Goal: Task Accomplishment & Management: Manage account settings

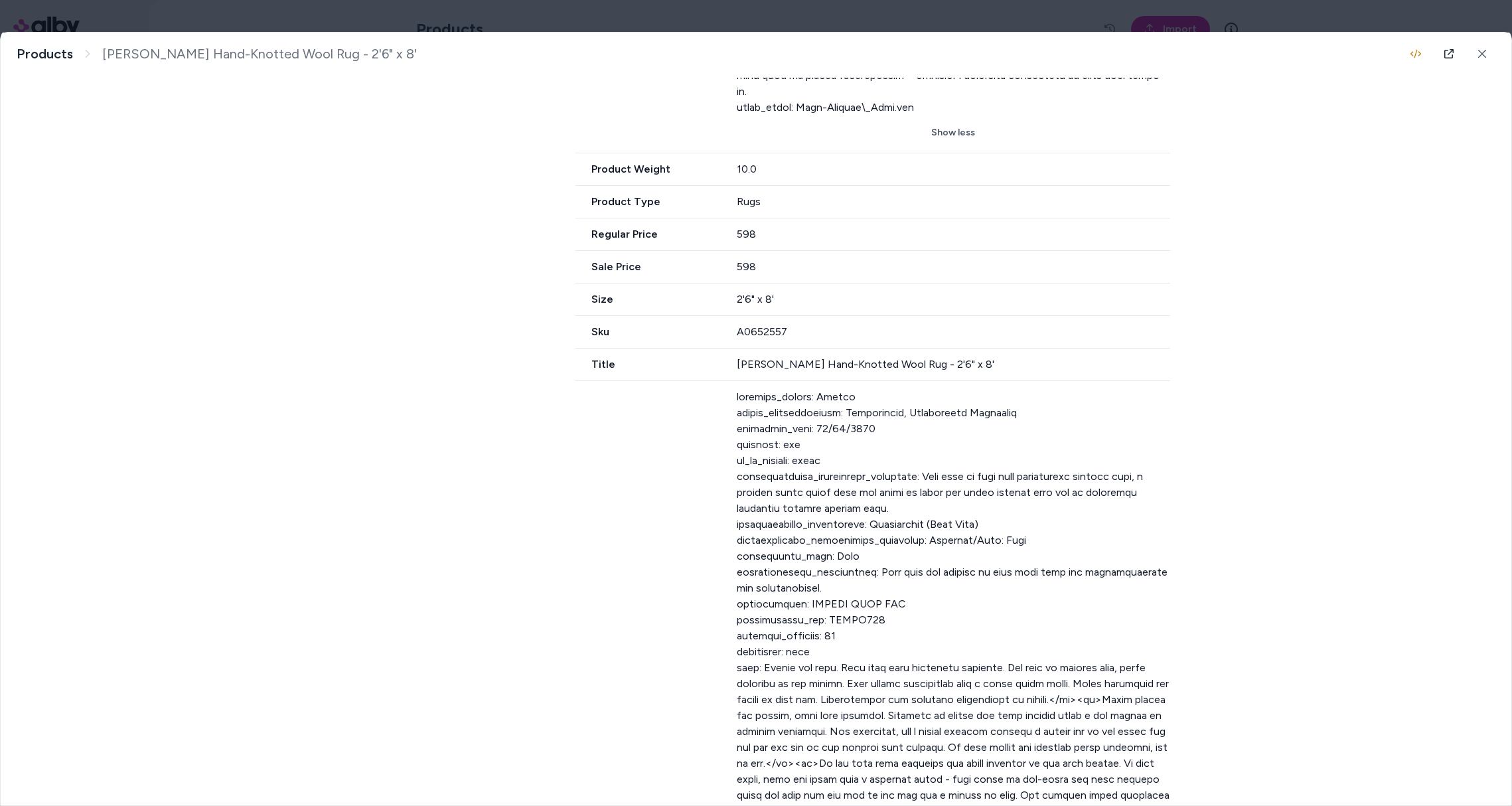
scroll to position [701, 0]
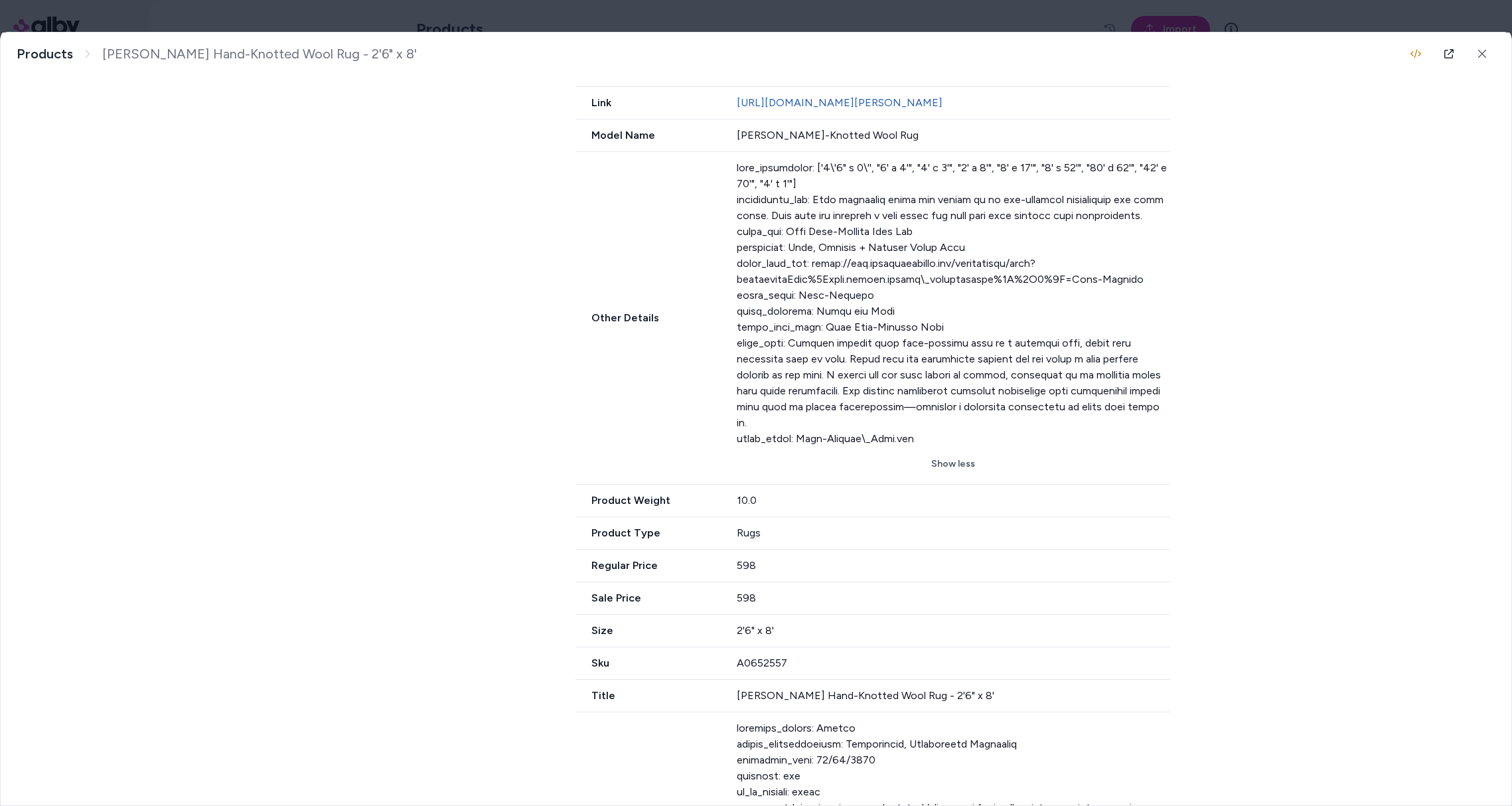
click at [341, 20] on body "**********" at bounding box center [756, 403] width 1512 height 806
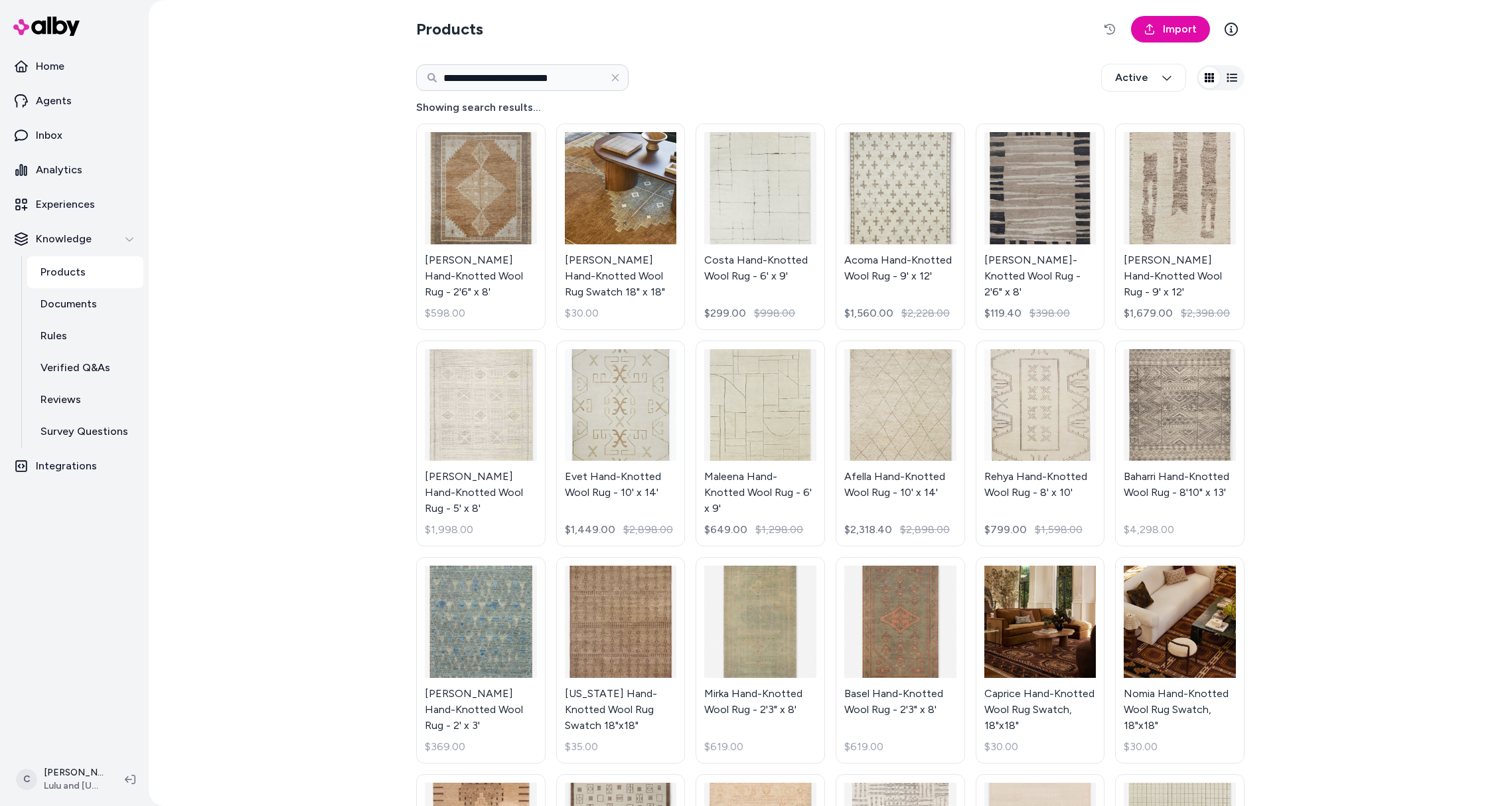
click at [71, 465] on html "**********" at bounding box center [756, 403] width 1512 height 806
click at [67, 465] on html "**********" at bounding box center [756, 403] width 1512 height 806
click at [78, 465] on span "Shortcuts" at bounding box center [70, 589] width 44 height 13
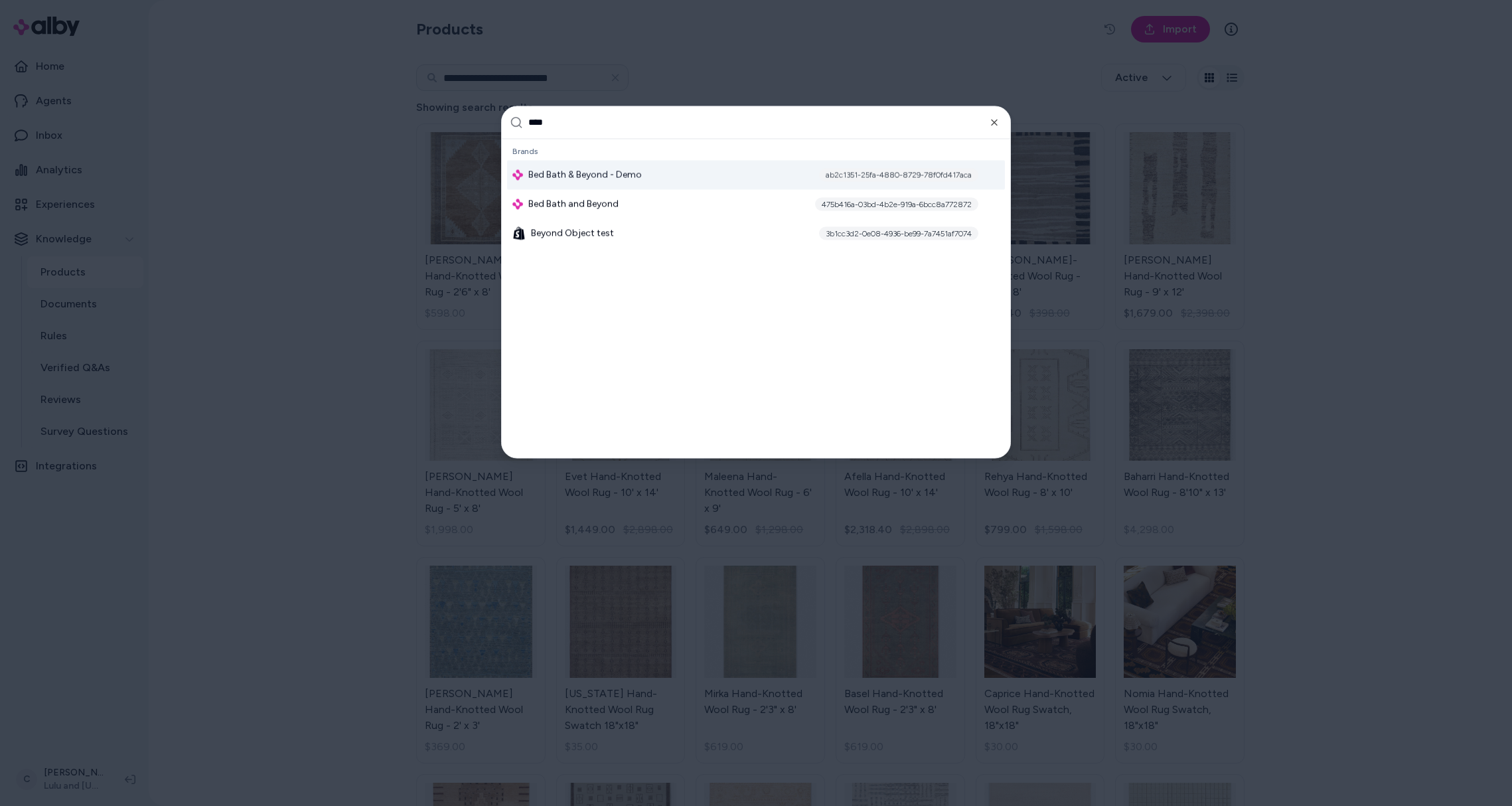
type input "*****"
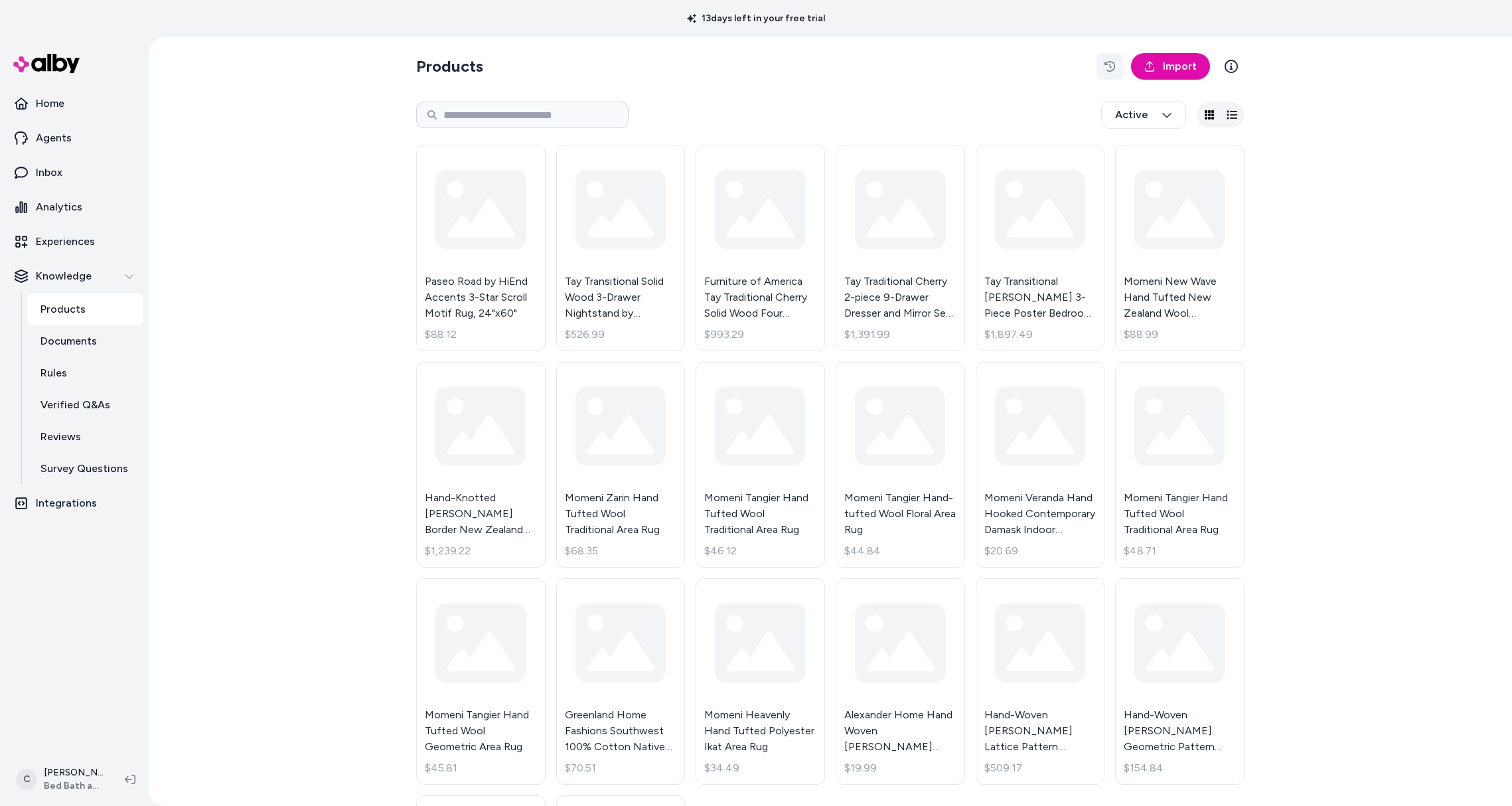
click at [1104, 62] on icon "button" at bounding box center [1109, 66] width 10 height 10
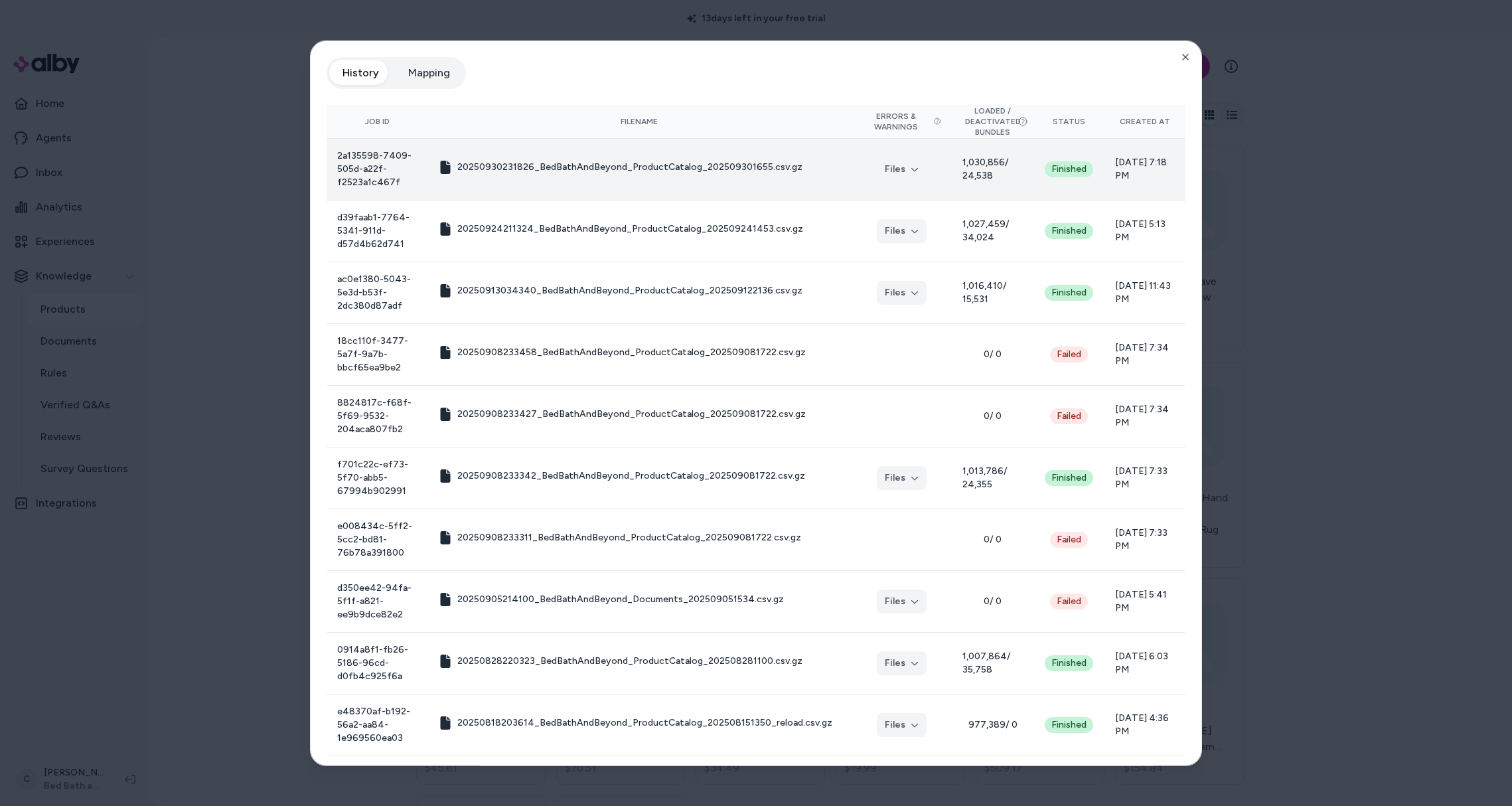
drag, startPoint x: 968, startPoint y: 187, endPoint x: 951, endPoint y: 187, distance: 17.0
click at [951, 187] on td "1,030,856 / 24,538" at bounding box center [992, 169] width 81 height 62
drag, startPoint x: 970, startPoint y: 172, endPoint x: 961, endPoint y: 172, distance: 9.0
click at [963, 171] on span "1,030,856 / 24,538" at bounding box center [993, 169] width 60 height 26
click at [963, 174] on span "1,030,856 / 24,538" at bounding box center [993, 169] width 60 height 26
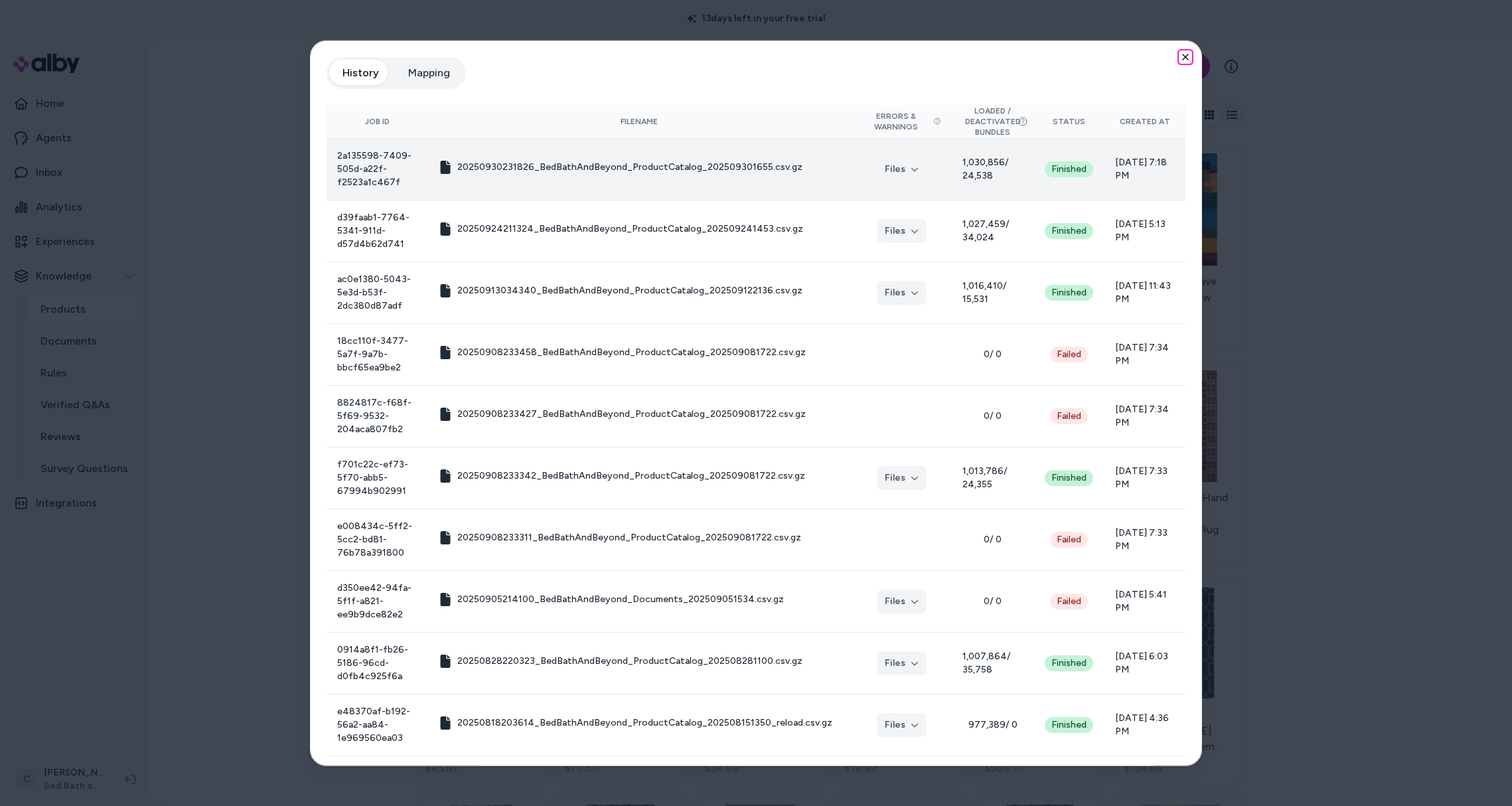
click at [1180, 54] on icon "button" at bounding box center [1185, 56] width 10 height 10
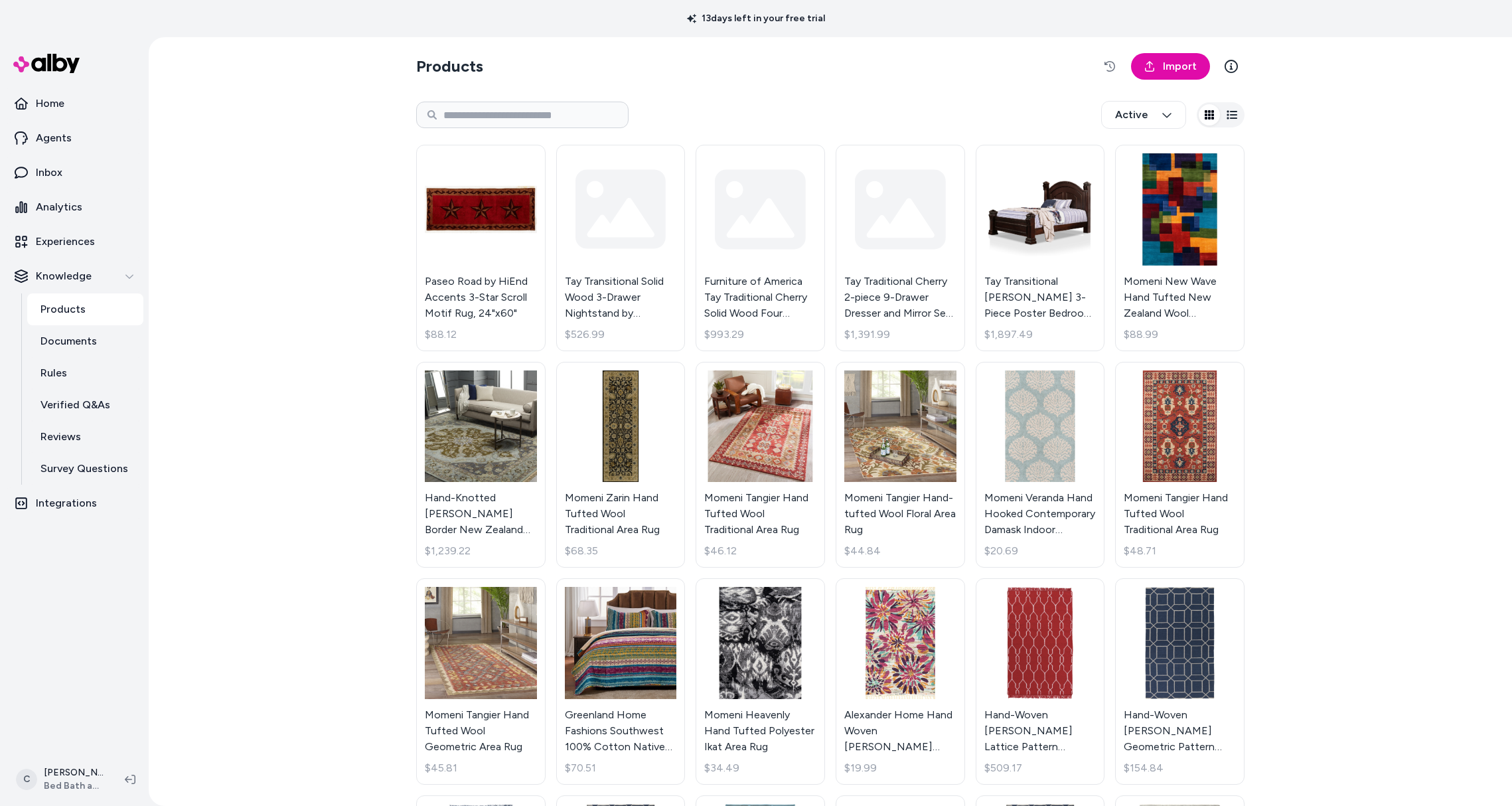
drag, startPoint x: 859, startPoint y: 72, endPoint x: 859, endPoint y: 62, distance: 10.0
click at [858, 68] on section "Products Import" at bounding box center [830, 67] width 828 height 38
click at [1031, 296] on link "Tay Transitional Cherry Wood 3-Piece Poster Bedroom Set by Furniture of America…" at bounding box center [1041, 248] width 130 height 207
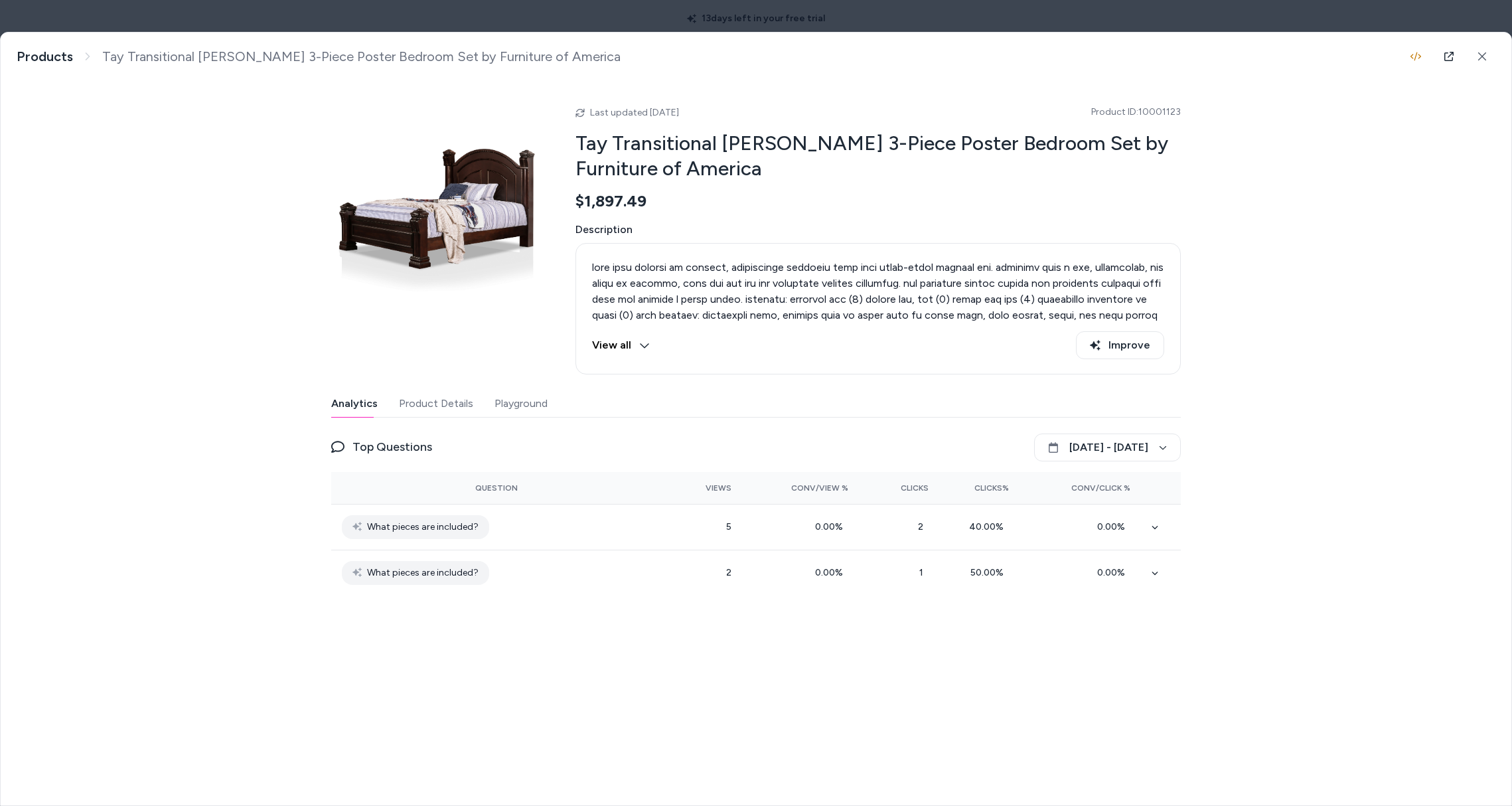
click at [640, 349] on icon at bounding box center [644, 345] width 10 height 10
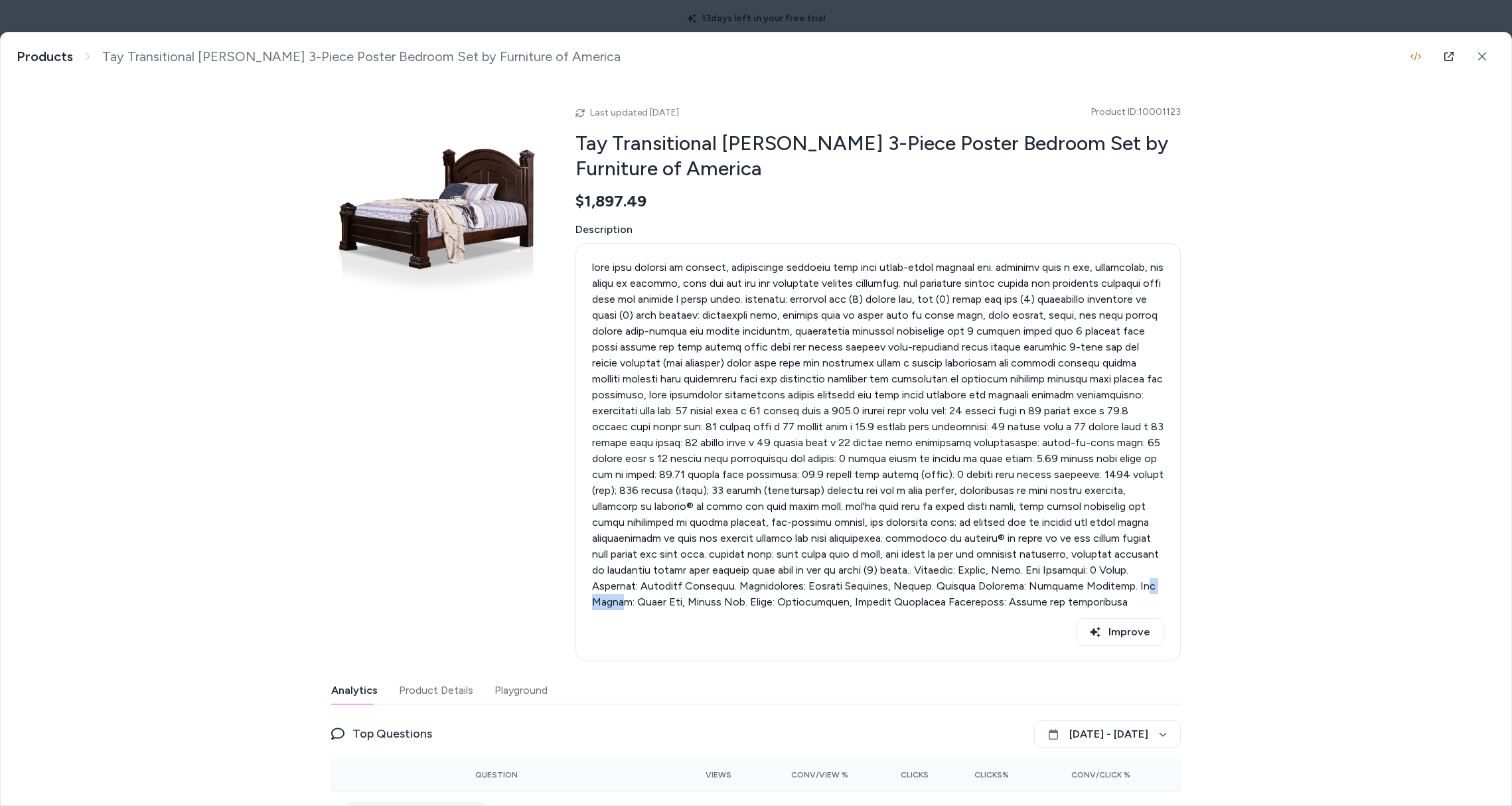
drag, startPoint x: 1051, startPoint y: 581, endPoint x: 985, endPoint y: 590, distance: 66.6
click at [1013, 591] on p at bounding box center [877, 434] width 572 height 350
click at [1444, 55] on icon at bounding box center [1449, 56] width 9 height 9
click at [887, 557] on p at bounding box center [877, 434] width 572 height 350
click at [969, 567] on p at bounding box center [877, 434] width 572 height 350
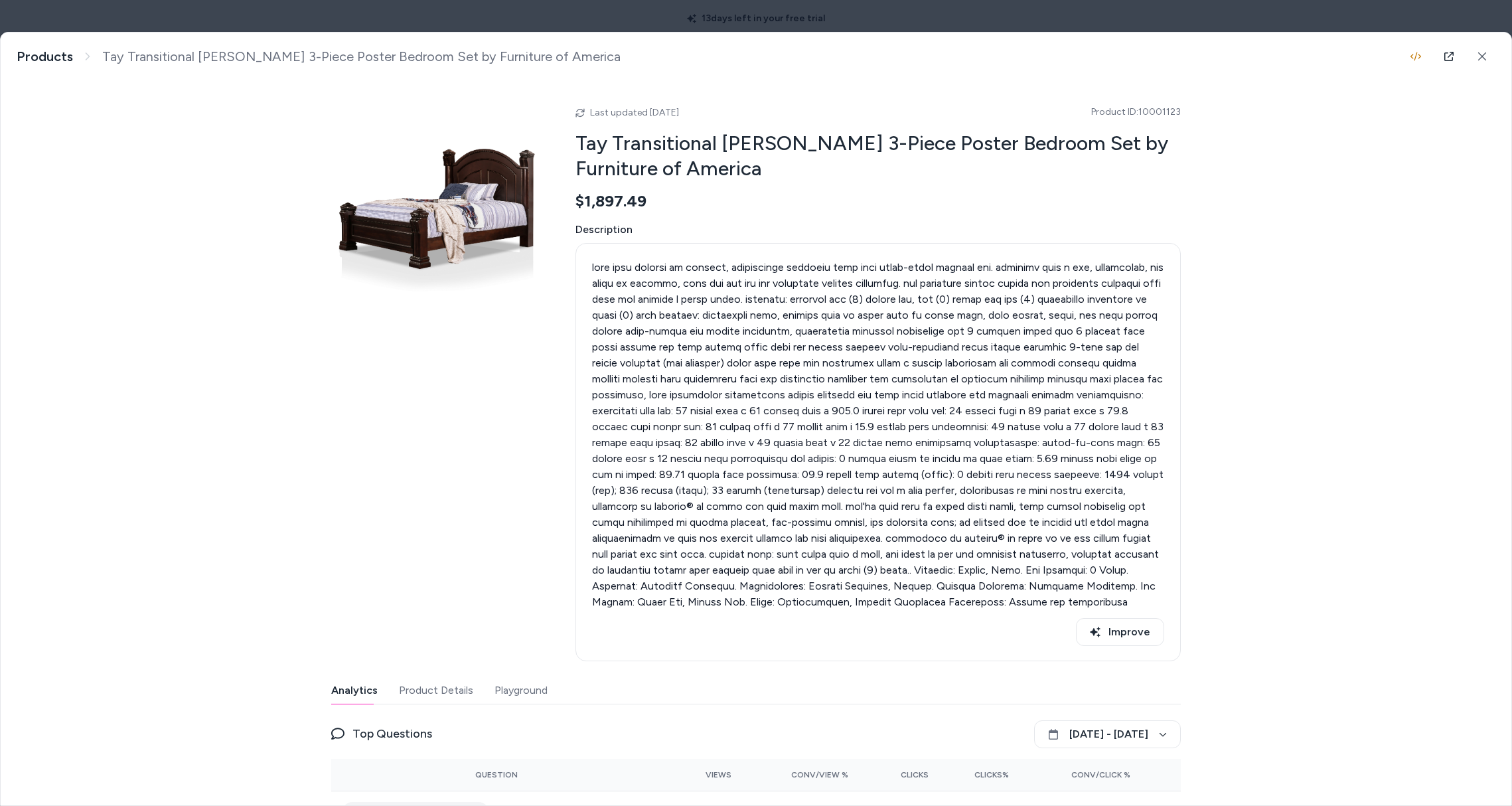
click at [969, 567] on p at bounding box center [877, 434] width 572 height 350
click at [916, 577] on p at bounding box center [877, 434] width 572 height 350
click at [917, 579] on p at bounding box center [877, 434] width 572 height 350
click at [782, 519] on p at bounding box center [877, 434] width 572 height 350
click at [809, 422] on p at bounding box center [877, 434] width 572 height 350
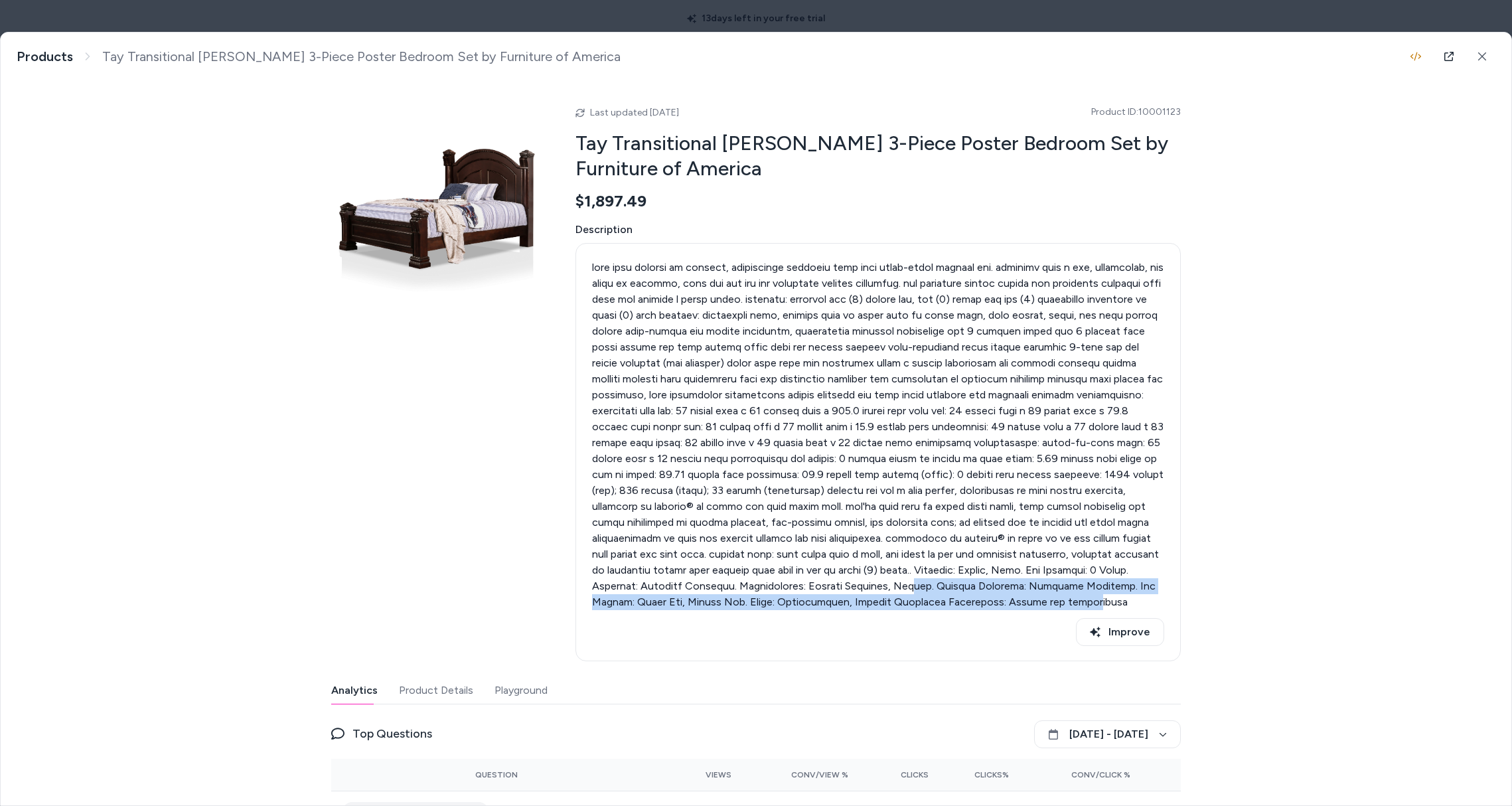
drag, startPoint x: 839, startPoint y: 592, endPoint x: 954, endPoint y: 596, distance: 115.1
click at [943, 597] on p at bounding box center [877, 434] width 572 height 350
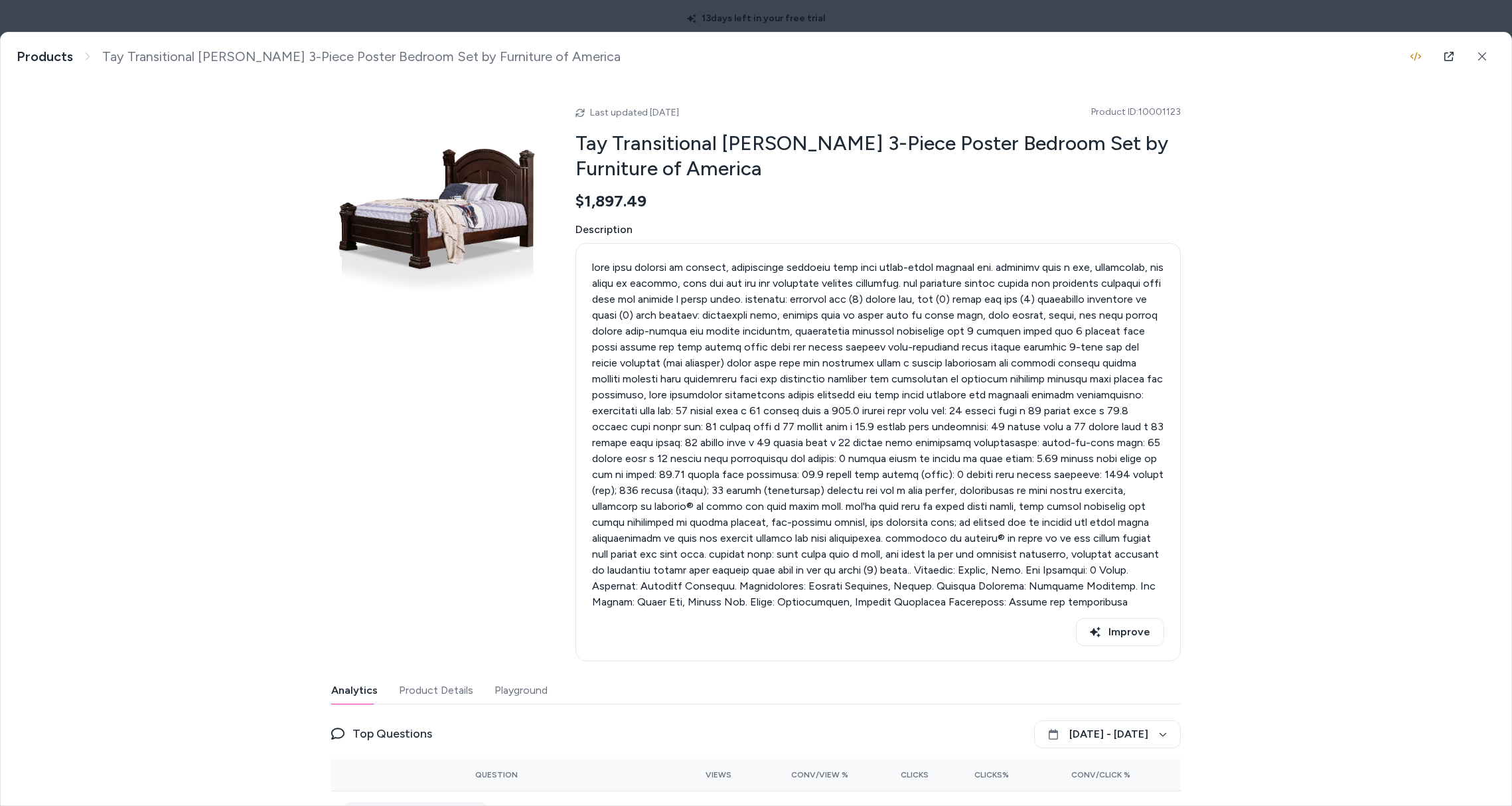
click at [955, 596] on p at bounding box center [877, 434] width 572 height 350
click at [957, 592] on p at bounding box center [877, 434] width 572 height 350
click at [841, 314] on p at bounding box center [877, 434] width 572 height 350
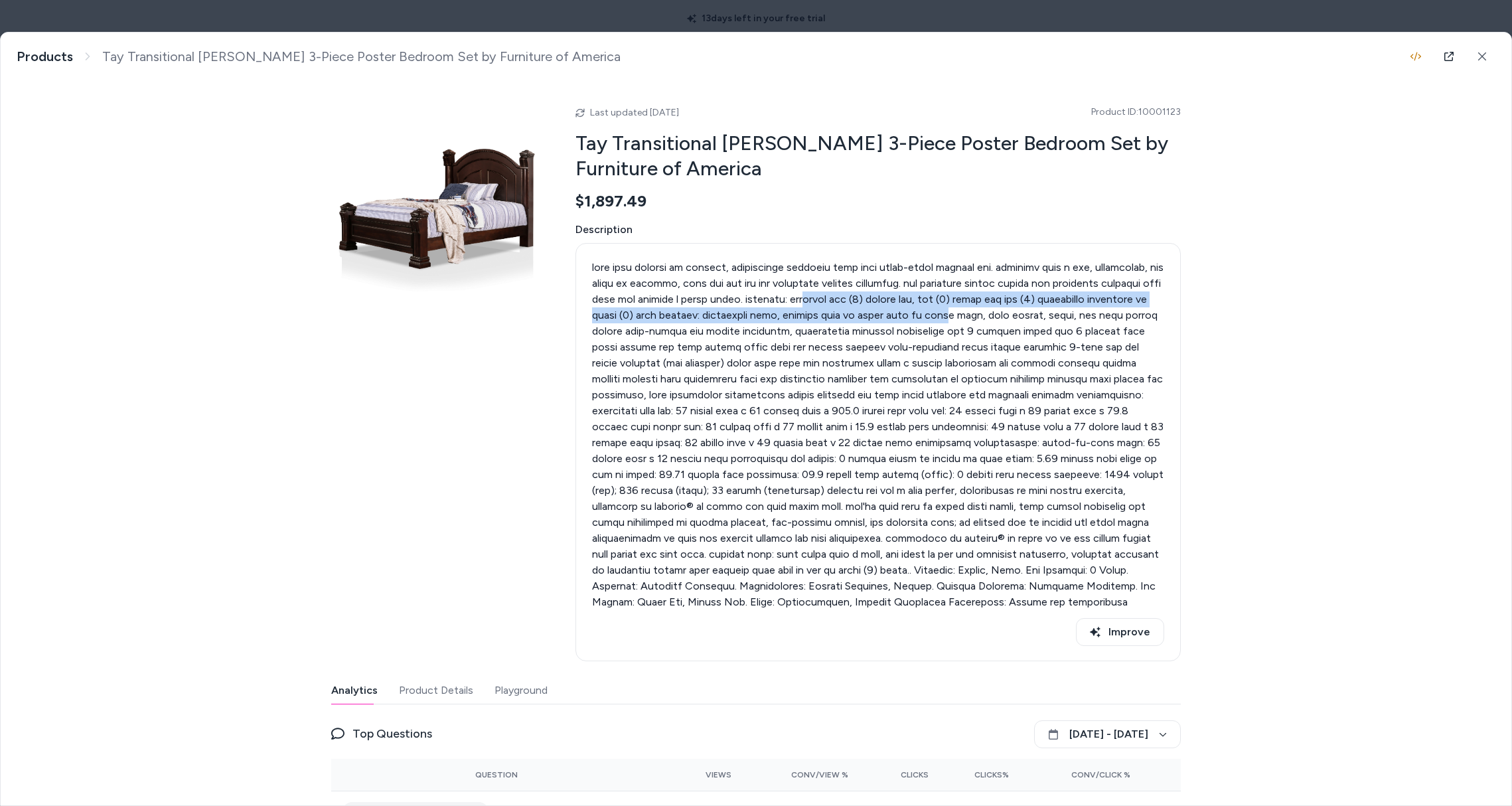
drag, startPoint x: 810, startPoint y: 295, endPoint x: 937, endPoint y: 314, distance: 128.4
click at [933, 315] on p at bounding box center [877, 434] width 572 height 350
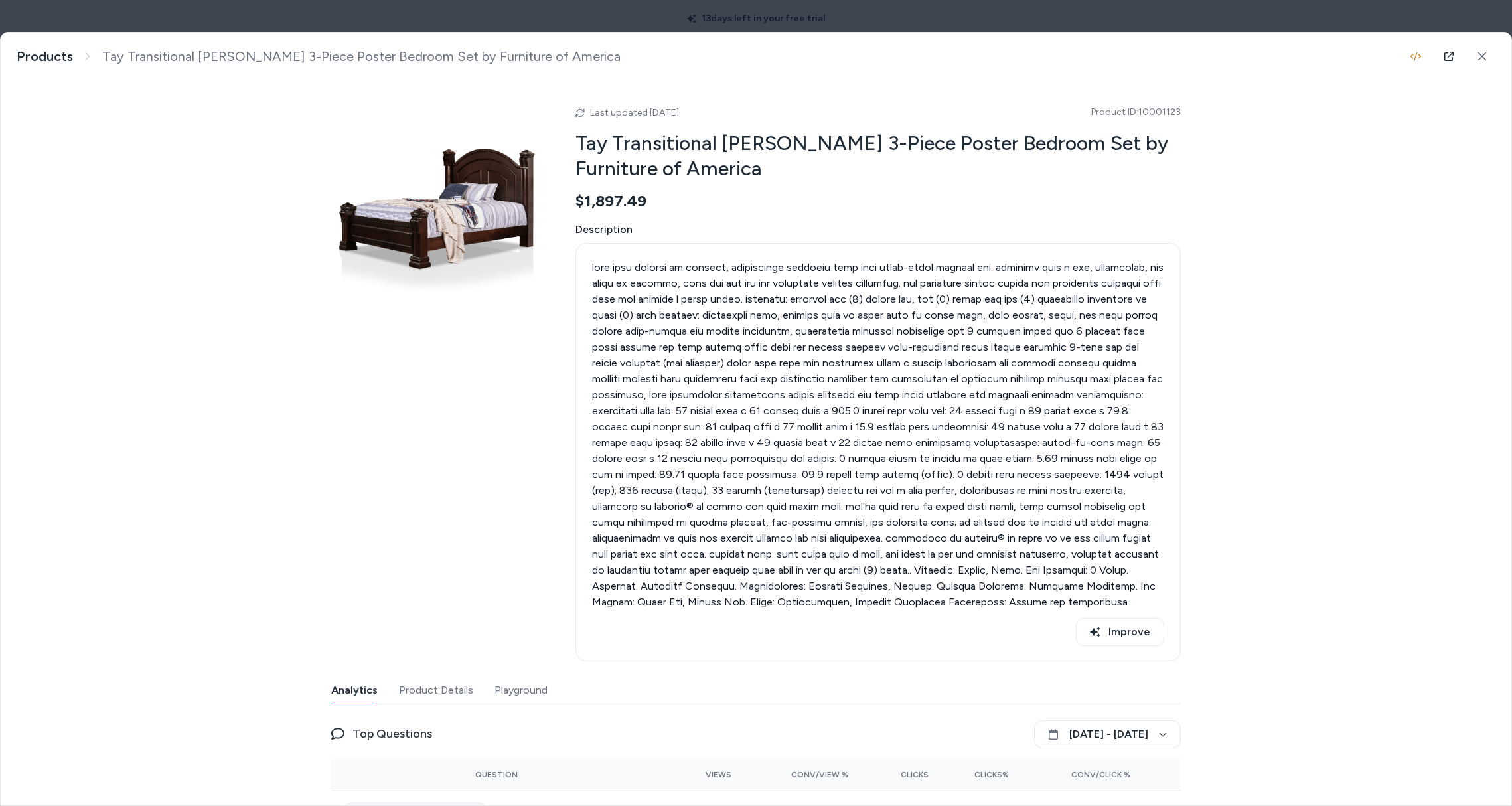
click at [939, 316] on p at bounding box center [877, 434] width 572 height 350
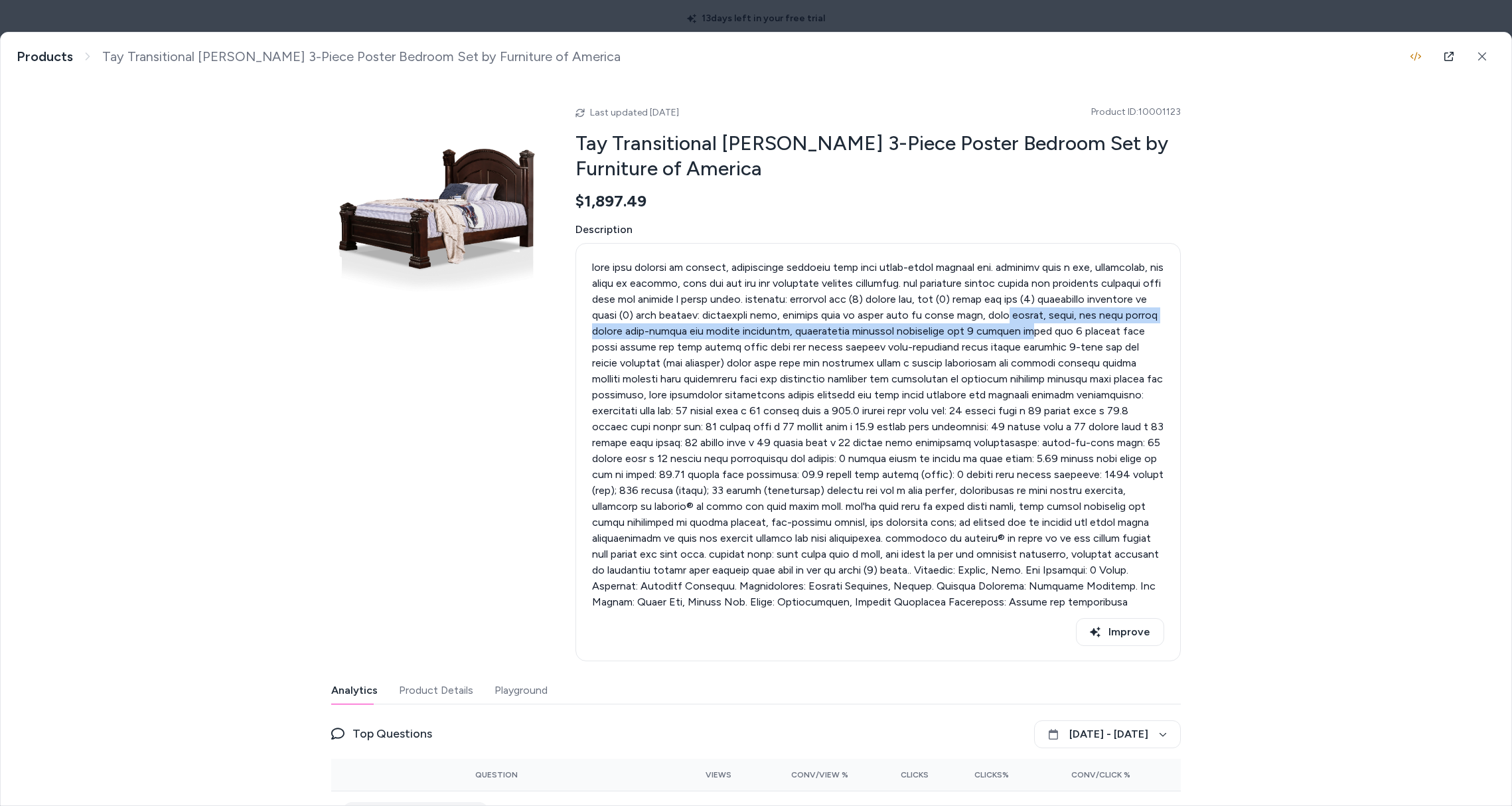
drag, startPoint x: 995, startPoint y: 319, endPoint x: 999, endPoint y: 350, distance: 31.3
click at [999, 349] on p at bounding box center [877, 434] width 572 height 350
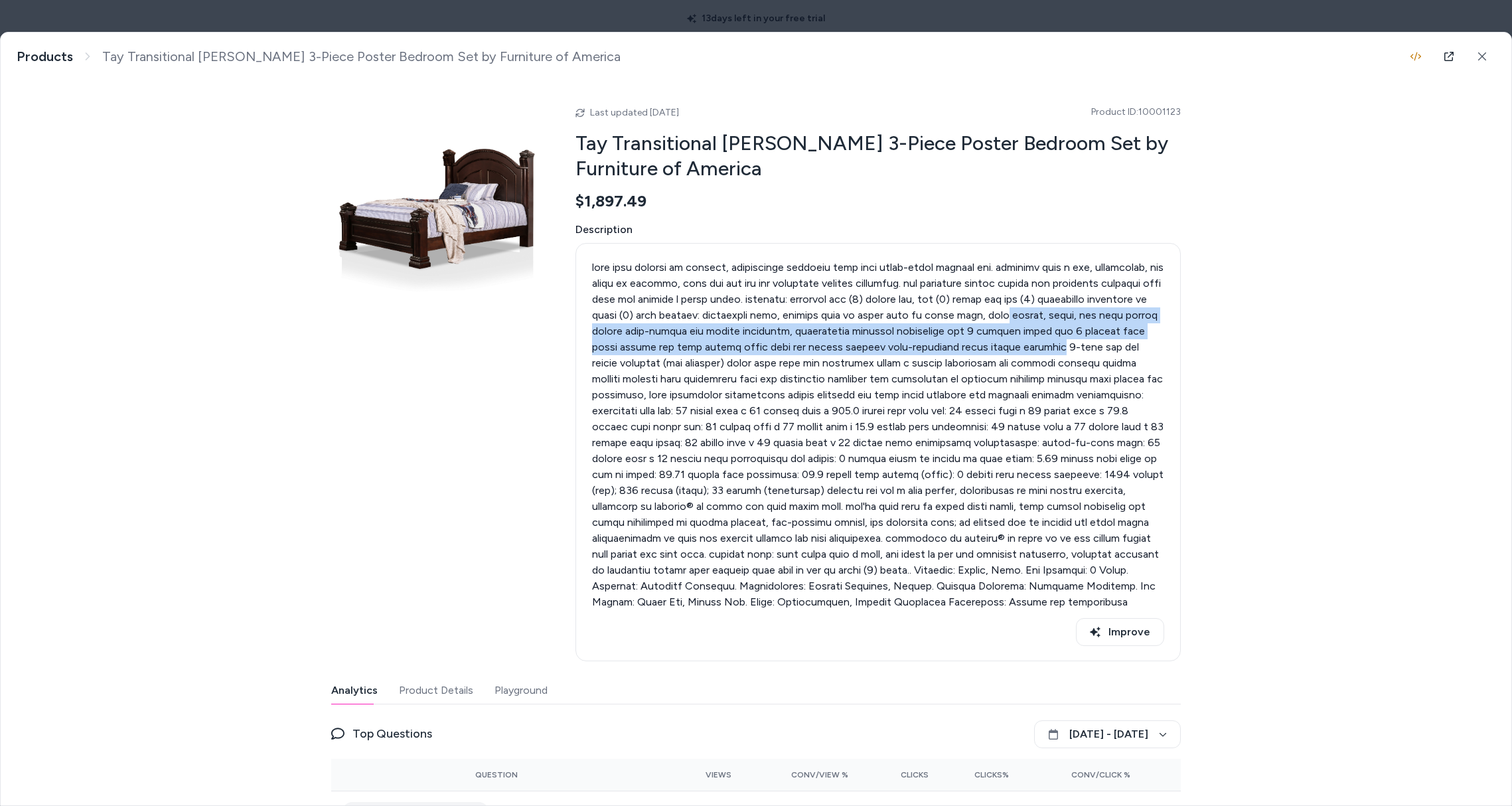
click at [1000, 350] on p at bounding box center [877, 434] width 572 height 350
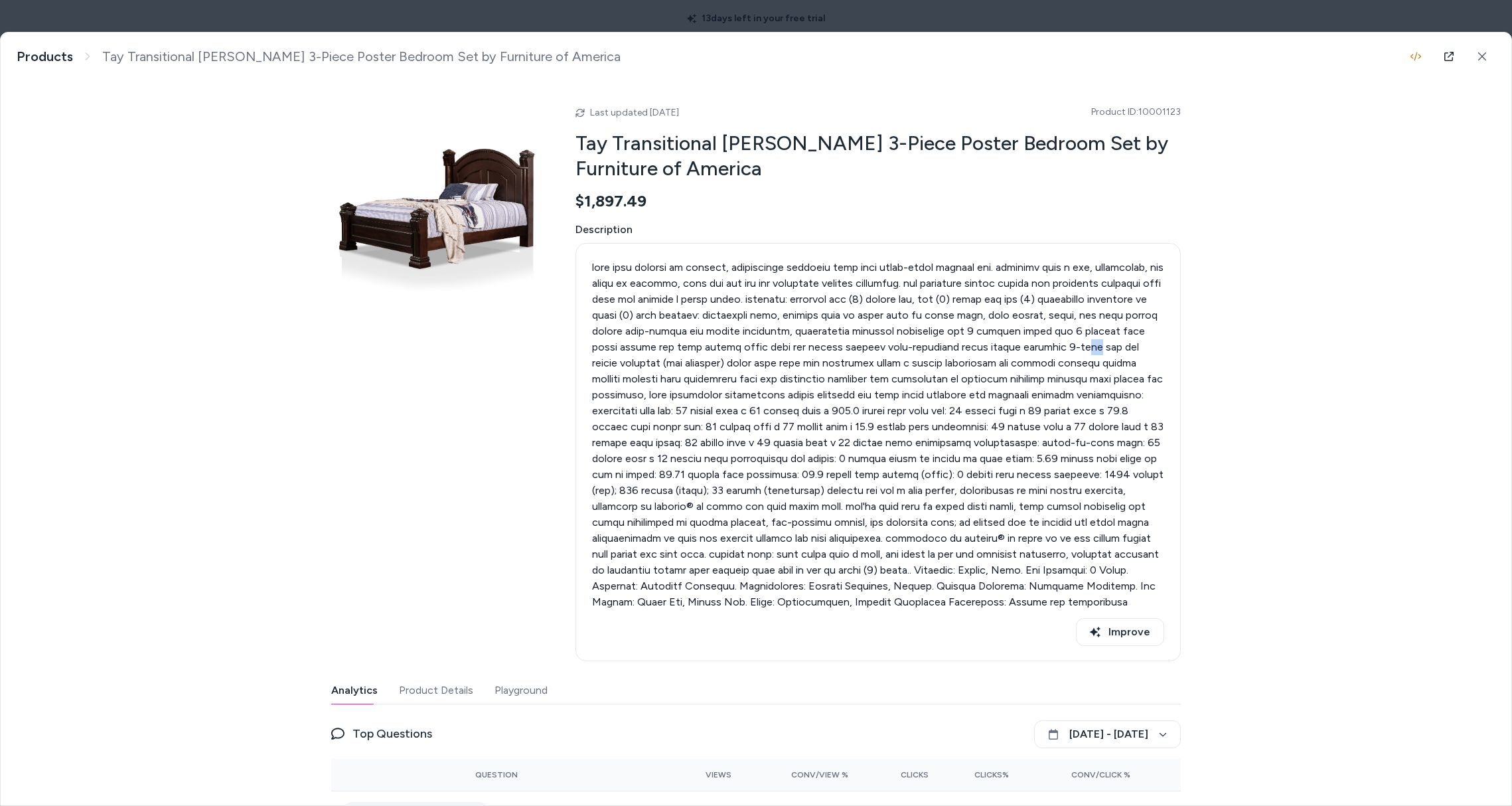
click at [1023, 348] on p at bounding box center [877, 434] width 572 height 350
drag, startPoint x: 950, startPoint y: 348, endPoint x: 1054, endPoint y: 349, distance: 104.0
click at [1054, 349] on p at bounding box center [877, 434] width 572 height 350
click at [1055, 349] on p at bounding box center [877, 434] width 572 height 350
click at [954, 357] on p at bounding box center [877, 434] width 572 height 350
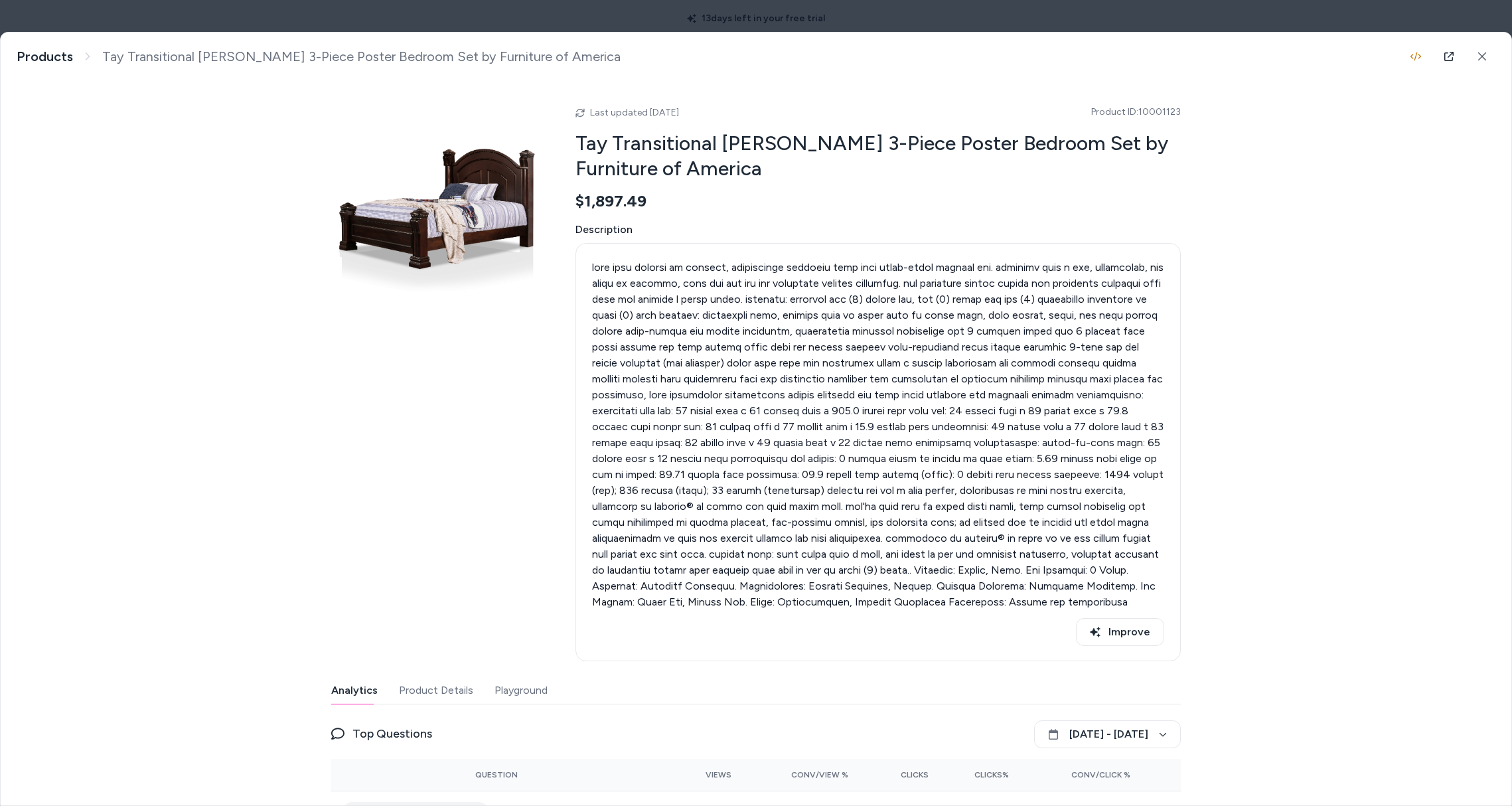
drag, startPoint x: 1026, startPoint y: 361, endPoint x: 1010, endPoint y: 365, distance: 16.5
click at [1024, 361] on p at bounding box center [877, 434] width 572 height 350
click at [860, 397] on p at bounding box center [877, 434] width 572 height 350
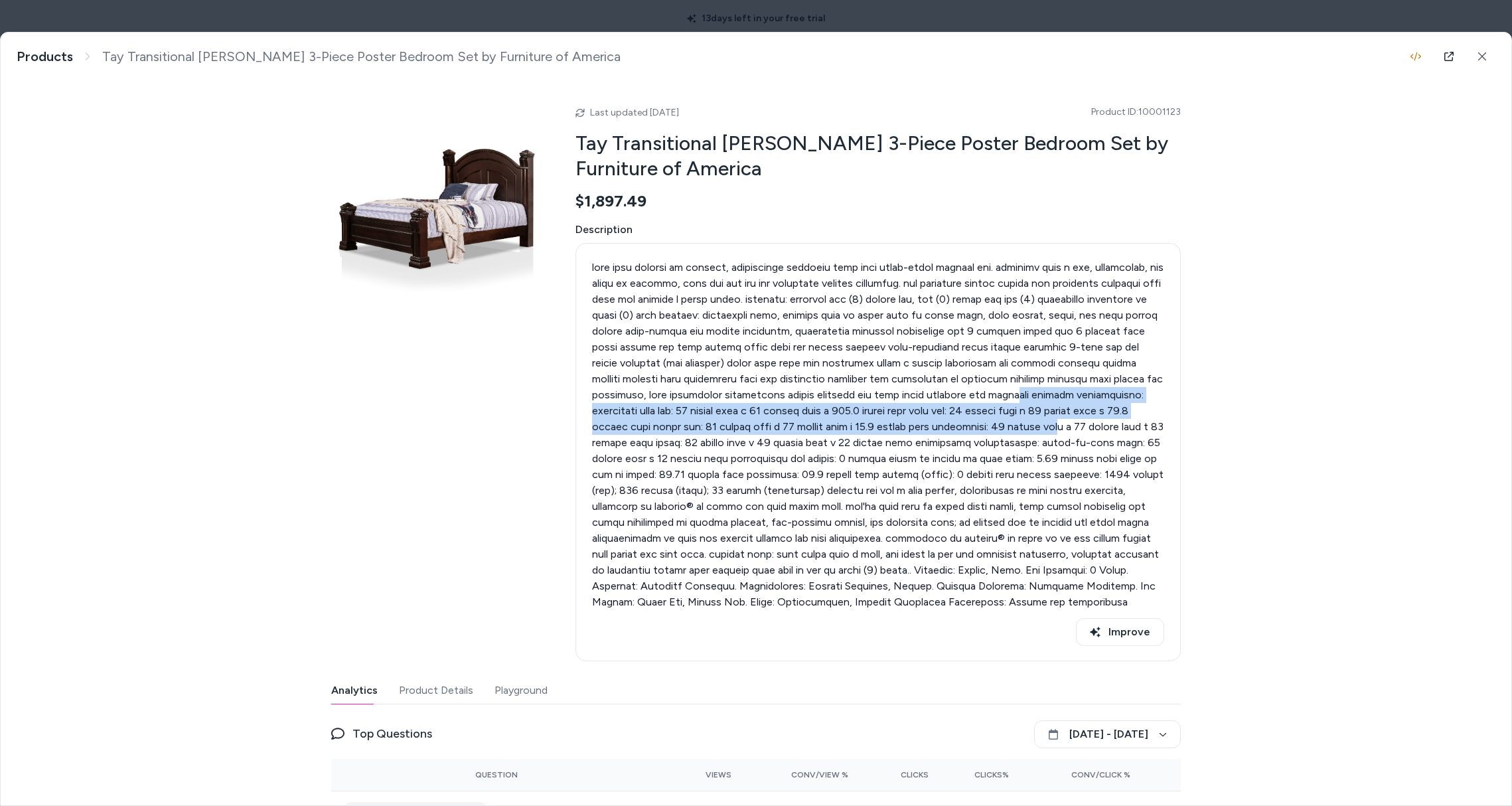
drag, startPoint x: 974, startPoint y: 420, endPoint x: 935, endPoint y: 375, distance: 59.5
click at [934, 383] on p at bounding box center [877, 434] width 572 height 350
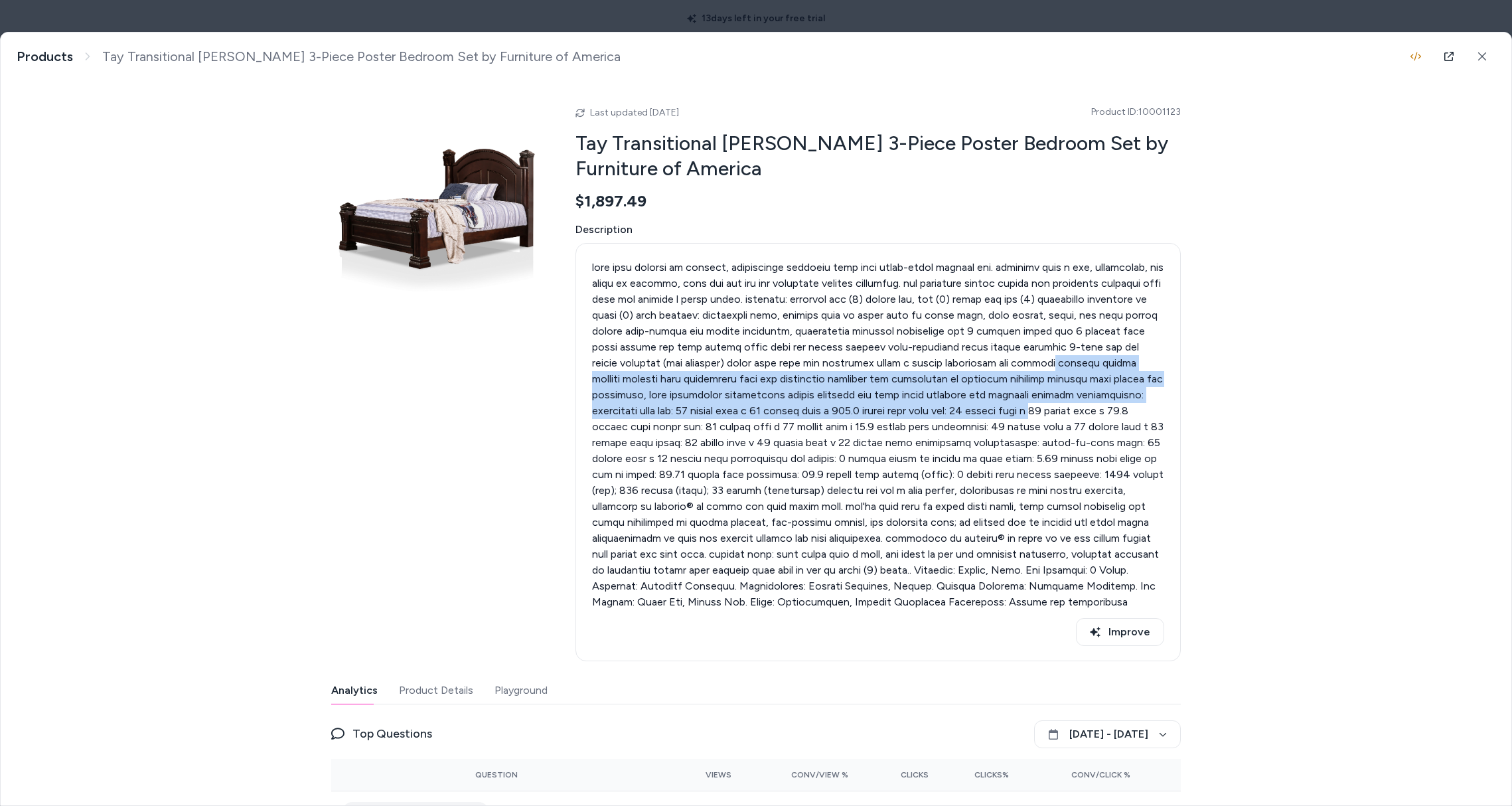
drag, startPoint x: 967, startPoint y: 395, endPoint x: 965, endPoint y: 436, distance: 41.0
click at [964, 429] on p at bounding box center [877, 434] width 572 height 350
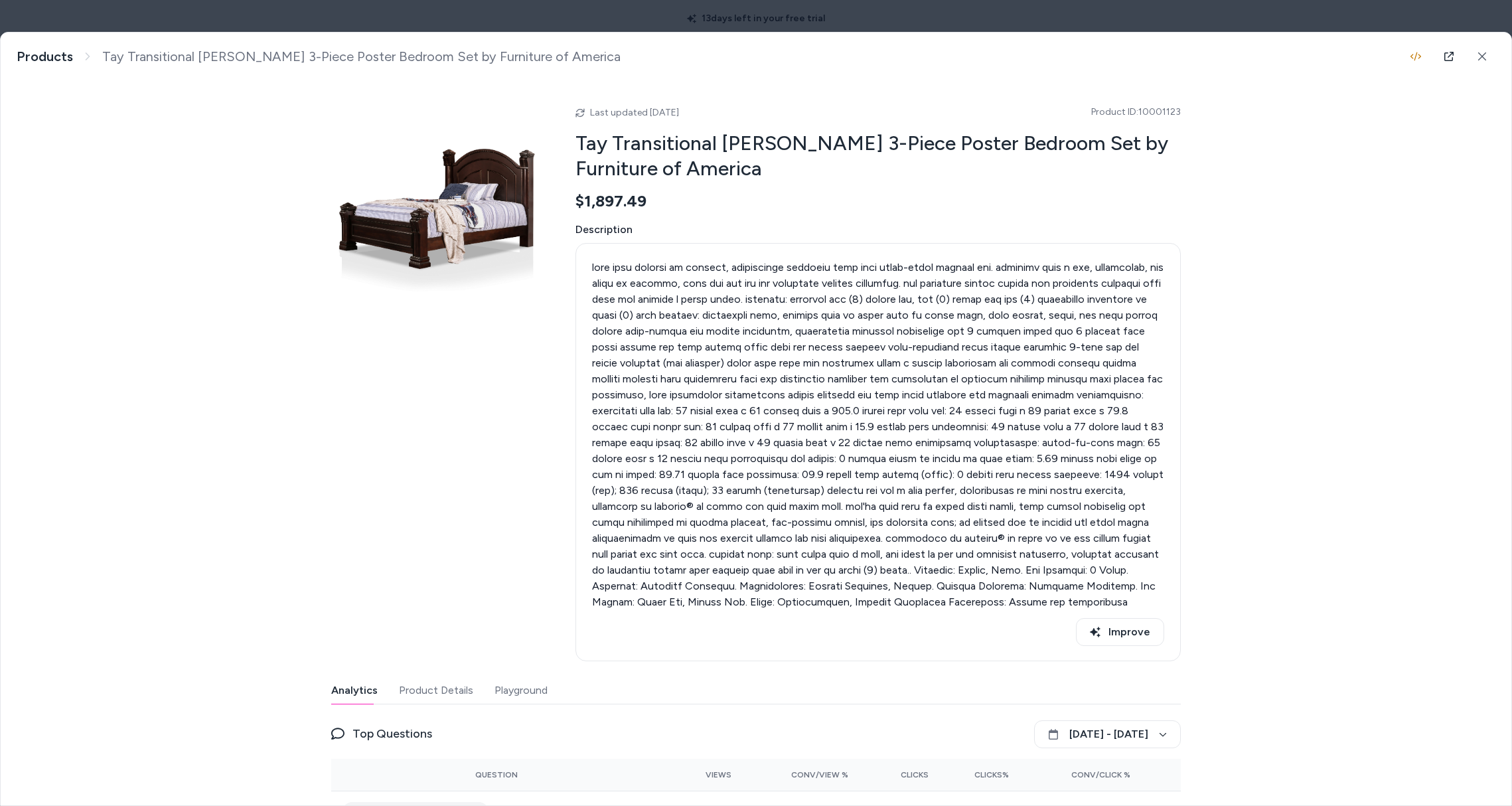
click at [965, 434] on p at bounding box center [877, 434] width 572 height 350
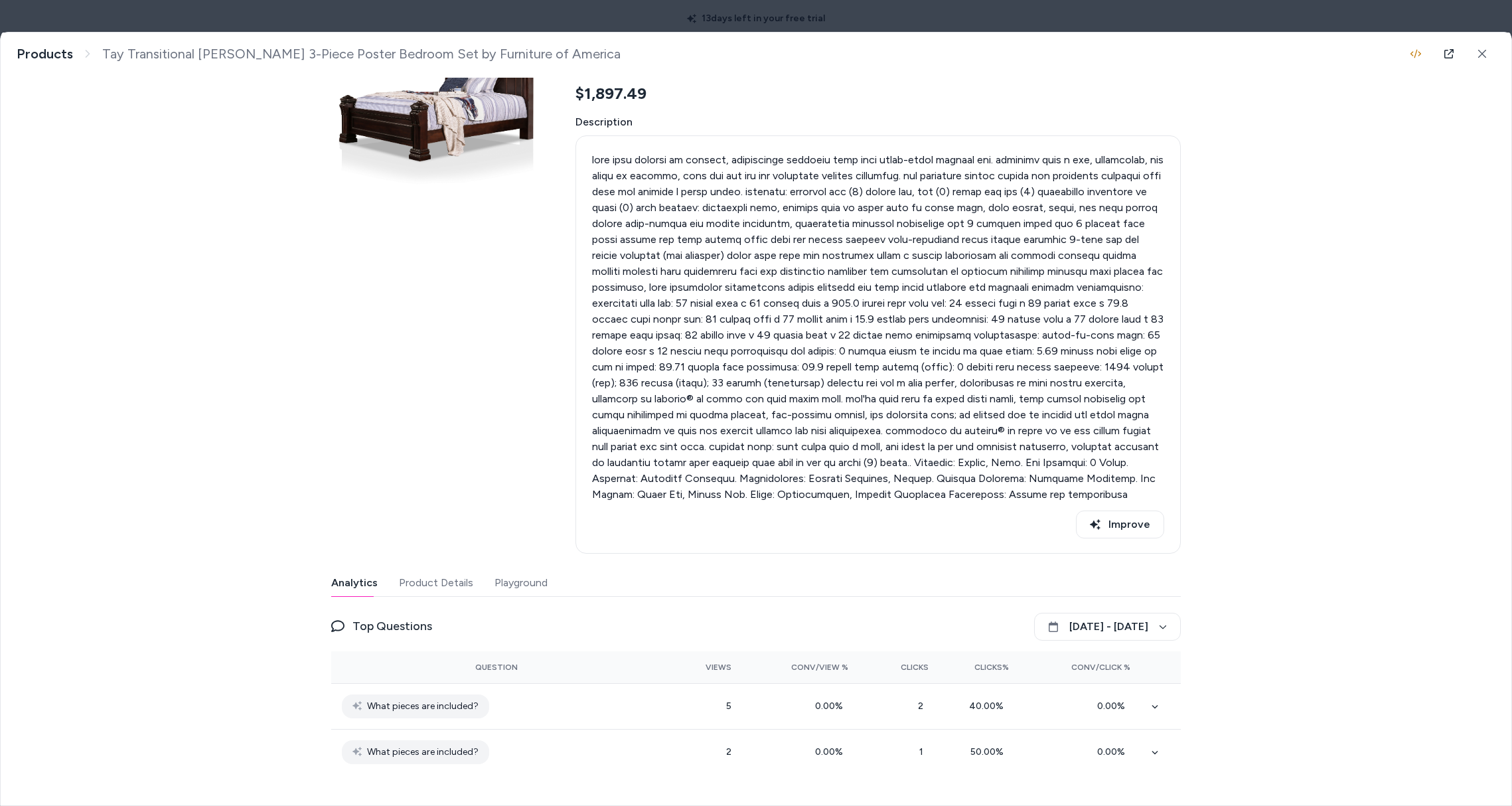
click at [535, 585] on button "Playground" at bounding box center [520, 582] width 54 height 26
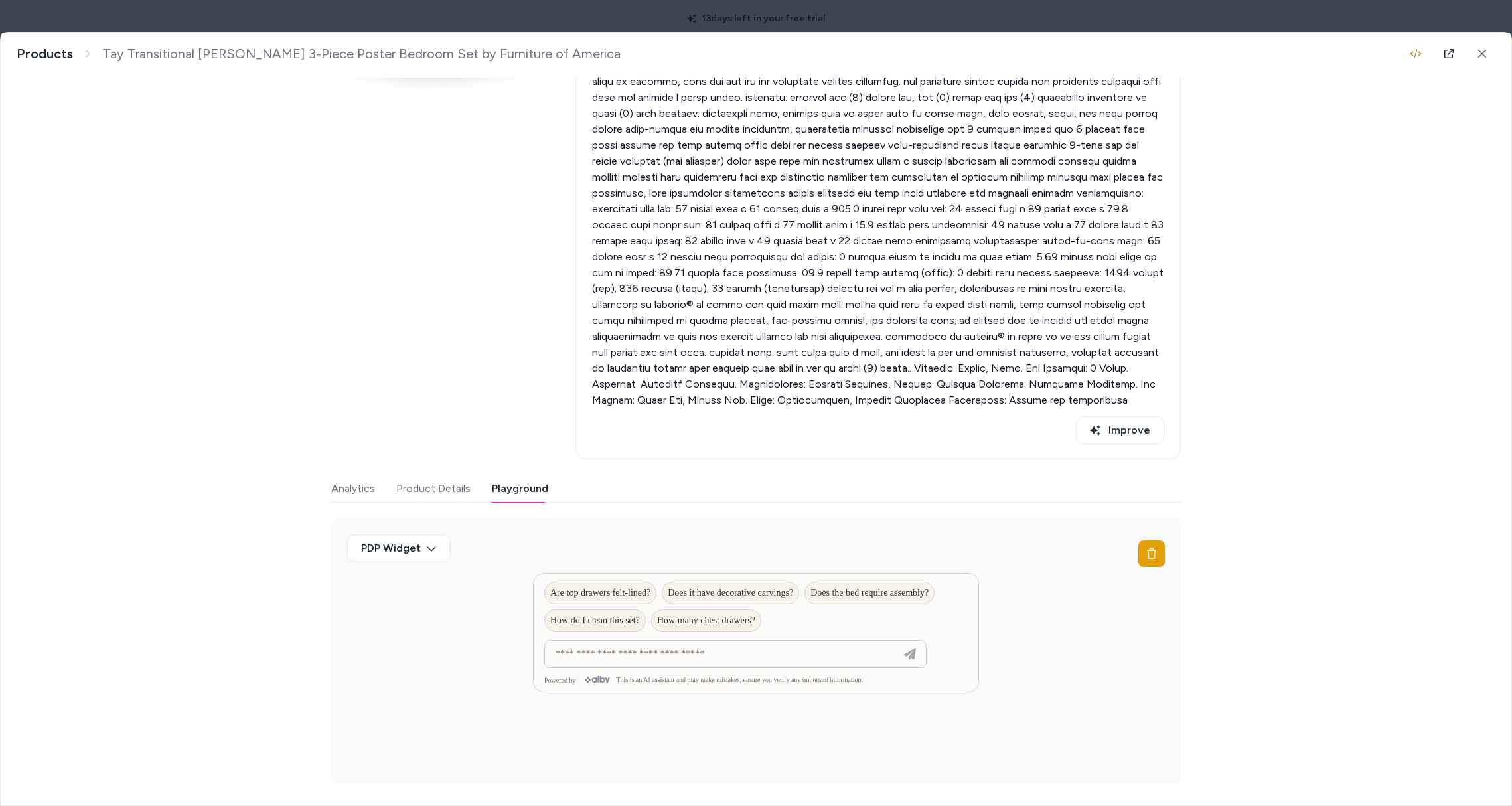
scroll to position [202, 0]
click at [1147, 551] on icon at bounding box center [1151, 553] width 9 height 10
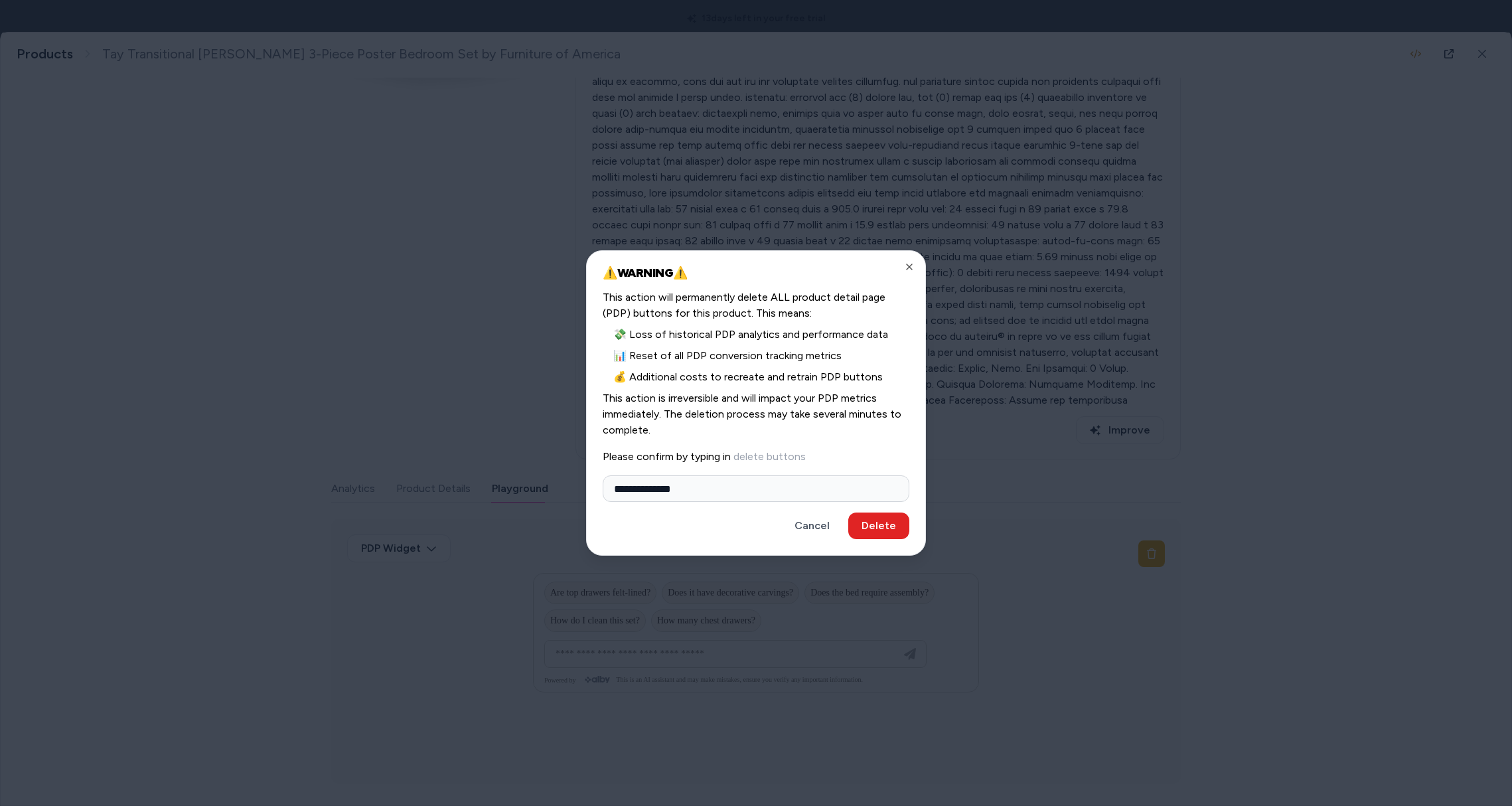
type input "**********"
click at [848, 513] on button "Delete" at bounding box center [878, 526] width 61 height 26
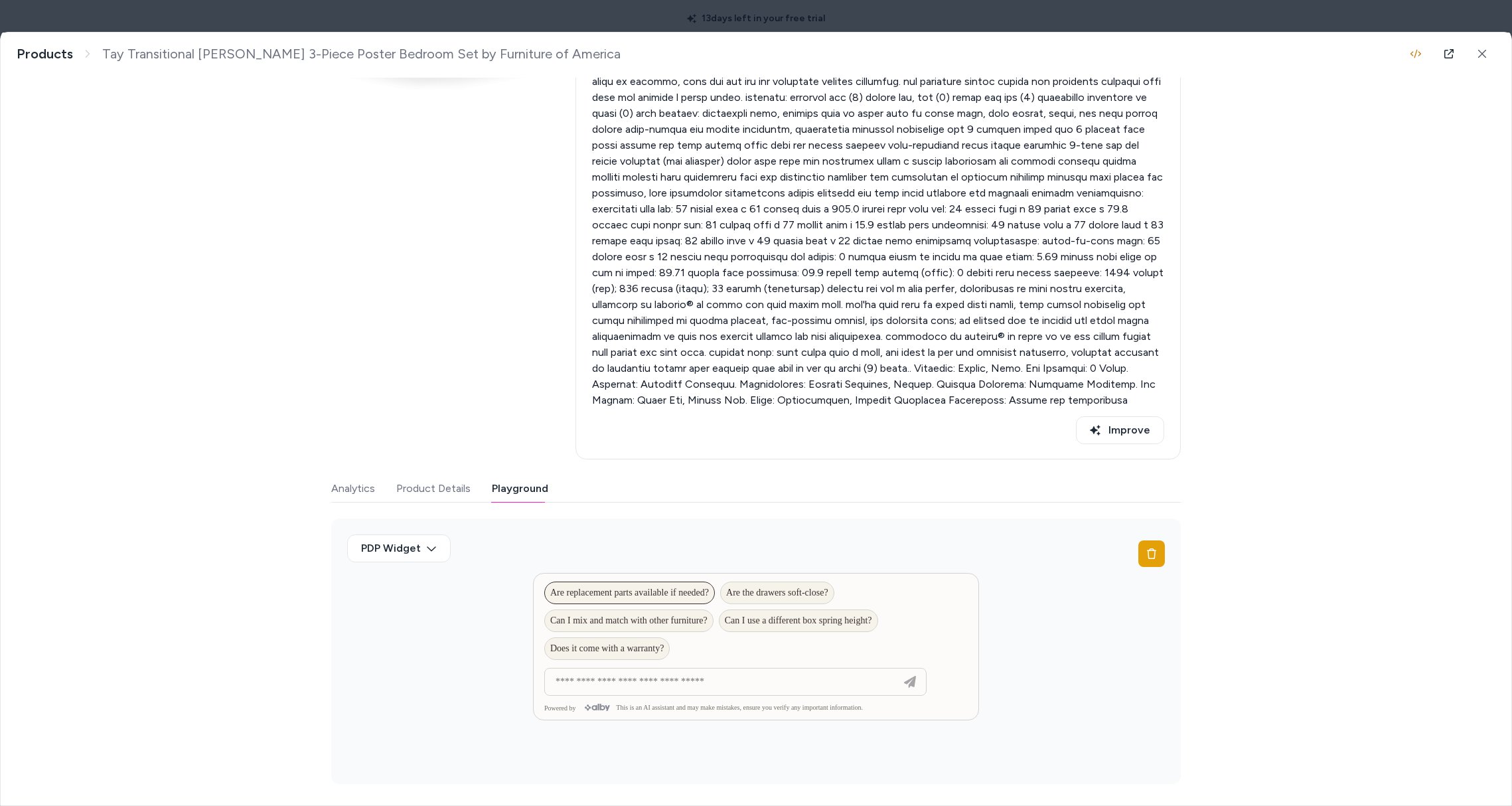
drag, startPoint x: 850, startPoint y: 598, endPoint x: 628, endPoint y: 591, distance: 222.1
click at [628, 592] on div at bounding box center [755, 621] width 444 height 94
drag, startPoint x: 452, startPoint y: 662, endPoint x: 473, endPoint y: 667, distance: 21.6
click at [452, 663] on div "PDP Widget" at bounding box center [756, 651] width 850 height 266
click at [741, 522] on div "PDP Widget" at bounding box center [756, 651] width 850 height 266
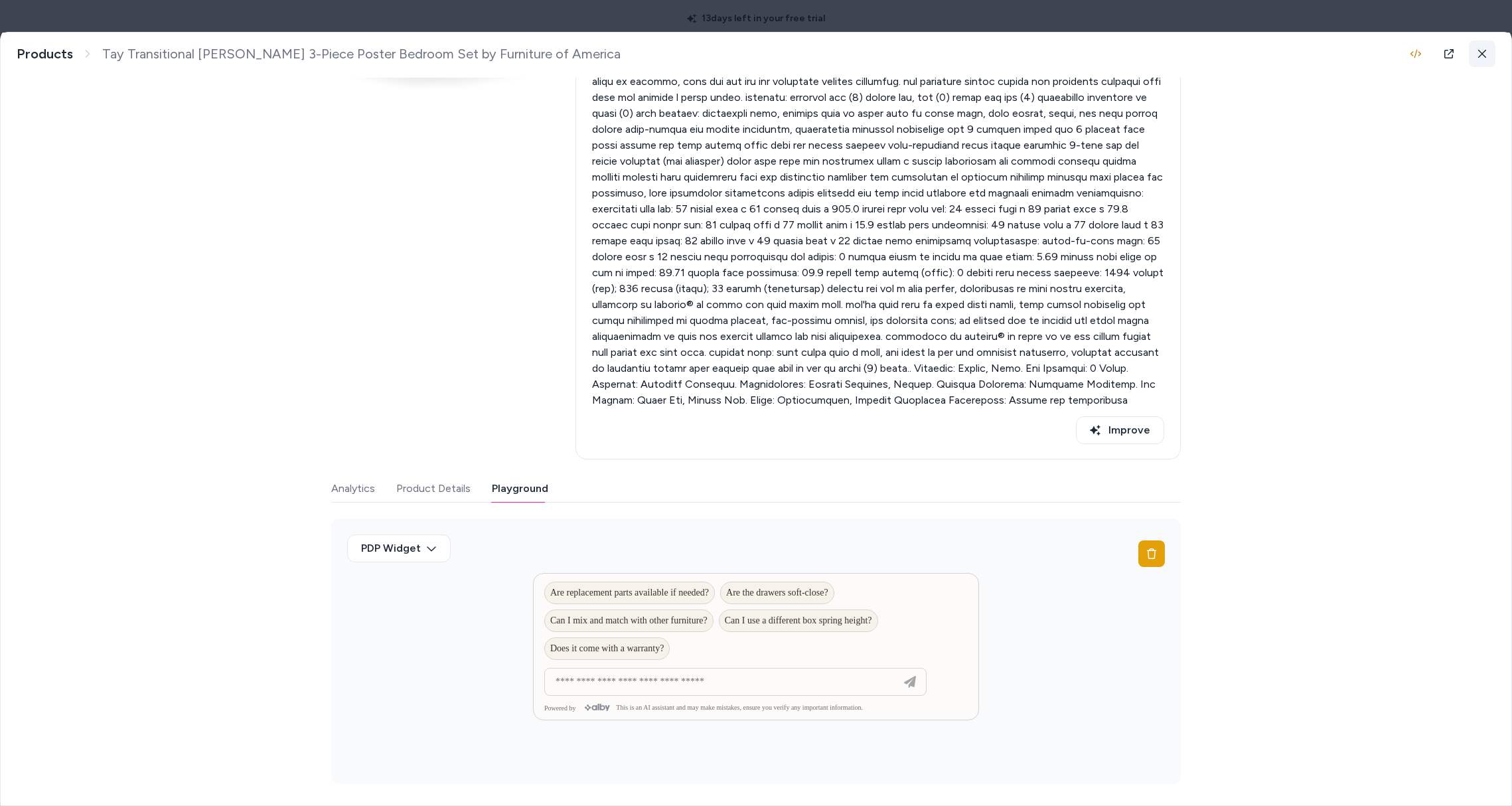
click at [1477, 54] on icon at bounding box center [1482, 54] width 9 height 9
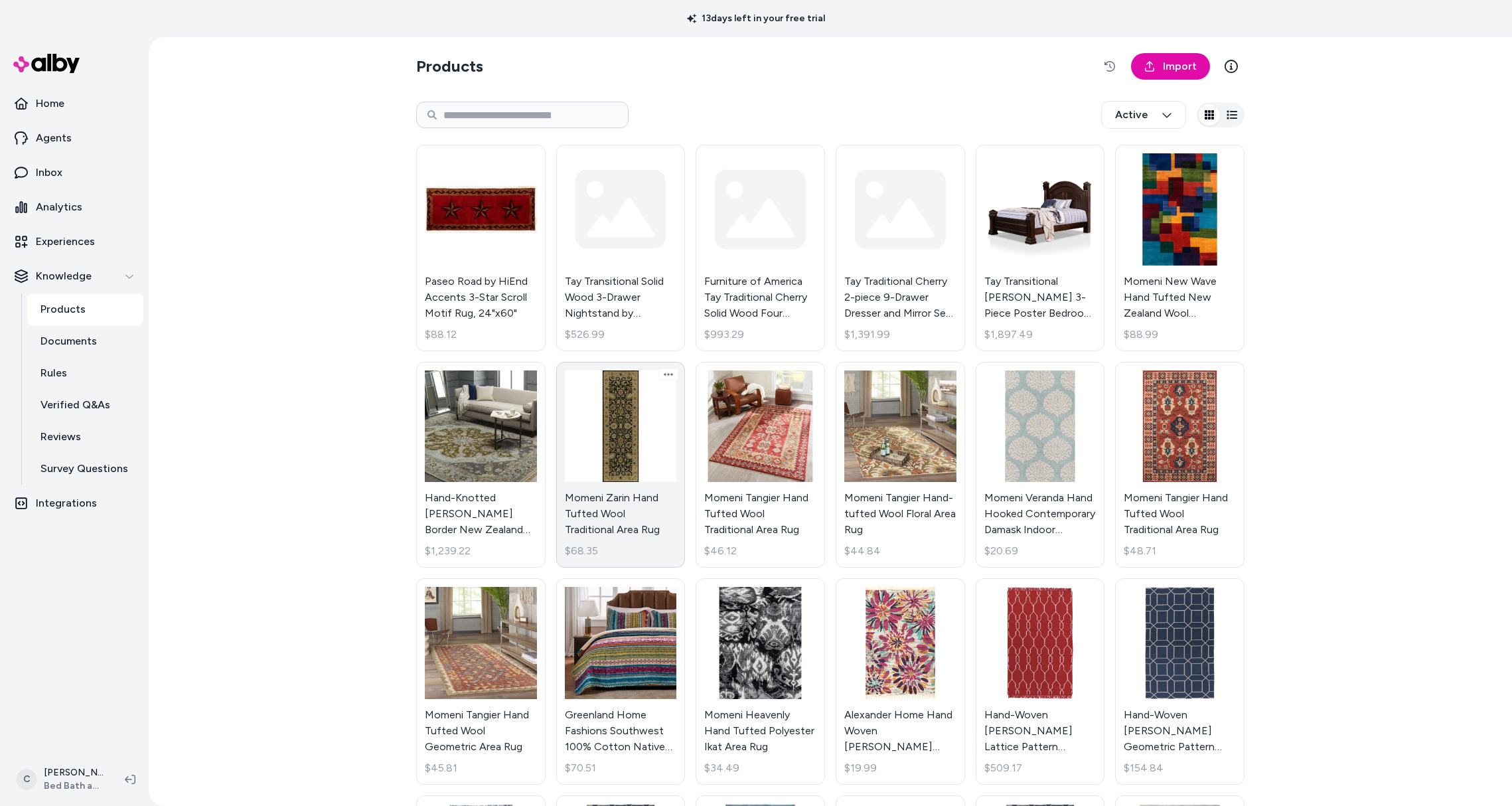
click at [676, 486] on link "Momeni Zarin Hand Tufted Wool Traditional Area Rug $68.35" at bounding box center [621, 465] width 130 height 207
click at [653, 540] on link "Momeni Zarin Hand Tufted Wool Traditional Area Rug $68.35" at bounding box center [621, 465] width 130 height 207
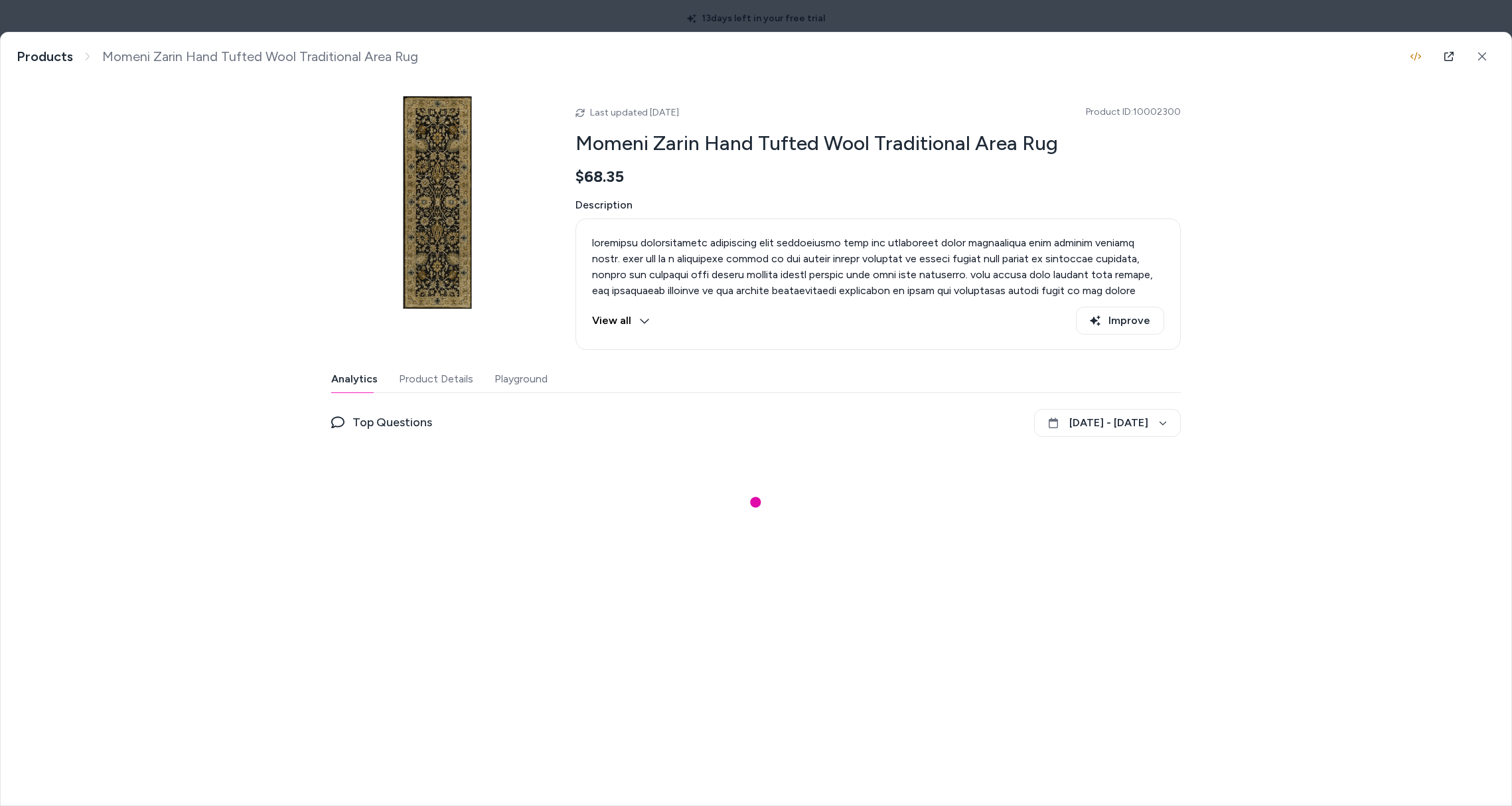
click at [597, 519] on div "Momeni Zarin Hand Tufted Wool Traditional Area Rug Products Momeni Zarin Hand T…" at bounding box center [756, 419] width 1512 height 774
click at [497, 386] on button "Playground" at bounding box center [520, 379] width 54 height 26
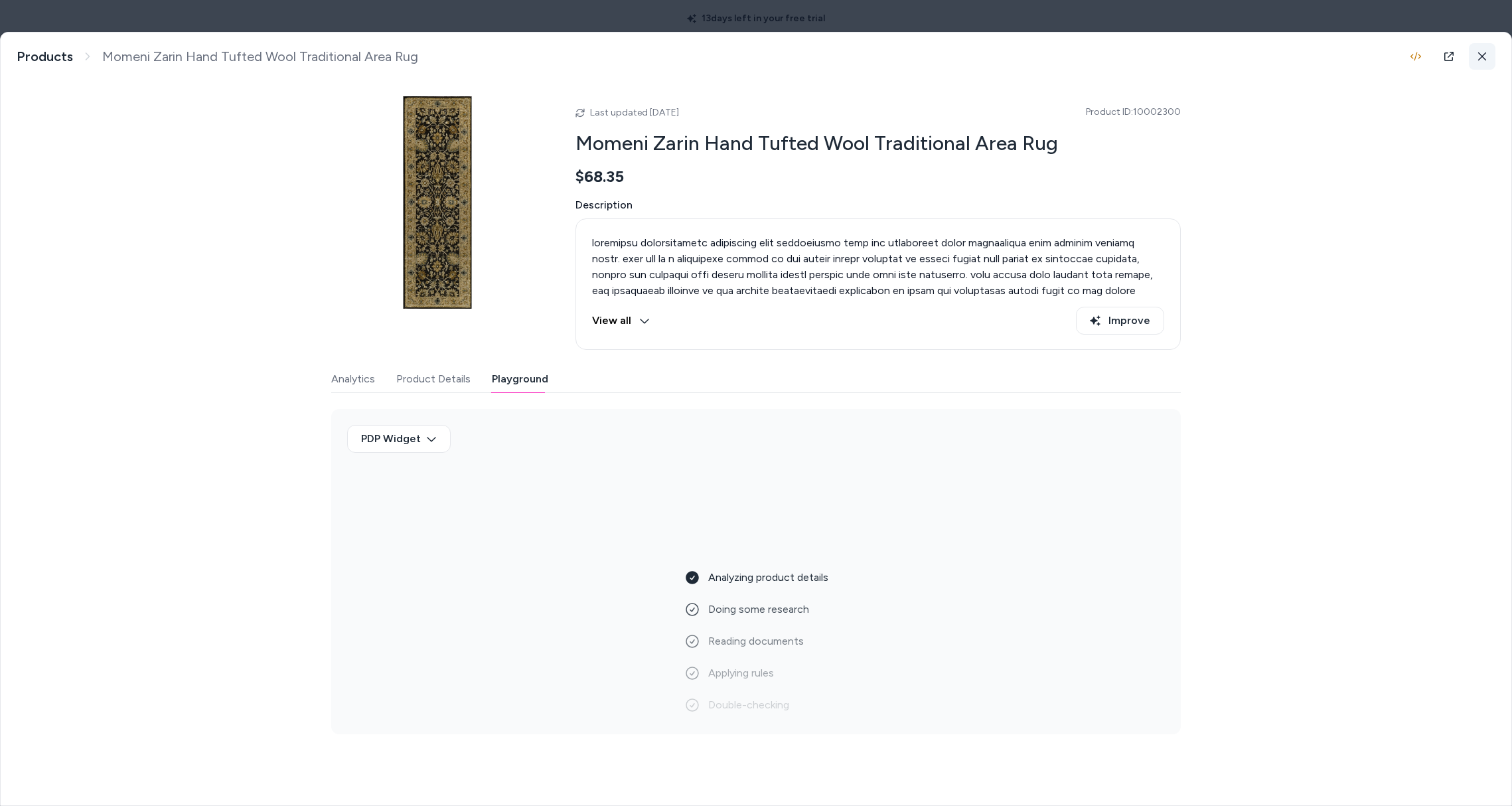
click at [1489, 54] on button at bounding box center [1482, 56] width 26 height 26
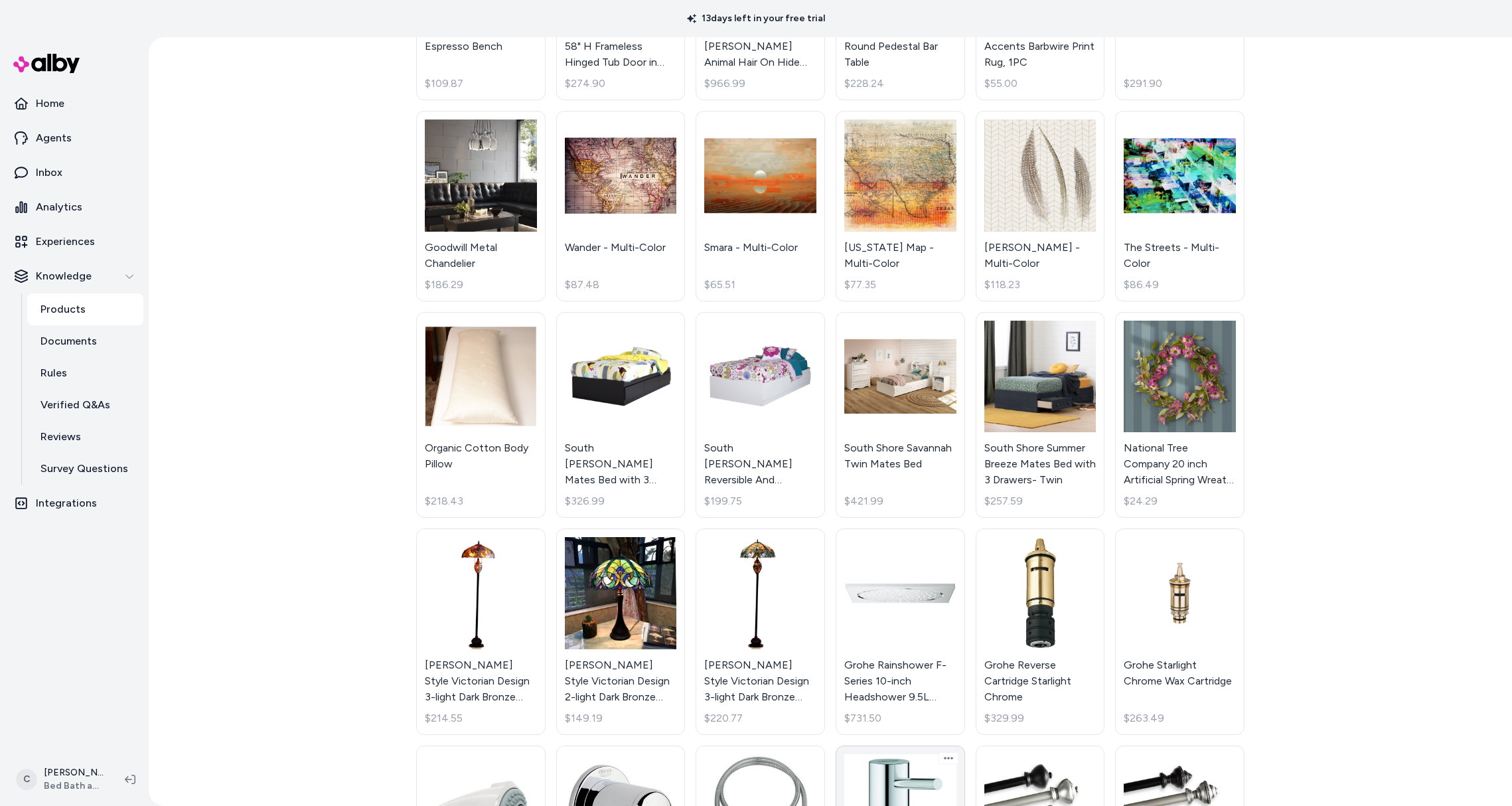
scroll to position [1499, 0]
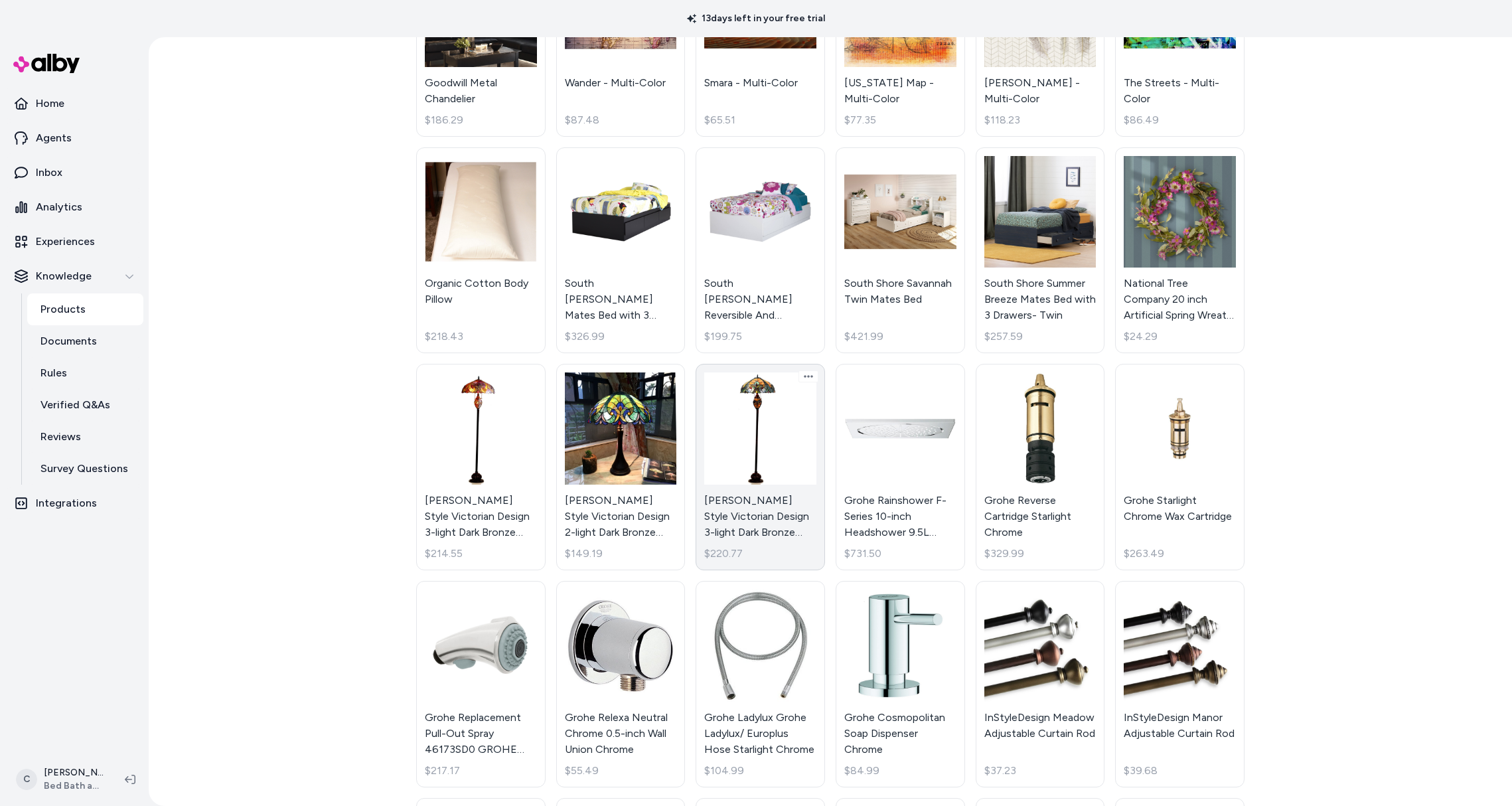
click at [796, 522] on link "Chloe Tiffany Style Victorian Design 3-light Dark Bronze Floor Lamp $220.77" at bounding box center [761, 467] width 130 height 207
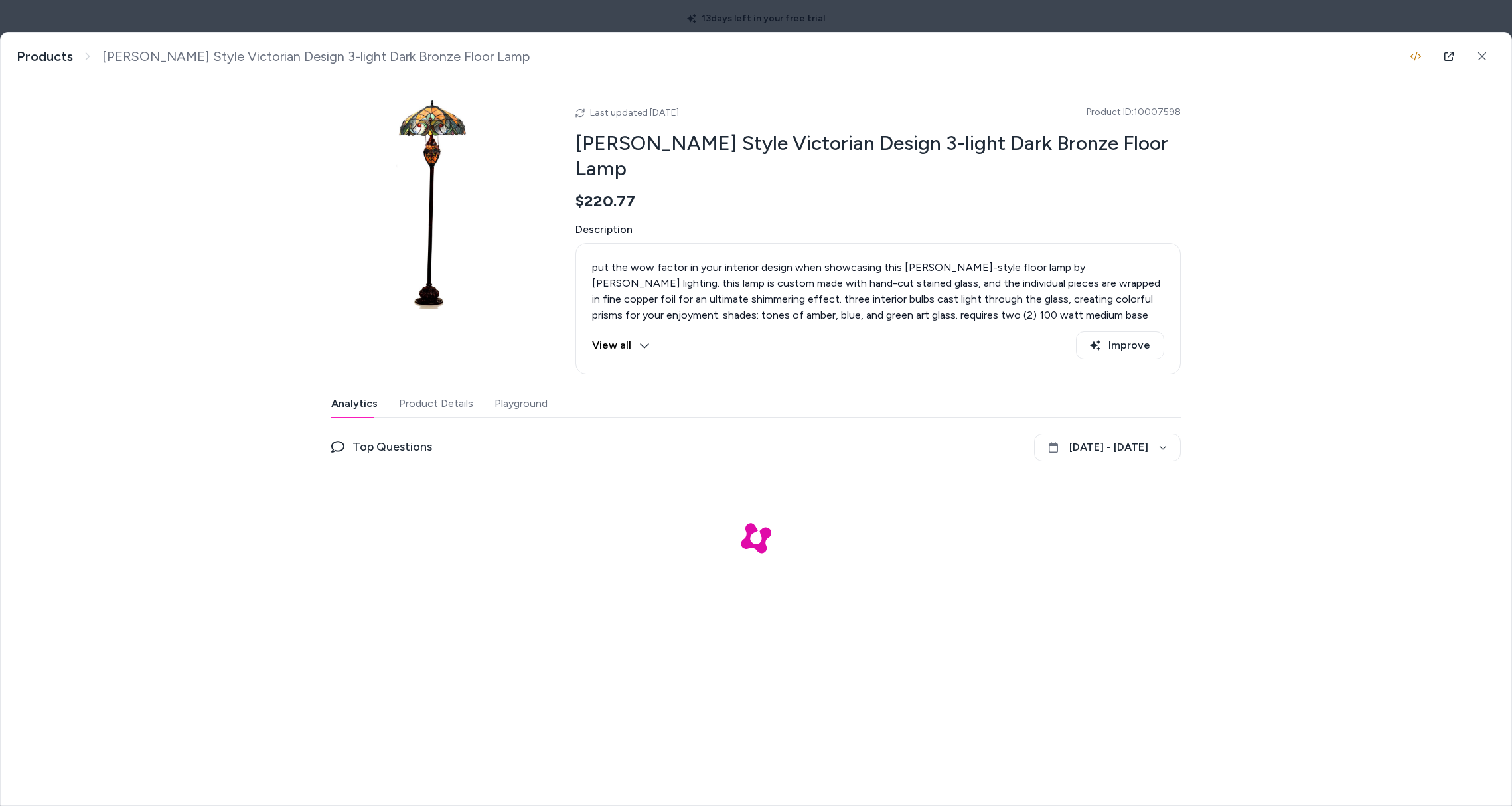
click at [533, 404] on button "Playground" at bounding box center [520, 404] width 54 height 26
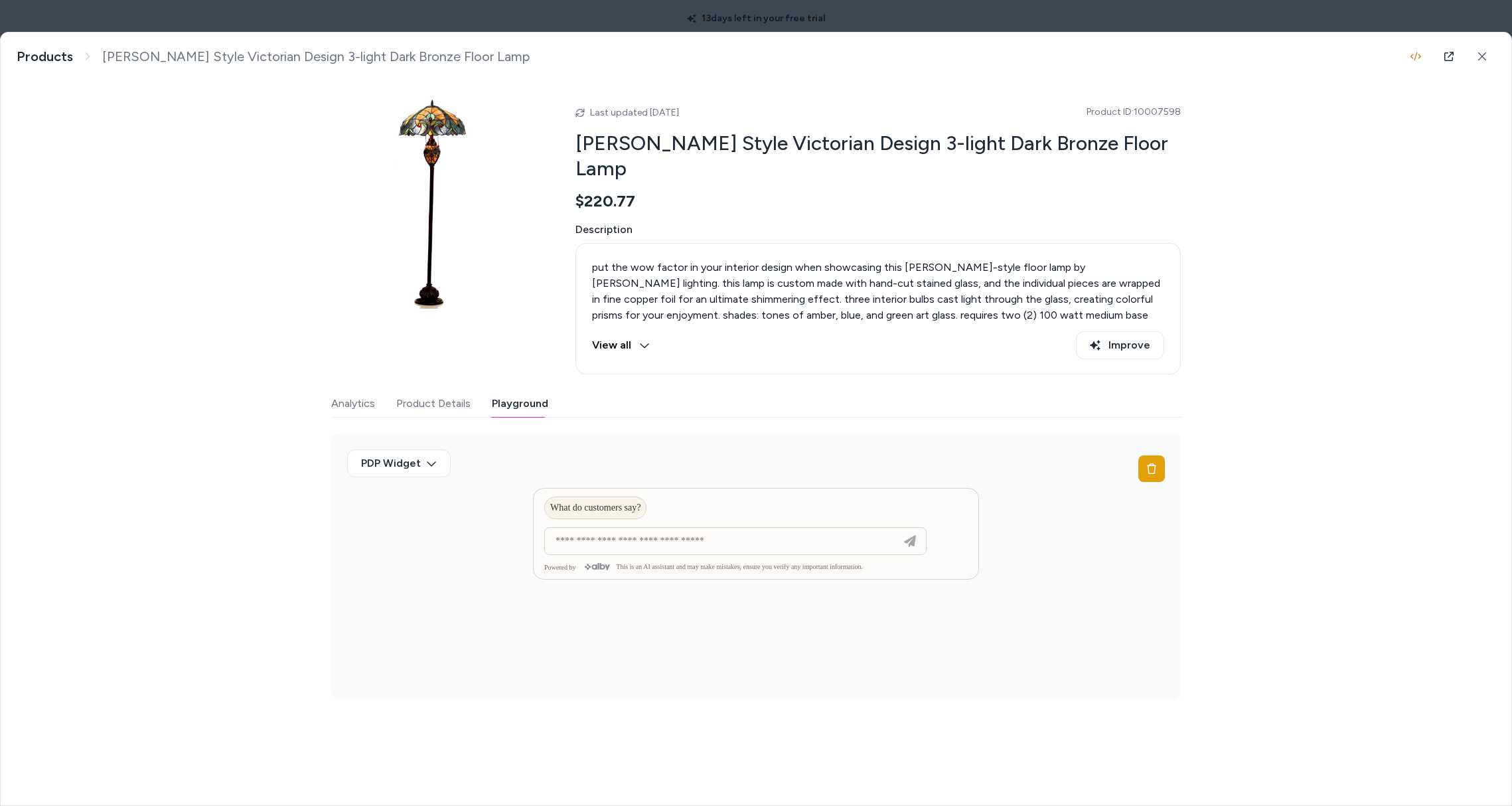
click at [691, 496] on div at bounding box center [755, 507] width 444 height 39
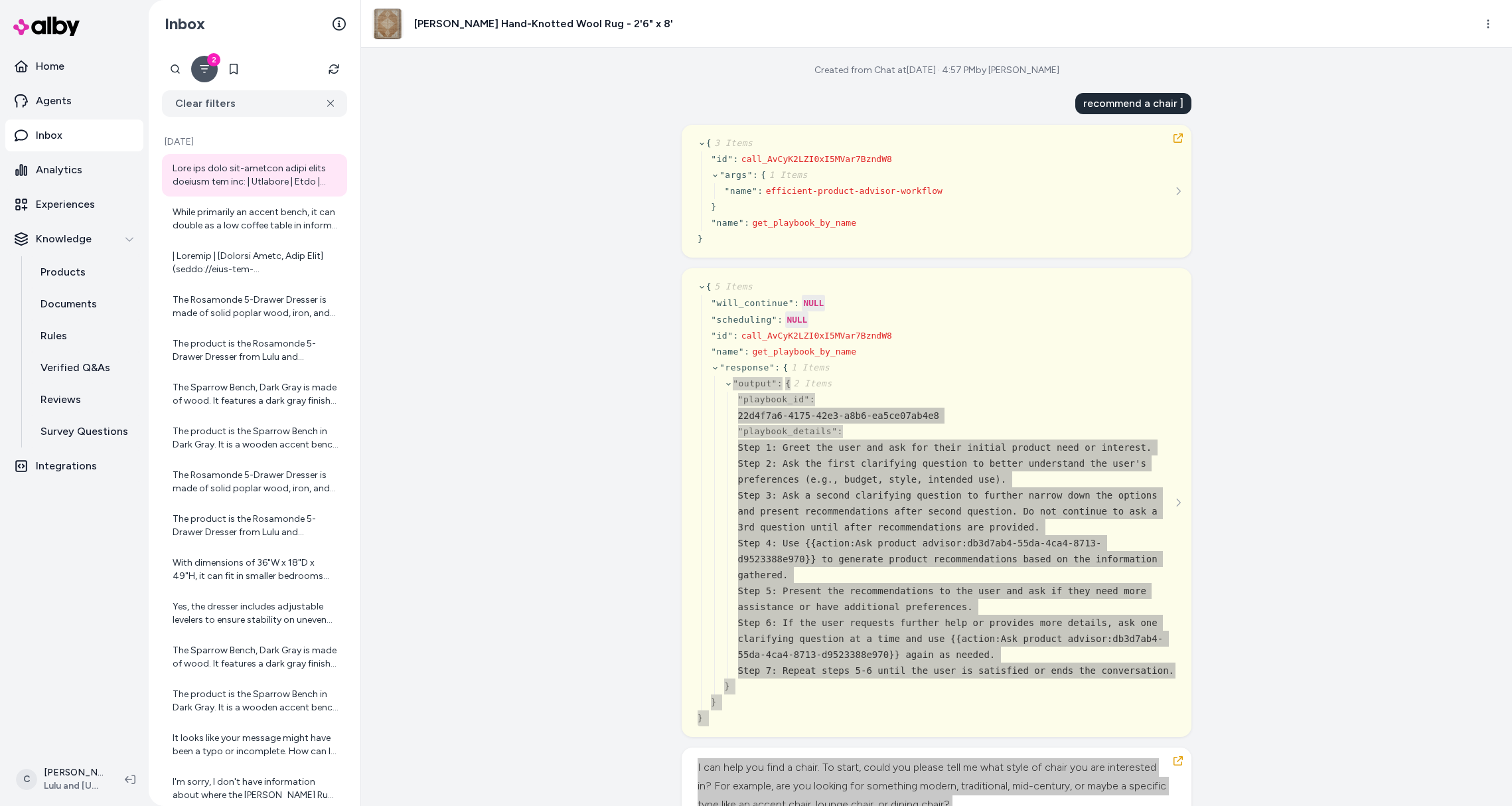
scroll to position [26, 0]
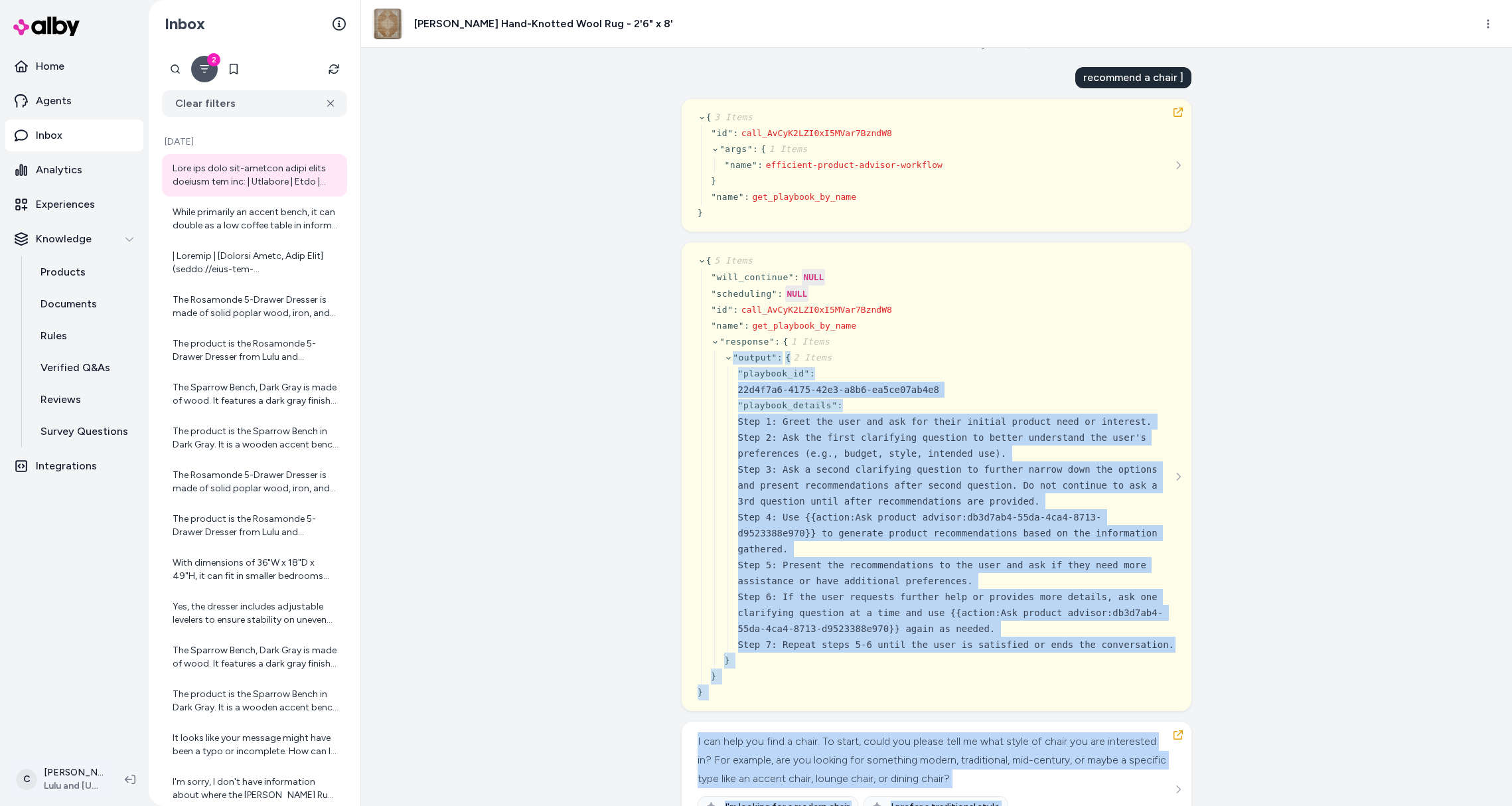
click at [72, 786] on html "Home Agents Inbox Analytics Experiences Knowledge Products Documents Rules Veri…" at bounding box center [756, 403] width 1512 height 806
click at [63, 597] on div "Shortcuts ⌘K" at bounding box center [87, 589] width 147 height 32
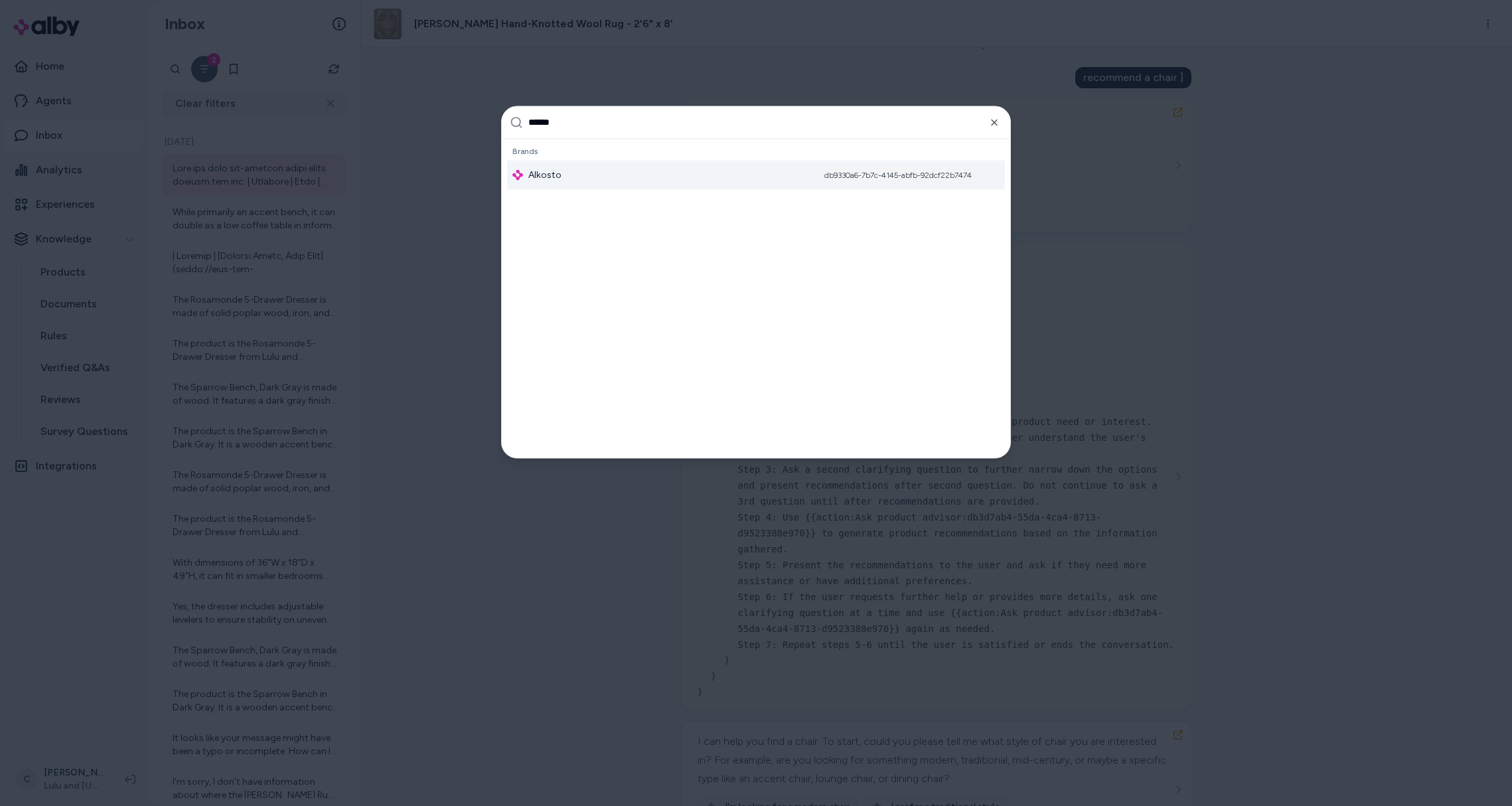
type input "******"
click at [571, 169] on div "Alkosto db9330a6-7b7c-4145-abfb-92dcf22b7474" at bounding box center [756, 174] width 498 height 29
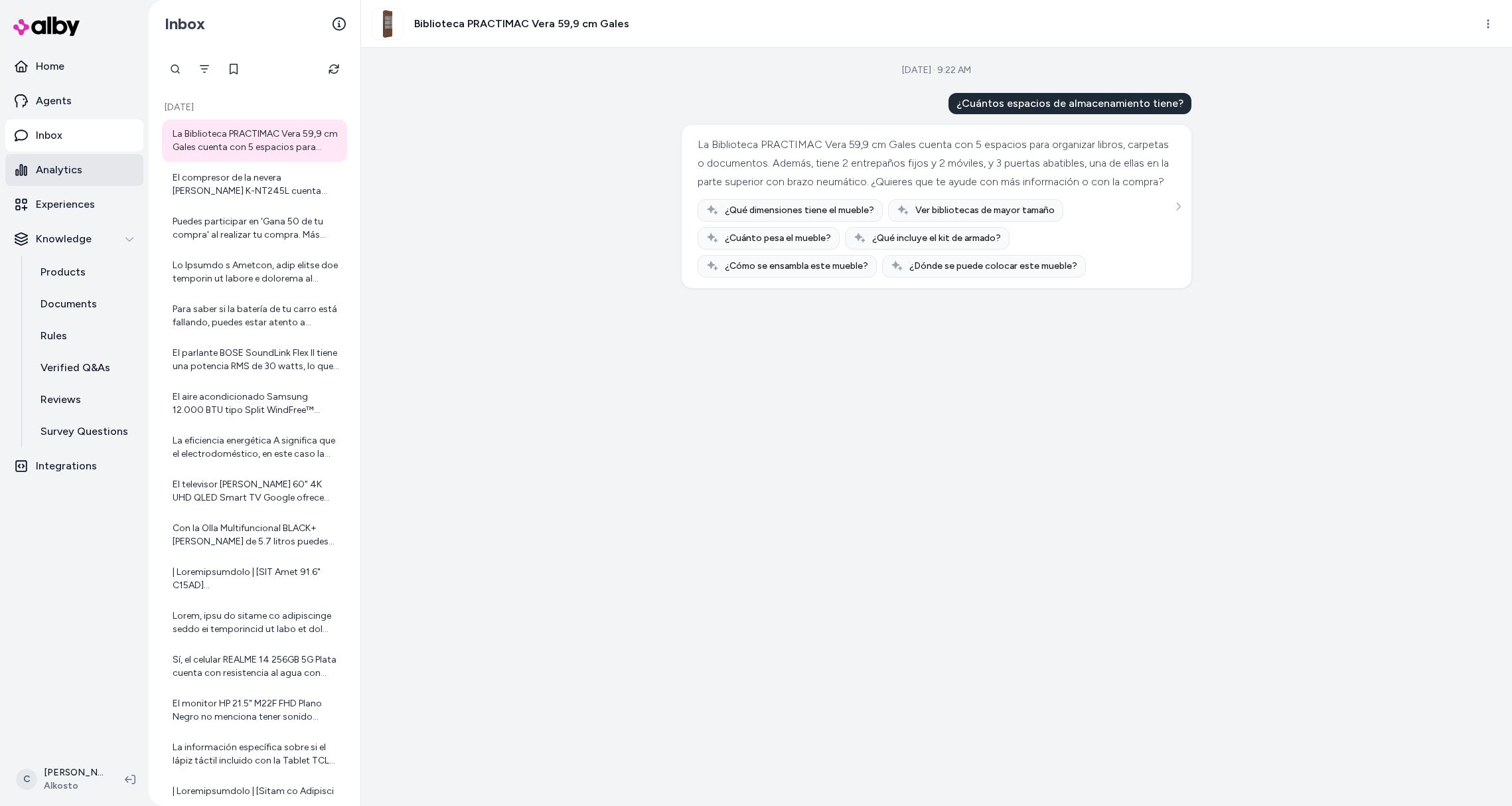
click at [53, 178] on link "Analytics" at bounding box center [74, 170] width 138 height 32
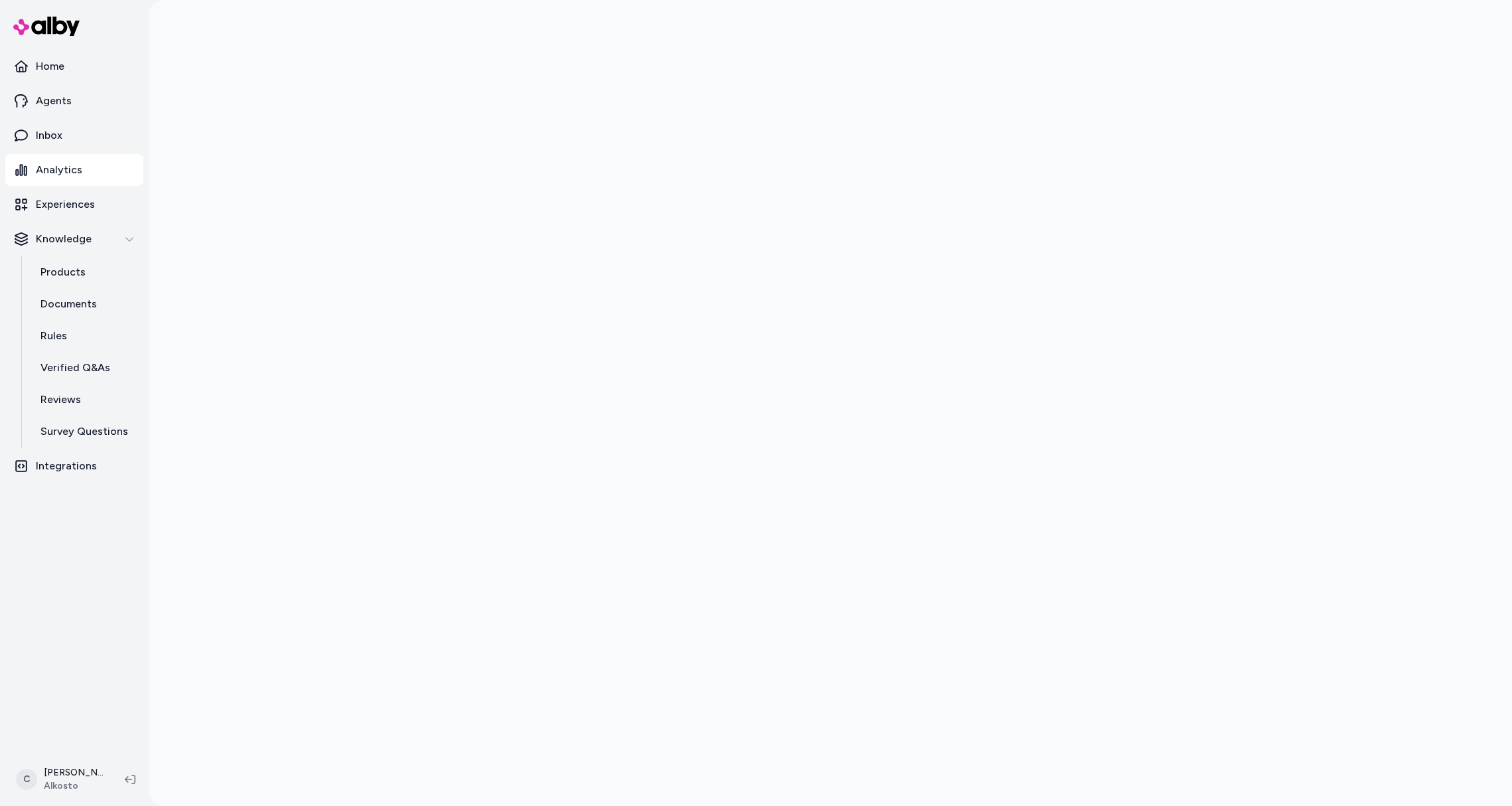
click at [338, 409] on div at bounding box center [830, 403] width 1364 height 806
click at [337, 409] on div at bounding box center [830, 403] width 1364 height 806
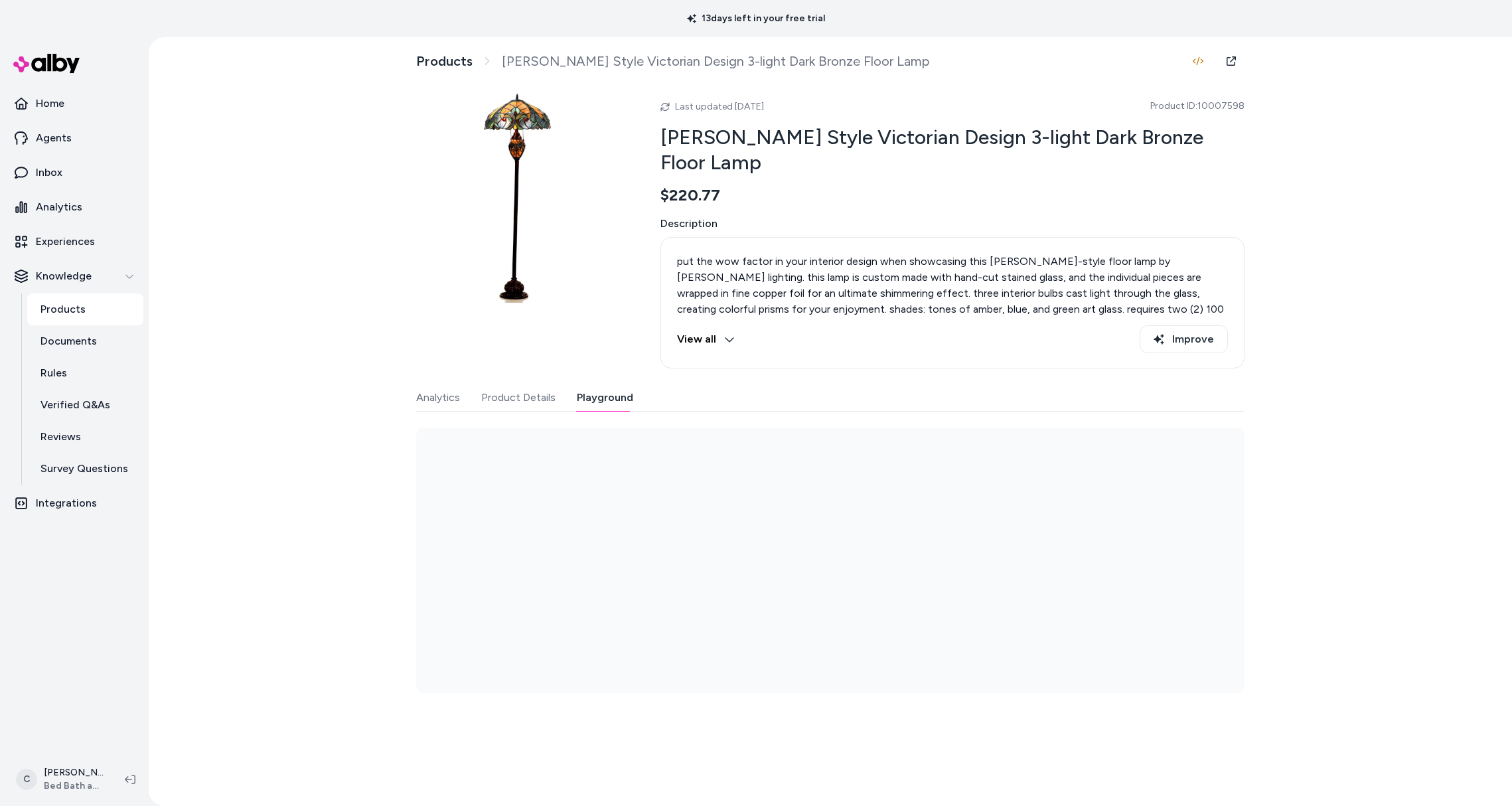
click at [594, 391] on button "Playground" at bounding box center [605, 397] width 56 height 26
click at [508, 399] on button "Product Details" at bounding box center [517, 397] width 74 height 26
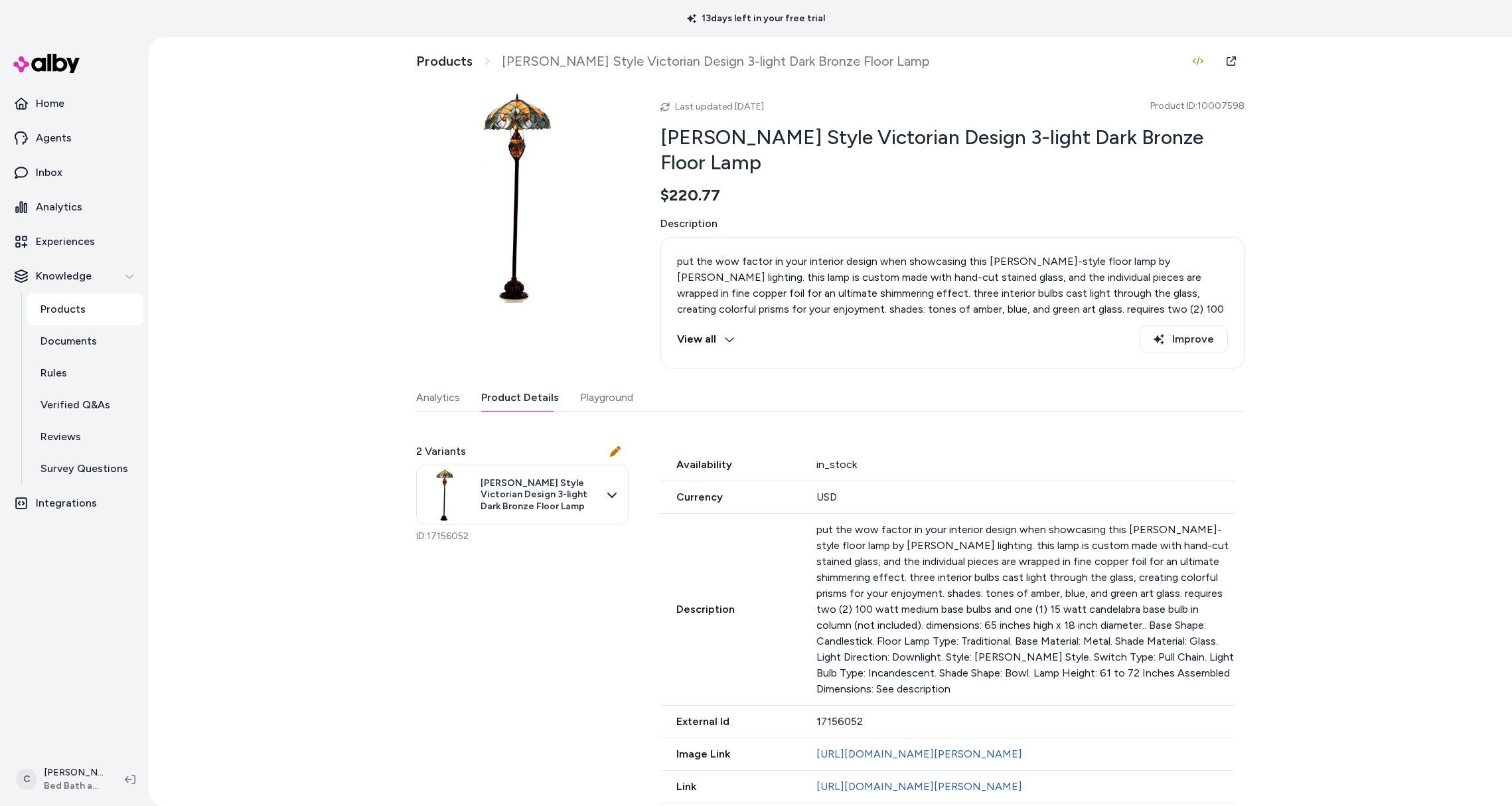
click at [588, 398] on button "Playground" at bounding box center [607, 397] width 54 height 26
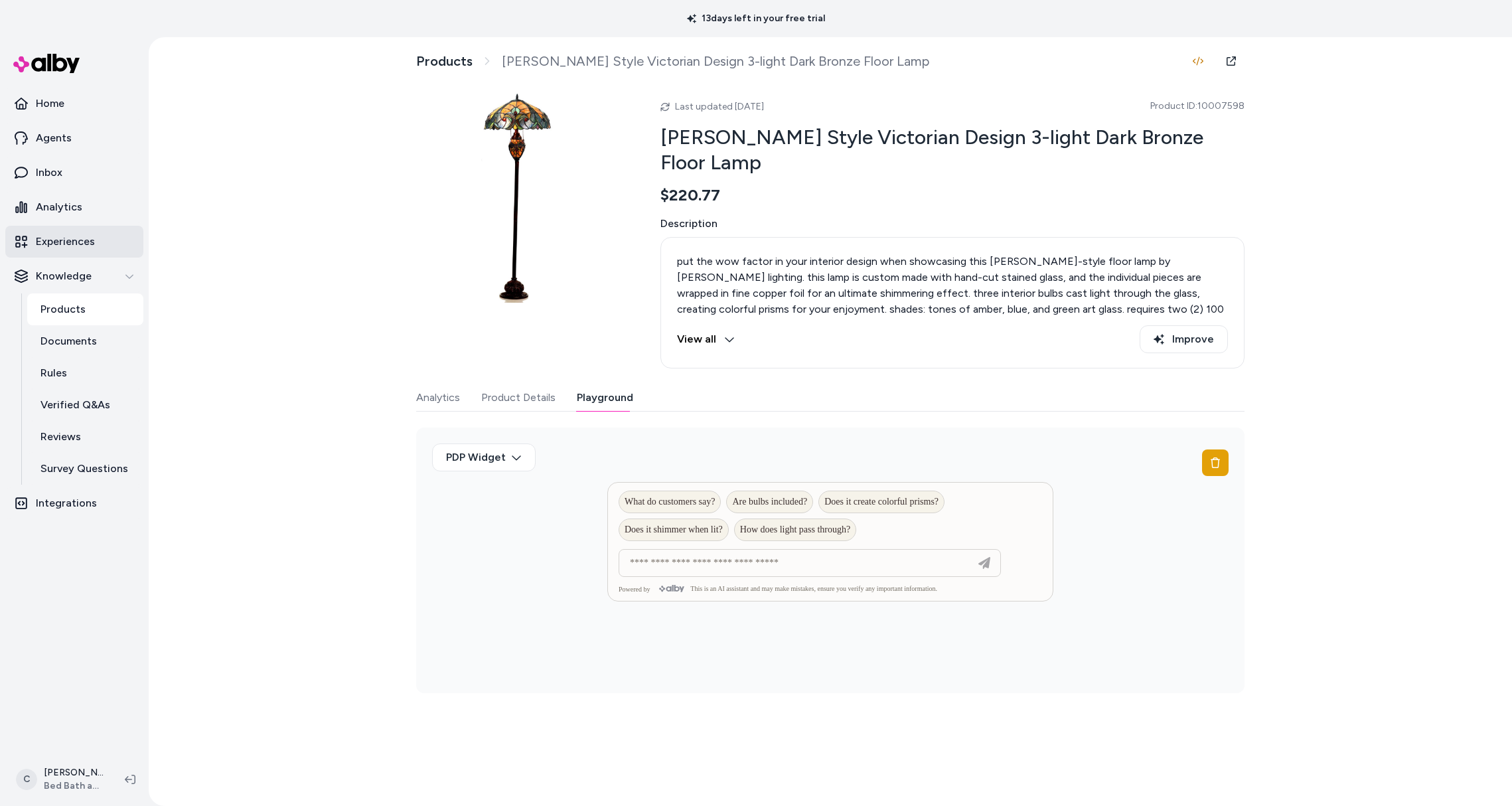
click at [74, 239] on p "Experiences" at bounding box center [65, 241] width 59 height 16
click at [787, 535] on span "How does light pass through?" at bounding box center [795, 529] width 110 height 10
type input "**********"
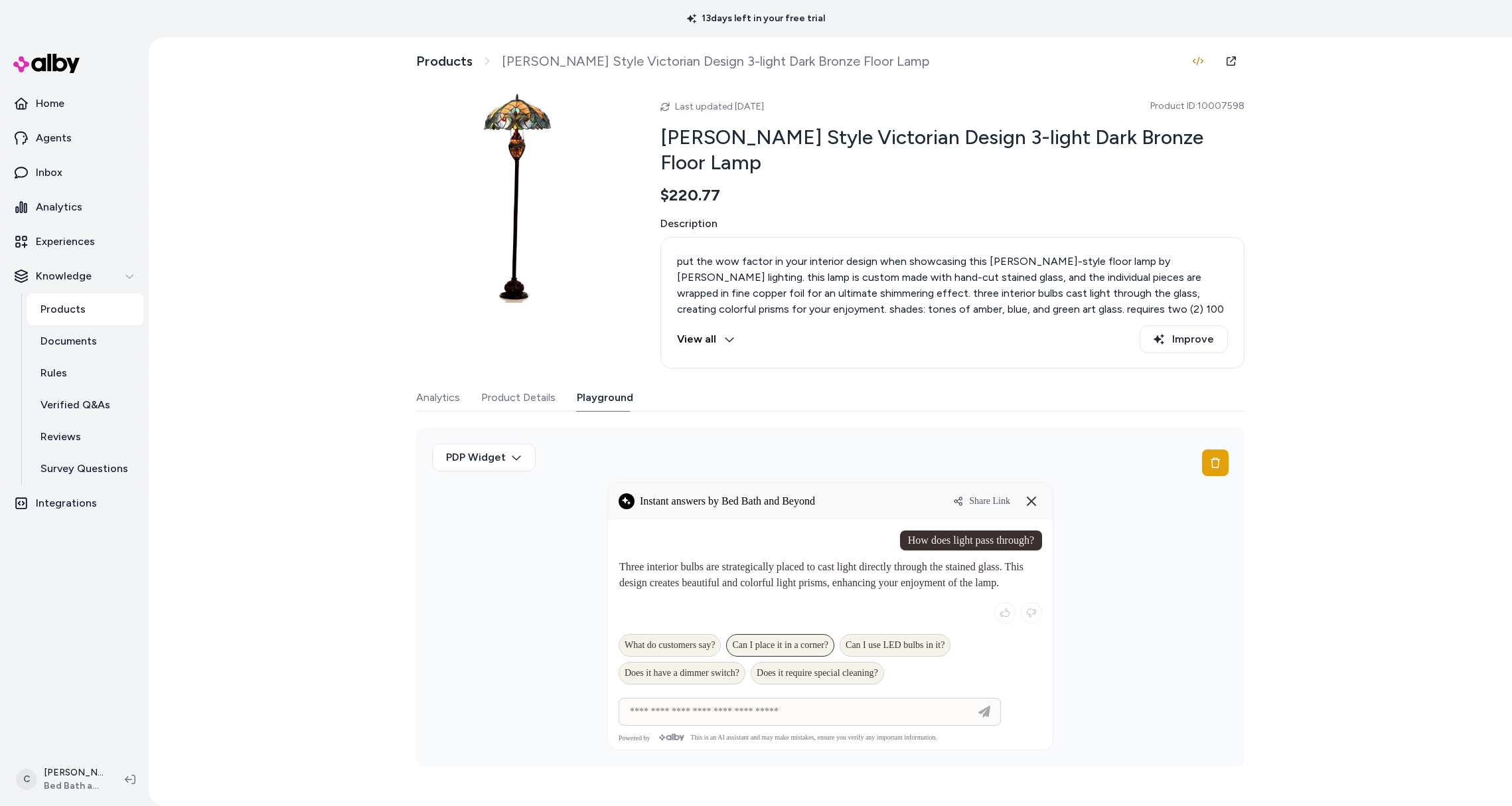
click at [798, 642] on span "Can I place it in a corner?" at bounding box center [779, 644] width 96 height 10
type input "**********"
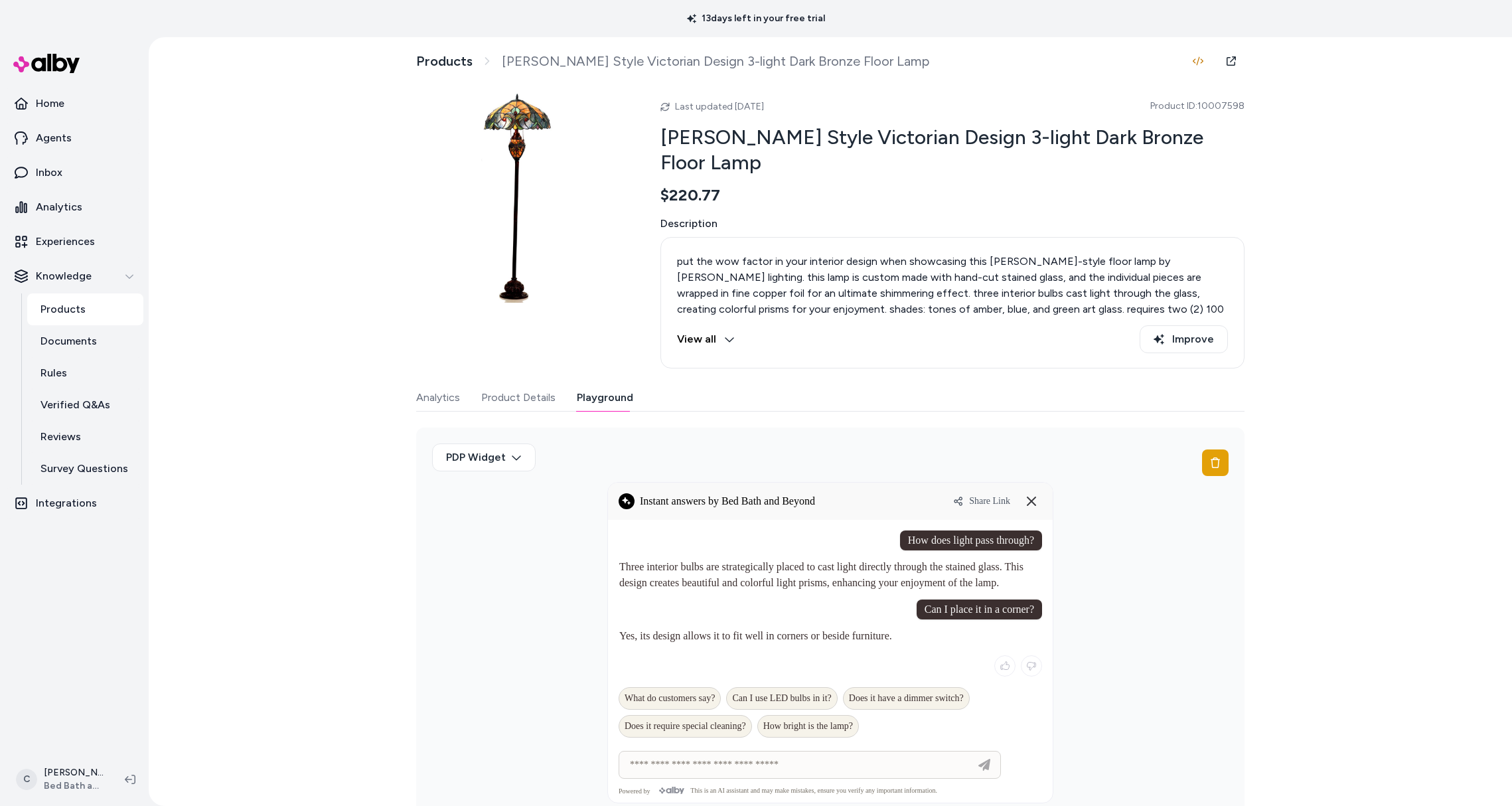
scroll to position [26, 0]
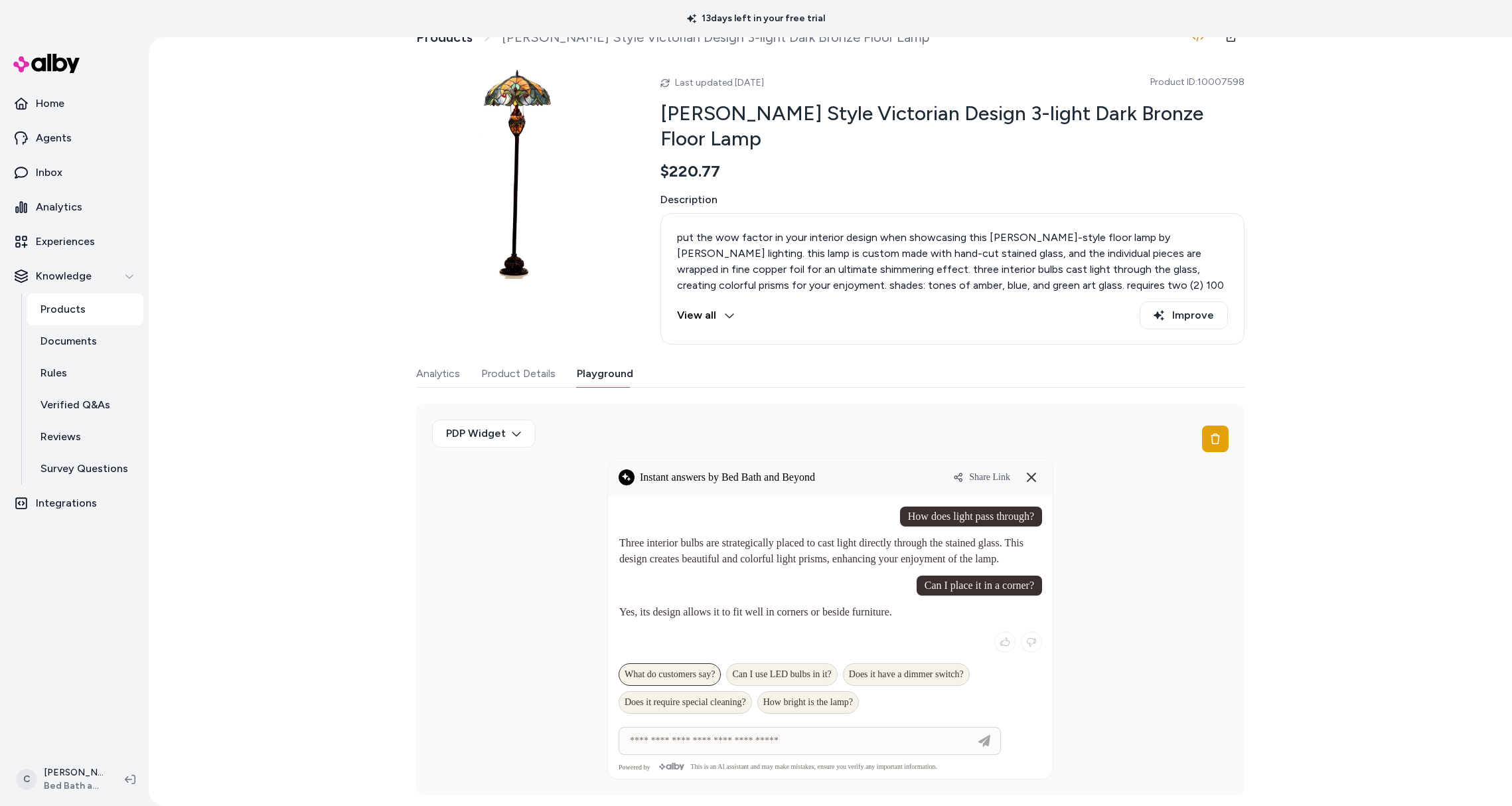
click at [704, 672] on span "What do customers say?" at bounding box center [670, 674] width 90 height 10
type input "**********"
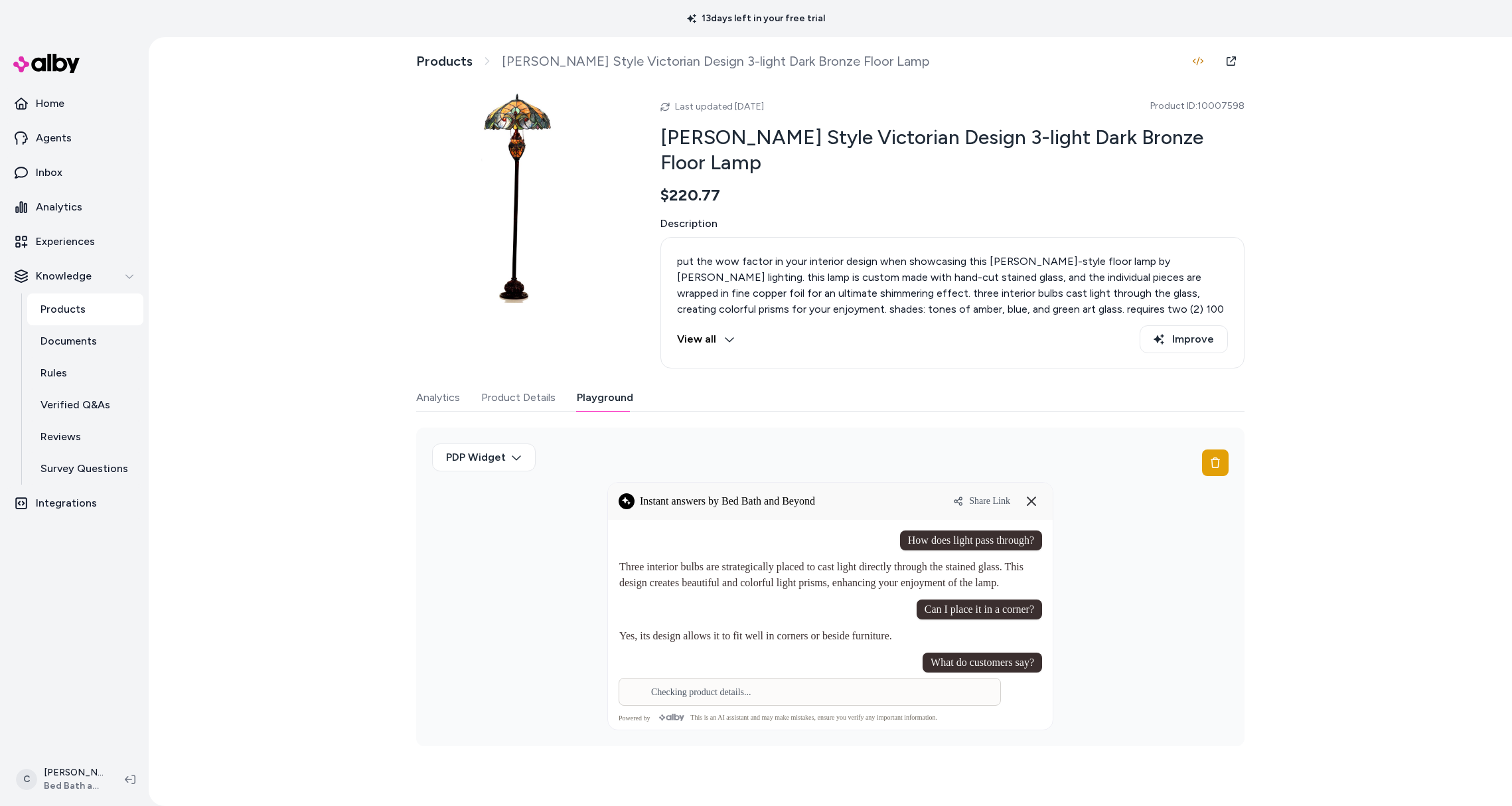
scroll to position [0, 0]
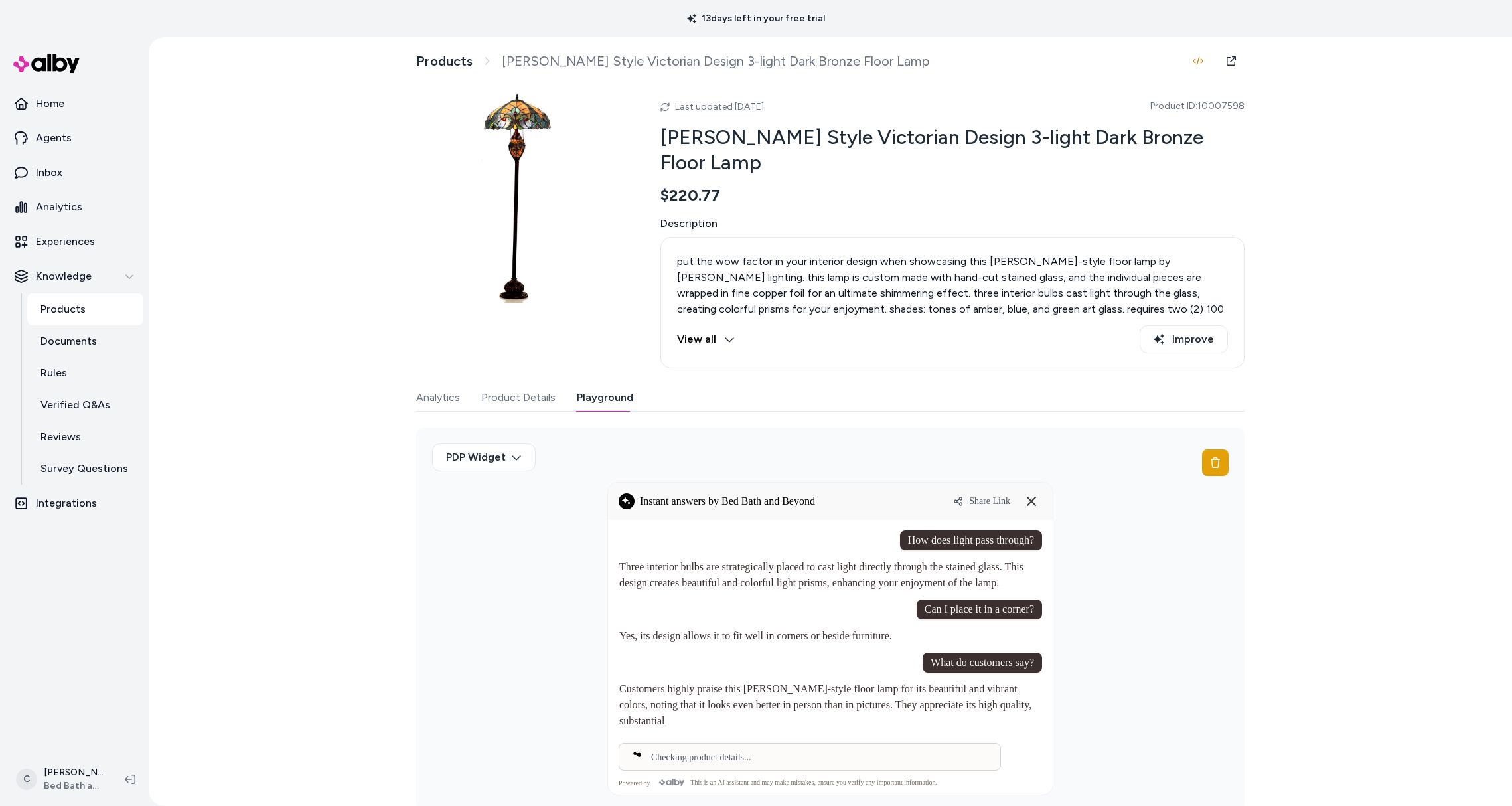
drag, startPoint x: 832, startPoint y: 689, endPoint x: 866, endPoint y: 722, distance: 47.4
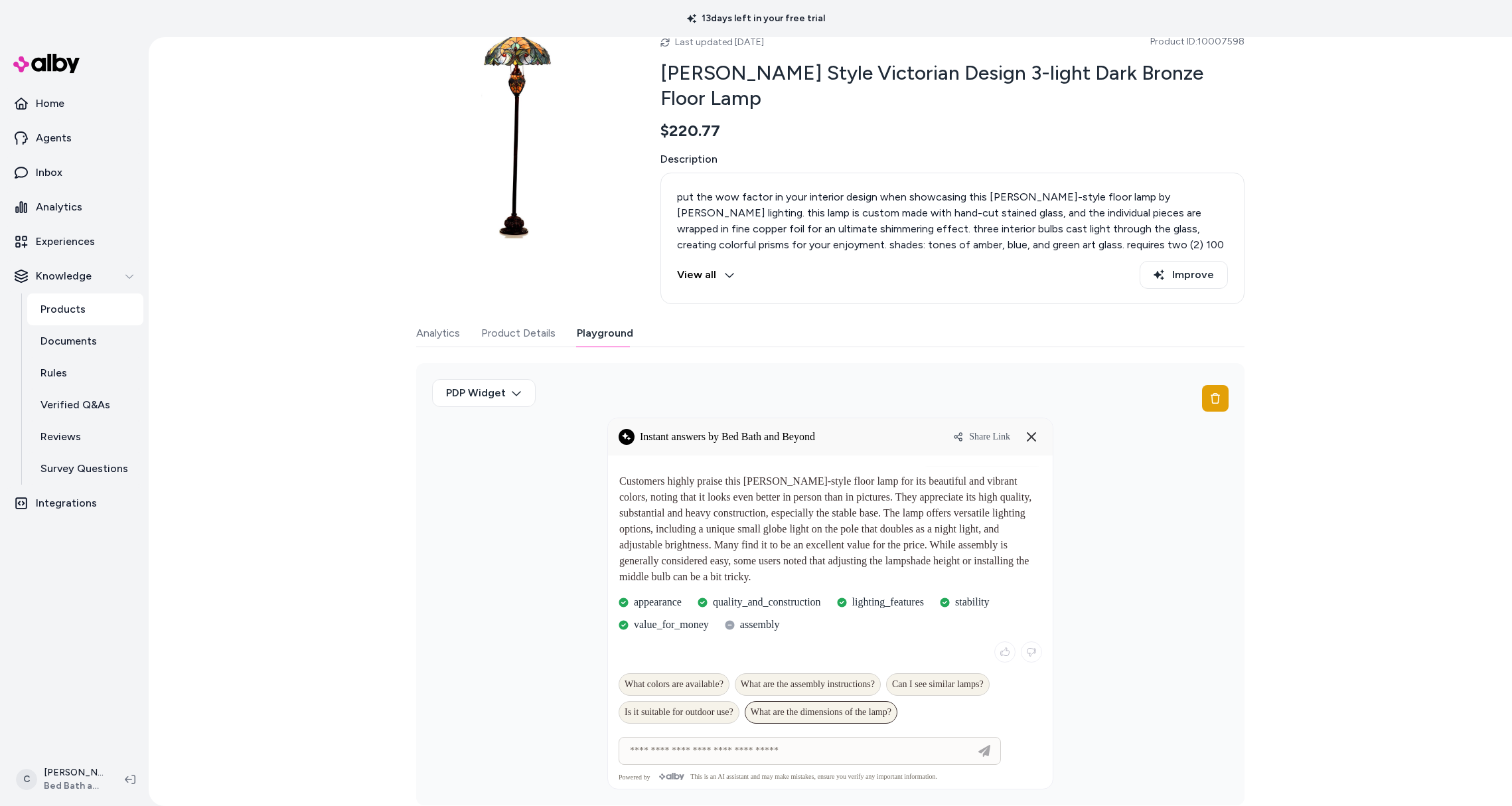
scroll to position [75, 0]
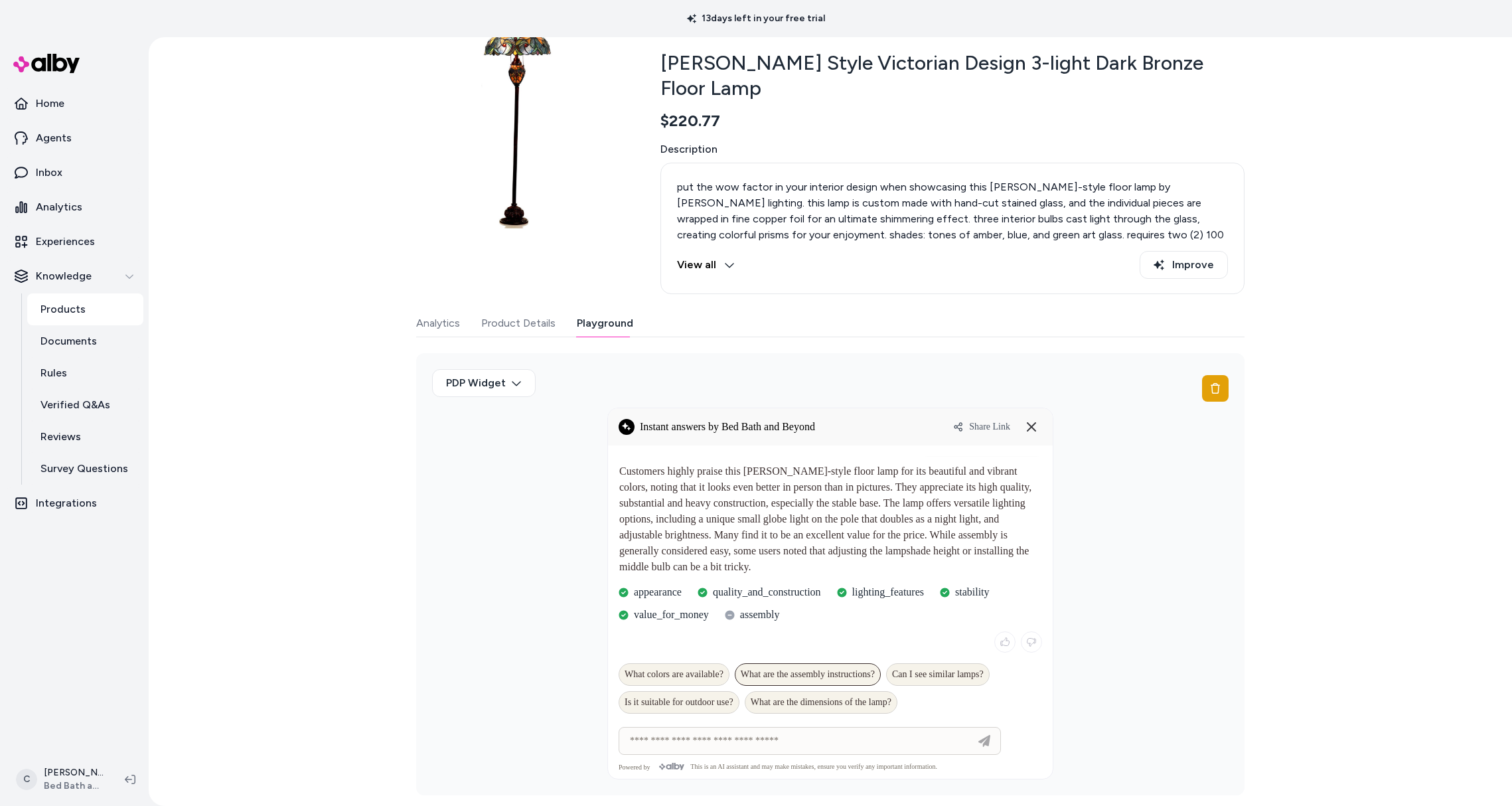
click at [802, 681] on div "What are the assembly instructions?" at bounding box center [807, 674] width 146 height 23
type input "**********"
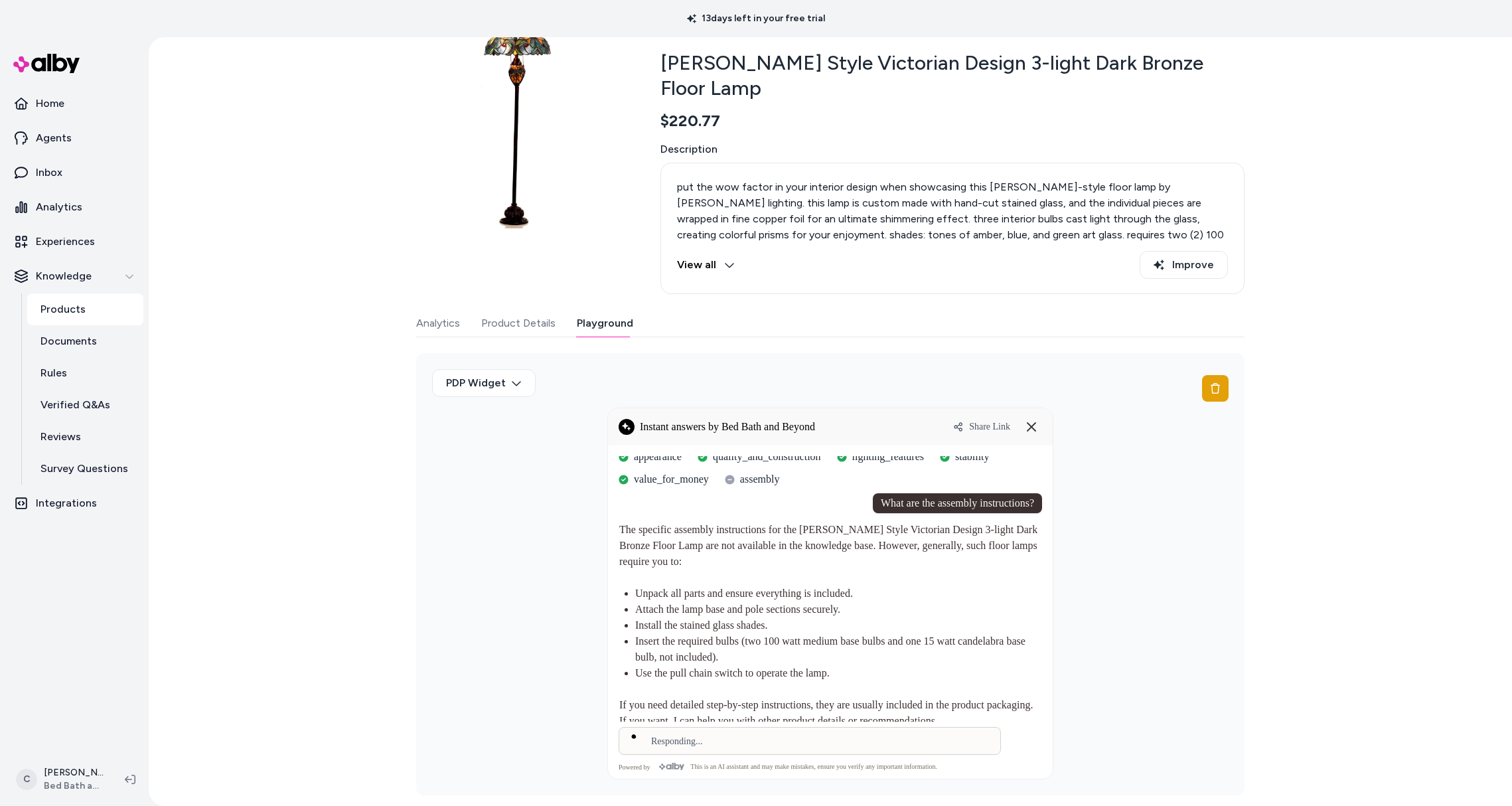
scroll to position [295, 0]
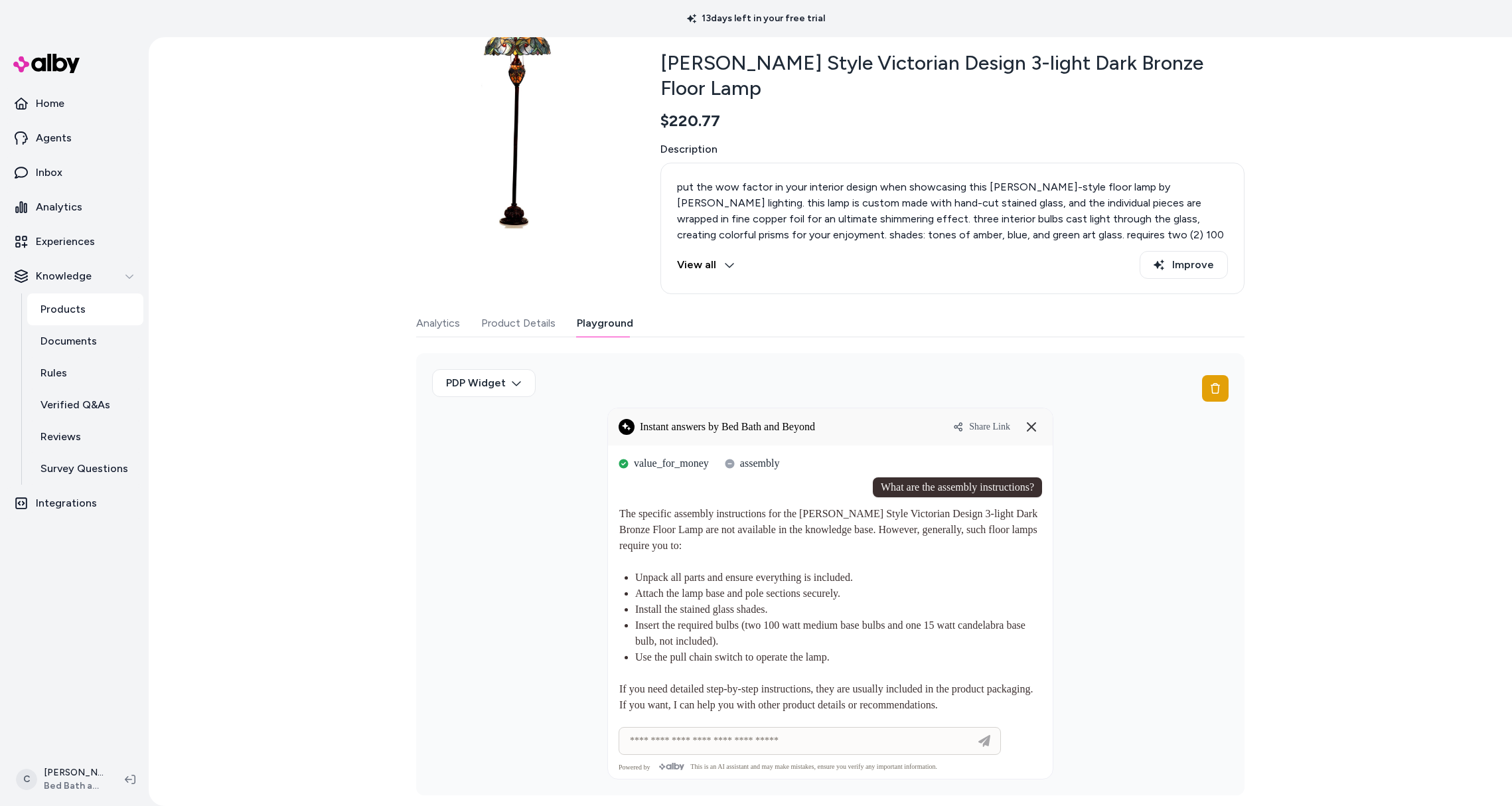
click at [969, 425] on span "Share Link" at bounding box center [990, 426] width 41 height 10
click at [70, 762] on html "13 days left in your free trial Home Agents Inbox Analytics Experiences Knowled…" at bounding box center [756, 403] width 1512 height 806
click at [67, 584] on span "Shortcuts" at bounding box center [70, 589] width 44 height 13
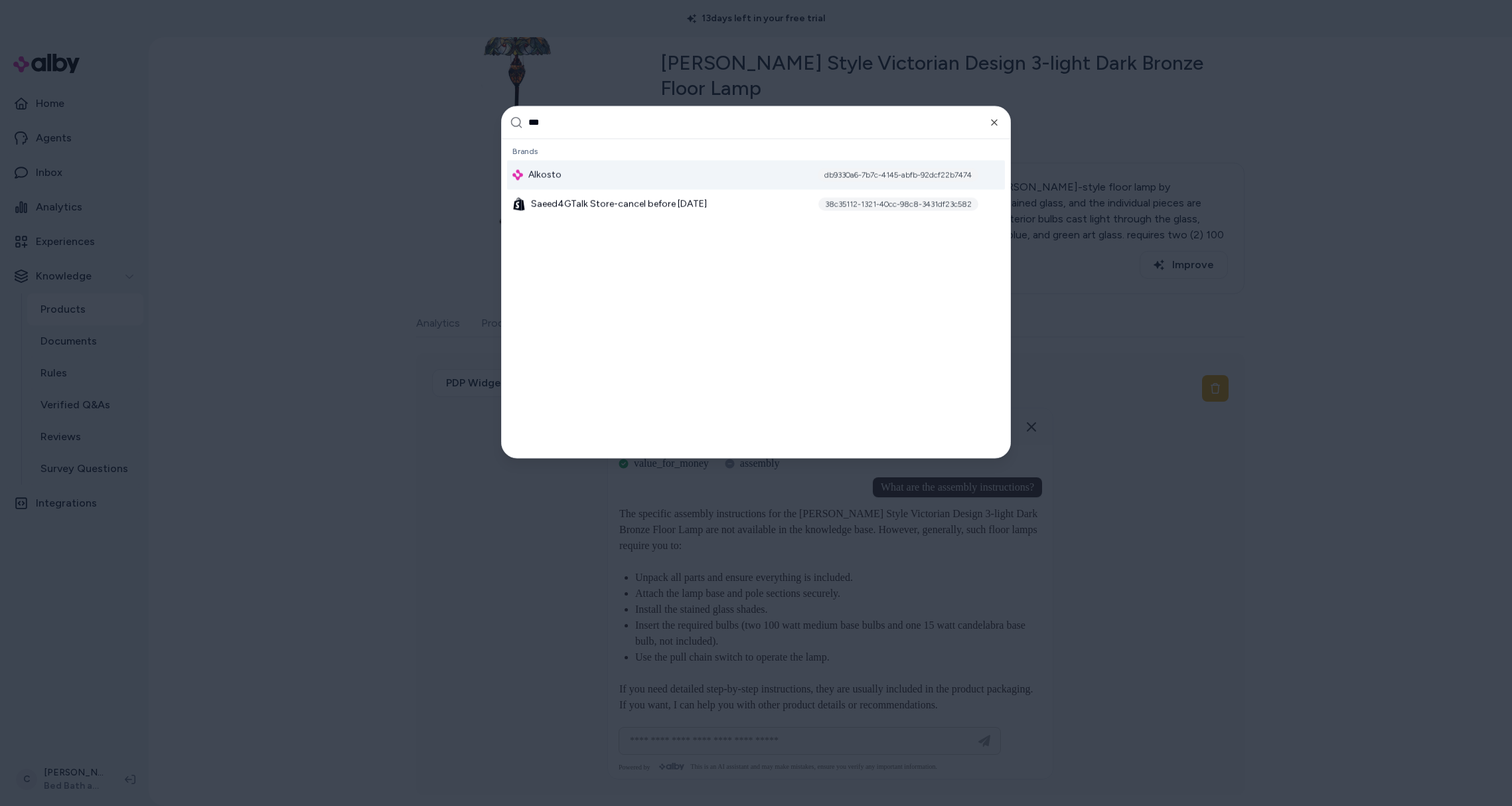
type input "****"
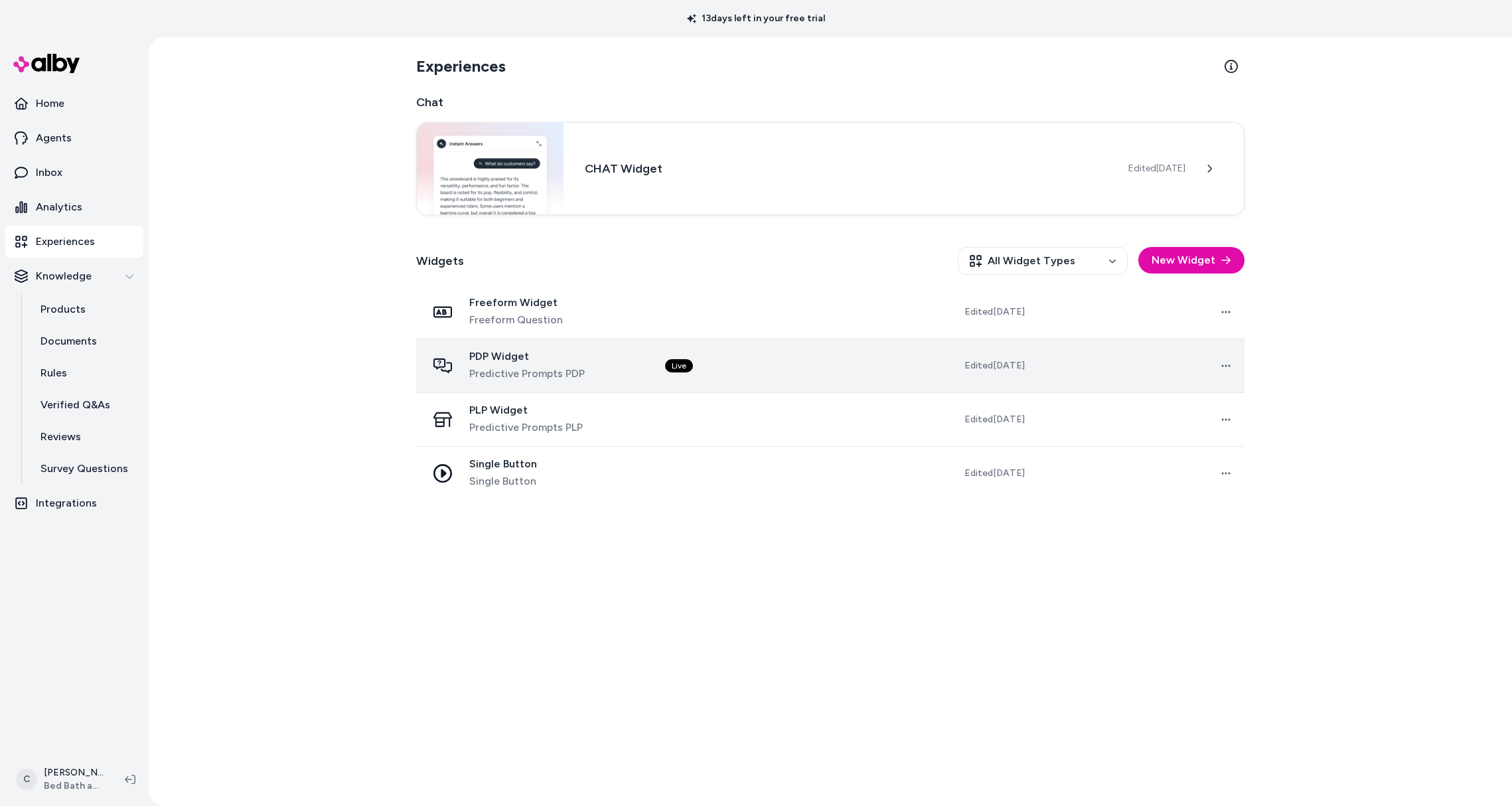
click at [537, 355] on span "PDP Widget" at bounding box center [527, 356] width 116 height 13
click at [617, 356] on div "PDP Widget Predictive Prompts PDP" at bounding box center [534, 365] width 217 height 32
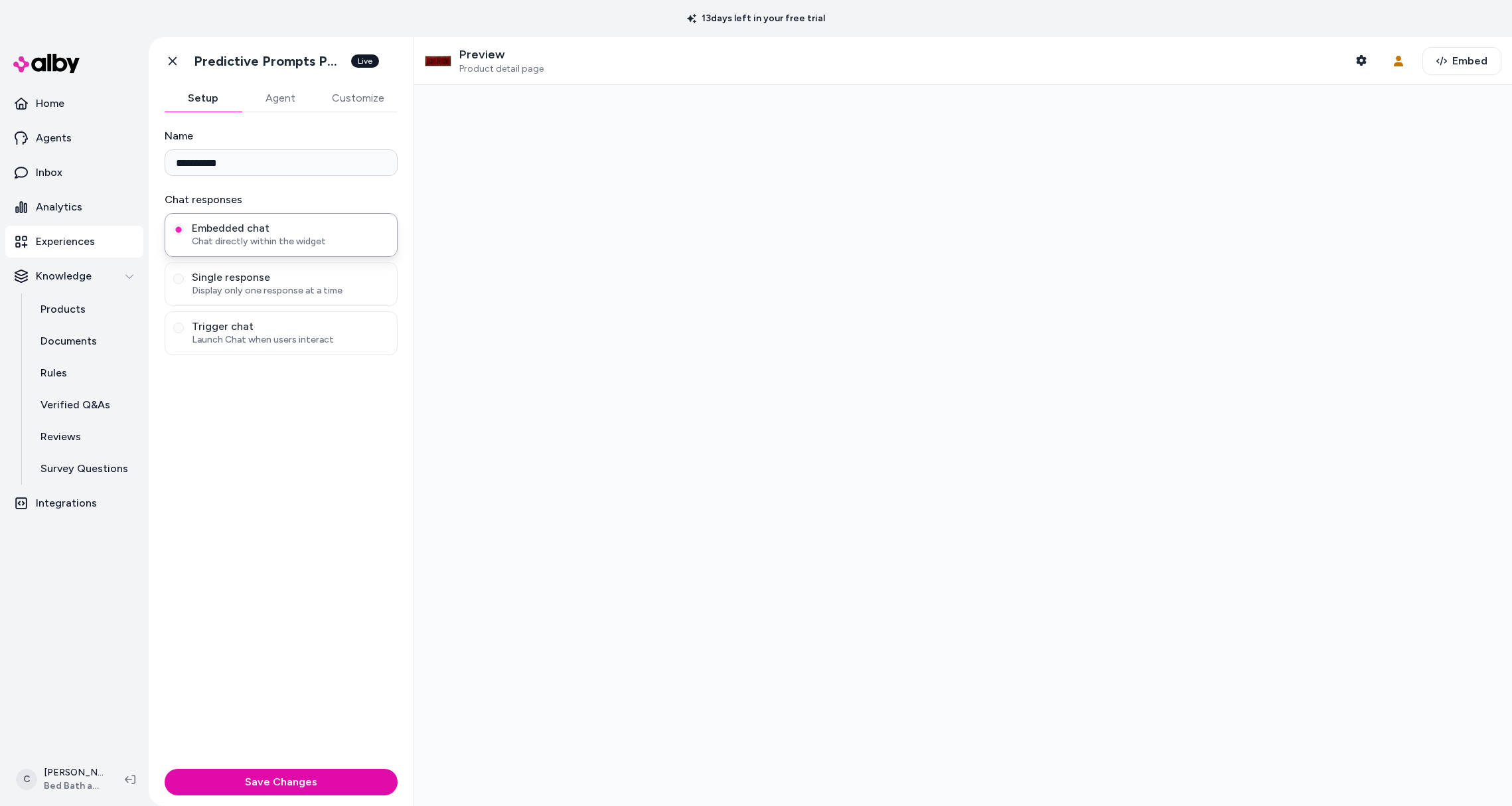
click at [272, 101] on button "Agent" at bounding box center [280, 98] width 77 height 26
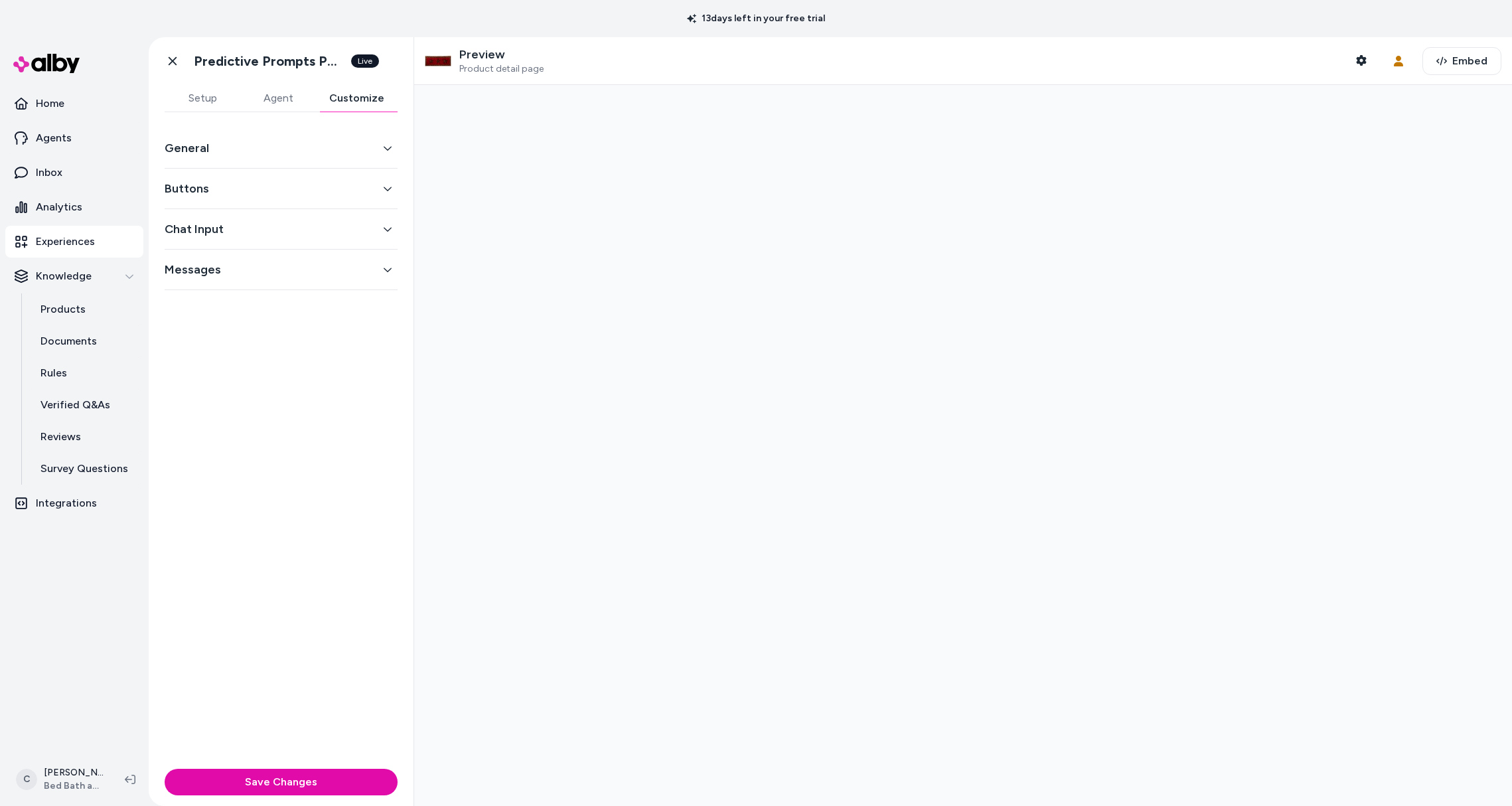
drag, startPoint x: 359, startPoint y: 93, endPoint x: 359, endPoint y: 128, distance: 35.0
click at [359, 93] on button "Customize" at bounding box center [356, 98] width 82 height 26
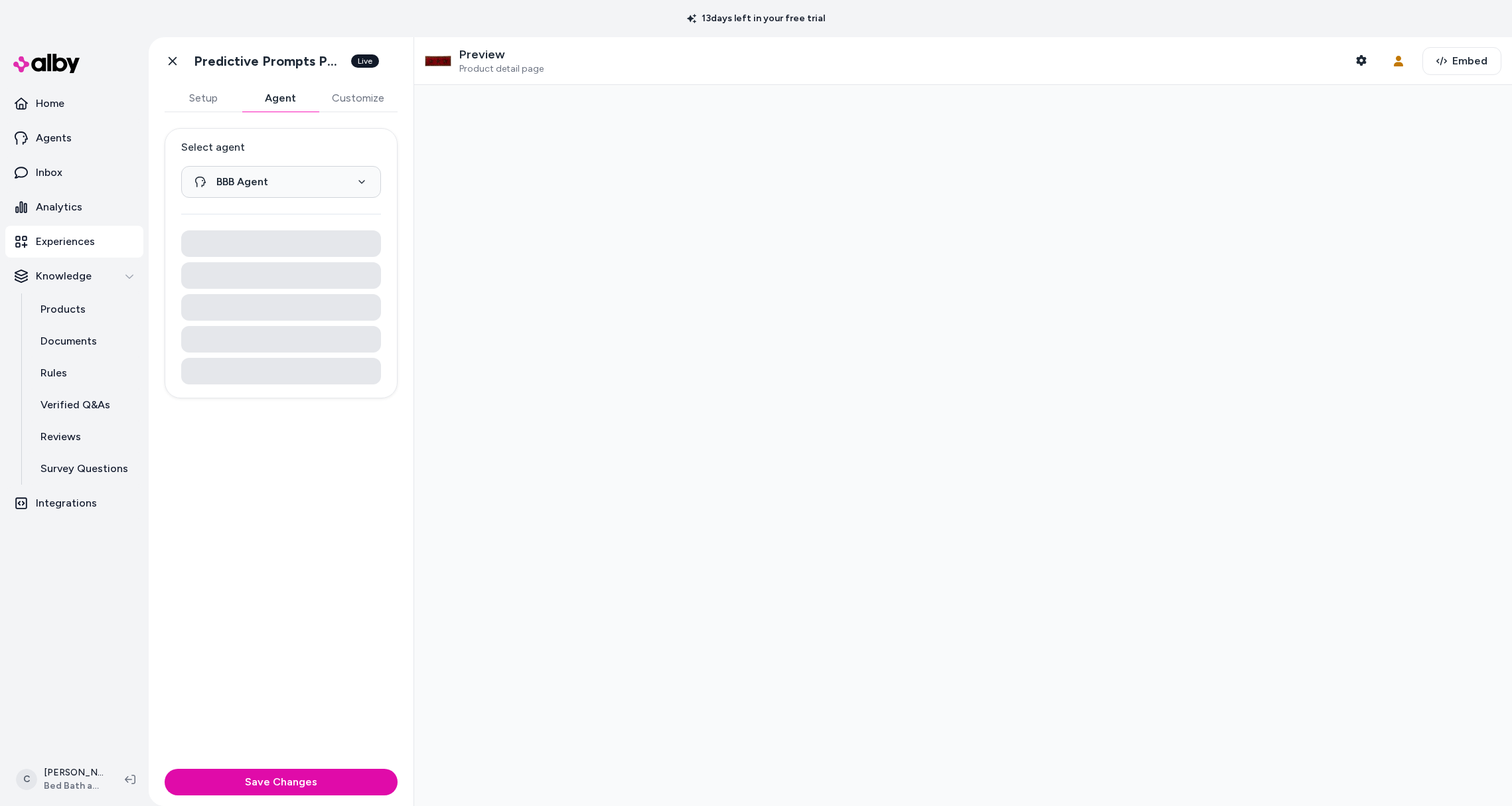
click at [288, 89] on button "Agent" at bounding box center [280, 98] width 77 height 26
click at [365, 93] on button "Customize" at bounding box center [358, 98] width 79 height 26
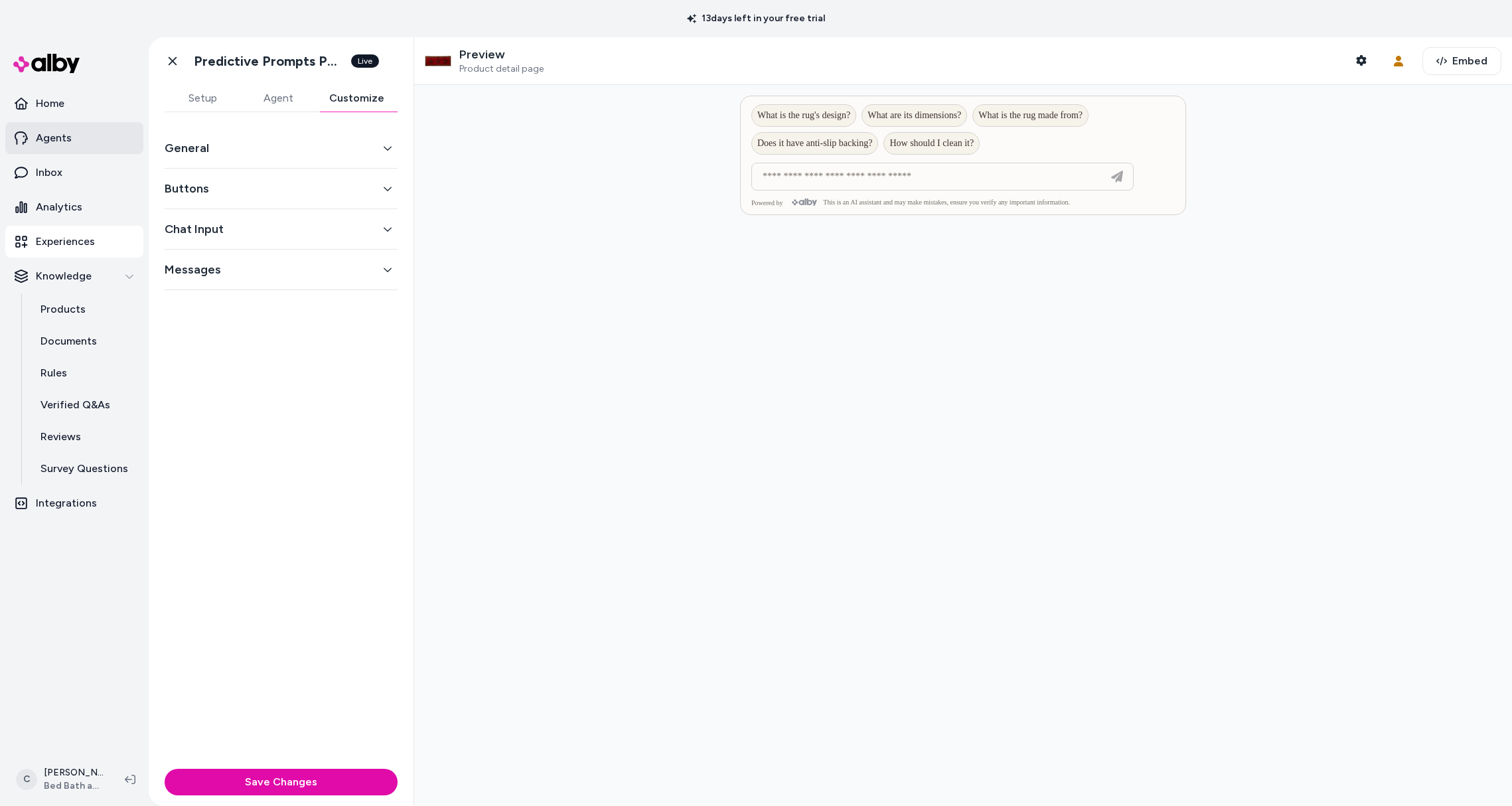
click at [58, 145] on p "Agents" at bounding box center [54, 138] width 36 height 16
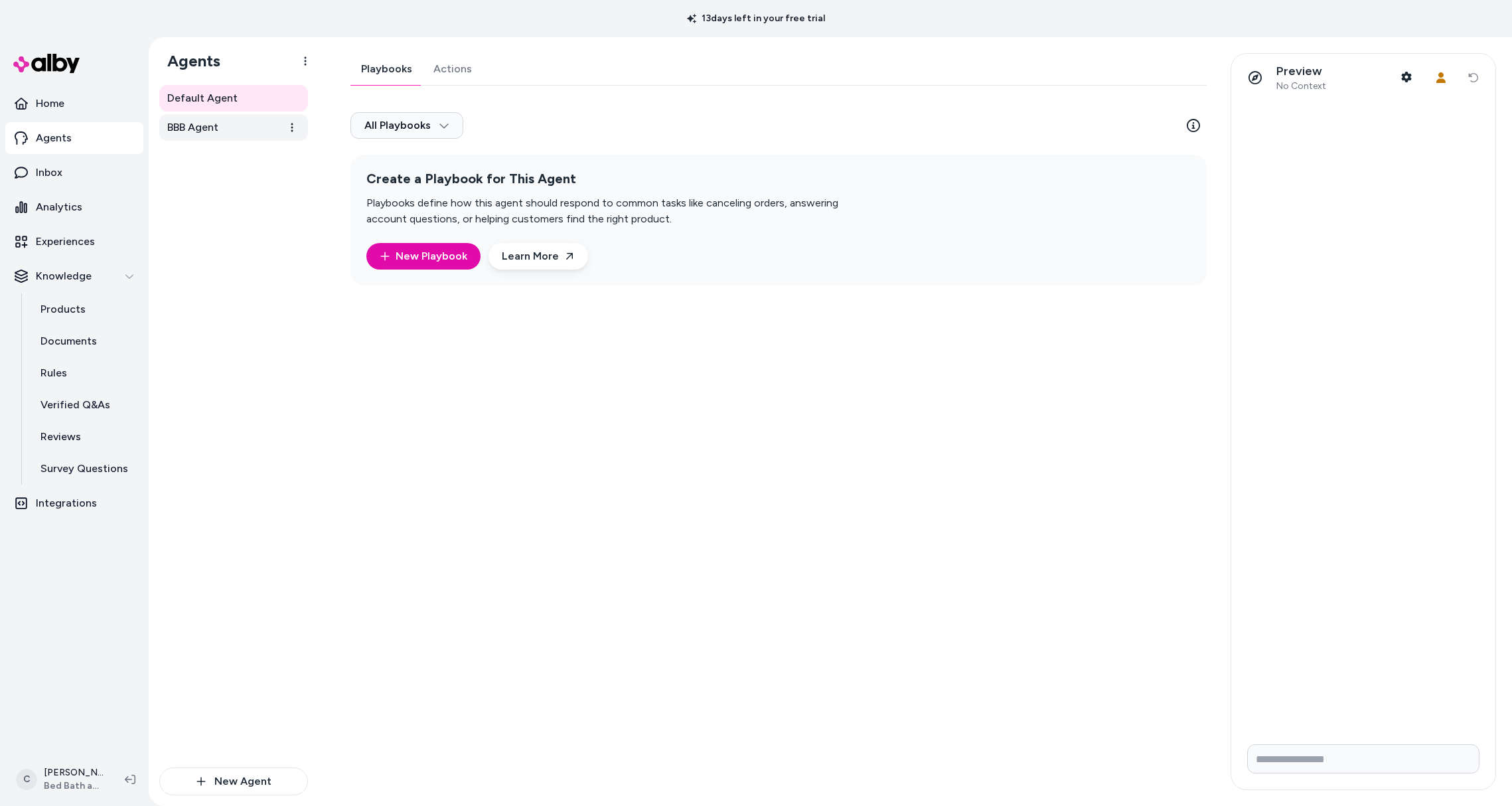
click at [225, 118] on link "BBB Agent" at bounding box center [234, 128] width 148 height 26
click at [286, 127] on html "13 days left in your free trial Home Agents Inbox Analytics Experiences Knowled…" at bounding box center [756, 403] width 1512 height 806
drag, startPoint x: 201, startPoint y: 194, endPoint x: 199, endPoint y: 163, distance: 31.1
click at [201, 194] on html "13 days left in your free trial Home Agents Inbox Analytics Experiences Knowled…" at bounding box center [756, 403] width 1512 height 806
click at [245, 128] on link "BBB Agent" at bounding box center [234, 128] width 148 height 26
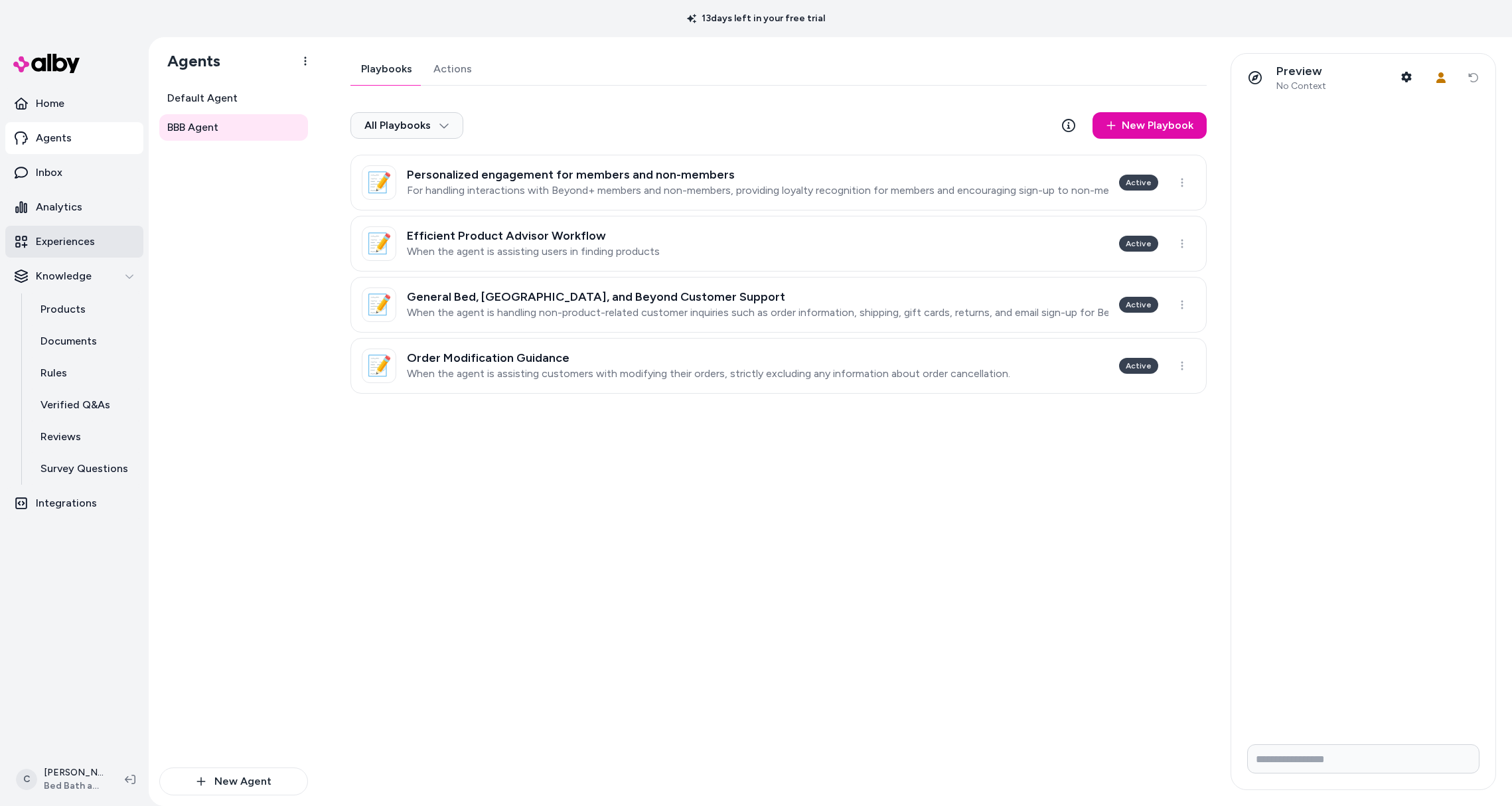
click at [81, 240] on p "Experiences" at bounding box center [65, 241] width 59 height 16
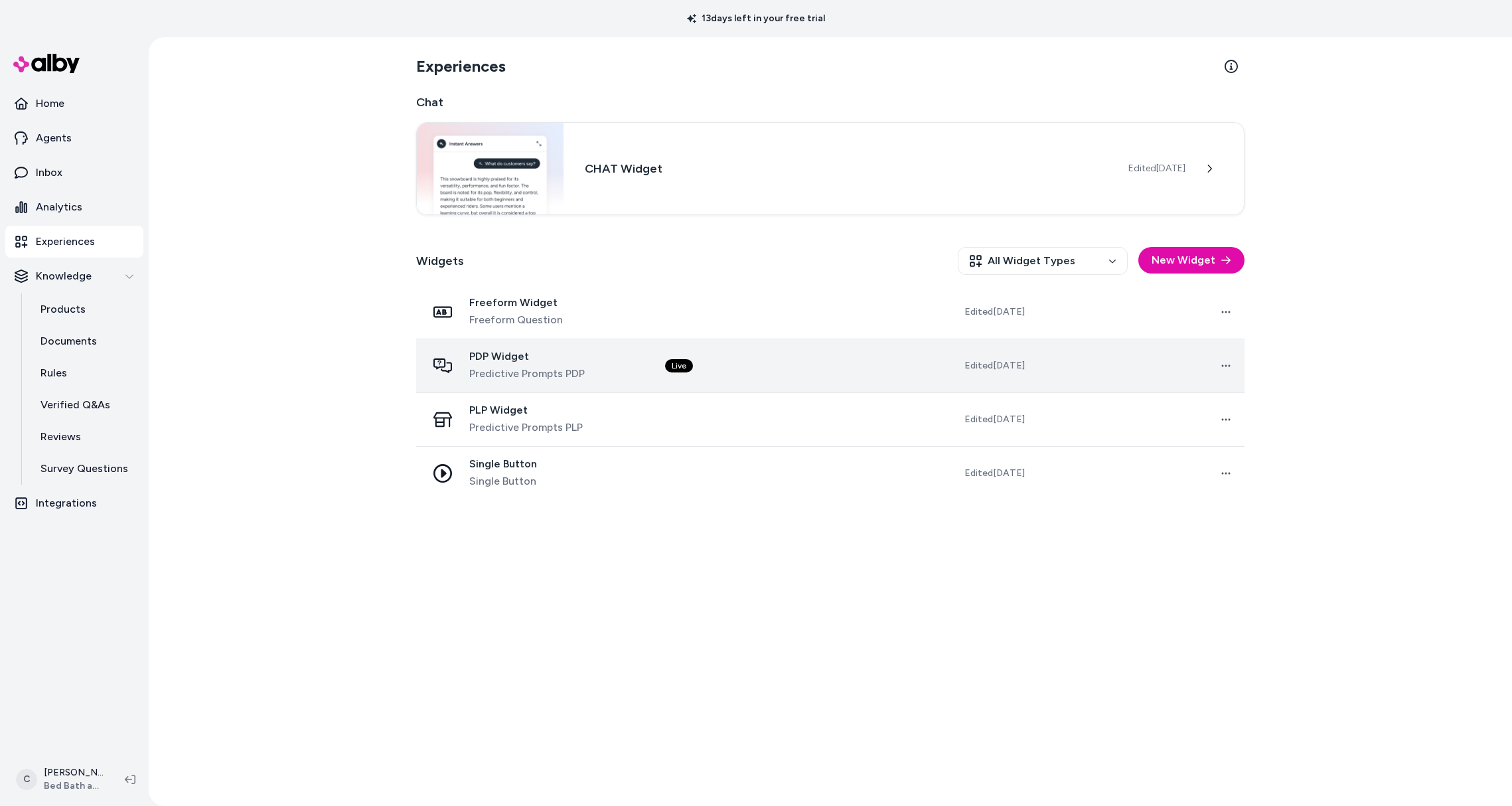
click at [524, 355] on span "PDP Widget" at bounding box center [527, 356] width 116 height 13
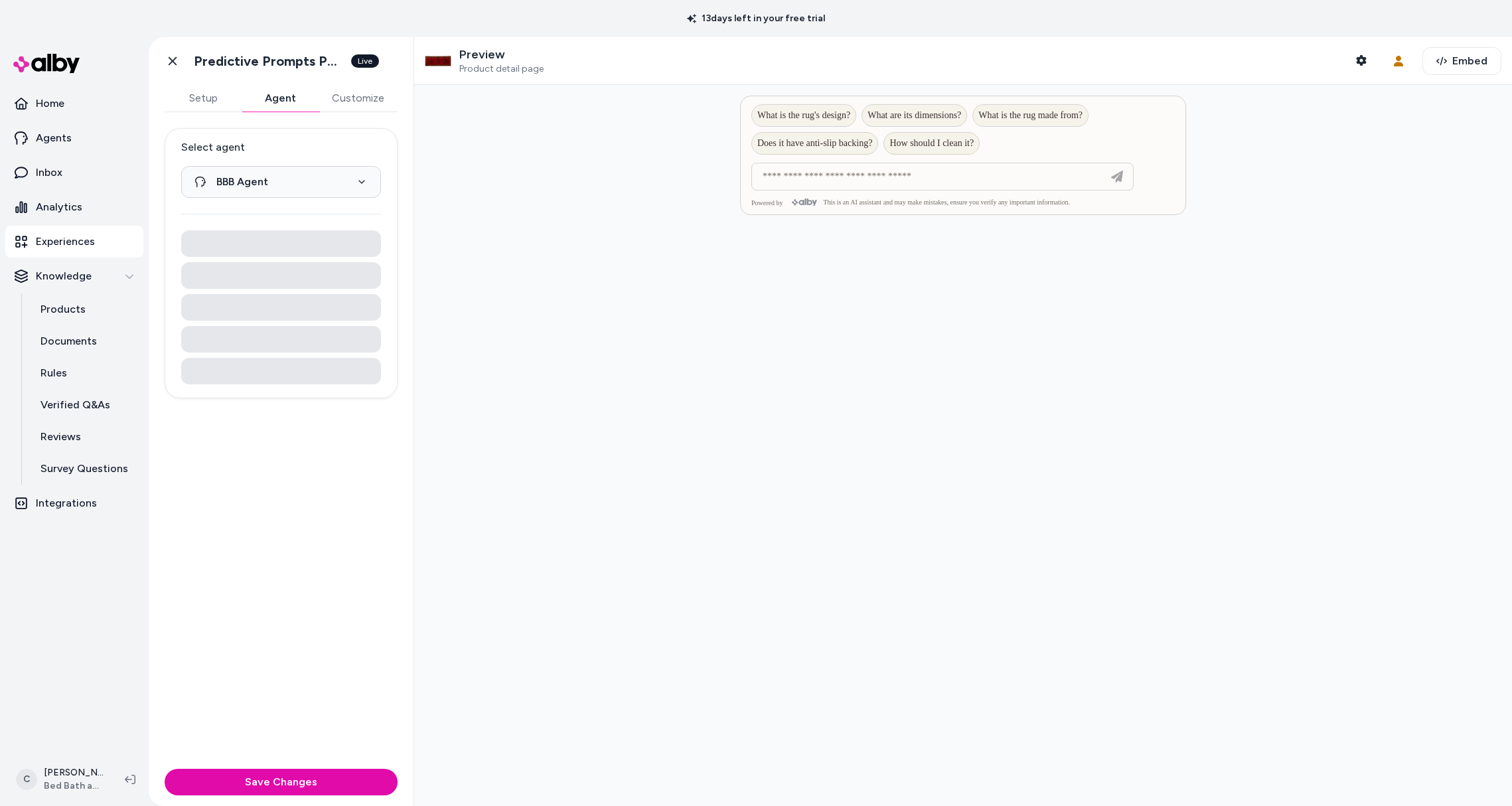
drag, startPoint x: 278, startPoint y: 99, endPoint x: 319, endPoint y: 105, distance: 41.4
click at [277, 99] on button "Agent" at bounding box center [280, 98] width 77 height 26
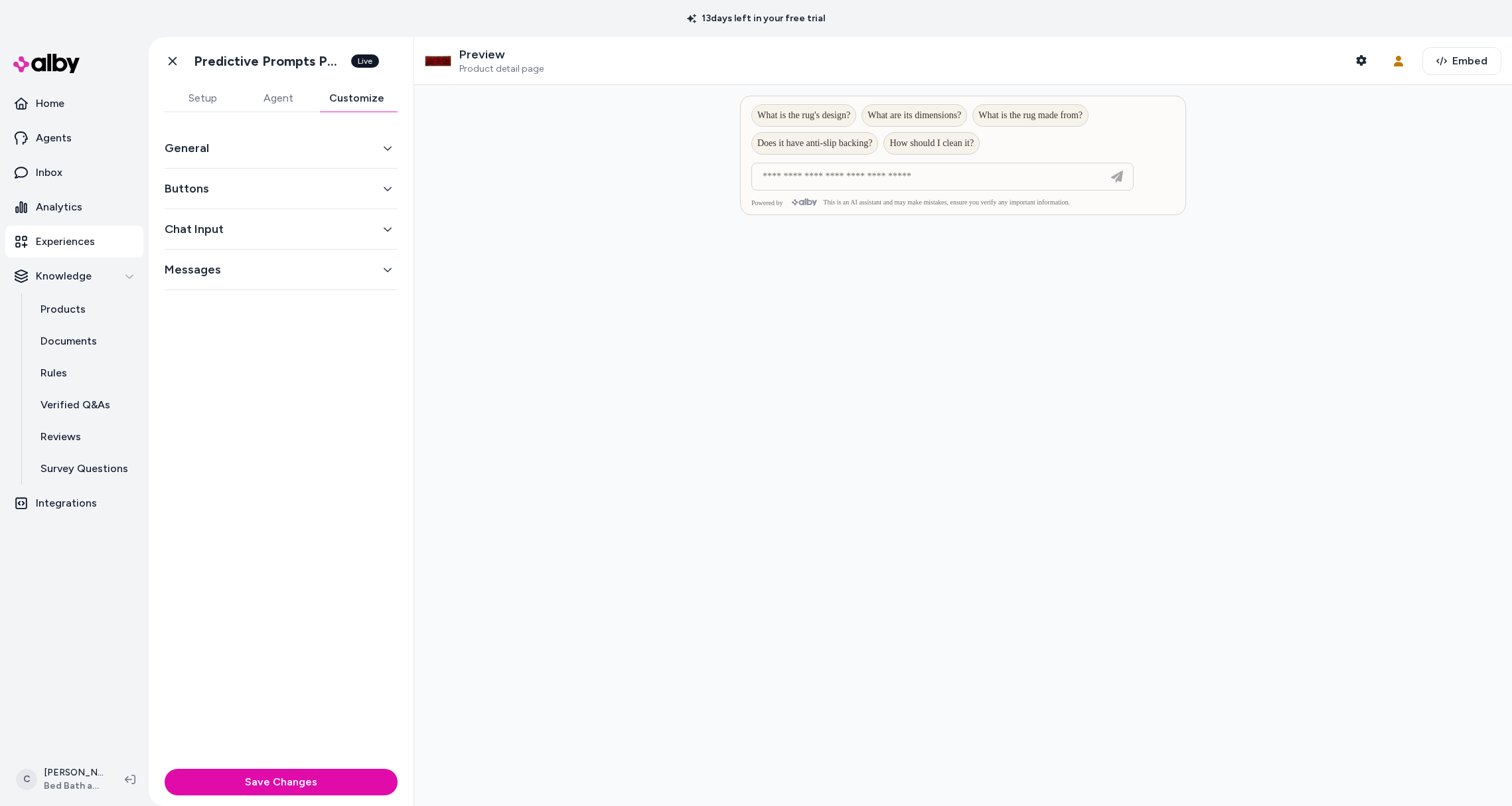
click at [349, 104] on button "Customize" at bounding box center [356, 98] width 82 height 26
click at [255, 184] on button "Buttons" at bounding box center [281, 189] width 233 height 19
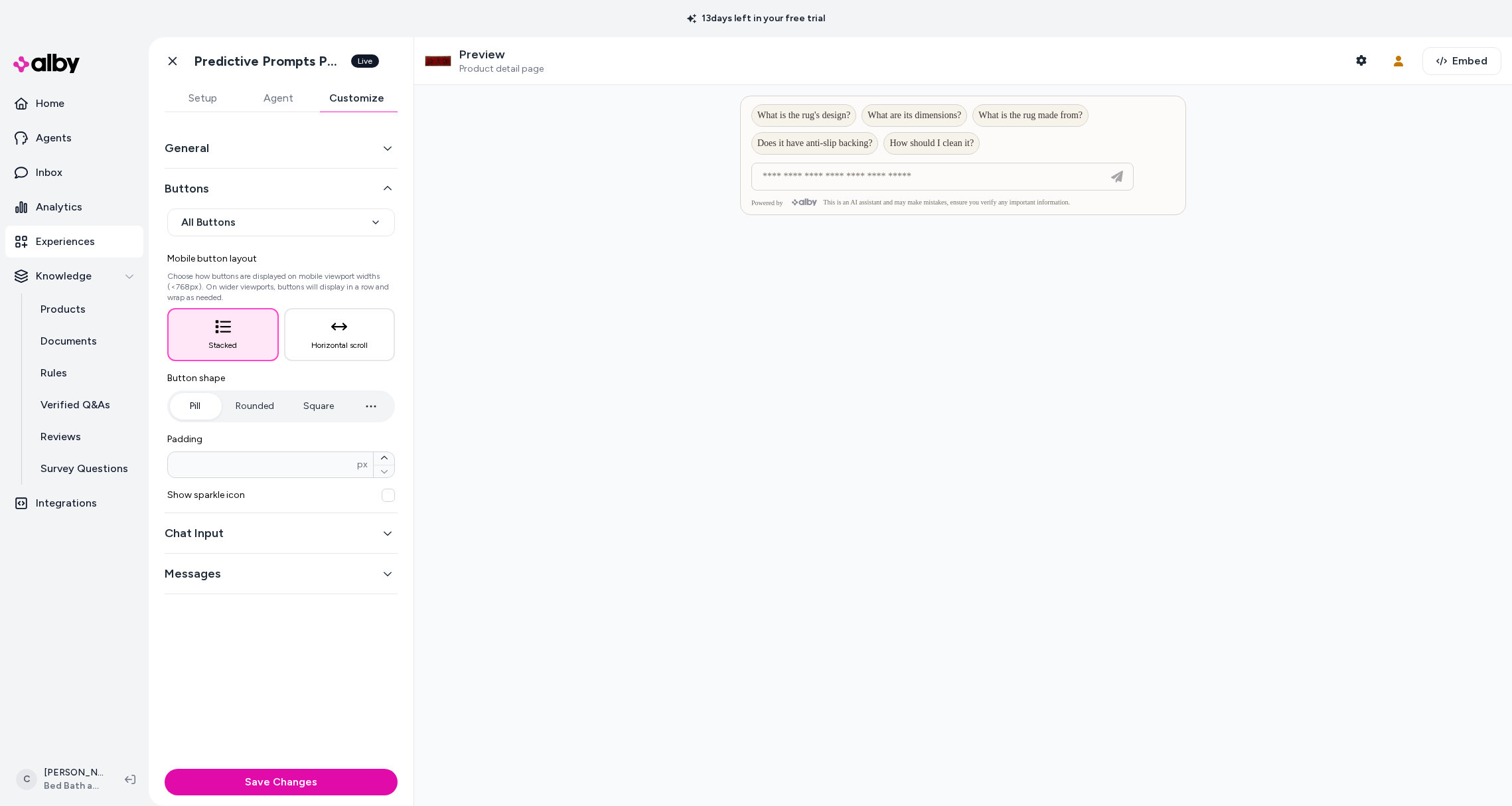
click at [253, 183] on button "Buttons" at bounding box center [281, 189] width 233 height 19
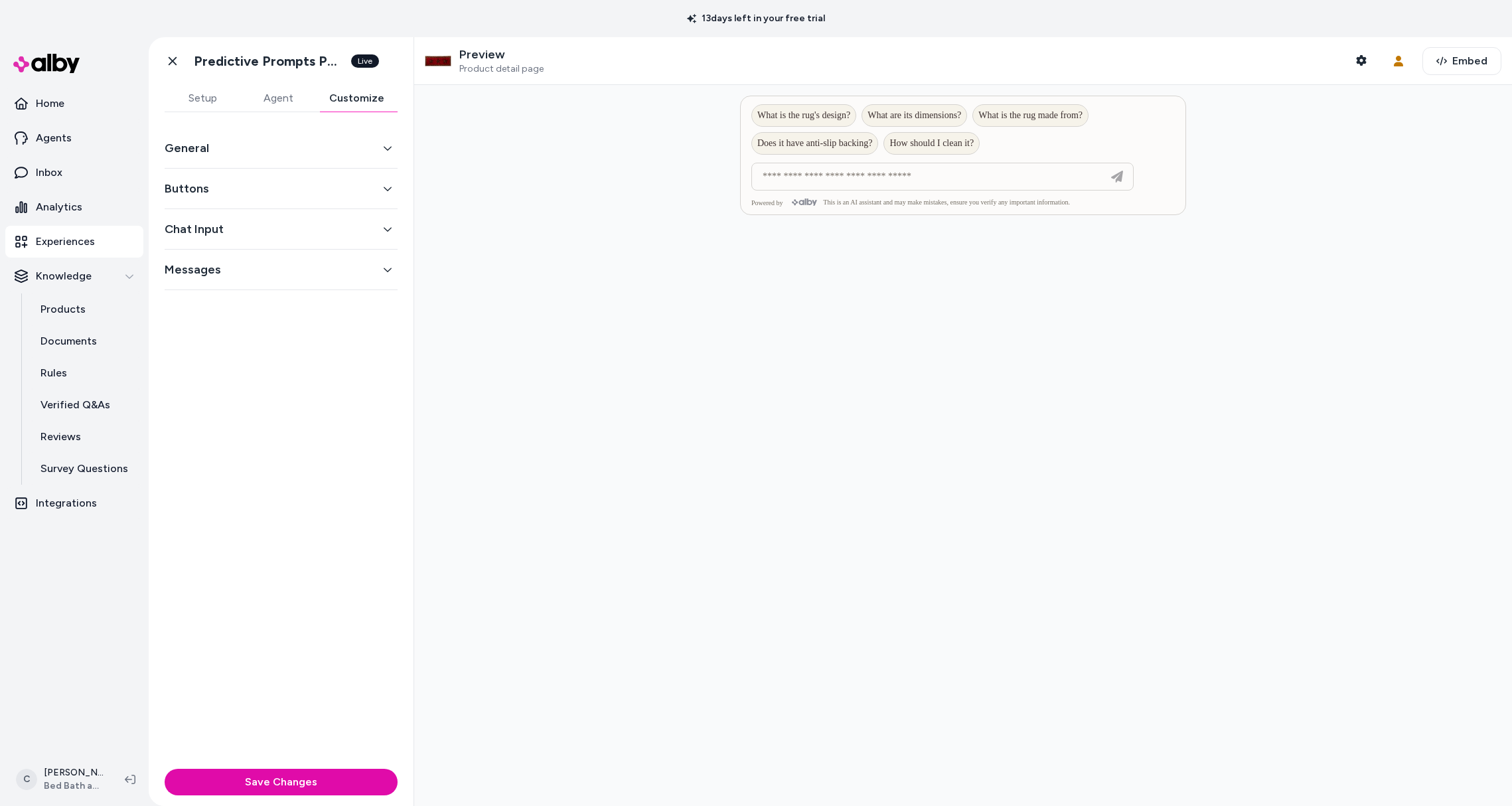
click at [250, 156] on button "General" at bounding box center [281, 148] width 233 height 19
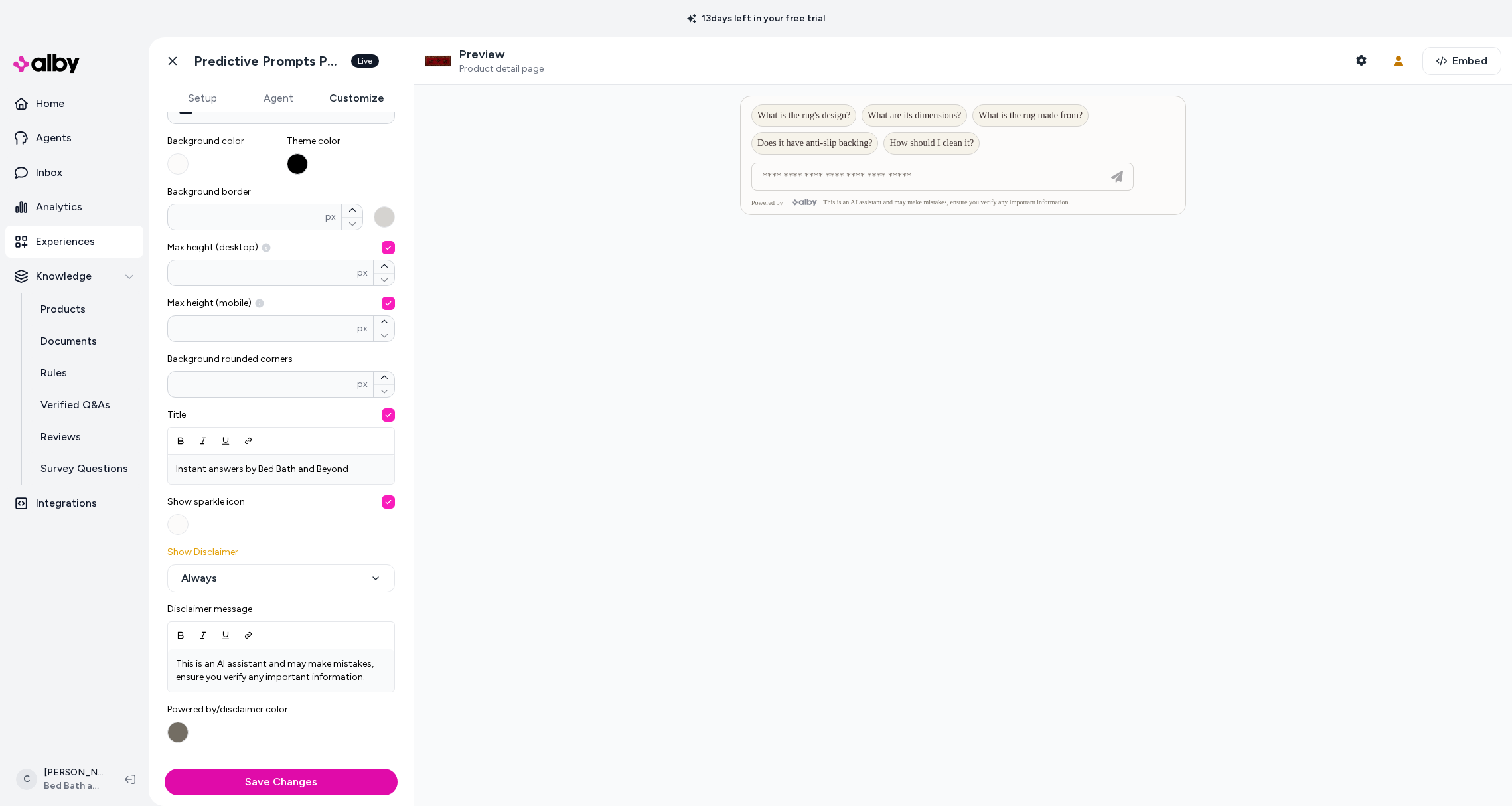
scroll to position [144, 0]
click at [162, 67] on link "Go back" at bounding box center [173, 61] width 26 height 26
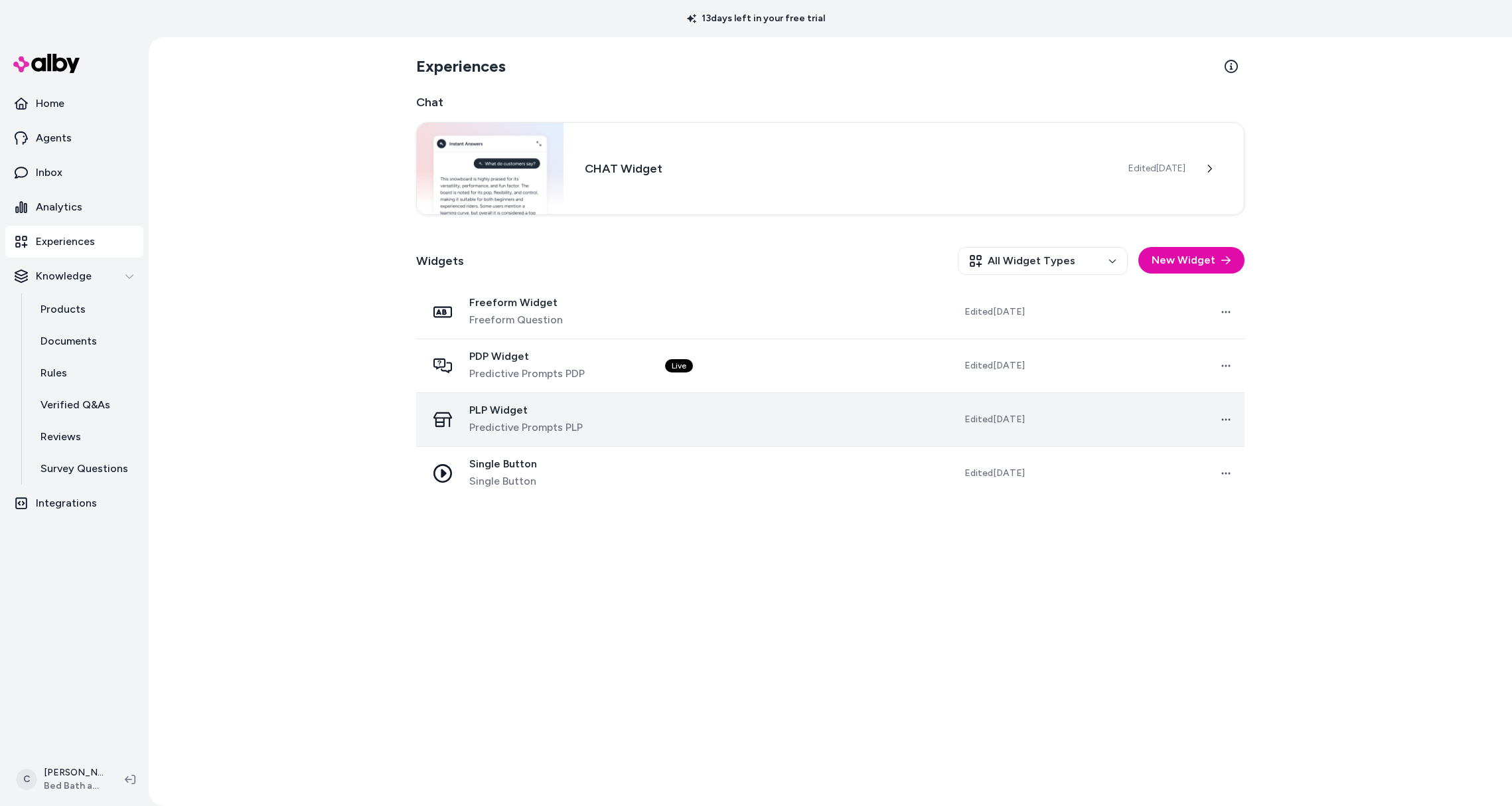
click at [490, 411] on span "PLP Widget" at bounding box center [526, 411] width 114 height 13
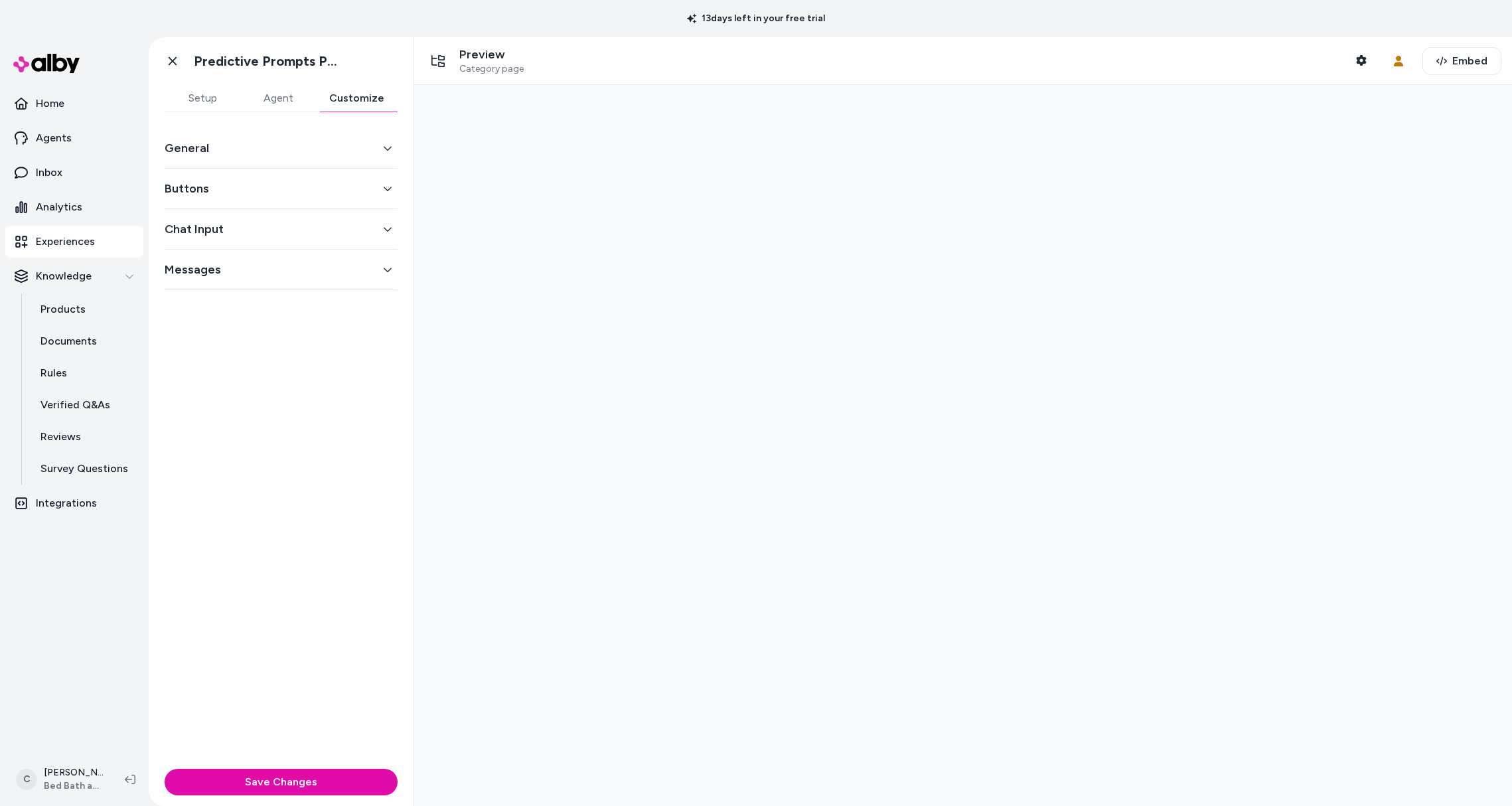
click at [349, 103] on button "Customize" at bounding box center [356, 98] width 82 height 26
click at [261, 160] on div "General" at bounding box center [281, 147] width 233 height 40
click at [262, 148] on button "General" at bounding box center [281, 148] width 233 height 19
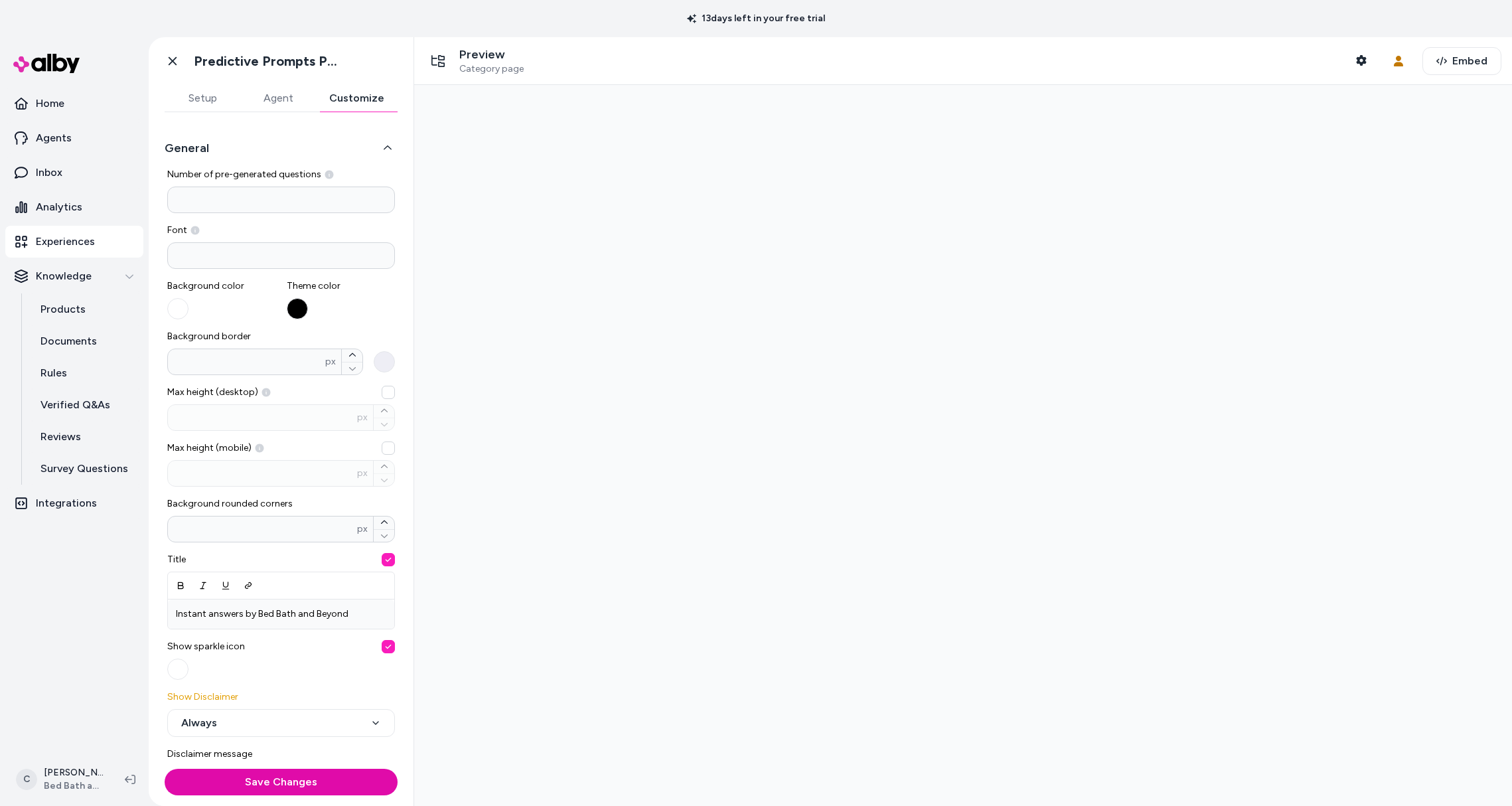
scroll to position [125, 0]
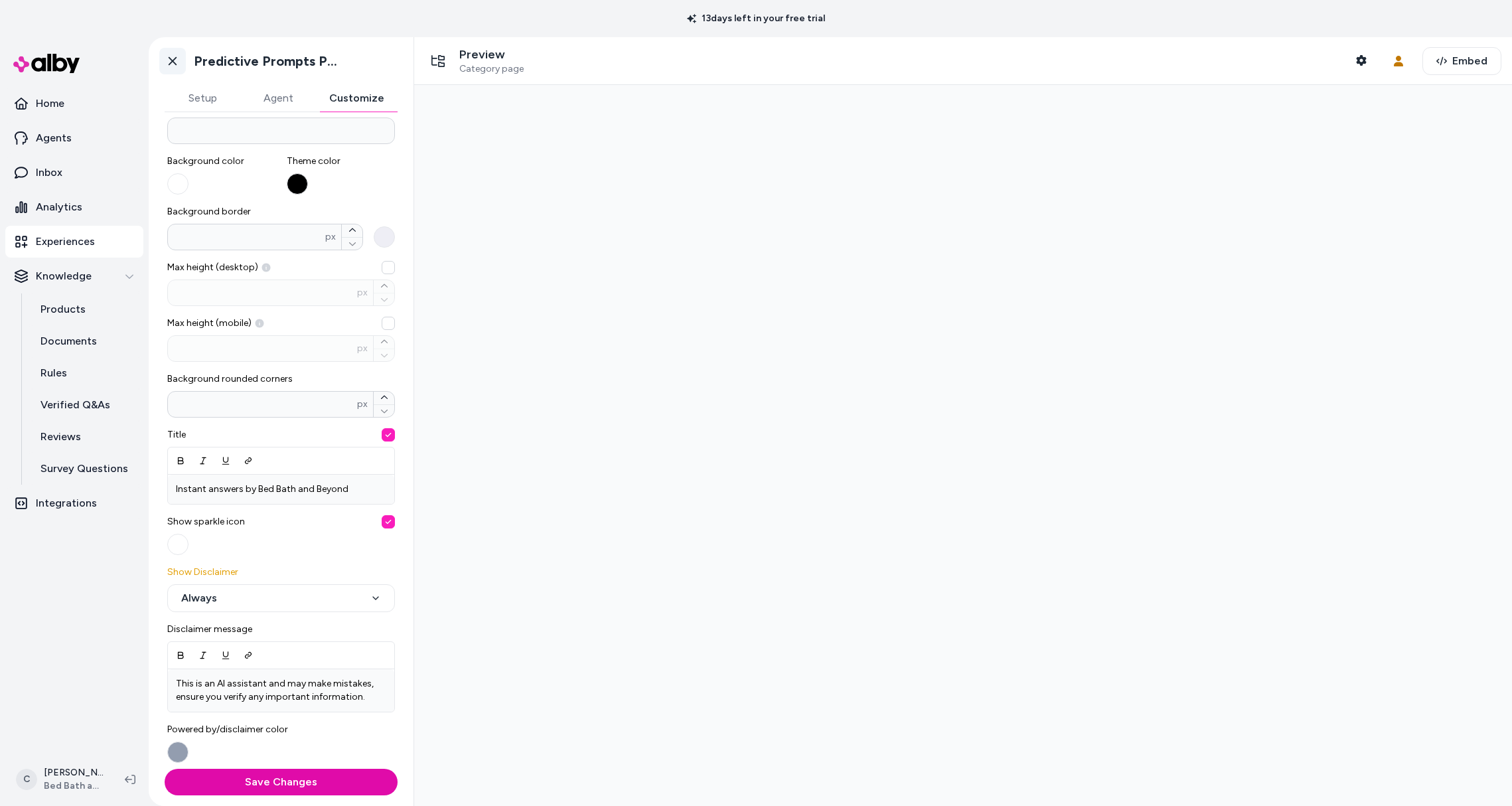
click at [176, 68] on link "Go back" at bounding box center [173, 61] width 26 height 26
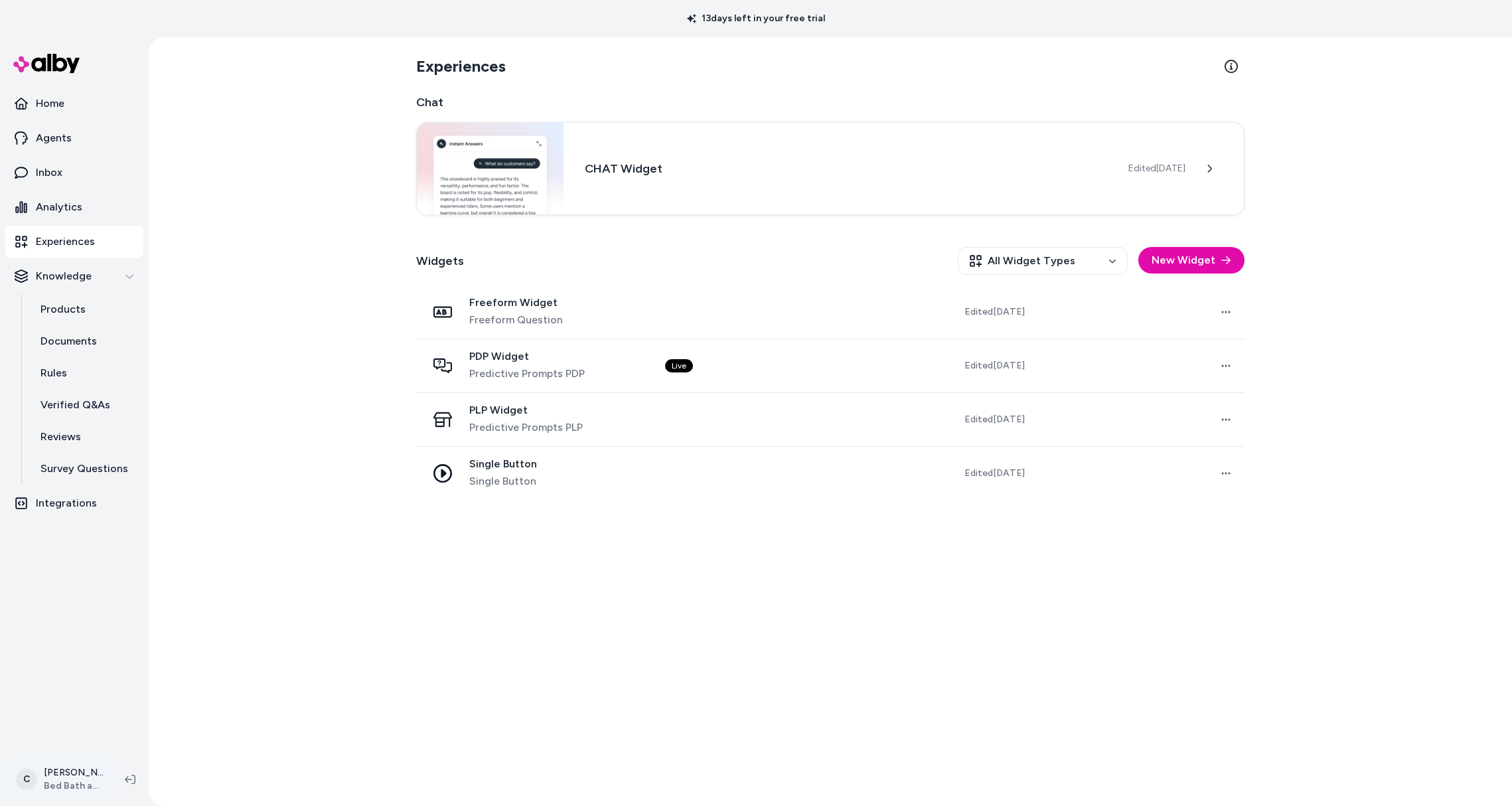
click at [68, 769] on html "13 days left in your free trial Home Agents Inbox Analytics Experiences Knowled…" at bounding box center [756, 403] width 1512 height 806
click at [85, 592] on span "Shortcuts" at bounding box center [70, 589] width 44 height 13
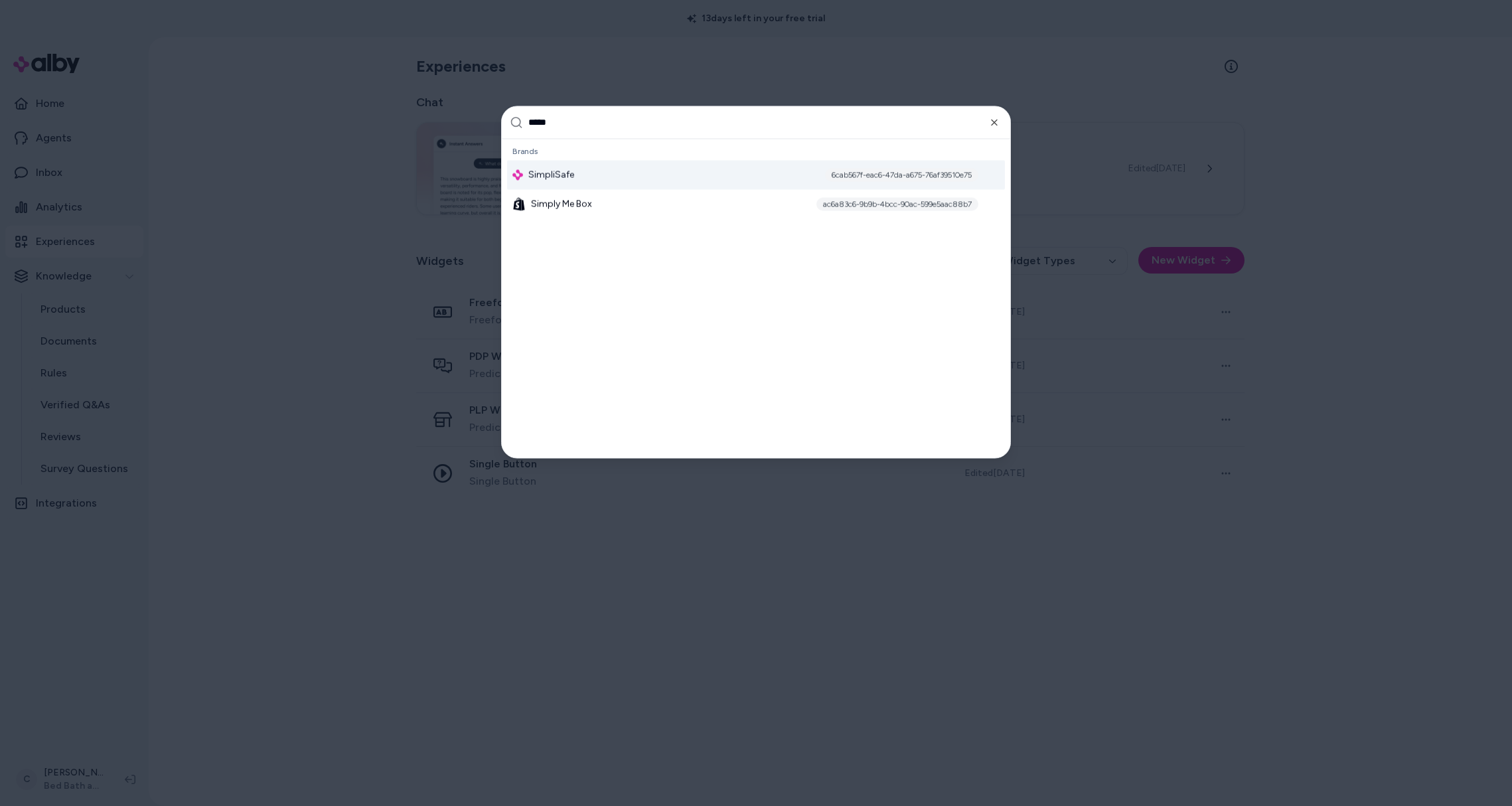
type input "******"
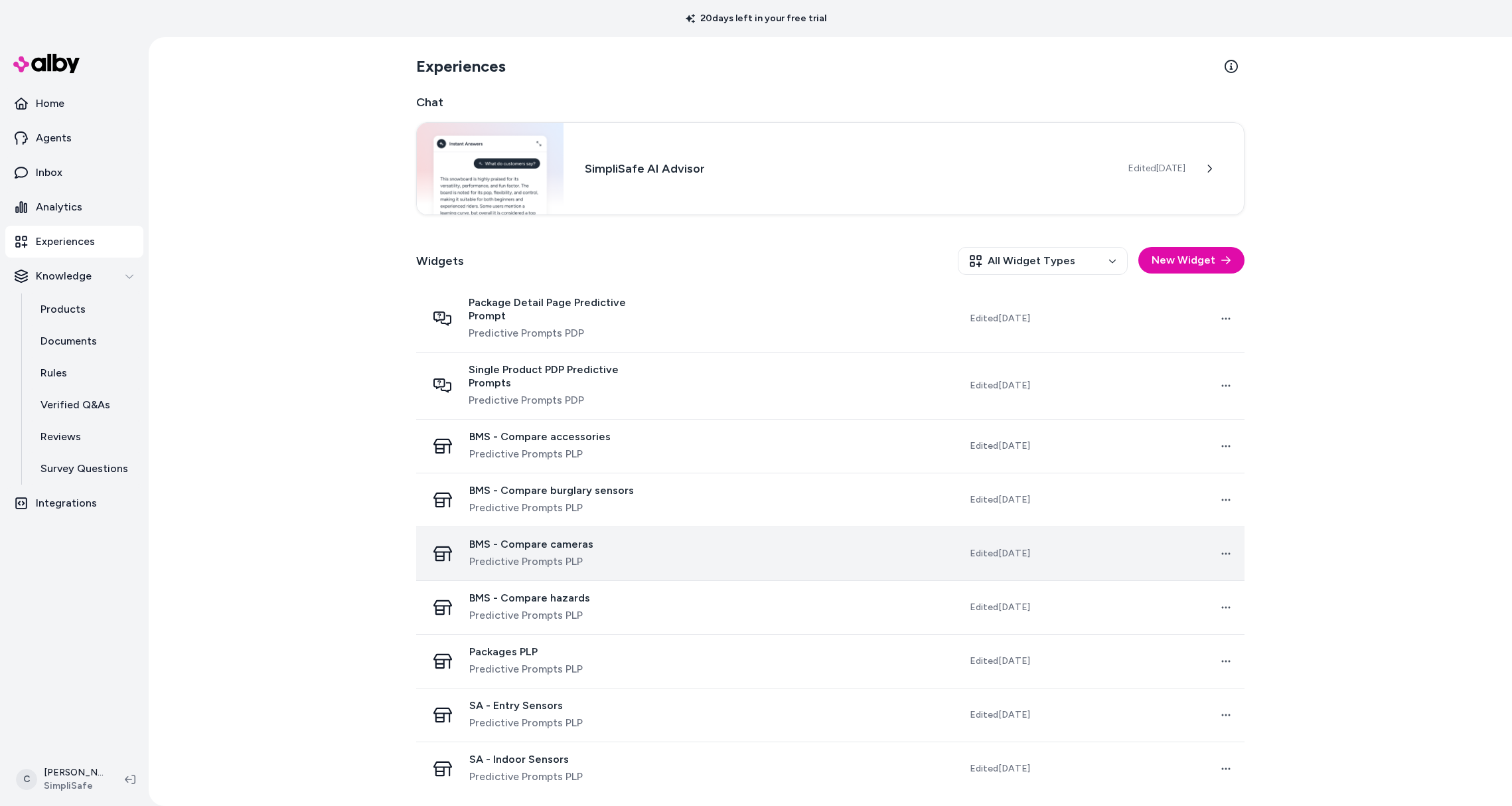
click at [563, 553] on span "Predictive Prompts PLP" at bounding box center [532, 561] width 124 height 16
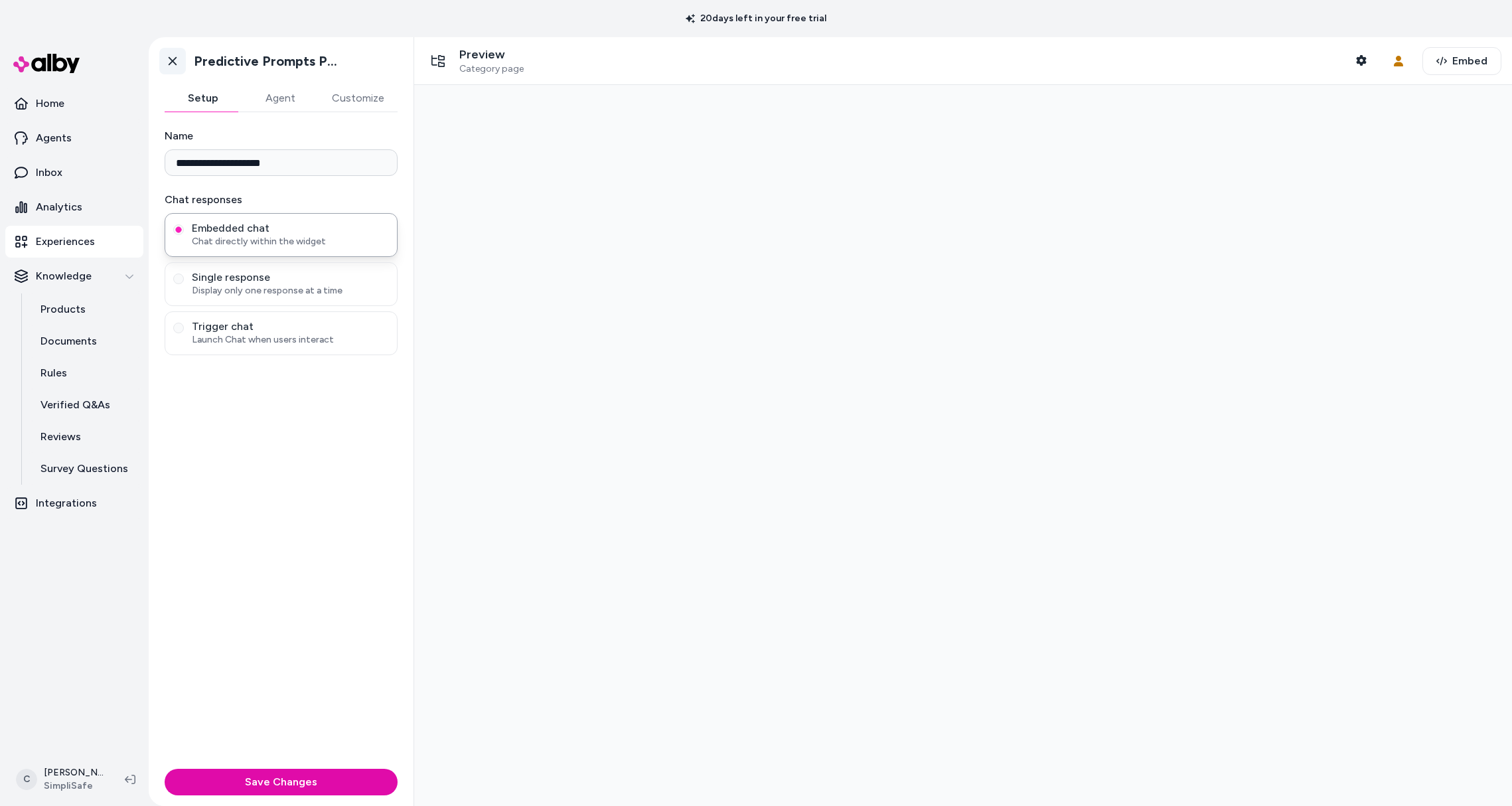
click at [179, 69] on link "Go back" at bounding box center [173, 61] width 26 height 26
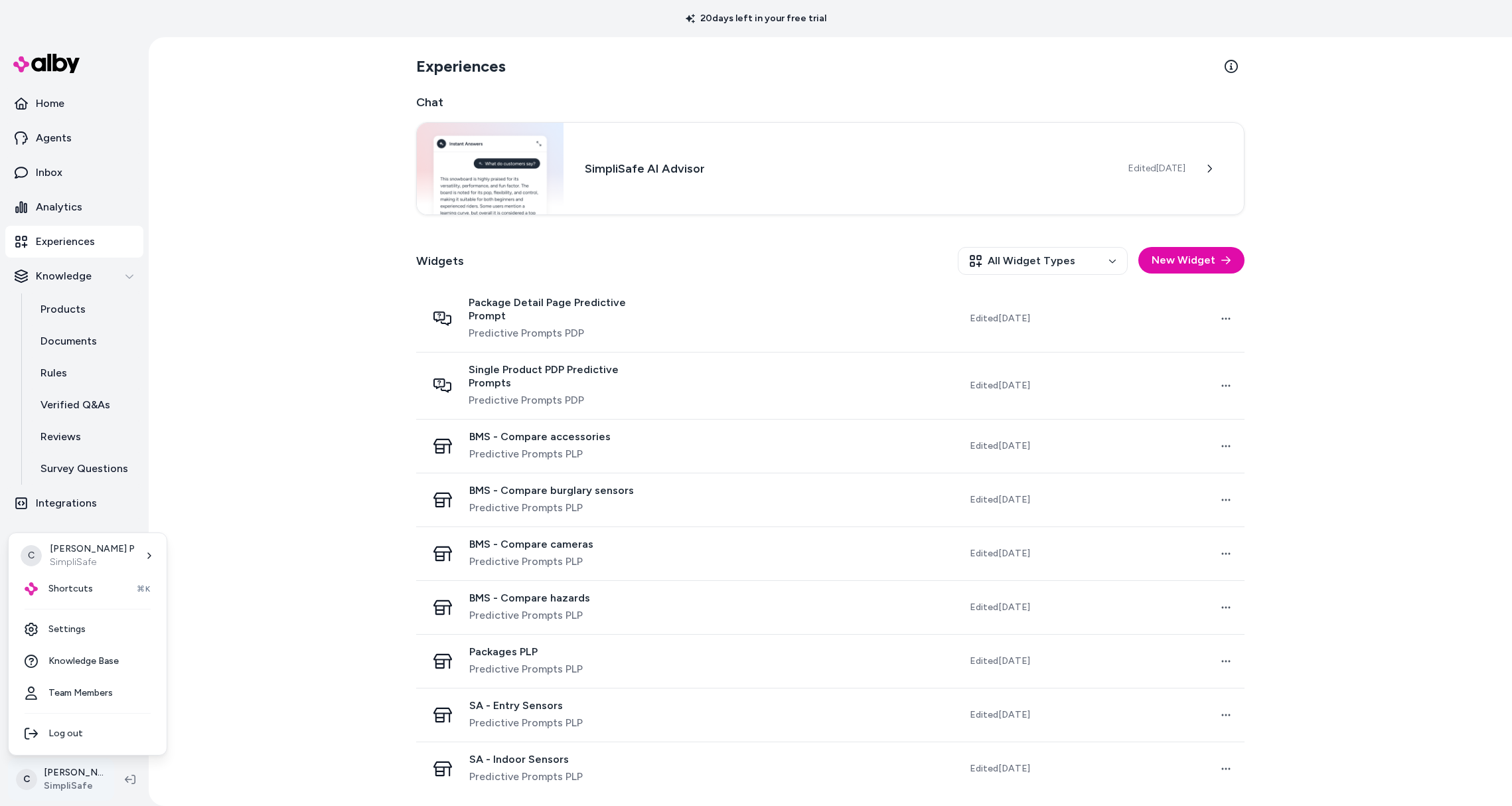
click at [68, 764] on html "20 days left in your free trial Home Agents Inbox Analytics Experiences Knowled…" at bounding box center [756, 403] width 1512 height 806
click at [368, 612] on html "20 days left in your free trial Home Agents Inbox Analytics Experiences Knowled…" at bounding box center [756, 403] width 1512 height 806
click at [81, 771] on html "20 days left in your free trial Home Agents Inbox Analytics Experiences Knowled…" at bounding box center [756, 403] width 1512 height 806
click at [66, 586] on span "Shortcuts" at bounding box center [70, 589] width 44 height 13
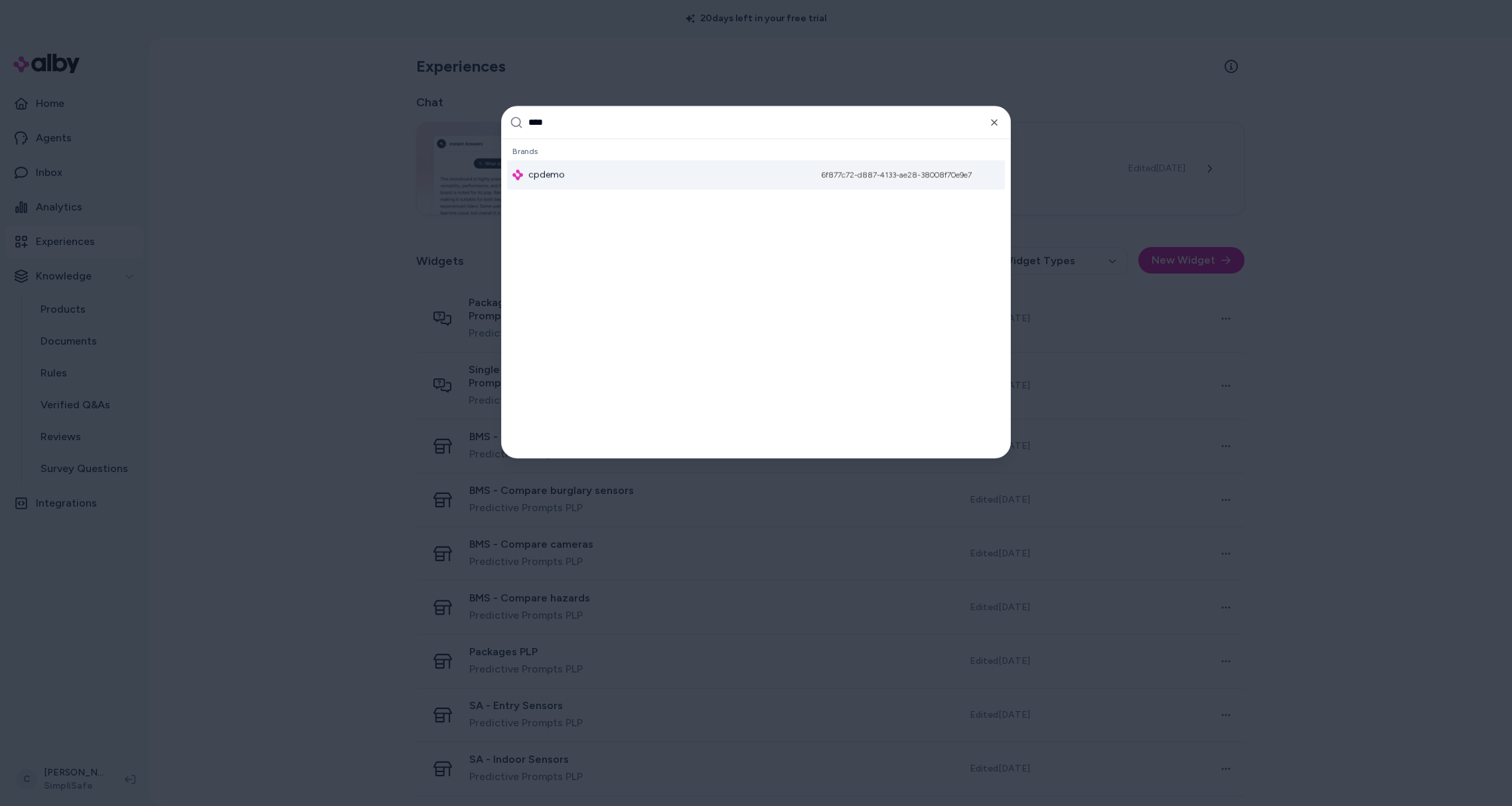
type input "*****"
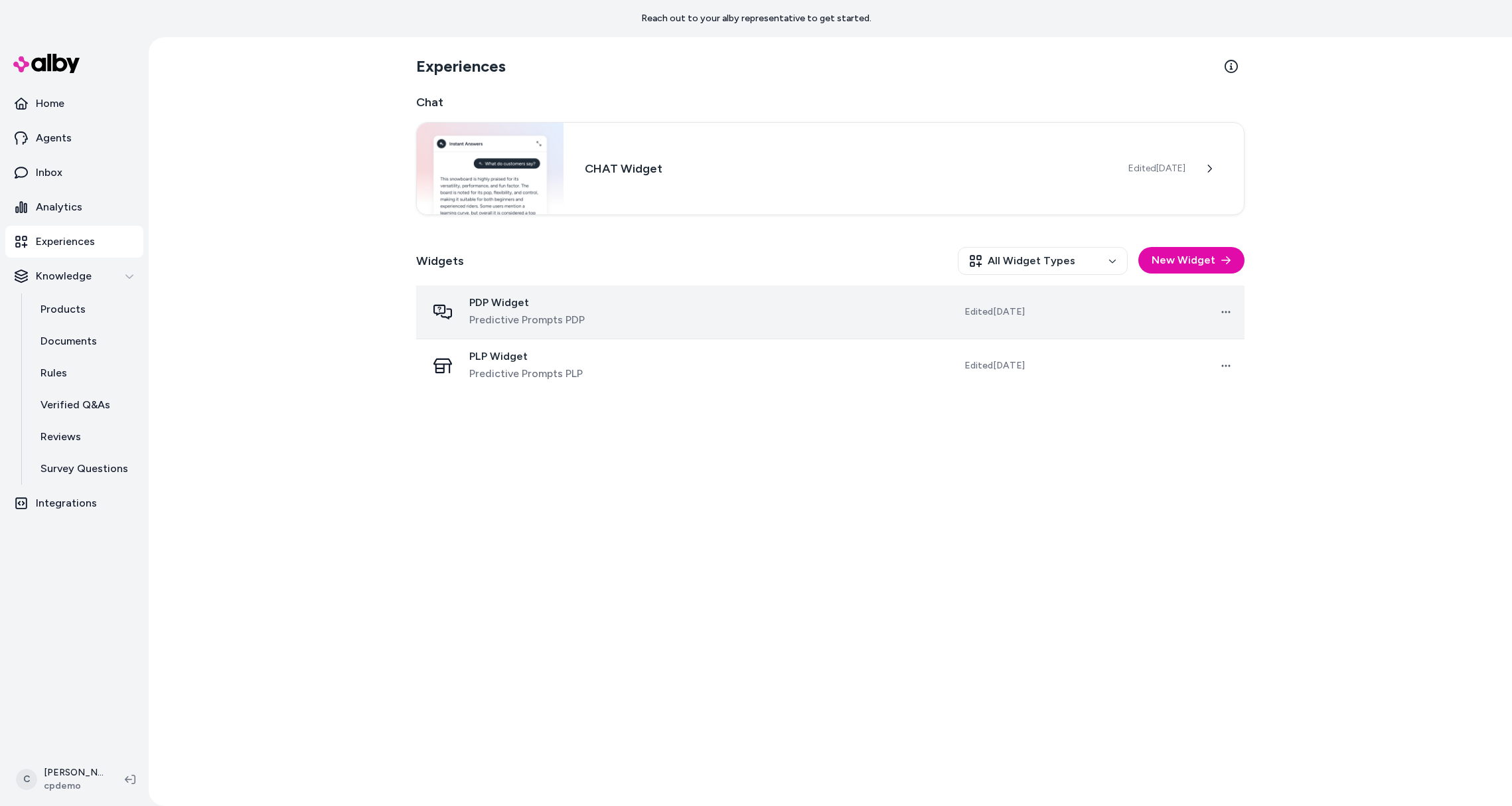
click at [564, 318] on span "Predictive Prompts PDP" at bounding box center [527, 319] width 116 height 16
click at [517, 306] on span "PDP Widget" at bounding box center [527, 302] width 116 height 13
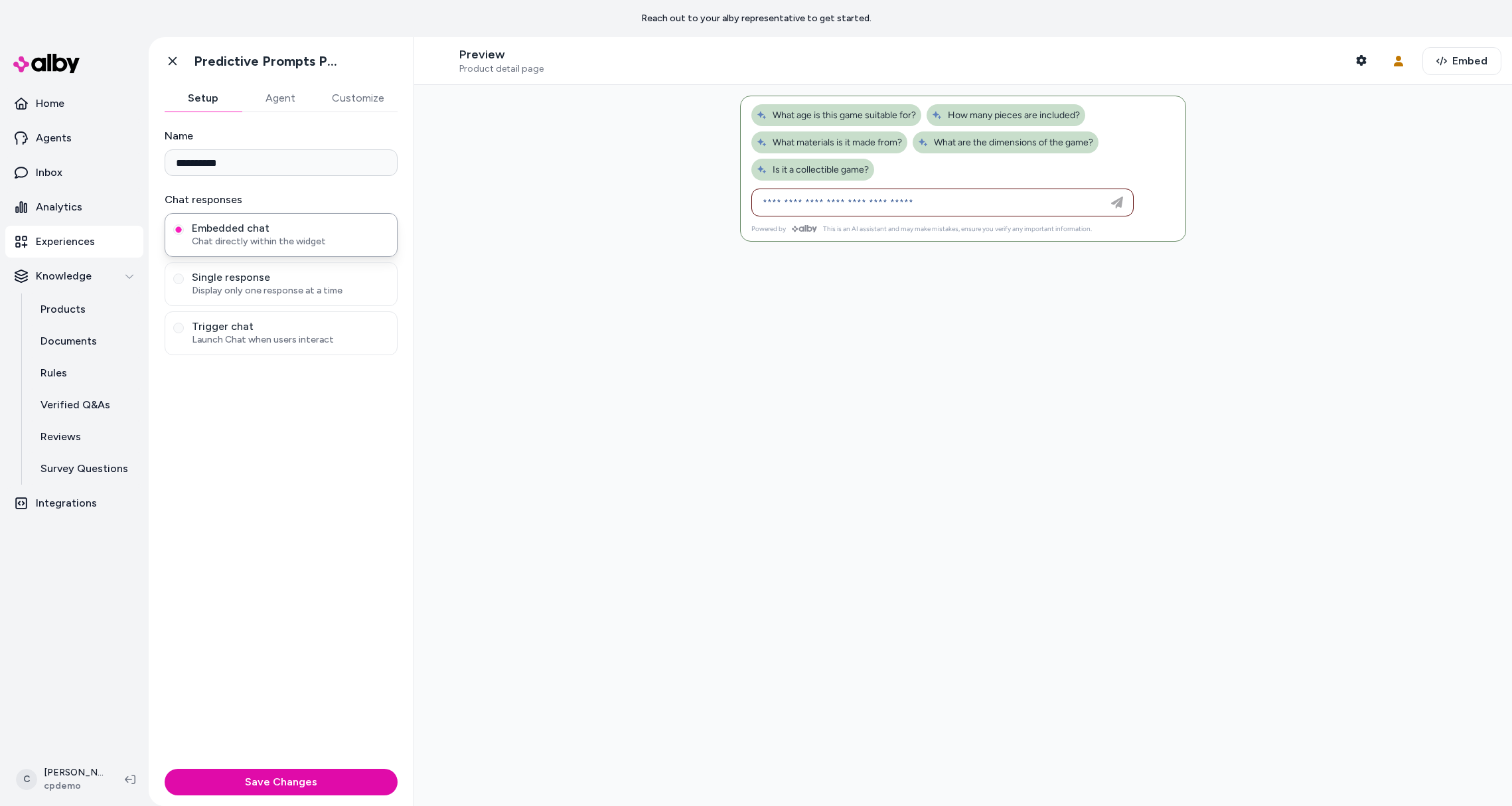
click at [290, 88] on button "Agent" at bounding box center [280, 98] width 77 height 26
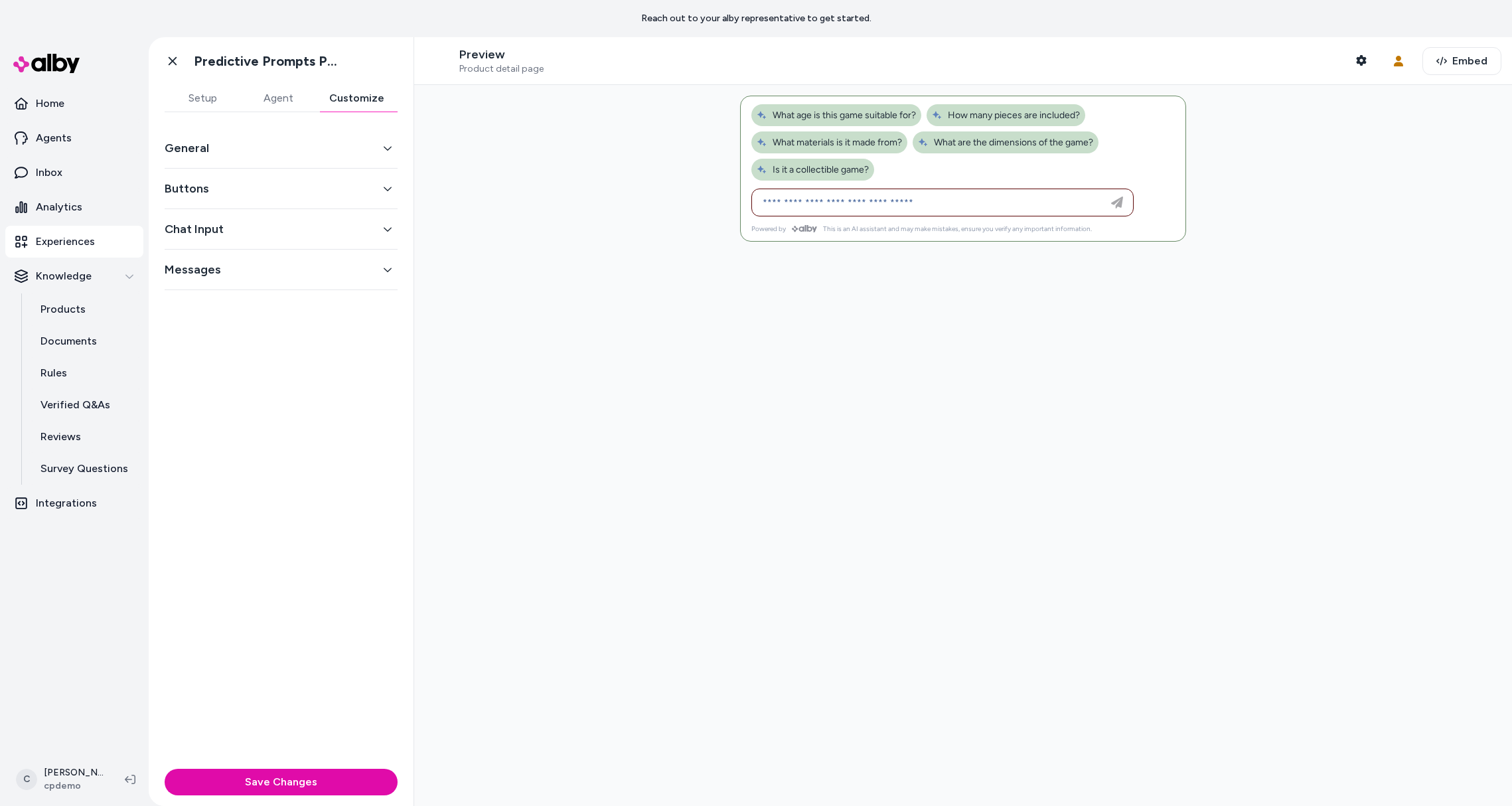
click at [327, 98] on button "Customize" at bounding box center [356, 98] width 82 height 26
click at [239, 152] on button "General" at bounding box center [281, 148] width 233 height 19
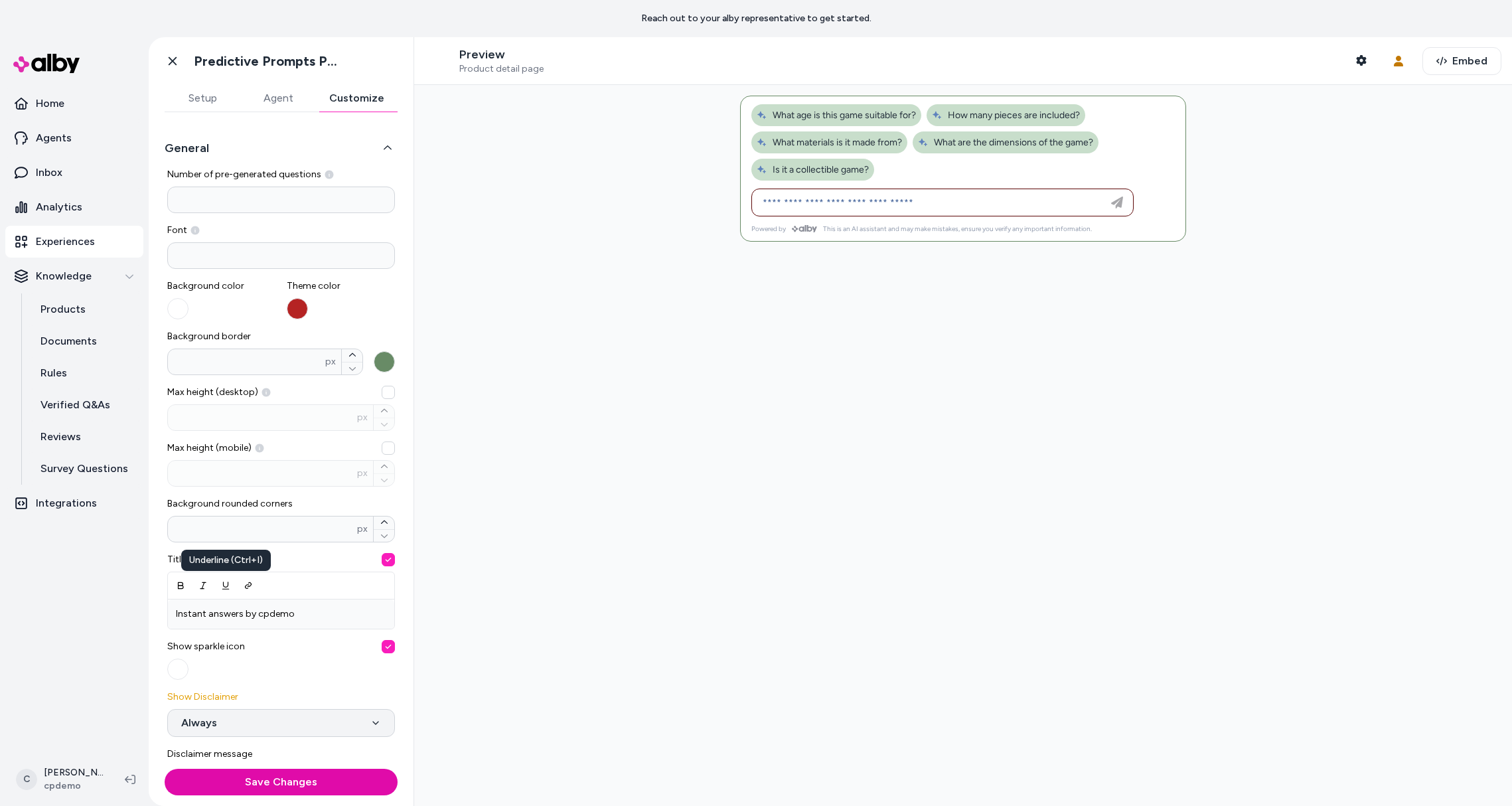
scroll to position [96, 0]
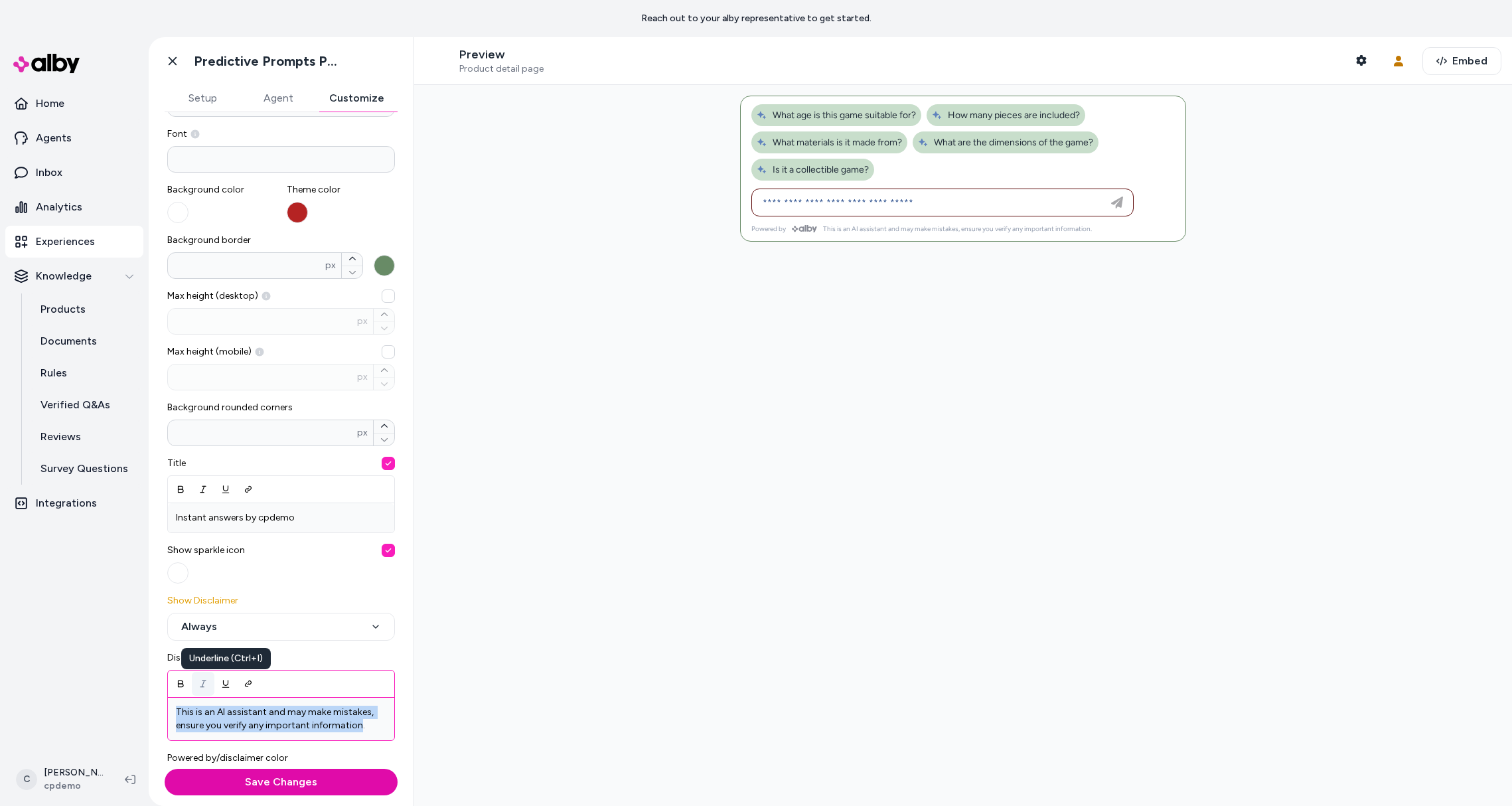
drag, startPoint x: 359, startPoint y: 725, endPoint x: 204, endPoint y: 675, distance: 162.9
click at [206, 675] on div "Underline (Ctrl+I) Underline (Ctrl+I) This is an AI assistant and may make mist…" at bounding box center [281, 705] width 227 height 71
drag, startPoint x: 359, startPoint y: 726, endPoint x: 330, endPoint y: 716, distance: 30.7
click at [359, 726] on p "This is an AI assistant and may make mistakes, ensure you verify any important …" at bounding box center [281, 719] width 210 height 26
click at [327, 713] on p "This is an AI assistant and may make mistakes, ensure you verify any important …" at bounding box center [281, 719] width 210 height 26
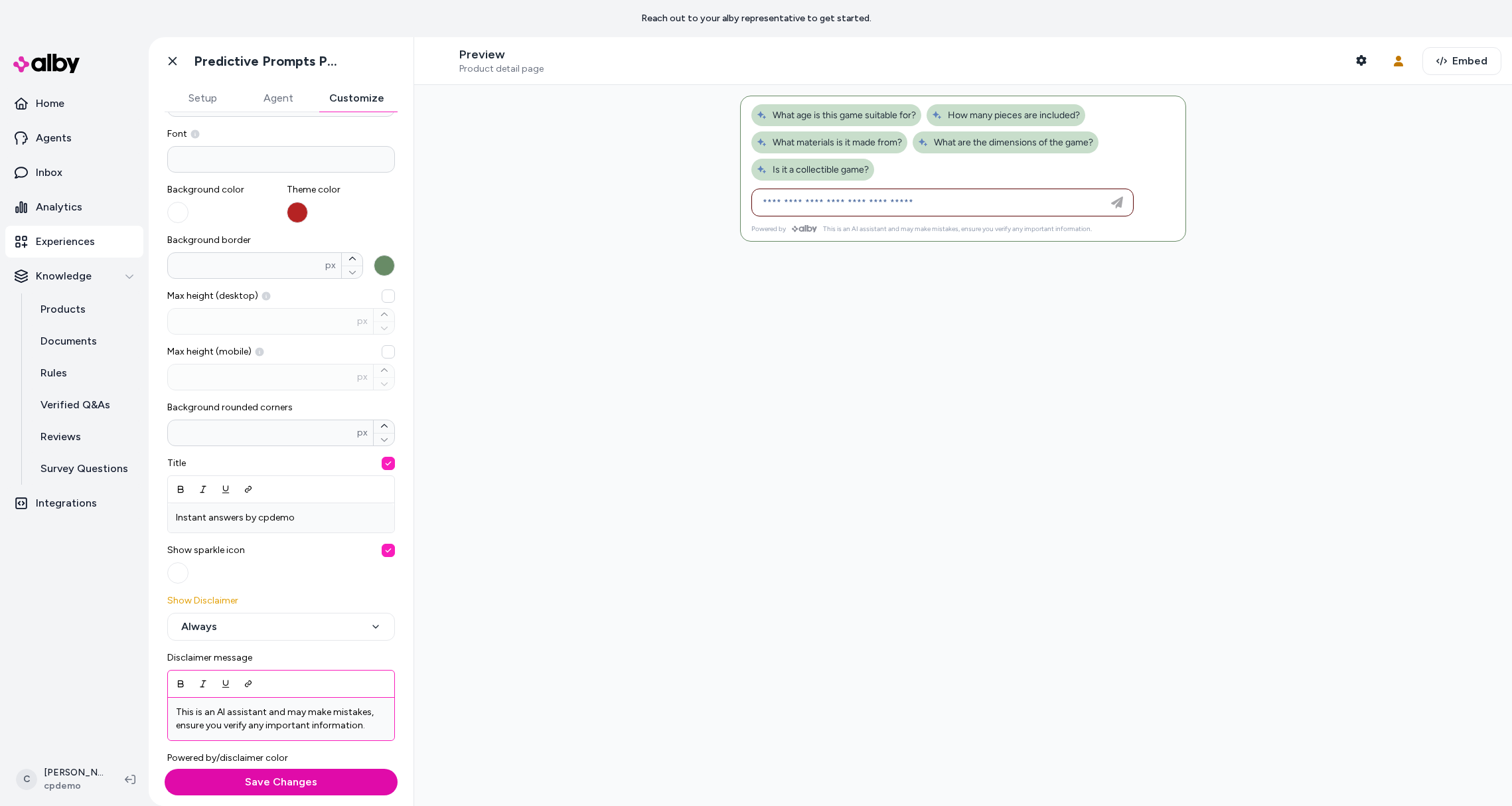
click at [380, 728] on div "This is an AI assistant and may make mistakes, ensure you verify any important …" at bounding box center [281, 719] width 226 height 42
drag, startPoint x: 372, startPoint y: 725, endPoint x: 199, endPoint y: 683, distance: 178.0
click at [202, 683] on div "Italic (Ctrl+U) Italic (Ctrl+U) Underline (Ctrl+I) Underline (Ctrl+I) Link Link…" at bounding box center [281, 705] width 227 height 71
click at [232, 785] on button "Save Changes" at bounding box center [281, 782] width 233 height 26
click at [245, 729] on p "This is an AI assistant and may be a goofy goober." at bounding box center [281, 719] width 210 height 26
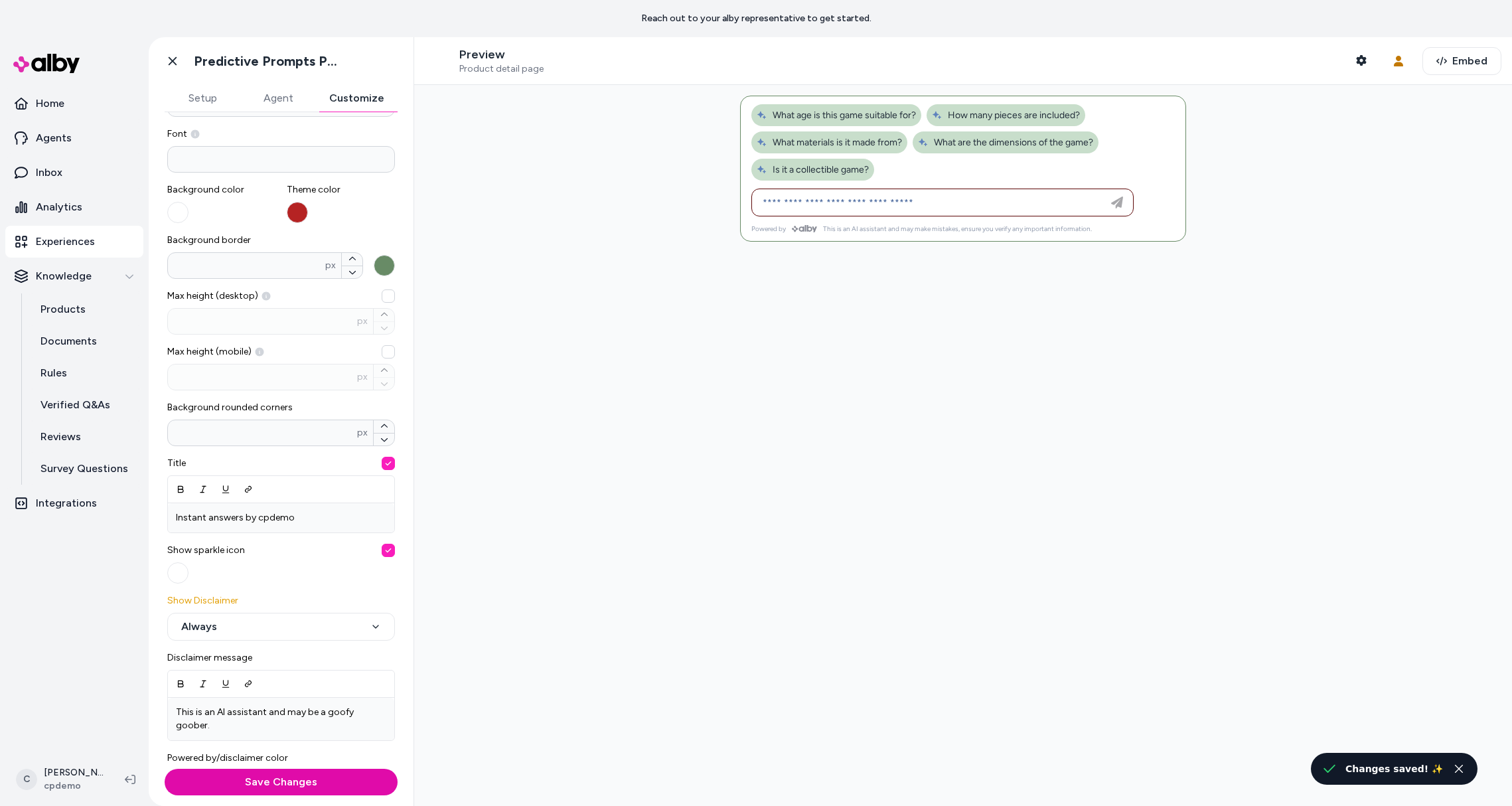
drag, startPoint x: 950, startPoint y: 248, endPoint x: 960, endPoint y: 239, distance: 13.5
click at [950, 248] on div at bounding box center [963, 444] width 1098 height 721
click at [982, 227] on span "This is an AI assistant and may make mistakes, ensure you verify any important …" at bounding box center [957, 228] width 269 height 8
drag, startPoint x: 1031, startPoint y: 221, endPoint x: 989, endPoint y: 226, distance: 42.3
click at [990, 225] on div "Powered by This is an AI assistant and may make mistakes, ensure you verify any…" at bounding box center [963, 168] width 446 height 146
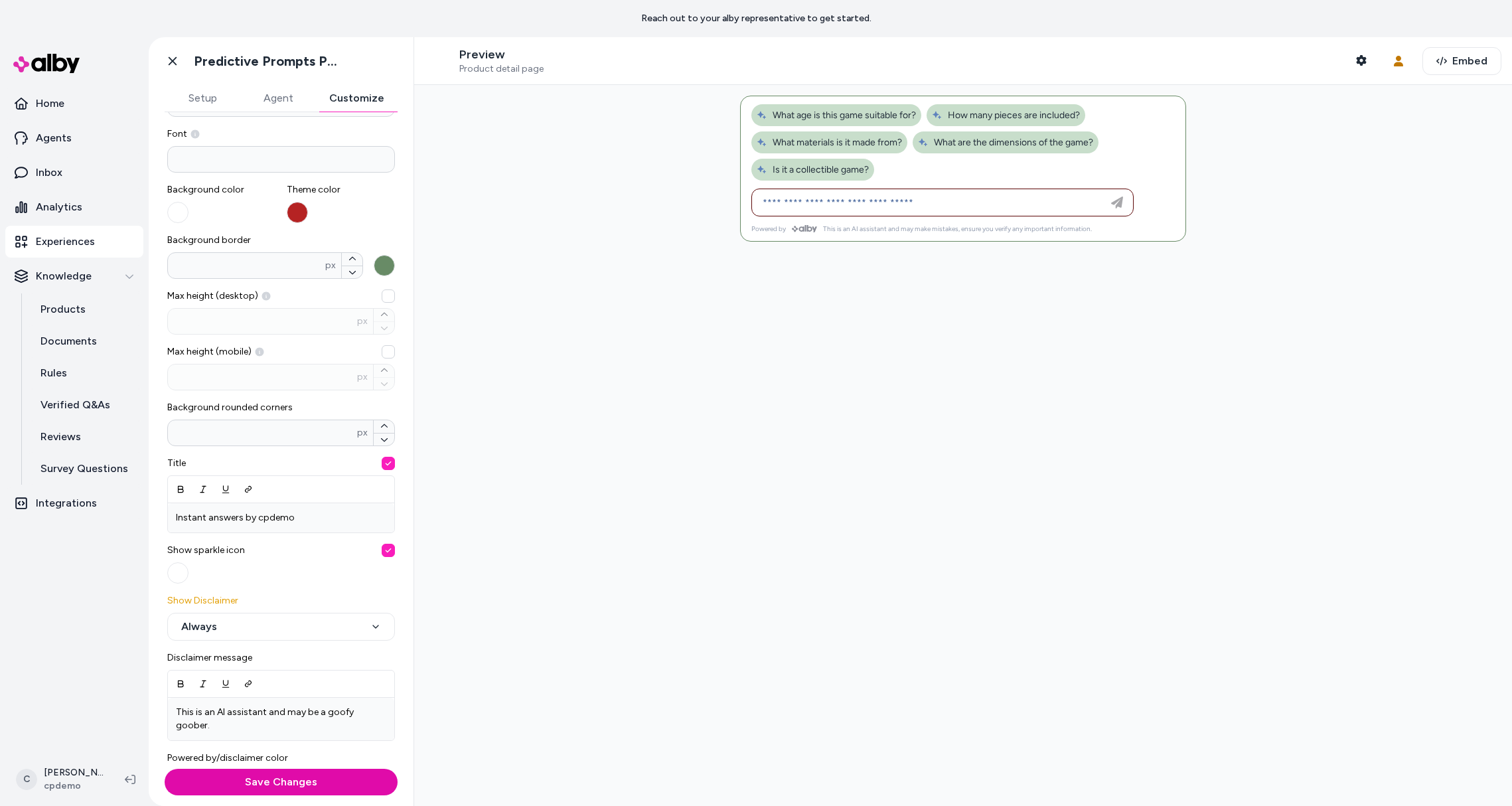
click at [1061, 216] on div at bounding box center [963, 207] width 444 height 36
drag, startPoint x: 1051, startPoint y: 225, endPoint x: 1024, endPoint y: 229, distance: 27.3
click at [1024, 229] on div "Powered by This is an AI assistant and may make mistakes, ensure you verify any…" at bounding box center [963, 168] width 446 height 146
drag, startPoint x: 1024, startPoint y: 229, endPoint x: 683, endPoint y: 228, distance: 341.0
click at [882, 223] on div "Powered by This is an AI assistant and may make mistakes, ensure you verify any…" at bounding box center [963, 168] width 446 height 146
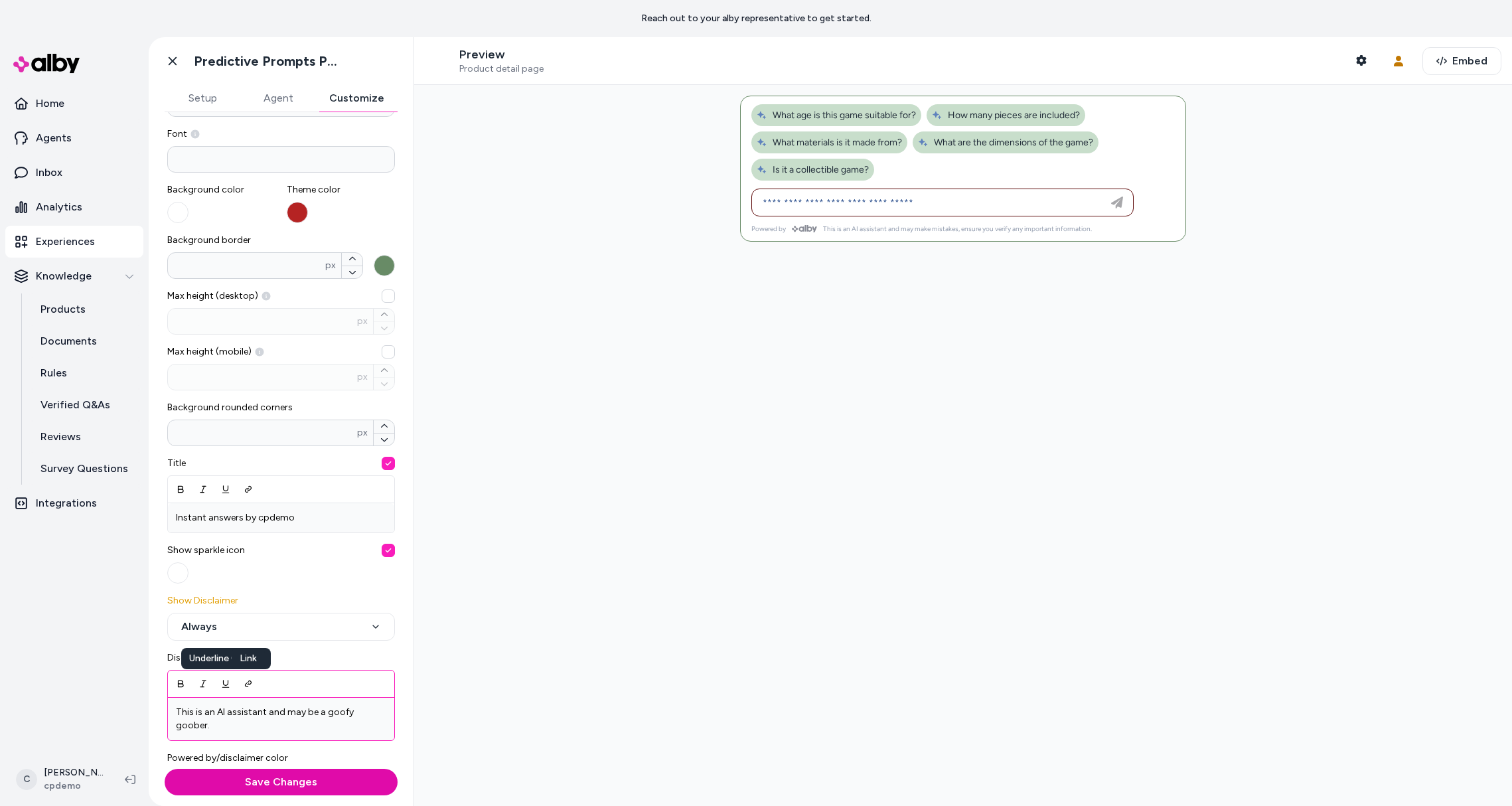
click at [205, 723] on p "This is an AI assistant and may be a goofy goober." at bounding box center [281, 719] width 210 height 26
click at [255, 784] on button "Save Changes" at bounding box center [281, 782] width 233 height 26
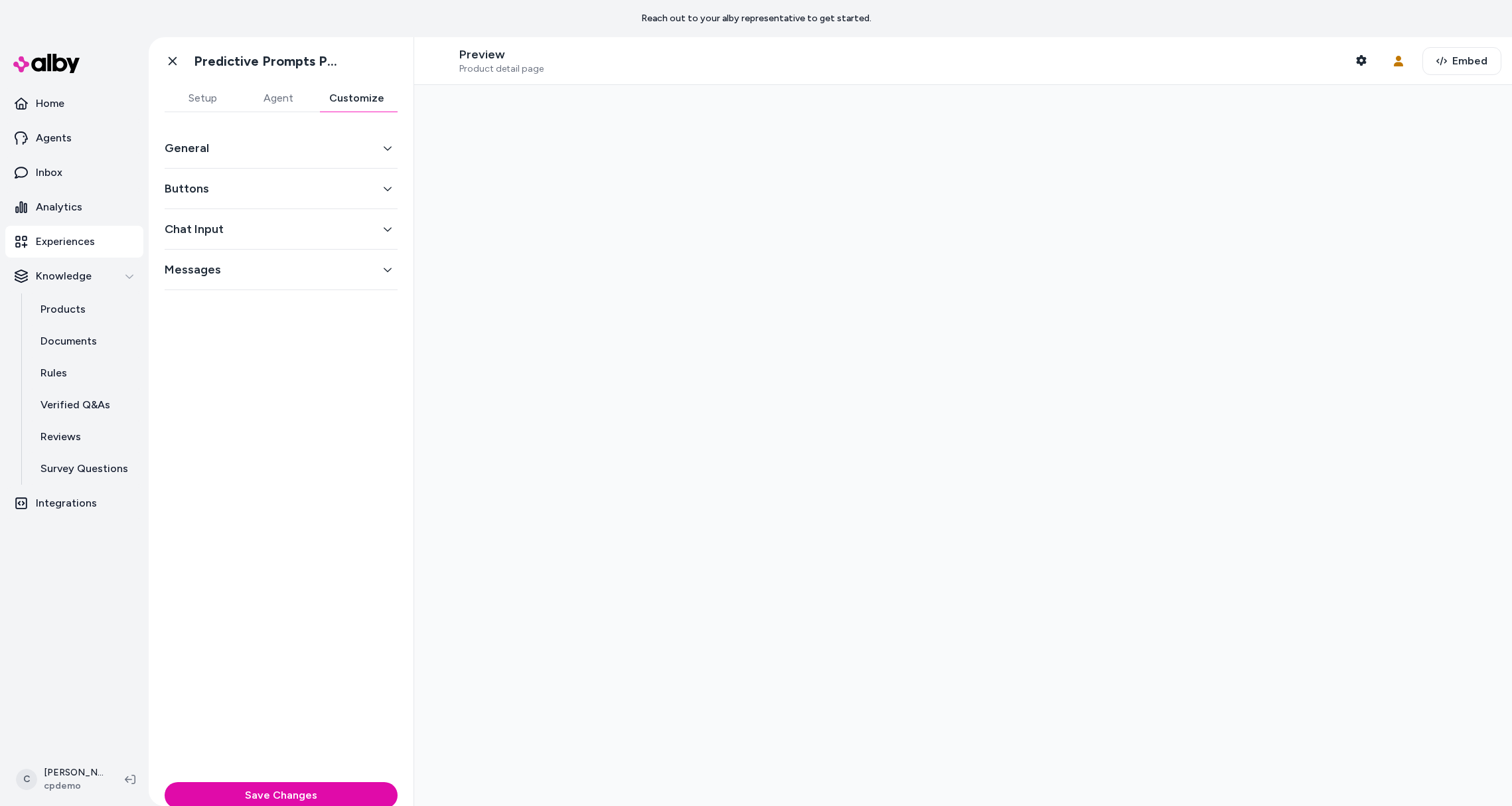
click at [351, 92] on button "Customize" at bounding box center [356, 98] width 82 height 26
click at [260, 145] on button "General" at bounding box center [281, 148] width 233 height 19
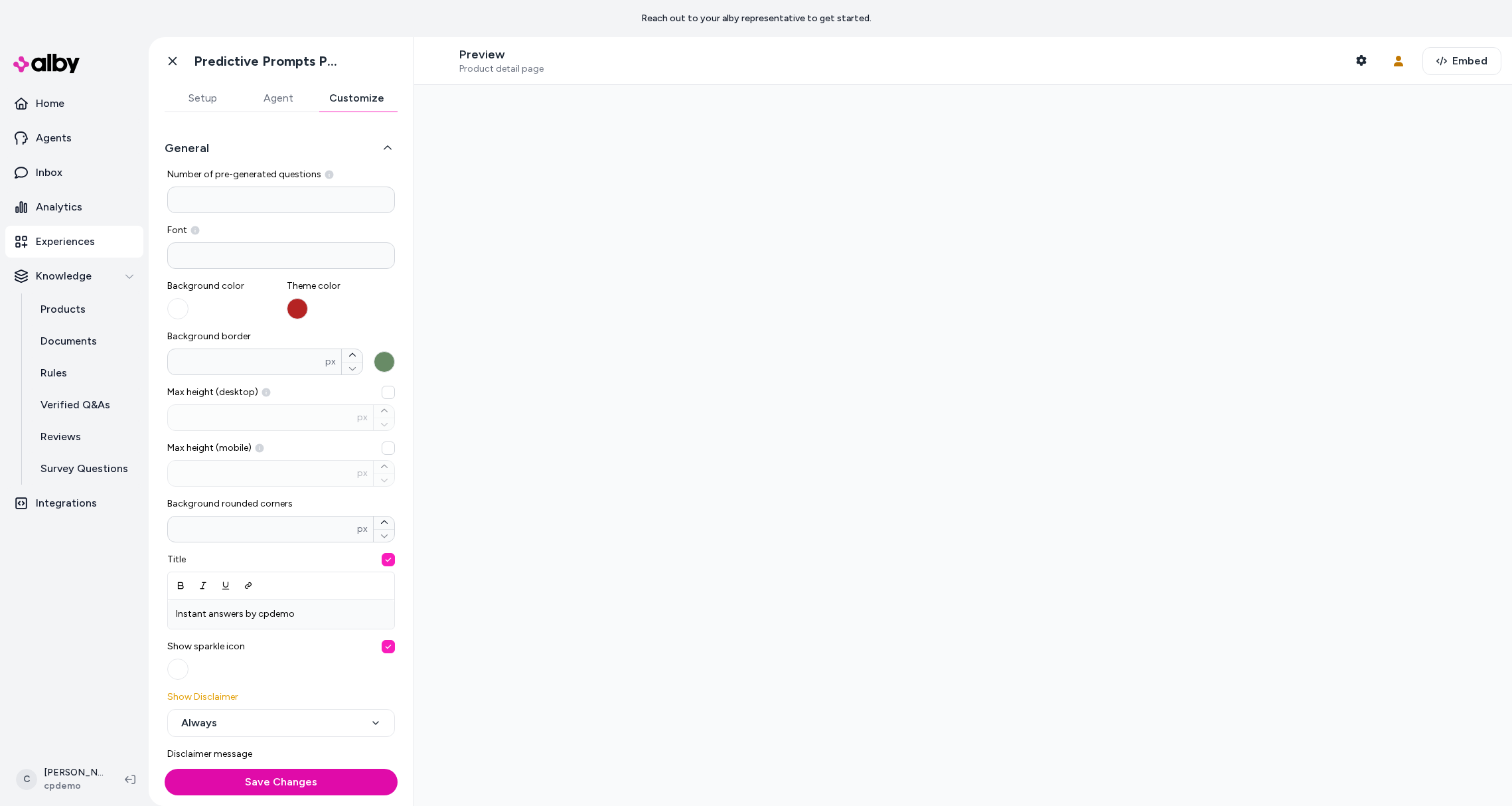
scroll to position [164, 0]
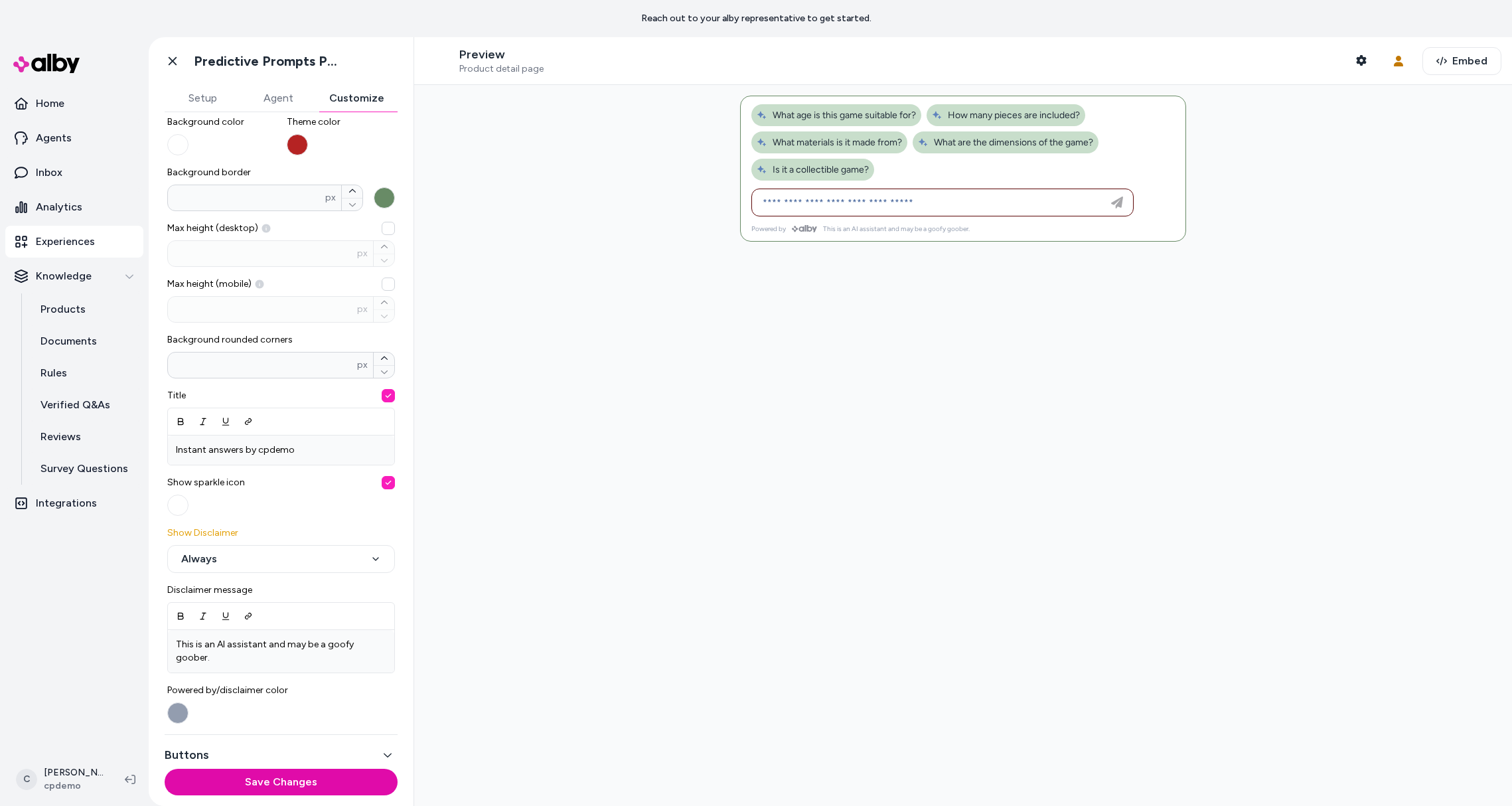
click at [820, 533] on div at bounding box center [963, 444] width 1098 height 721
click at [884, 347] on div at bounding box center [963, 444] width 1098 height 721
drag, startPoint x: 994, startPoint y: 234, endPoint x: 830, endPoint y: 241, distance: 164.1
click at [830, 241] on div at bounding box center [963, 444] width 1098 height 721
click at [826, 239] on div "Powered by This is an AI assistant and may be a goofy goober." at bounding box center [963, 233] width 444 height 17
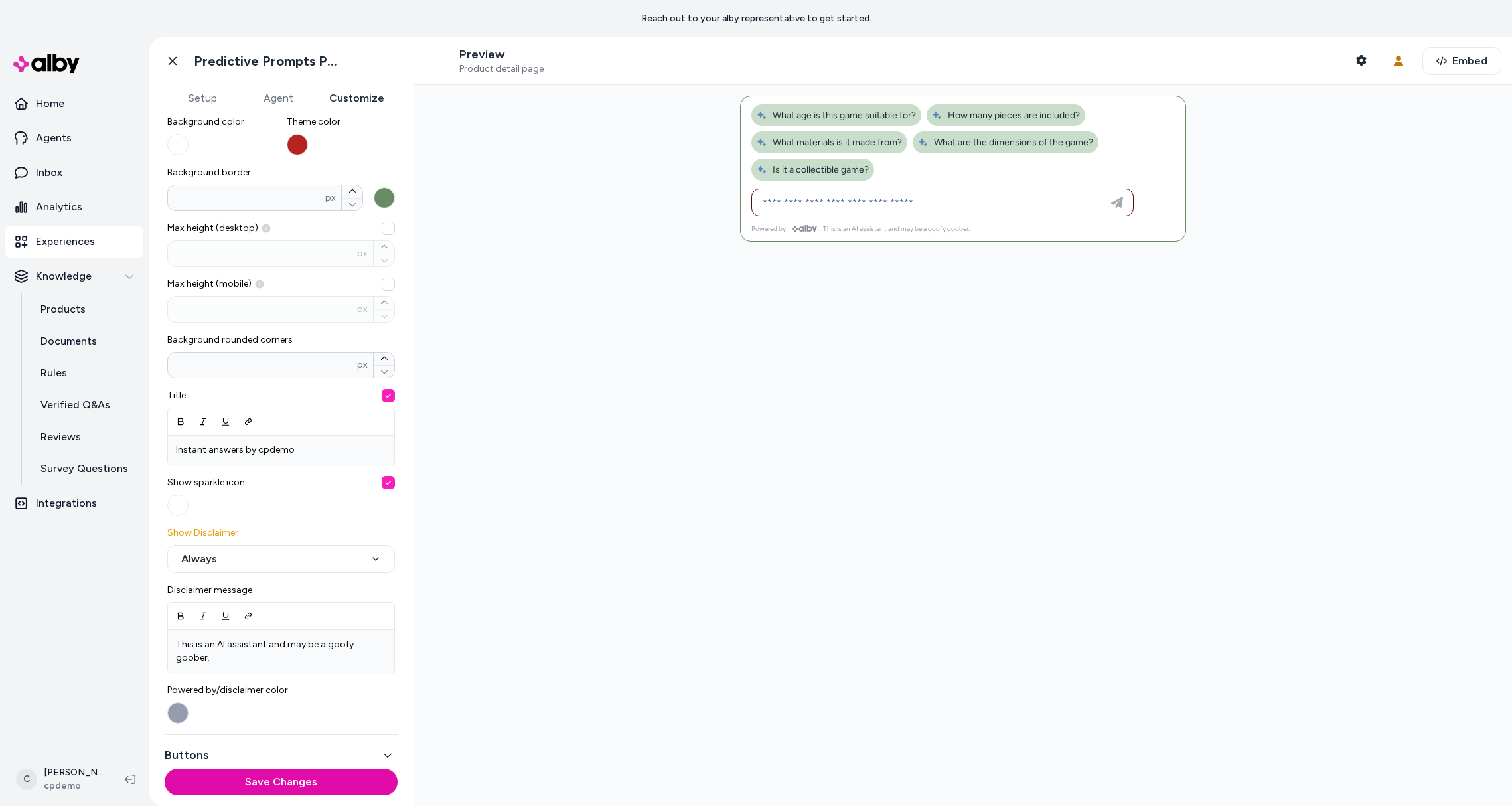
click at [849, 232] on p "This is an AI assistant and may be a goofy goober." at bounding box center [896, 228] width 147 height 8
click at [897, 351] on div at bounding box center [963, 444] width 1098 height 721
click at [911, 241] on div at bounding box center [963, 444] width 1098 height 721
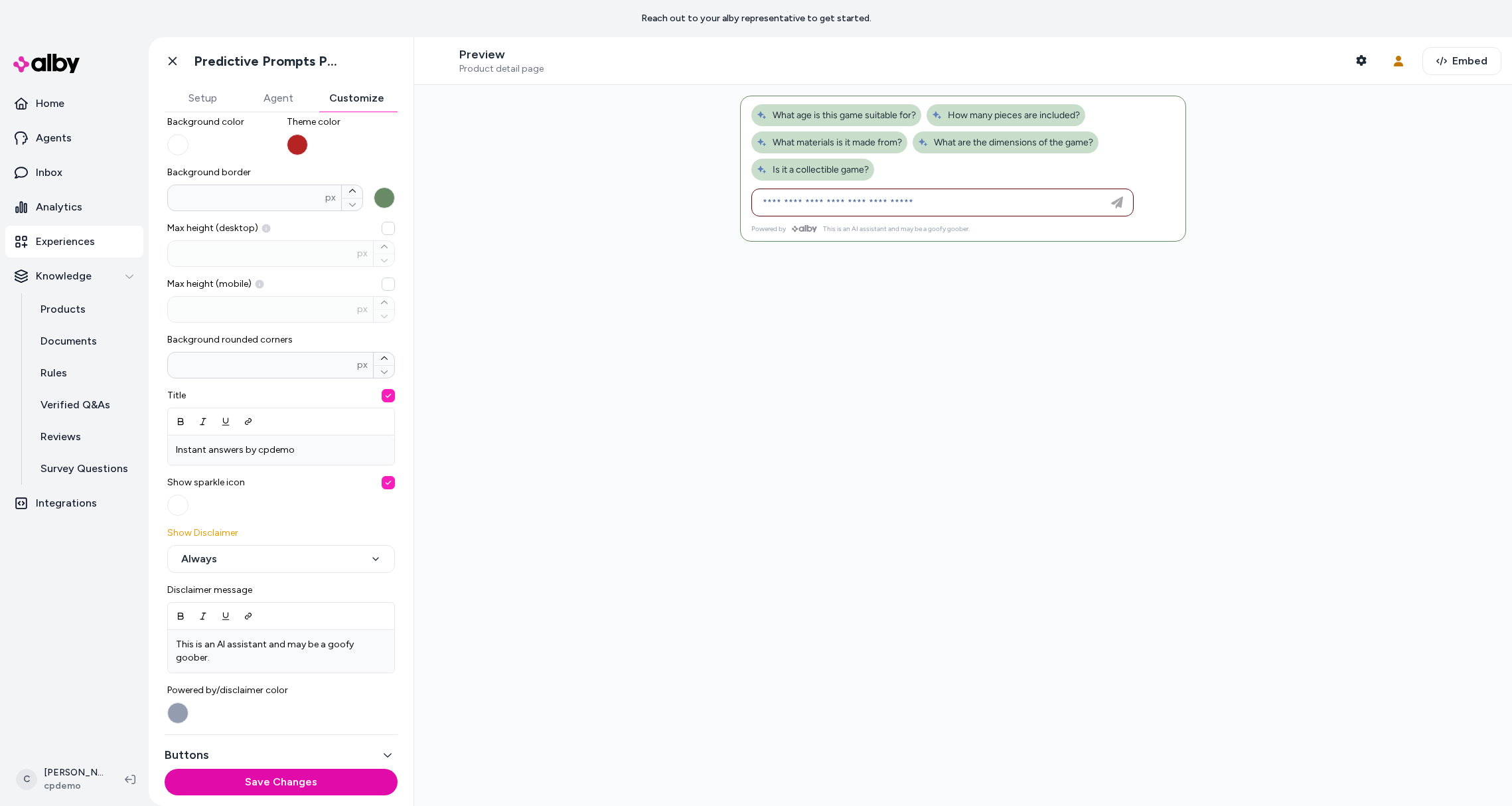
click at [906, 234] on div "Powered by This is an AI assistant and may be a goofy goober." at bounding box center [963, 233] width 444 height 17
click at [905, 230] on p "This is an AI assistant and may be a goofy goober." at bounding box center [896, 228] width 147 height 8
click at [166, 56] on icon at bounding box center [173, 61] width 13 height 13
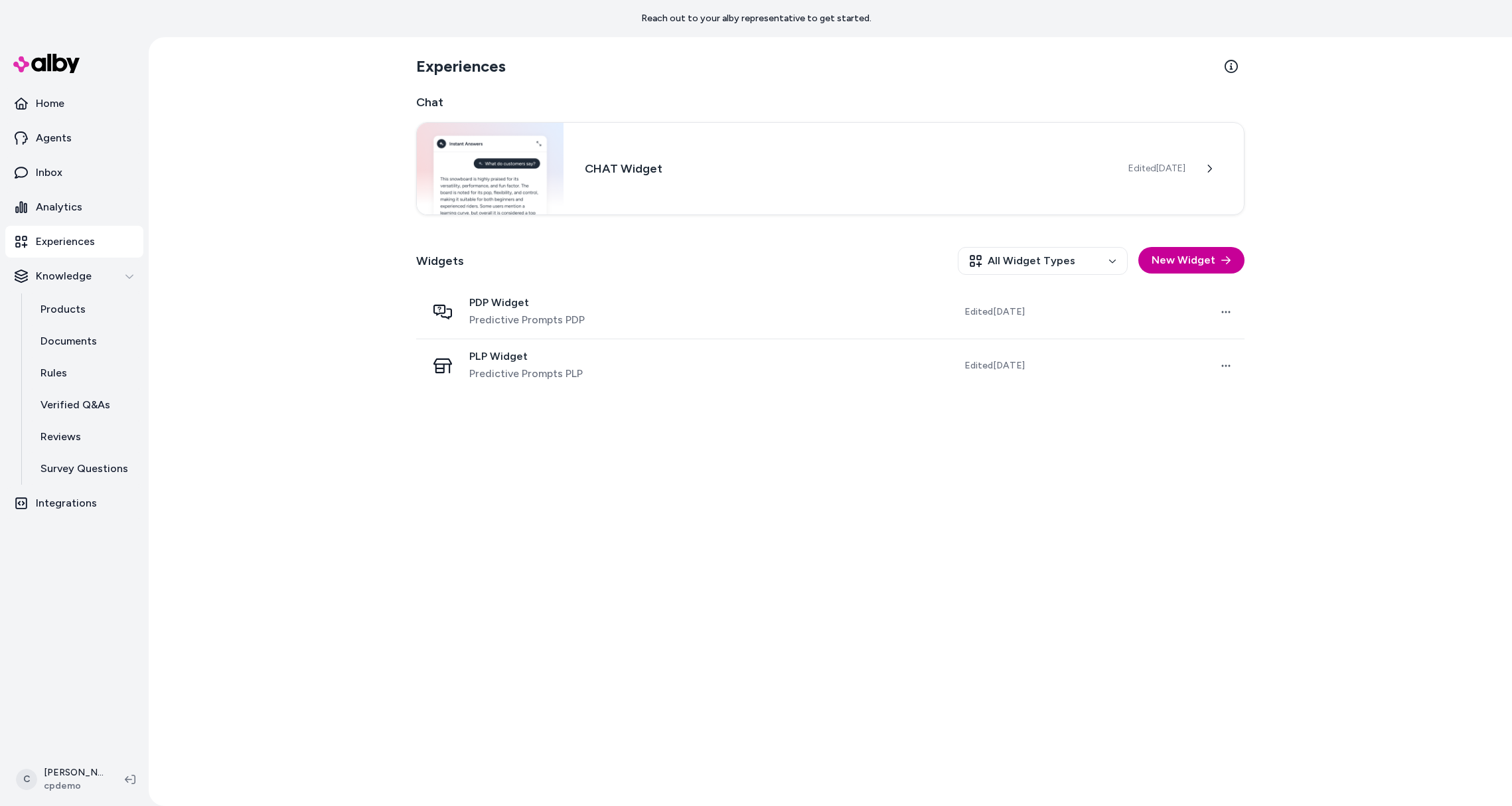
click at [1187, 254] on button "New Widget" at bounding box center [1191, 260] width 106 height 26
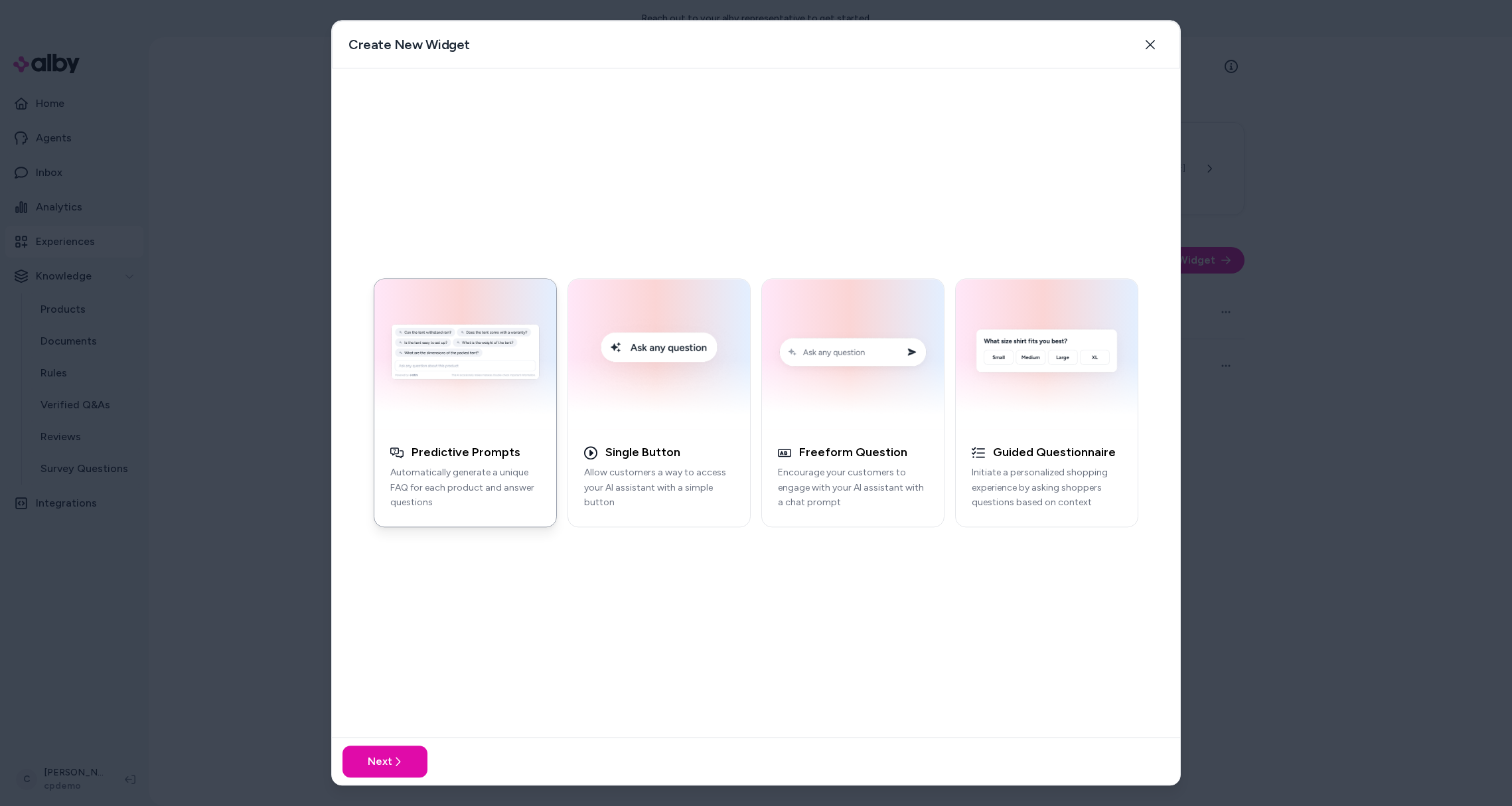
click at [522, 427] on div "button" at bounding box center [466, 354] width 182 height 150
click at [480, 421] on img "button" at bounding box center [465, 353] width 166 height 134
click at [393, 741] on div "Next" at bounding box center [755, 761] width 848 height 48
click at [397, 756] on icon at bounding box center [397, 761] width 10 height 10
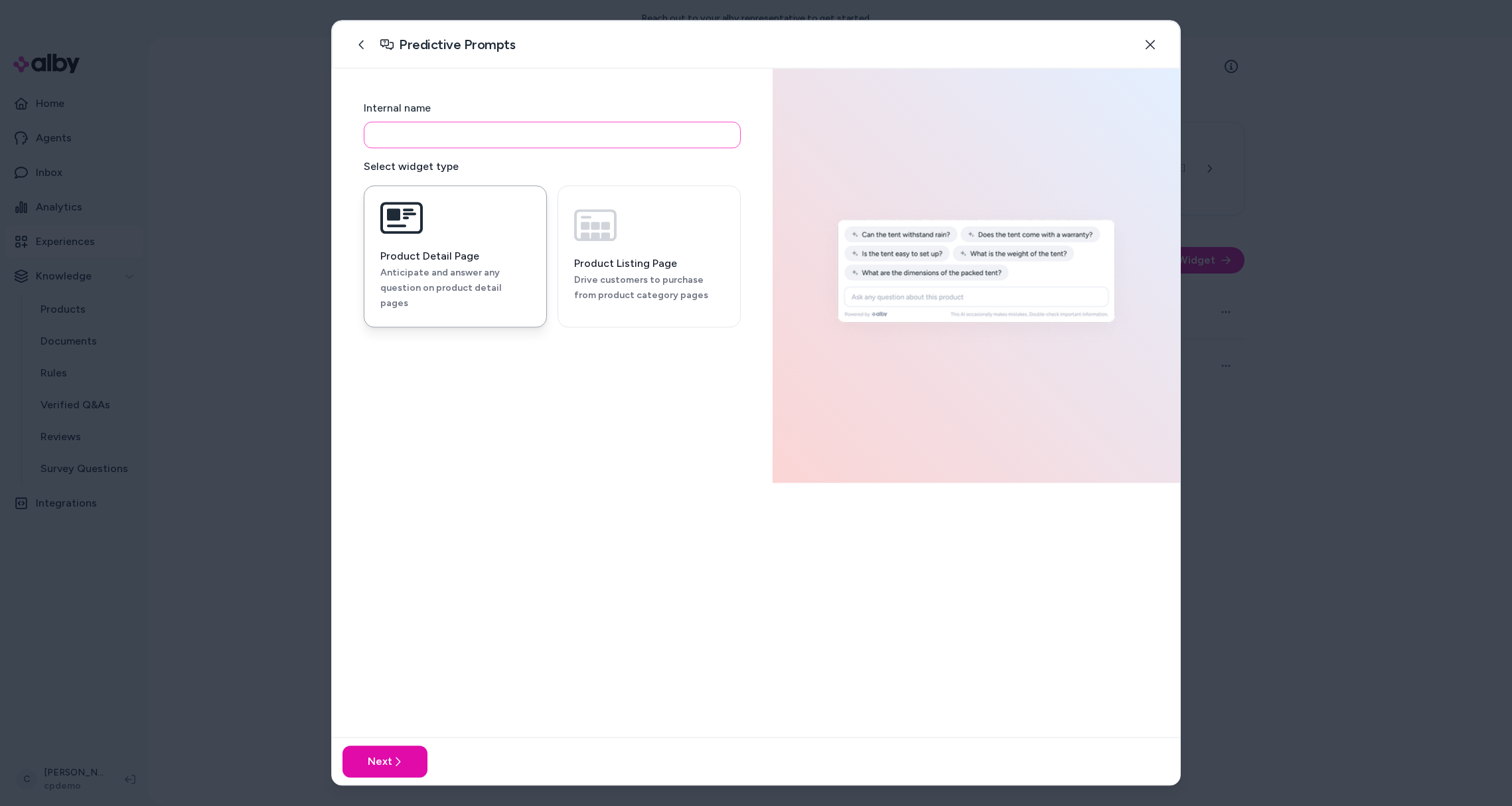
click at [440, 129] on input at bounding box center [551, 134] width 377 height 26
type input "****"
drag, startPoint x: 442, startPoint y: 235, endPoint x: 411, endPoint y: 402, distance: 169.9
click at [442, 235] on button "Product Detail Page Anticipate and answer any question on product detail pages" at bounding box center [455, 256] width 183 height 142
click at [370, 775] on button "Next" at bounding box center [385, 762] width 85 height 32
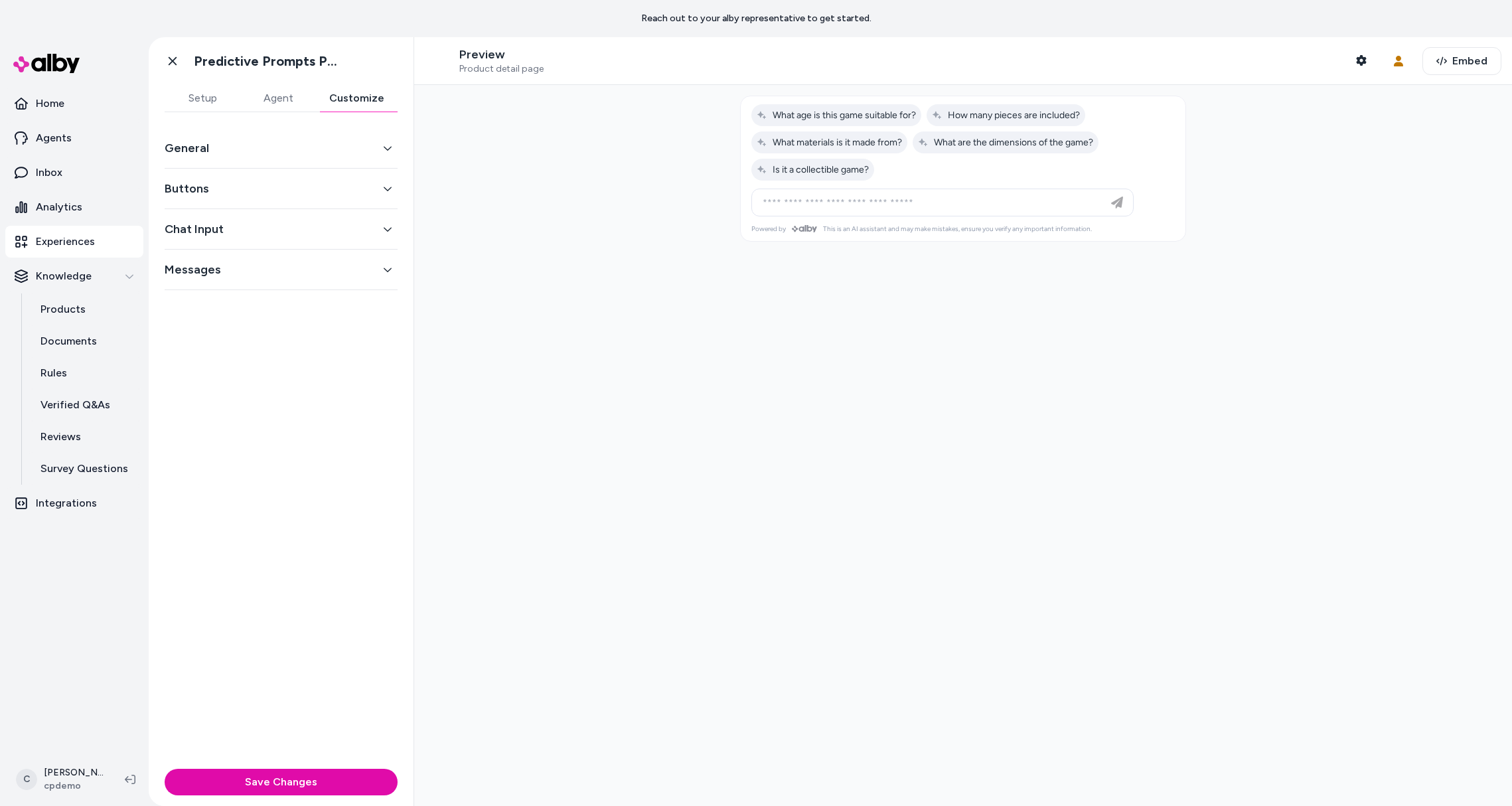
click at [336, 92] on button "Customize" at bounding box center [356, 98] width 82 height 26
click at [194, 164] on div "General" at bounding box center [281, 147] width 233 height 40
click at [208, 161] on div "General" at bounding box center [281, 147] width 233 height 40
click at [208, 155] on button "General" at bounding box center [281, 148] width 233 height 19
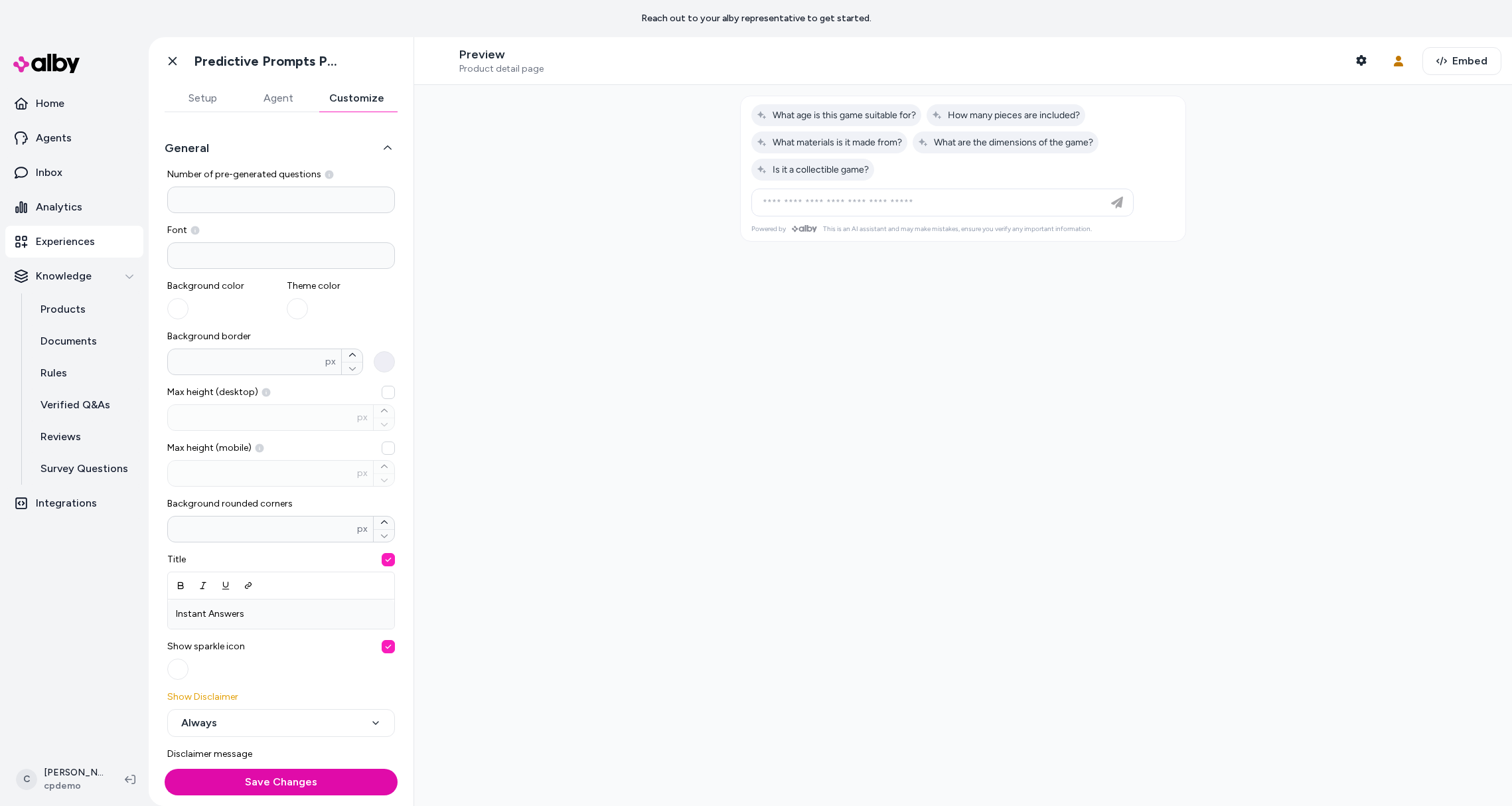
drag, startPoint x: 1036, startPoint y: 245, endPoint x: 1044, endPoint y: 250, distance: 9.4
click at [1035, 243] on div at bounding box center [963, 444] width 1098 height 721
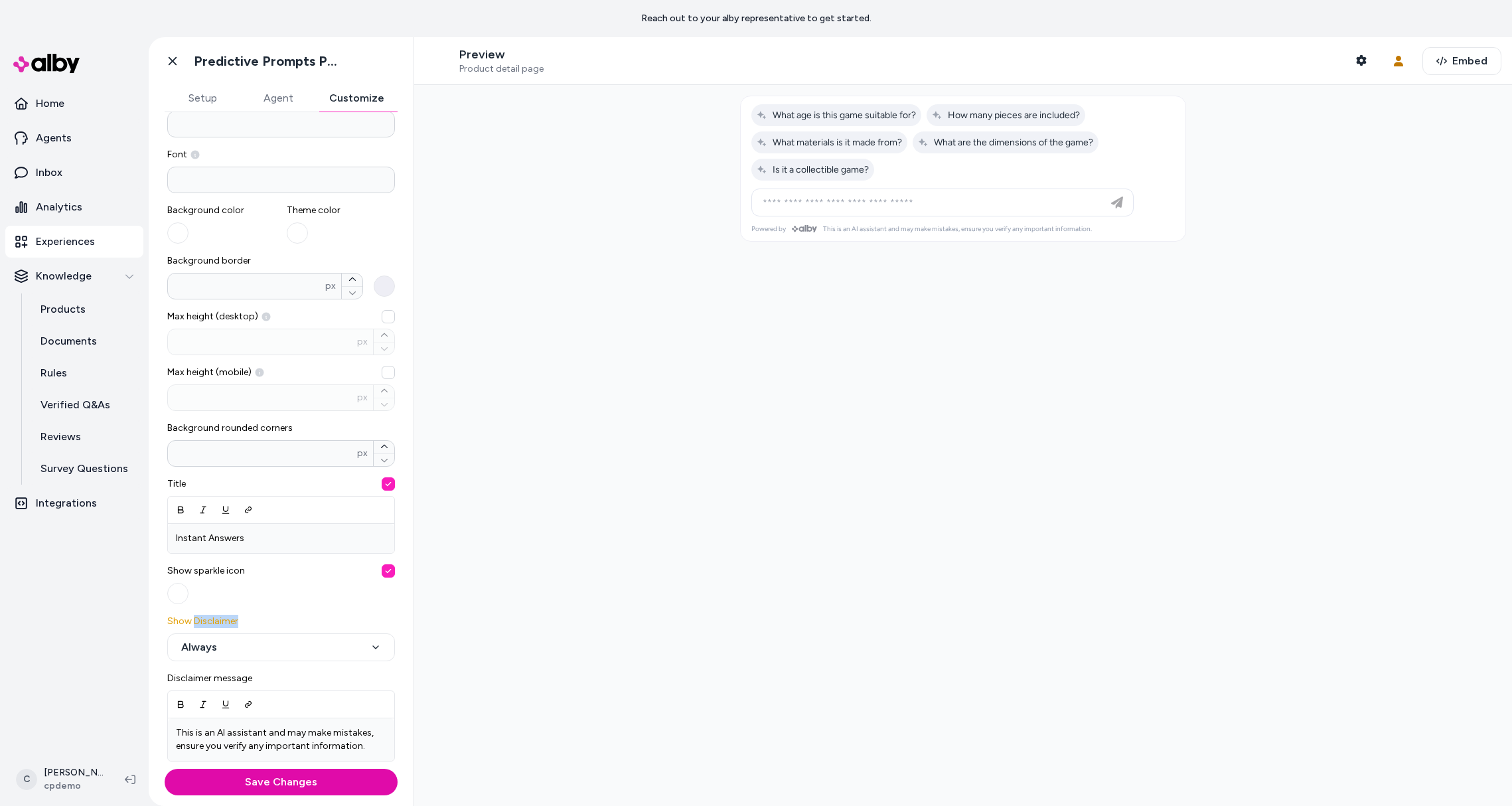
drag, startPoint x: 238, startPoint y: 624, endPoint x: 195, endPoint y: 624, distance: 43.0
click at [195, 624] on label "**********" at bounding box center [281, 637] width 227 height 46
copy label "Disclaimer"
click at [270, 99] on button "Agent" at bounding box center [278, 98] width 76 height 26
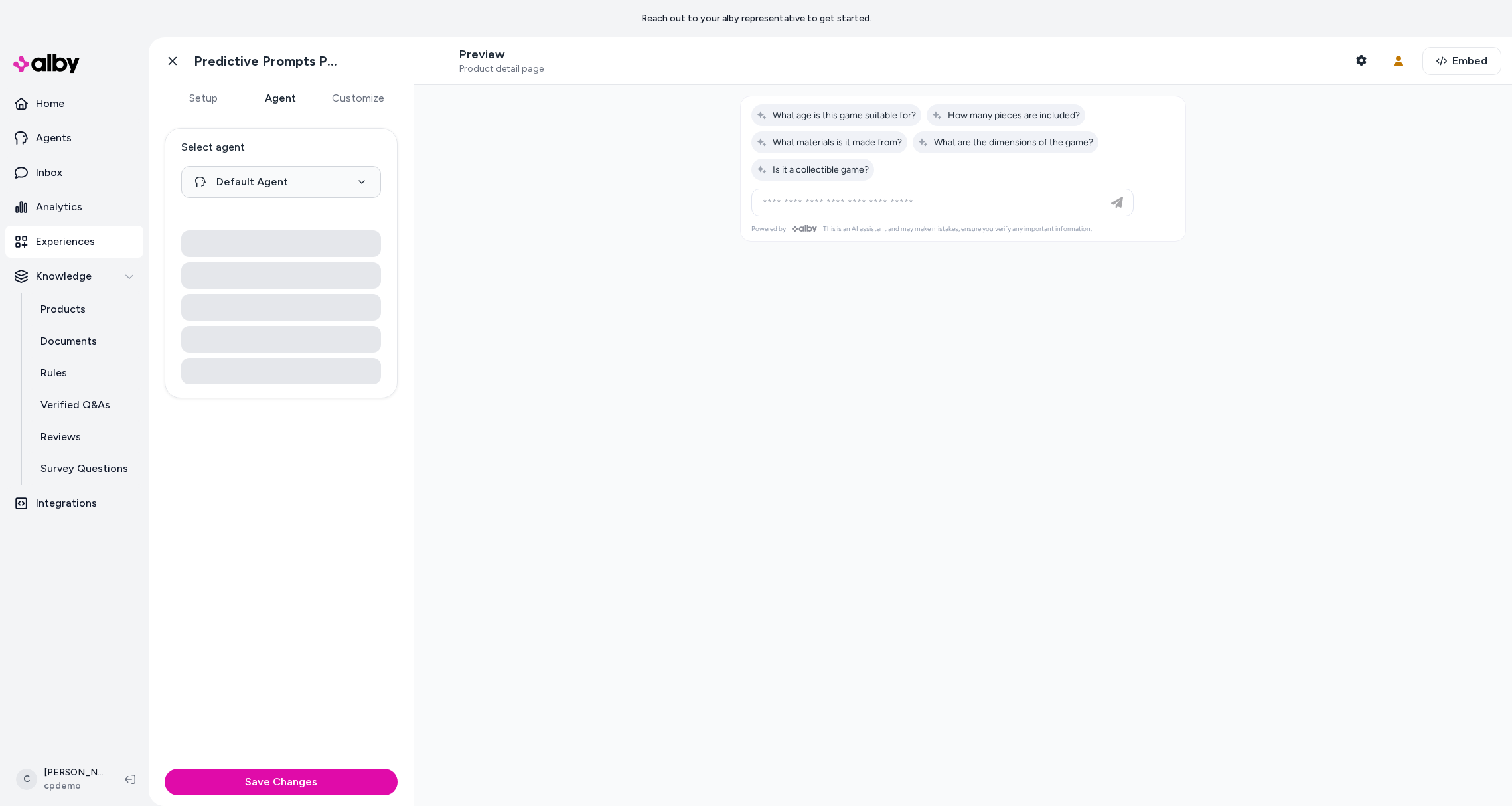
scroll to position [0, 0]
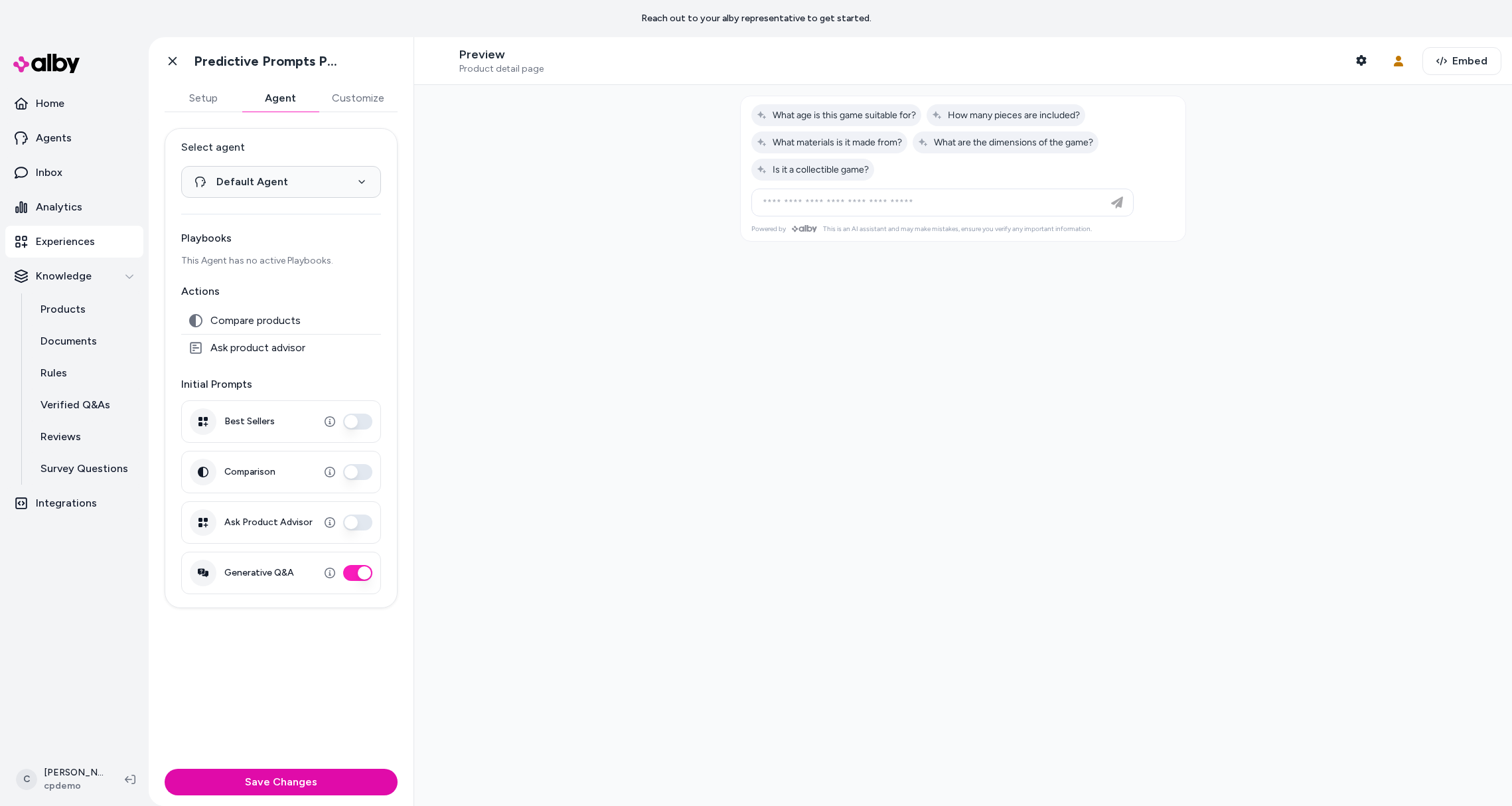
click at [370, 92] on button "Customize" at bounding box center [358, 98] width 79 height 26
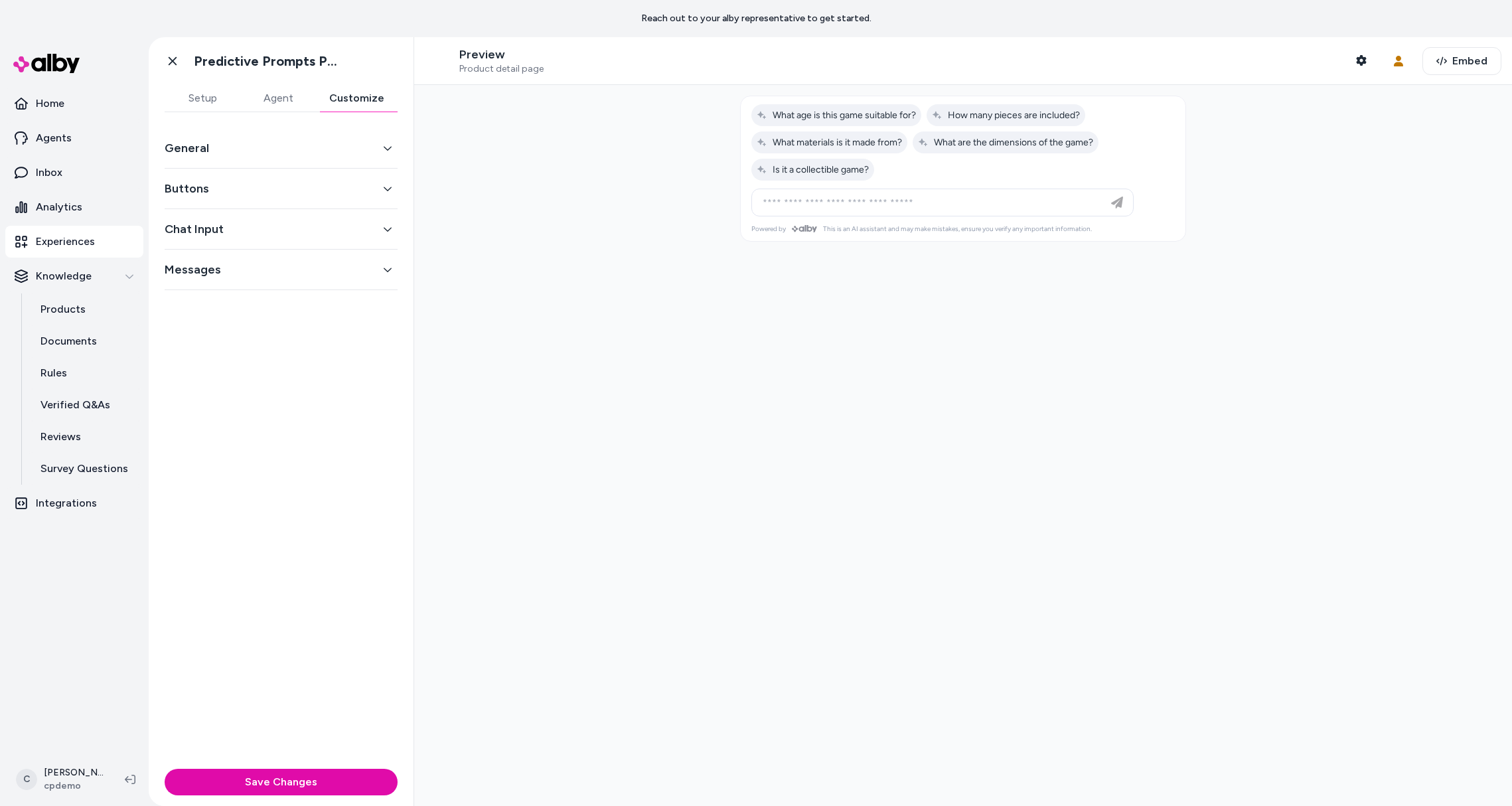
click at [219, 147] on button "General" at bounding box center [281, 148] width 233 height 19
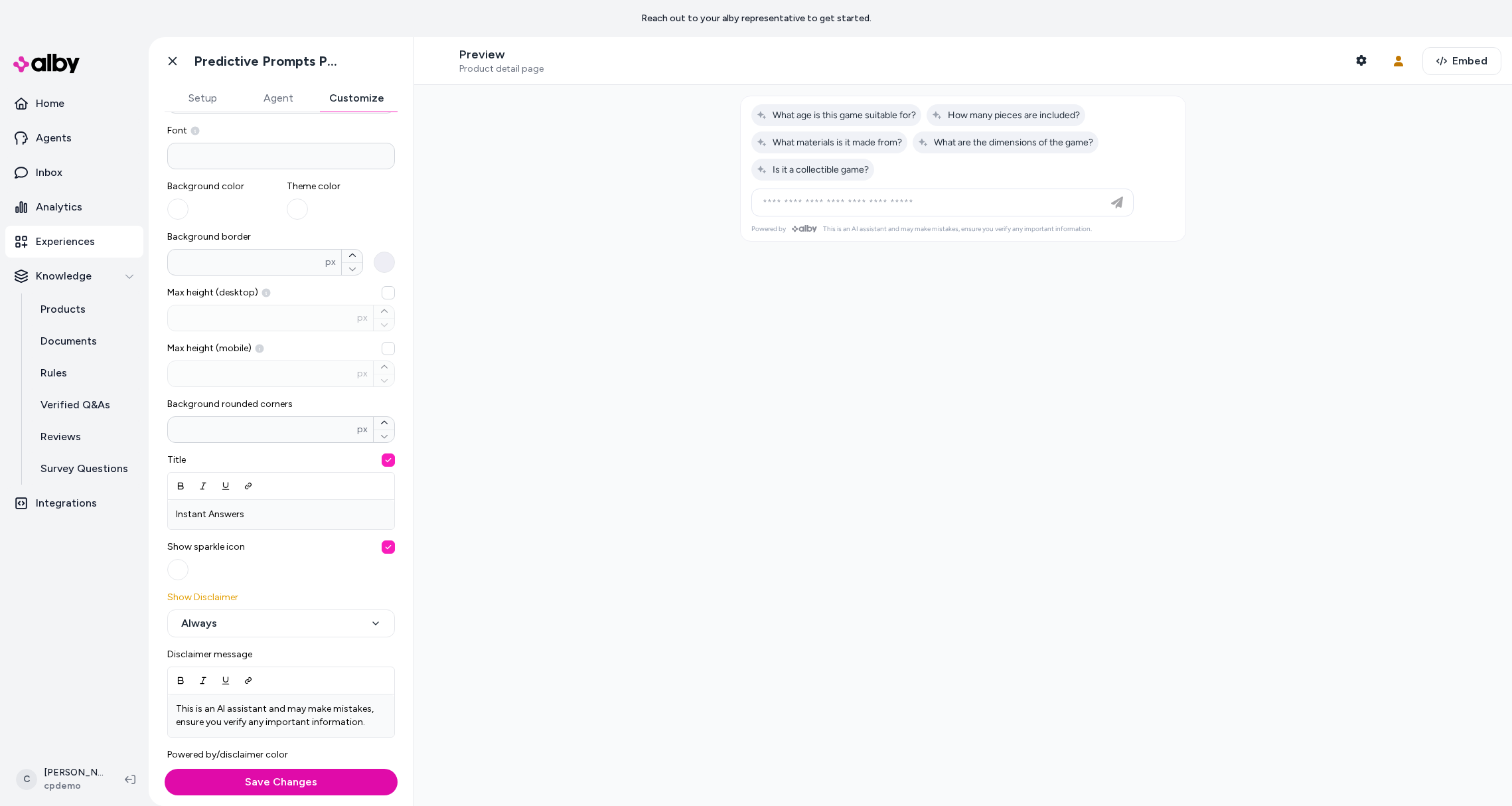
scroll to position [256, 0]
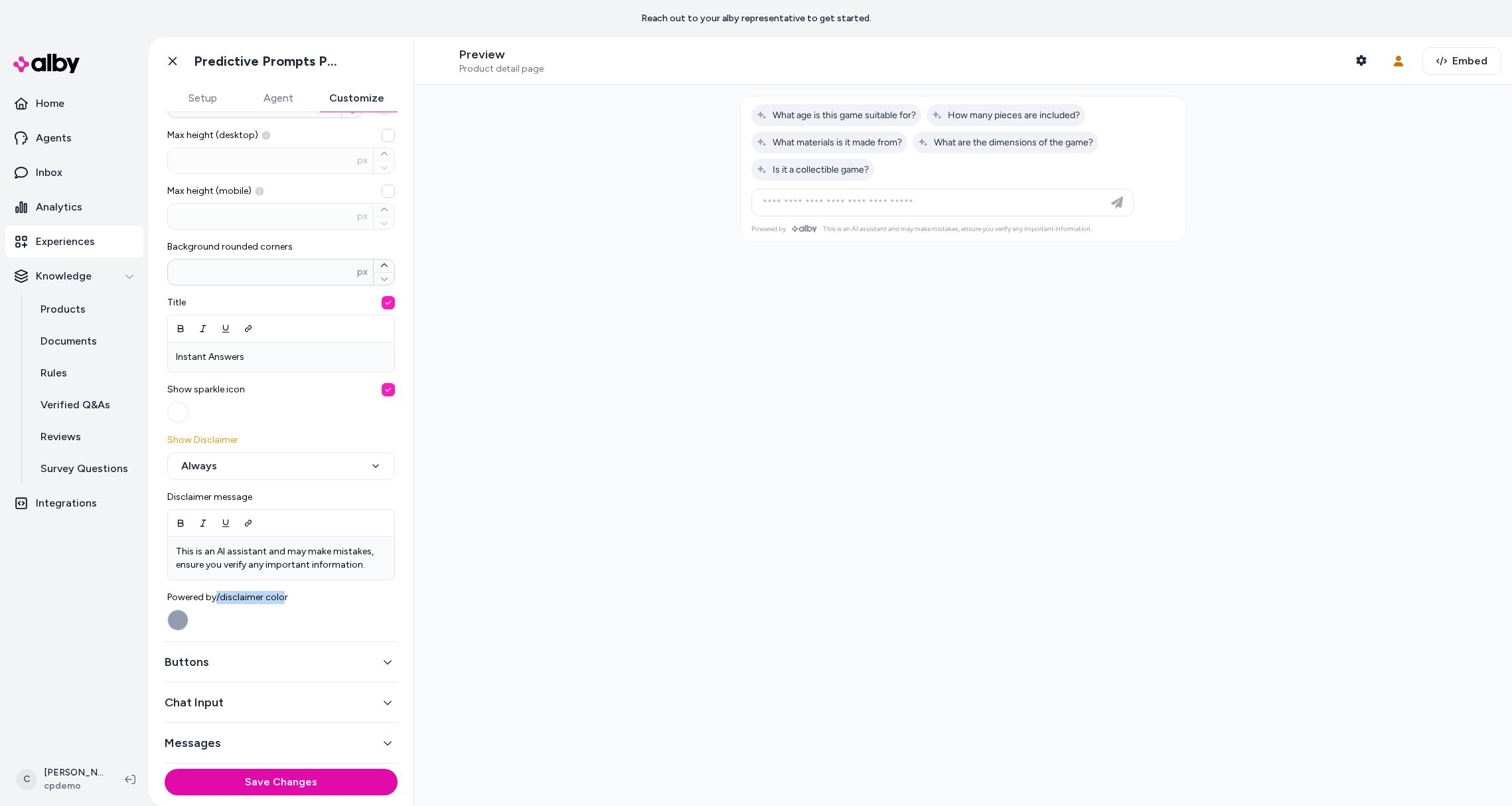
drag, startPoint x: 280, startPoint y: 596, endPoint x: 209, endPoint y: 601, distance: 71.2
click at [216, 600] on span "Powered by/disclaimer color" at bounding box center [281, 597] width 227 height 13
drag, startPoint x: 187, startPoint y: 600, endPoint x: 237, endPoint y: 604, distance: 50.2
click at [236, 604] on label "Powered by/disclaimer color" at bounding box center [281, 611] width 227 height 39
click at [239, 603] on span "Powered by/disclaimer color" at bounding box center [281, 597] width 227 height 13
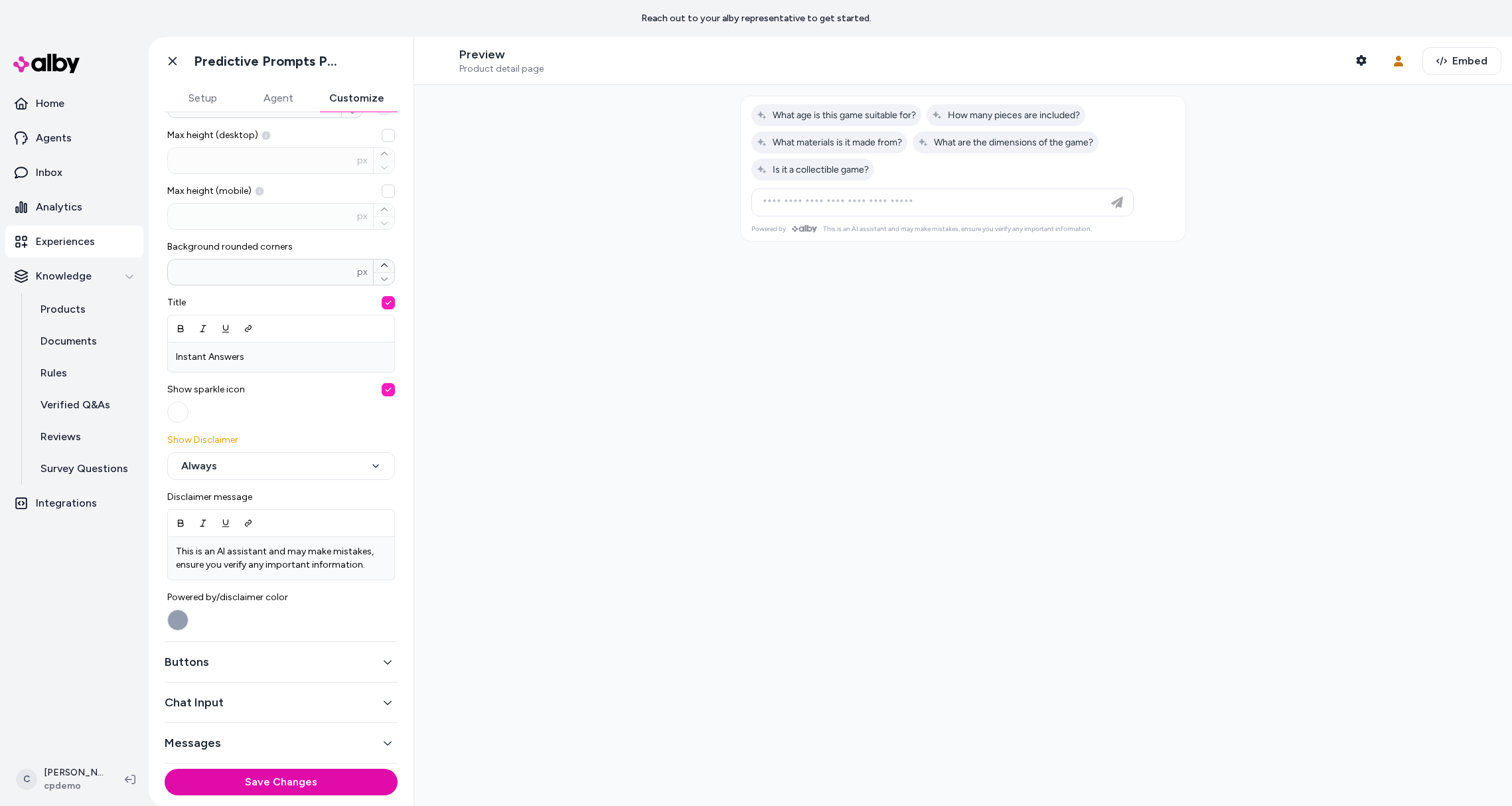
click at [189, 610] on button "Powered by/disclaimer color" at bounding box center [177, 620] width 22 height 22
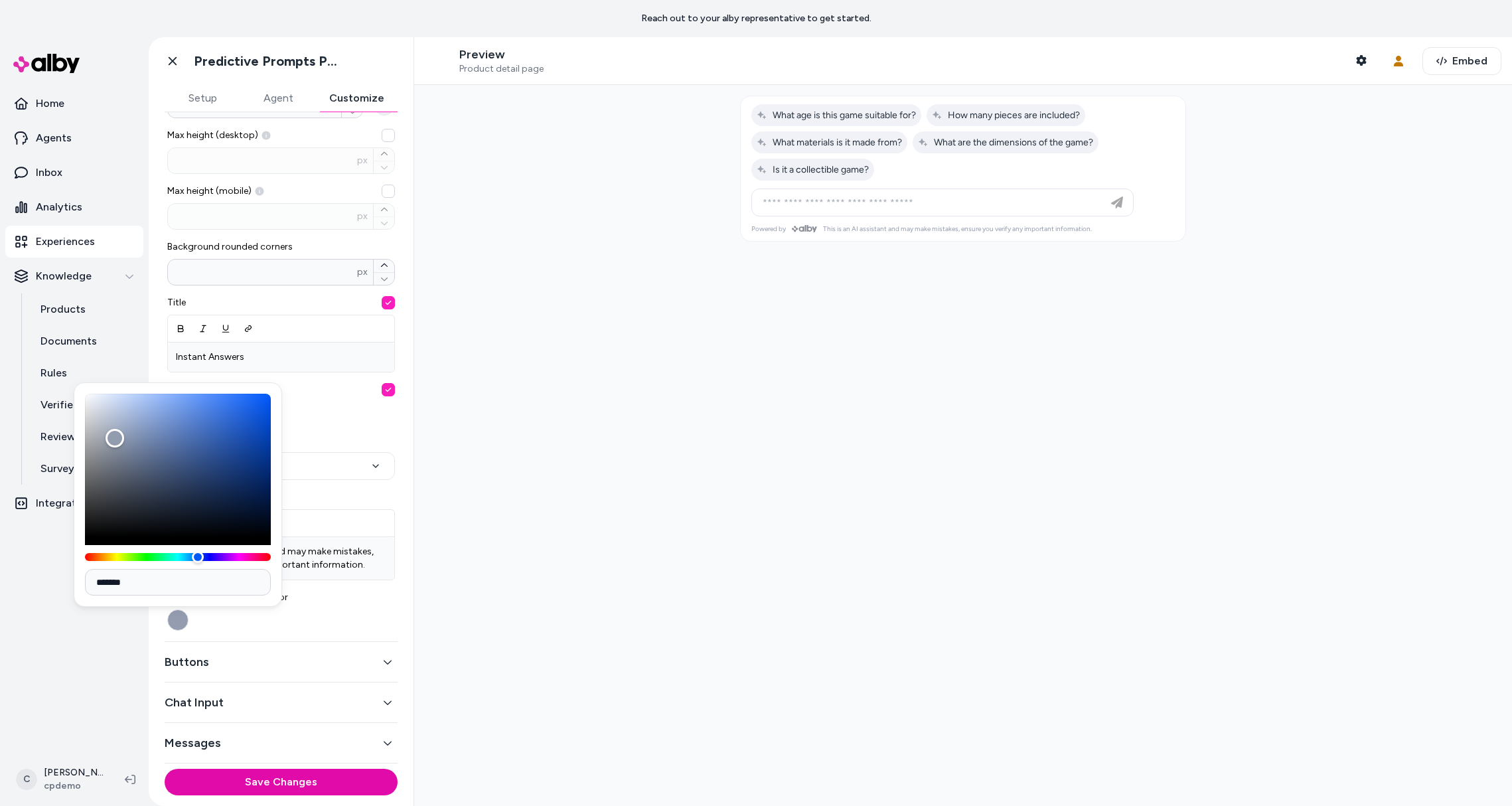
click at [370, 598] on span "Powered by/disclaimer color" at bounding box center [281, 597] width 227 height 13
click at [189, 610] on button "Powered by/disclaimer color" at bounding box center [177, 620] width 22 height 22
click at [558, 463] on div at bounding box center [963, 444] width 1098 height 721
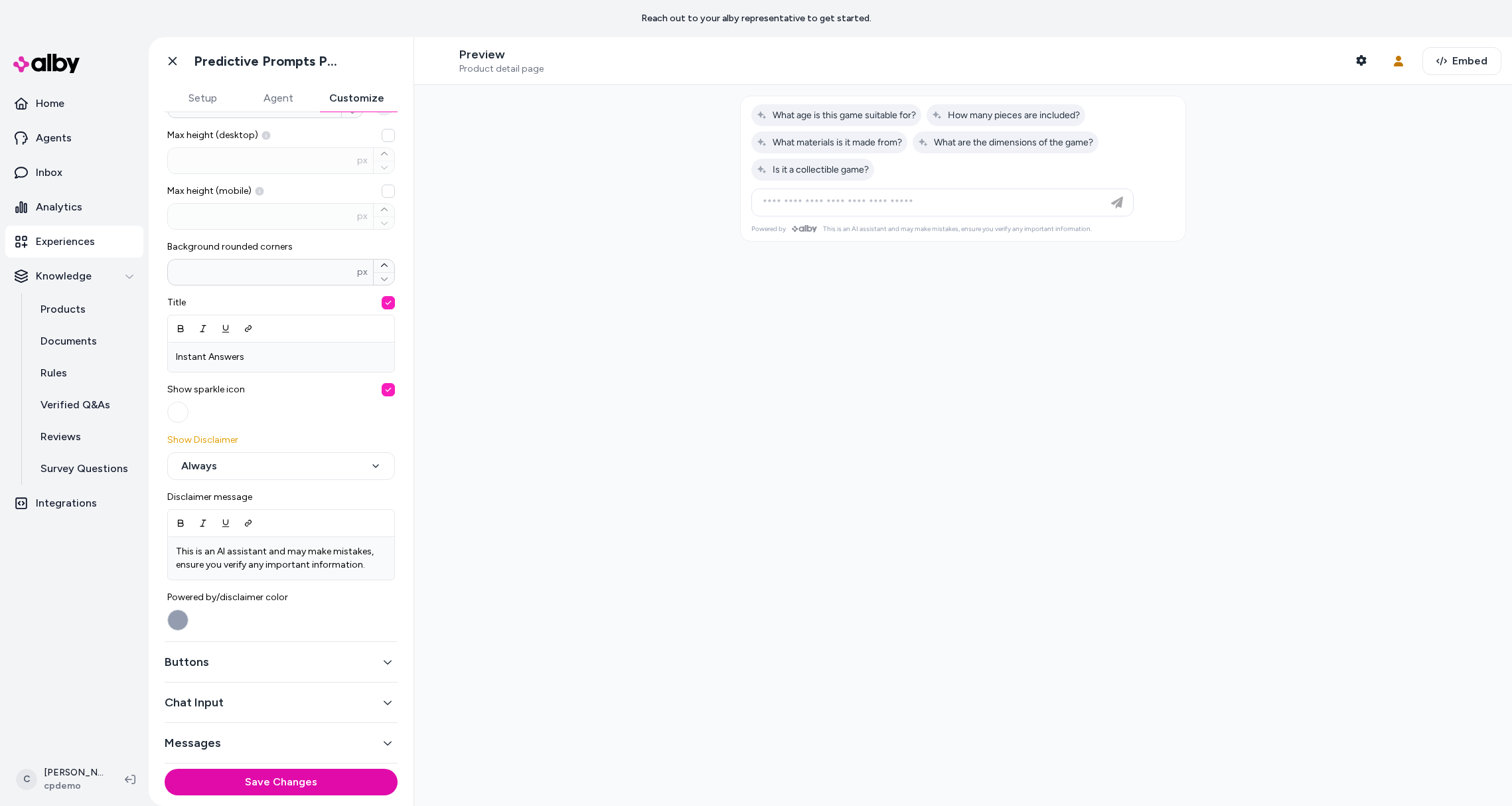
click at [248, 651] on div "Buttons" at bounding box center [281, 661] width 233 height 40
click at [171, 669] on button "Buttons" at bounding box center [281, 662] width 233 height 19
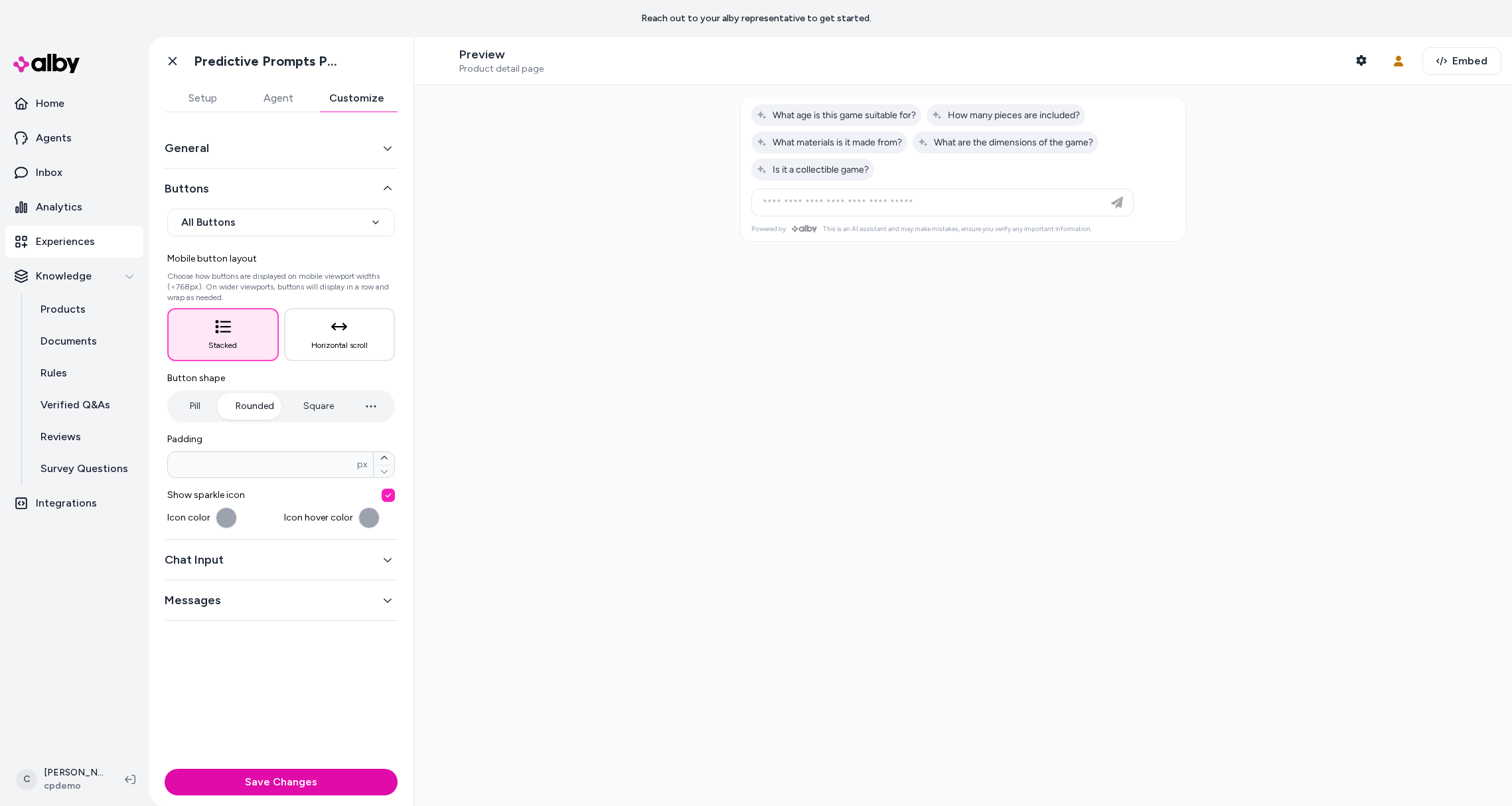
click at [201, 563] on button "Chat Input" at bounding box center [281, 560] width 233 height 19
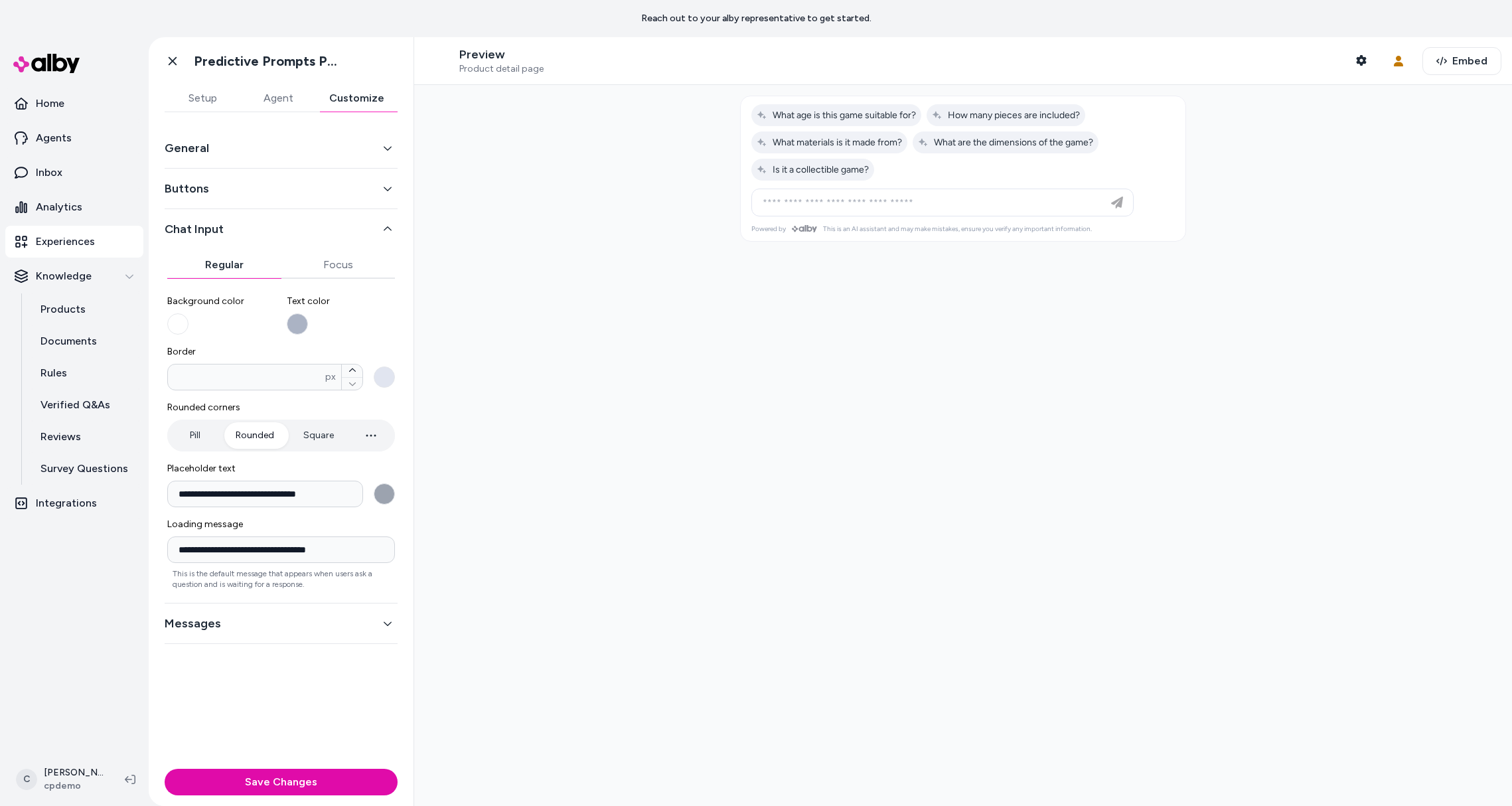
click at [299, 612] on div "Messages" at bounding box center [281, 623] width 233 height 40
click at [299, 619] on button "Messages" at bounding box center [281, 624] width 233 height 19
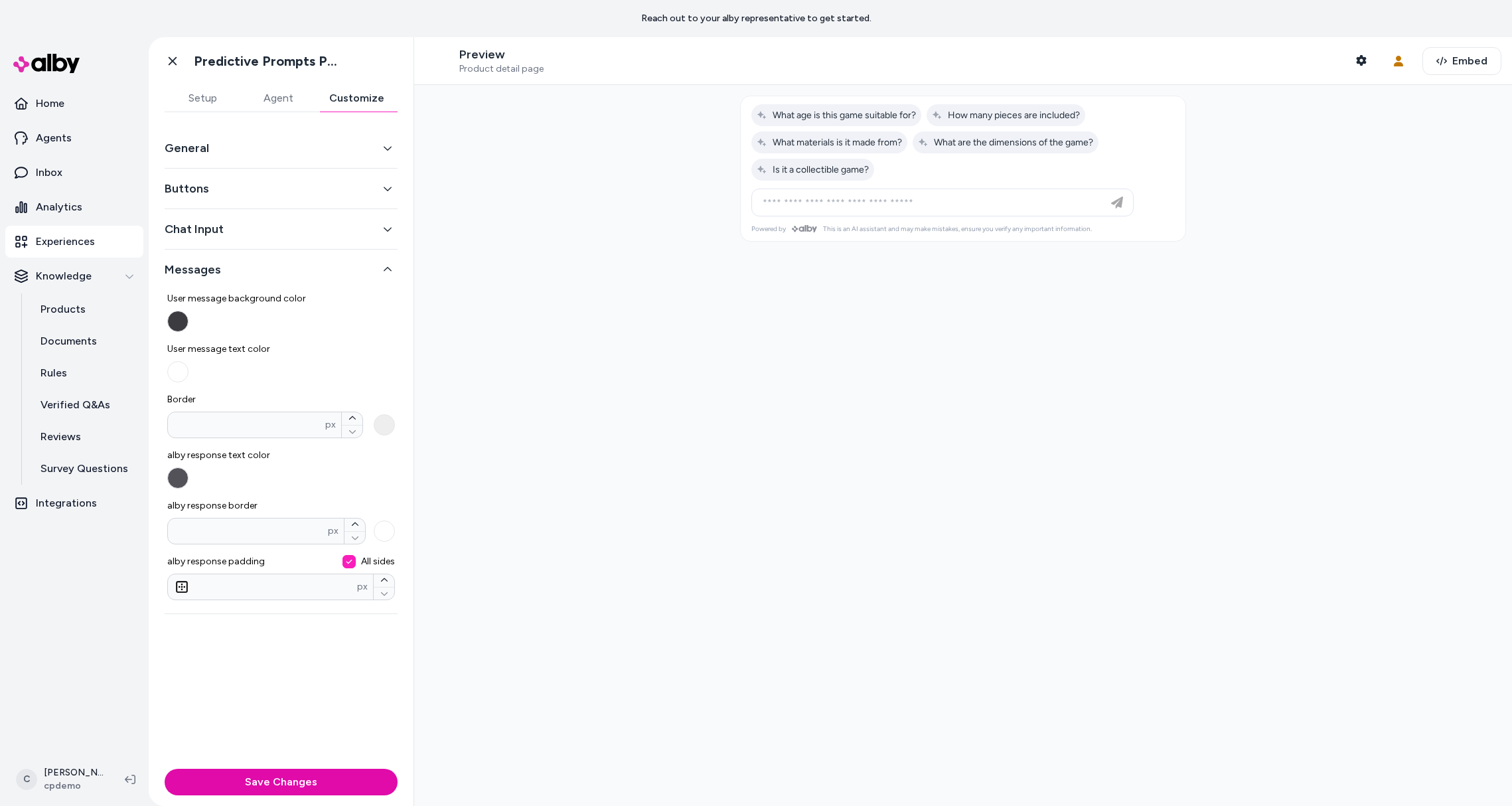
click at [306, 297] on span "User message background color" at bounding box center [281, 299] width 227 height 13
click at [189, 311] on button "User message background color" at bounding box center [177, 321] width 22 height 22
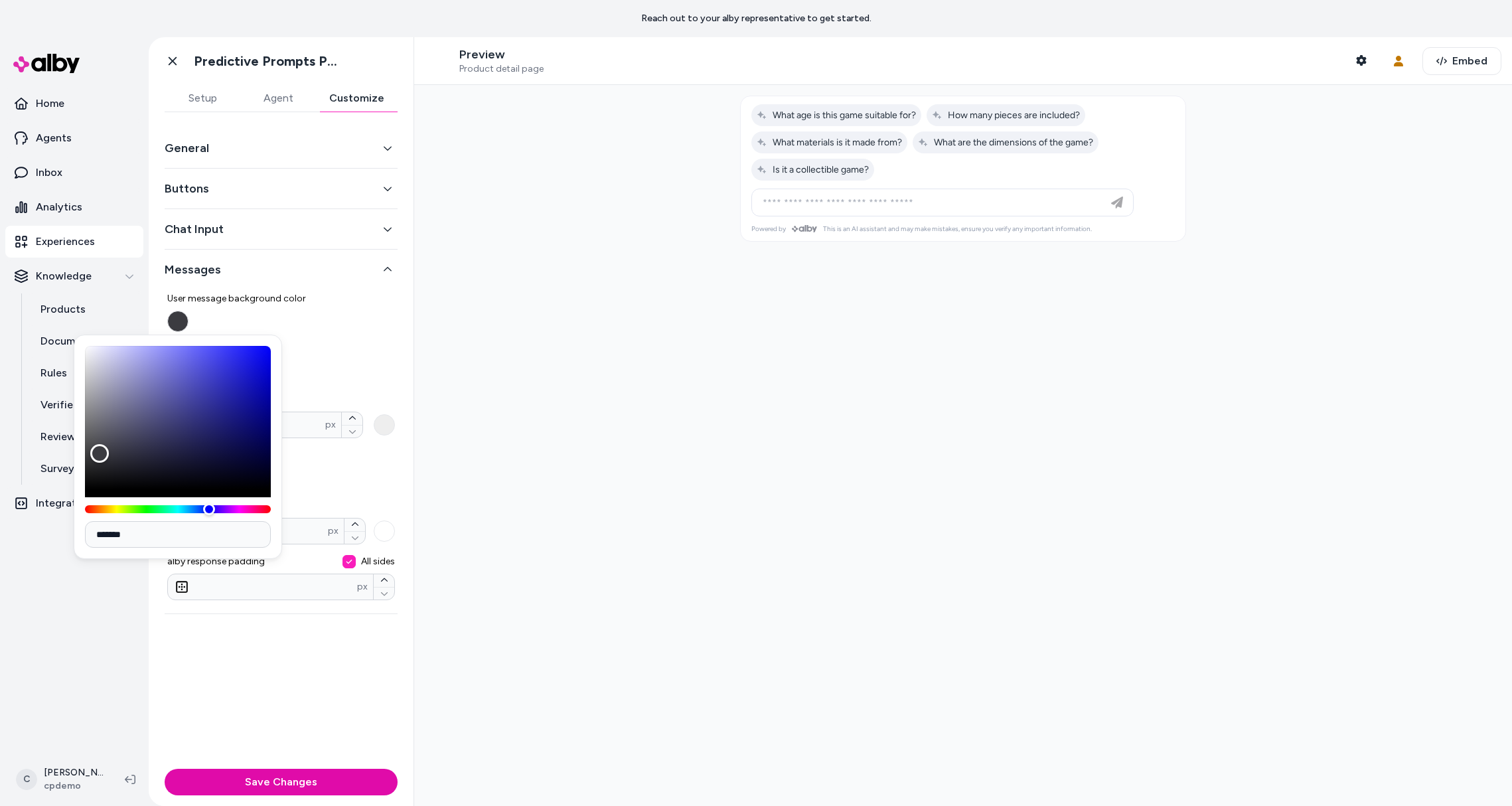
click at [303, 294] on span "User message background color" at bounding box center [281, 299] width 227 height 13
click at [189, 311] on button "User message background color" at bounding box center [177, 321] width 22 height 22
click at [294, 290] on div "User message background color User message text color Border * px alby response…" at bounding box center [281, 441] width 227 height 318
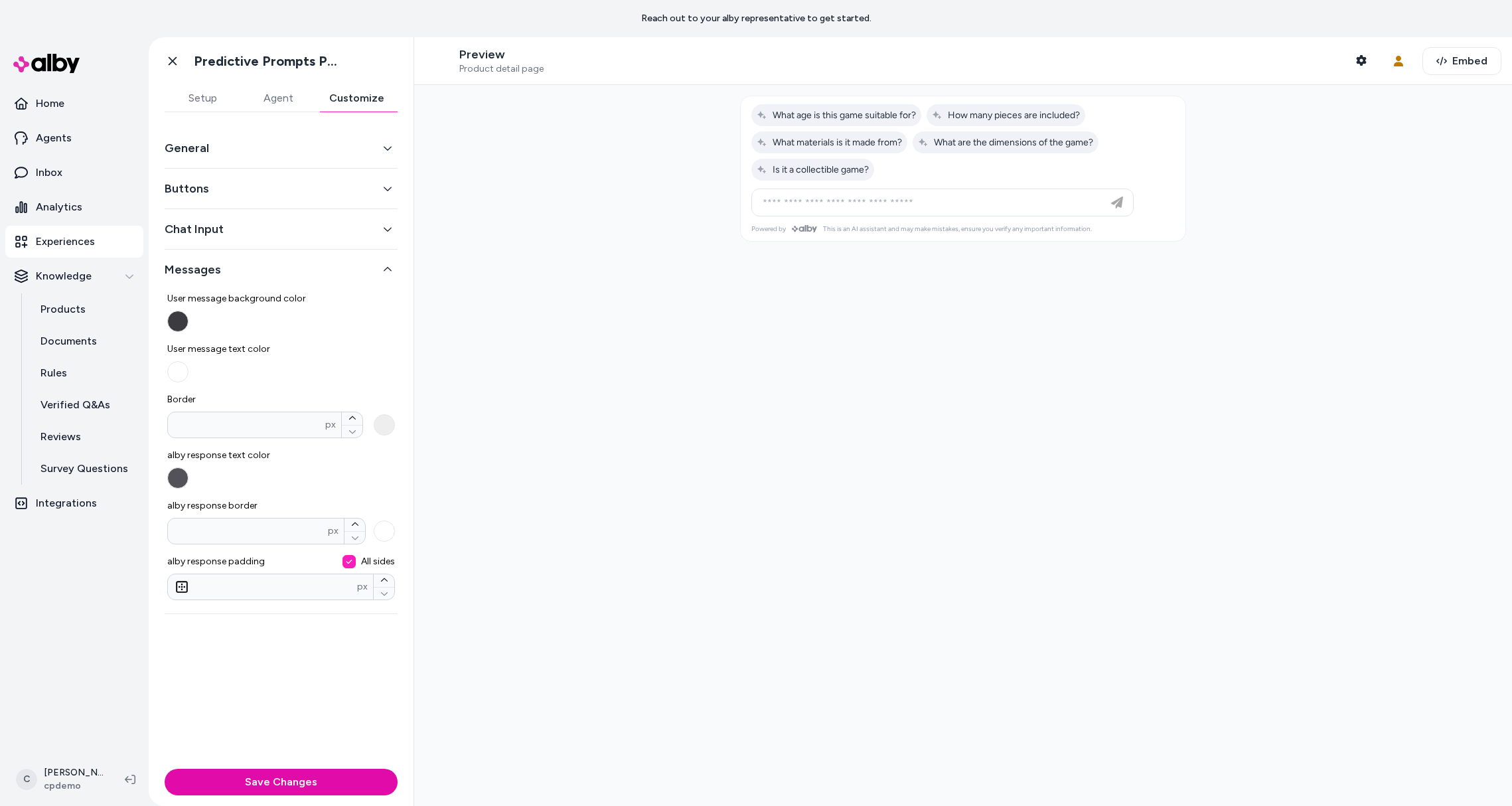
click at [272, 147] on button "General" at bounding box center [281, 148] width 233 height 19
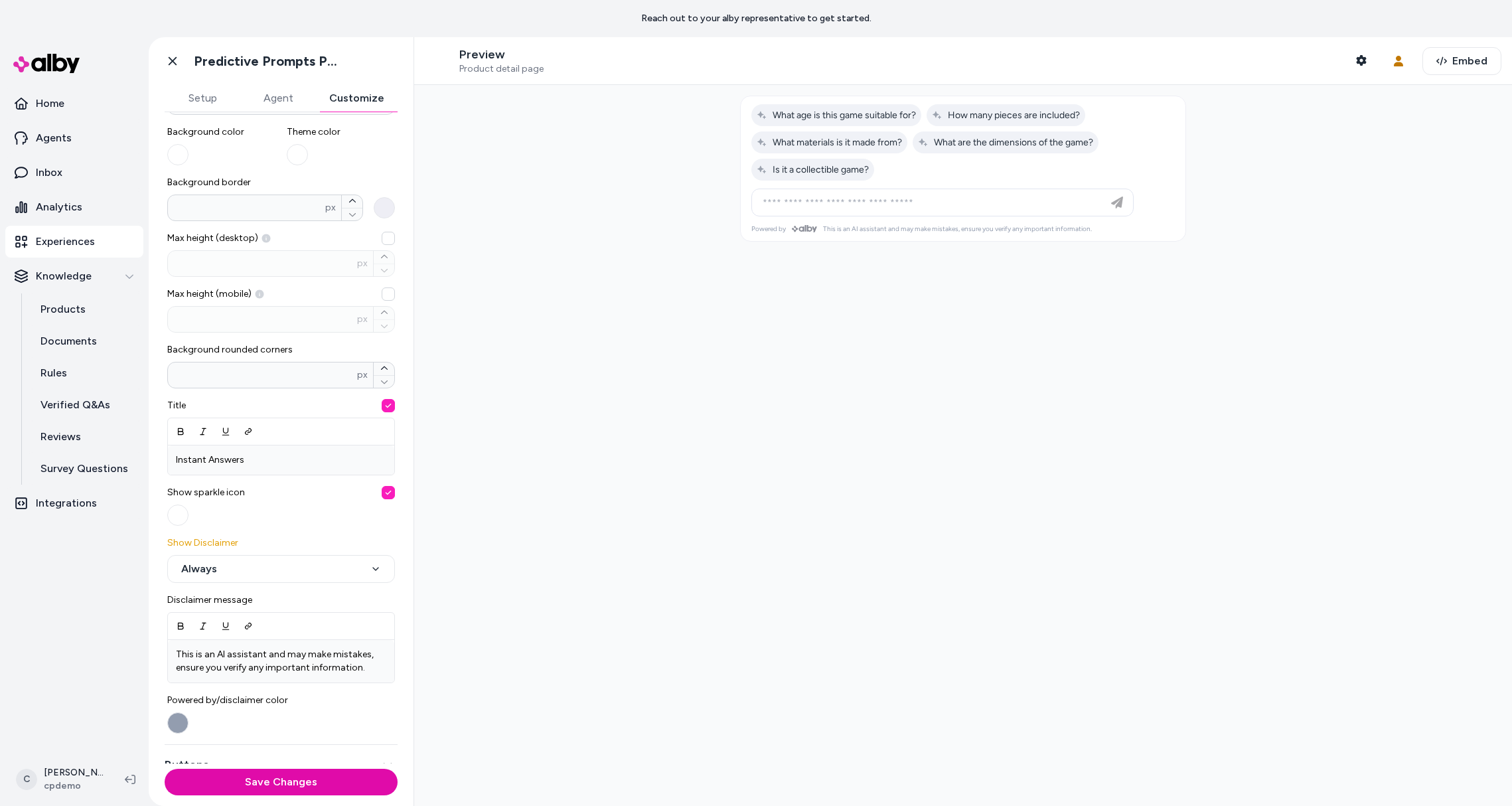
scroll to position [256, 0]
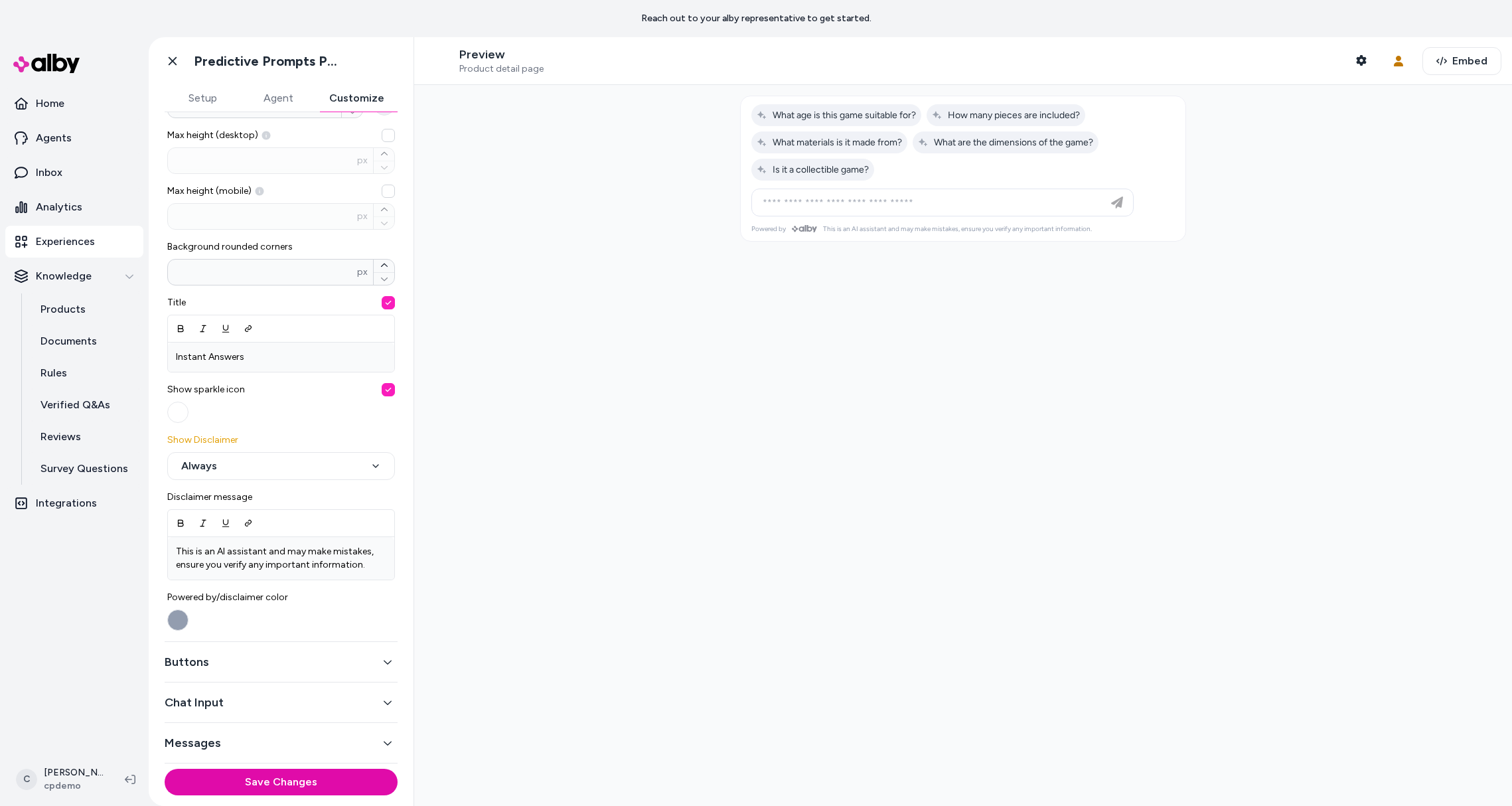
click at [242, 698] on button "Chat Input" at bounding box center [281, 703] width 233 height 19
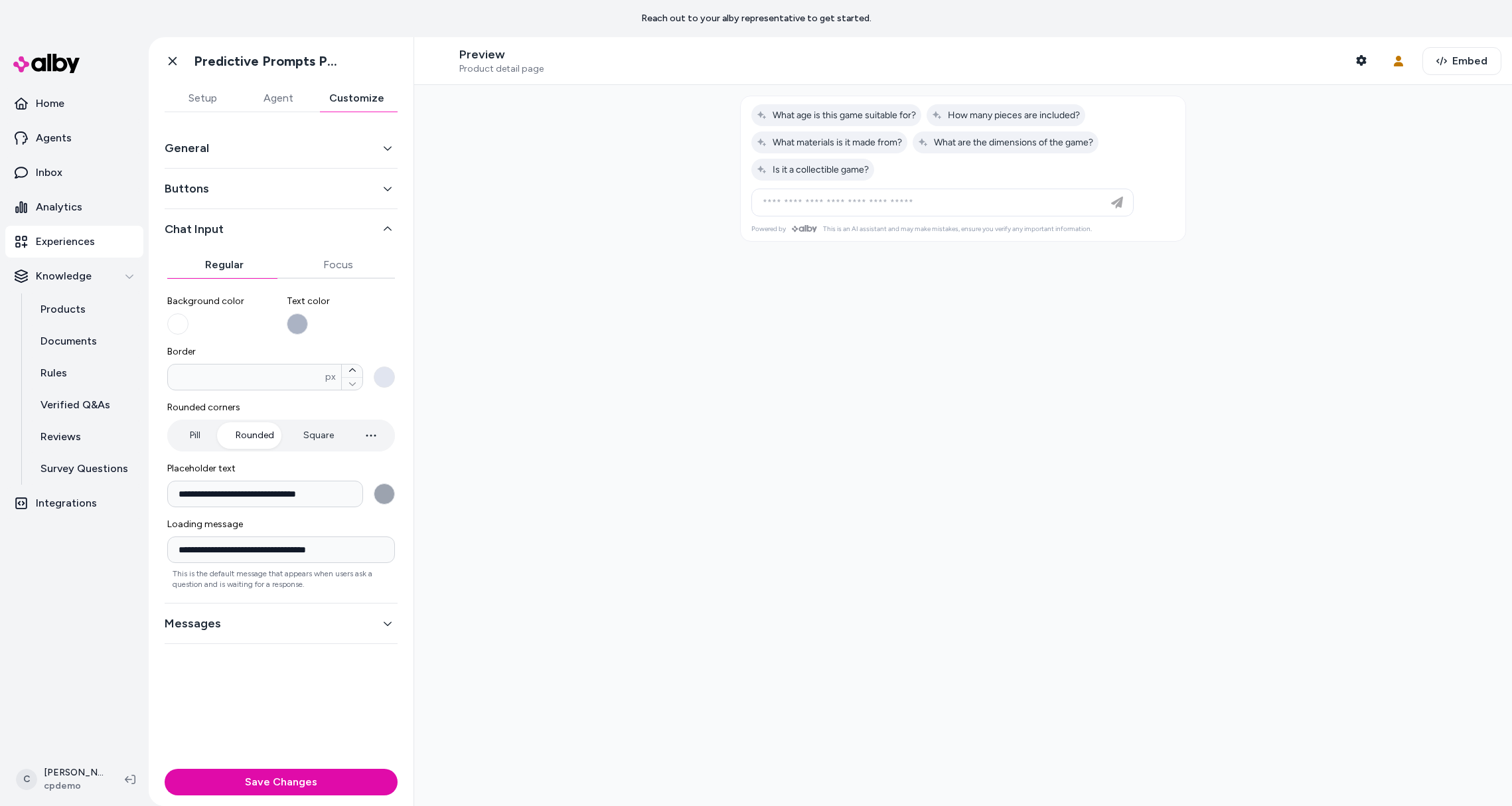
click at [230, 194] on button "Buttons" at bounding box center [281, 189] width 233 height 19
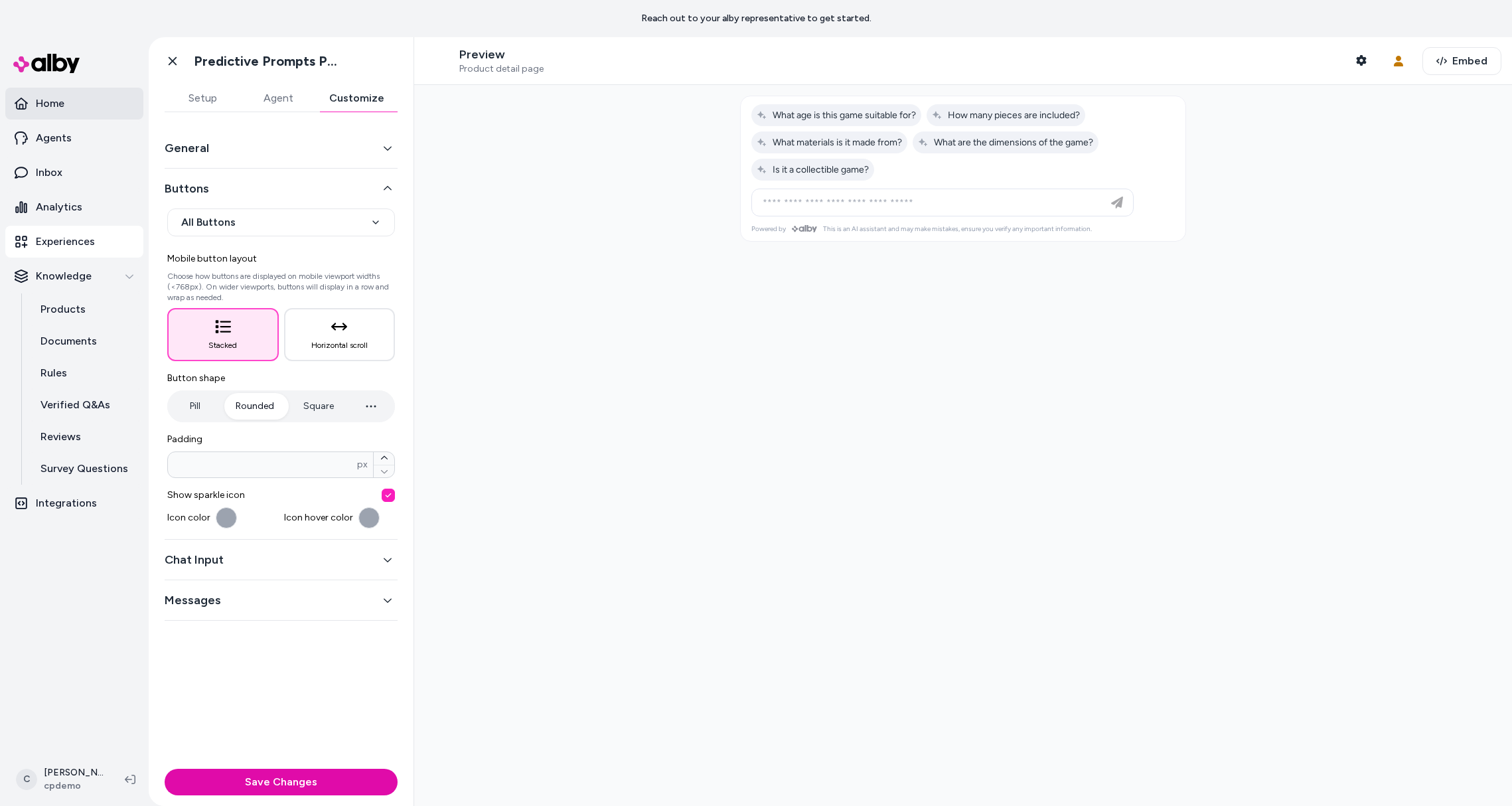
click at [57, 107] on p "Home" at bounding box center [50, 103] width 28 height 16
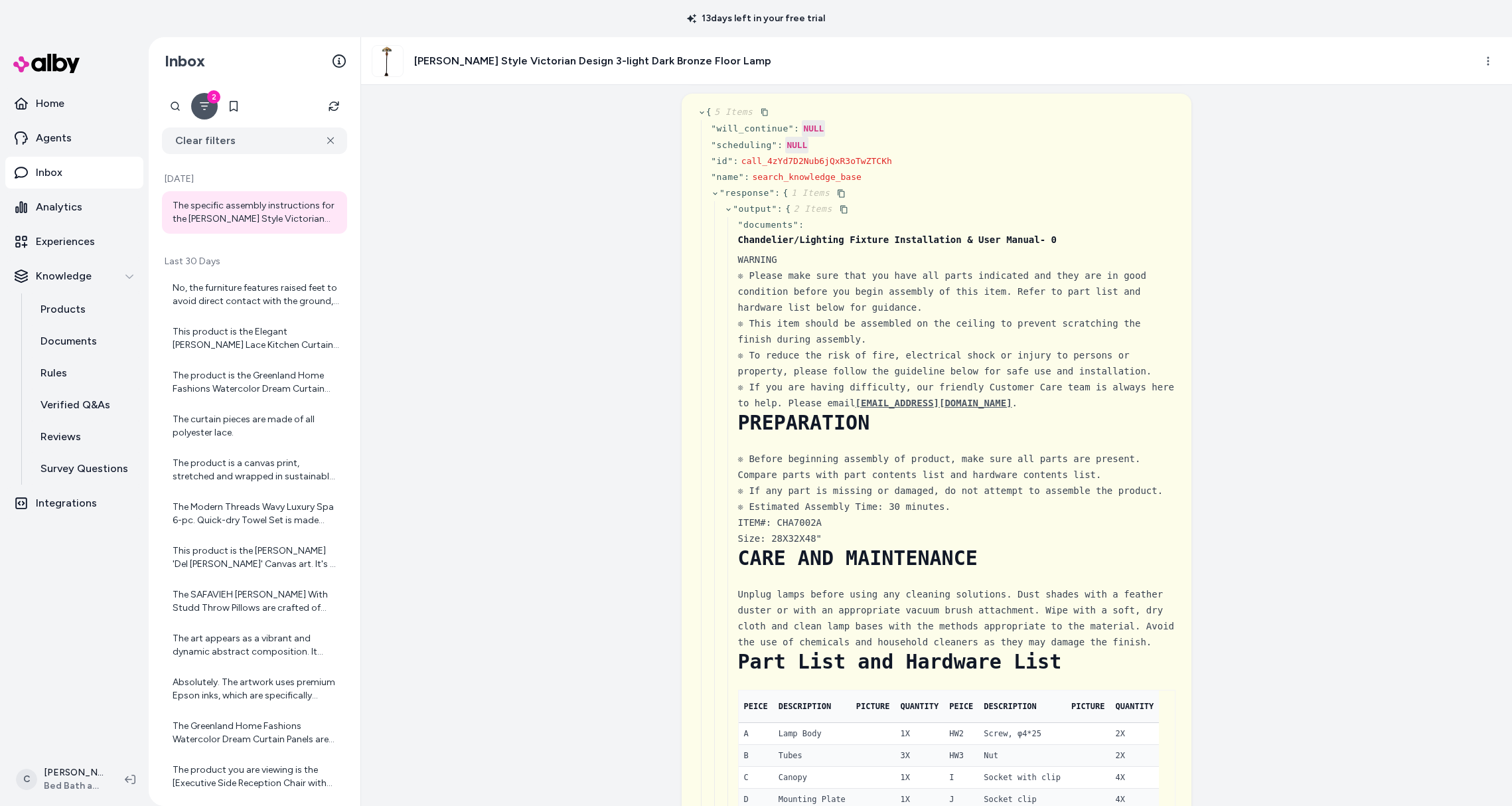
scroll to position [322, 0]
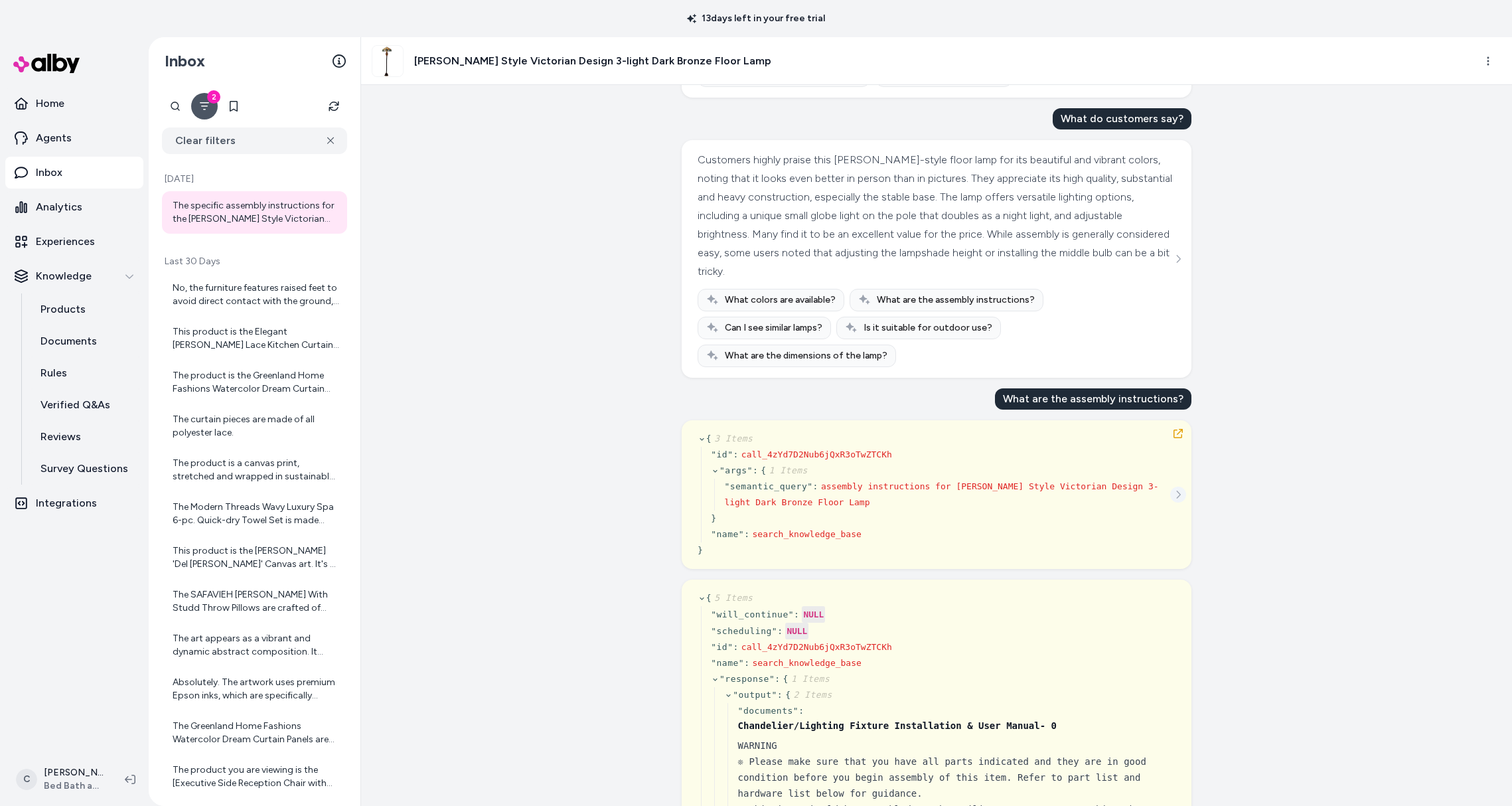
click at [1176, 495] on icon "See more" at bounding box center [1178, 495] width 9 height 9
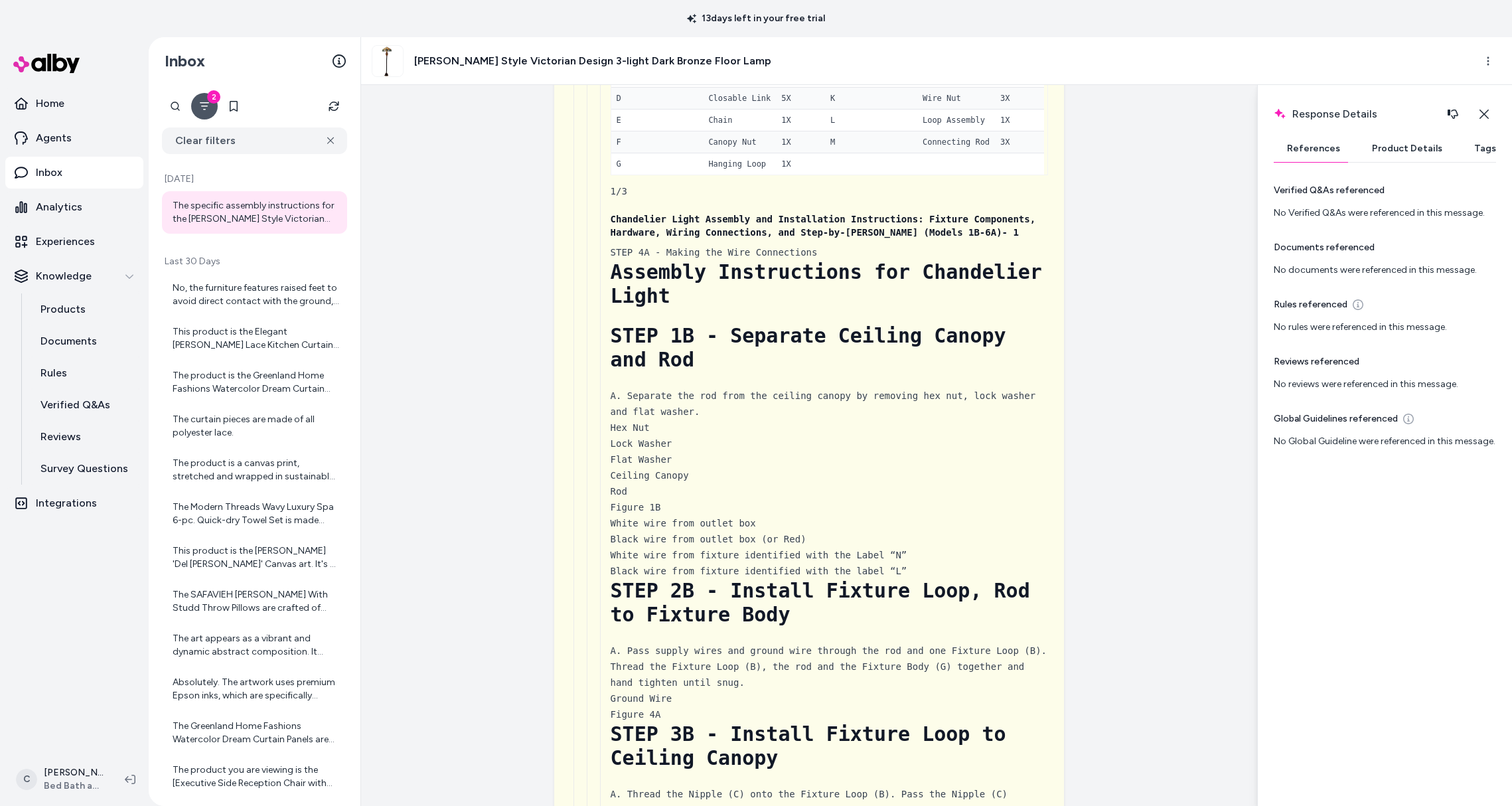
scroll to position [6827, 0]
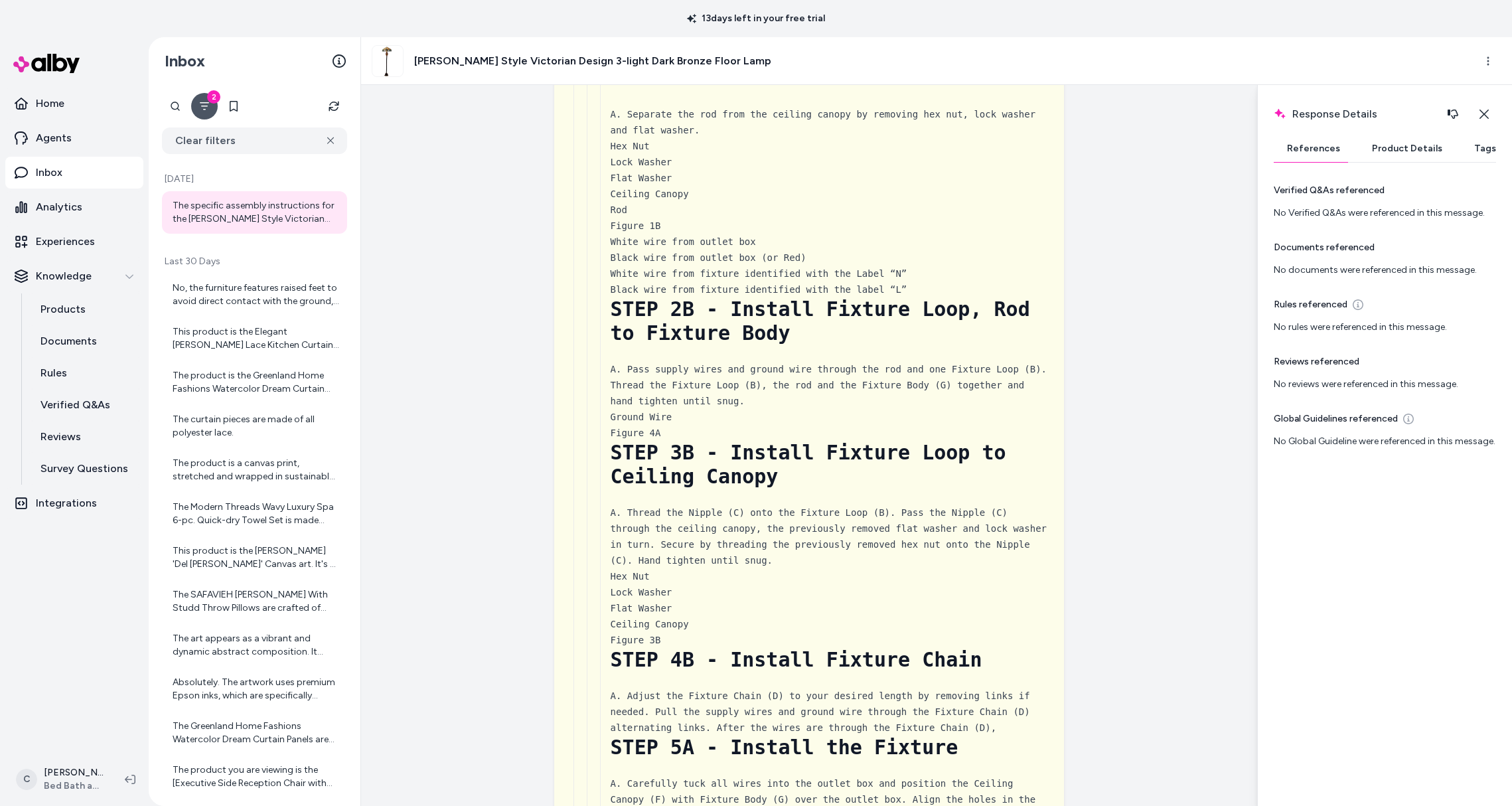
click at [1377, 147] on button "Product Details" at bounding box center [1407, 148] width 97 height 26
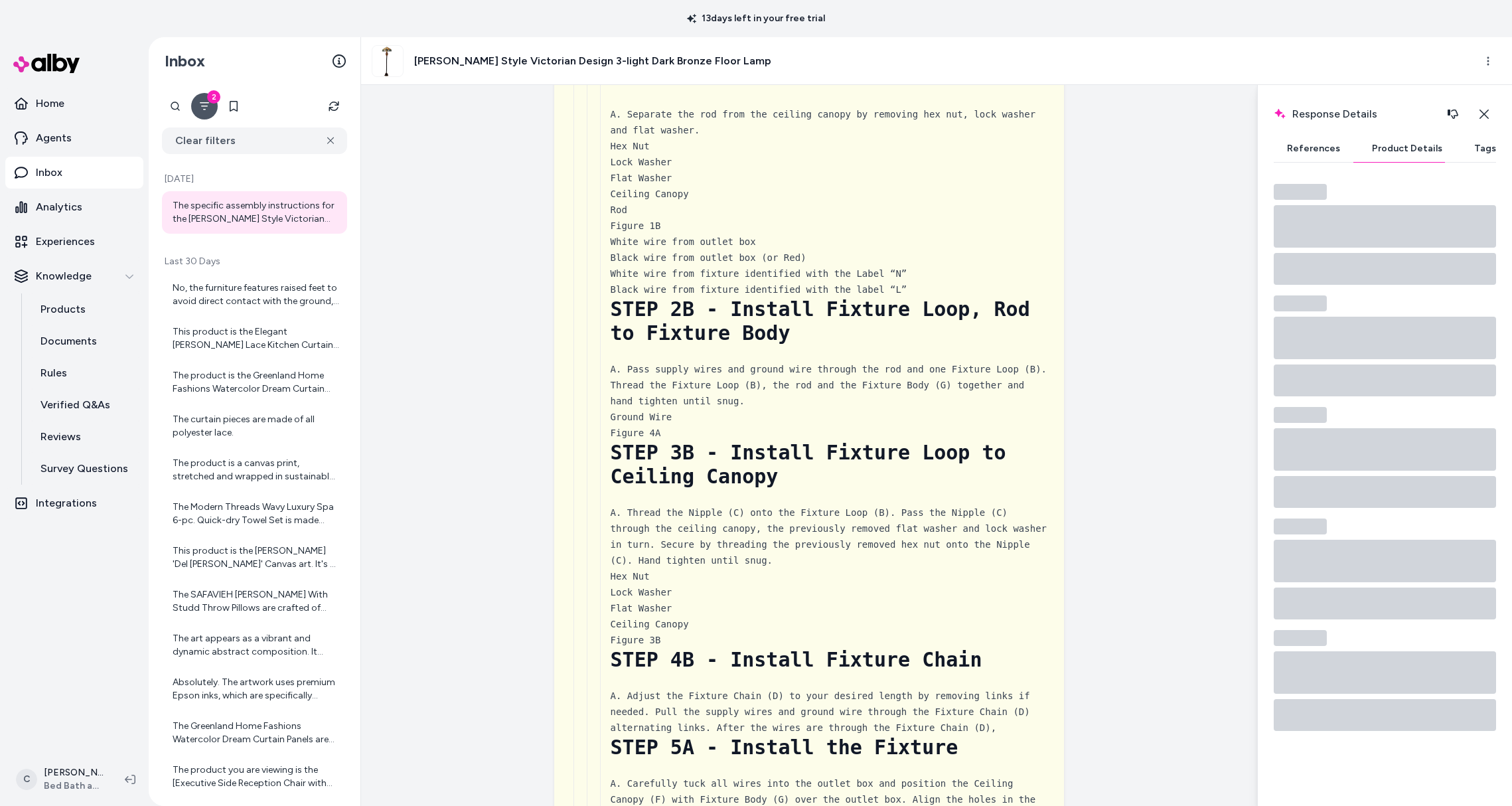
click at [1308, 148] on button "References" at bounding box center [1313, 148] width 80 height 26
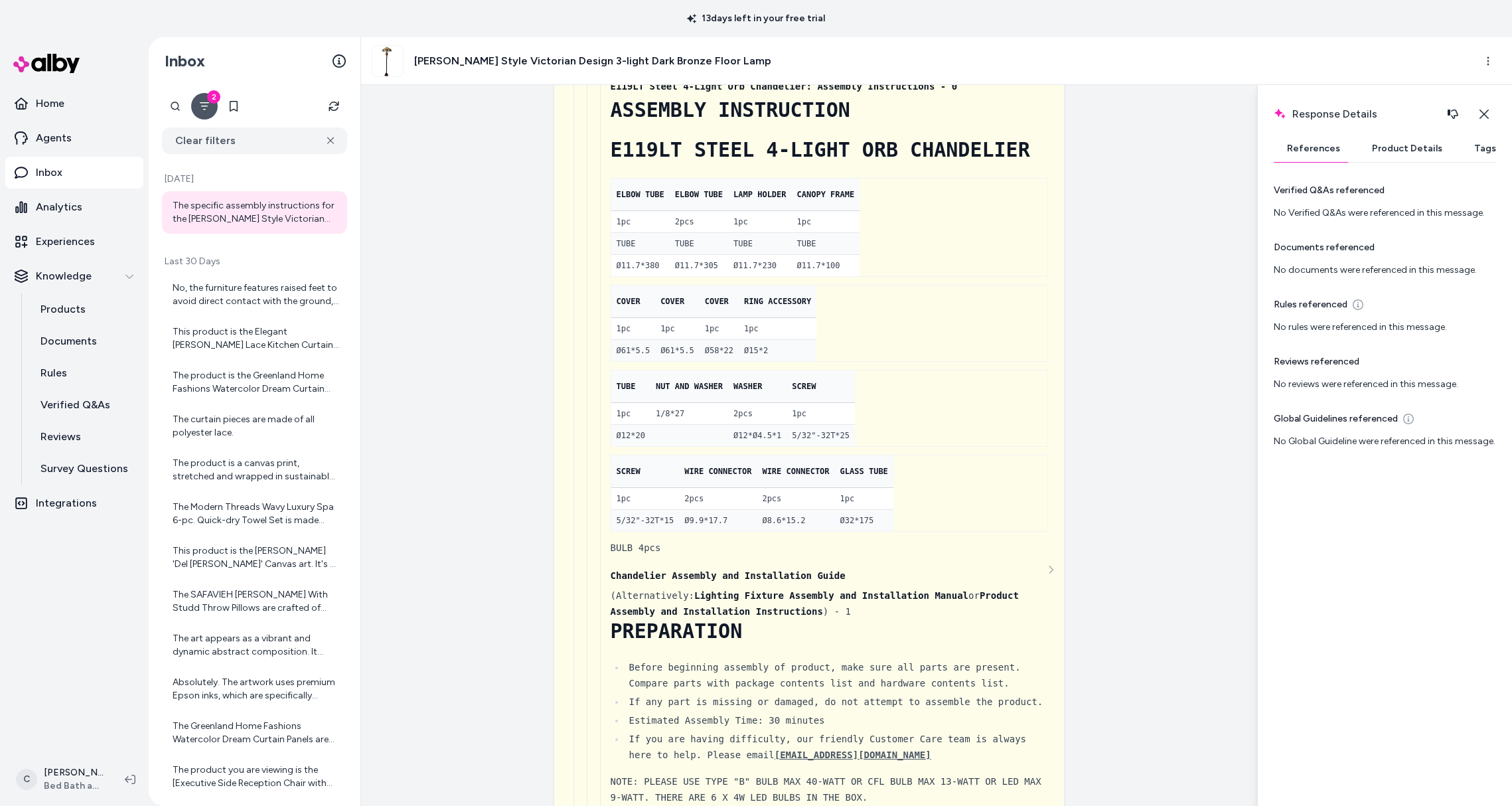
scroll to position [4463, 0]
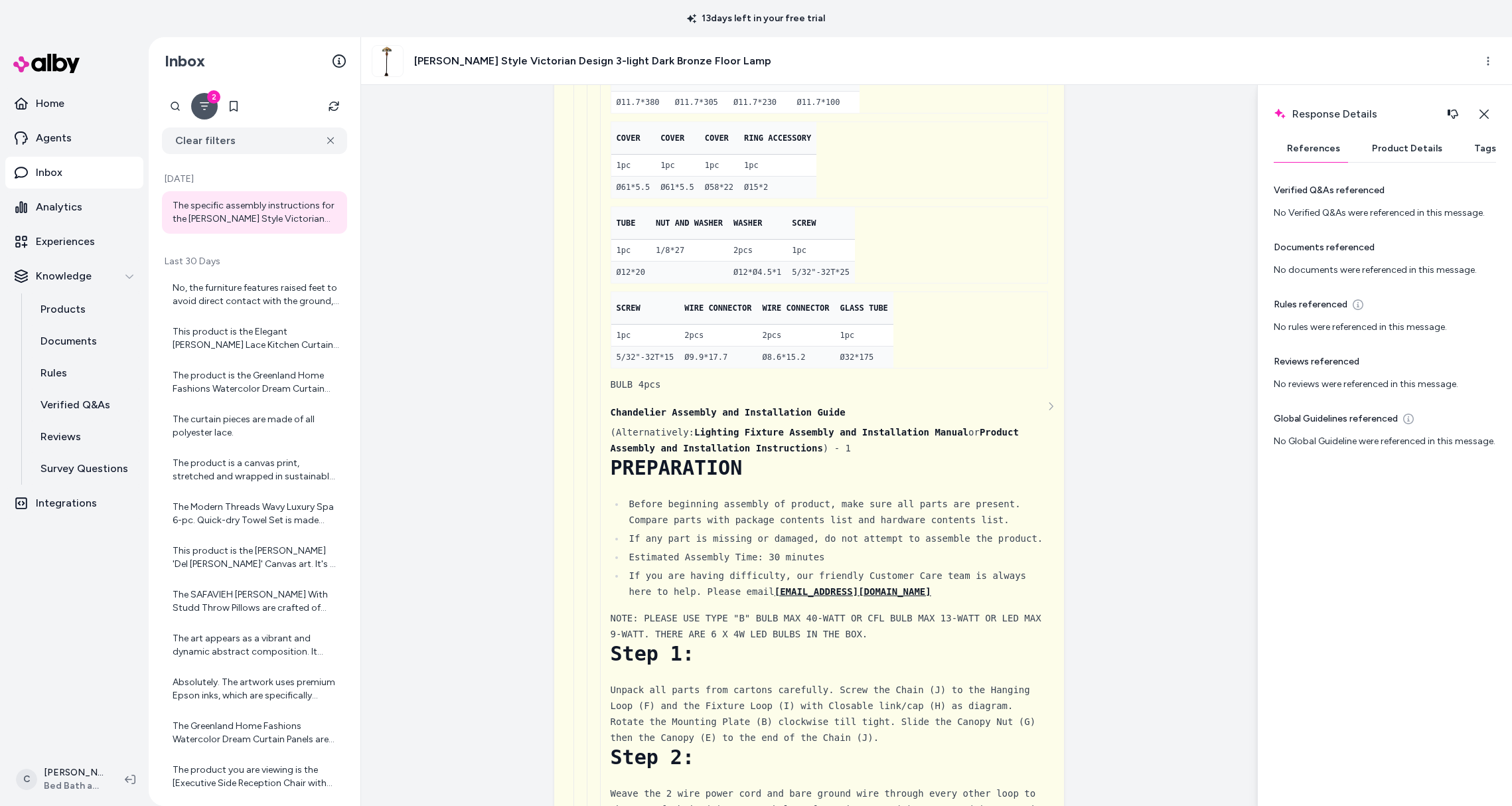
click at [817, 591] on span "[EMAIL_ADDRESS][DOMAIN_NAME]" at bounding box center [853, 591] width 157 height 10
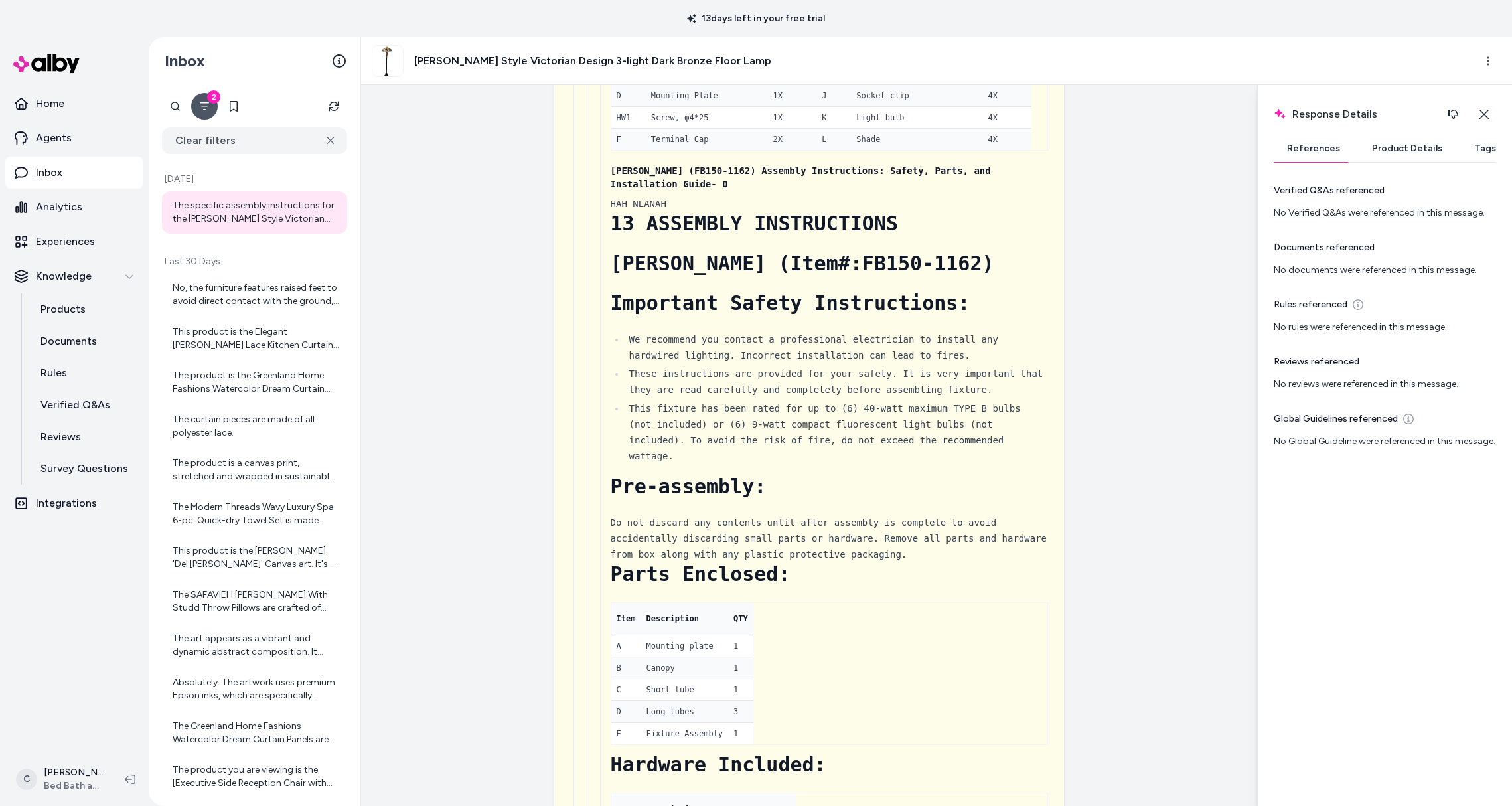
scroll to position [1503, 0]
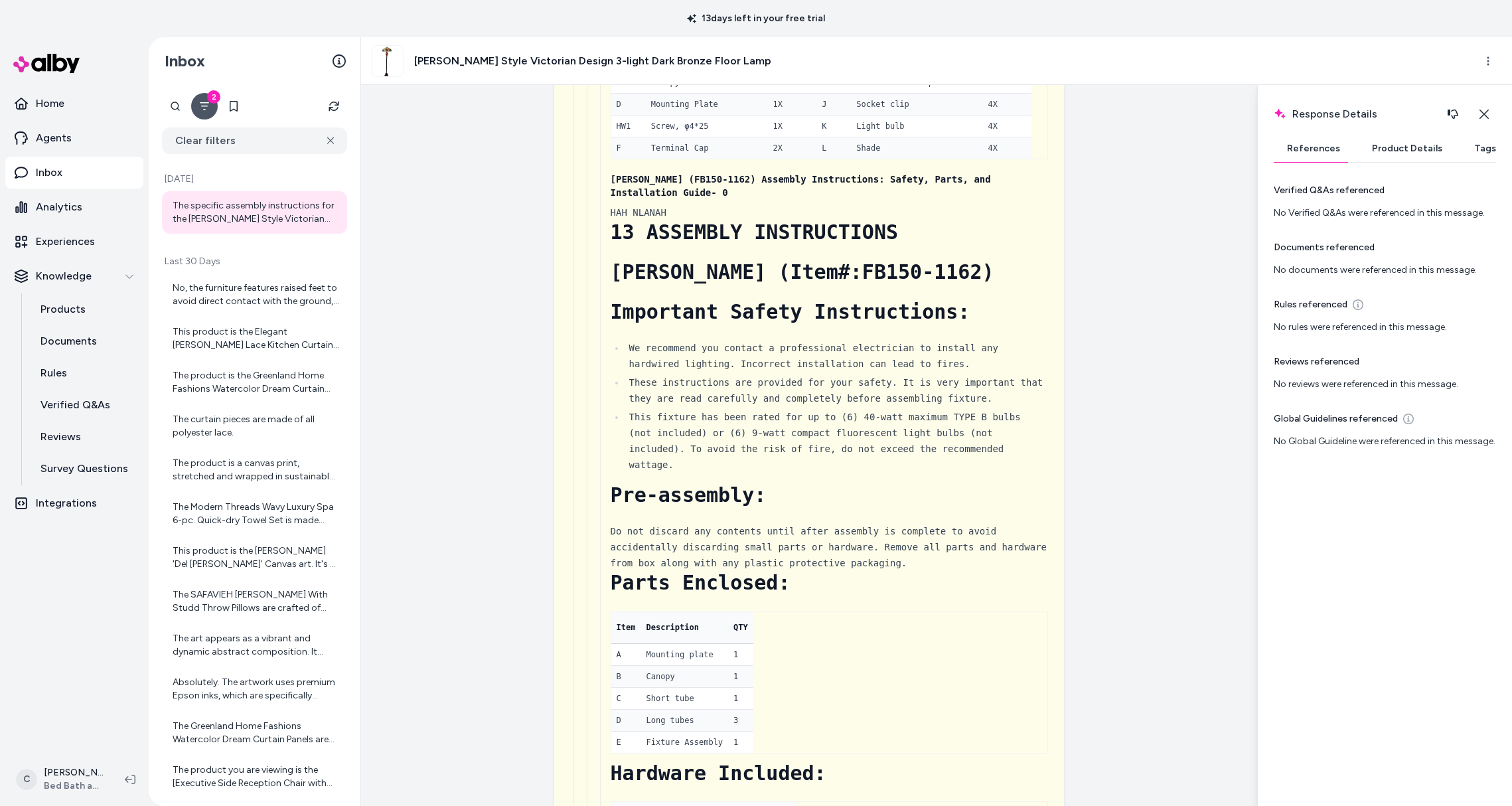
click at [802, 272] on h1 "[PERSON_NAME] (Item#:FB150-1162)" at bounding box center [829, 271] width 438 height 23
drag, startPoint x: 808, startPoint y: 272, endPoint x: 608, endPoint y: 266, distance: 200.1
click at [610, 266] on h1 "[PERSON_NAME] (Item#:FB150-1162)" at bounding box center [829, 271] width 438 height 23
copy h1 "[PERSON_NAME]"
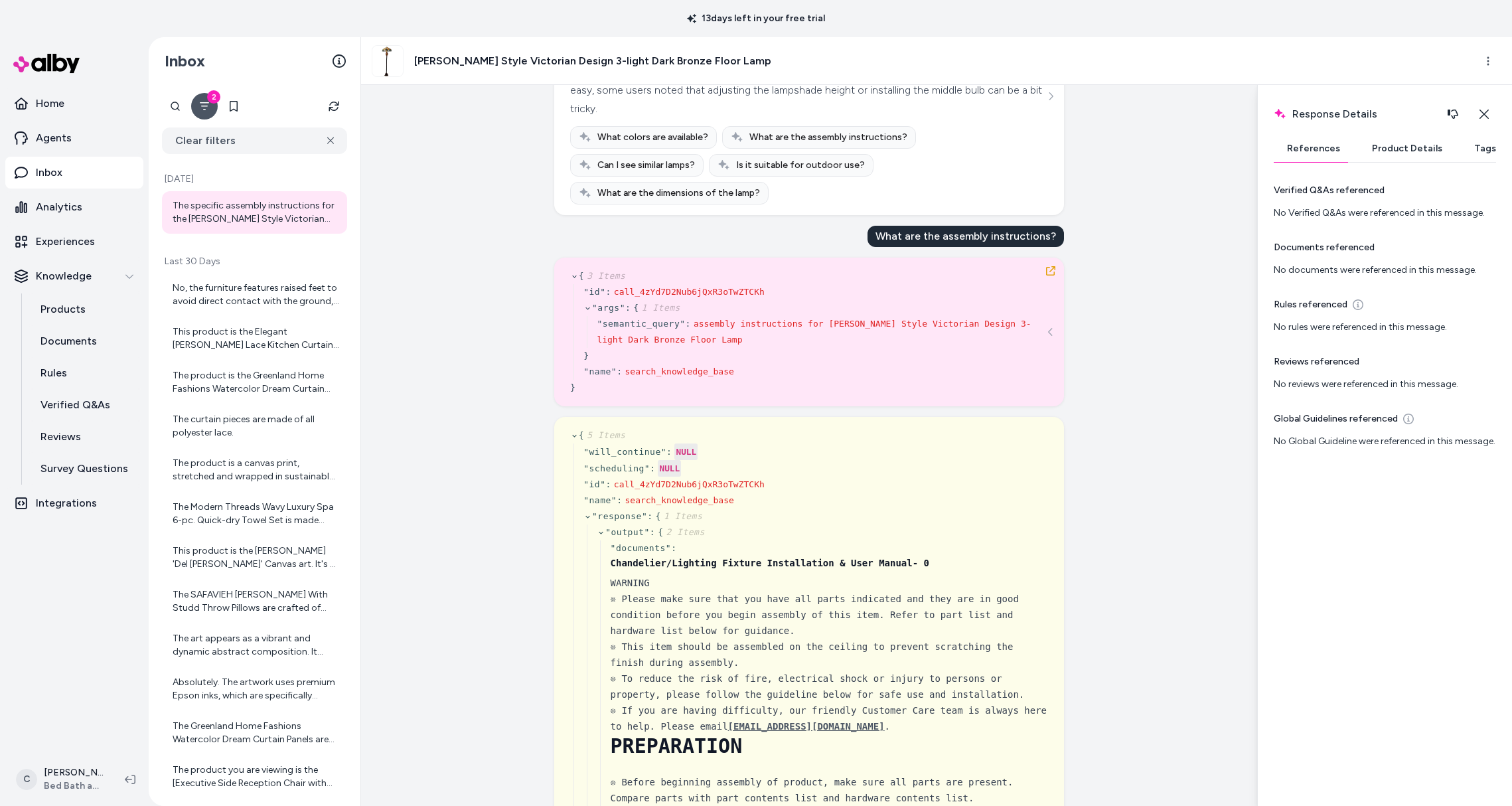
scroll to position [294, 0]
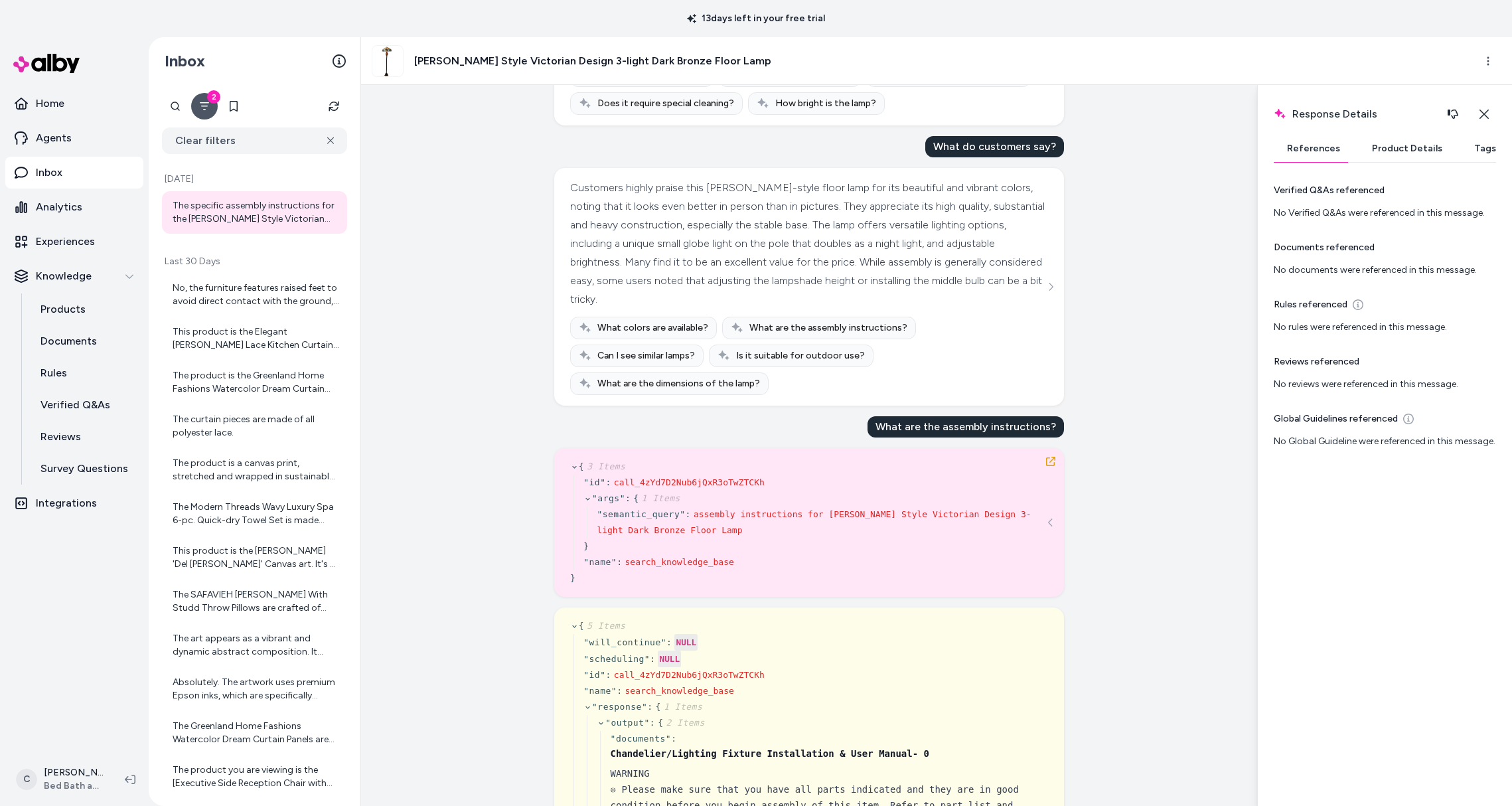
drag, startPoint x: 1483, startPoint y: 113, endPoint x: 1460, endPoint y: 130, distance: 28.6
click at [1483, 113] on icon "button" at bounding box center [1484, 114] width 10 height 10
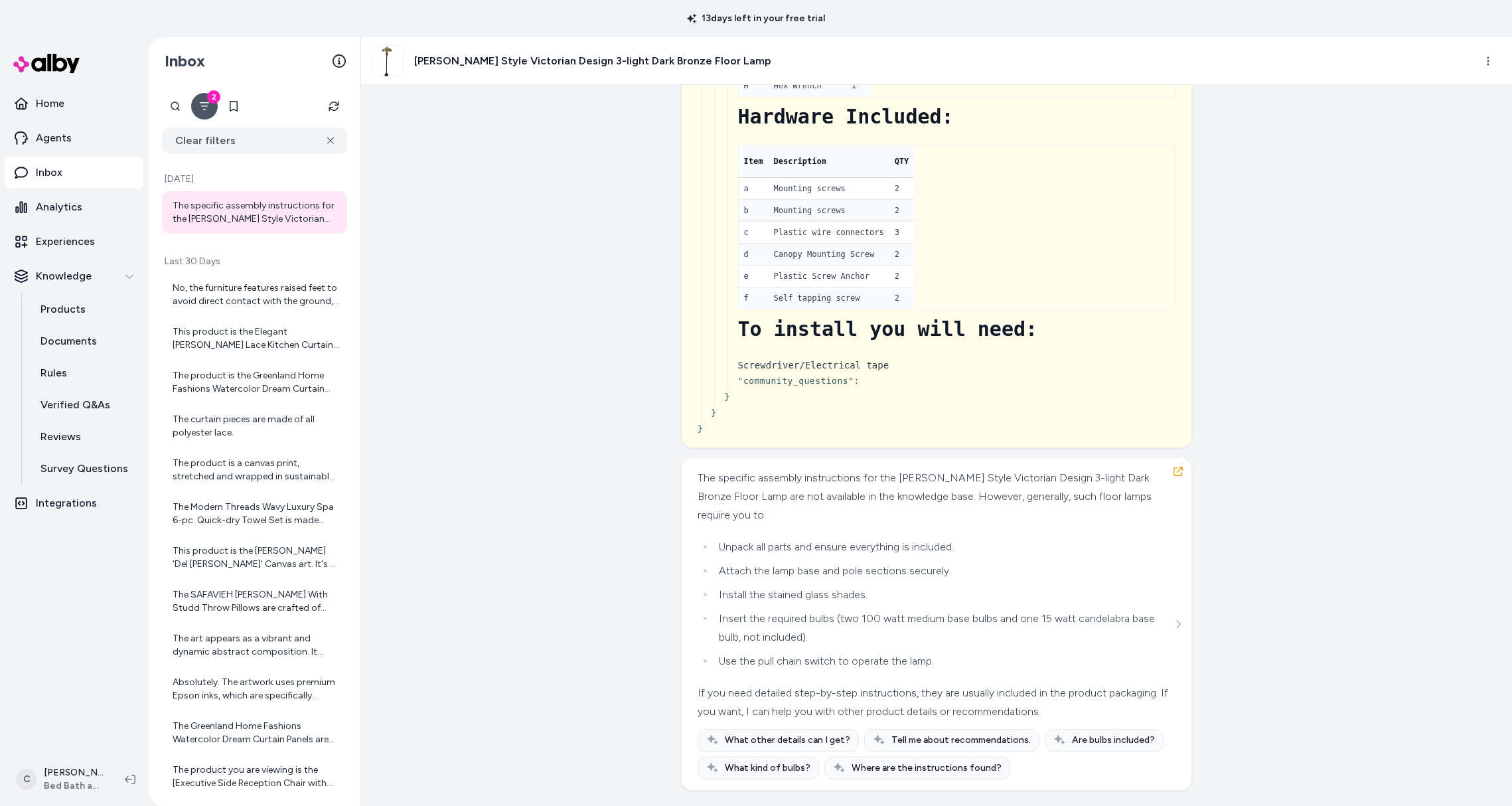
scroll to position [8391, 0]
click at [1178, 474] on icon "button" at bounding box center [1178, 471] width 10 height 10
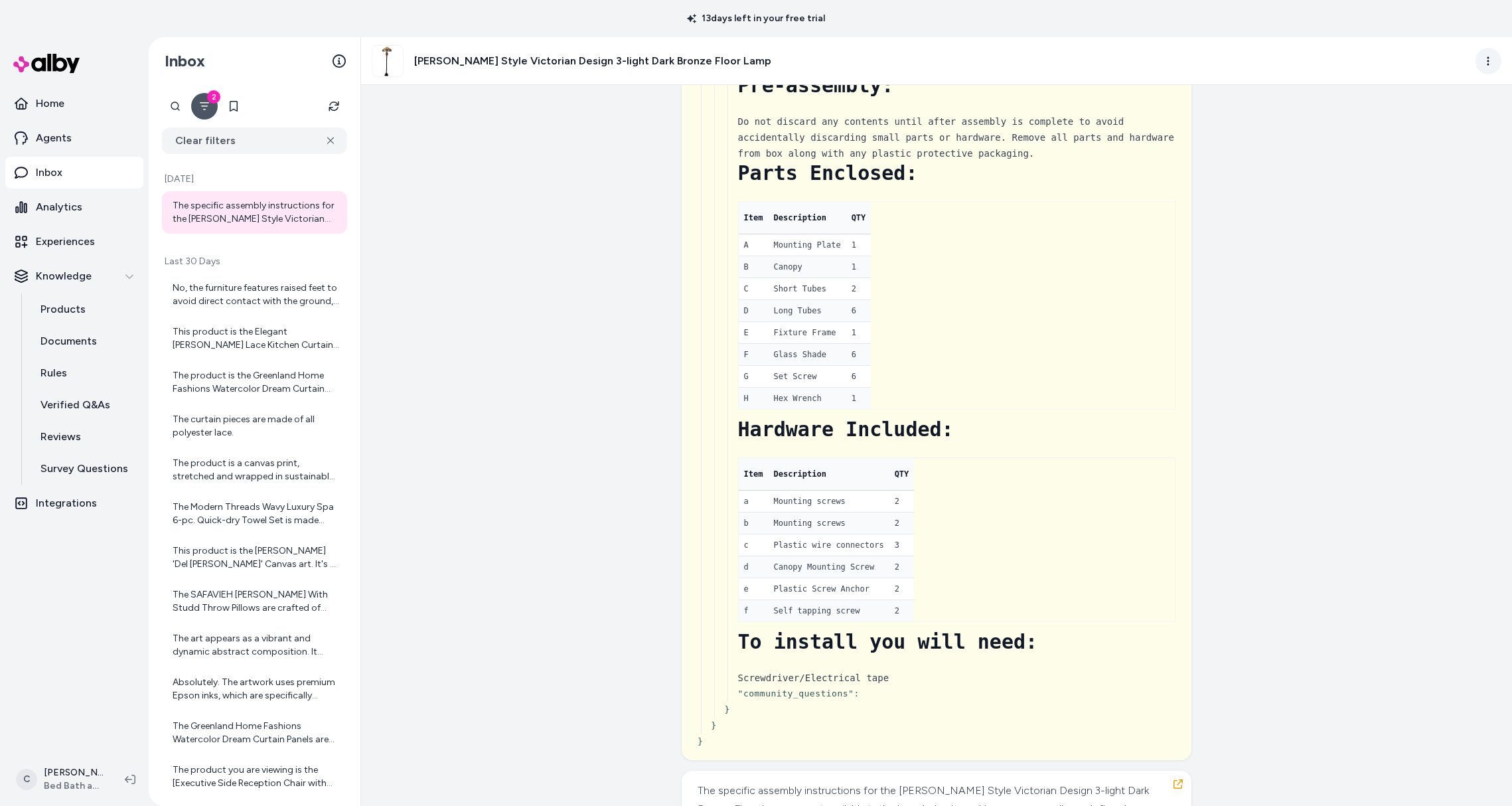
click at [1486, 63] on html "13 days left in your free trial Home Agents Inbox Analytics Experiences Knowled…" at bounding box center [756, 403] width 1512 height 806
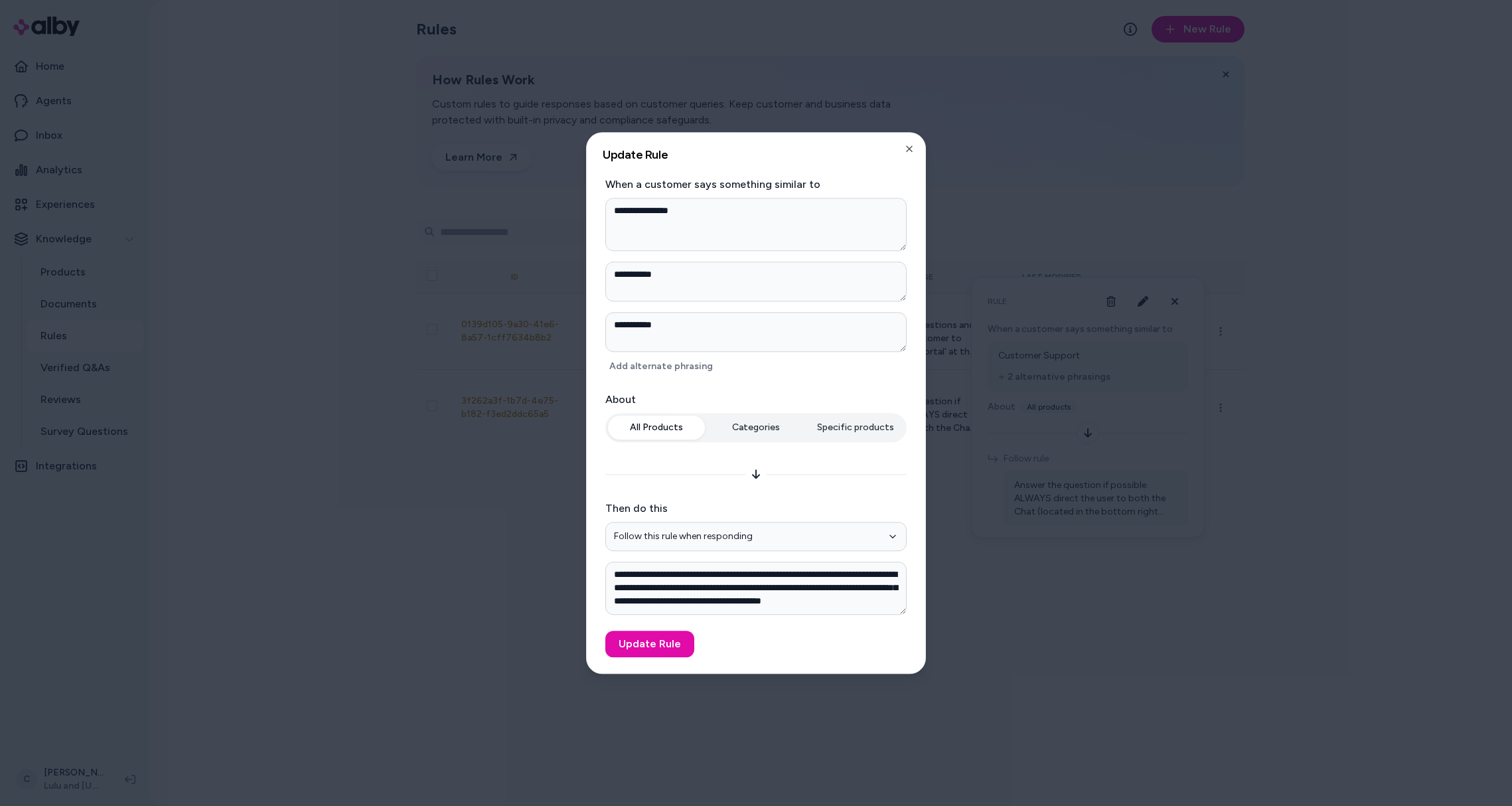
type textarea "*"
drag, startPoint x: 1327, startPoint y: 209, endPoint x: 1308, endPoint y: 214, distance: 19.6
click at [1327, 209] on div at bounding box center [756, 403] width 1512 height 806
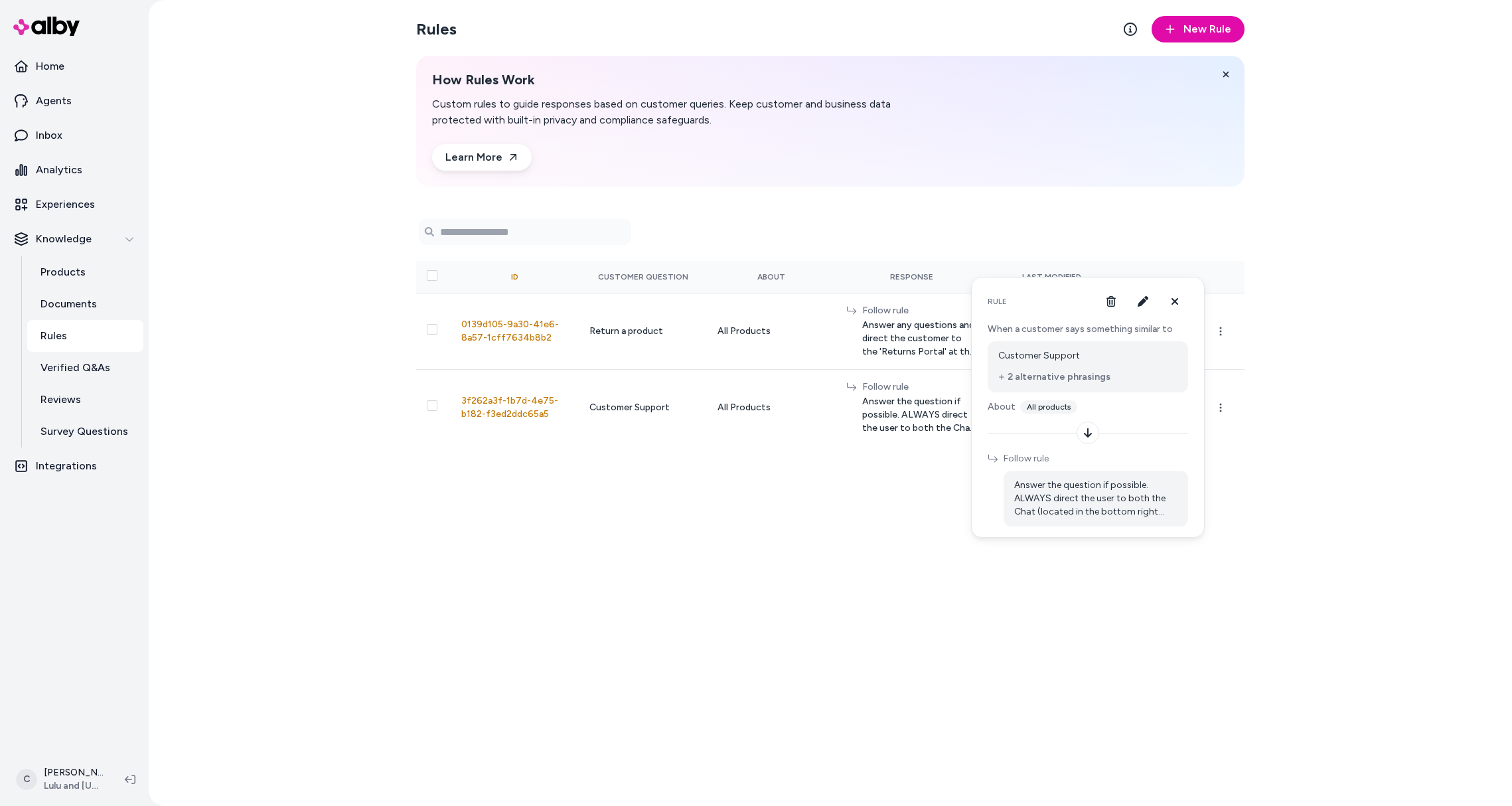
click at [473, 610] on div "Rules New Rule How Rules Work Custom rules to guide responses based on customer…" at bounding box center [830, 403] width 850 height 806
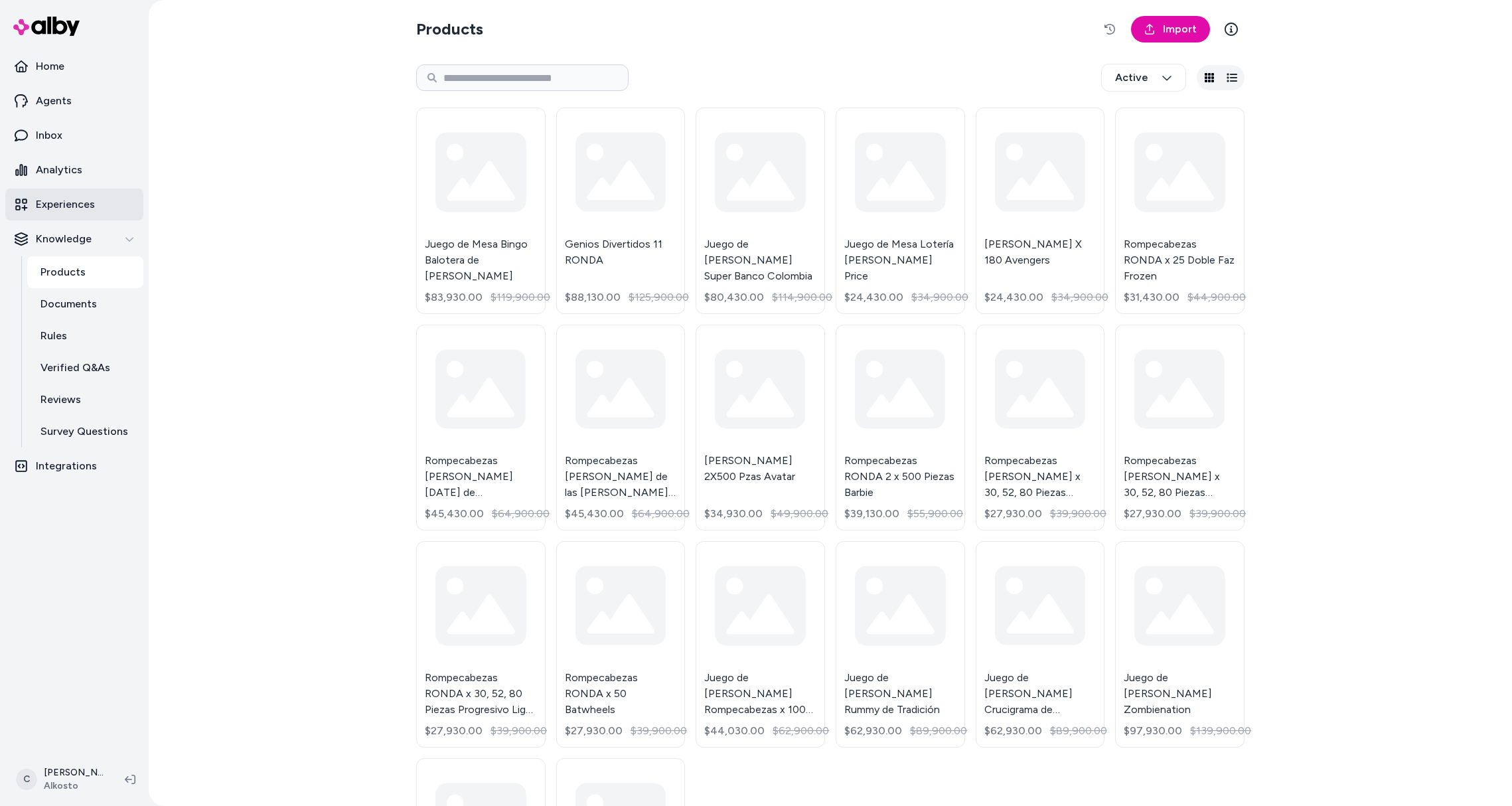
click at [70, 198] on p "Experiences" at bounding box center [65, 204] width 59 height 16
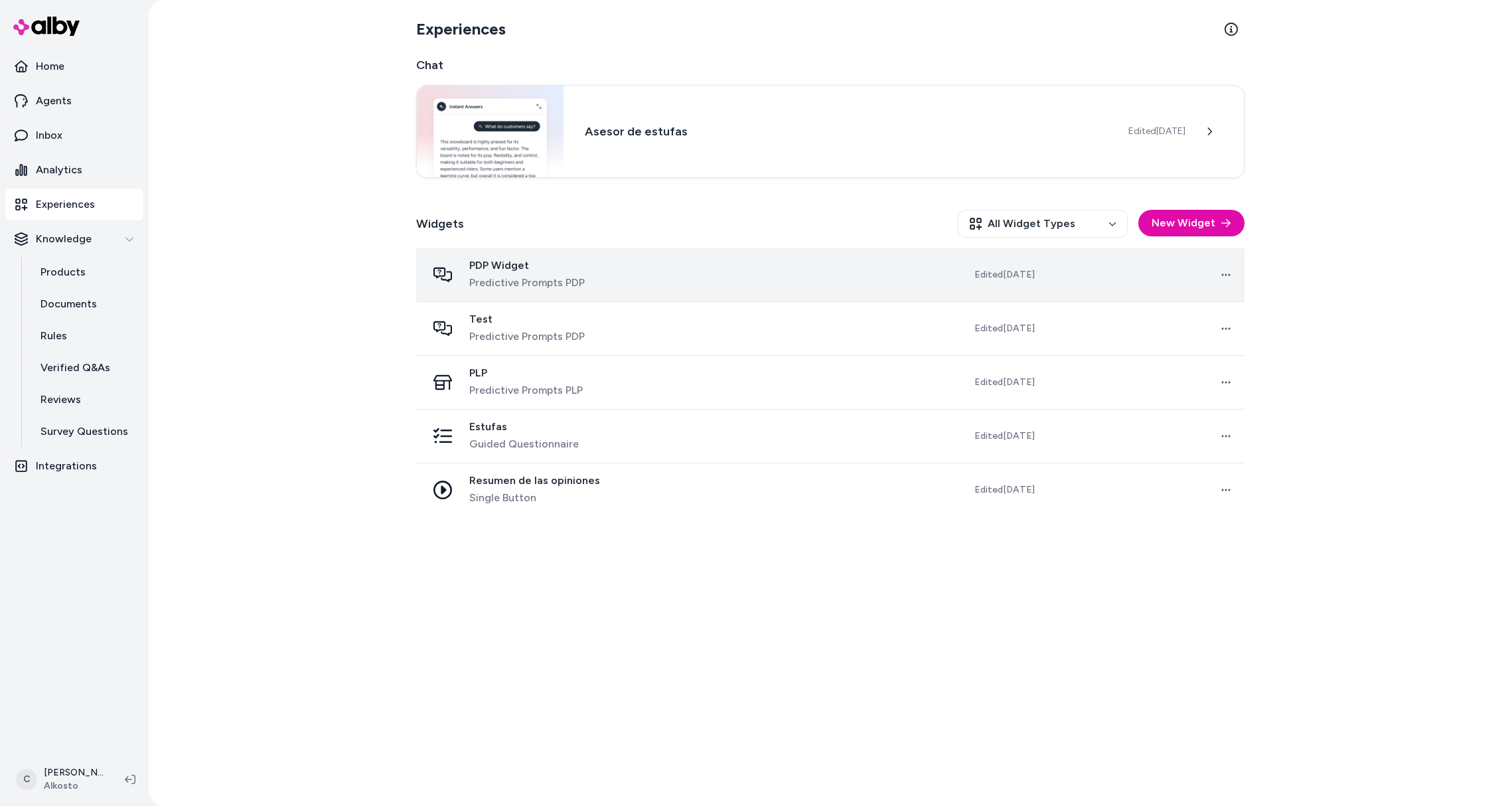
click at [510, 277] on span "Predictive Prompts PDP" at bounding box center [527, 283] width 116 height 16
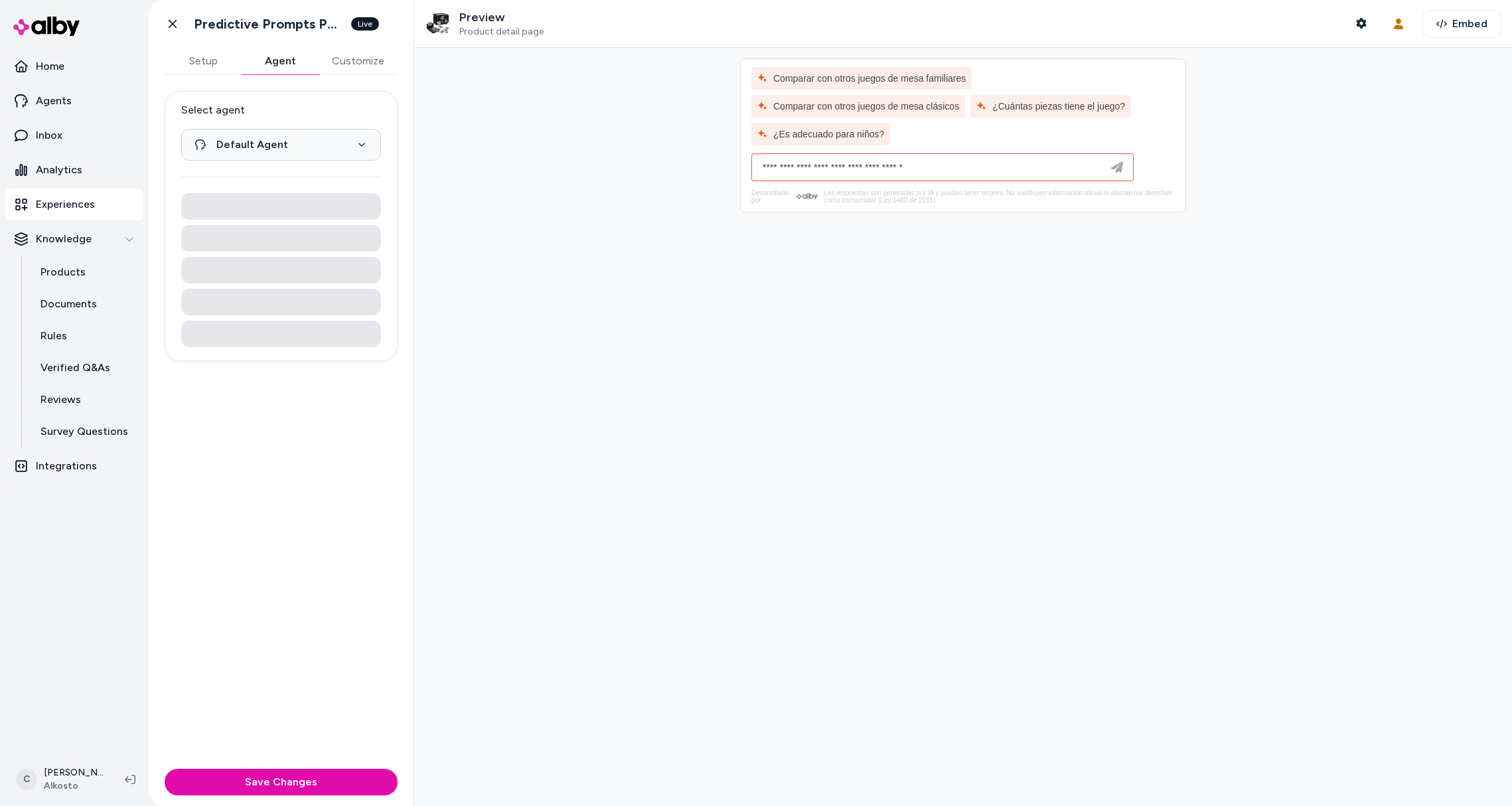
click at [299, 61] on button "Agent" at bounding box center [280, 61] width 77 height 26
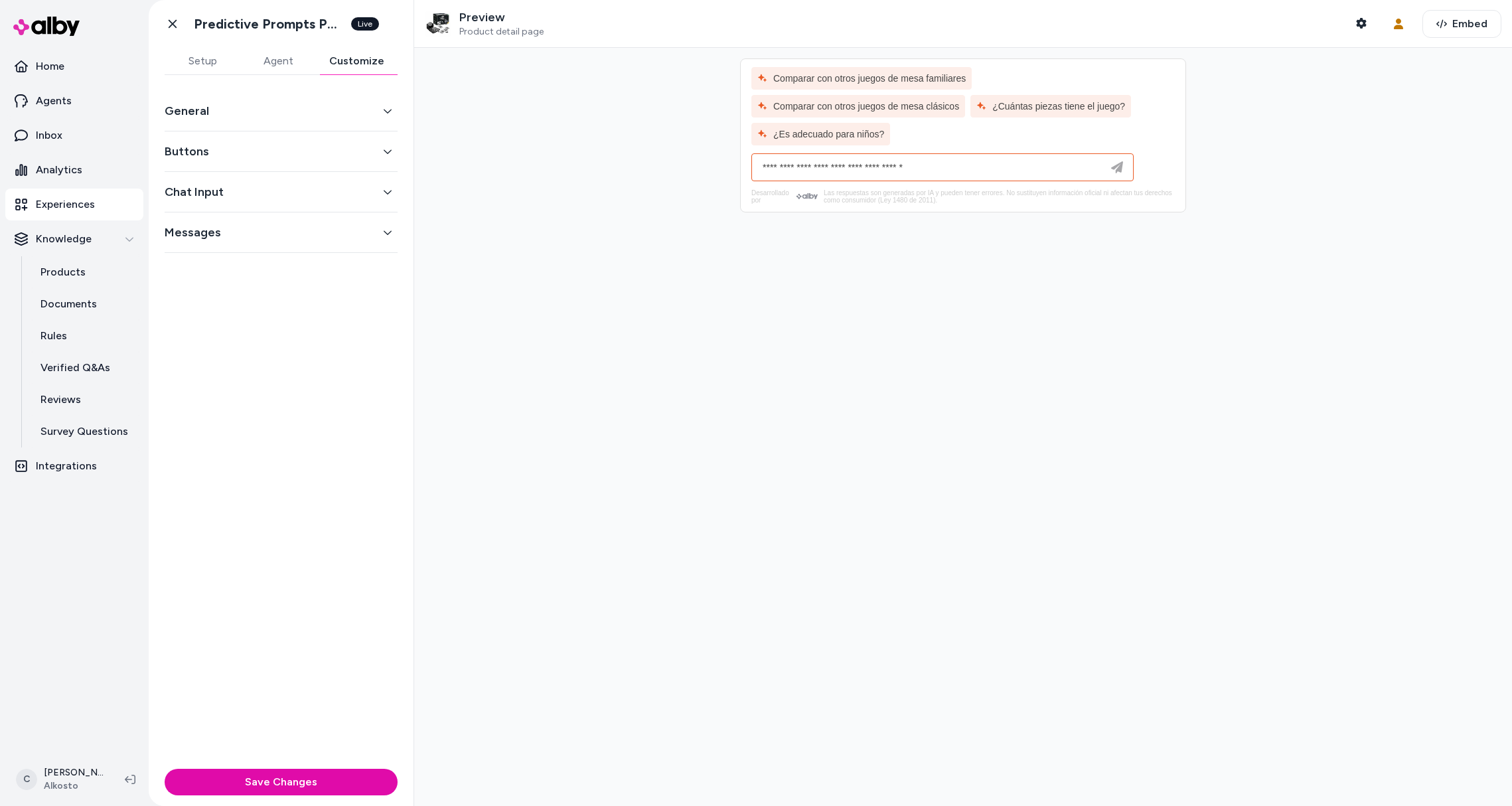
click at [345, 64] on button "Customize" at bounding box center [356, 61] width 82 height 26
click at [255, 158] on button "Buttons" at bounding box center [281, 151] width 233 height 19
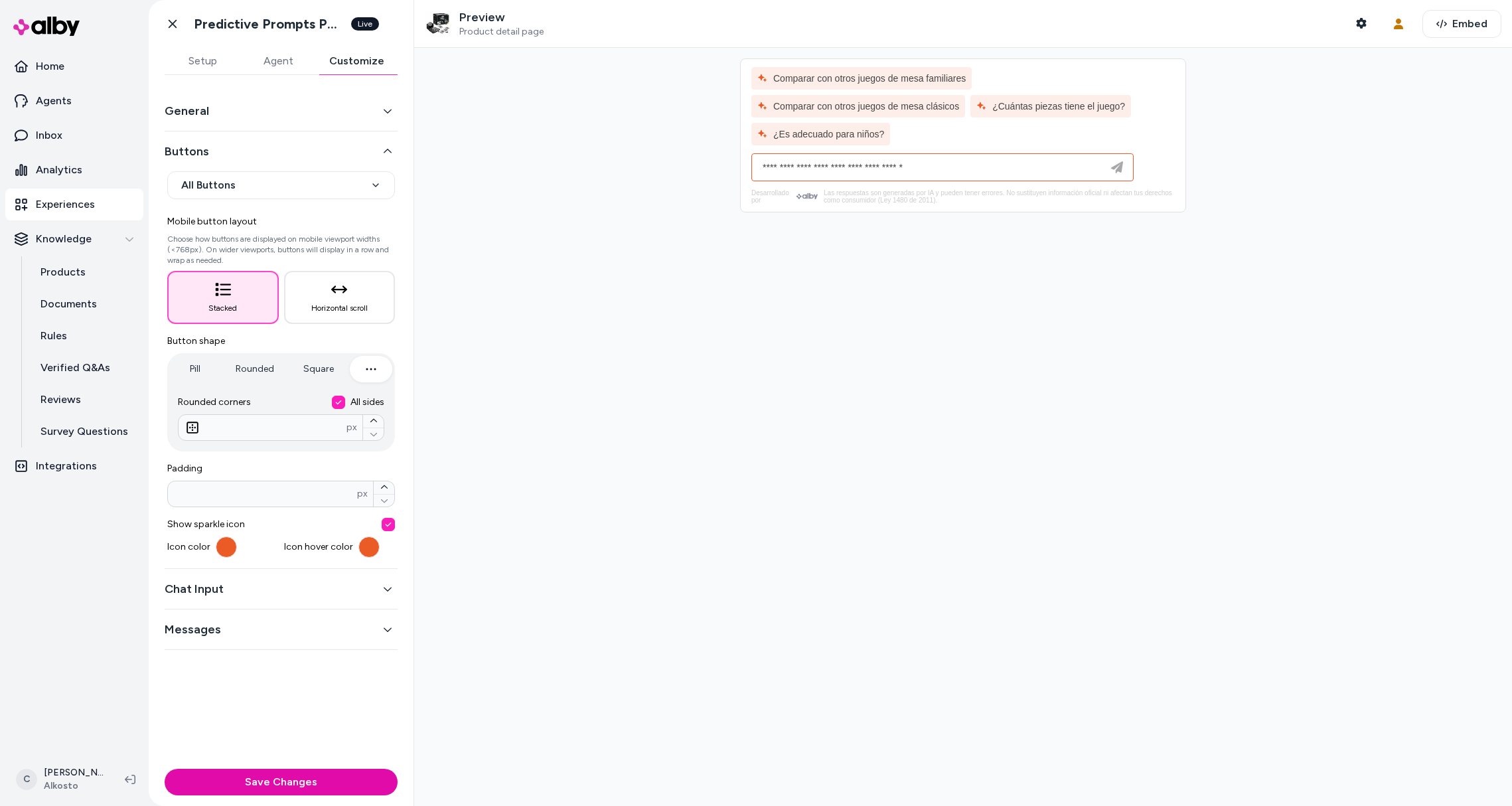
click at [284, 594] on button "Chat Input" at bounding box center [281, 589] width 233 height 19
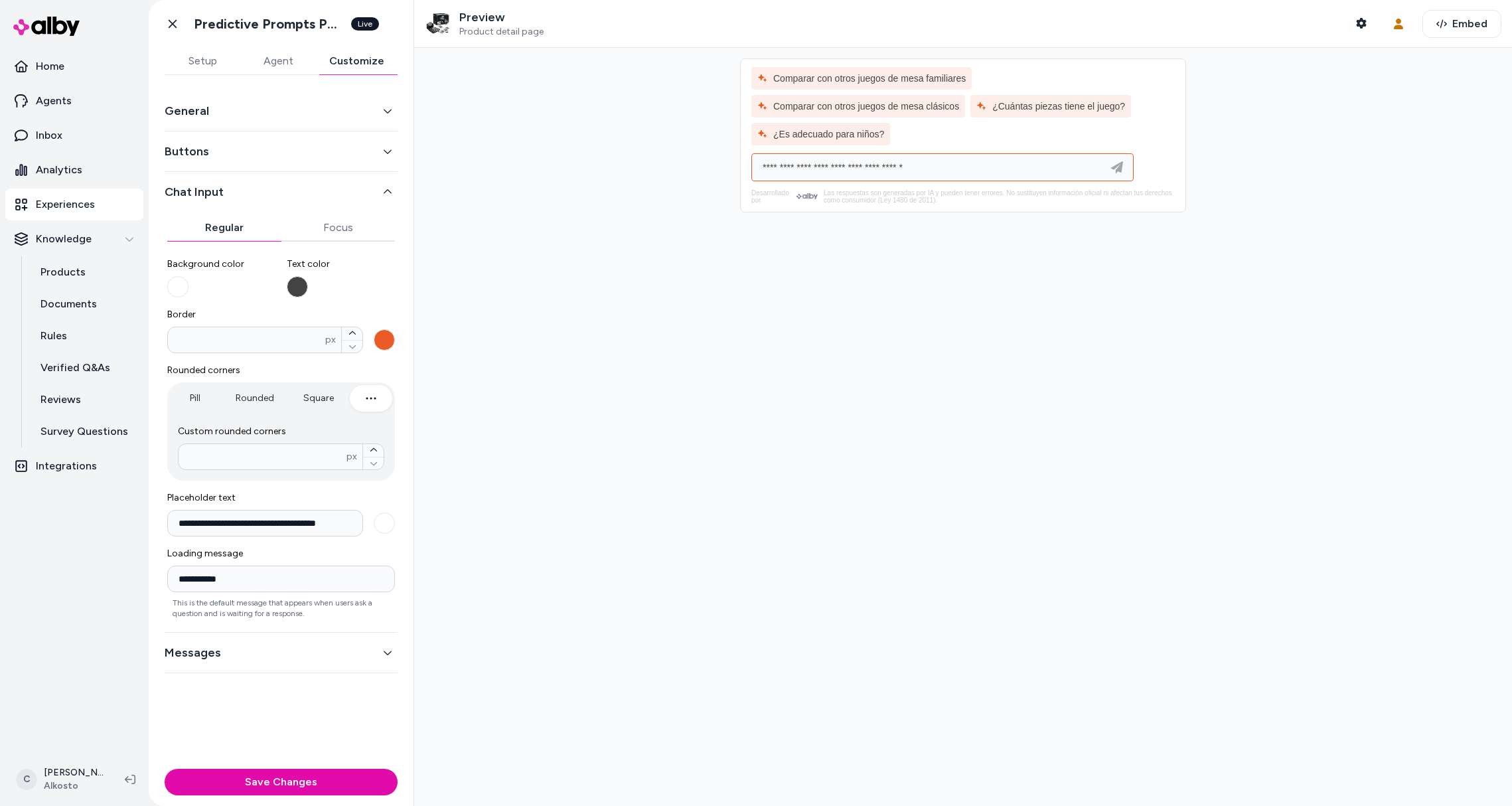
click at [853, 173] on input at bounding box center [930, 167] width 349 height 16
click at [1020, 156] on div at bounding box center [943, 167] width 376 height 26
click at [1040, 168] on input at bounding box center [930, 167] width 349 height 16
click at [285, 661] on button "Messages" at bounding box center [281, 653] width 233 height 19
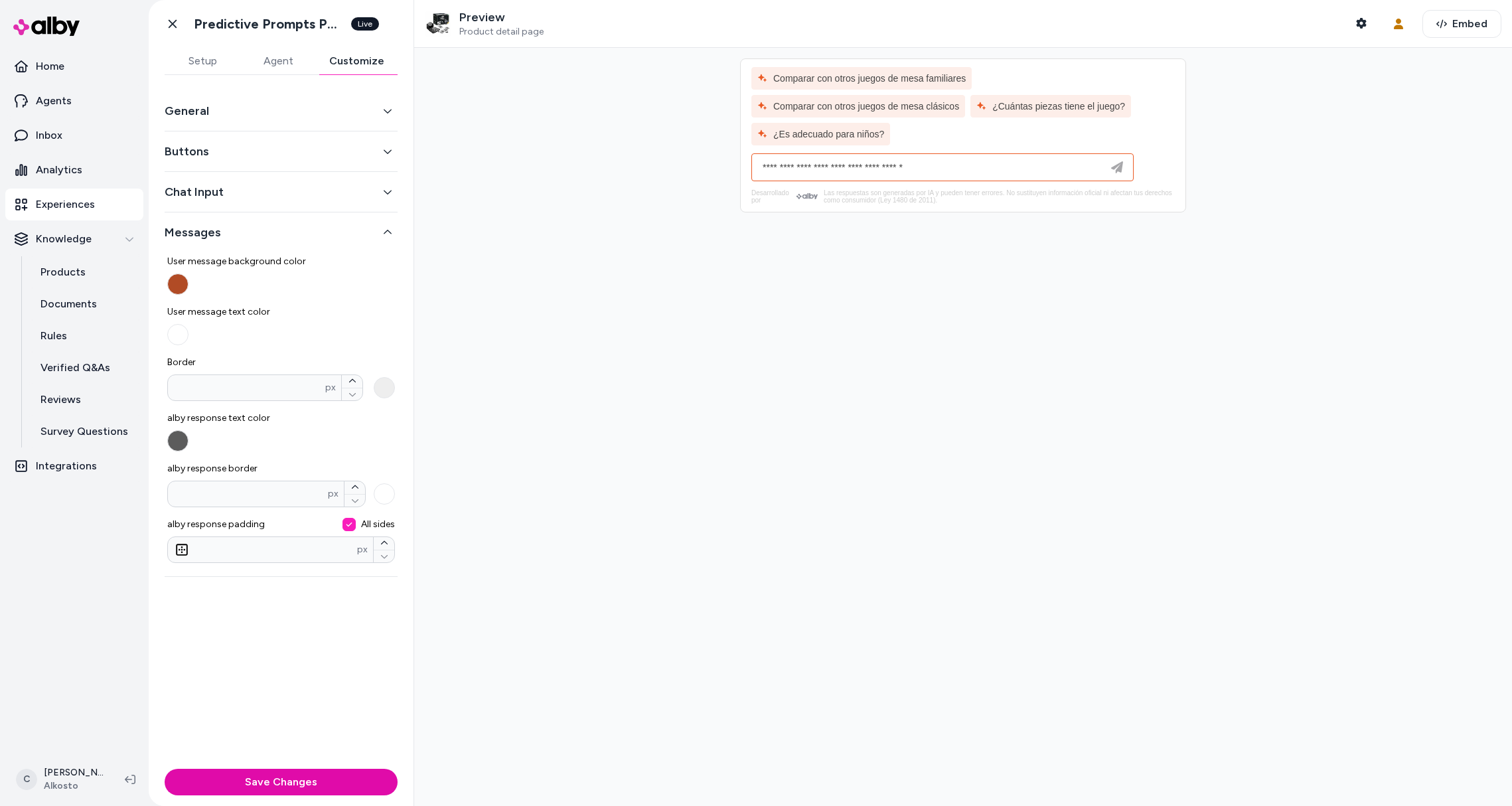
click at [237, 115] on button "General" at bounding box center [281, 111] width 233 height 19
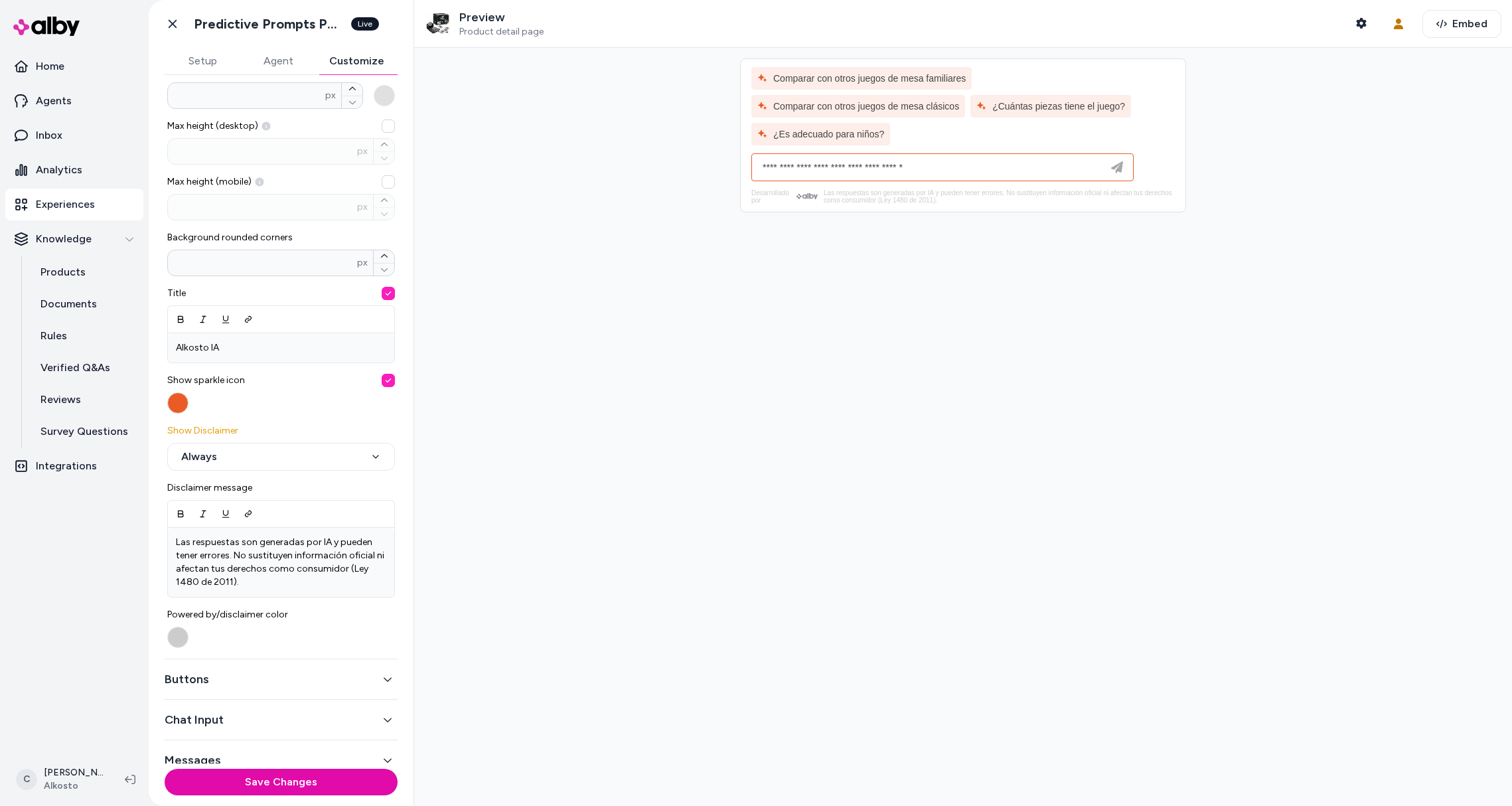
scroll to position [238, 0]
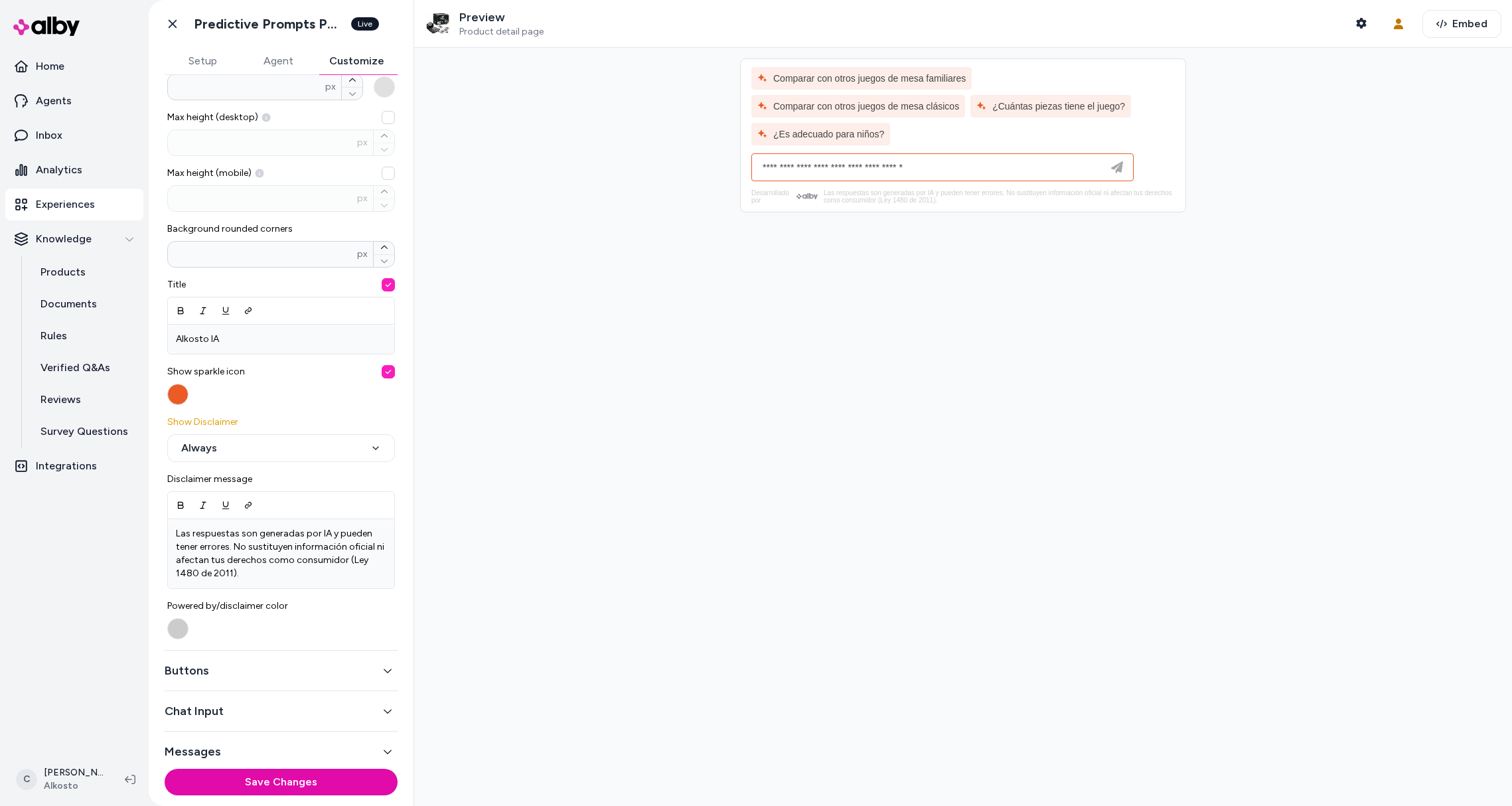
click at [272, 675] on button "Buttons" at bounding box center [281, 671] width 233 height 19
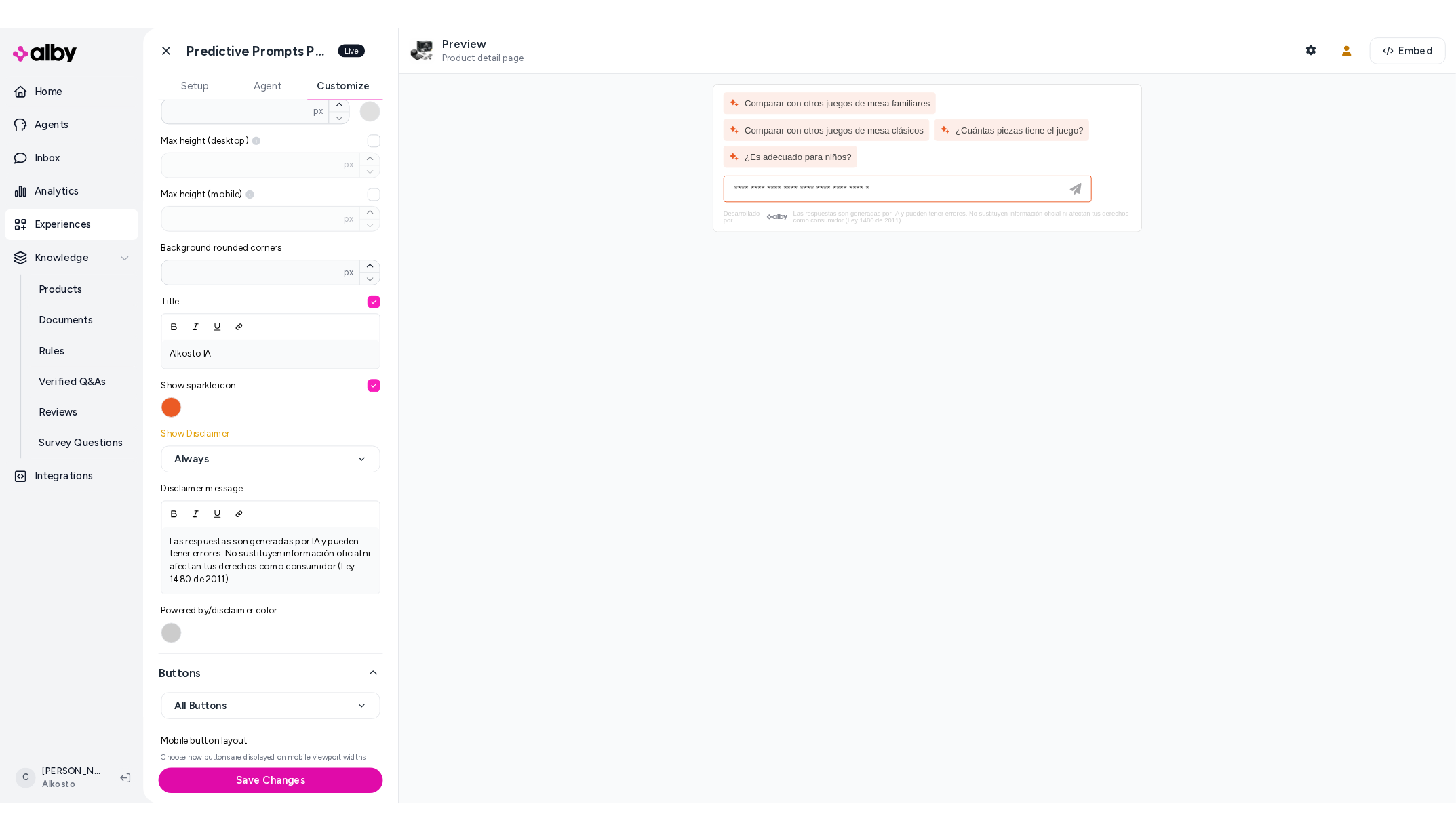
scroll to position [0, 0]
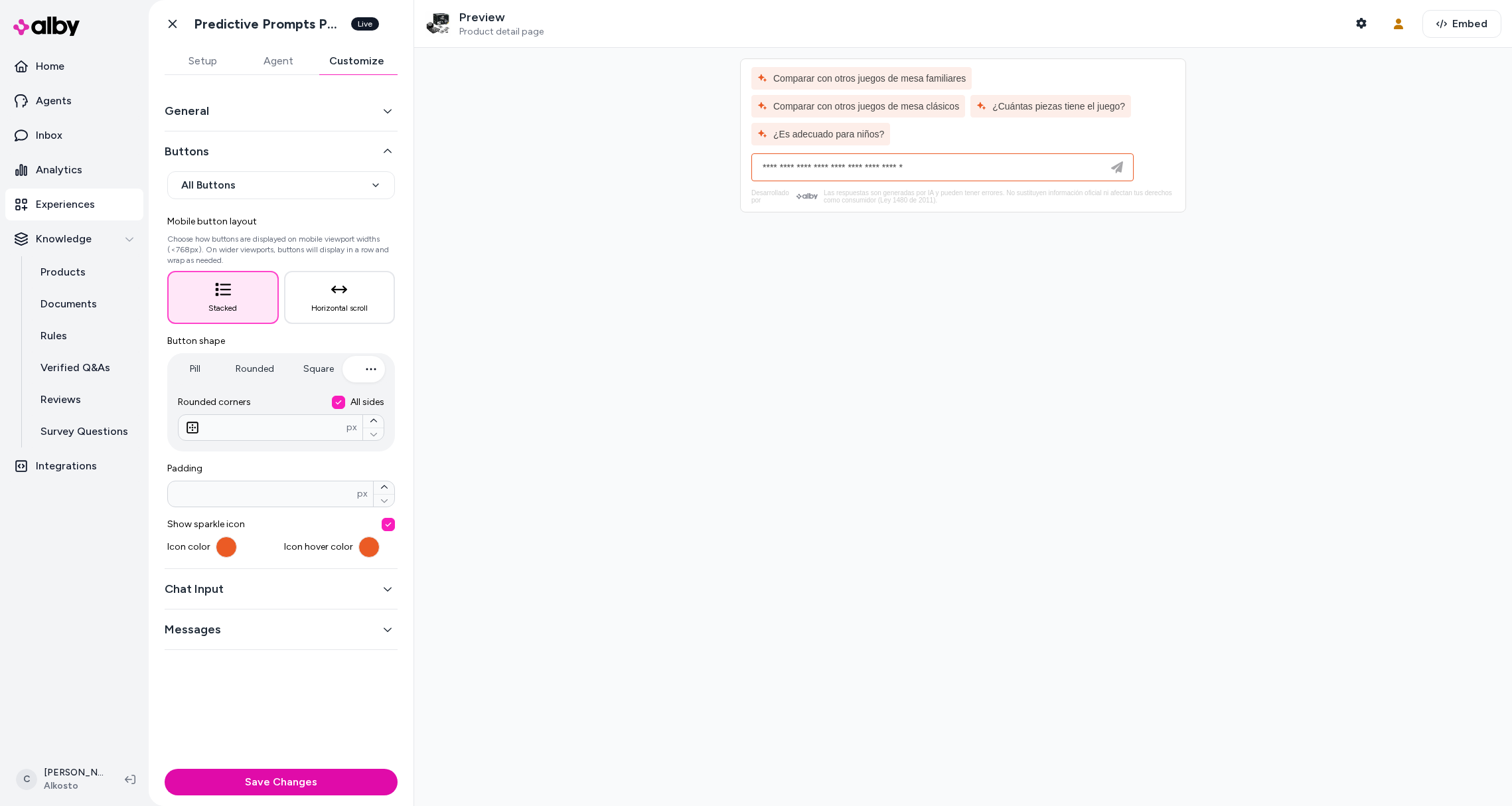
click at [287, 604] on div "Chat Input" at bounding box center [281, 589] width 233 height 40
click at [285, 597] on button "Chat Input" at bounding box center [281, 589] width 233 height 19
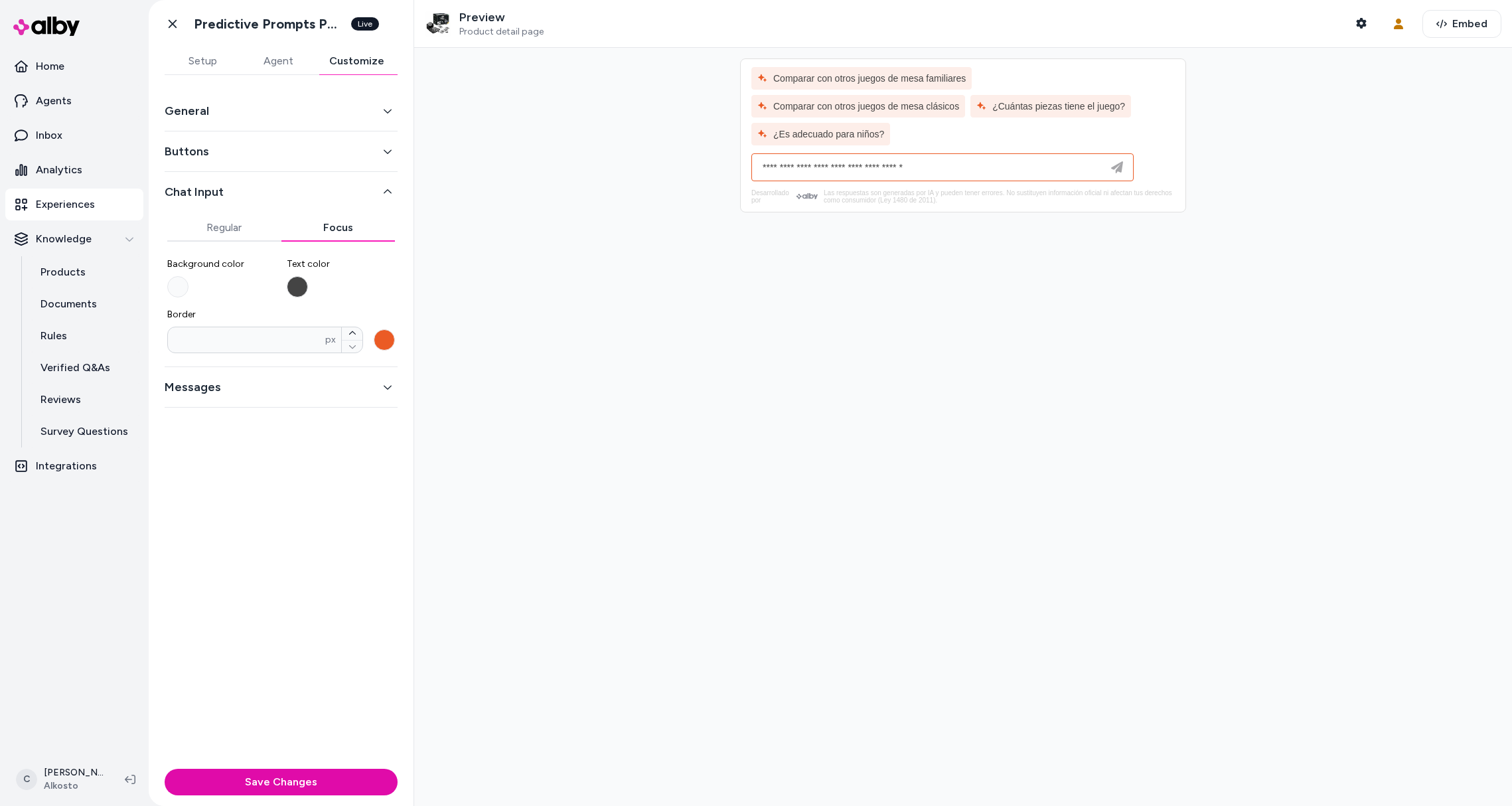
click at [323, 227] on button "Focus" at bounding box center [339, 227] width 115 height 26
click at [949, 165] on input at bounding box center [930, 167] width 349 height 16
click at [897, 314] on div at bounding box center [963, 426] width 1098 height 758
click at [837, 173] on input at bounding box center [930, 167] width 349 height 16
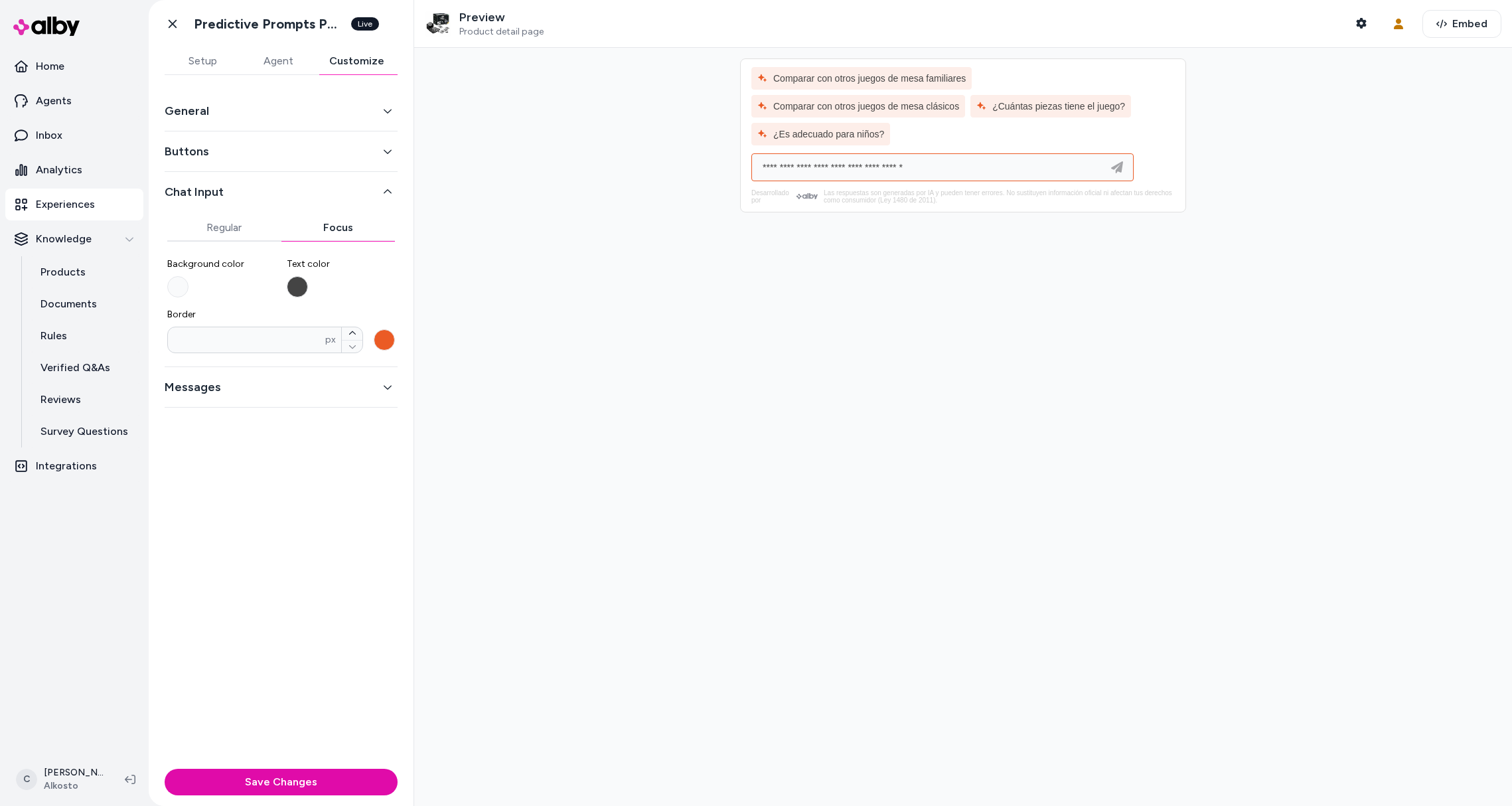
click at [836, 175] on input at bounding box center [930, 167] width 349 height 16
click at [387, 337] on button "Border * px" at bounding box center [384, 340] width 22 height 22
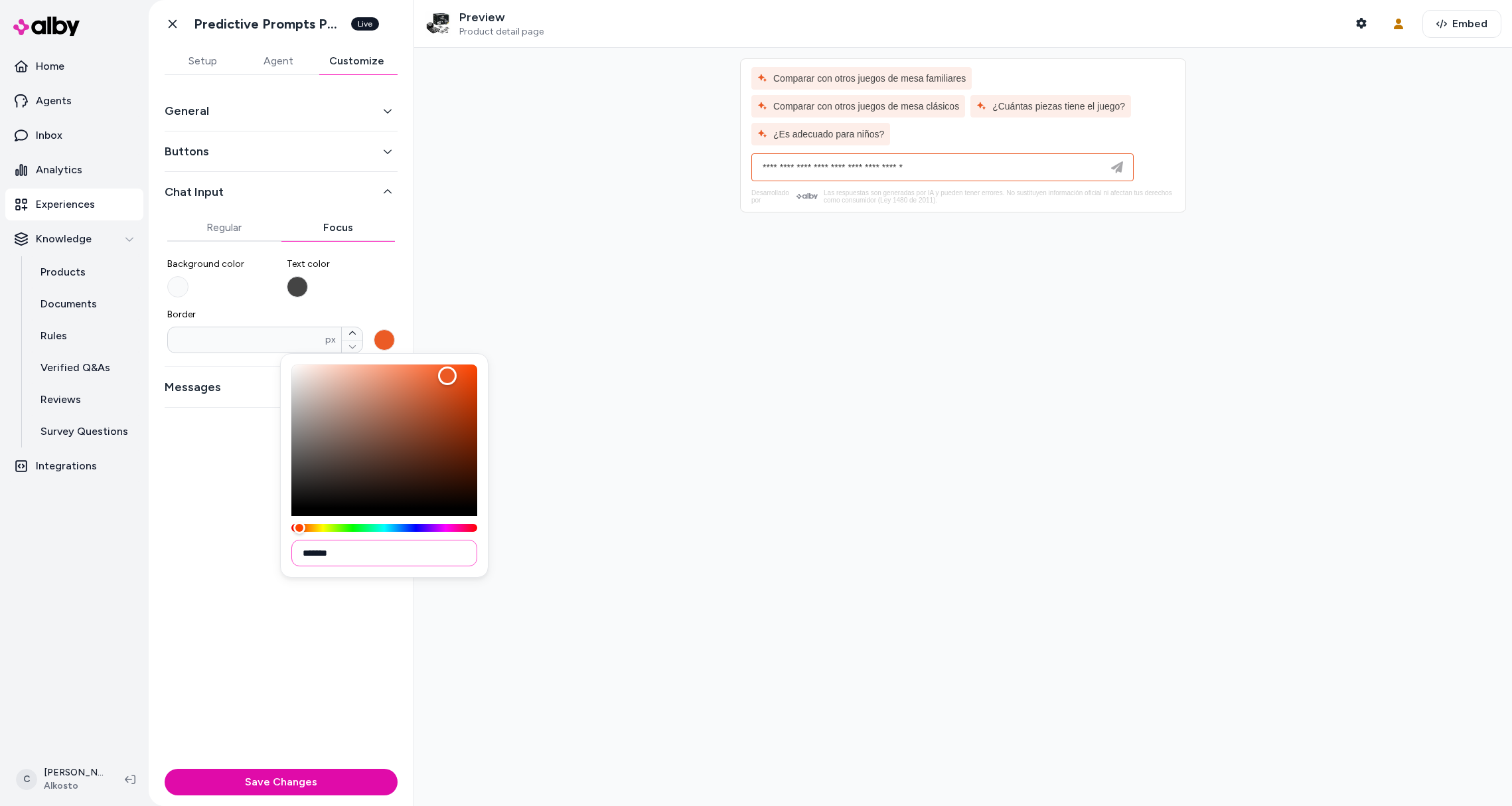
drag, startPoint x: 346, startPoint y: 553, endPoint x: 277, endPoint y: 549, distance: 69.1
click at [277, 549] on body "Home Agents Inbox Analytics Experiences Knowledge Products Documents Rules Veri…" at bounding box center [756, 403] width 1512 height 806
click at [321, 553] on input "*******" at bounding box center [384, 553] width 186 height 26
click at [323, 553] on input "*******" at bounding box center [384, 553] width 186 height 26
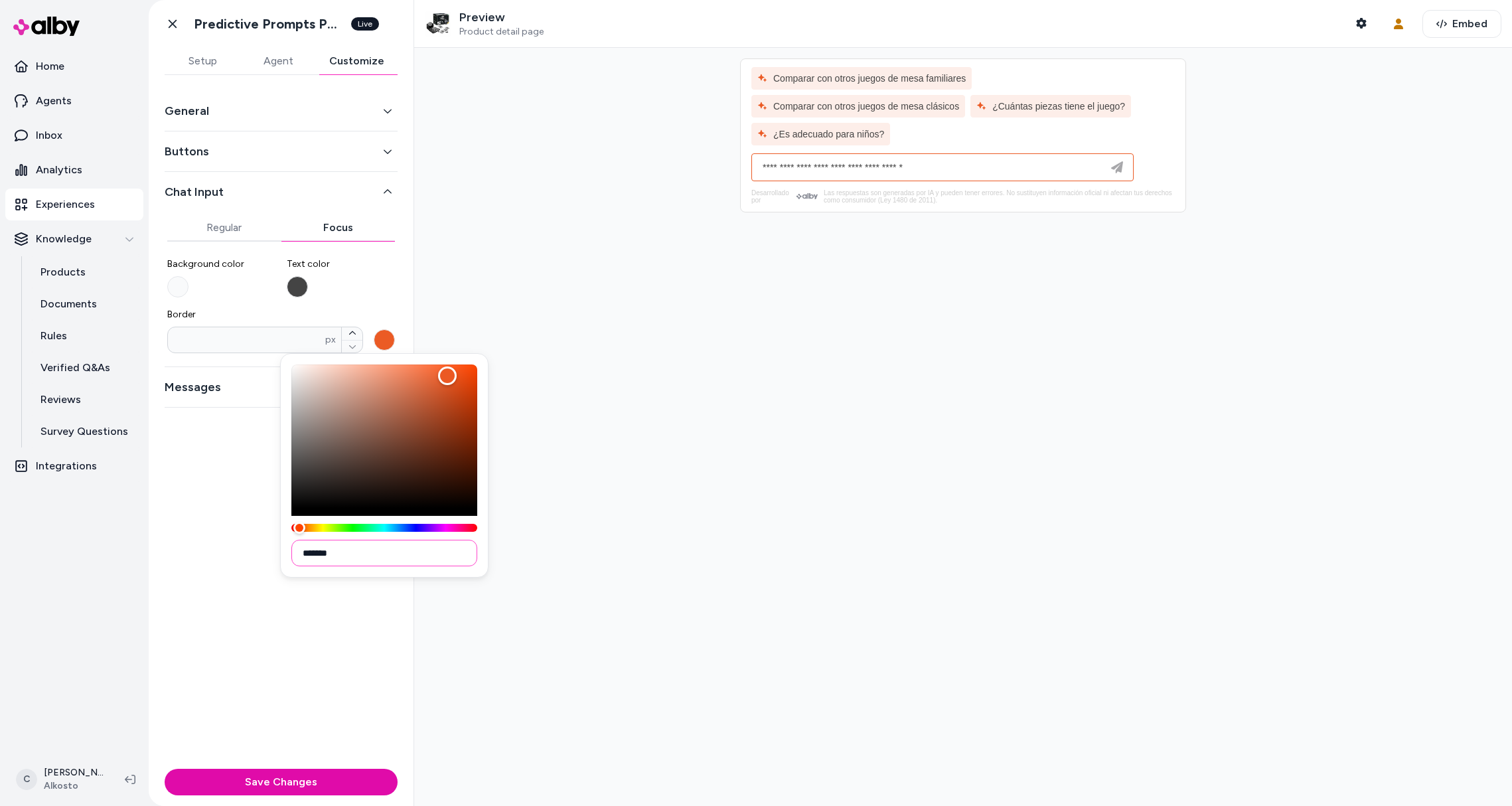
click at [323, 553] on input "*******" at bounding box center [384, 553] width 186 height 26
click at [404, 430] on div "Color" at bounding box center [384, 436] width 186 height 144
click at [363, 409] on div "Color" at bounding box center [384, 436] width 186 height 144
type input "*******"
click at [815, 167] on input at bounding box center [930, 167] width 349 height 16
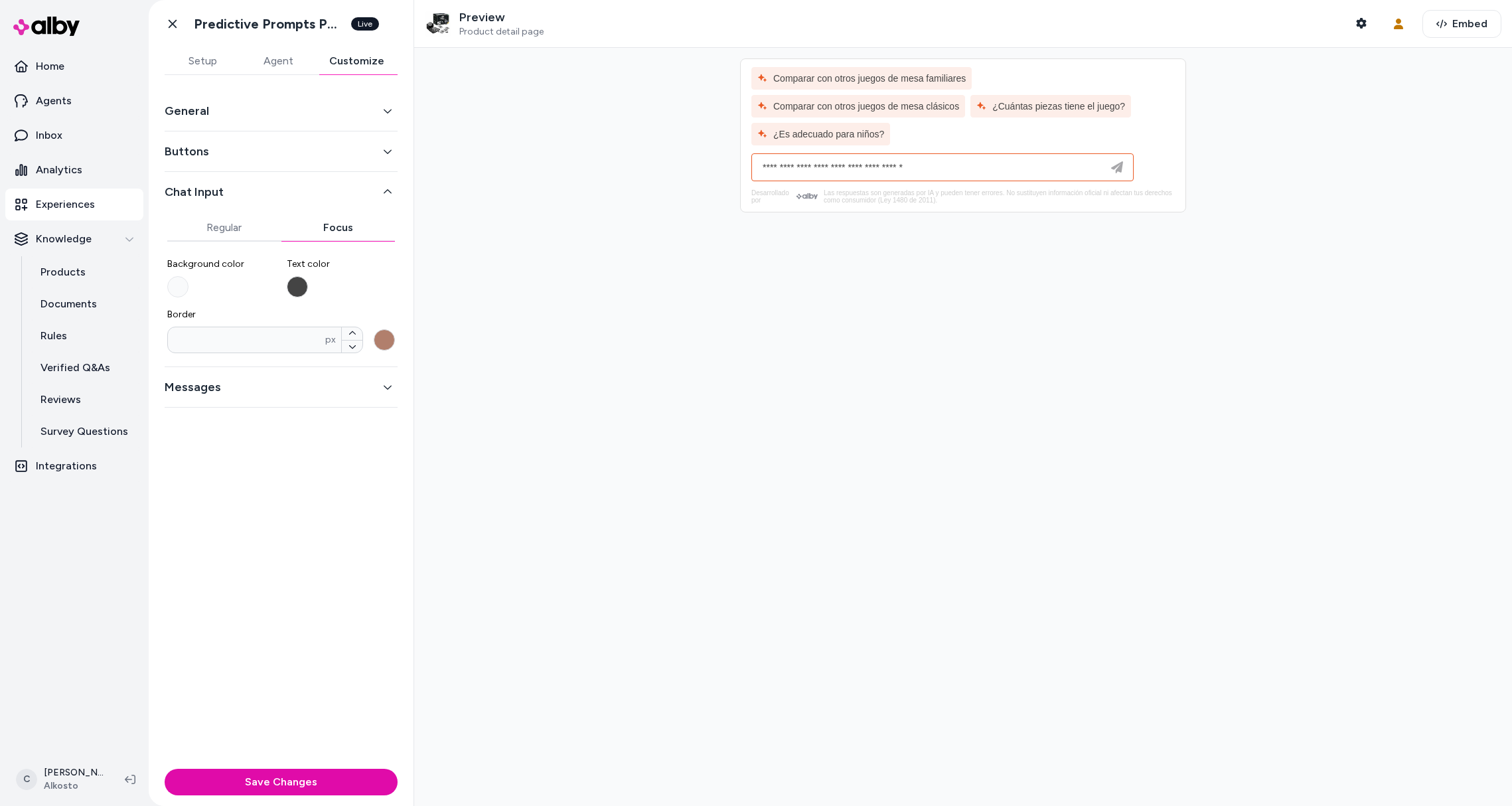
click at [385, 341] on button "Border * px" at bounding box center [384, 340] width 22 height 22
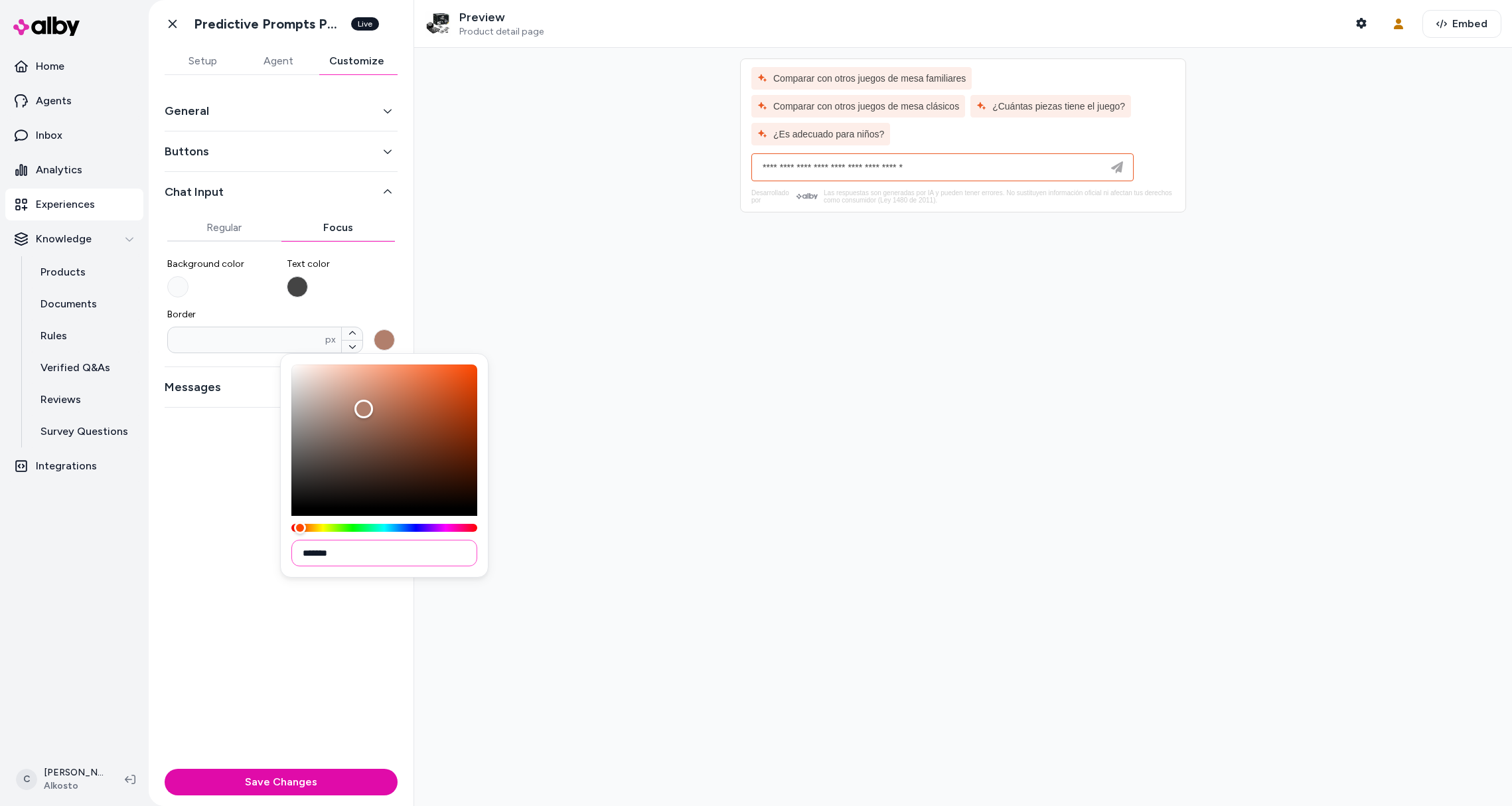
drag, startPoint x: 308, startPoint y: 560, endPoint x: 255, endPoint y: 552, distance: 53.6
click at [255, 552] on body "Home Agents Inbox Analytics Experiences Knowledge Products Documents Rules Veri…" at bounding box center [756, 403] width 1512 height 806
click at [338, 550] on input "*******" at bounding box center [384, 553] width 186 height 26
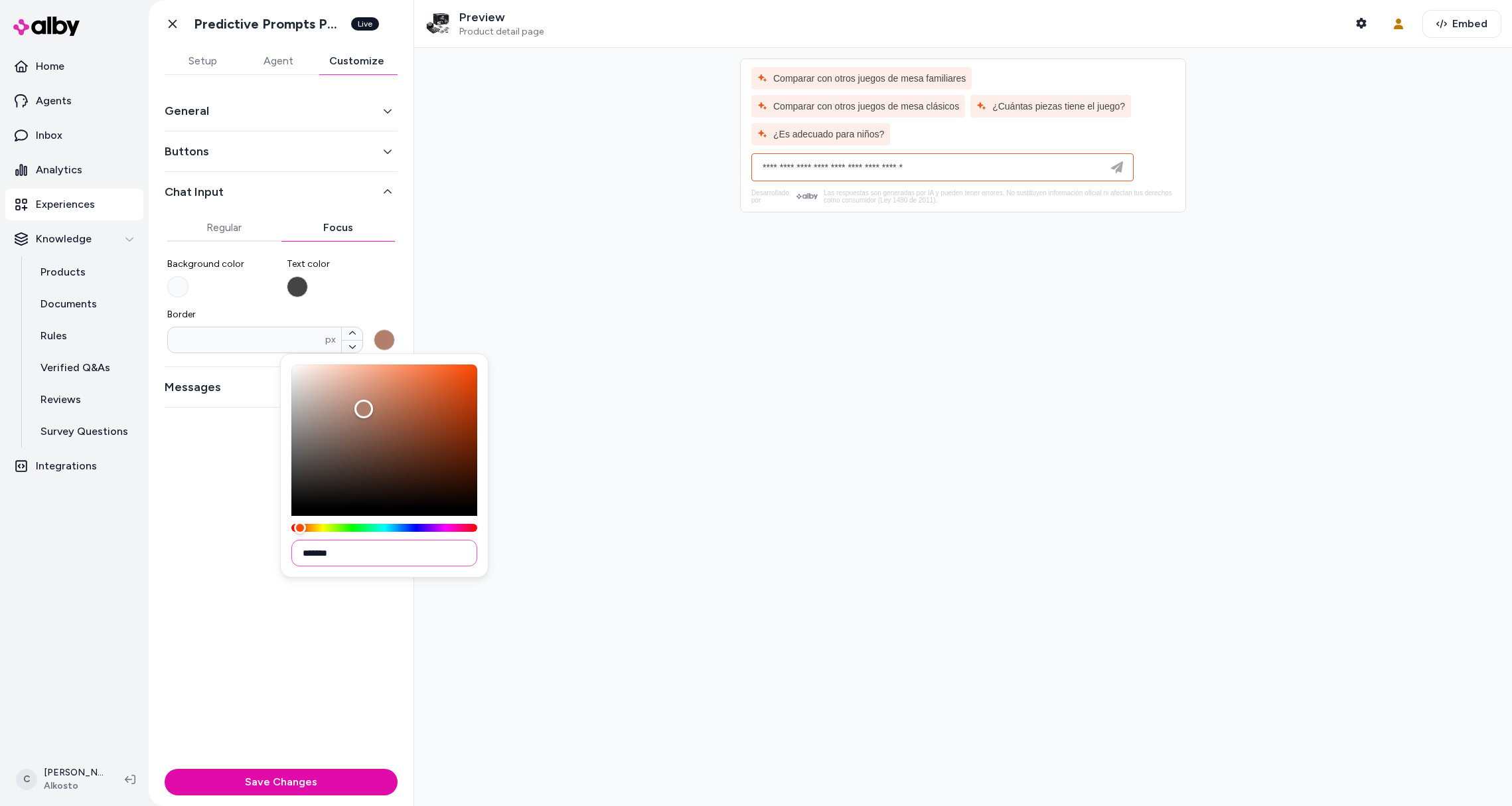
paste input
type input "*******"
click at [630, 535] on div at bounding box center [963, 426] width 1098 height 758
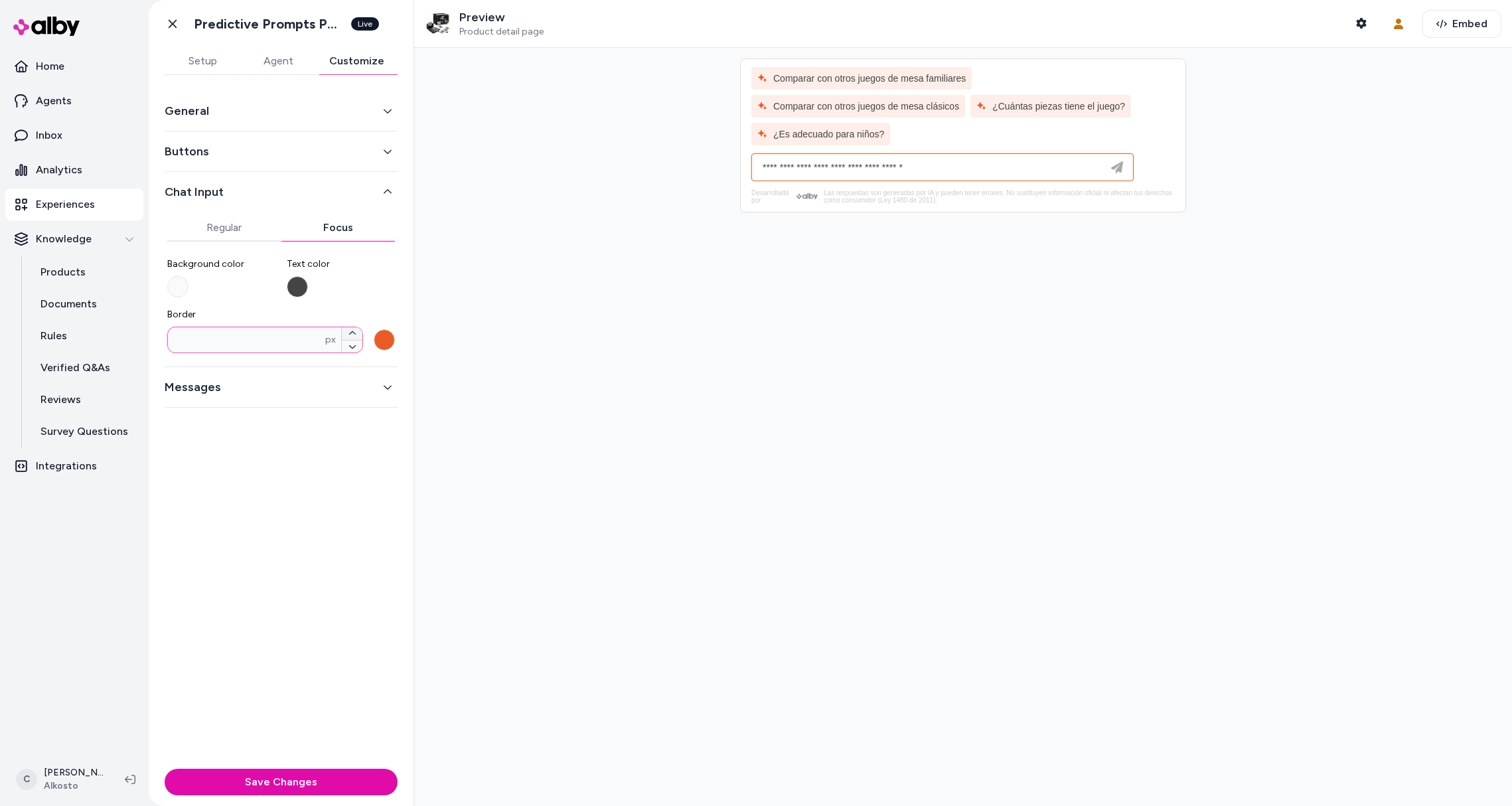
click at [353, 332] on icon "button" at bounding box center [352, 333] width 8 height 8
click at [309, 792] on button "Save Changes" at bounding box center [281, 782] width 233 height 26
click at [345, 350] on button "Border * px" at bounding box center [352, 347] width 21 height 13
type input "*"
click at [381, 345] on button "Border * px" at bounding box center [384, 340] width 22 height 22
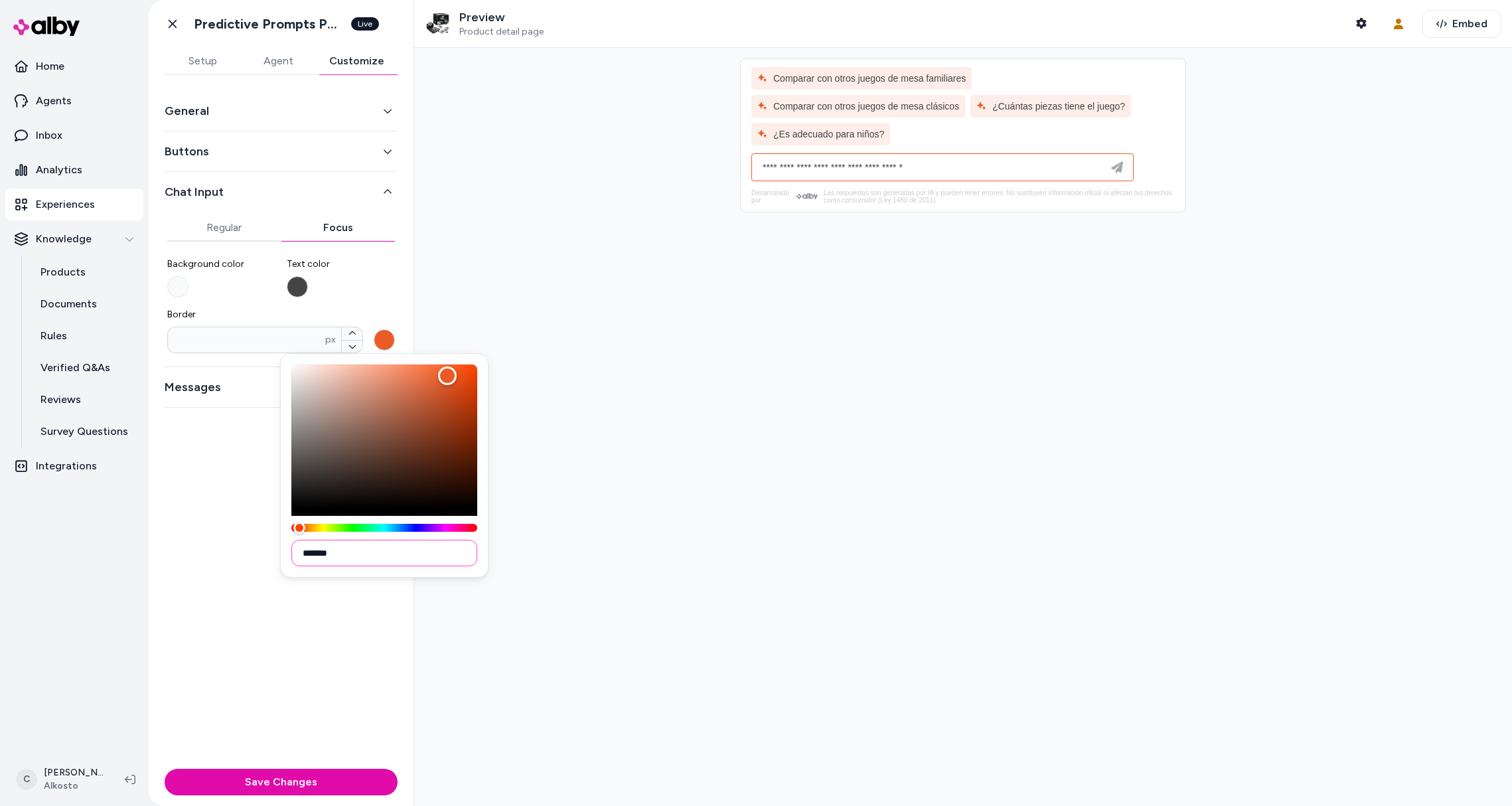
drag, startPoint x: 351, startPoint y: 558, endPoint x: 280, endPoint y: 553, distance: 71.2
click at [280, 553] on div "*******" at bounding box center [384, 465] width 208 height 225
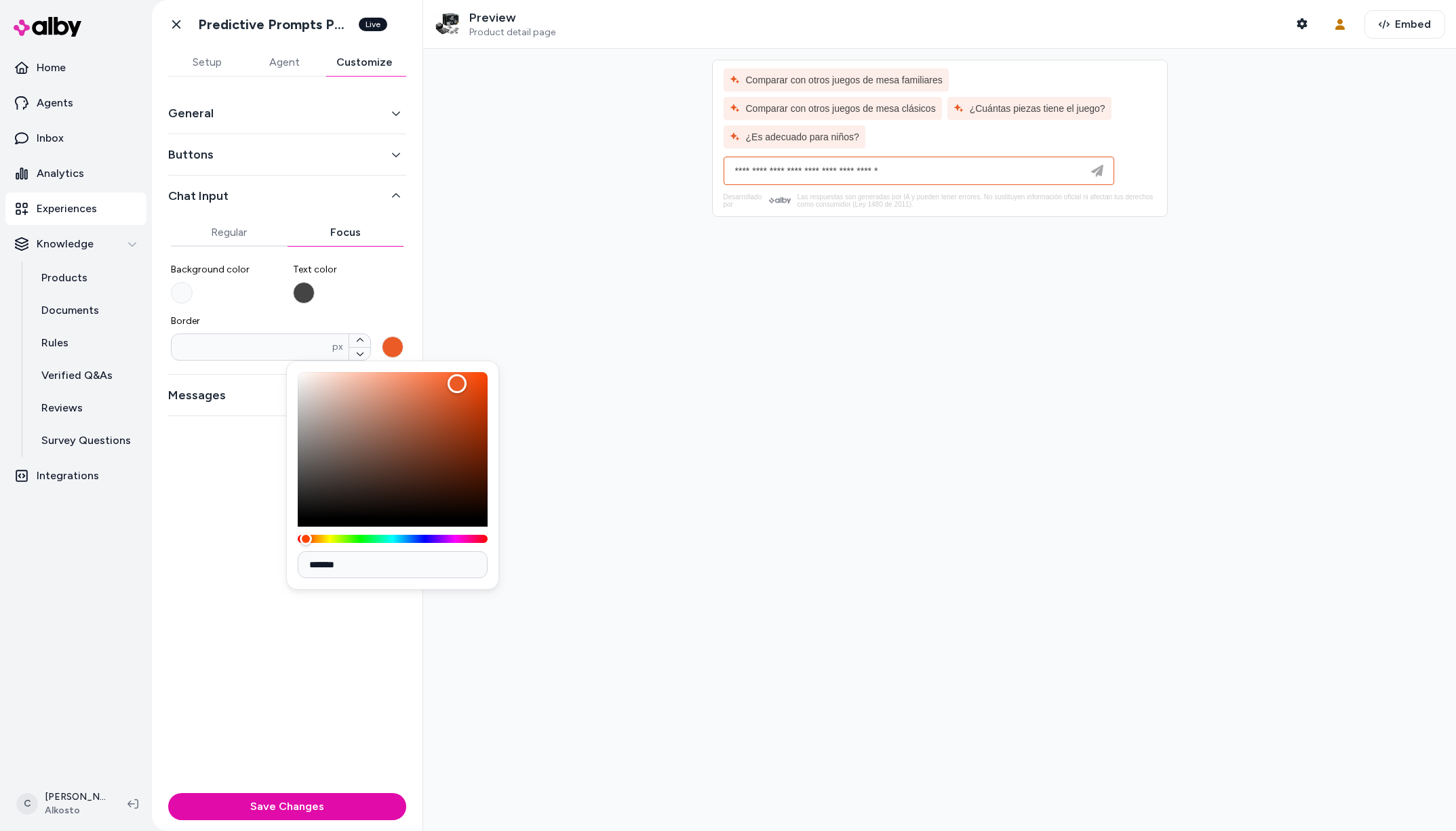
click at [64, 818] on html "Home Agents Inbox Analytics Experiences Knowledge Products Documents Rules Veri…" at bounding box center [728, 416] width 1456 height 831
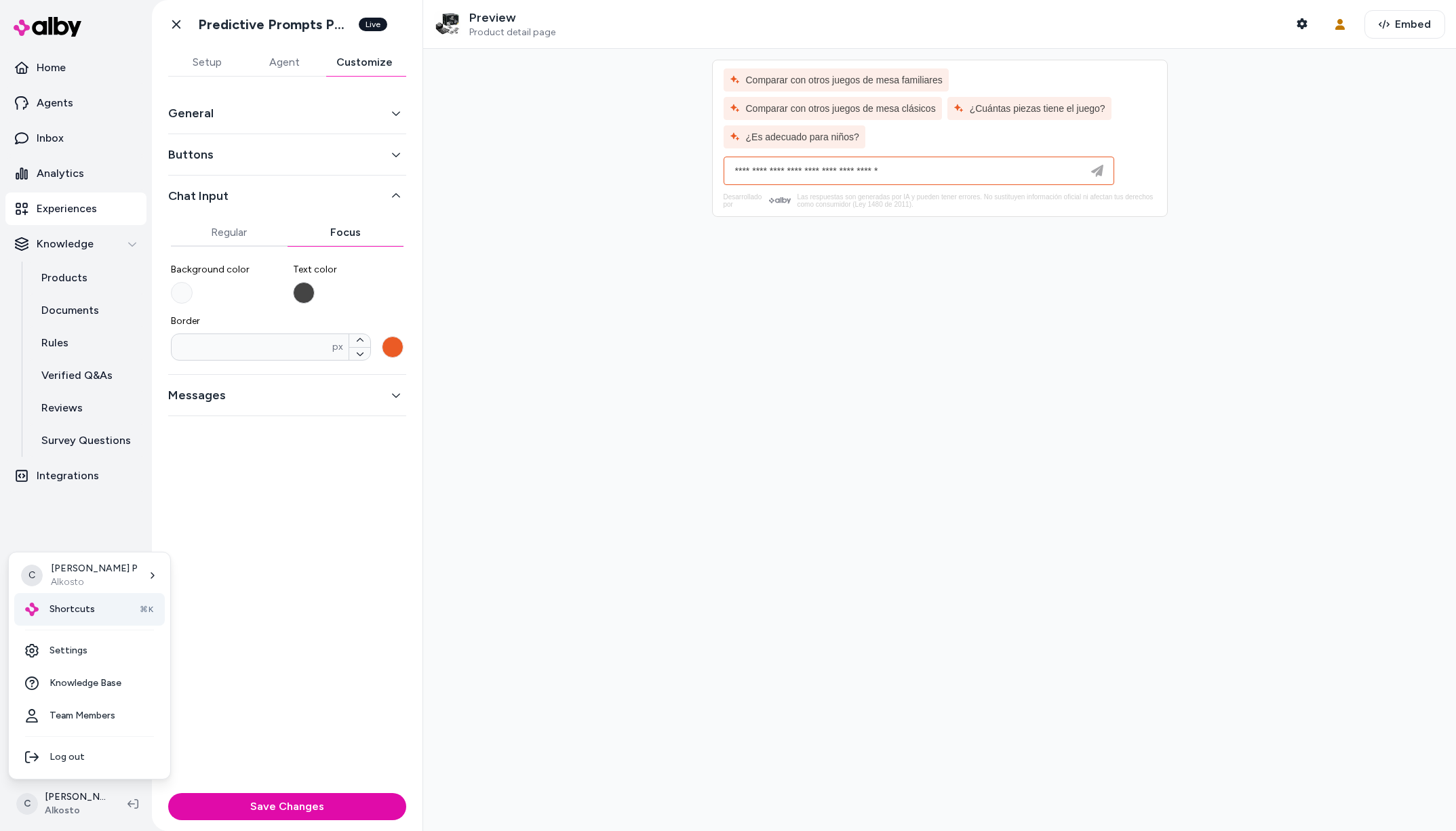
click at [106, 610] on div "Shortcuts ⌘K" at bounding box center [89, 609] width 151 height 33
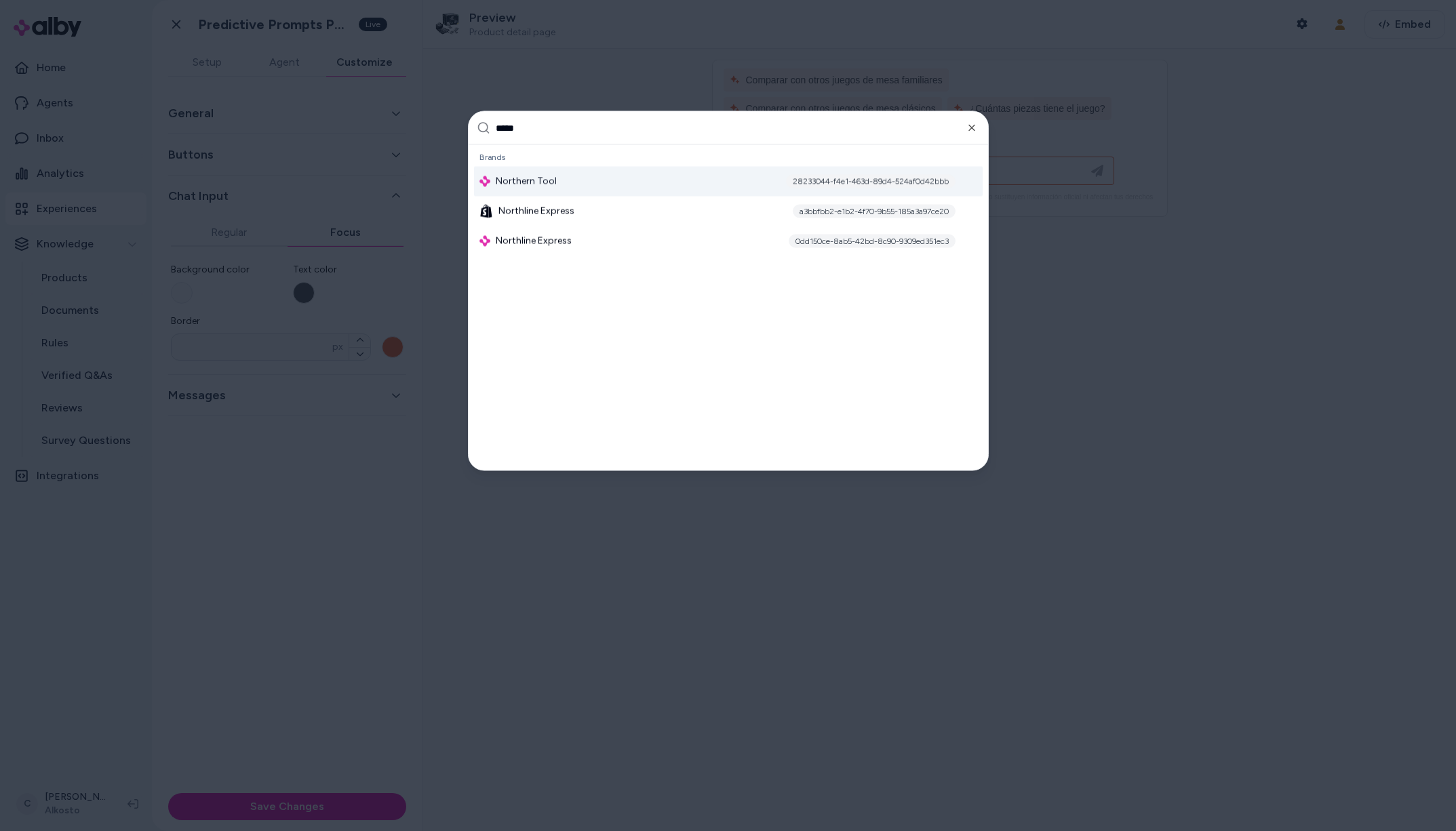
type input "*****"
click at [818, 177] on div "28233044-f4e1-463d-89d4-524af0d42bbb" at bounding box center [871, 181] width 170 height 13
drag, startPoint x: 1347, startPoint y: 138, endPoint x: 1295, endPoint y: 38, distance: 112.7
click at [1347, 138] on div at bounding box center [728, 416] width 1456 height 831
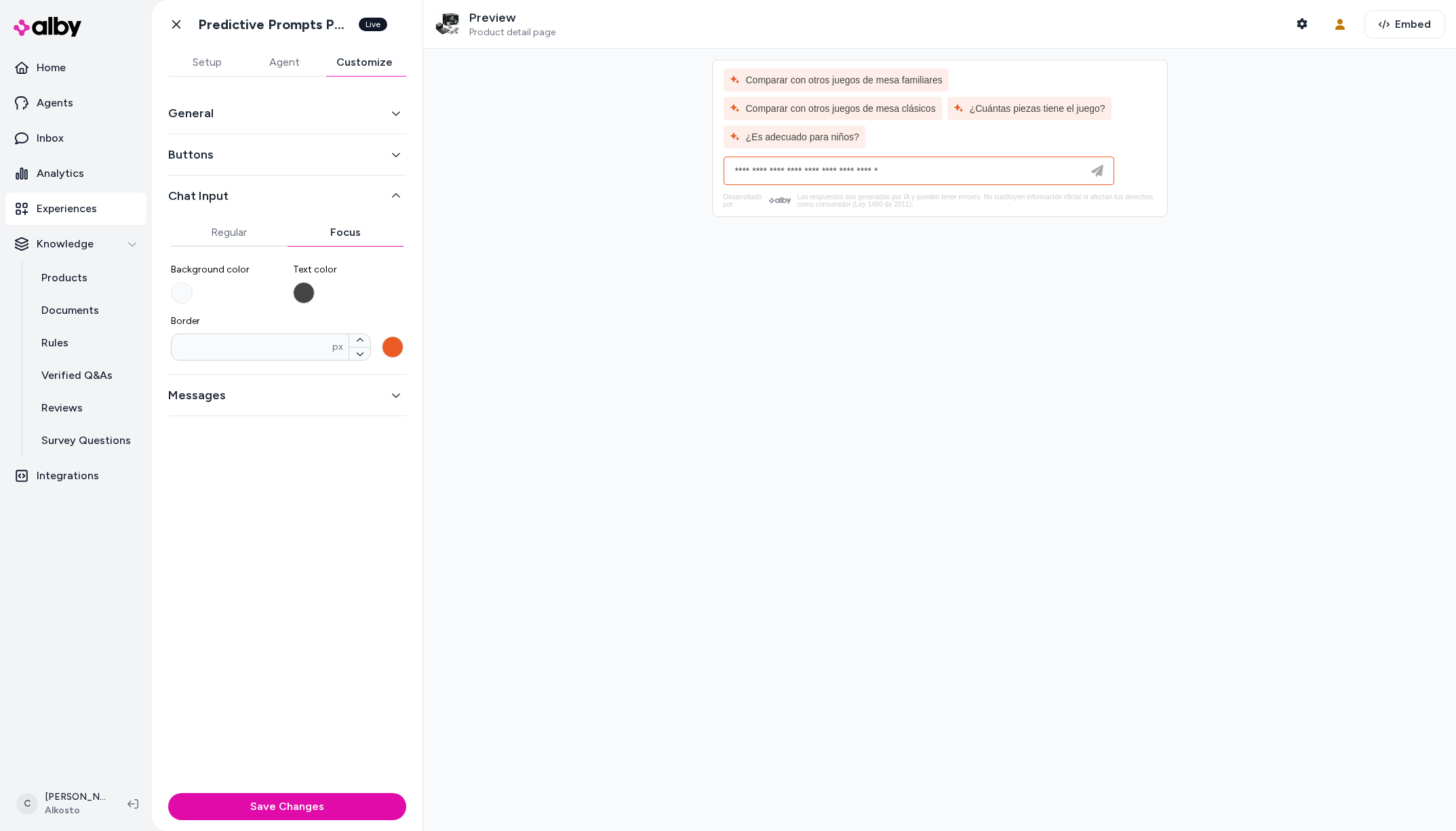
click at [66, 822] on div "C Chris P Alkosto" at bounding box center [76, 804] width 152 height 55
click at [76, 806] on html "Home Agents Inbox Analytics Experiences Knowledge Products Documents Rules Veri…" at bounding box center [728, 416] width 1456 height 831
click at [89, 608] on span "Shortcuts" at bounding box center [72, 609] width 45 height 13
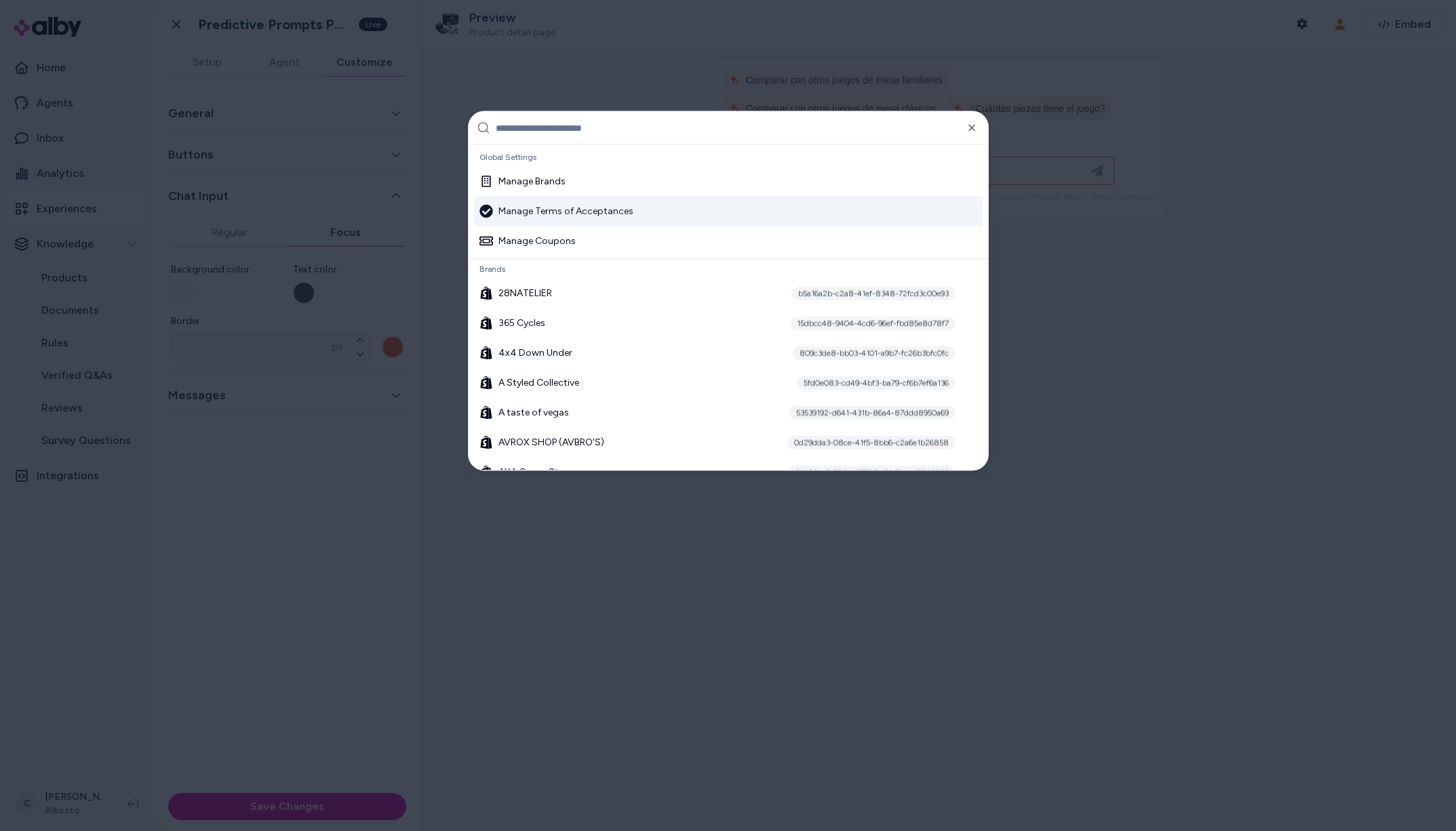
click at [588, 138] on input "text" at bounding box center [738, 129] width 485 height 33
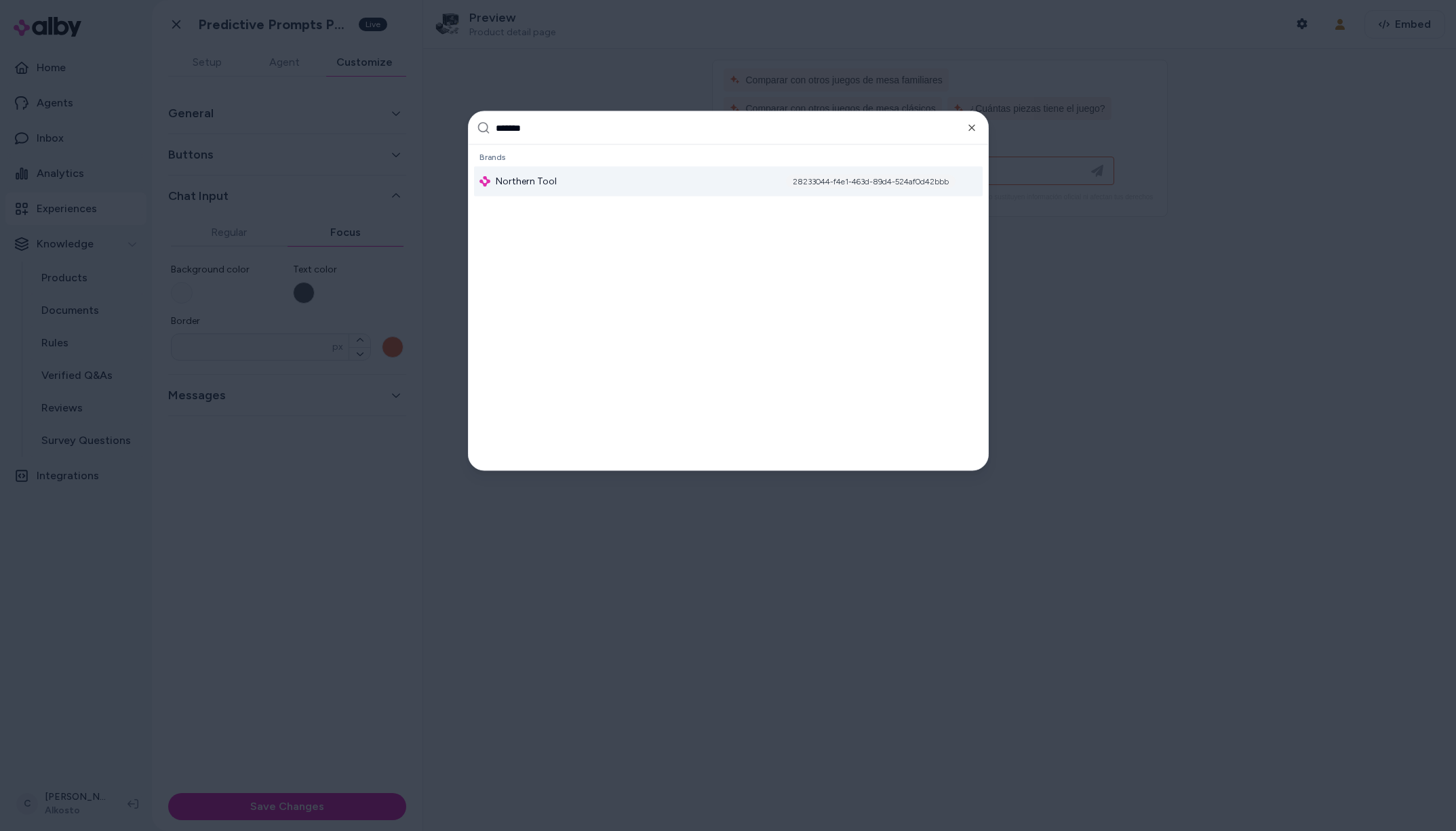
type input "*******"
click at [903, 177] on div "28233044-f4e1-463d-89d4-524af0d42bbb" at bounding box center [871, 181] width 170 height 13
drag, startPoint x: 56, startPoint y: 771, endPoint x: 97, endPoint y: 779, distance: 41.8
click at [55, 770] on div at bounding box center [728, 416] width 1456 height 831
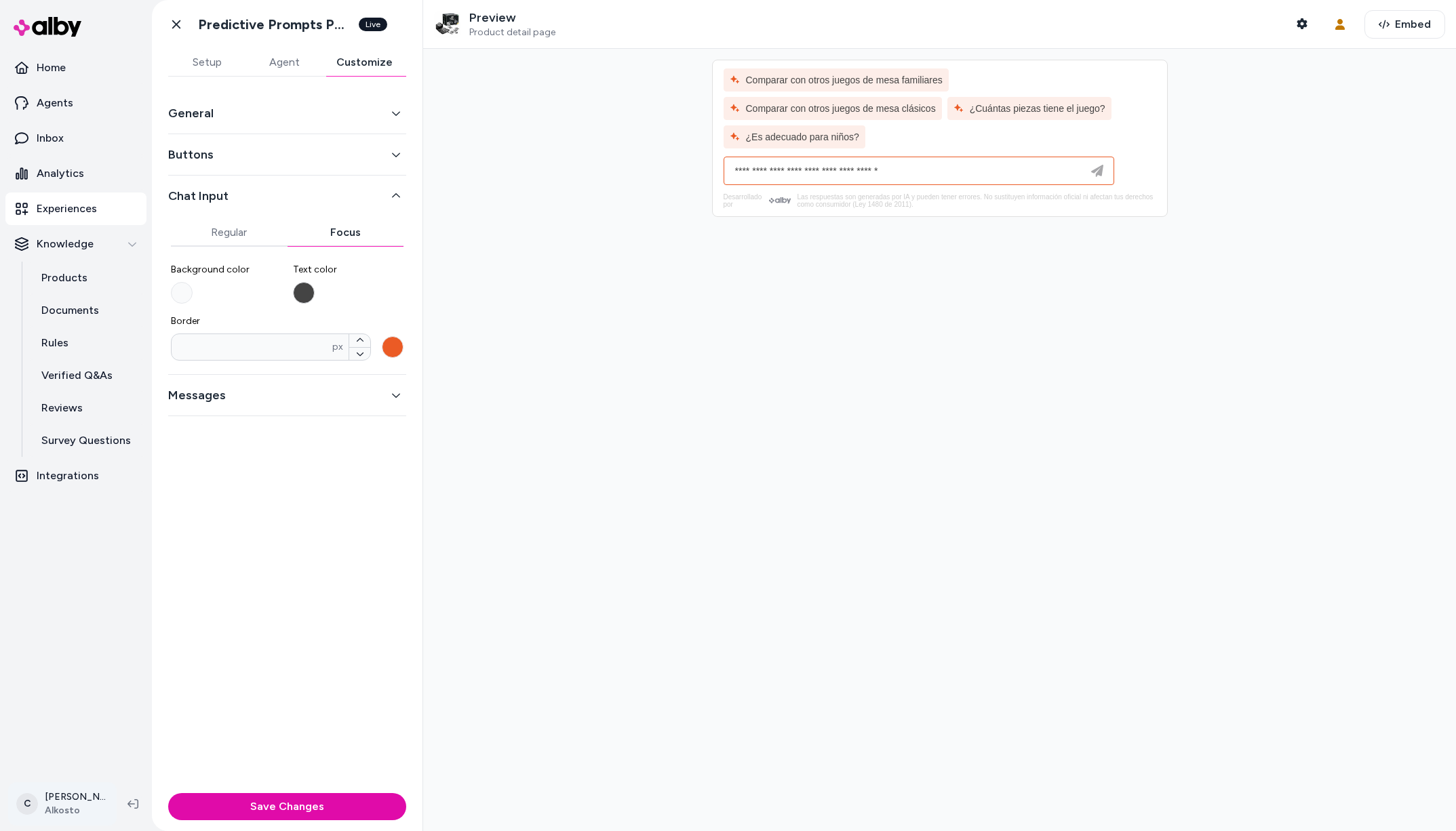
click at [78, 793] on html "Home Agents Inbox Analytics Experiences Knowledge Products Documents Rules Veri…" at bounding box center [728, 416] width 1456 height 831
click at [84, 607] on span "Shortcuts" at bounding box center [72, 609] width 45 height 13
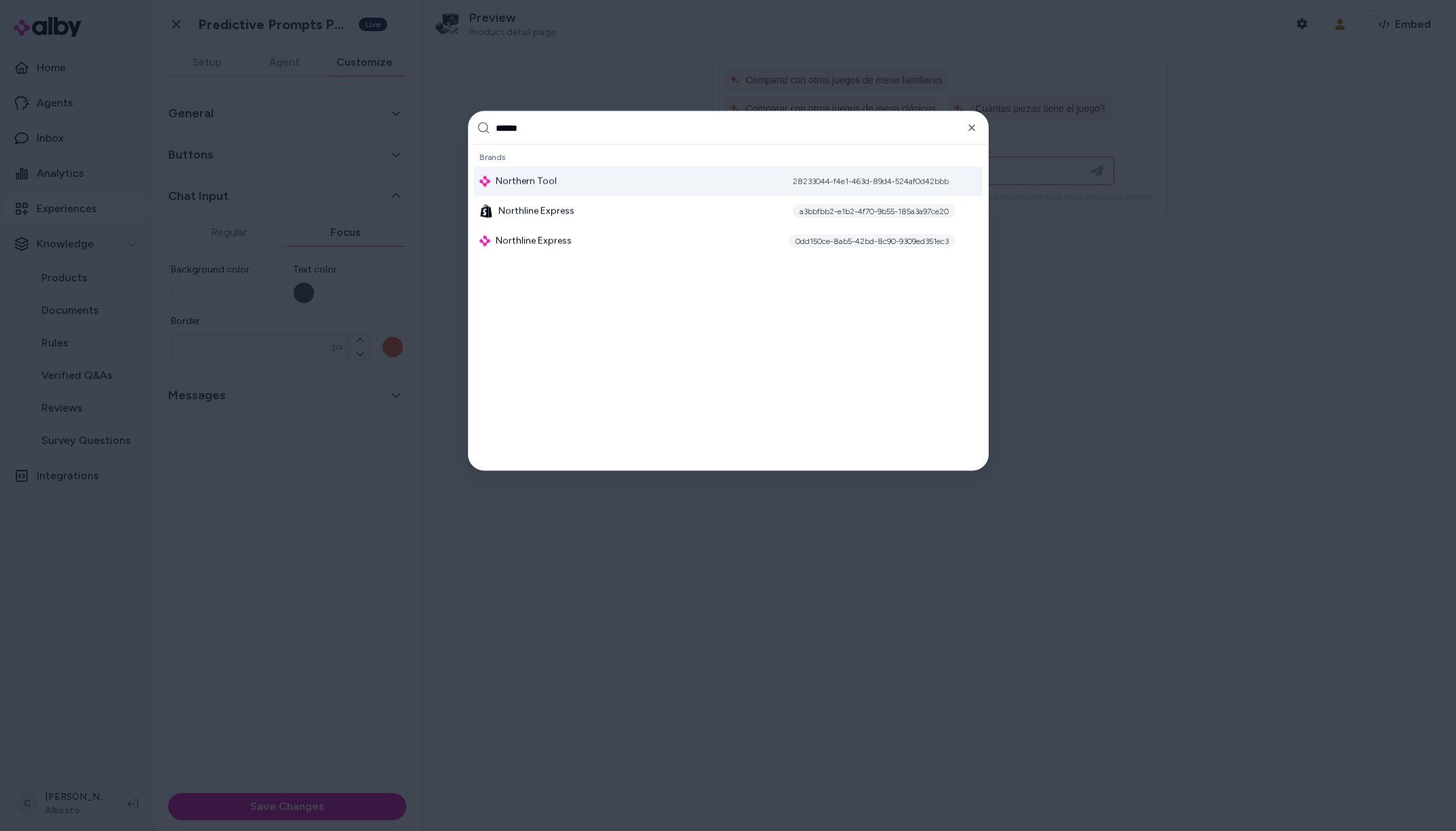
type input "*******"
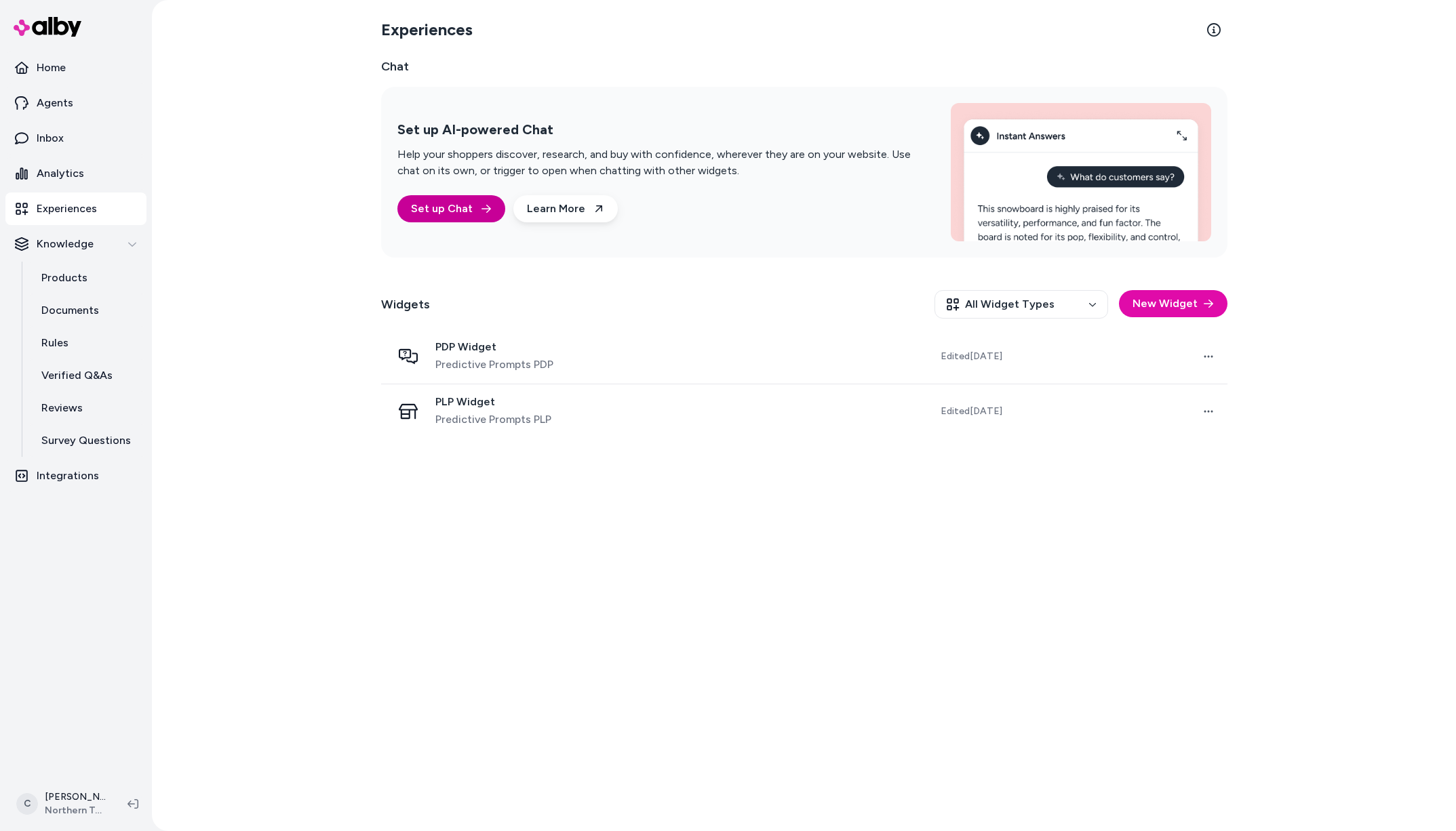
click at [74, 269] on link "Products" at bounding box center [87, 278] width 119 height 33
click at [73, 280] on p "Products" at bounding box center [64, 277] width 46 height 16
click at [99, 284] on link "Products" at bounding box center [87, 278] width 119 height 33
click at [129, 268] on link "Products" at bounding box center [87, 278] width 119 height 33
drag, startPoint x: 316, startPoint y: 371, endPoint x: 318, endPoint y: 358, distance: 13.2
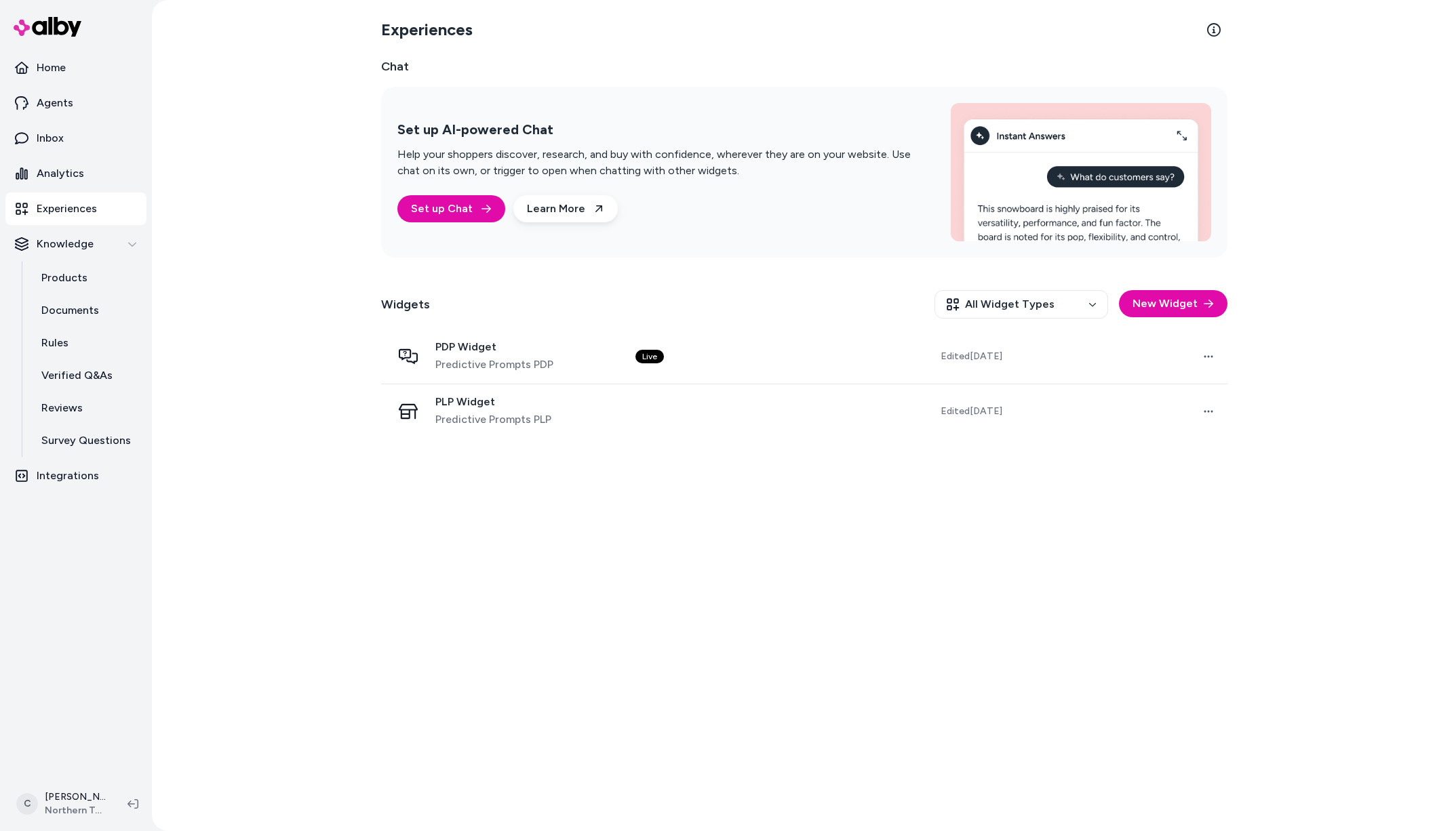
click at [313, 370] on div "Experiences Chat Set up AI-powered Chat Help your shoppers discover, research, …" at bounding box center [803, 416] width 1304 height 831
click at [84, 275] on p "Products" at bounding box center [64, 277] width 46 height 16
click at [78, 277] on p "Products" at bounding box center [64, 277] width 46 height 16
click at [91, 270] on link "Products" at bounding box center [87, 278] width 119 height 33
click at [90, 276] on link "Products" at bounding box center [87, 278] width 119 height 33
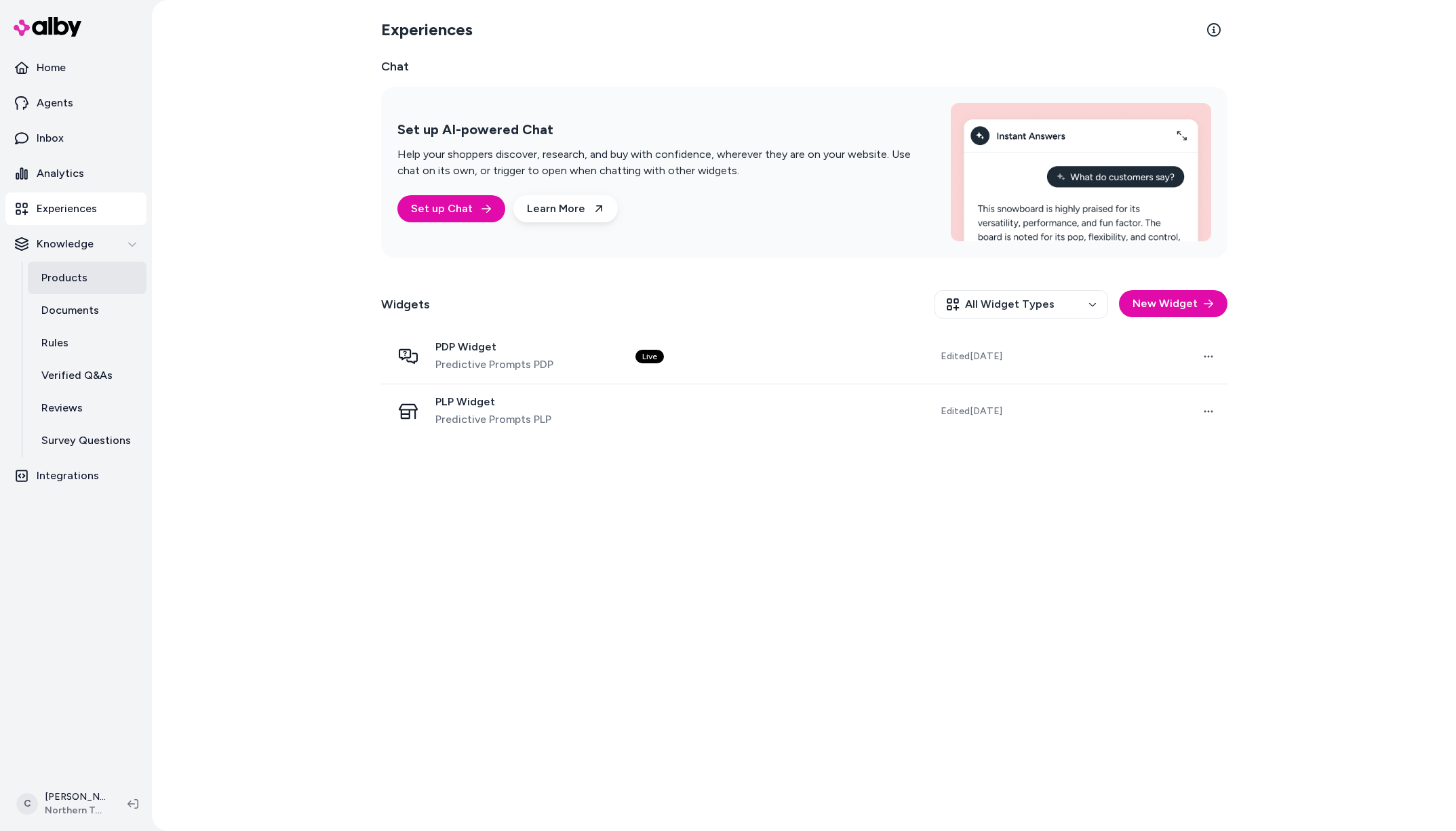
click at [90, 276] on link "Products" at bounding box center [87, 278] width 119 height 33
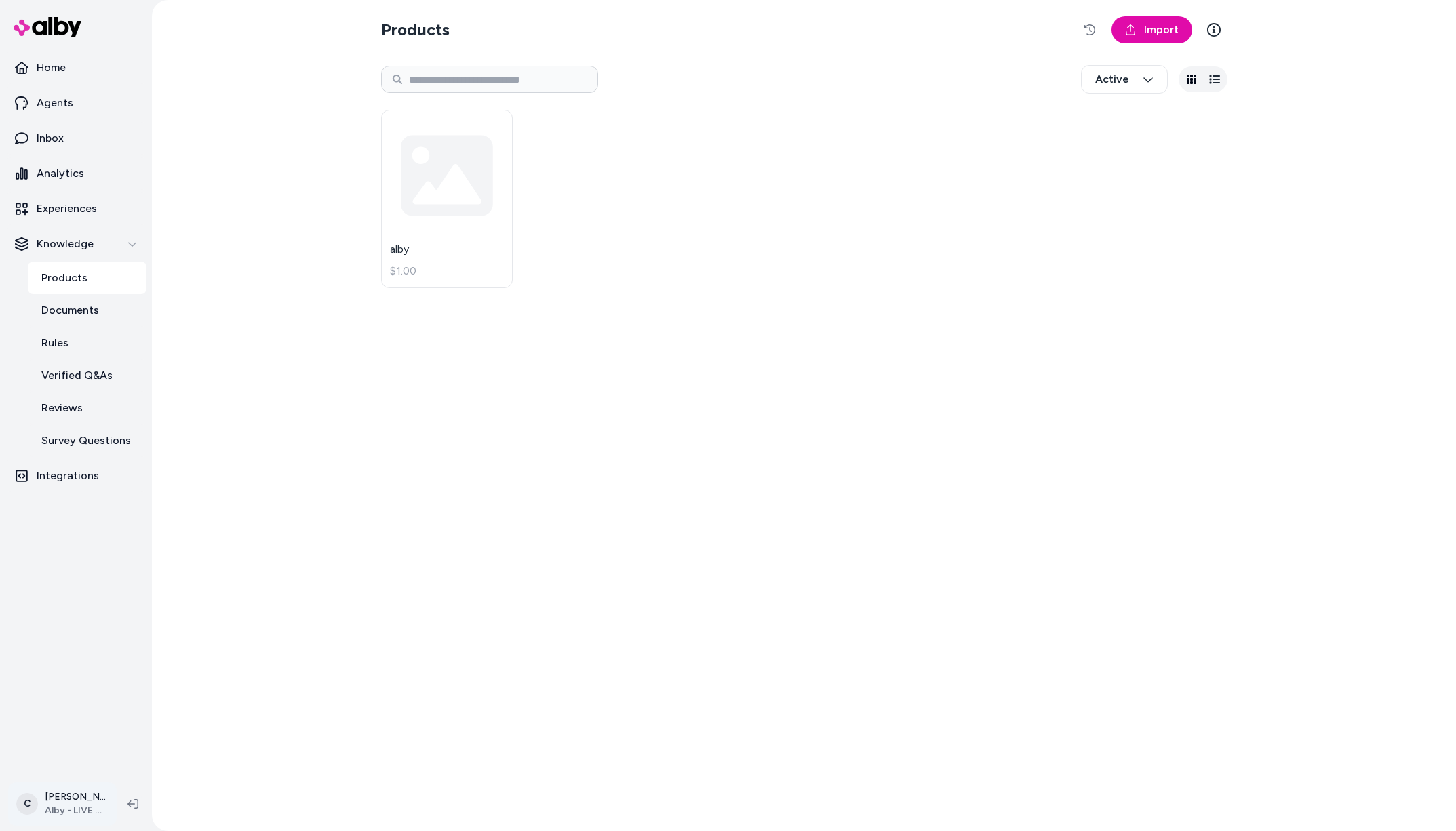
click at [70, 795] on html "Home Agents Inbox Analytics Experiences Knowledge Products Documents Rules Veri…" at bounding box center [728, 416] width 1456 height 831
click at [73, 605] on span "Shortcuts" at bounding box center [72, 609] width 45 height 13
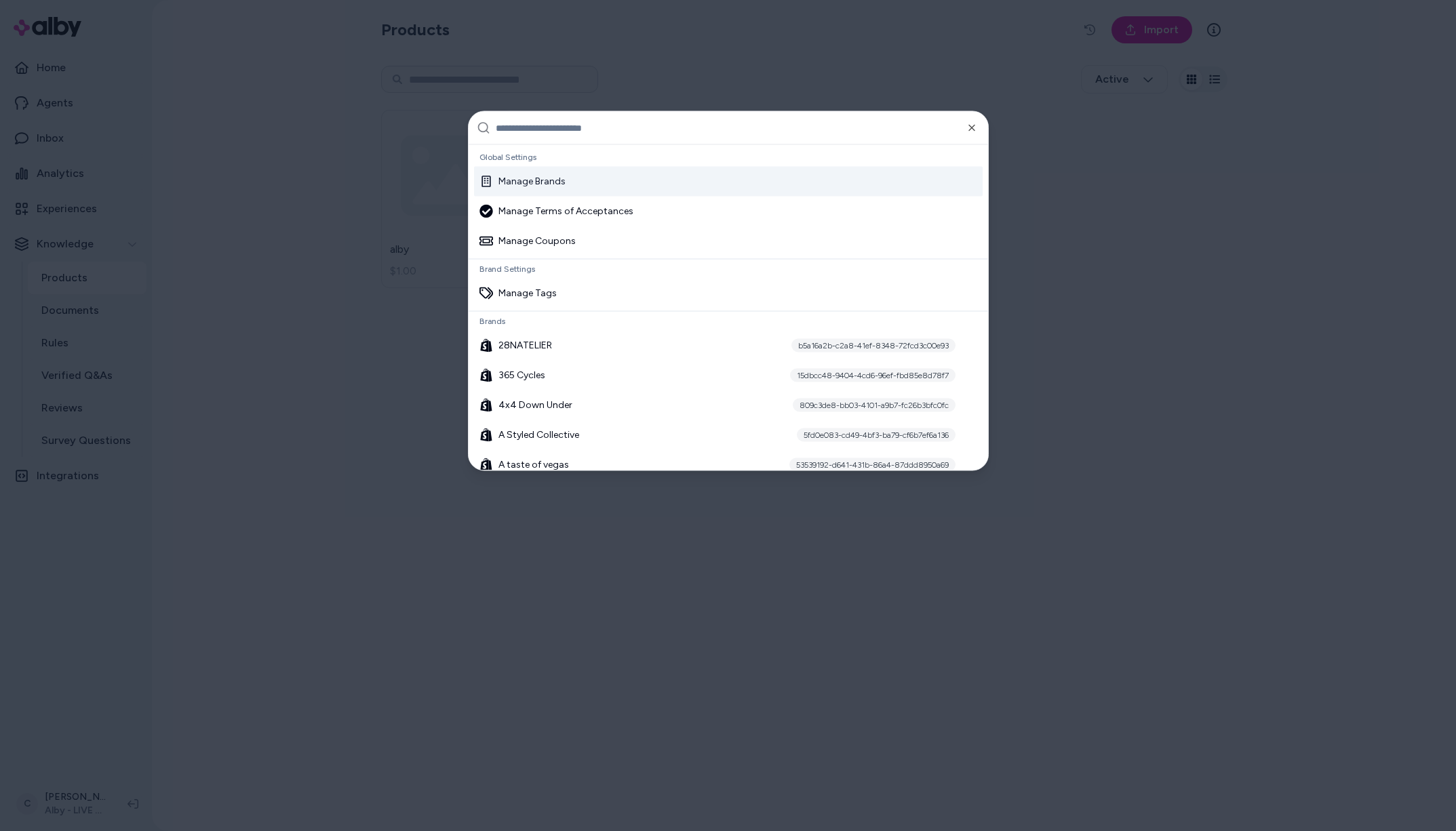
click at [540, 130] on input "text" at bounding box center [738, 129] width 485 height 33
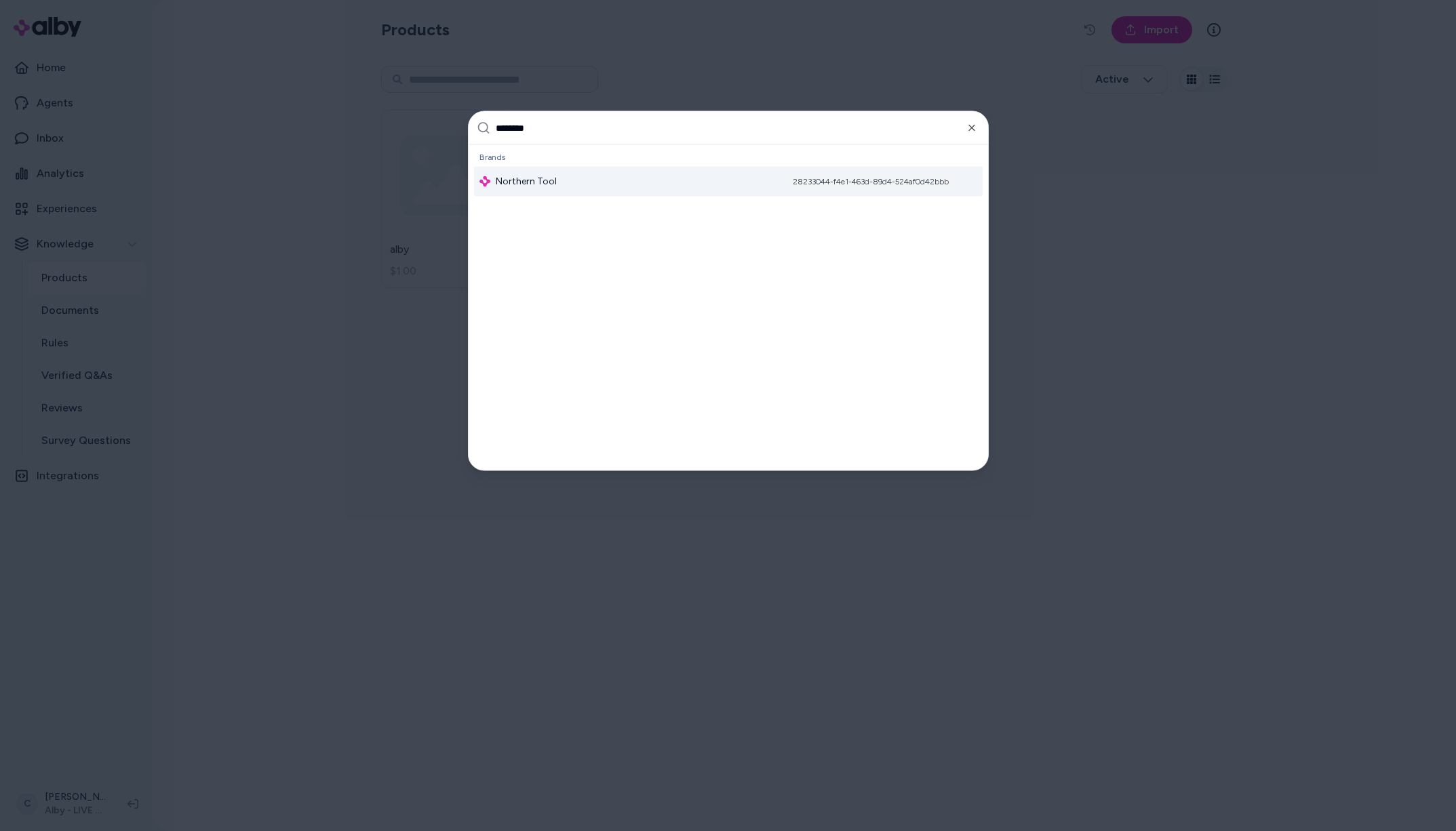
type input "********"
click at [533, 176] on span "Northern Tool" at bounding box center [527, 181] width 61 height 13
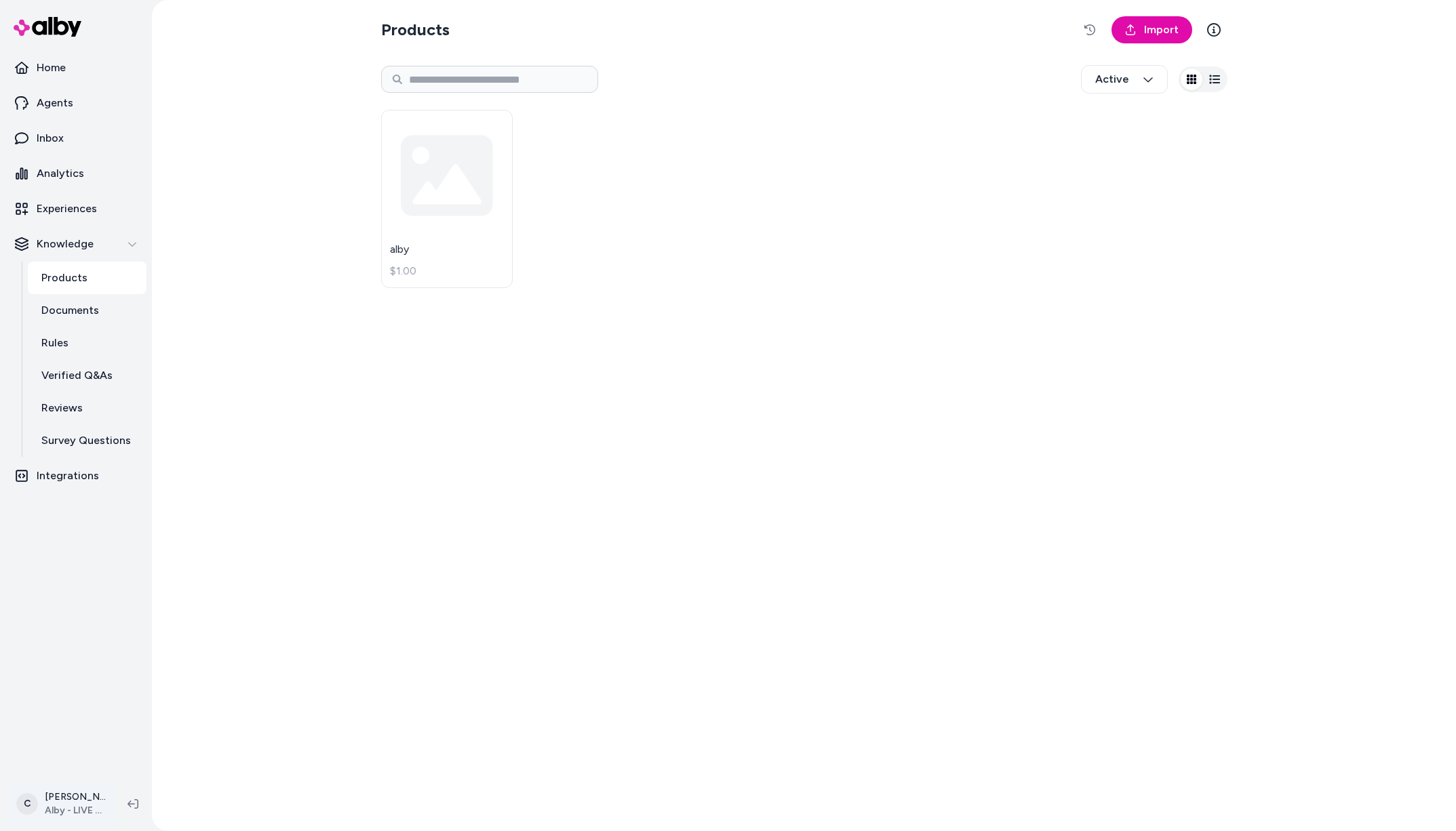
click at [94, 803] on html "Home Agents Inbox Analytics Experiences Knowledge Products Documents Rules Veri…" at bounding box center [728, 416] width 1456 height 831
click at [132, 611] on div "Shortcuts ⌘K" at bounding box center [109, 609] width 191 height 33
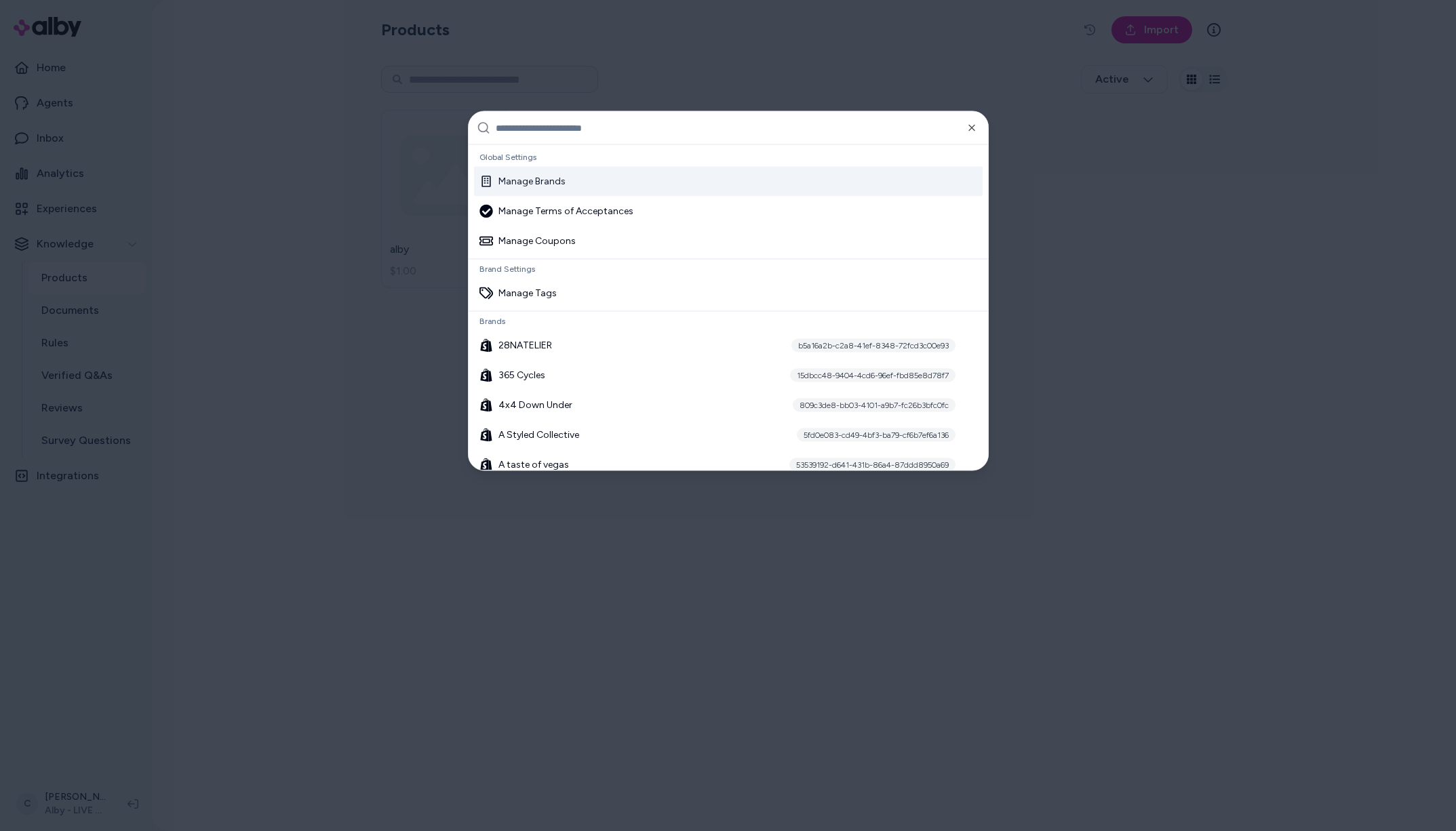
click at [634, 133] on input "text" at bounding box center [738, 129] width 485 height 33
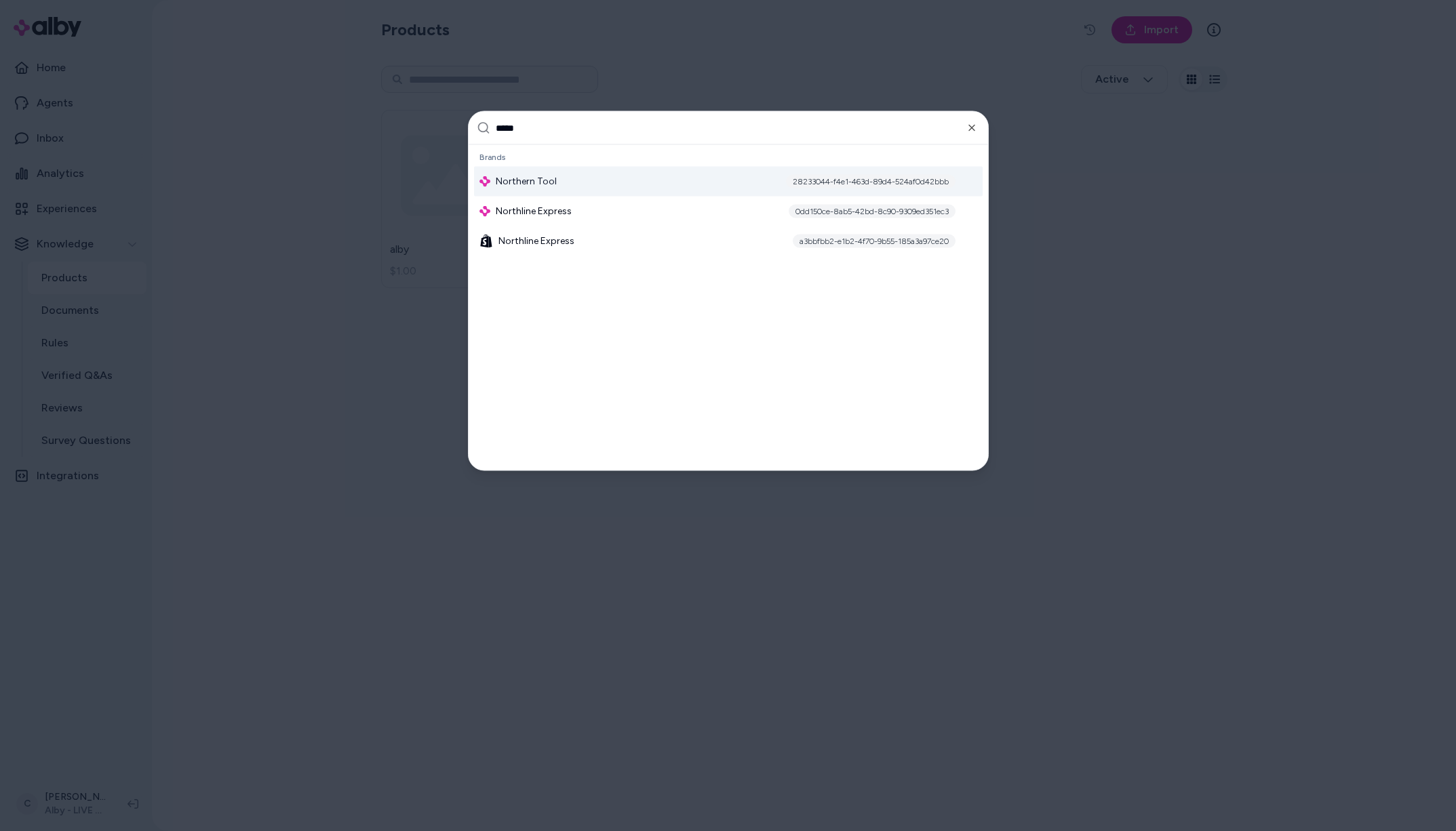
type input "*****"
click at [871, 178] on div "28233044-f4e1-463d-89d4-524af0d42bbb" at bounding box center [871, 181] width 170 height 13
click at [756, 64] on div at bounding box center [728, 416] width 1456 height 831
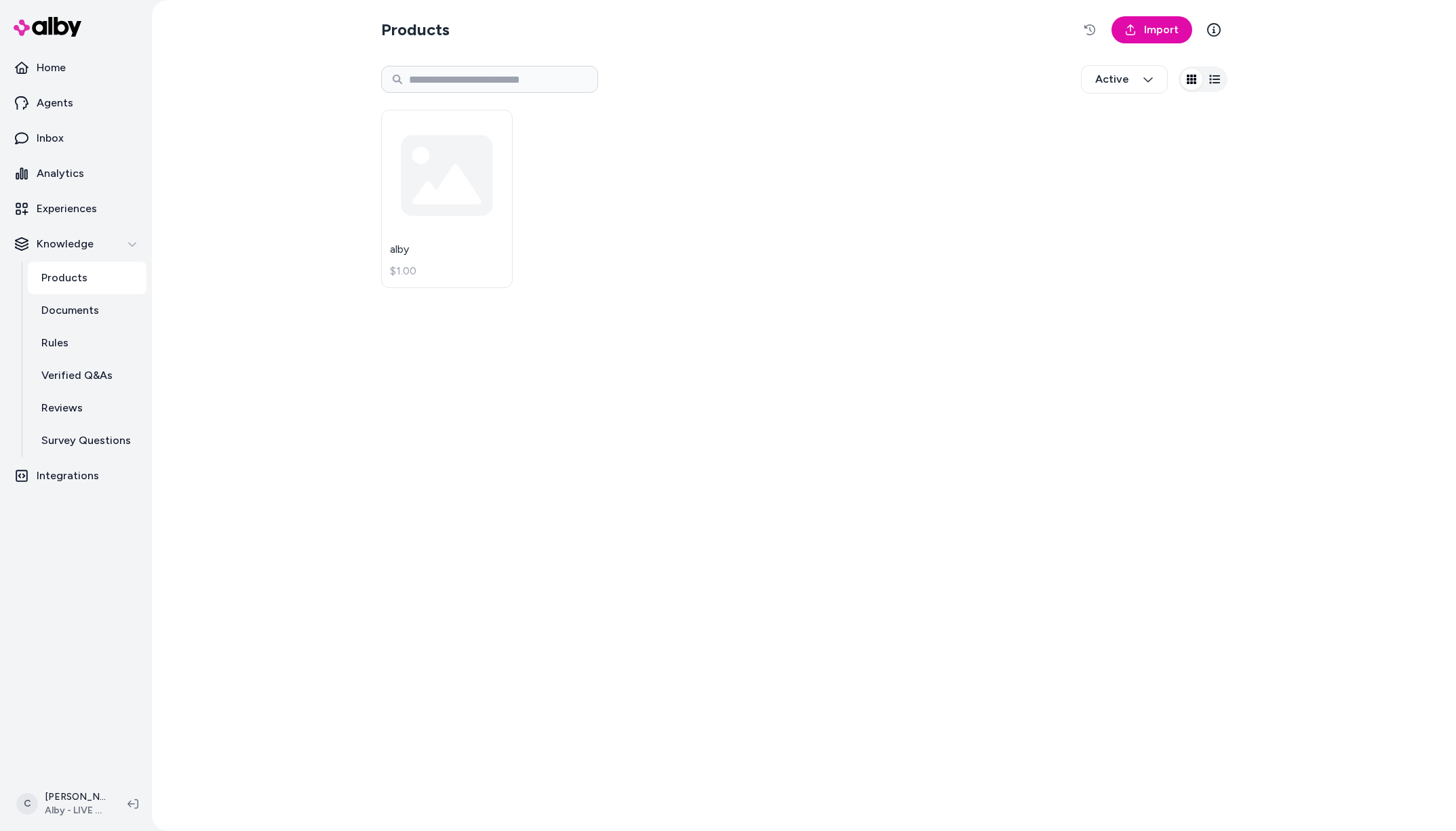
click at [547, 441] on div "Products Import Active alby $1.00" at bounding box center [804, 416] width 869 height 831
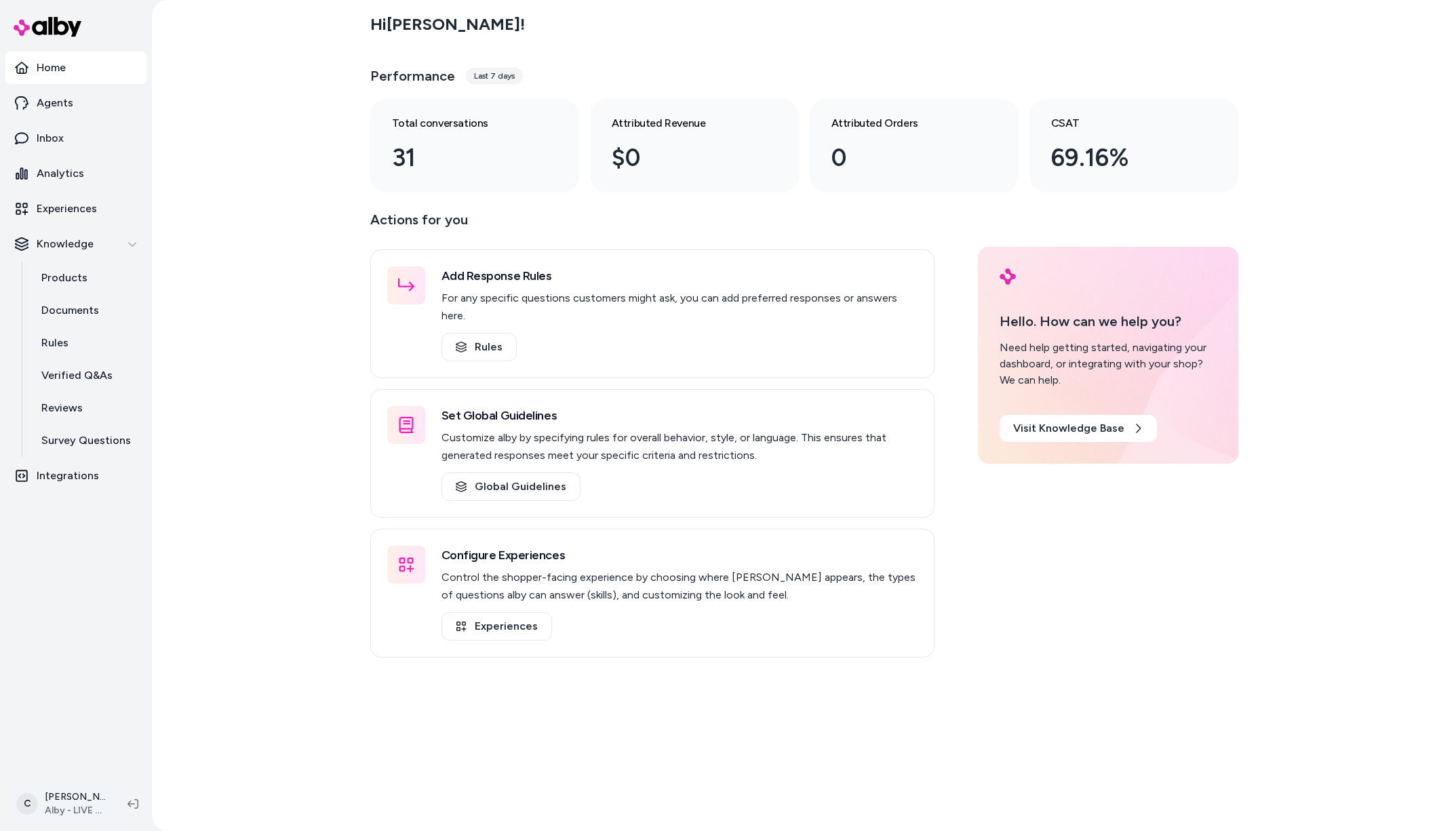
click at [63, 789] on html "2025.40.5 Home Agents Inbox Analytics Experiences Knowledge Products Documents …" at bounding box center [728, 416] width 1456 height 831
click at [80, 596] on div "Shortcuts ⌘K" at bounding box center [109, 609] width 191 height 33
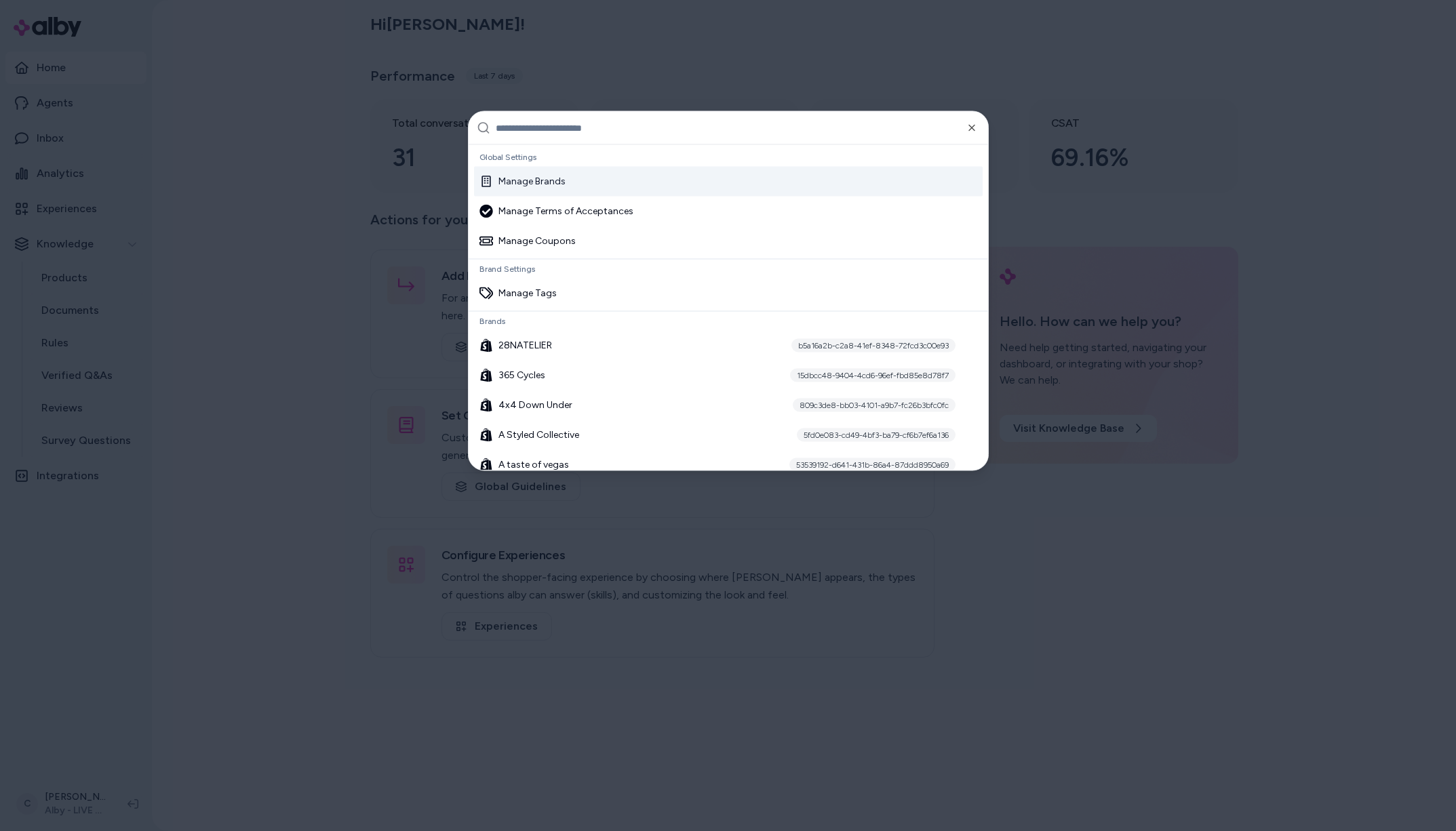
click at [544, 132] on input "text" at bounding box center [738, 129] width 485 height 33
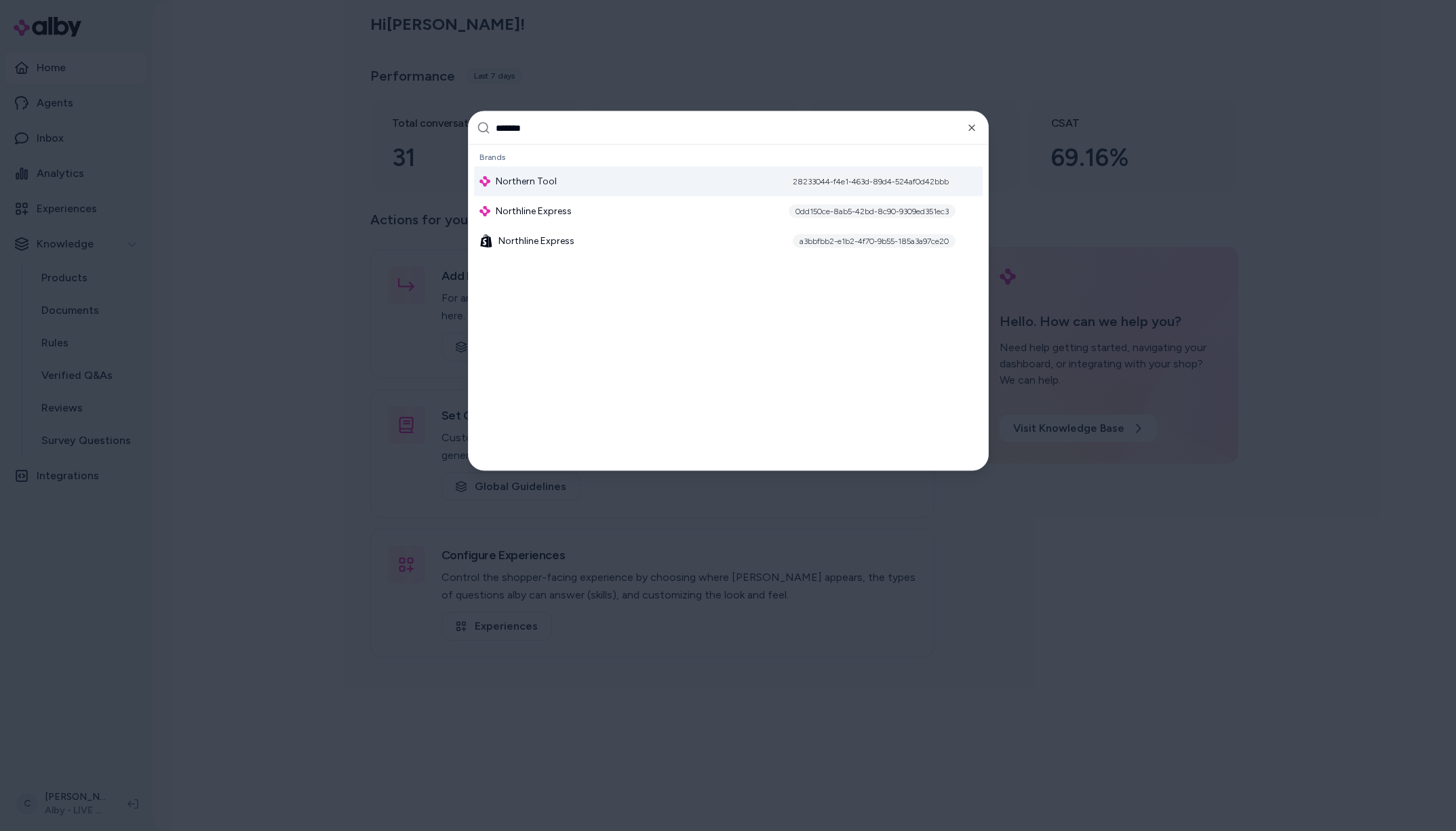
type input "********"
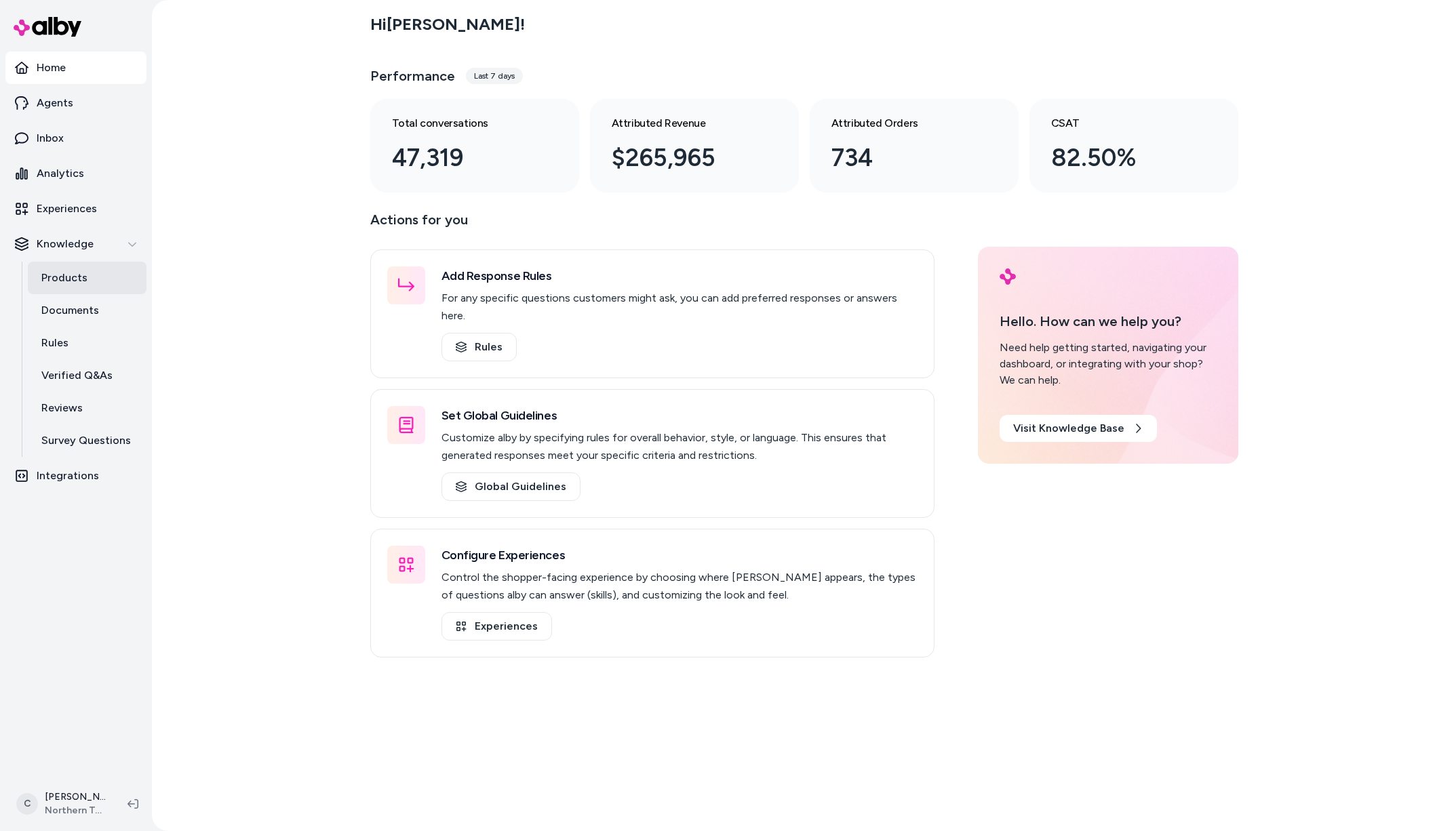
click at [80, 265] on link "Products" at bounding box center [87, 278] width 119 height 33
click at [124, 272] on link "Products" at bounding box center [87, 278] width 119 height 33
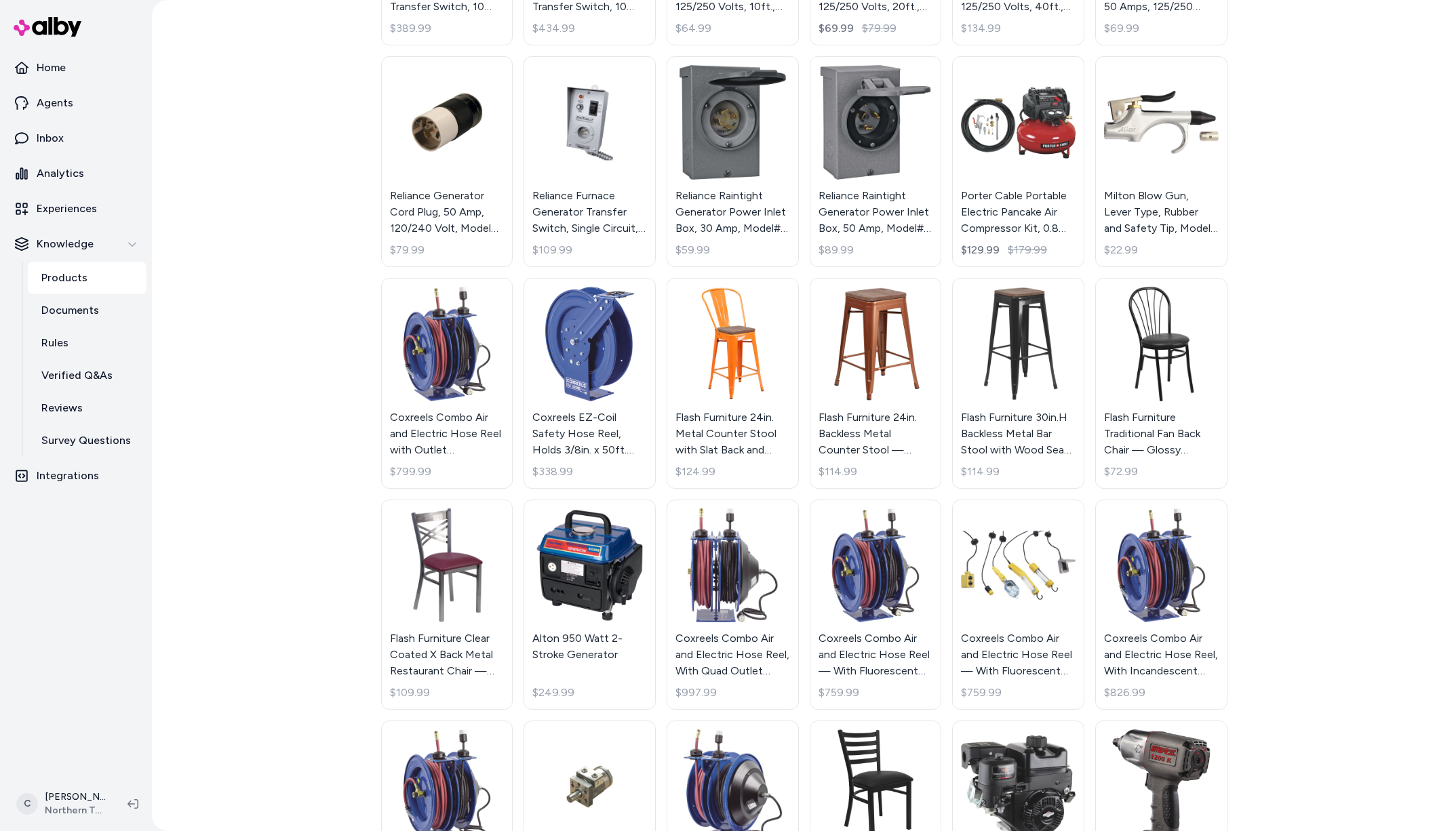
scroll to position [838, 0]
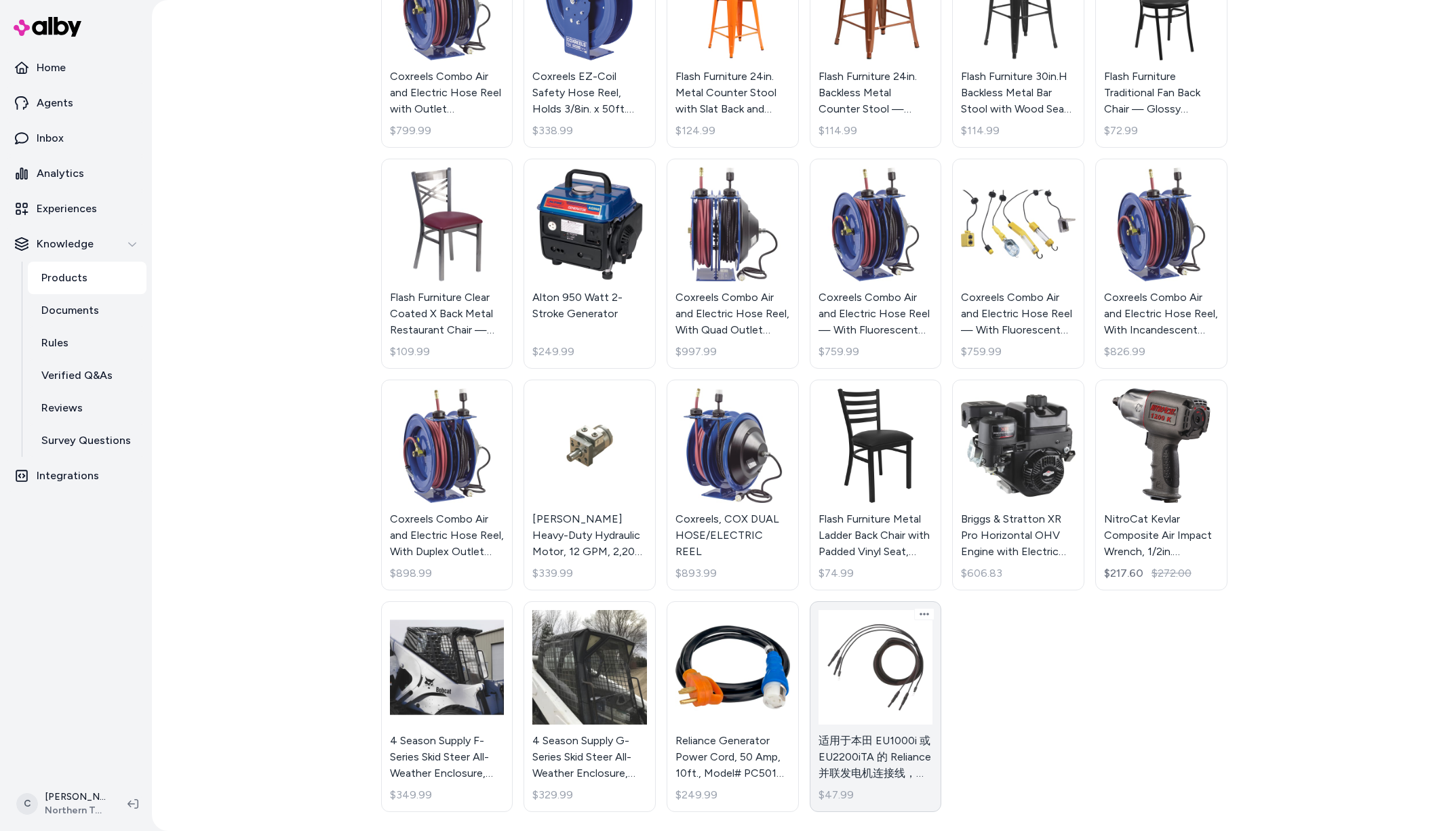
click at [863, 764] on link "适用于本田 EU1000i 或 EU2200iTA 的 Reliance 并联发电机连接线，型号：HPK1000 $47.99" at bounding box center [876, 707] width 132 height 211
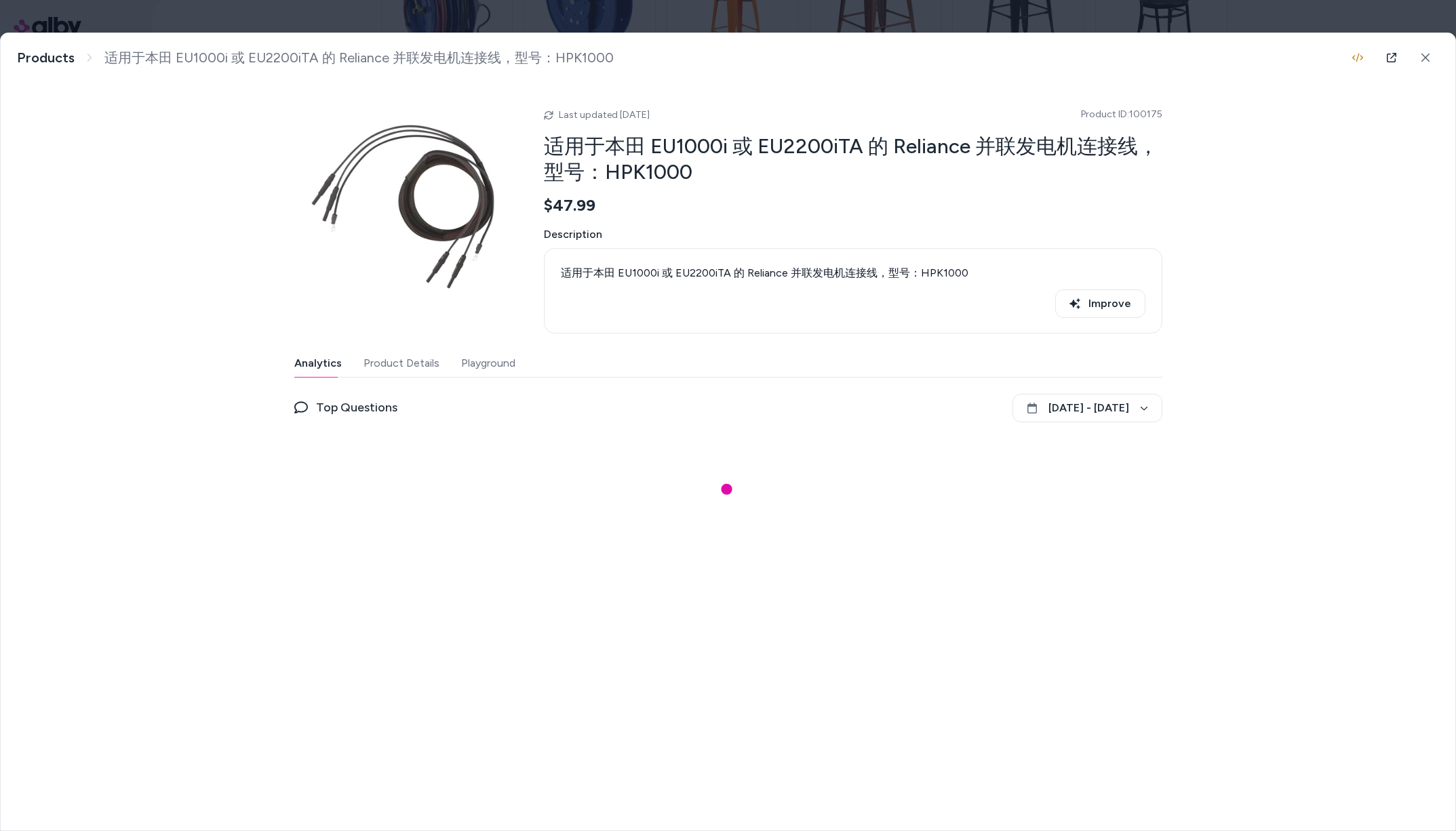
click at [887, 702] on div "适用于本田 EU1000i 或 EU2200iTA 的 Reliance 并联发电机连接线，型号：HPK1000 适用于本田 EU1000i 或 EU2200…" at bounding box center [728, 432] width 1456 height 798
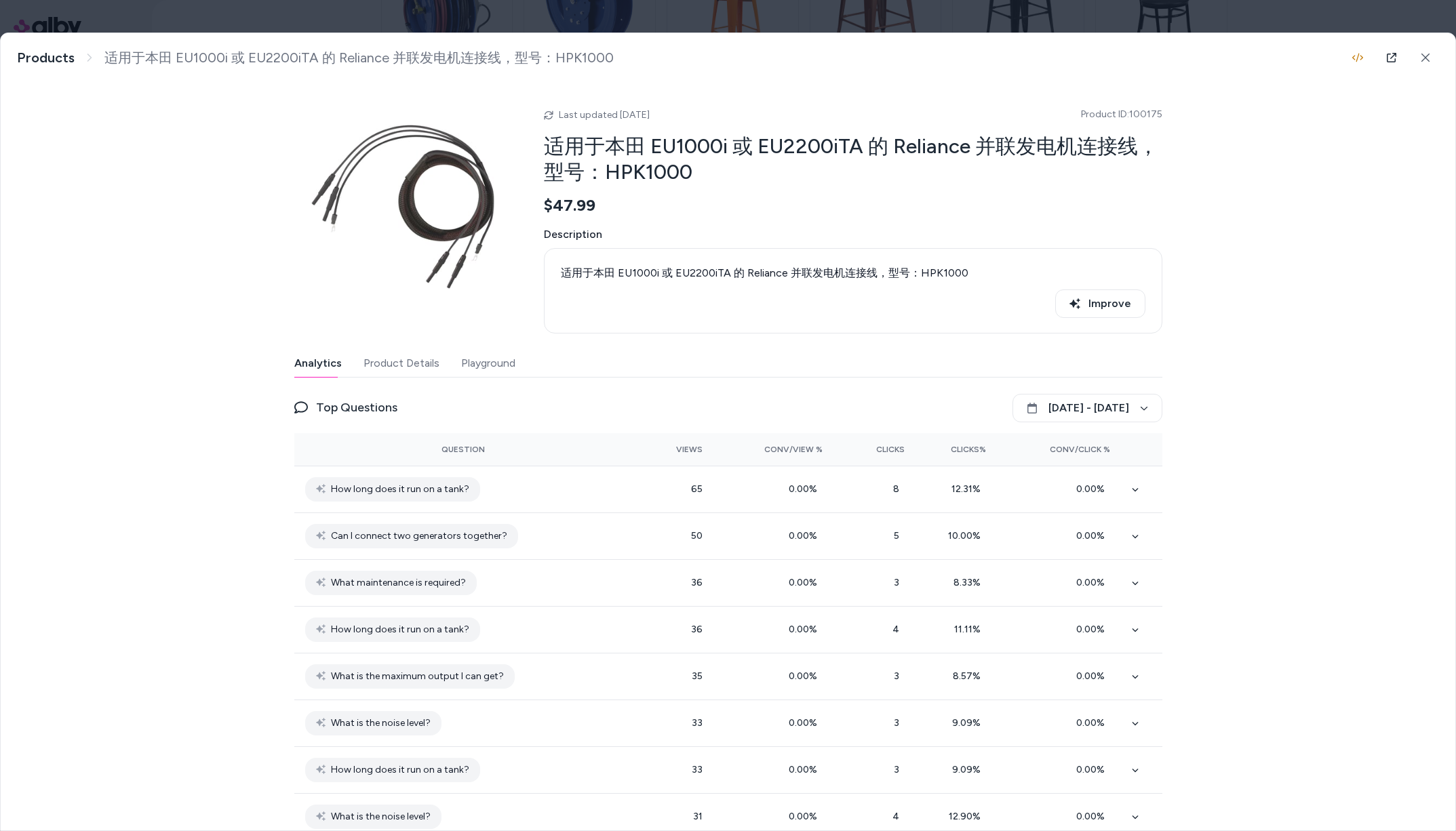
drag, startPoint x: 634, startPoint y: 112, endPoint x: 413, endPoint y: 135, distance: 222.2
click at [458, 126] on div "Last updated [DATE] Product ID: 100175 适用于本田 EU1000i 或 EU2200iTA 的 Reliance 并联发…" at bounding box center [728, 215] width 869 height 235
click at [1151, 115] on span "Product ID: 100175" at bounding box center [1121, 114] width 82 height 13
click at [388, 367] on button "Product Details" at bounding box center [401, 364] width 76 height 27
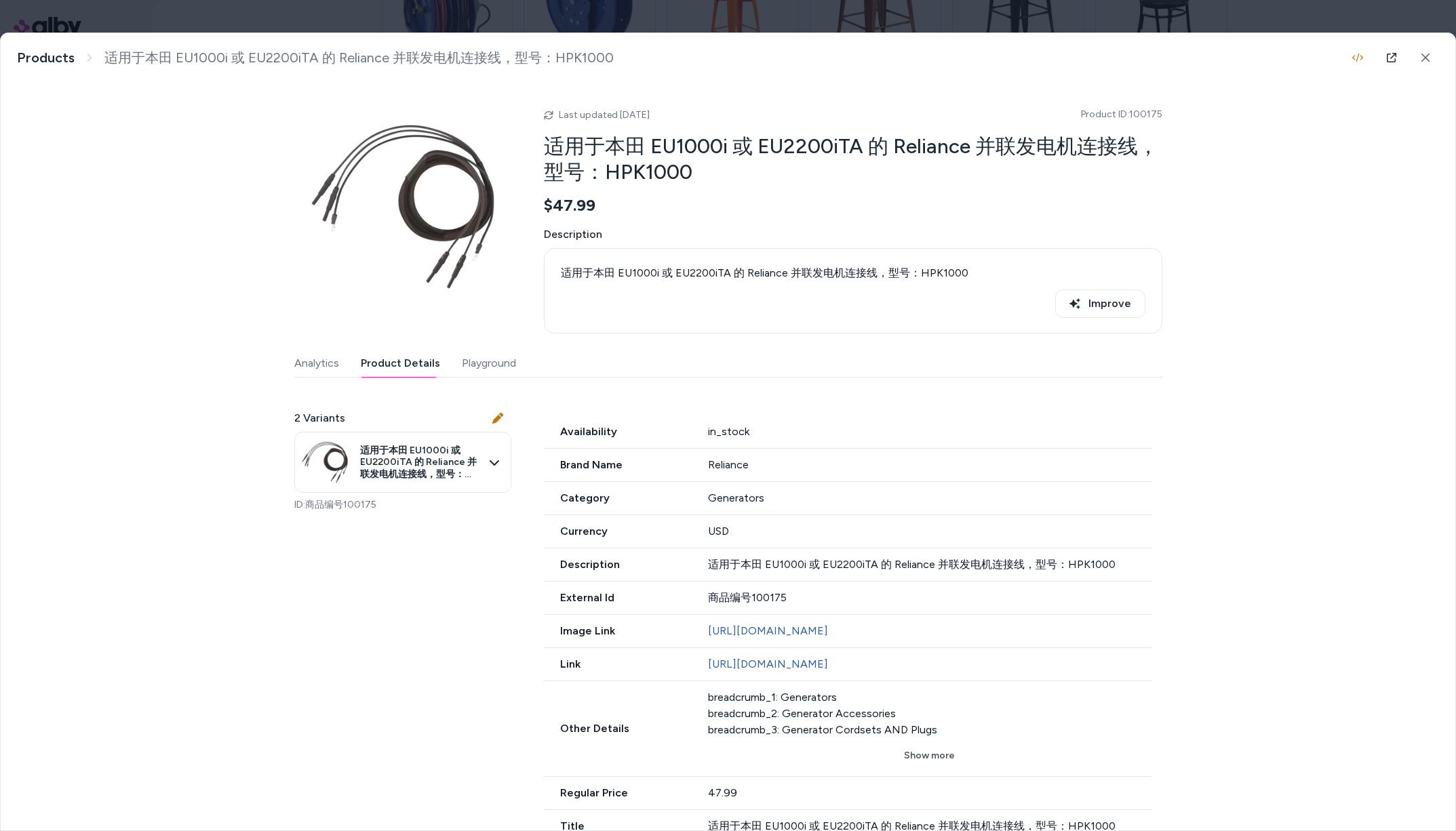
click at [335, 360] on div "Analytics Product Details Playground" at bounding box center [728, 364] width 869 height 28
click at [295, 363] on button "Analytics" at bounding box center [317, 364] width 45 height 27
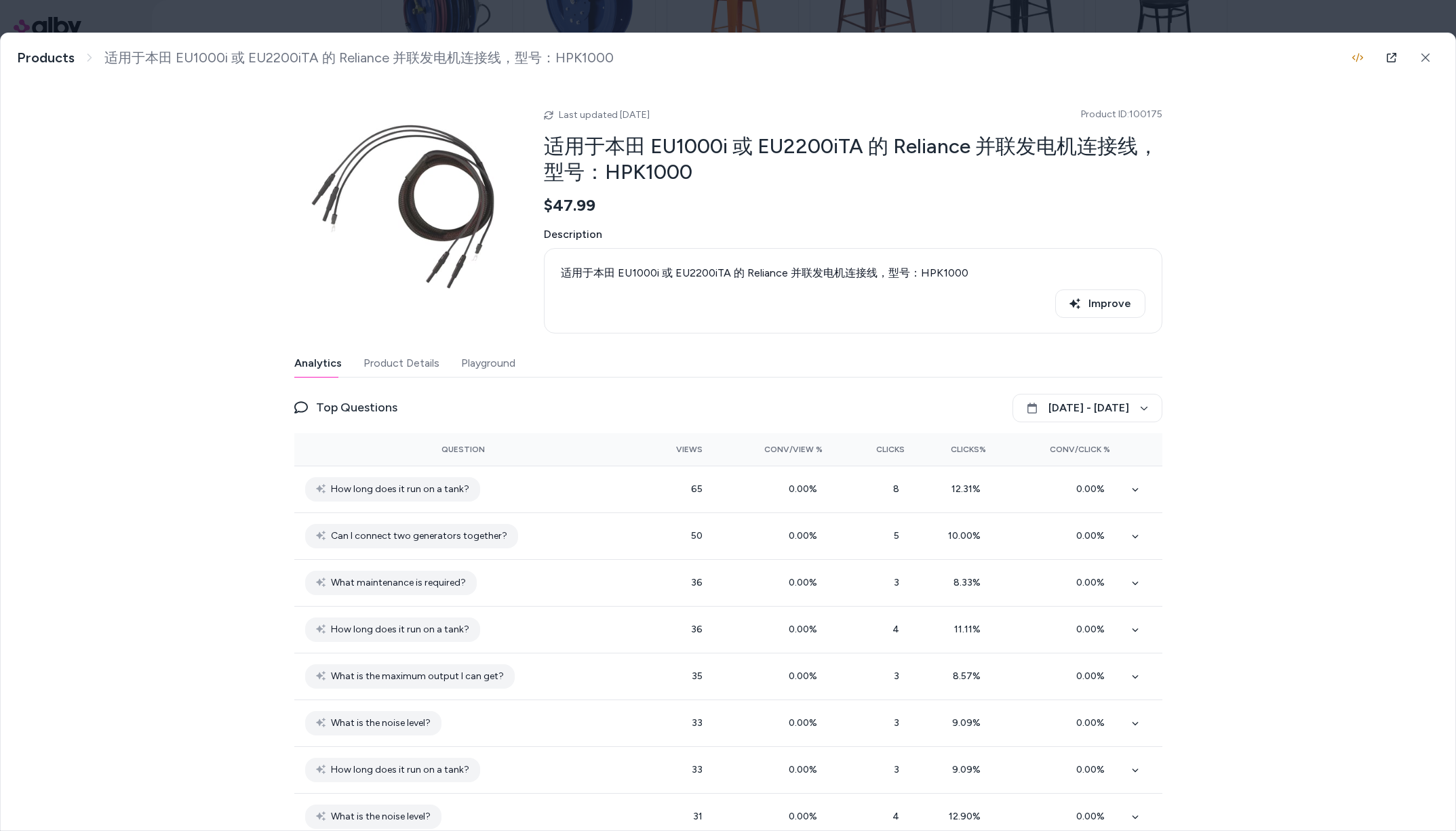
drag, startPoint x: 611, startPoint y: 115, endPoint x: 547, endPoint y: 109, distance: 64.3
click at [547, 109] on div "Last updated [DATE] Product ID: 100175" at bounding box center [853, 114] width 619 height 16
drag, startPoint x: 623, startPoint y: 126, endPoint x: 731, endPoint y: 138, distance: 108.7
click at [700, 135] on div "Last updated [DATE] Product ID: 100175 适用于本田 EU1000i 或 EU2200iTA 的 Reliance 并联发…" at bounding box center [853, 215] width 619 height 235
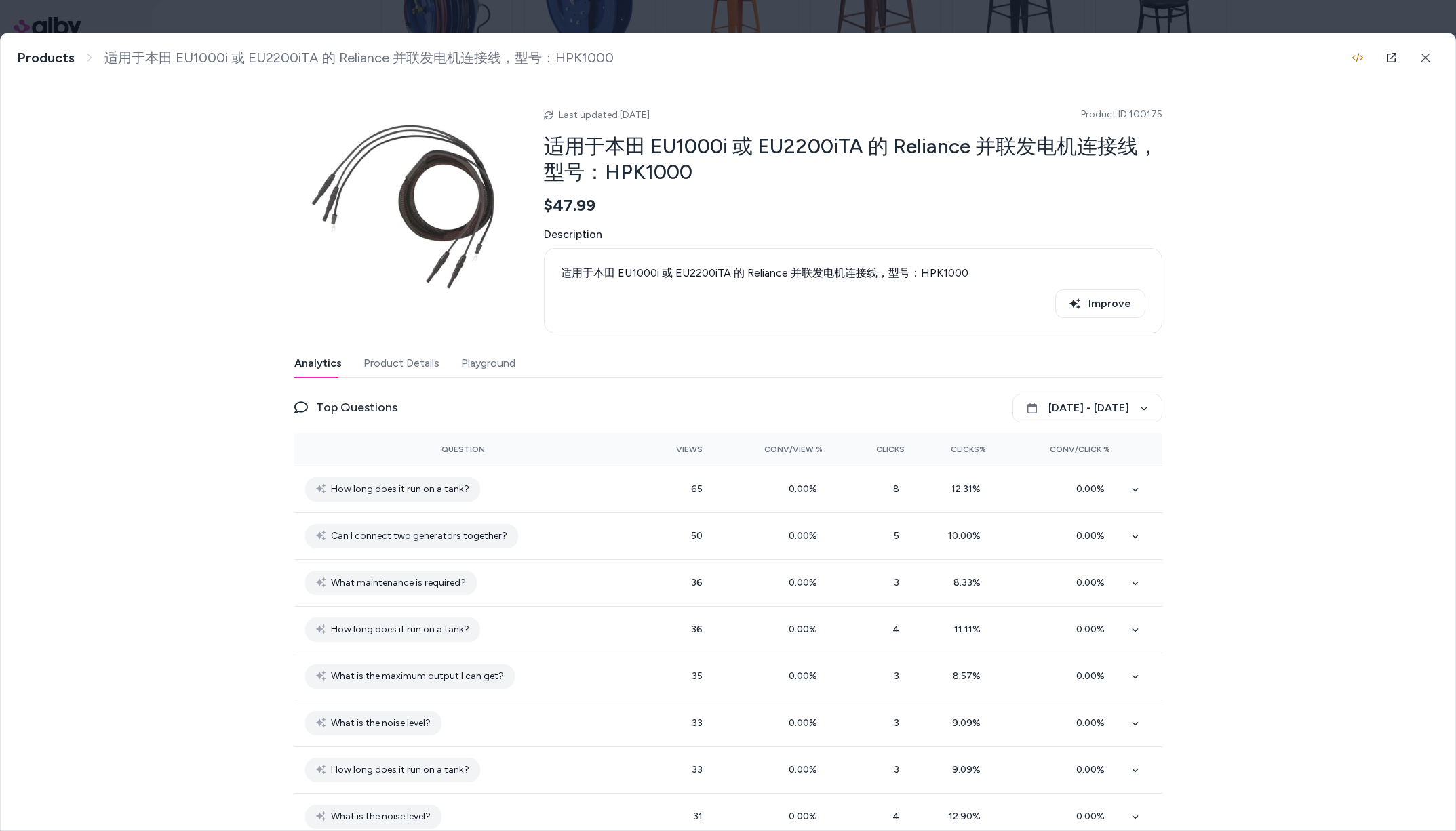
click at [730, 137] on h2 "适用于本田 EU1000i 或 EU2200iTA 的 Reliance 并联发电机连接线，型号：HPK1000" at bounding box center [853, 158] width 619 height 51
drag, startPoint x: 729, startPoint y: 123, endPoint x: 714, endPoint y: 112, distance: 18.6
click at [738, 114] on div "Last updated Oct 01, 2025 Product ID: 100175" at bounding box center [853, 114] width 619 height 16
click at [1142, 115] on span "Product ID: 100175" at bounding box center [1121, 114] width 82 height 13
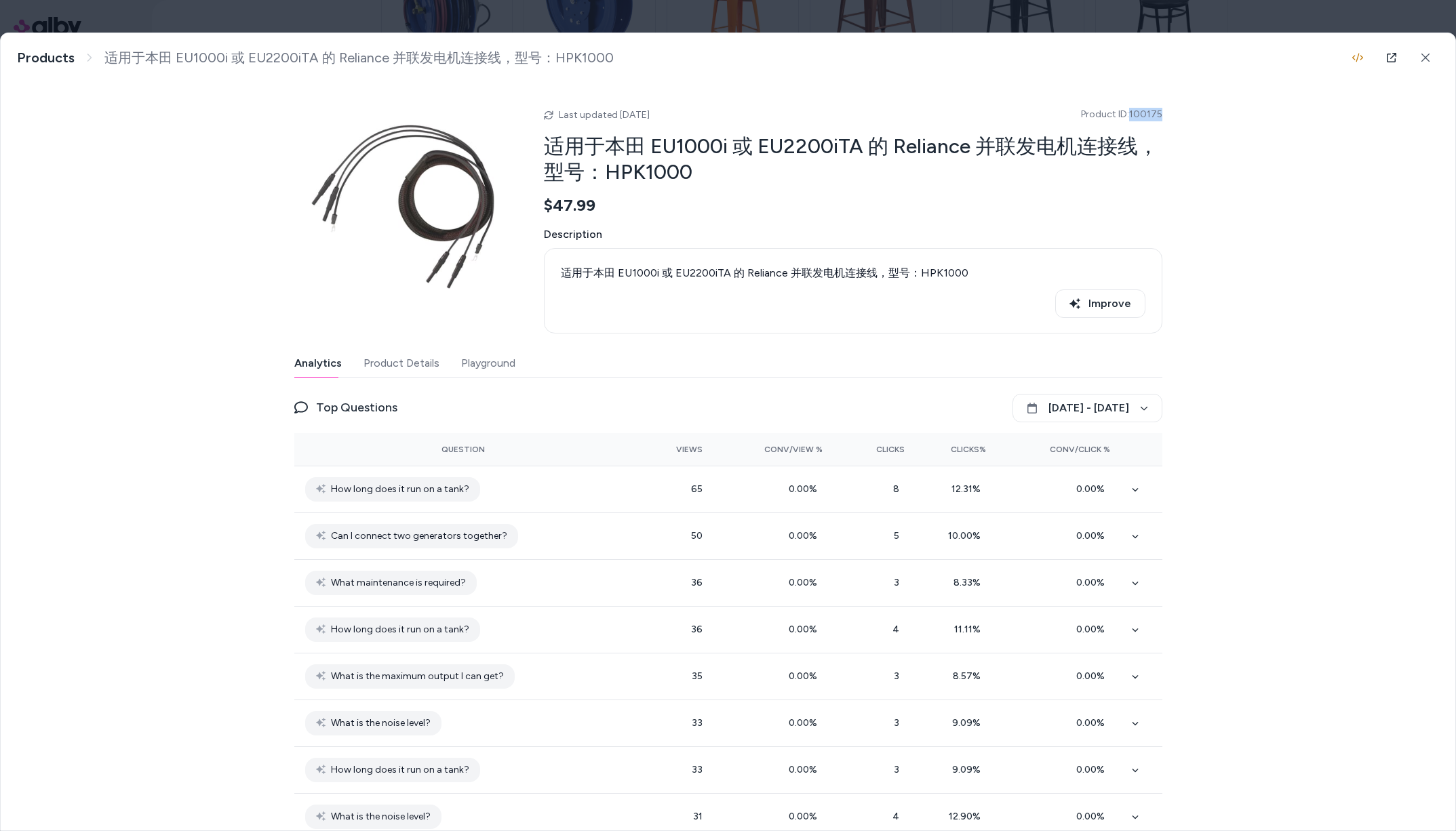
click at [1142, 115] on span "Product ID: 100175" at bounding box center [1121, 114] width 82 height 13
drag, startPoint x: 1172, startPoint y: 107, endPoint x: 1190, endPoint y: 112, distance: 18.7
click at [1172, 107] on div "适用于本田 EU1000i 或 EU2200iTA 的 Reliance 并联发电机连接线，型号：HPK1000 适用于本田 EU1000i 或 EU2200…" at bounding box center [728, 432] width 1455 height 797
drag, startPoint x: 1186, startPoint y: 114, endPoint x: 1128, endPoint y: 119, distance: 58.2
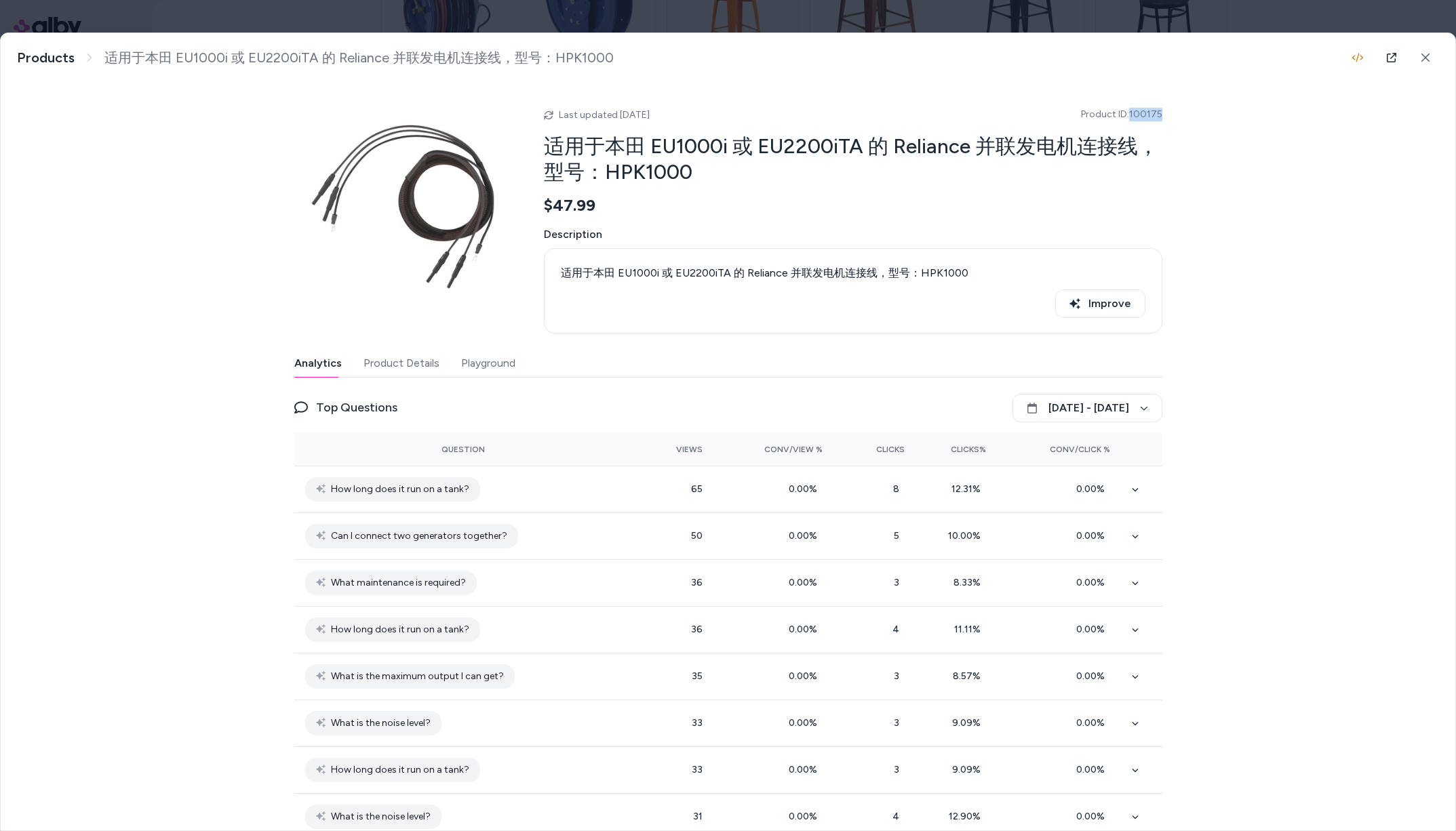
click at [1128, 119] on div "适用于本田 EU1000i 或 EU2200iTA 的 Reliance 并联发电机连接线，型号：HPK1000 适用于本田 EU1000i 或 EU2200…" at bounding box center [728, 432] width 1455 height 797
copy span "100175"
click at [1266, 121] on div "适用于本田 EU1000i 或 EU2200iTA 的 Reliance 并联发电机连接线，型号：HPK1000 适用于本田 EU1000i 或 EU2200…" at bounding box center [728, 432] width 1455 height 797
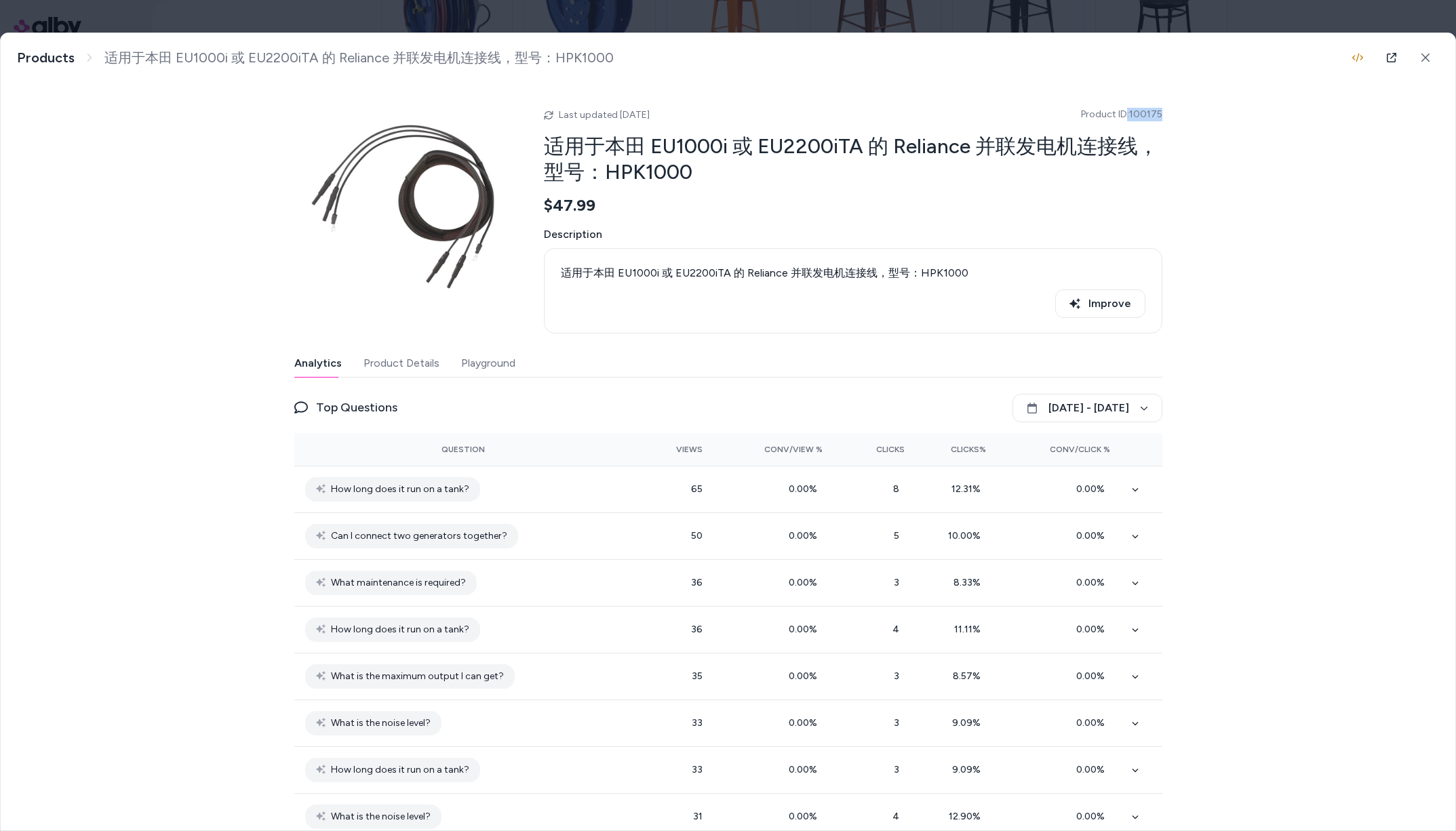
drag, startPoint x: 1141, startPoint y: 114, endPoint x: 1131, endPoint y: 121, distance: 12.2
click at [1125, 119] on div "适用于本田 EU1000i 或 EU2200iTA 的 Reliance 并联发电机连接线，型号：HPK1000 适用于本田 EU1000i 或 EU2200…" at bounding box center [728, 432] width 1455 height 797
click at [1126, 117] on span "Product ID: 100175" at bounding box center [1121, 114] width 82 height 13
drag, startPoint x: 1130, startPoint y: 114, endPoint x: 1283, endPoint y: 120, distance: 153.1
click at [1237, 117] on div "适用于本田 EU1000i 或 EU2200iTA 的 Reliance 并联发电机连接线，型号：HPK1000 适用于本田 EU1000i 或 EU2200…" at bounding box center [728, 432] width 1455 height 797
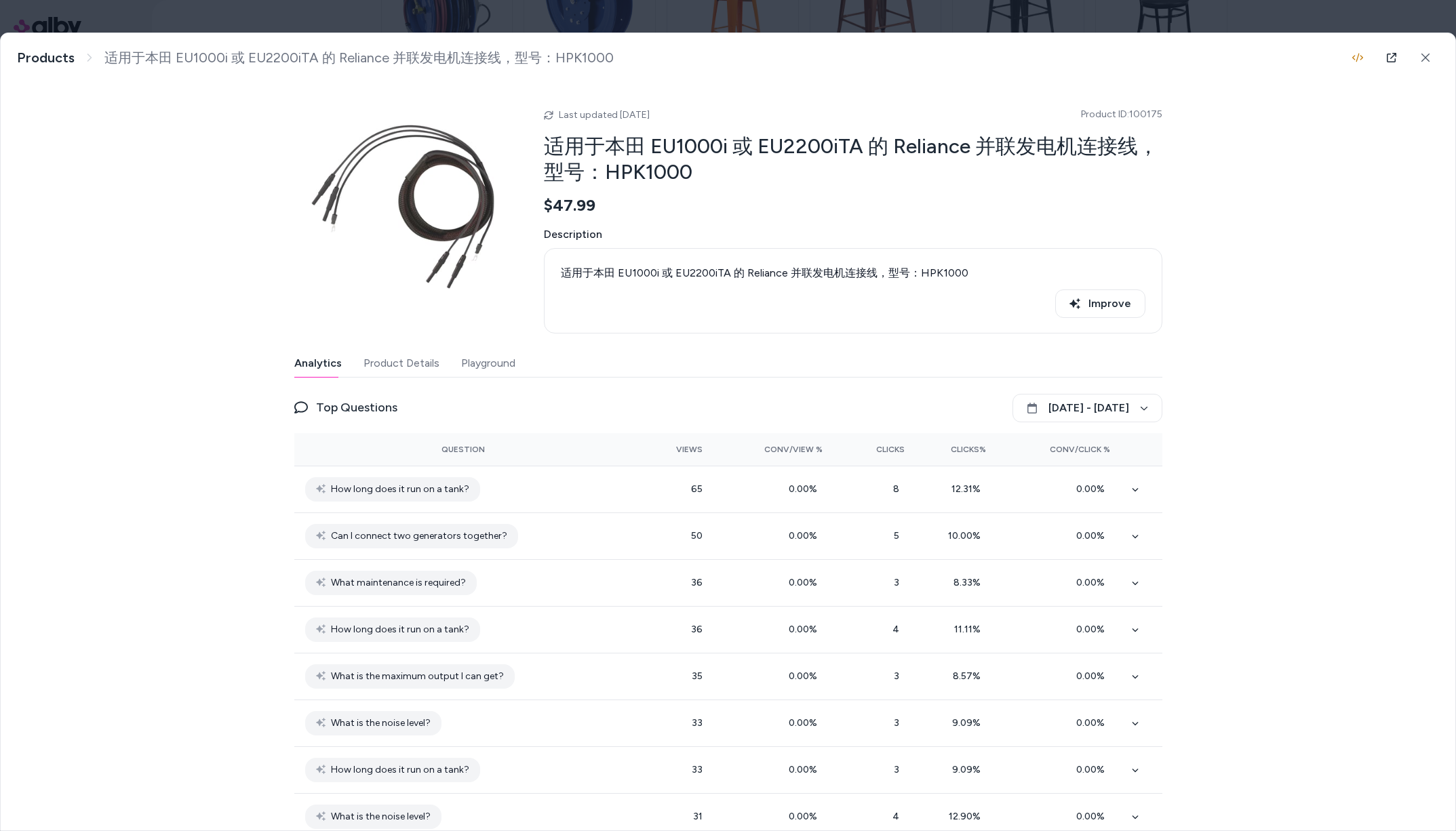
click at [1297, 123] on div "适用于本田 EU1000i 或 EU2200iTA 的 Reliance 并联发电机连接线，型号：HPK1000 适用于本田 EU1000i 或 EU2200…" at bounding box center [728, 432] width 1455 height 797
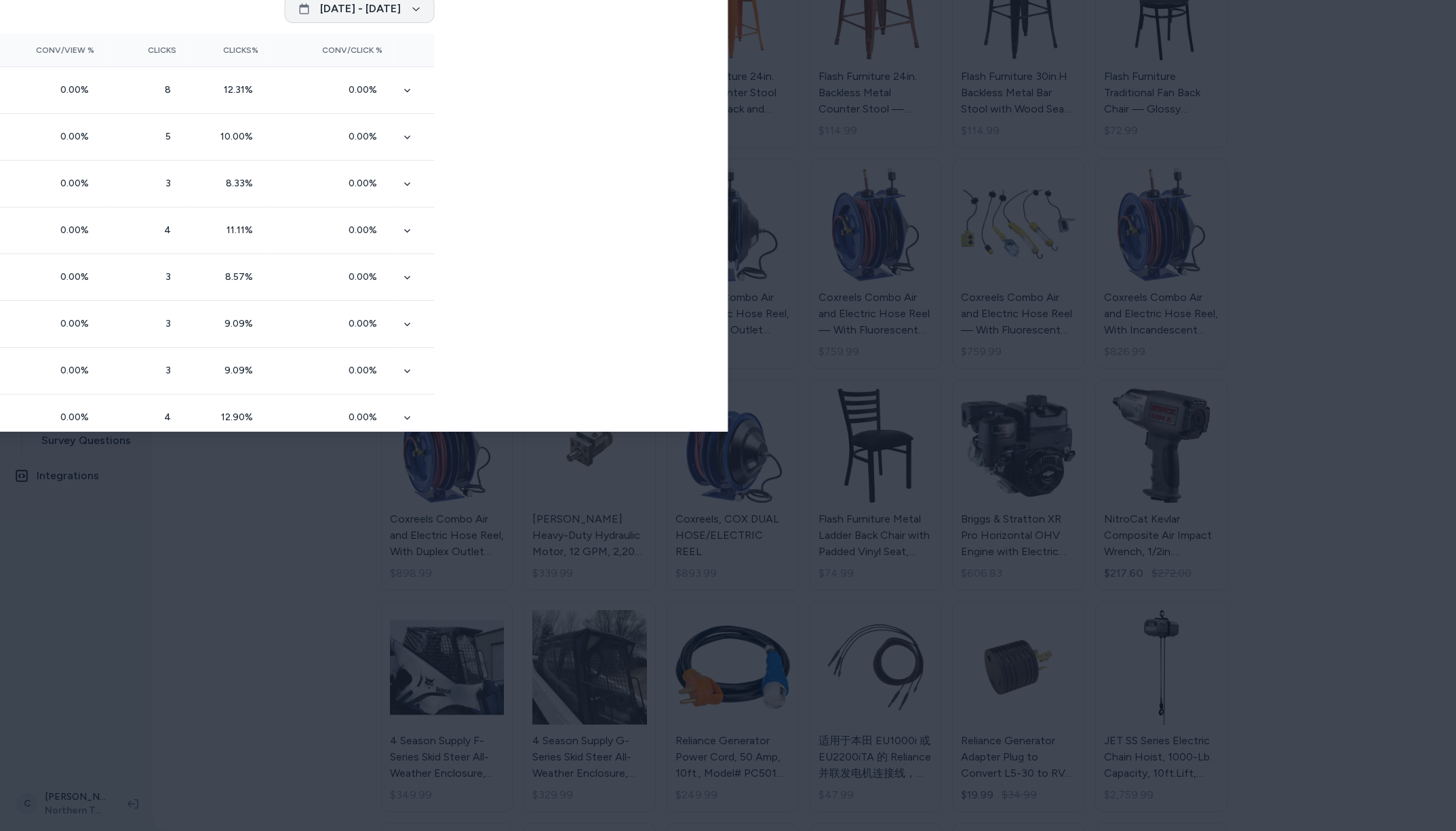
click at [337, 29] on body "Home Agents Inbox Analytics Experiences Knowledge Products Documents Rules Veri…" at bounding box center [728, 416] width 1456 height 831
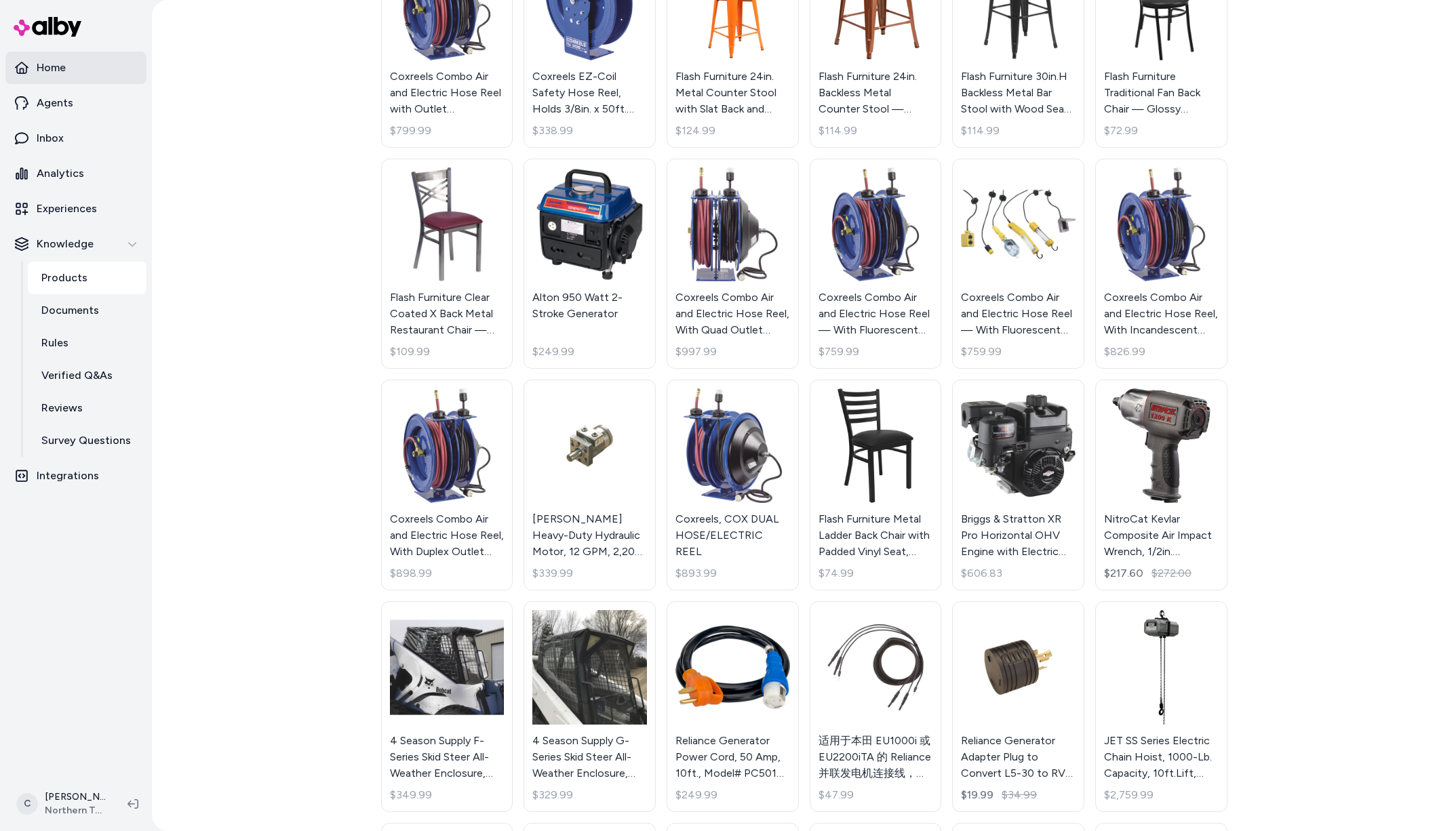
drag, startPoint x: 72, startPoint y: 68, endPoint x: 94, endPoint y: 67, distance: 22.0
click at [72, 68] on link "Home" at bounding box center [76, 68] width 141 height 33
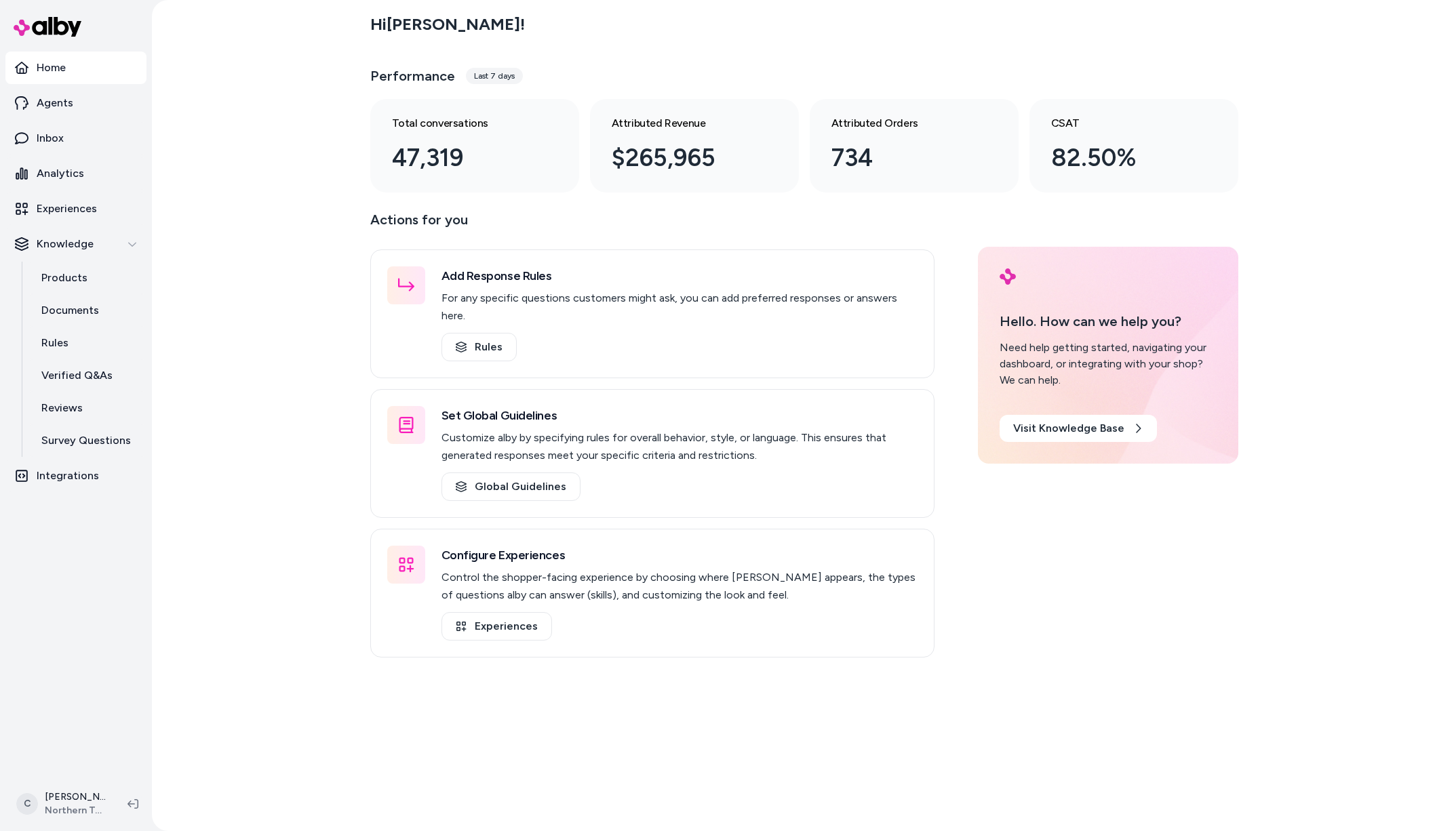
click at [273, 234] on div "Hi Chris ! Performance Last 7 days Total conversations 47,319 Attributed Revenu…" at bounding box center [803, 416] width 1304 height 831
click at [74, 95] on link "Agents" at bounding box center [76, 103] width 141 height 33
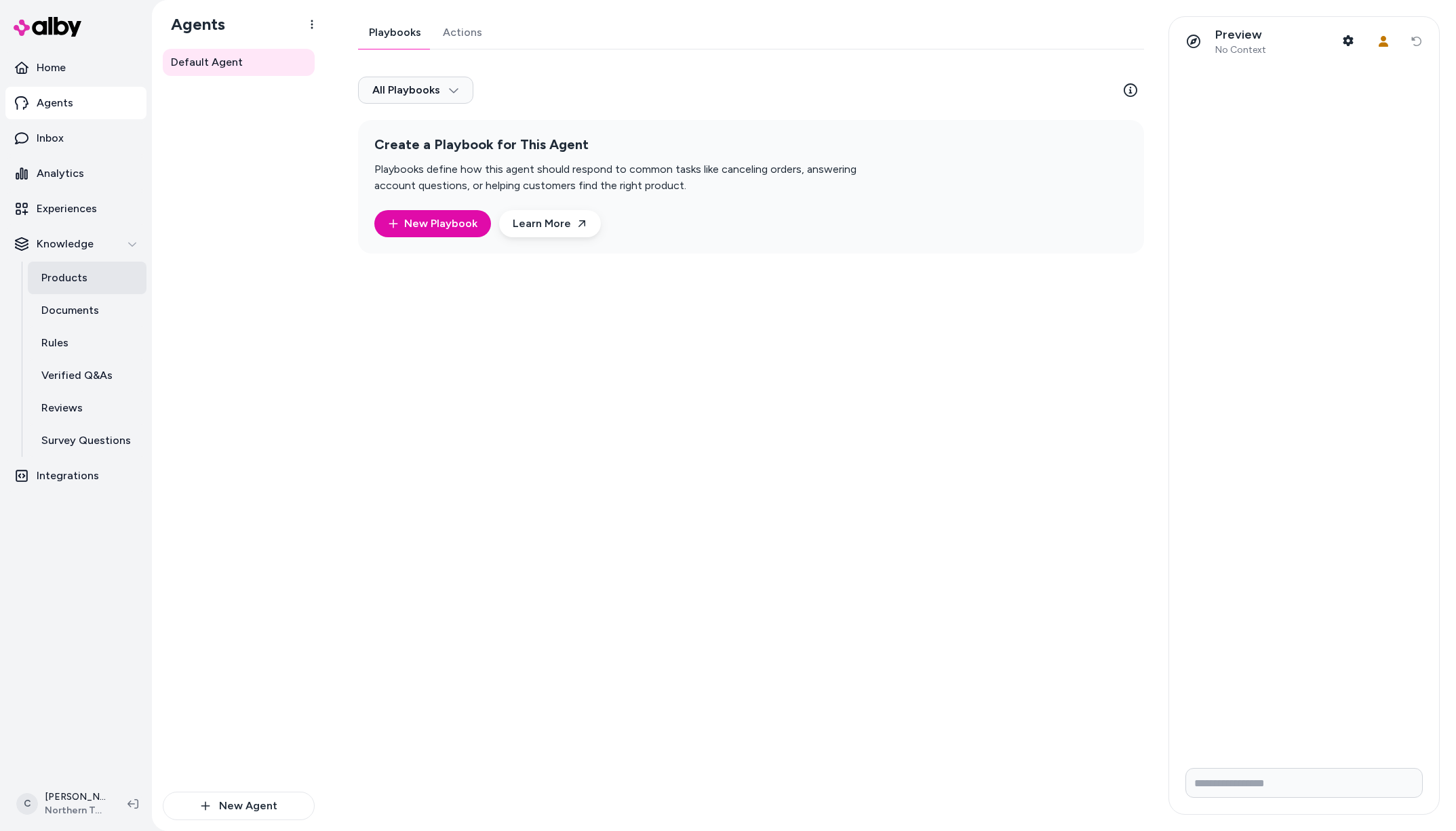
click at [89, 269] on link "Products" at bounding box center [87, 278] width 119 height 33
click at [81, 273] on p "Products" at bounding box center [64, 277] width 46 height 16
click at [73, 278] on p "Products" at bounding box center [64, 277] width 46 height 16
click at [71, 277] on p "Products" at bounding box center [64, 277] width 46 height 16
click at [72, 282] on p "Products" at bounding box center [64, 277] width 46 height 16
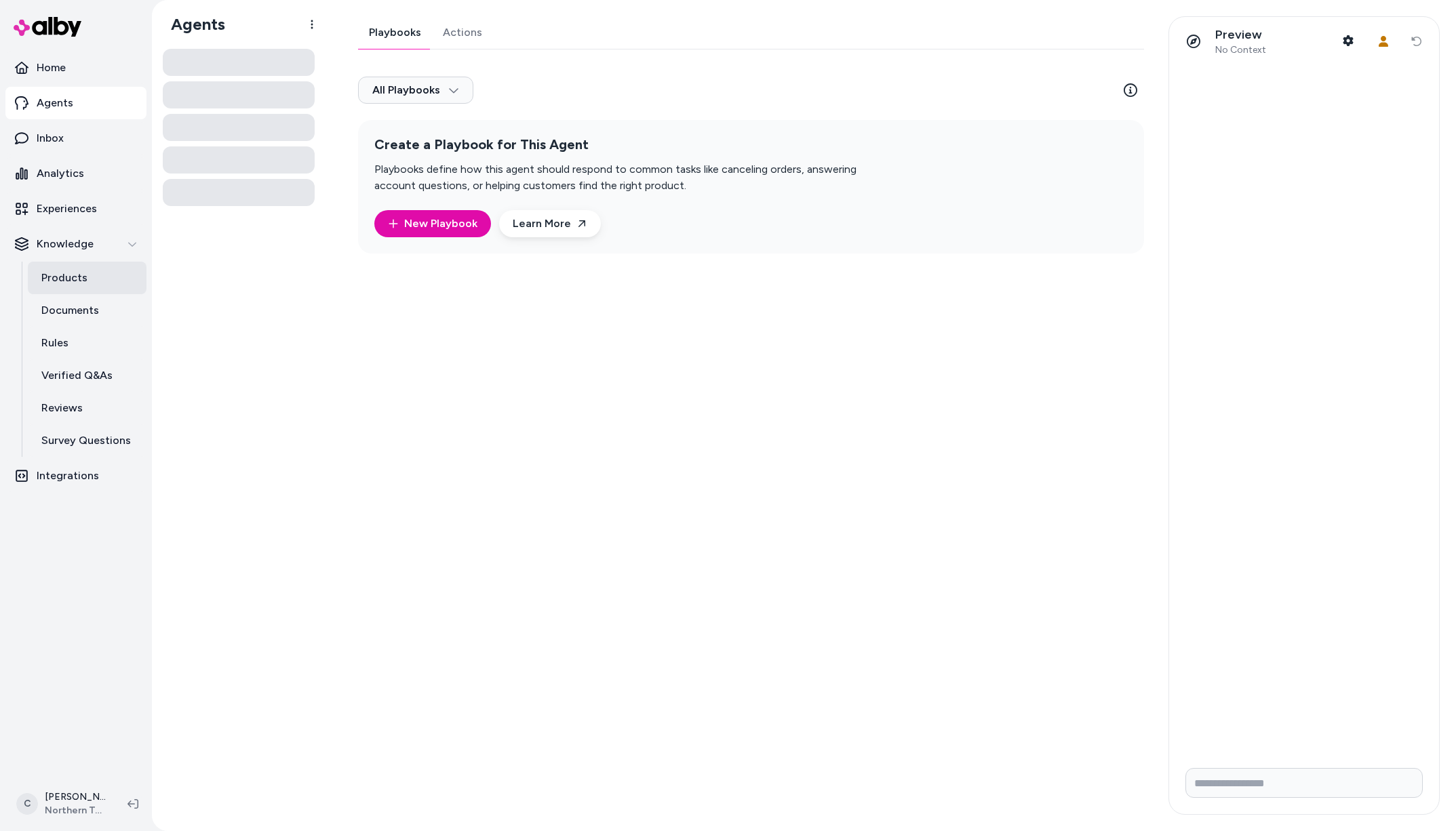
click at [86, 278] on link "Products" at bounding box center [87, 278] width 119 height 33
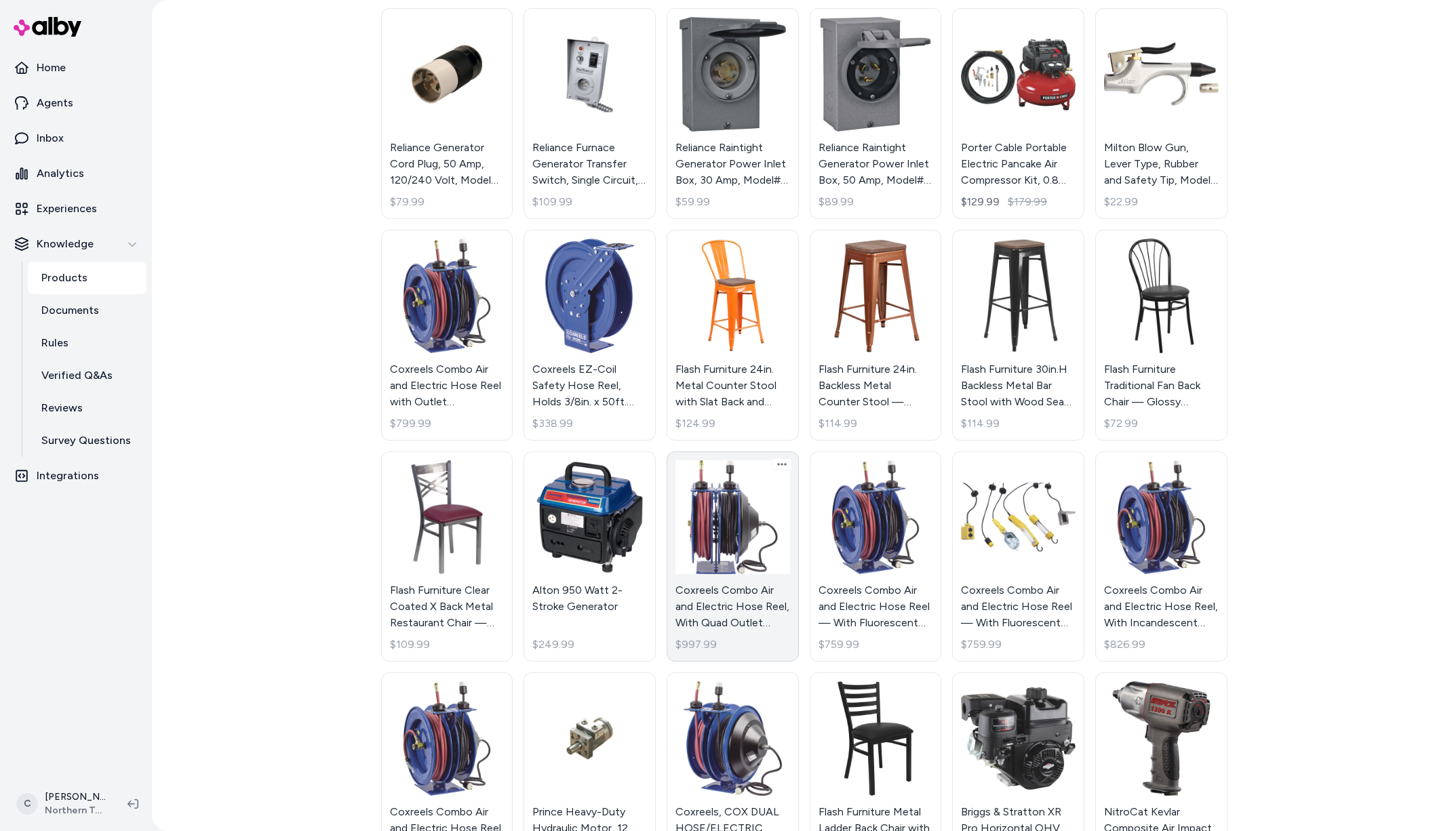
scroll to position [536, 0]
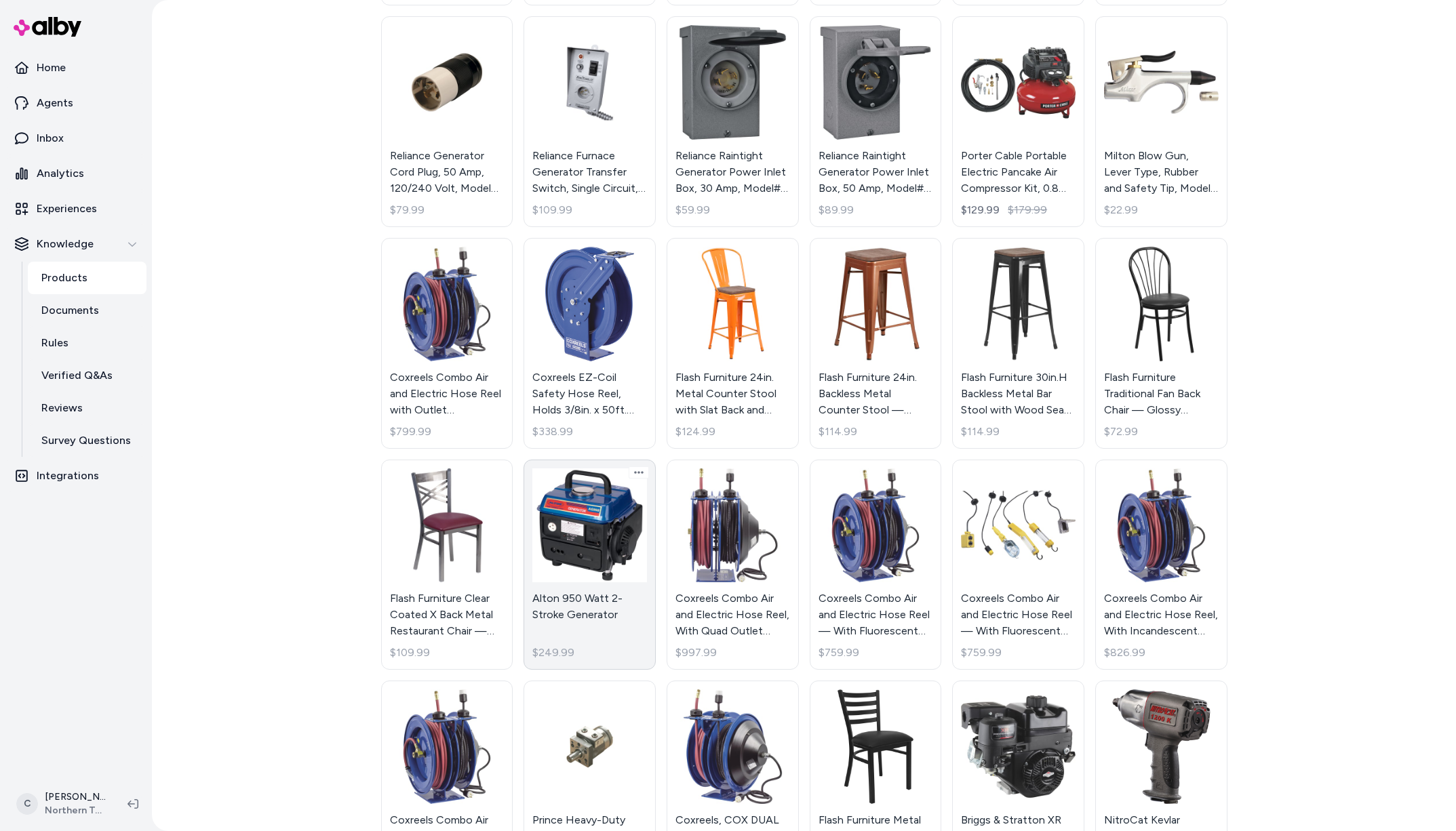
click at [605, 598] on link "[PERSON_NAME] 950 Watt 2-Stroke Generator $249.99" at bounding box center [590, 565] width 132 height 211
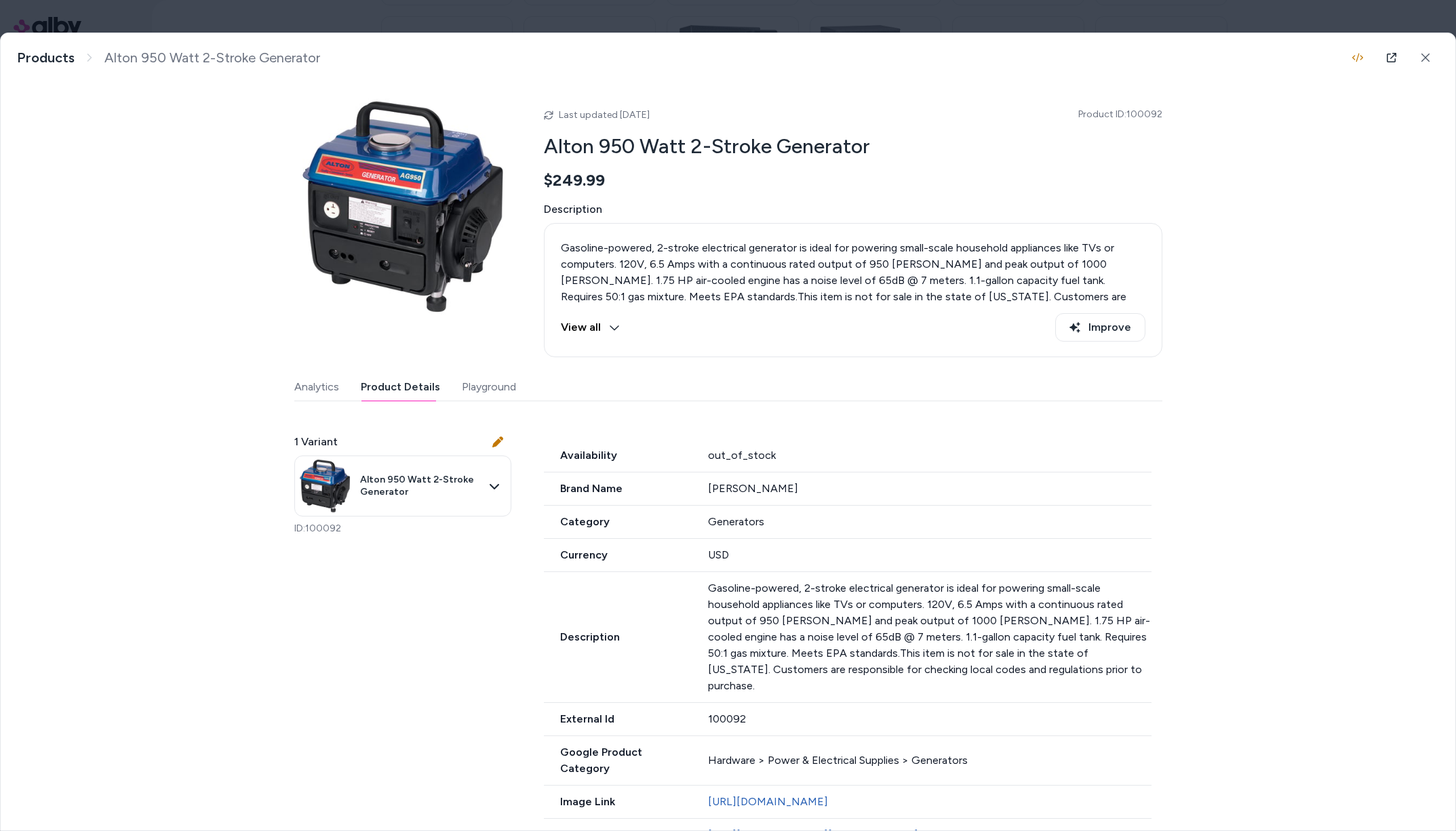
click at [415, 386] on button "Product Details" at bounding box center [400, 387] width 80 height 27
click at [475, 385] on button "Playground" at bounding box center [489, 387] width 55 height 27
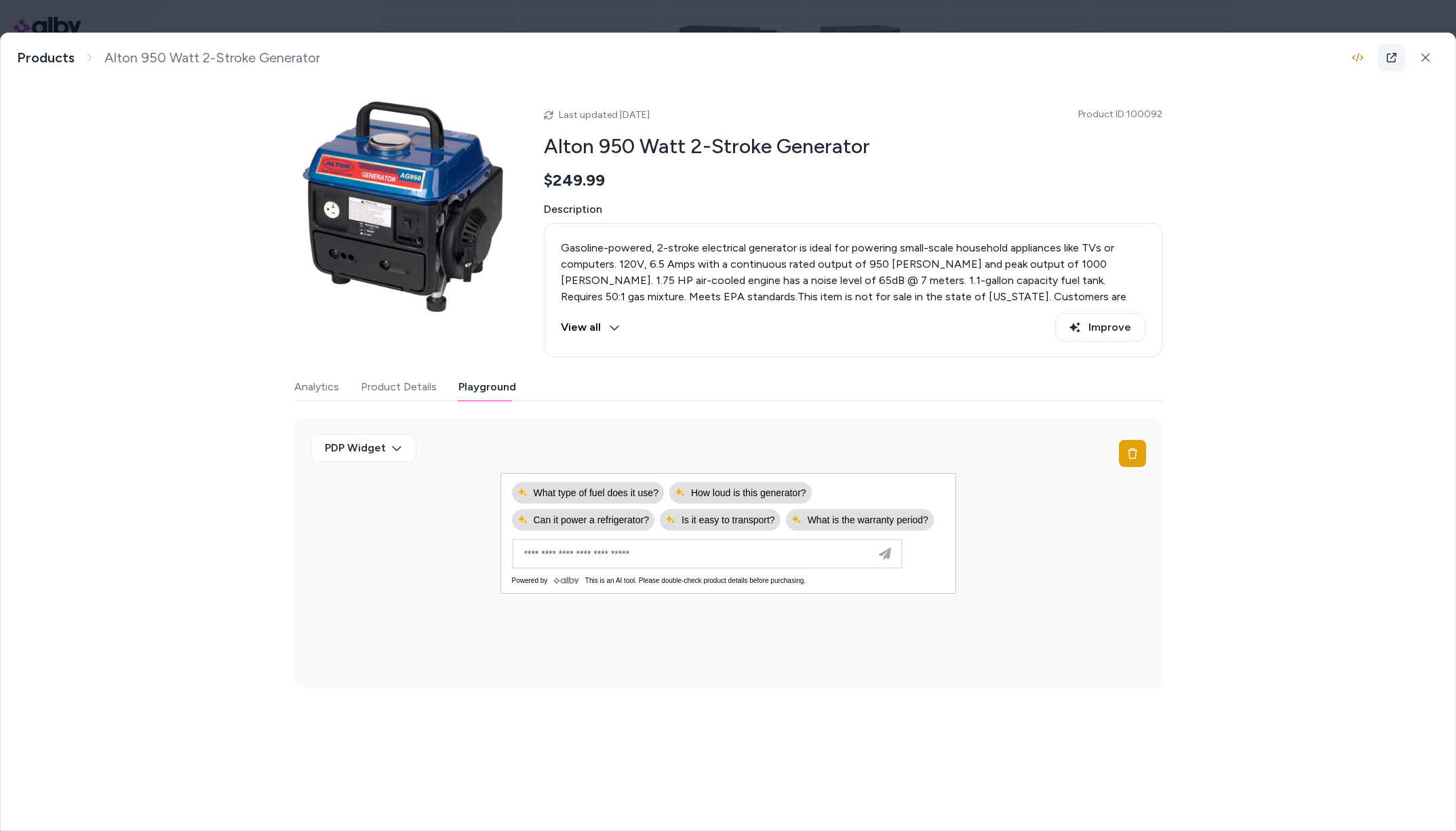
click at [1398, 56] on link at bounding box center [1392, 58] width 27 height 27
click at [371, 386] on button "Product Details" at bounding box center [398, 387] width 76 height 27
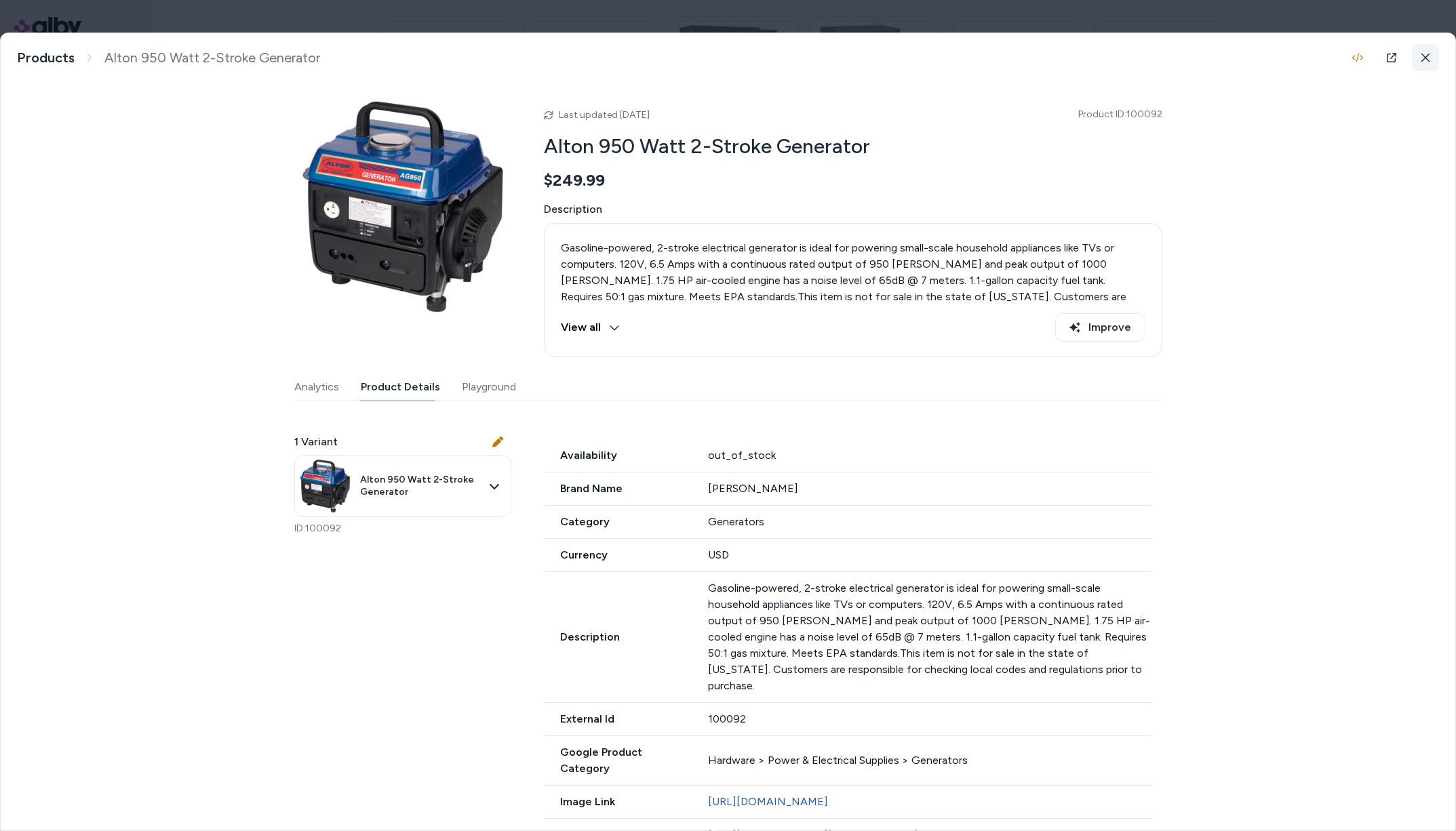
click at [1412, 57] on button at bounding box center [1425, 58] width 27 height 27
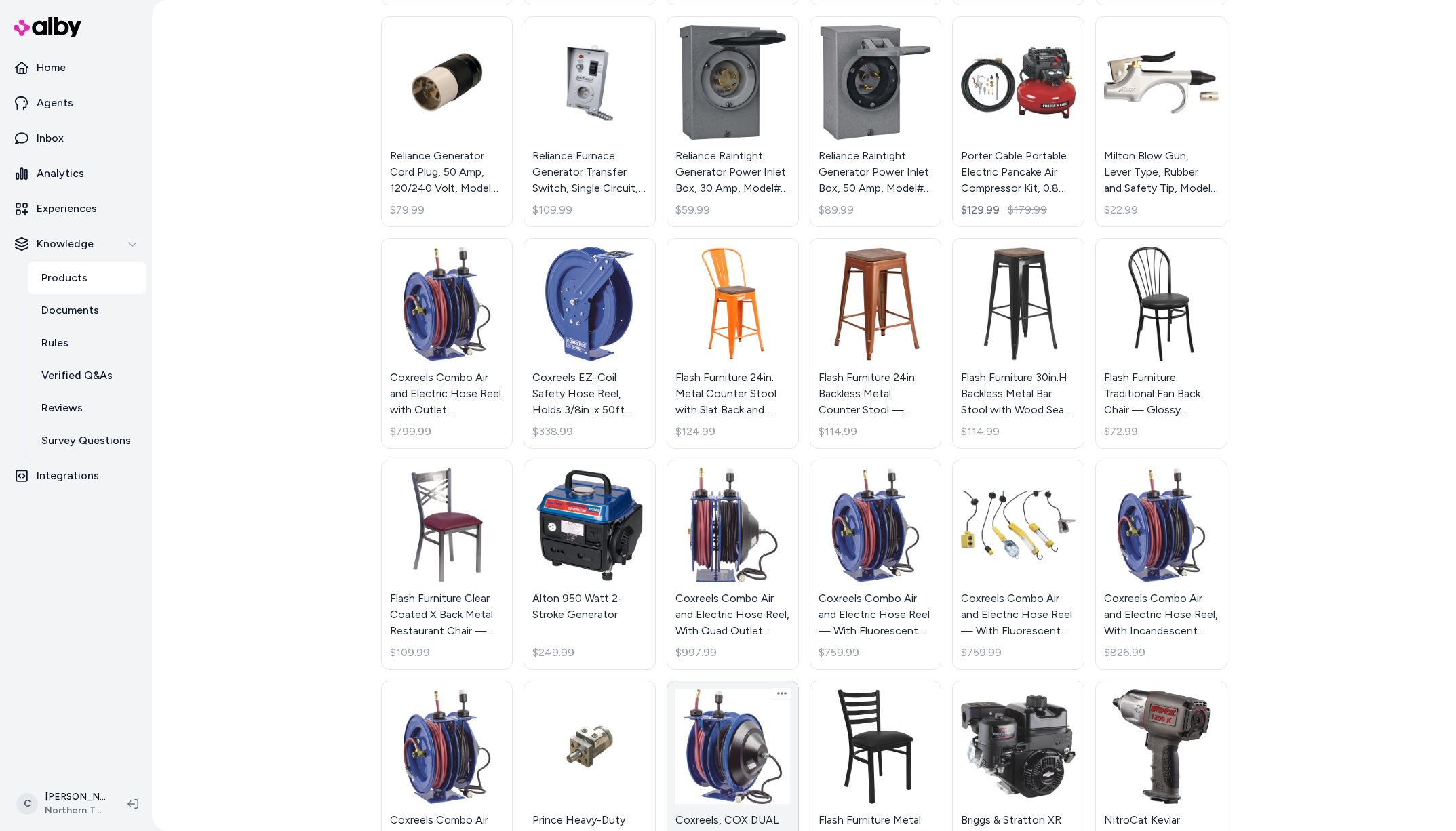
scroll to position [838, 0]
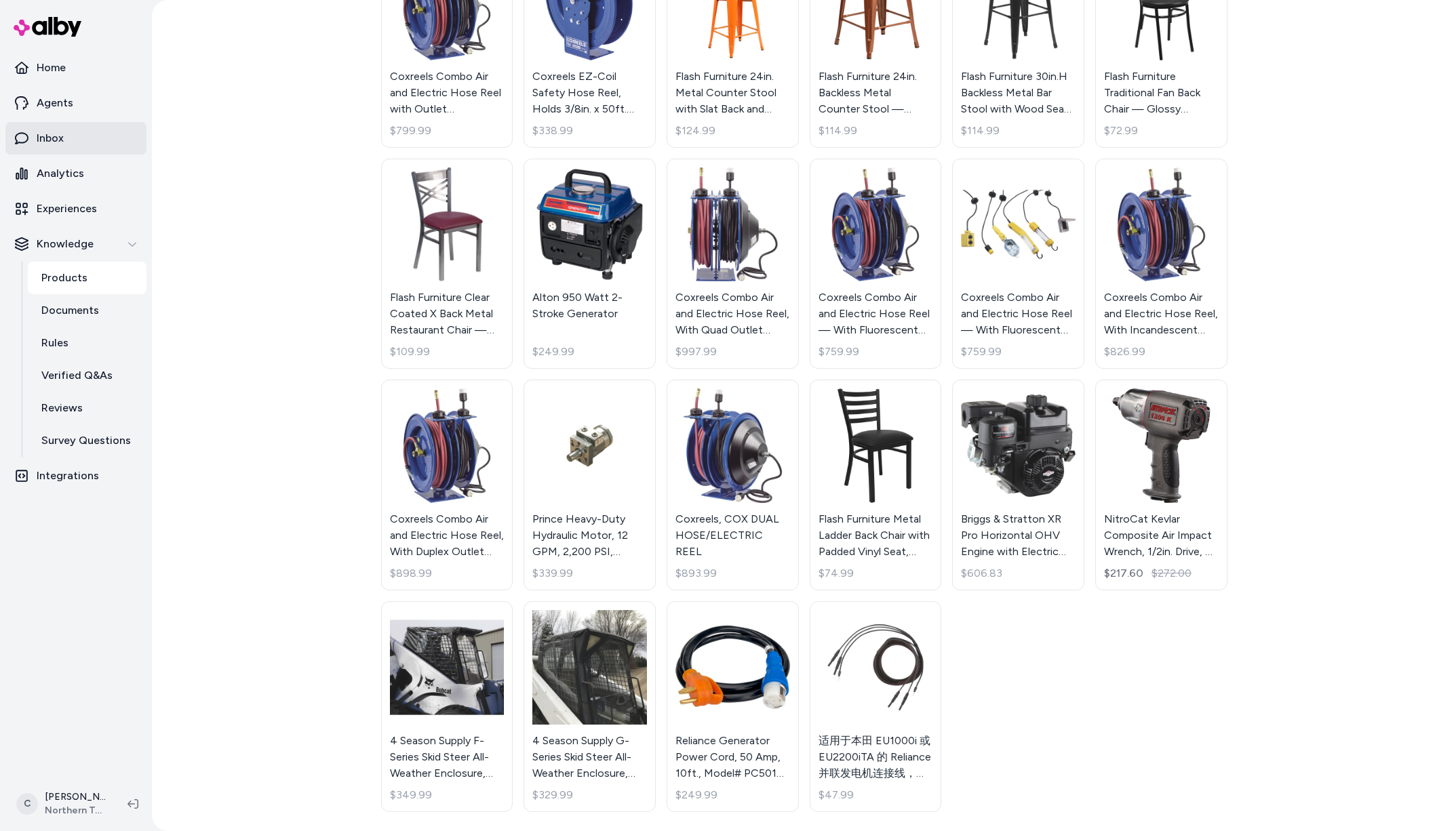
click at [65, 147] on link "Inbox" at bounding box center [76, 138] width 141 height 33
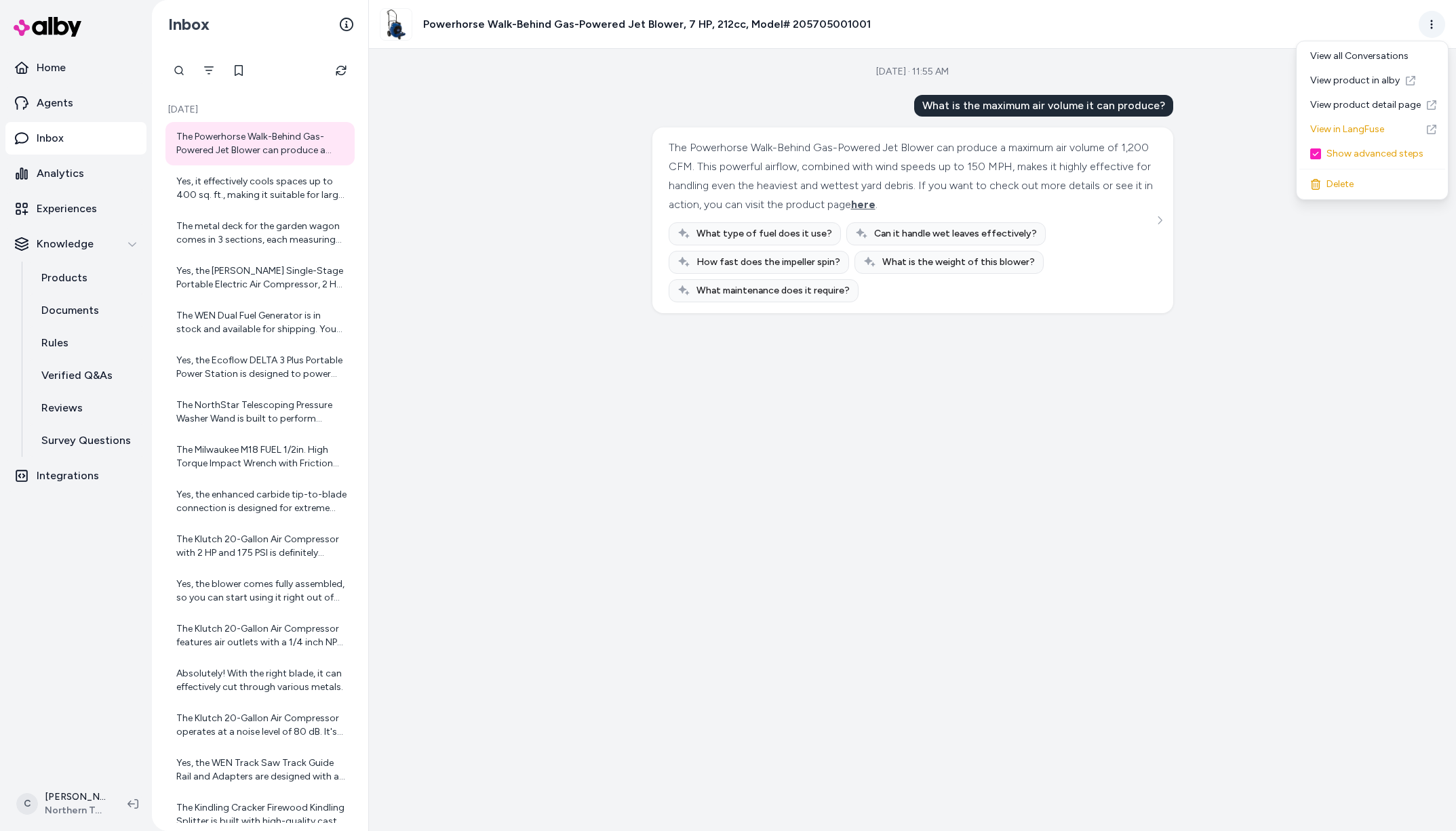
click at [1428, 26] on html "Home Agents Inbox Analytics Experiences Knowledge Products Documents Rules Veri…" at bounding box center [728, 416] width 1456 height 831
click at [1381, 107] on link "View product detail page" at bounding box center [1372, 105] width 146 height 24
click at [73, 812] on html "Home Agents Inbox Analytics Experiences Knowledge Products Documents Rules Veri…" at bounding box center [728, 416] width 1456 height 831
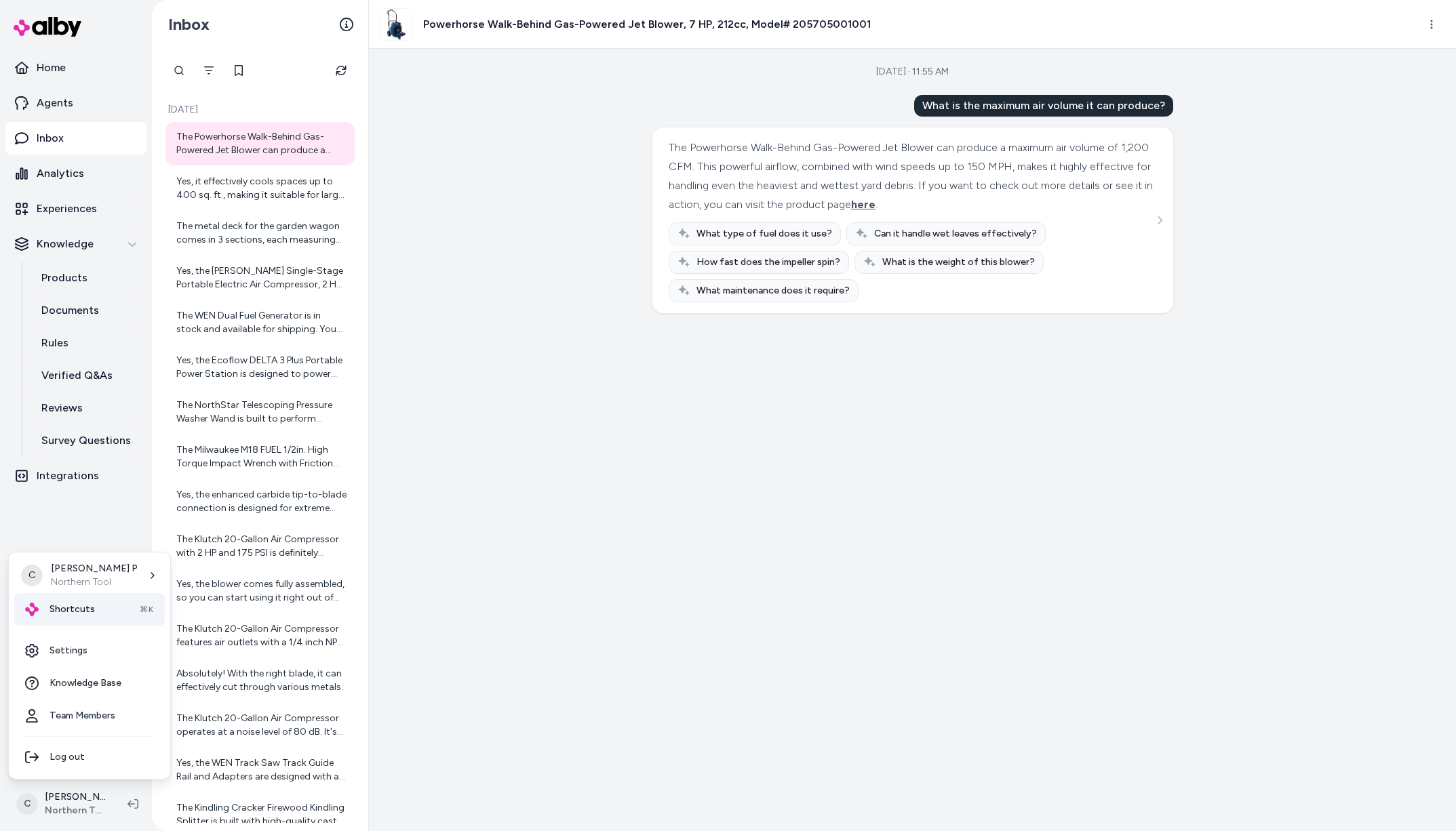
click at [69, 607] on span "Shortcuts" at bounding box center [72, 609] width 45 height 13
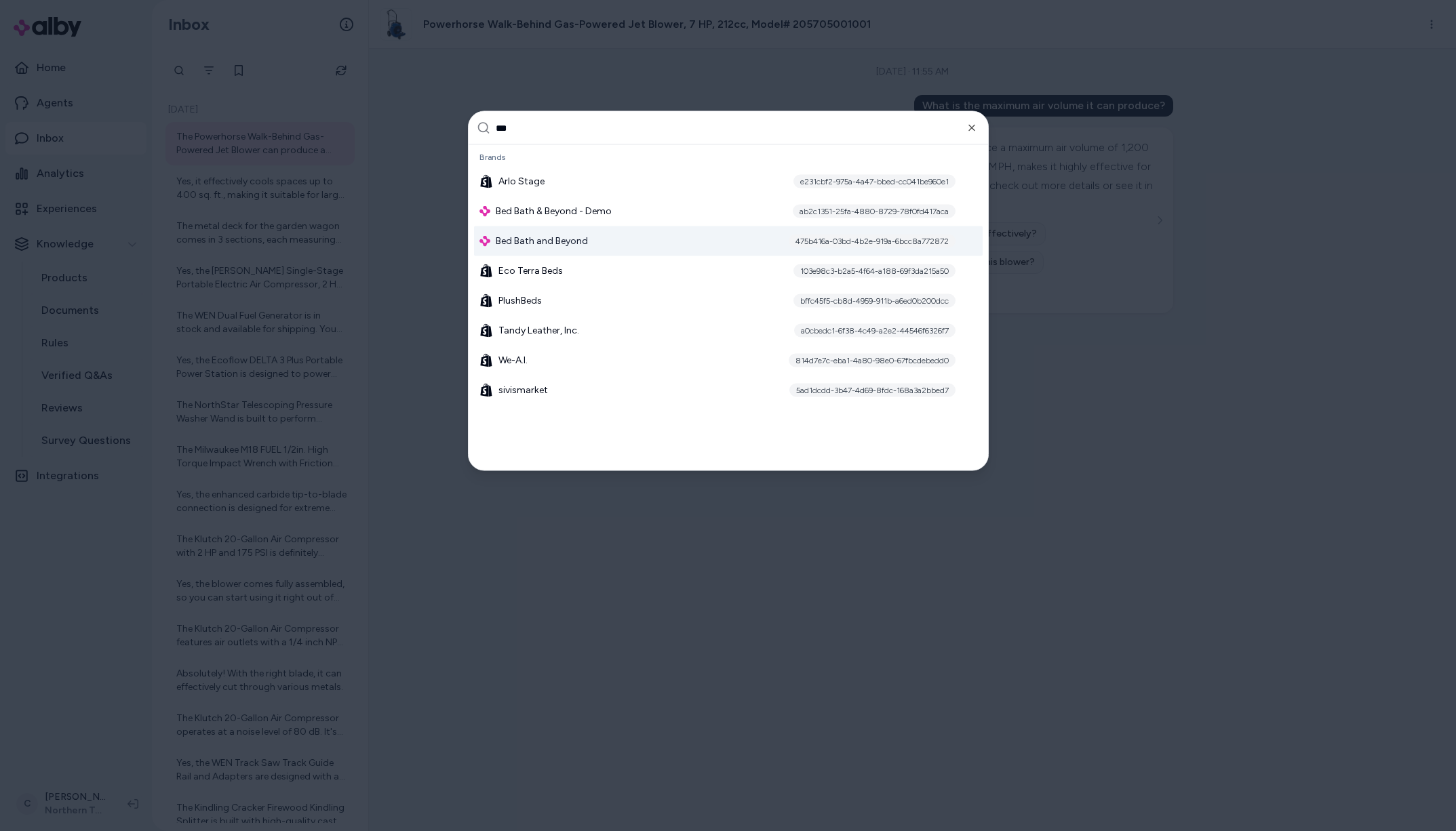
type input "***"
click at [539, 235] on span "Bed Bath and Beyond" at bounding box center [542, 242] width 92 height 13
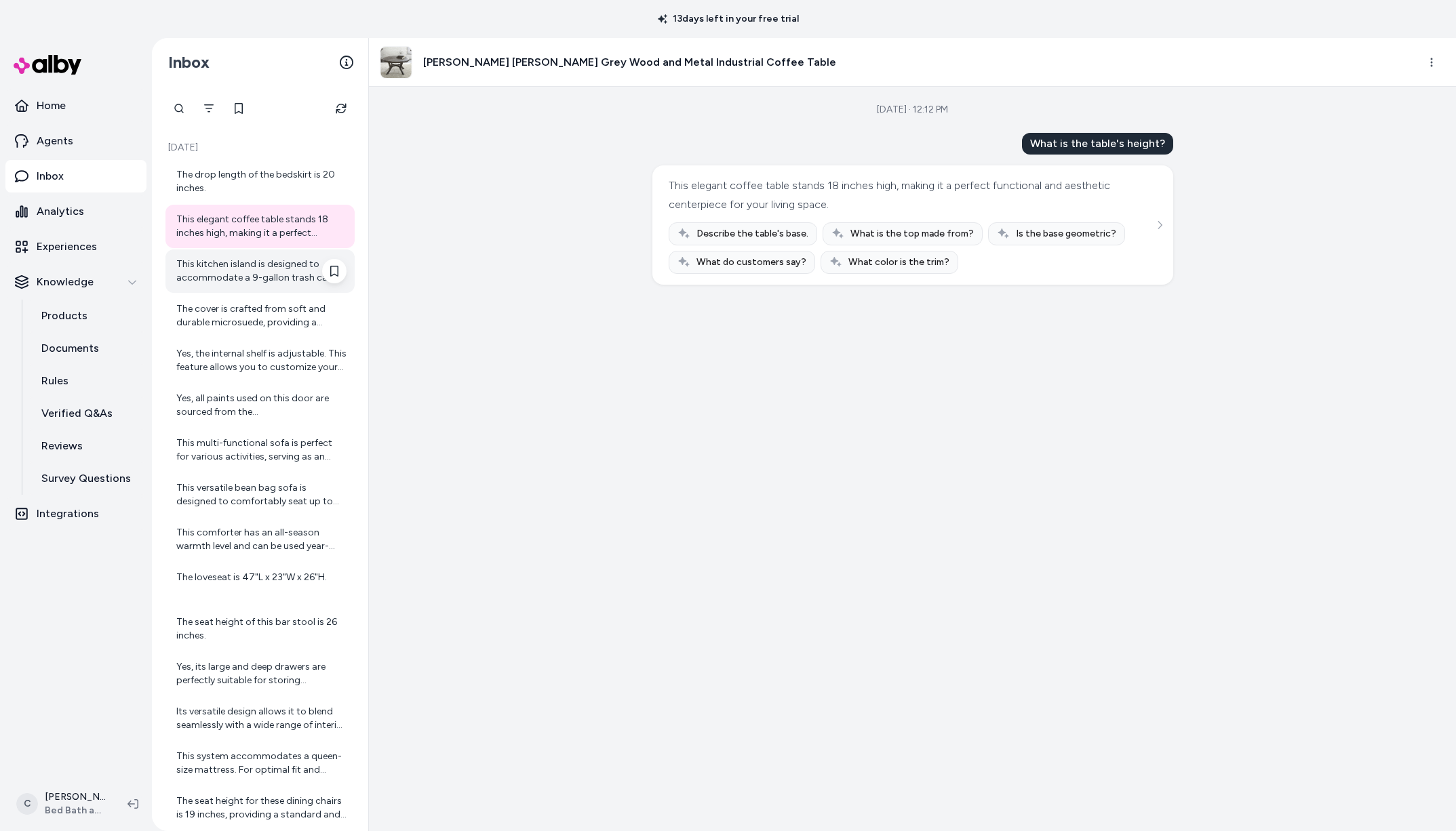
click at [241, 281] on div "This kitchen island is designed to accommodate a 9-gallon trash can. The compat…" at bounding box center [261, 272] width 170 height 27
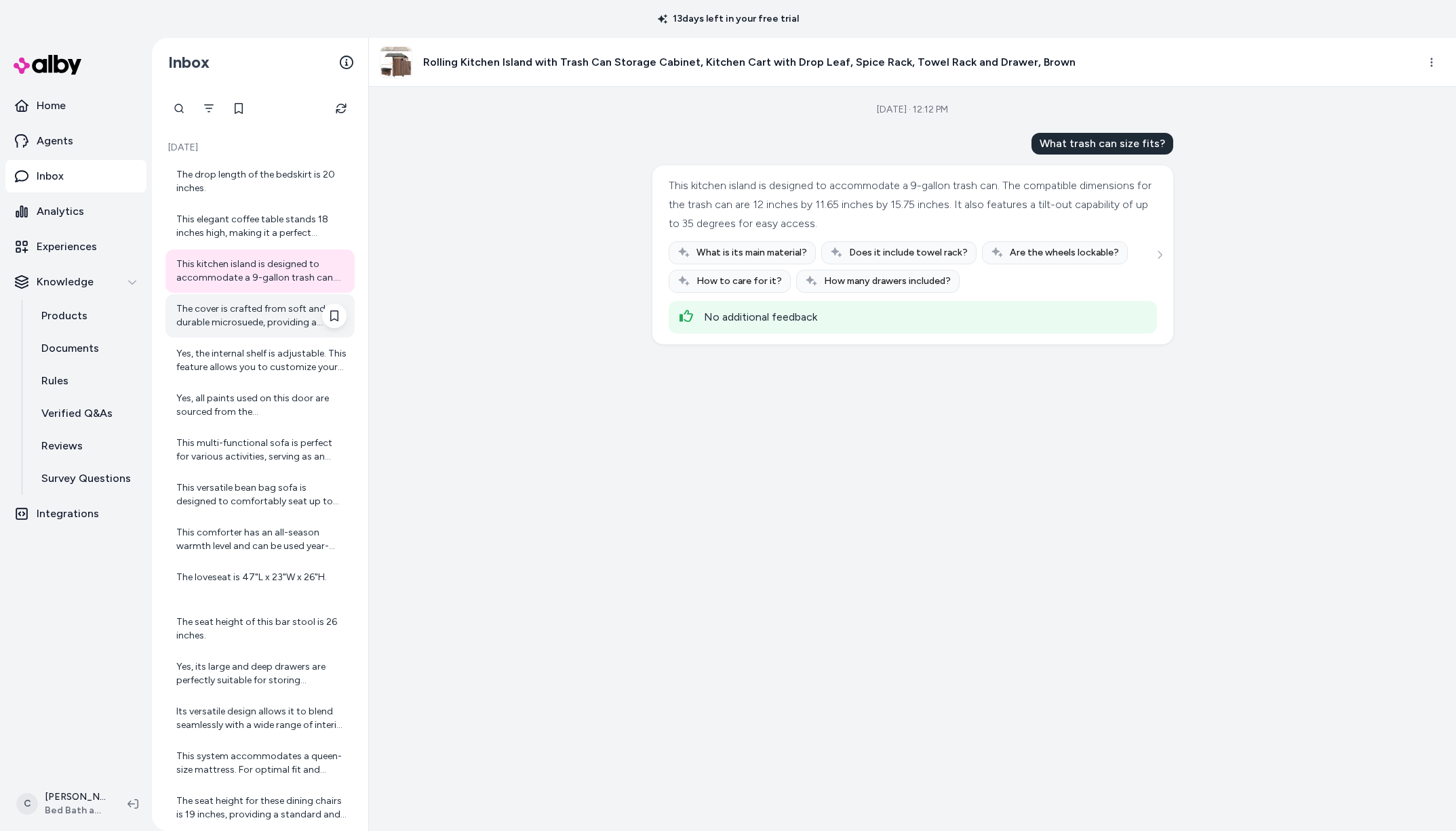
click at [240, 318] on div "The cover is crafted from soft and durable microsuede, providing a comfortable …" at bounding box center [261, 316] width 170 height 27
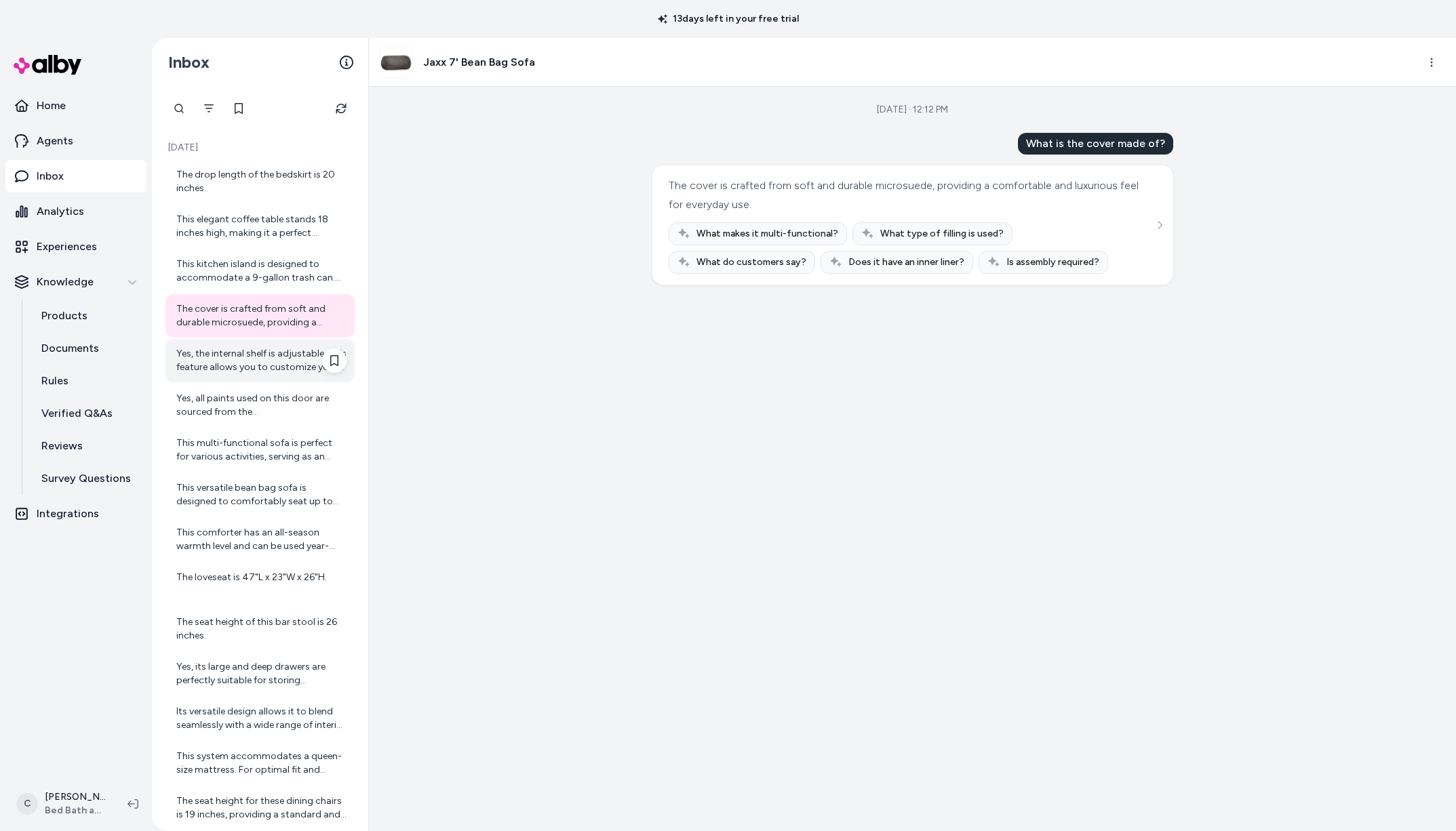
click at [258, 358] on div "Yes, the internal shelf is adjustable. This feature allows you to customize you…" at bounding box center [261, 361] width 170 height 27
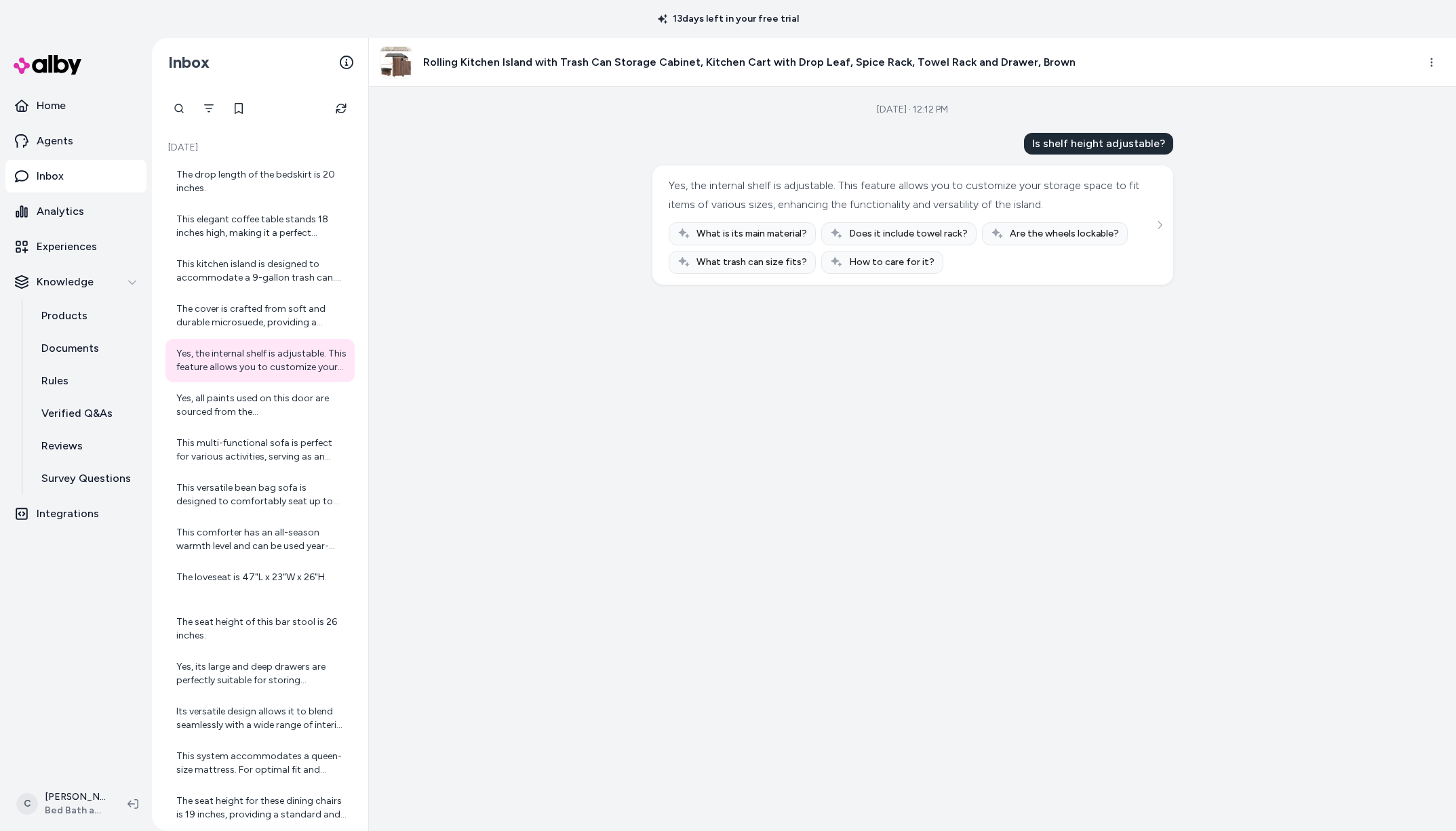
click at [259, 427] on div "The drop length of the bedskirt is 20 inches. This elegant coffee table stands …" at bounding box center [259, 831] width 189 height 1341
drag, startPoint x: 260, startPoint y: 397, endPoint x: 260, endPoint y: 407, distance: 10.0
click at [260, 397] on div "Yes, all paints used on this door are sourced from the [GEOGRAPHIC_DATA]. This …" at bounding box center [261, 405] width 170 height 27
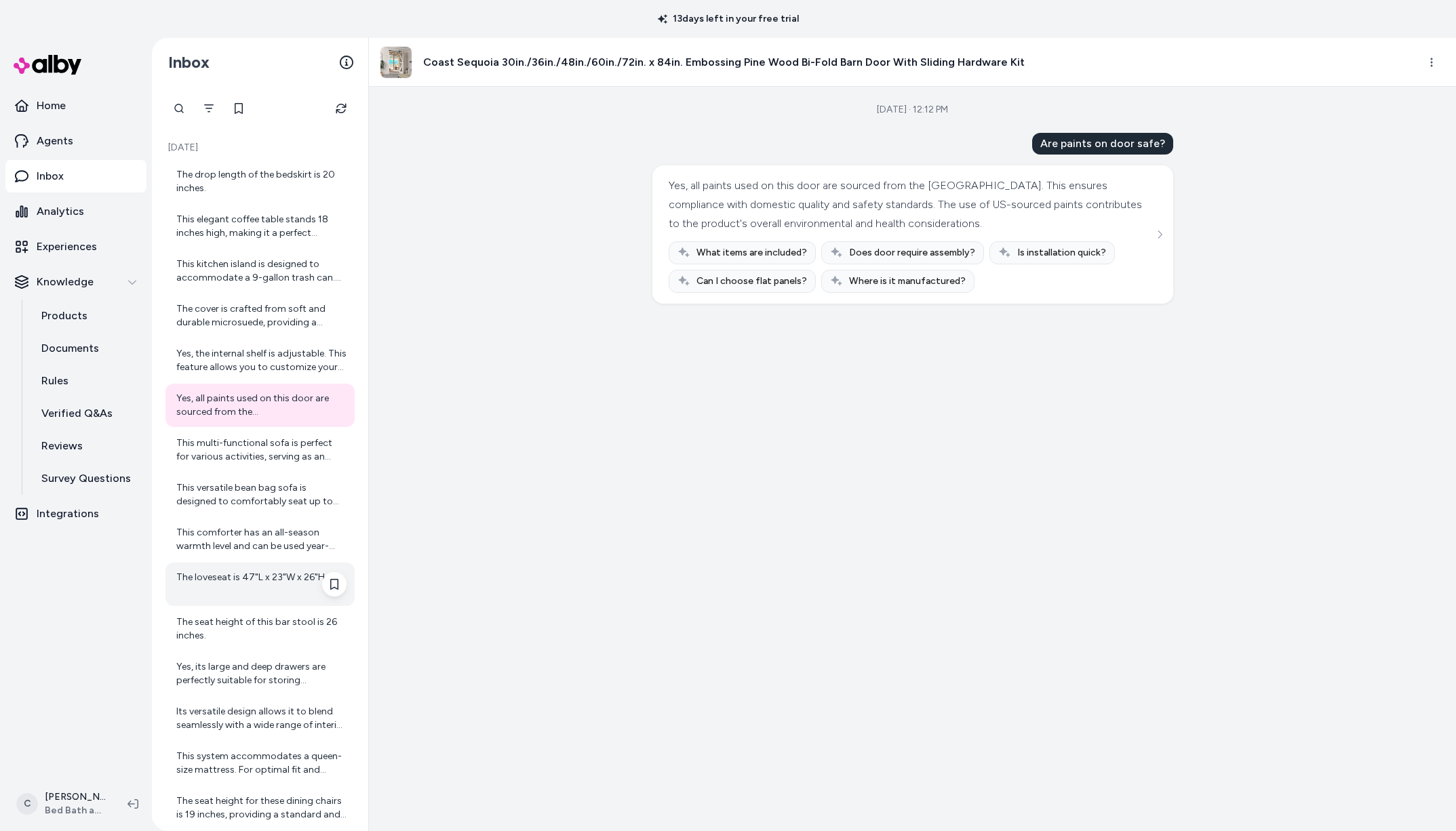
click at [243, 573] on div "The loveseat is 47"L x 23"W x 26"H." at bounding box center [261, 584] width 170 height 27
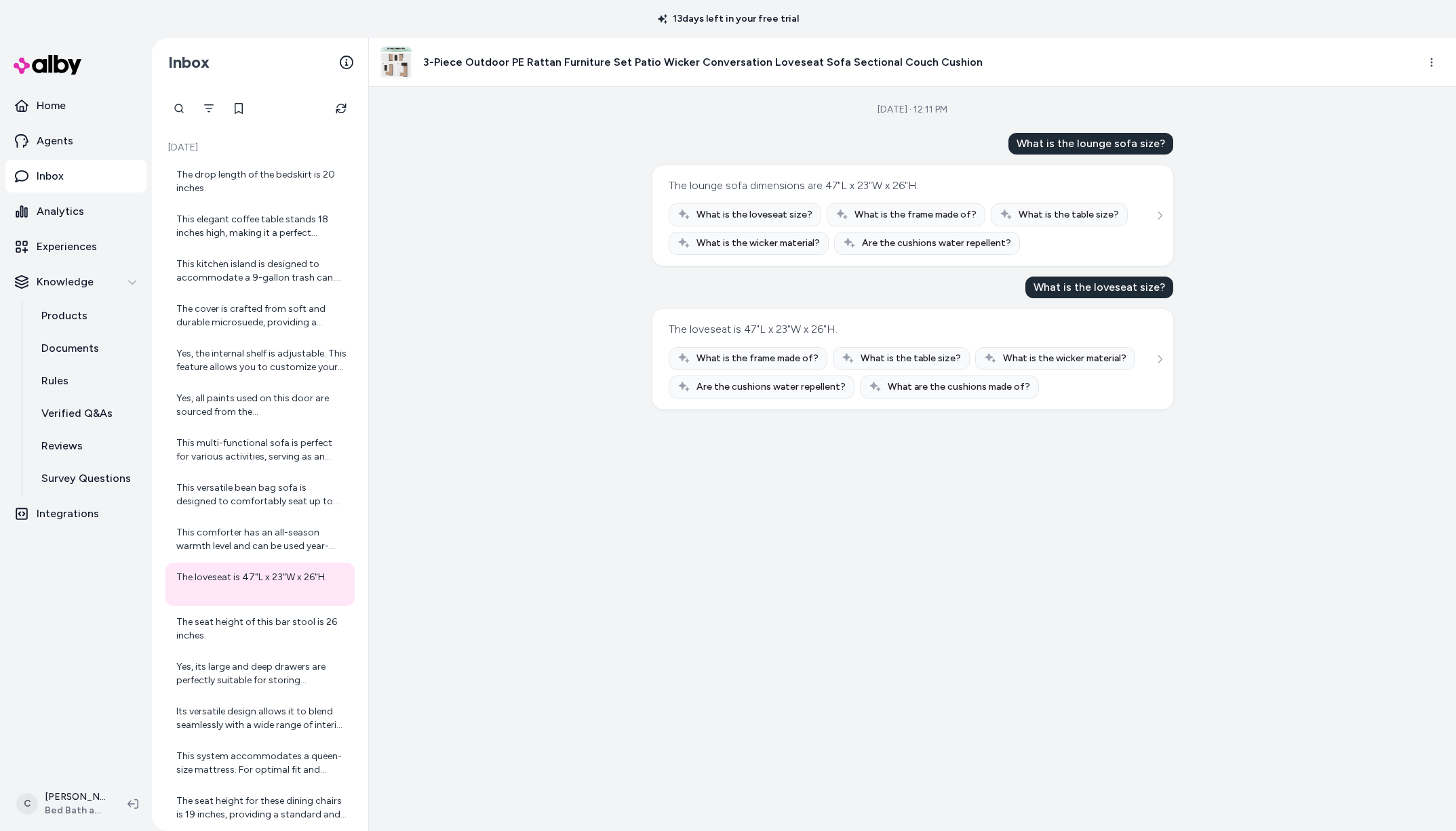
click at [793, 518] on div "[DATE] · 12:11 PM What is the lounge sofa size? The lounge sofa dimensions are …" at bounding box center [912, 459] width 1087 height 745
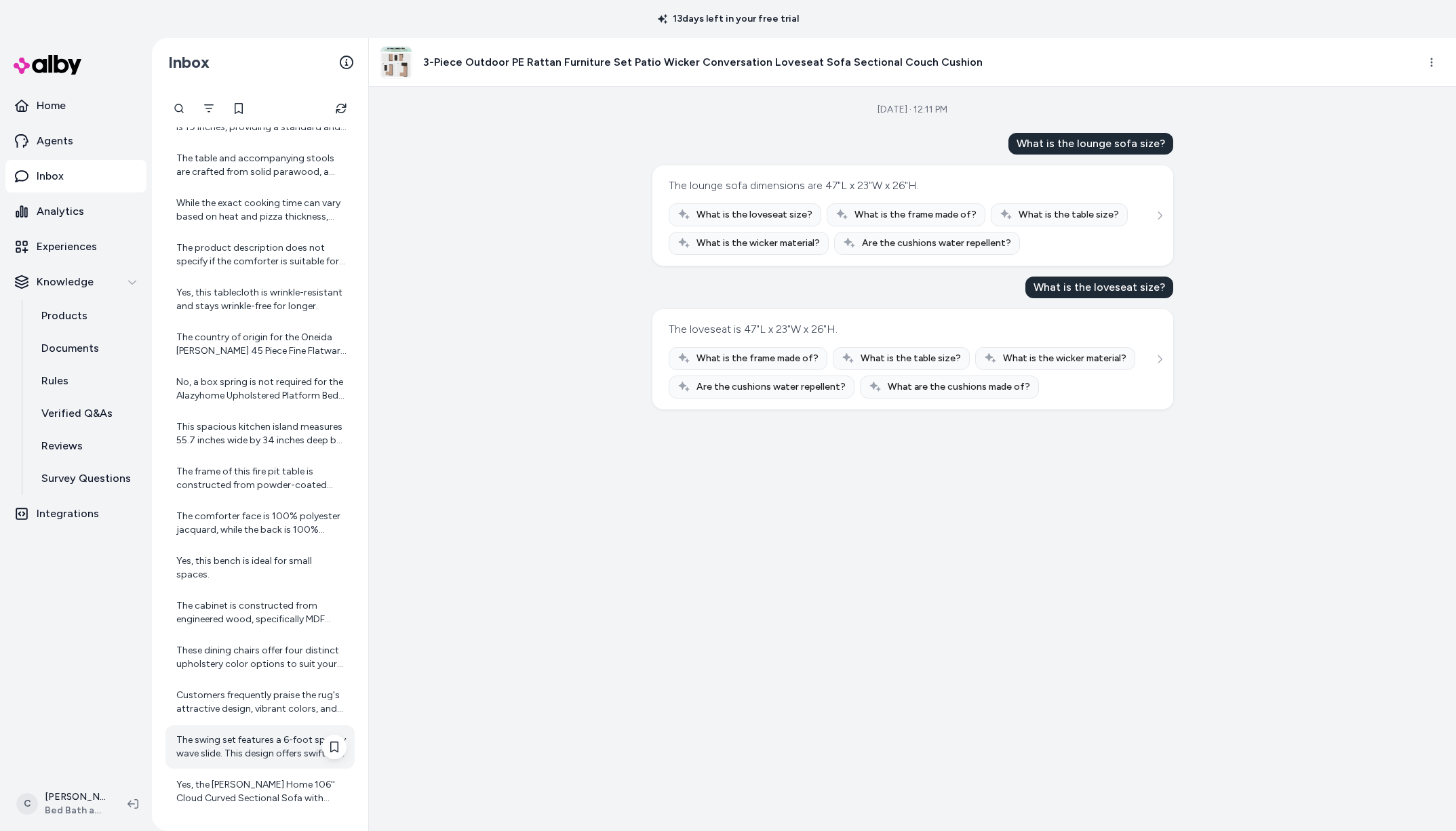
scroll to position [836, 0]
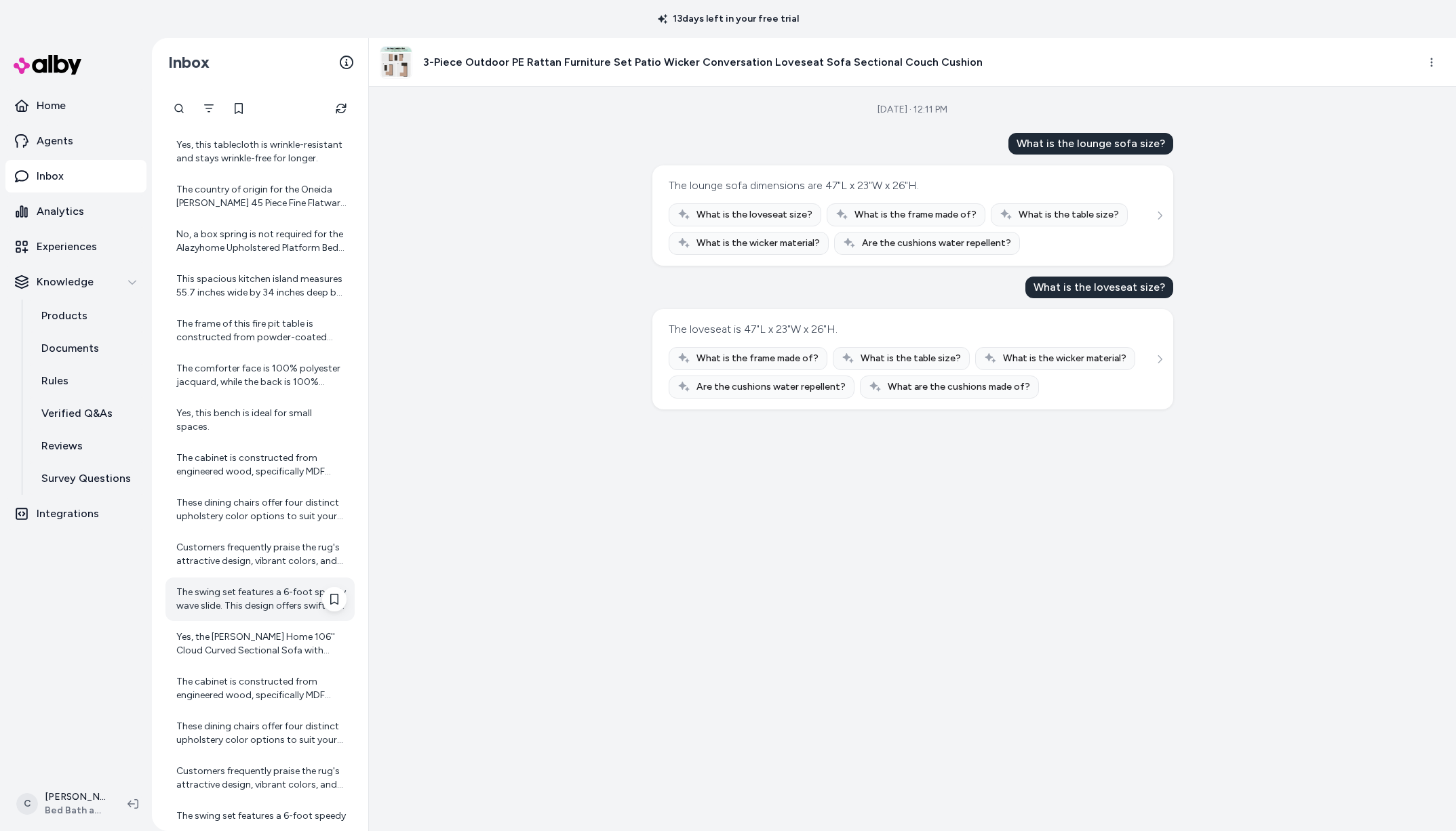
click at [278, 607] on div "The swing set features a 6-foot speedy wave slide. This design offers swift and…" at bounding box center [261, 600] width 170 height 27
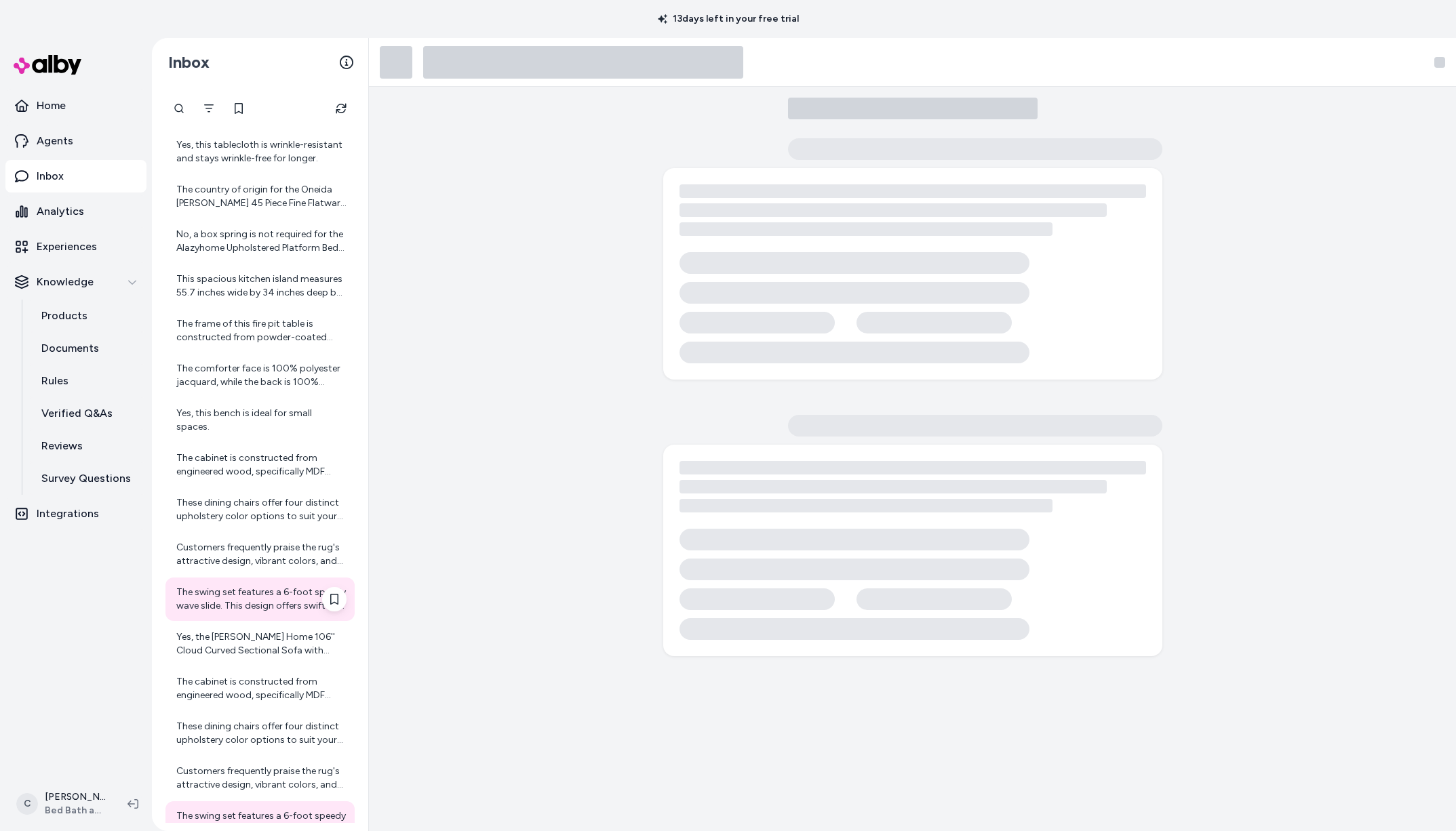
click at [288, 613] on div "The swing set features a 6-foot speedy wave slide. This design offers swift and…" at bounding box center [259, 599] width 189 height 43
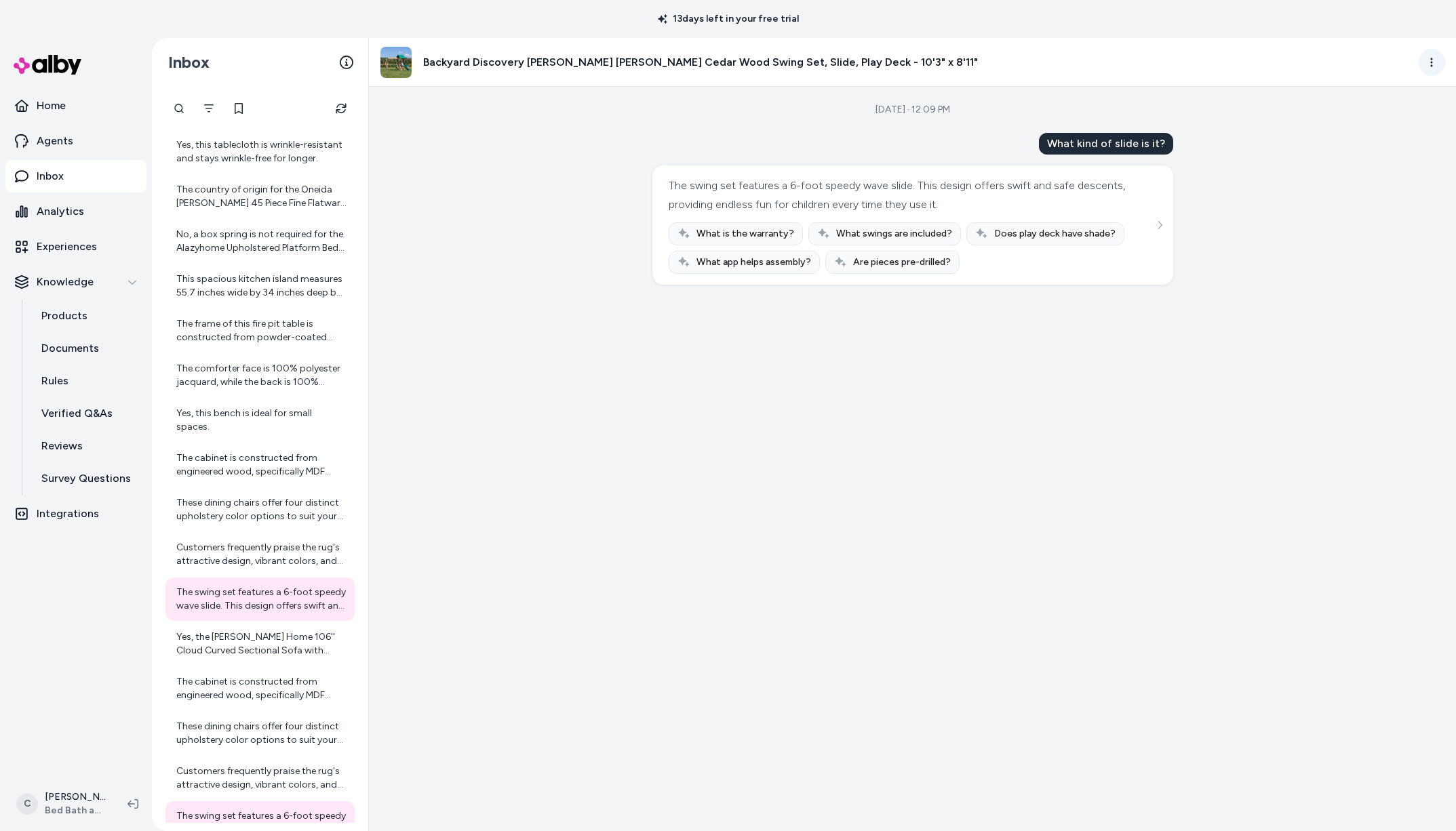
click at [1431, 49] on html "13 days left in your free trial Home Agents Inbox Analytics Experiences Knowled…" at bounding box center [728, 416] width 1456 height 831
click at [85, 814] on html "13 days left in your free trial Home Agents Inbox Analytics Experiences Knowled…" at bounding box center [728, 416] width 1456 height 831
click at [76, 795] on html "13 days left in your free trial Home Agents Inbox Analytics Experiences Knowled…" at bounding box center [728, 416] width 1456 height 831
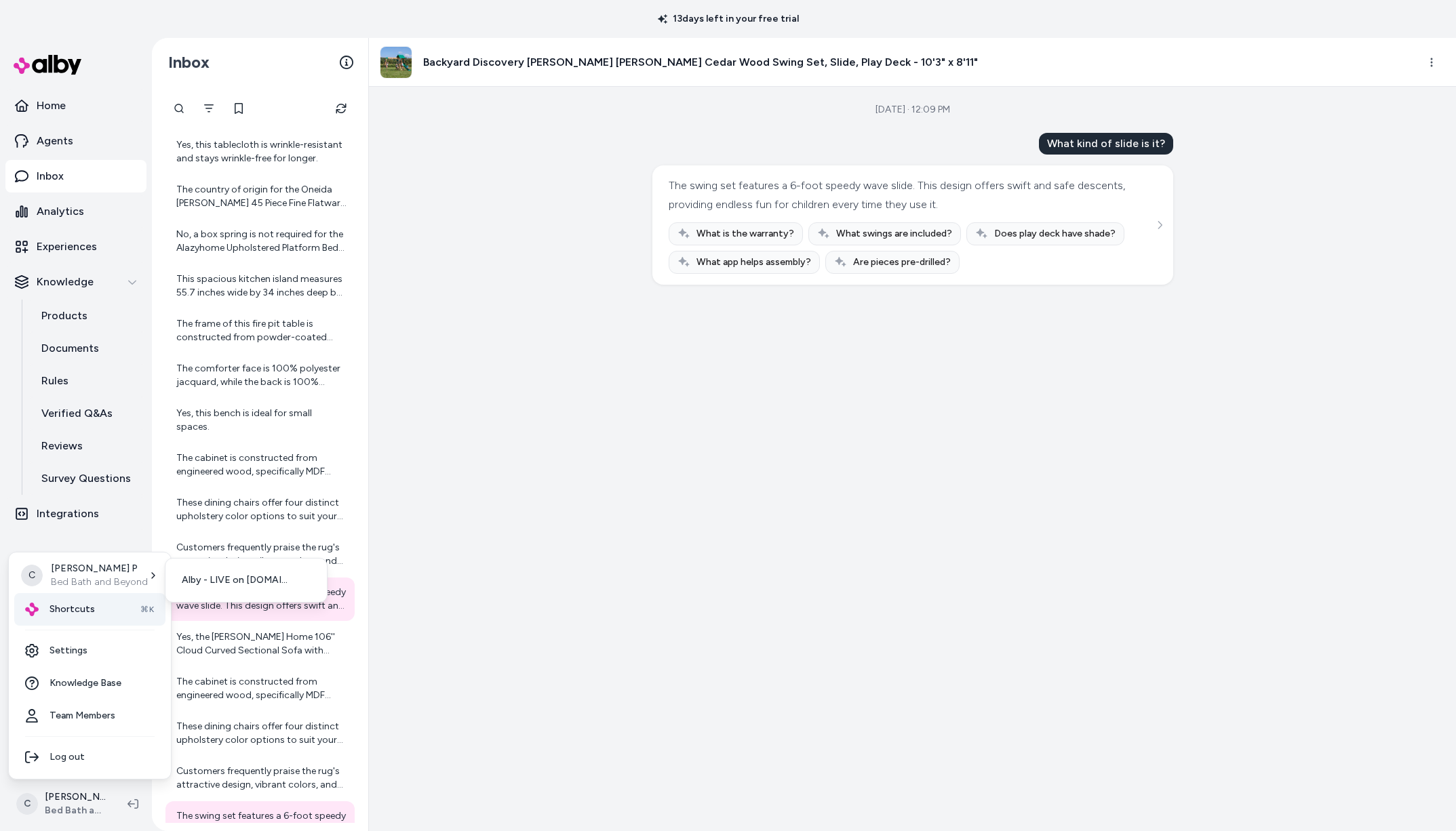
click at [112, 604] on div "Shortcuts ⌘K" at bounding box center [90, 609] width 152 height 33
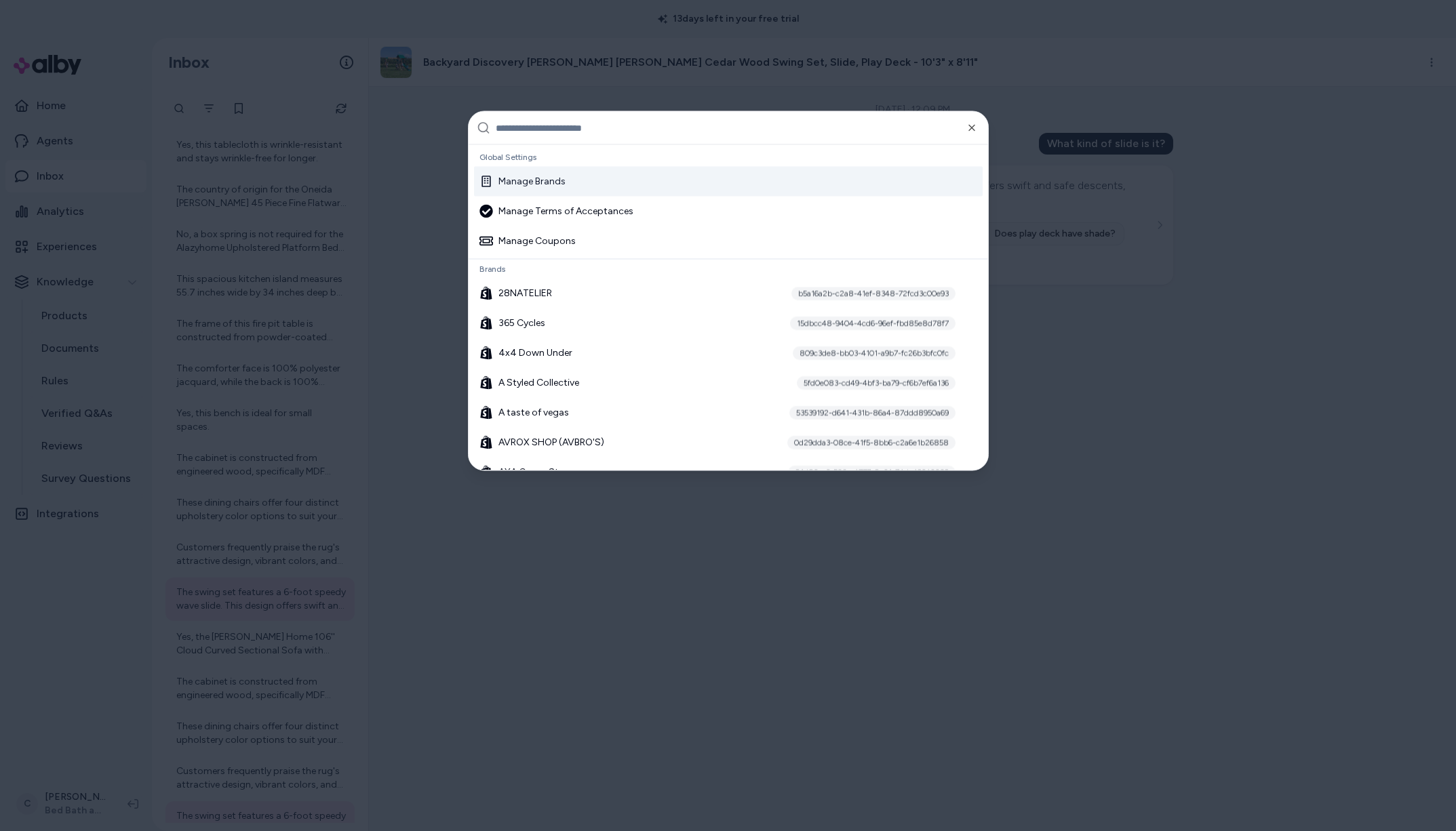
click at [577, 135] on input "text" at bounding box center [738, 129] width 485 height 33
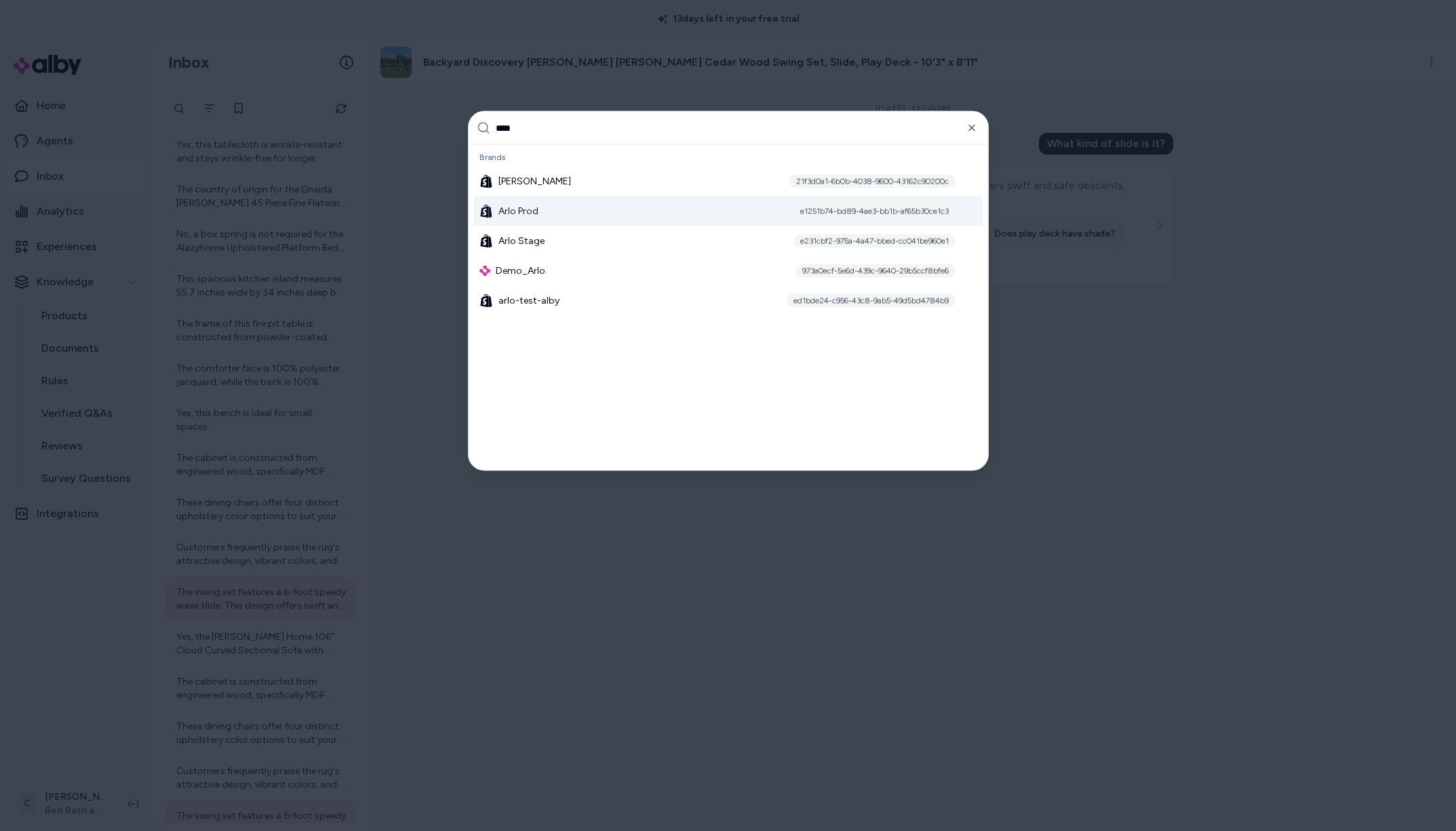
type input "****"
click at [547, 210] on div "Arlo Prod e1251b74-bd89-4ae3-bb1b-af65b30ce1c3" at bounding box center [728, 211] width 509 height 30
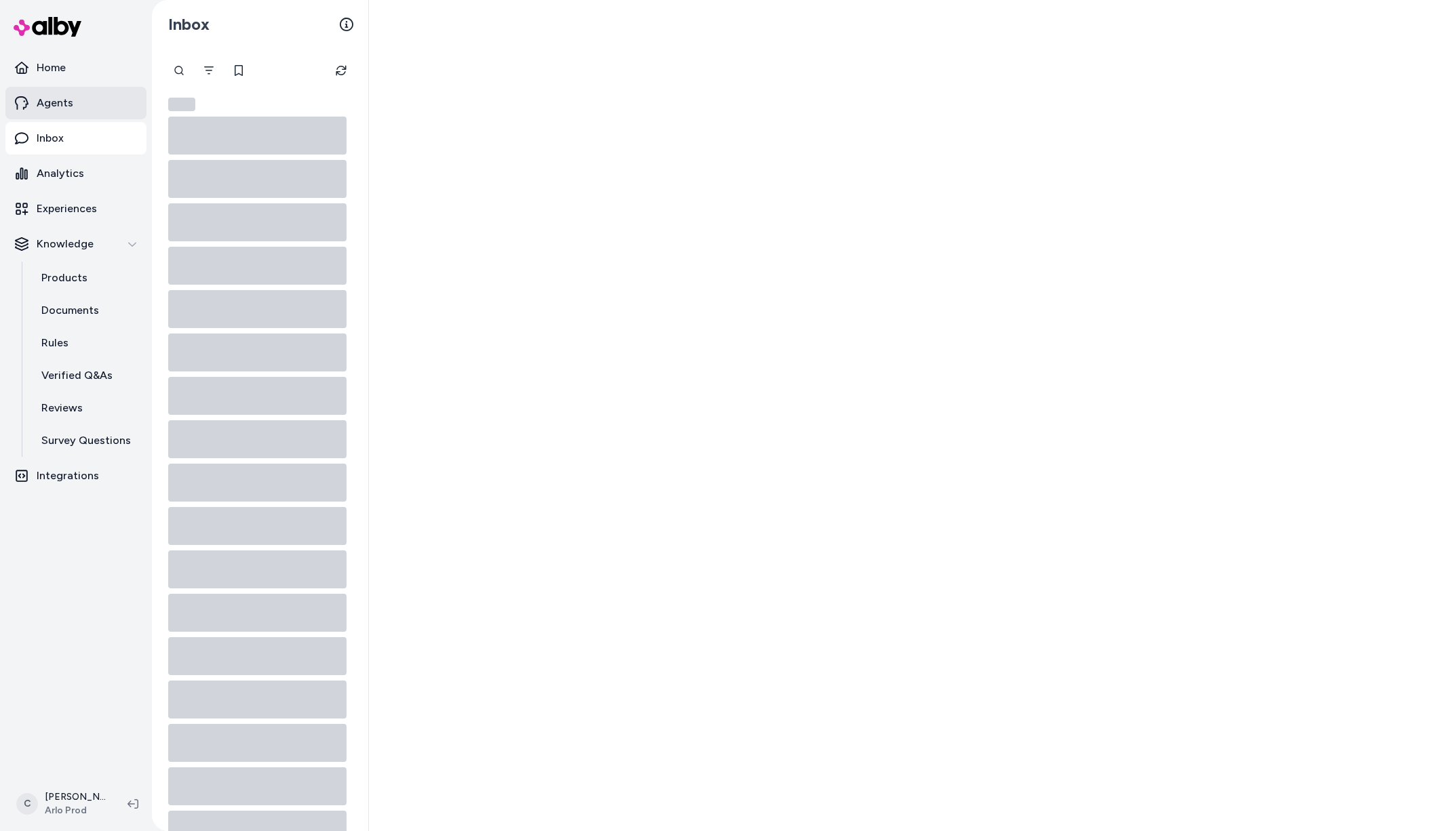
click at [82, 109] on link "Agents" at bounding box center [76, 103] width 141 height 33
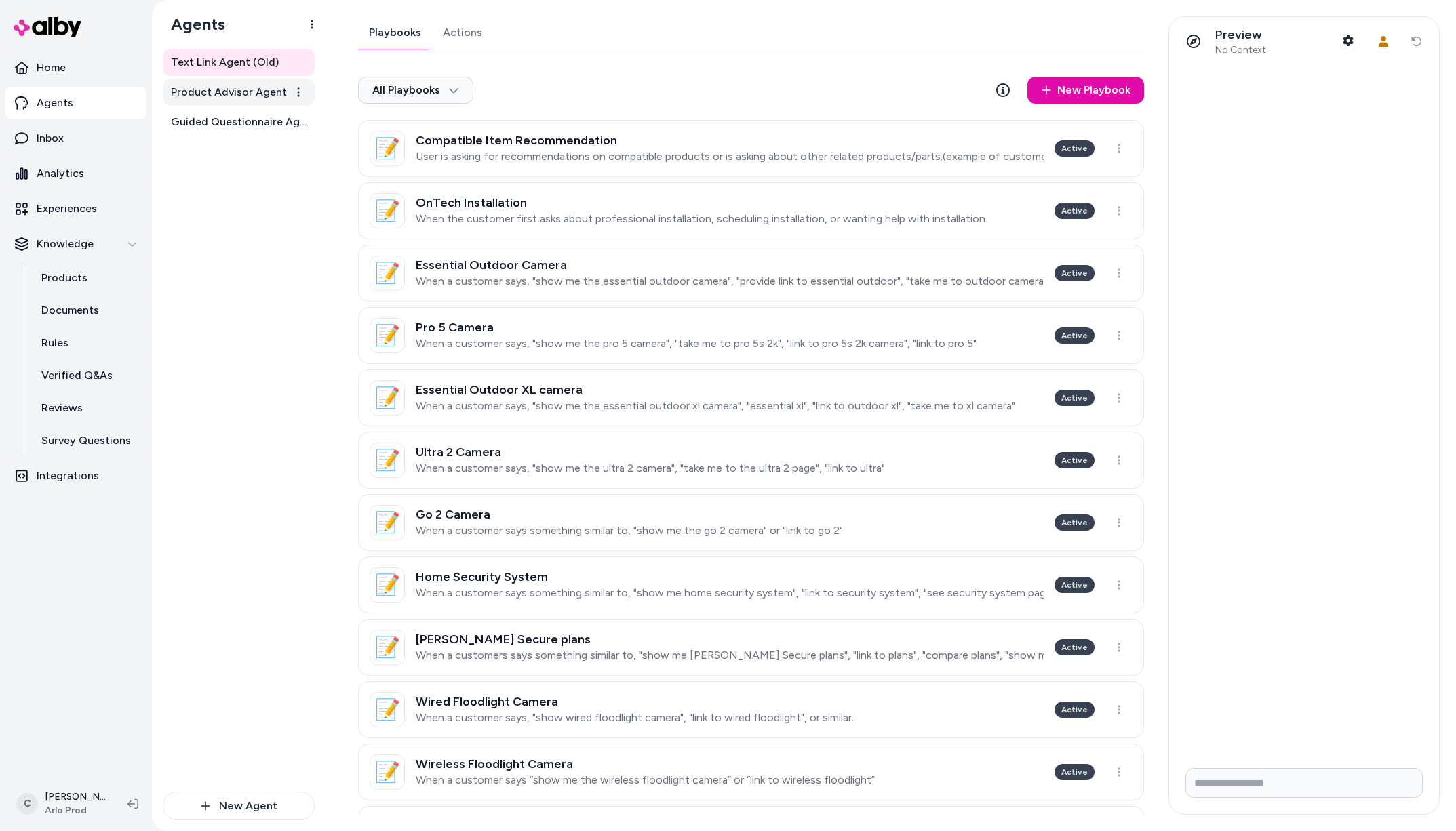
click at [228, 94] on span "Product Advisor Agent" at bounding box center [228, 92] width 116 height 16
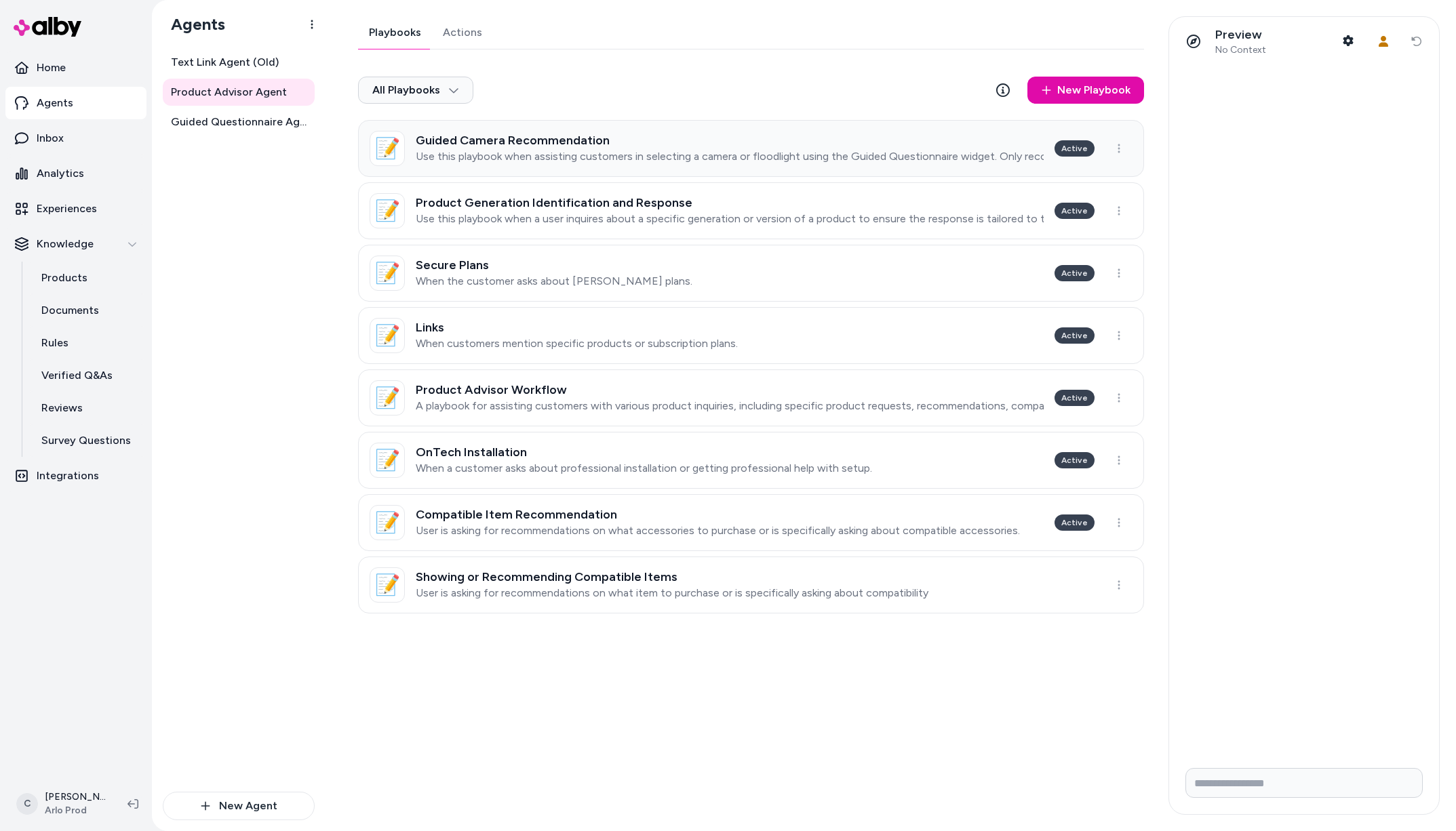
click at [631, 149] on div "Guided Camera Recommendation Use this playbook when assisting customers in sele…" at bounding box center [729, 148] width 628 height 30
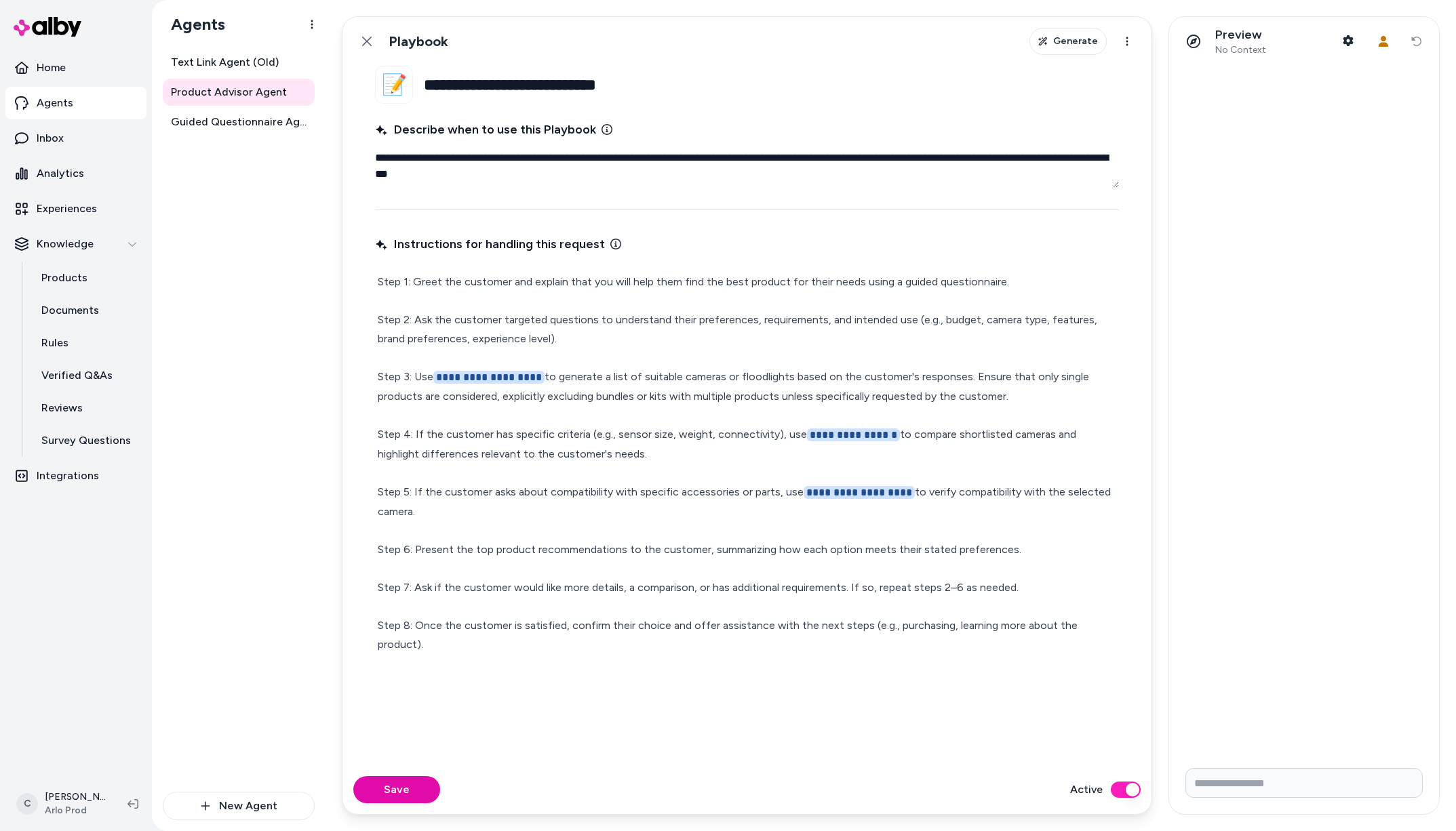
drag, startPoint x: 596, startPoint y: 628, endPoint x: 635, endPoint y: 636, distance: 39.8
click at [596, 628] on p "**********" at bounding box center [748, 463] width 739 height 382
click at [1117, 619] on div "**********" at bounding box center [747, 463] width 744 height 388
drag, startPoint x: 350, startPoint y: 47, endPoint x: 358, endPoint y: 46, distance: 8.1
click at [350, 47] on div "Back Playbook Generate Actions" at bounding box center [747, 41] width 809 height 49
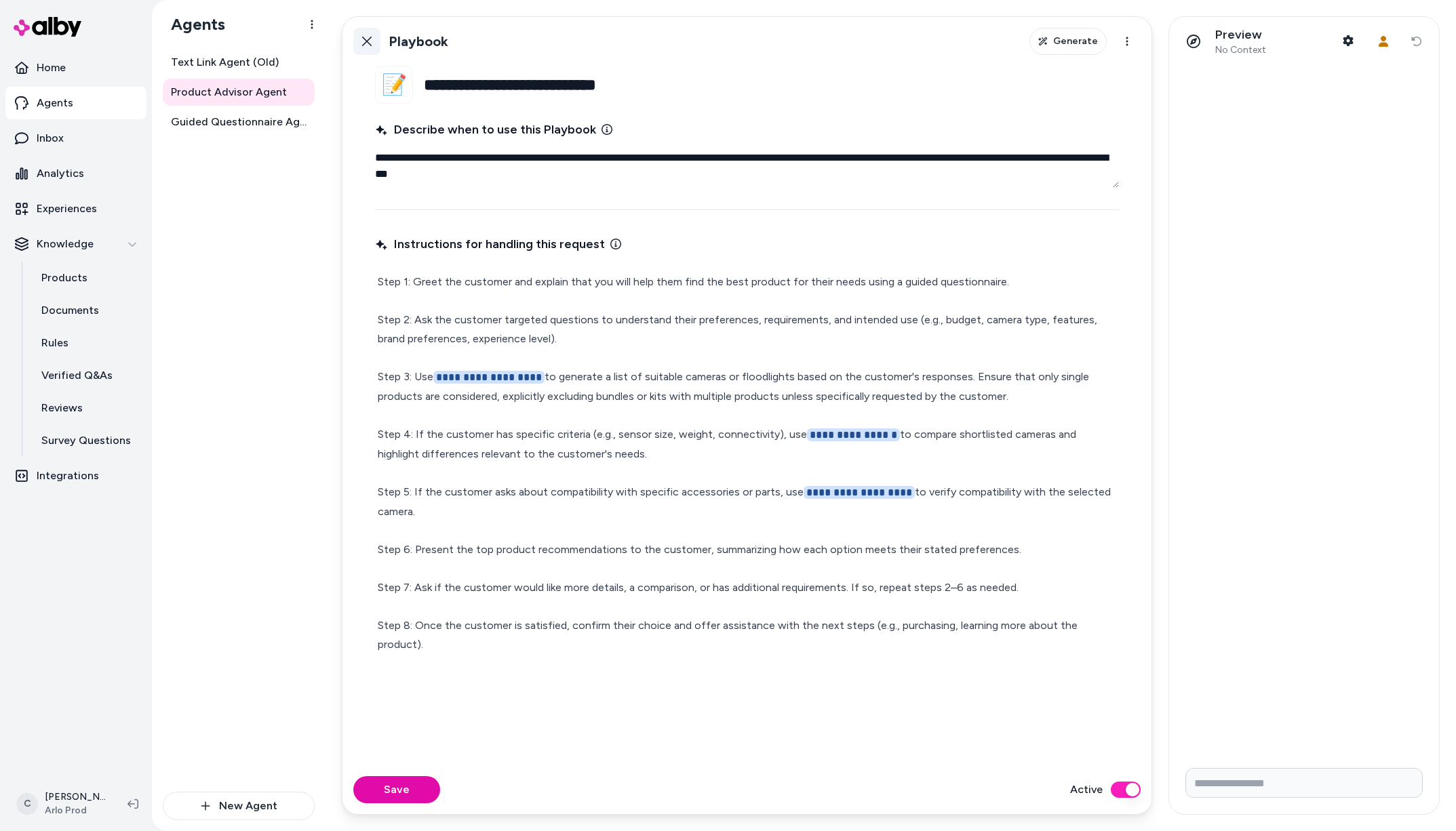
click at [359, 46] on link "Back" at bounding box center [367, 41] width 27 height 27
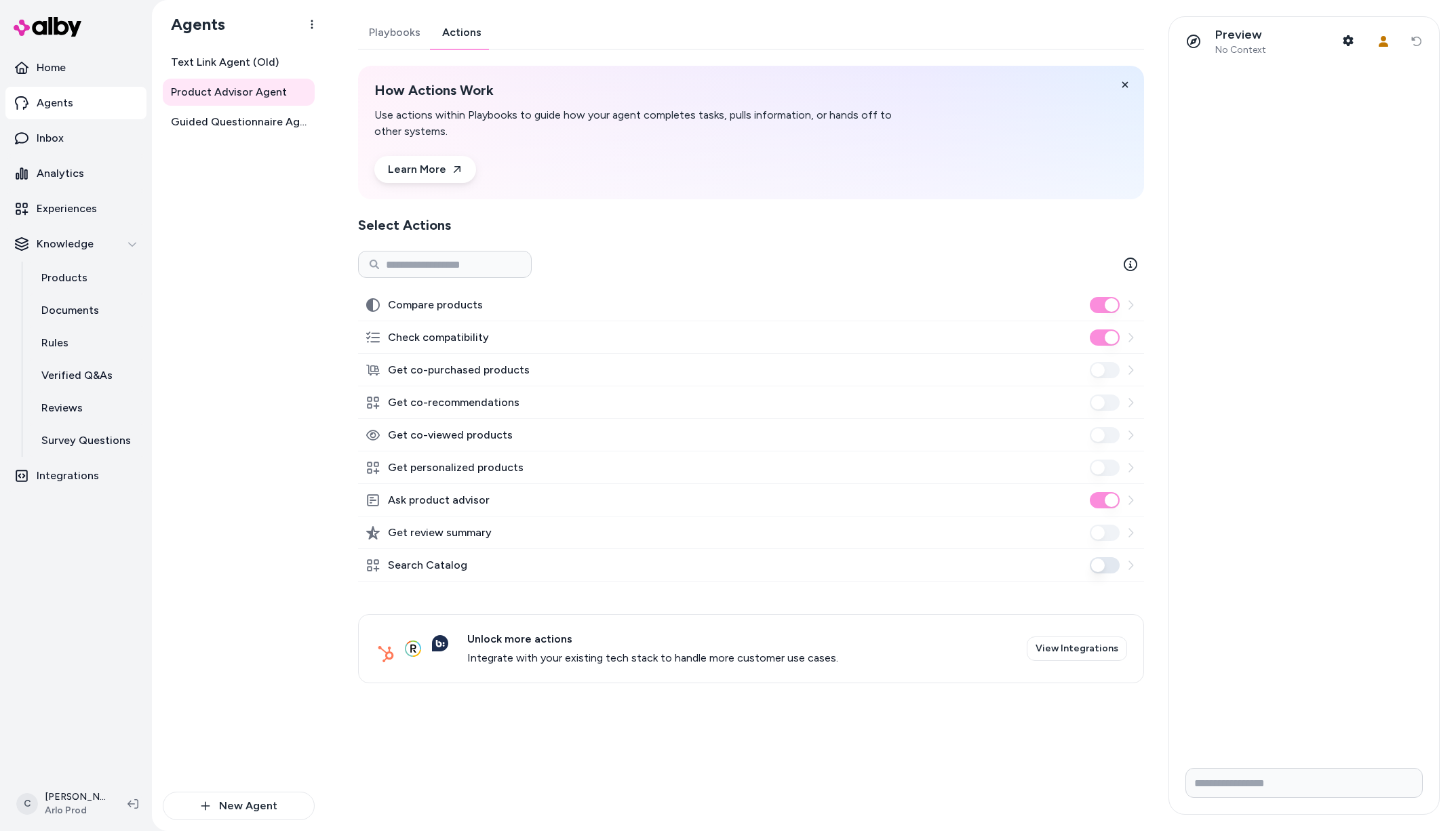
click at [465, 41] on link "Actions" at bounding box center [462, 33] width 61 height 33
click at [160, 632] on div "Text Link Agent (Old) Product Advisor Agent Guided Questionnaire Agent New Agent" at bounding box center [238, 440] width 174 height 783
click at [62, 796] on html "Home Agents Inbox Analytics Experiences Knowledge Products Documents Rules Veri…" at bounding box center [728, 416] width 1456 height 831
click at [68, 612] on span "Shortcuts" at bounding box center [72, 609] width 45 height 13
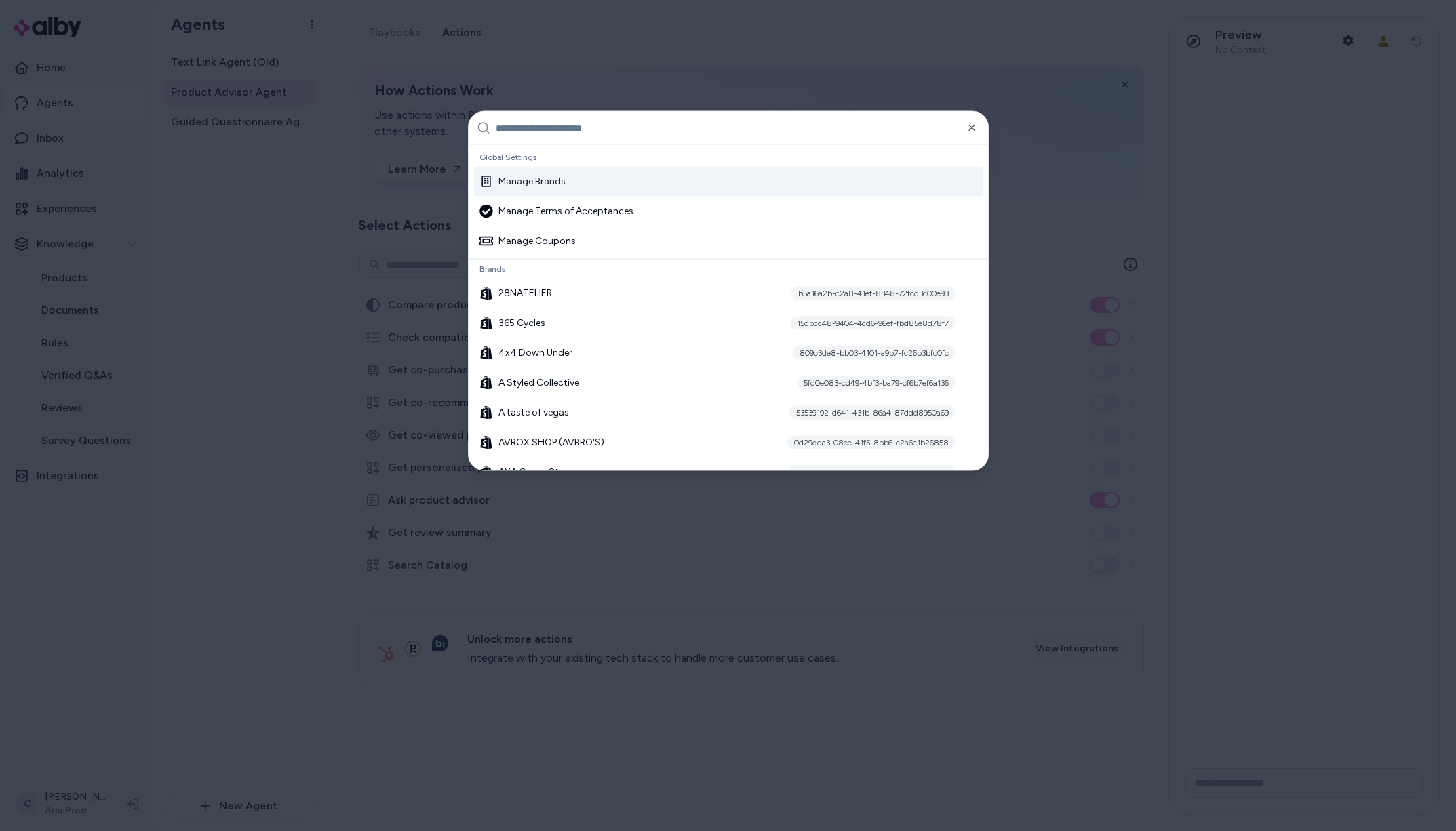
click at [558, 135] on input "text" at bounding box center [738, 129] width 485 height 33
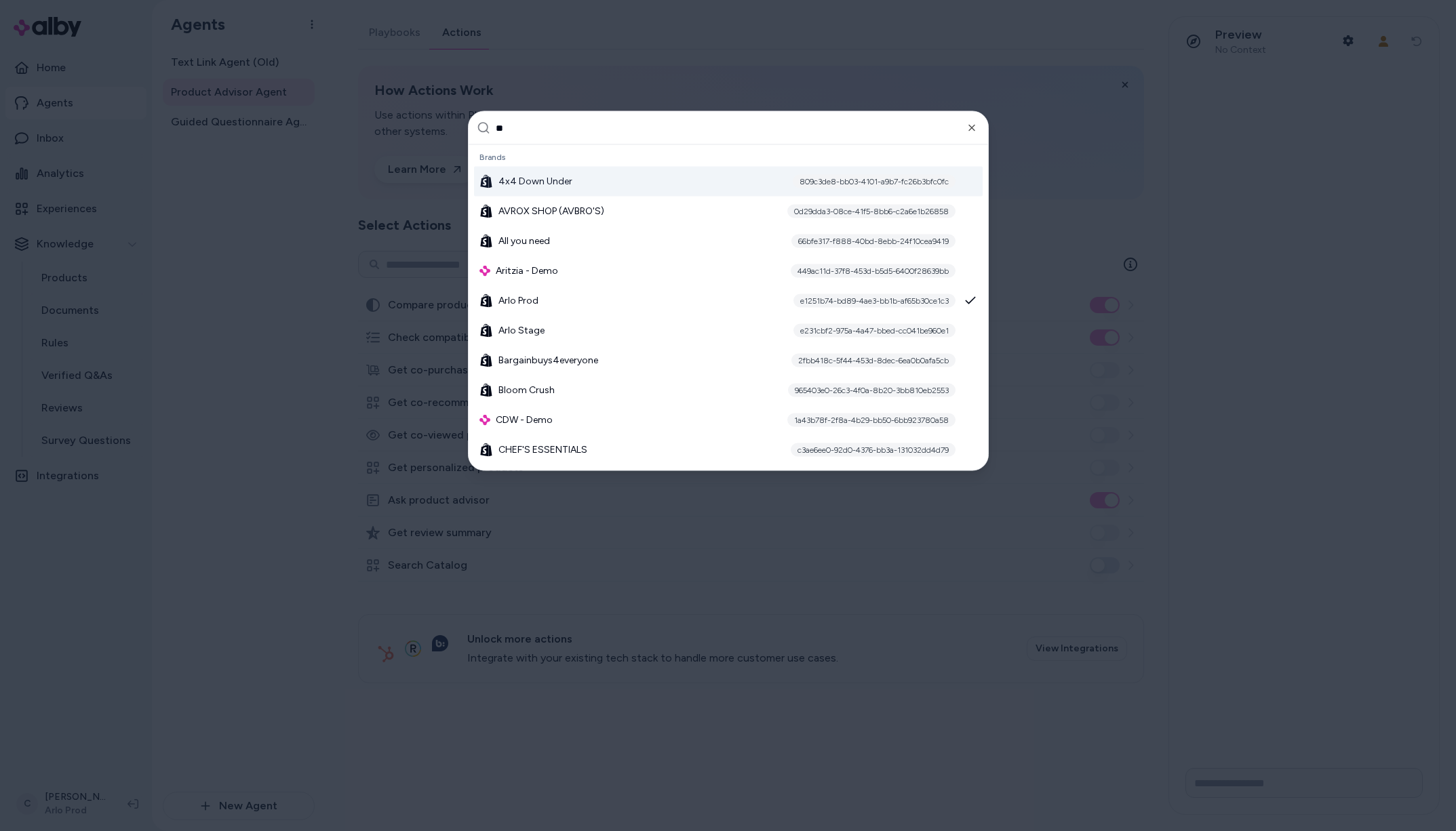
type input "*"
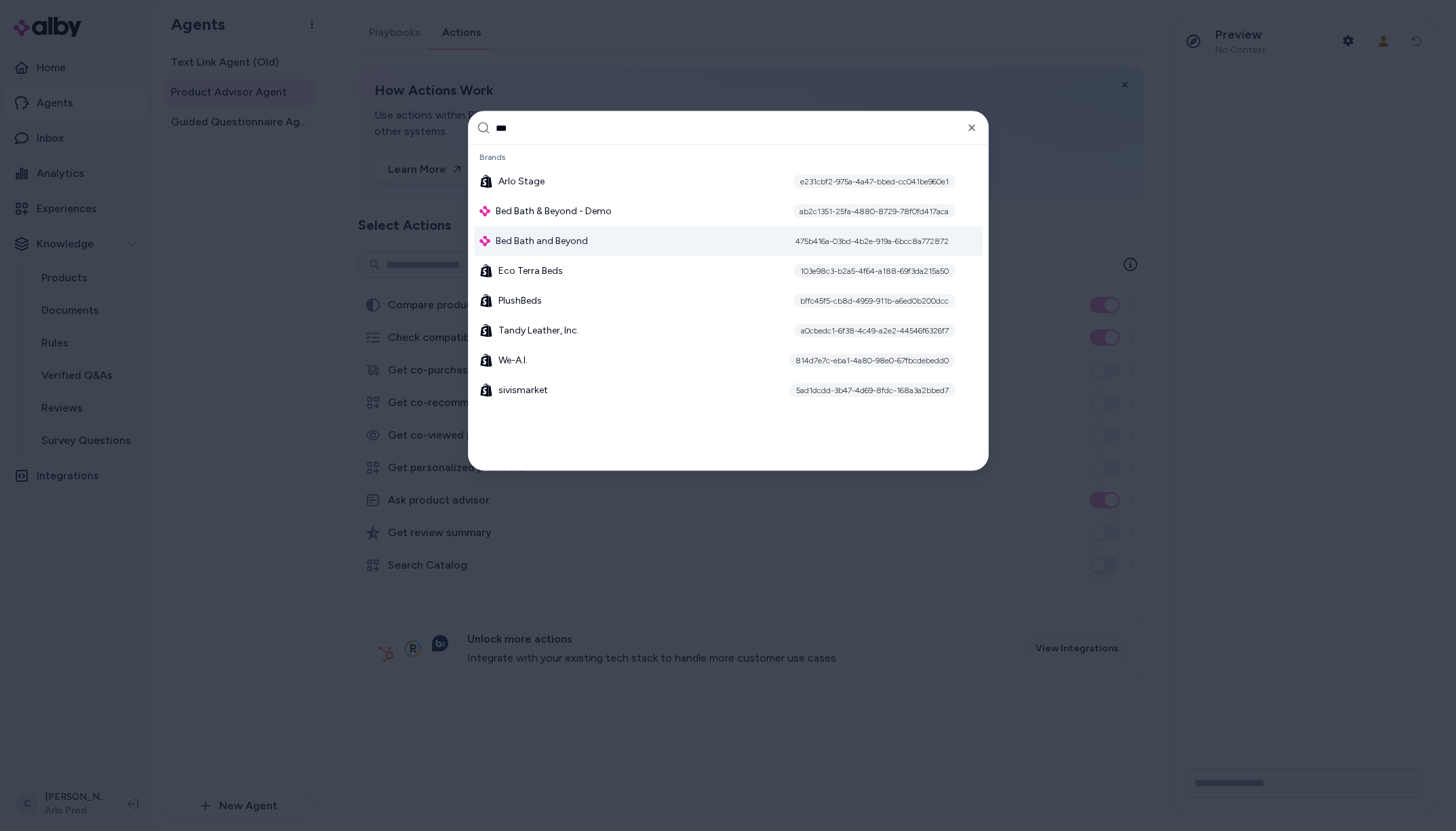
type input "***"
click at [574, 237] on span "Bed Bath and Beyond" at bounding box center [542, 242] width 92 height 13
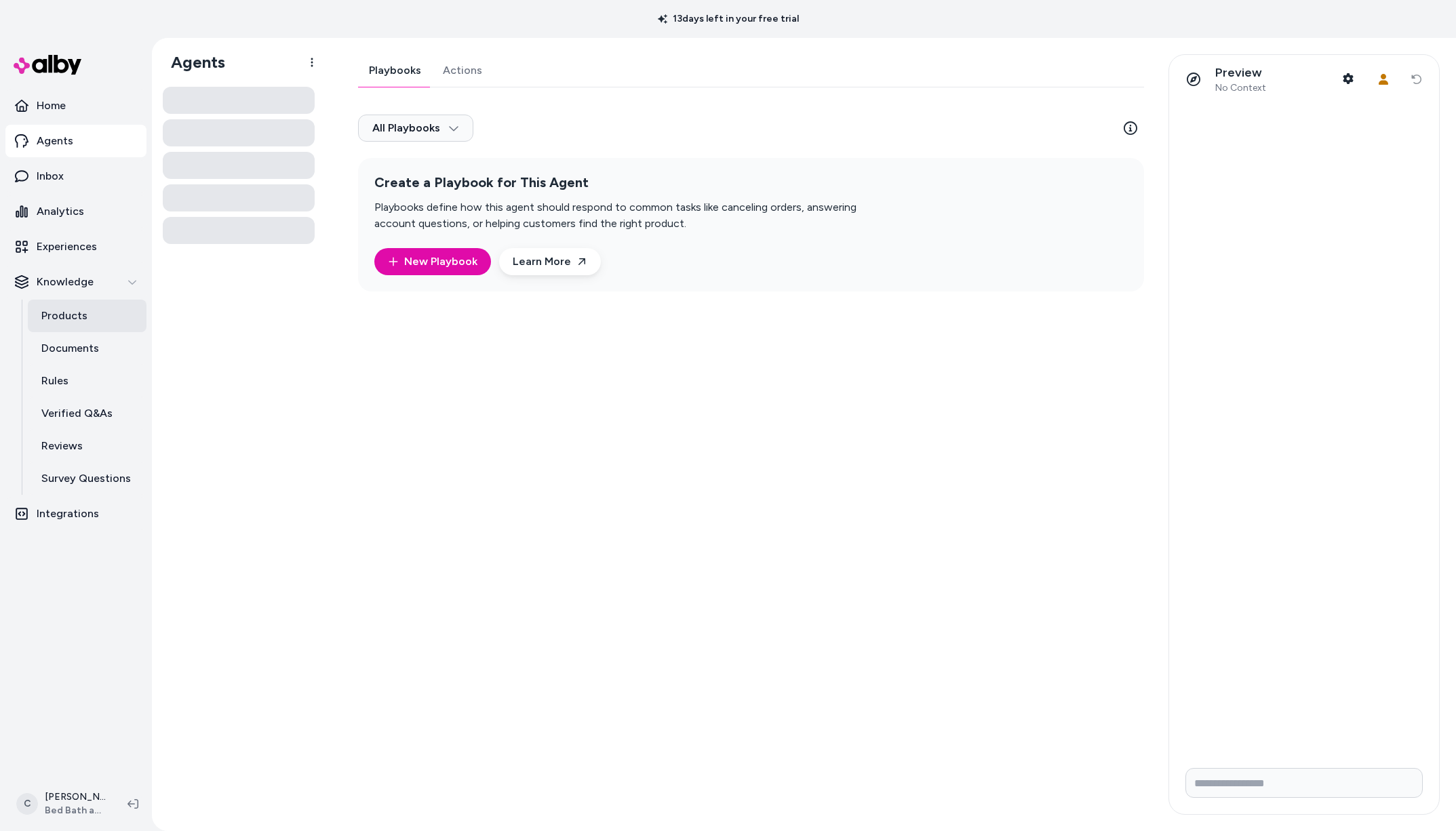
click at [74, 318] on p "Products" at bounding box center [64, 316] width 46 height 16
click at [73, 317] on p "Products" at bounding box center [64, 316] width 46 height 16
click at [102, 311] on link "Products" at bounding box center [87, 316] width 119 height 33
click at [83, 314] on p "Products" at bounding box center [64, 316] width 46 height 16
click at [87, 309] on link "Products" at bounding box center [87, 316] width 119 height 33
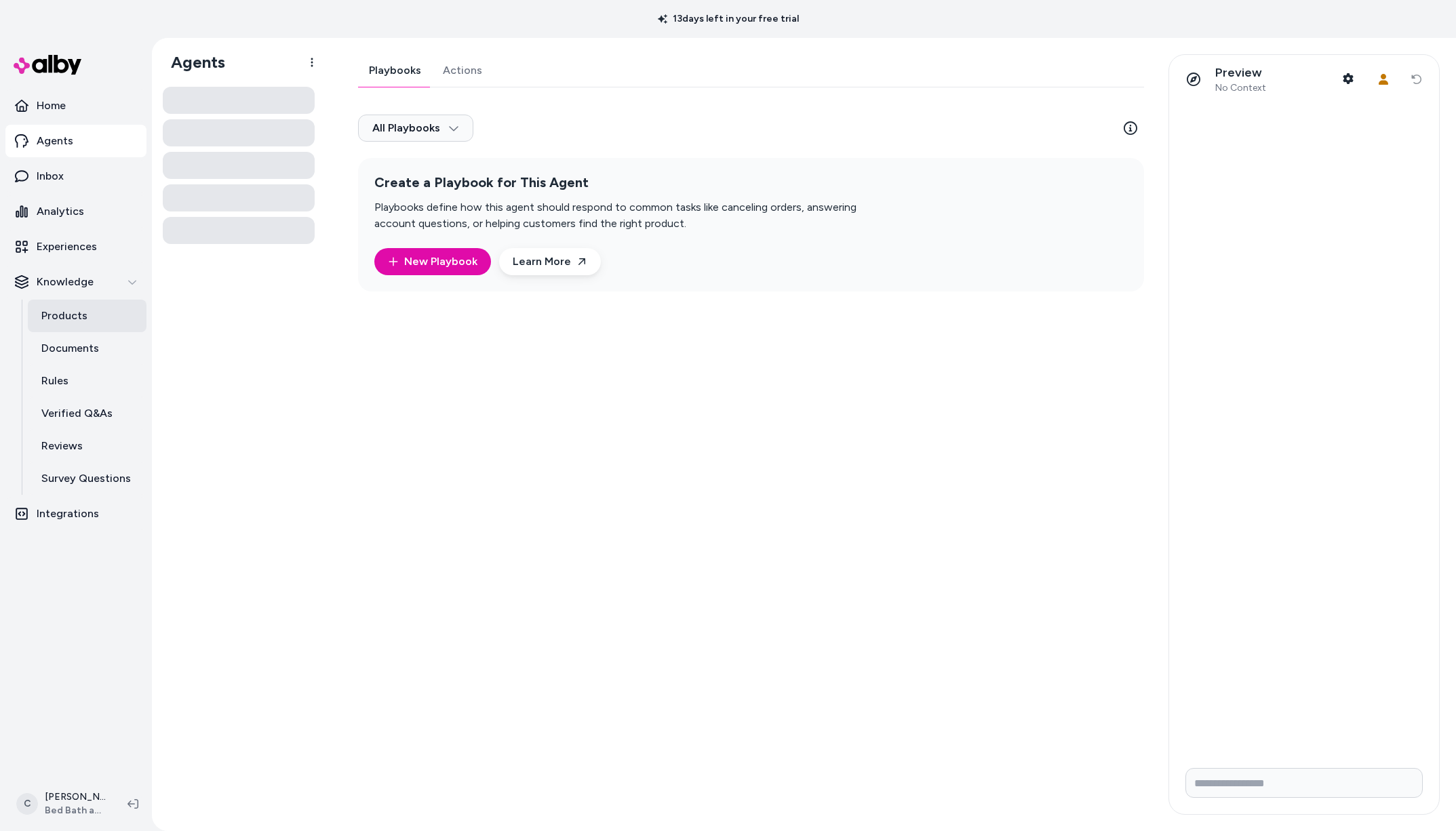
click at [80, 327] on link "Products" at bounding box center [87, 316] width 119 height 33
click at [84, 315] on p "Products" at bounding box center [64, 316] width 46 height 16
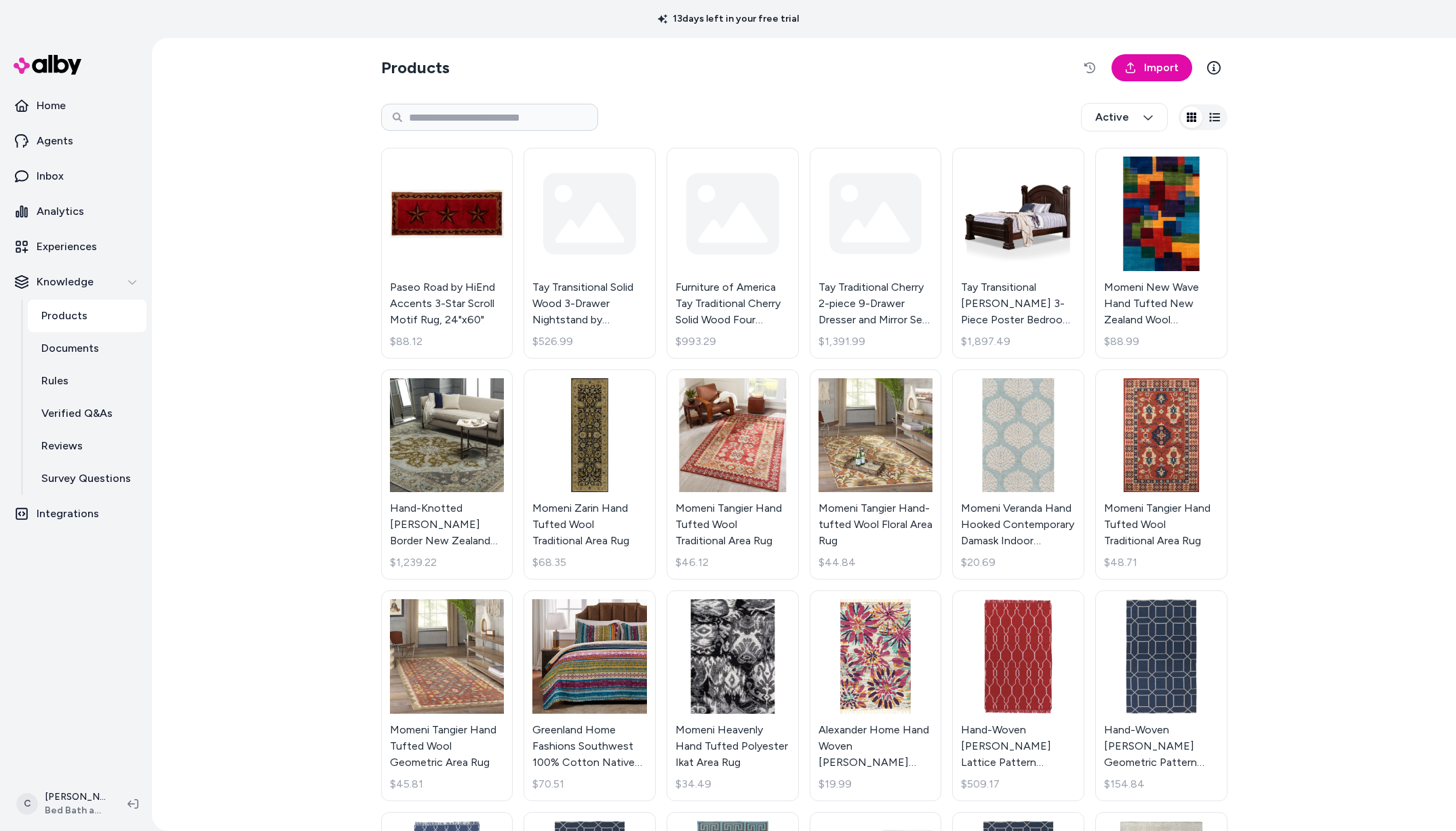
click at [966, 101] on div "Active" at bounding box center [804, 117] width 847 height 45
click at [59, 818] on html "13 days left in your free trial Home Agents Inbox Analytics Experiences Knowled…" at bounding box center [728, 416] width 1456 height 831
click at [80, 603] on span "Shortcuts" at bounding box center [72, 609] width 45 height 13
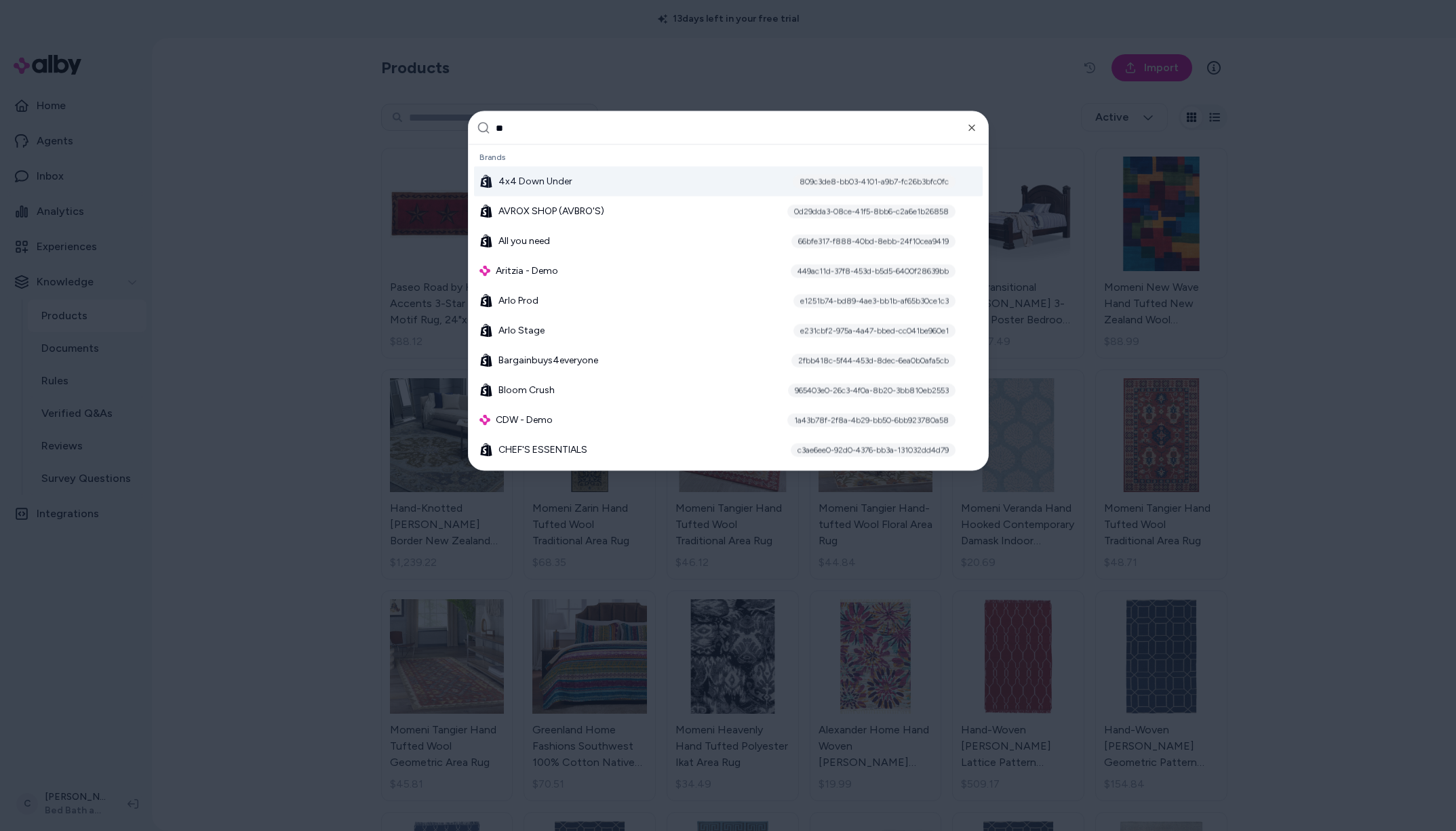
type input "*"
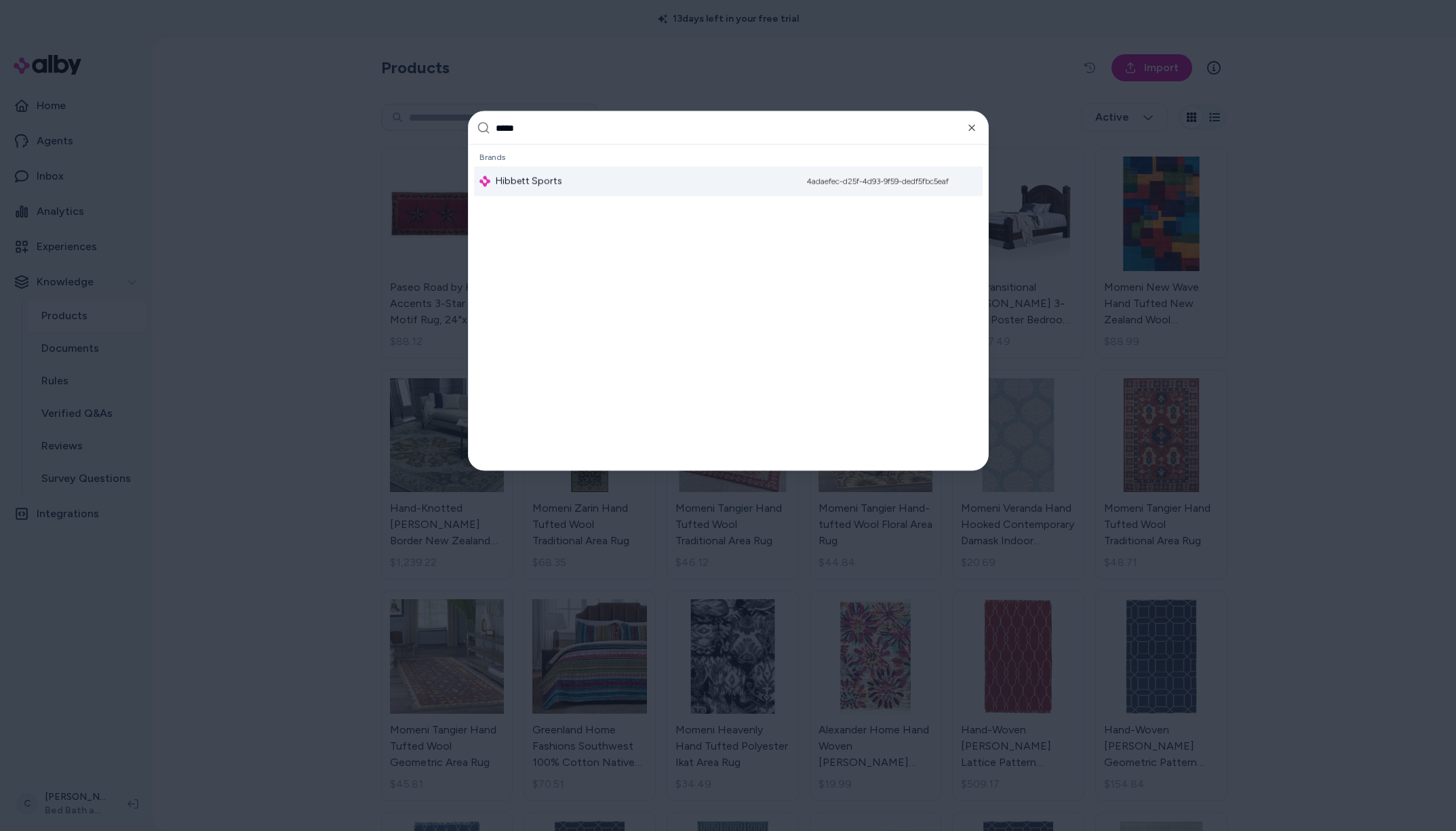
type input "*****"
click at [588, 185] on div "Hibbett Sports 4adaefec-d25f-4d93-9f59-dedf5fbc5eaf" at bounding box center [728, 181] width 509 height 30
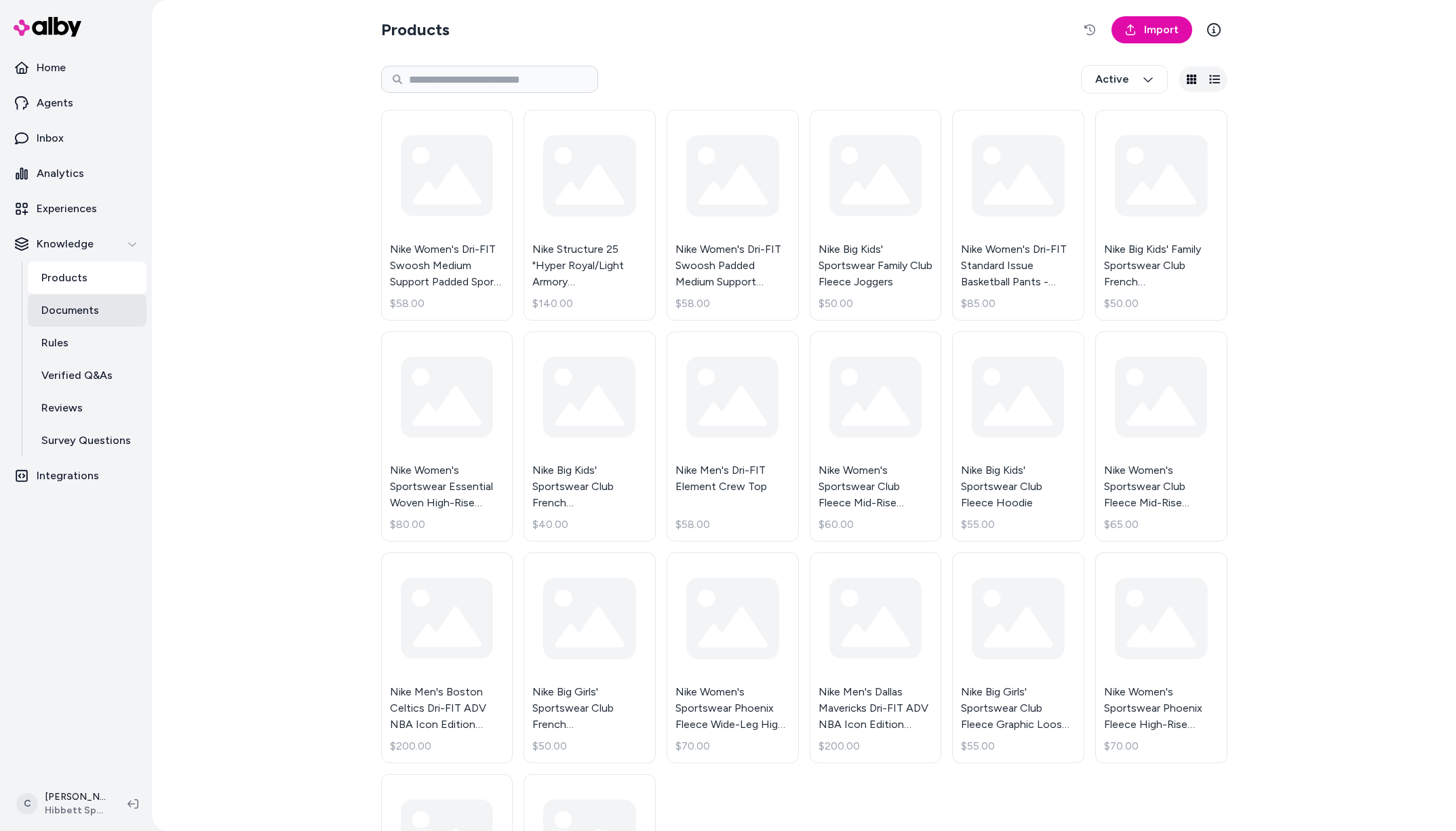
click at [95, 307] on p "Documents" at bounding box center [70, 310] width 58 height 16
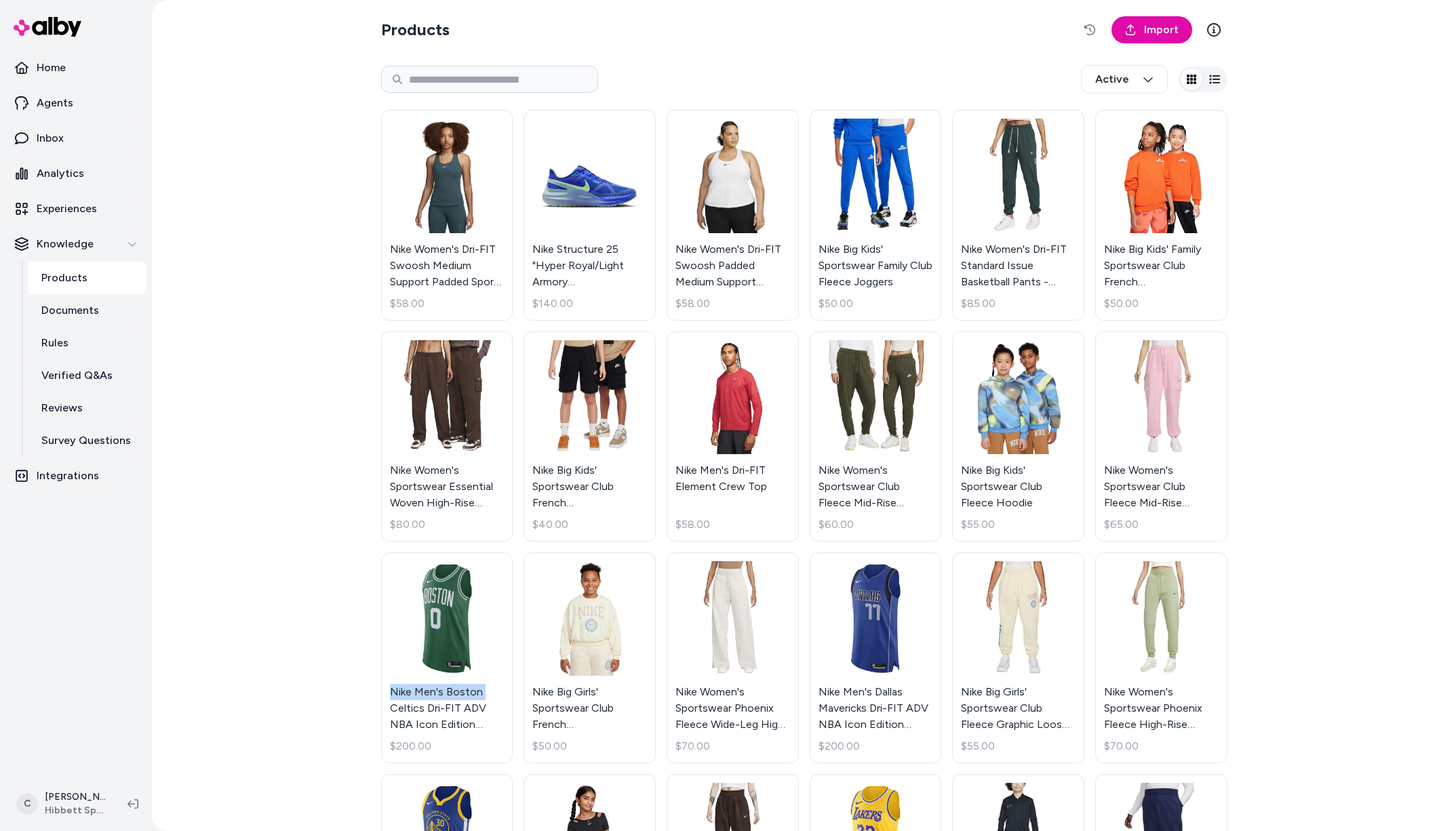
drag, startPoint x: 293, startPoint y: 700, endPoint x: 283, endPoint y: 653, distance: 48.1
click at [292, 699] on div "Products Import Active Nike Women's Dri-FIT Swoosh Medium Support Padded Sports…" at bounding box center [803, 416] width 1304 height 831
drag, startPoint x: 268, startPoint y: 605, endPoint x: 278, endPoint y: 605, distance: 10.0
click at [268, 605] on div "Products Import Active Nike Women's Dri-FIT Swoosh Medium Support Padded Sports…" at bounding box center [803, 416] width 1304 height 831
click at [327, 493] on div "Products Import Active Nike Women's Dri-FIT Swoosh Medium Support Padded Sports…" at bounding box center [803, 416] width 1304 height 831
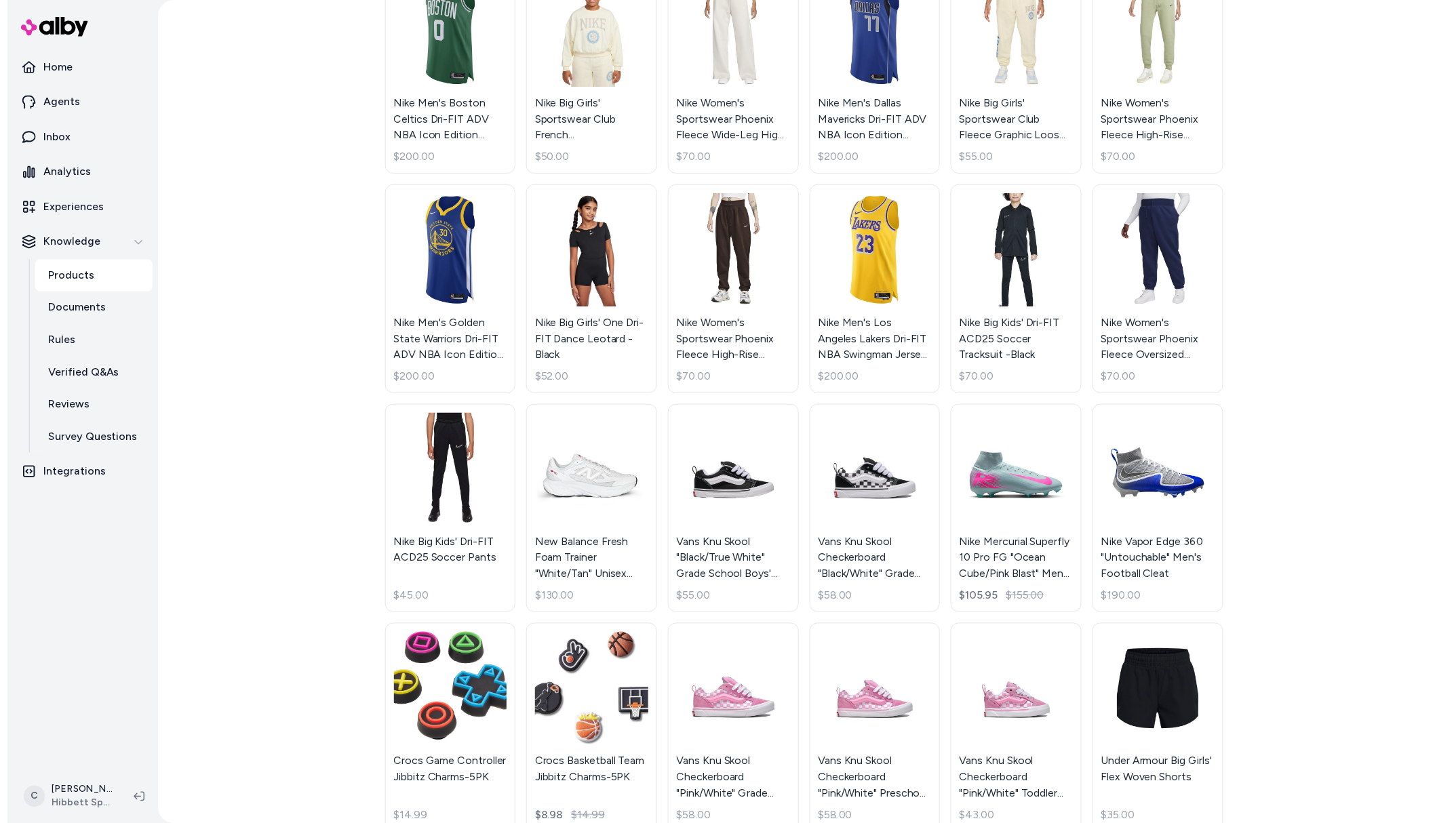
scroll to position [783, 0]
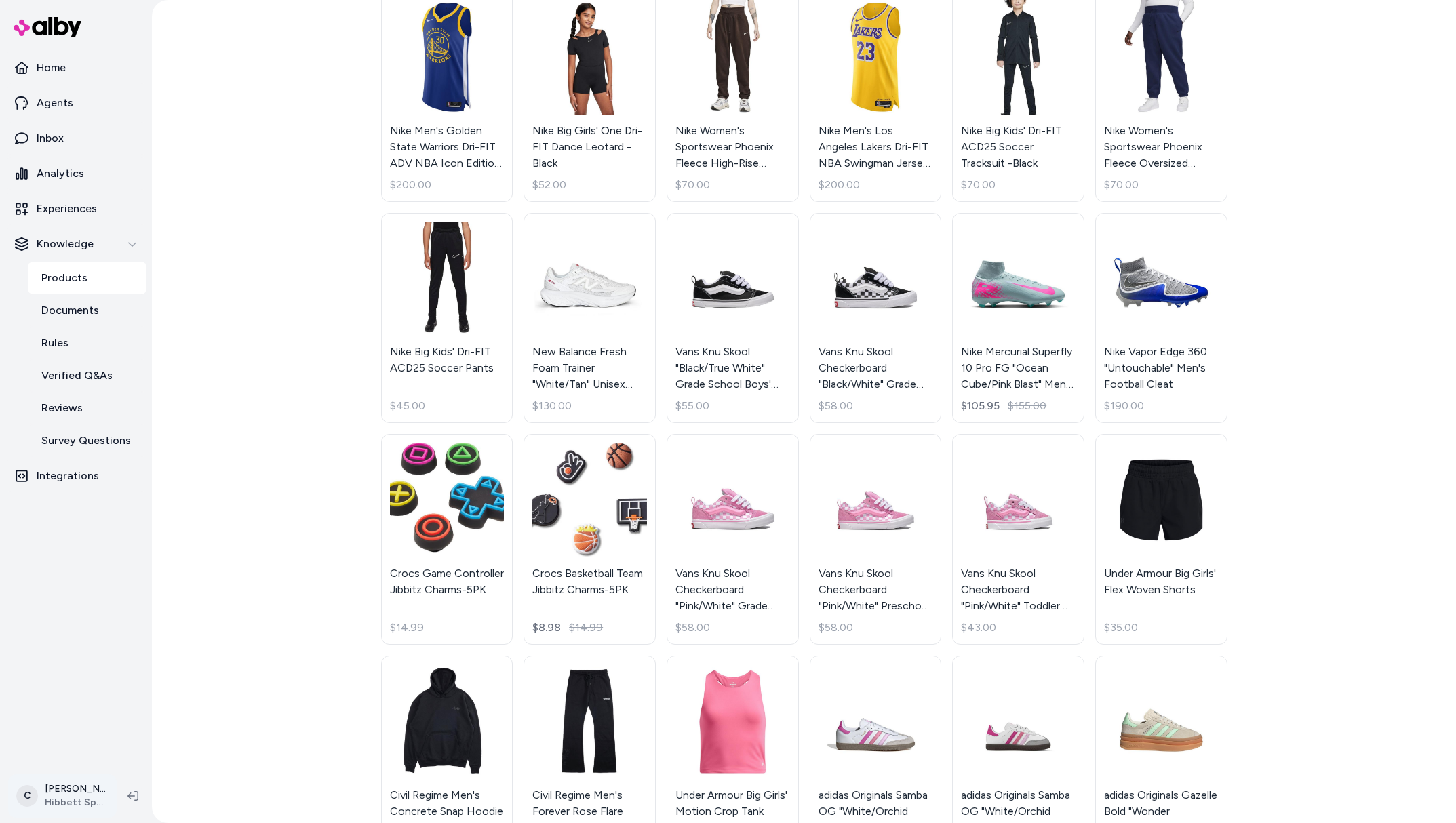
click at [67, 790] on html "Home Agents Inbox Analytics Experiences Knowledge Products Documents Rules Veri…" at bounding box center [728, 412] width 1456 height 823
click at [63, 649] on link "Settings" at bounding box center [89, 643] width 151 height 33
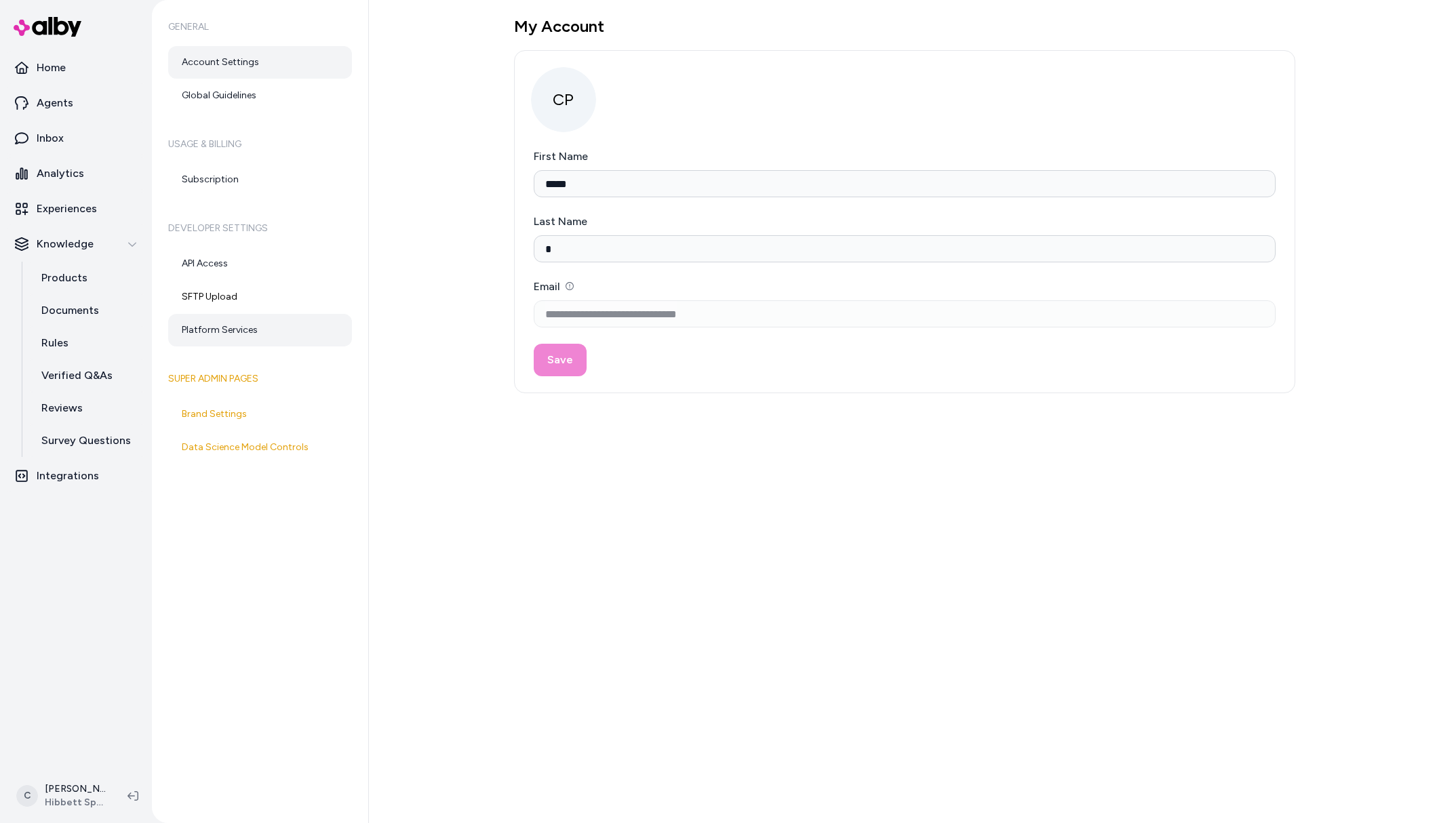
click at [231, 327] on link "Platform Services" at bounding box center [260, 330] width 184 height 33
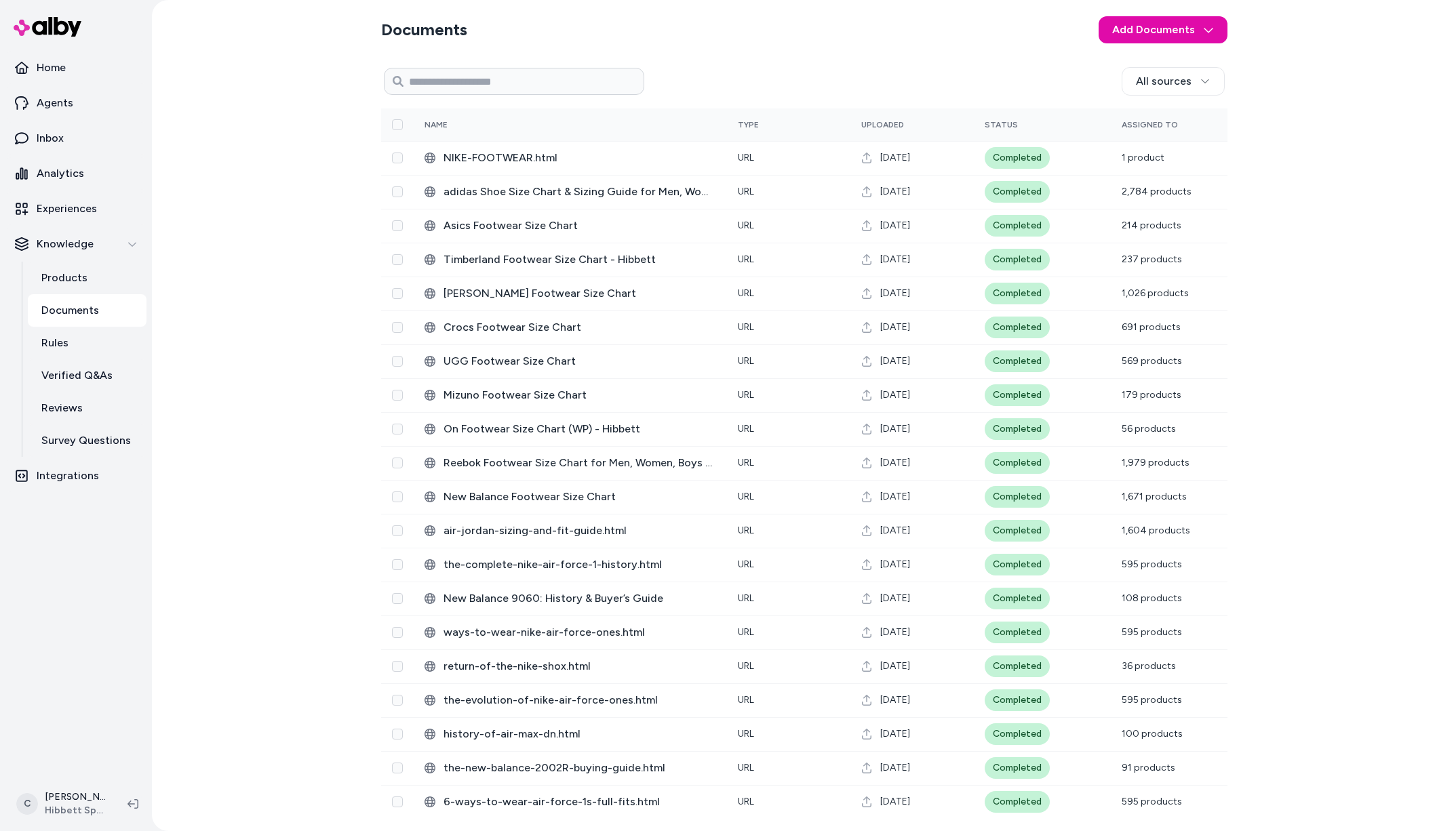
drag, startPoint x: 932, startPoint y: 163, endPoint x: 862, endPoint y: 158, distance: 70.2
drag, startPoint x: 924, startPoint y: 86, endPoint x: 946, endPoint y: 73, distance: 25.6
click at [924, 88] on div "All sources" at bounding box center [934, 82] width 581 height 29
click at [1343, 286] on div "Documents Add Documents All sources 0 Selected Edit Name Type Uploaded Status A…" at bounding box center [803, 416] width 1304 height 831
click at [77, 783] on html "Home Agents Inbox Analytics Experiences Knowledge Products Documents Rules Veri…" at bounding box center [728, 416] width 1456 height 831
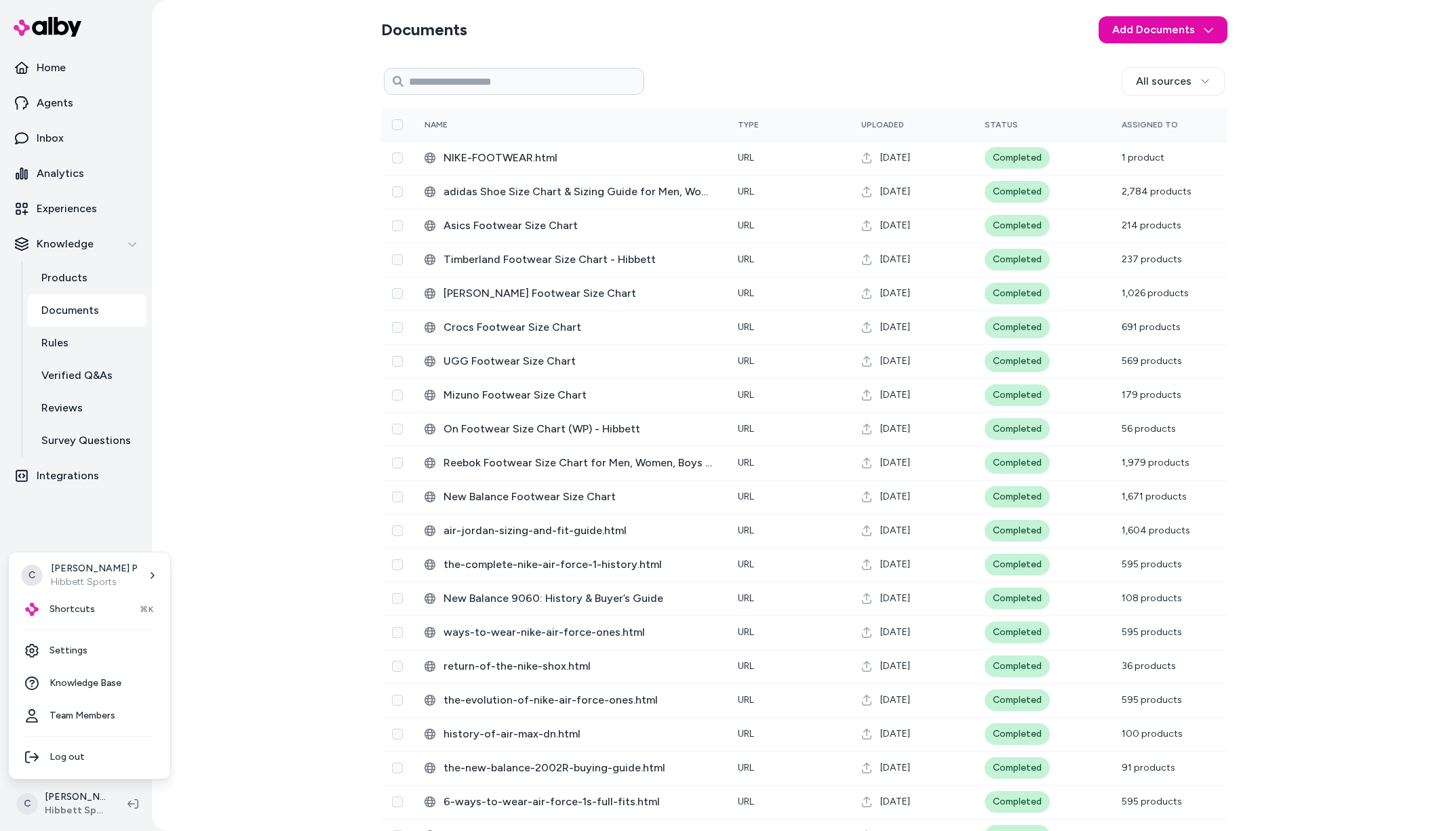
drag, startPoint x: 290, startPoint y: 572, endPoint x: 161, endPoint y: 503, distance: 146.3
click at [288, 573] on html "Home Agents Inbox Analytics Experiences Knowledge Products Documents Rules Veri…" at bounding box center [728, 416] width 1456 height 831
drag, startPoint x: 88, startPoint y: 436, endPoint x: 119, endPoint y: 442, distance: 31.6
click at [88, 436] on p "Survey Questions" at bounding box center [85, 440] width 89 height 16
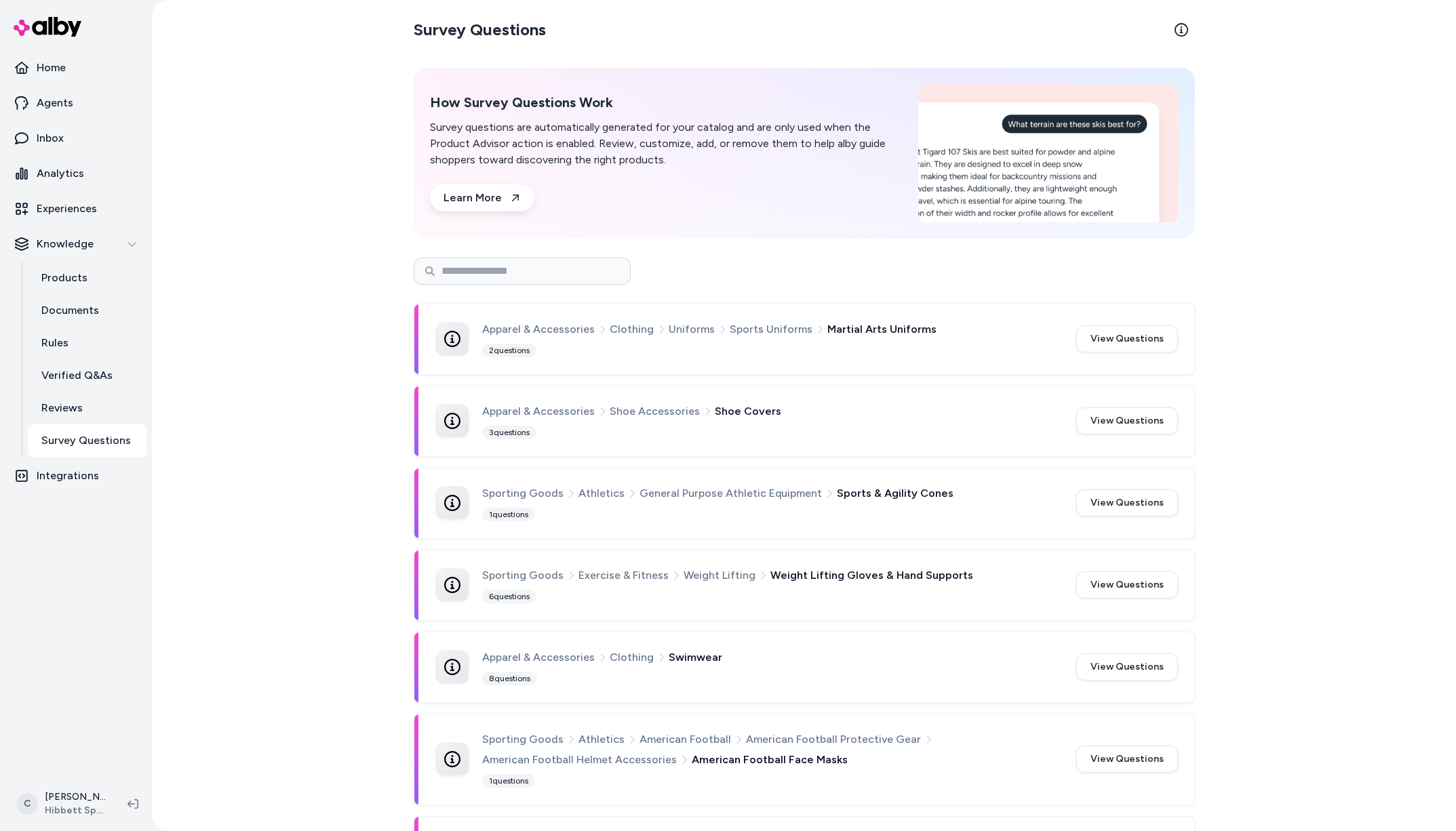
click at [234, 653] on div "Survey Questions How Survey Questions Work Survey questions are automatically g…" at bounding box center [803, 416] width 1304 height 831
click at [224, 643] on div "Survey Questions How Survey Questions Work Survey questions are automatically g…" at bounding box center [803, 416] width 1304 height 831
drag, startPoint x: 237, startPoint y: 641, endPoint x: 227, endPoint y: 643, distance: 10.2
click at [237, 641] on div "Survey Questions How Survey Questions Work Survey questions are automatically g…" at bounding box center [803, 416] width 1304 height 831
click at [96, 196] on link "Experiences" at bounding box center [76, 209] width 141 height 33
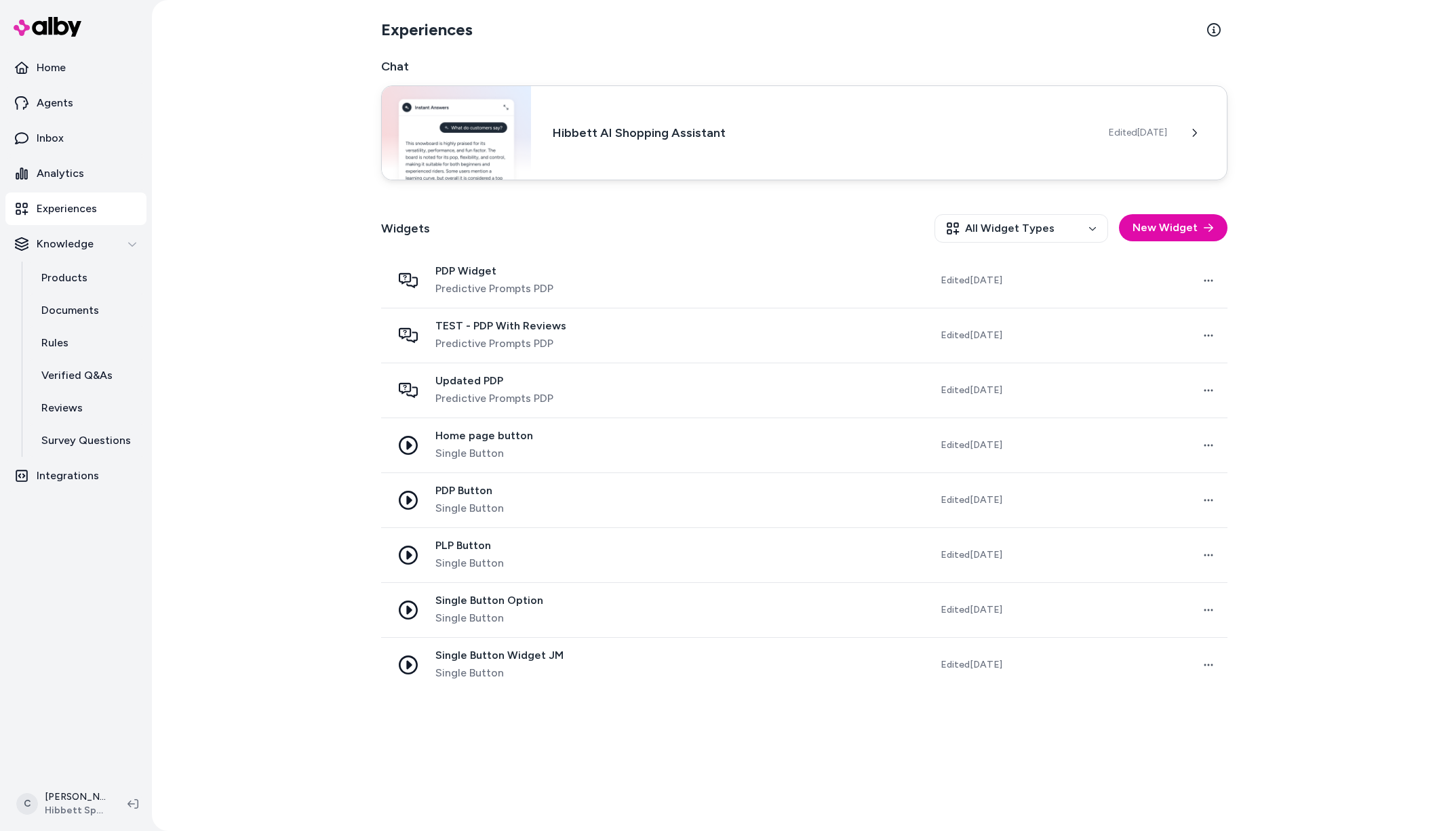
click at [603, 158] on div "Hibbett AI Shopping Assistant Edited Sep 19, 2025" at bounding box center [804, 132] width 847 height 95
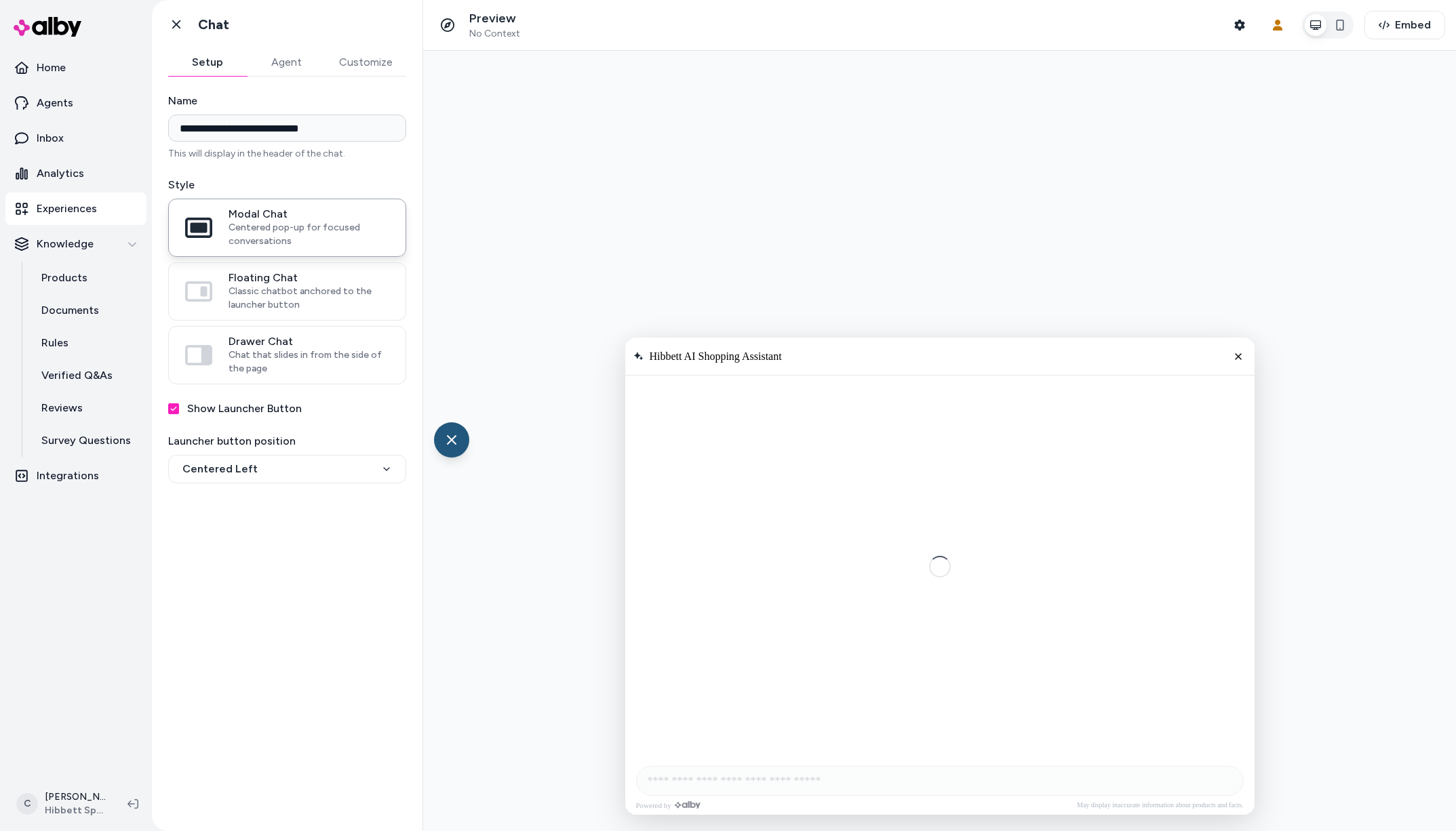
drag, startPoint x: 306, startPoint y: 60, endPoint x: 300, endPoint y: 73, distance: 14.3
click at [306, 63] on button "Agent" at bounding box center [286, 62] width 79 height 27
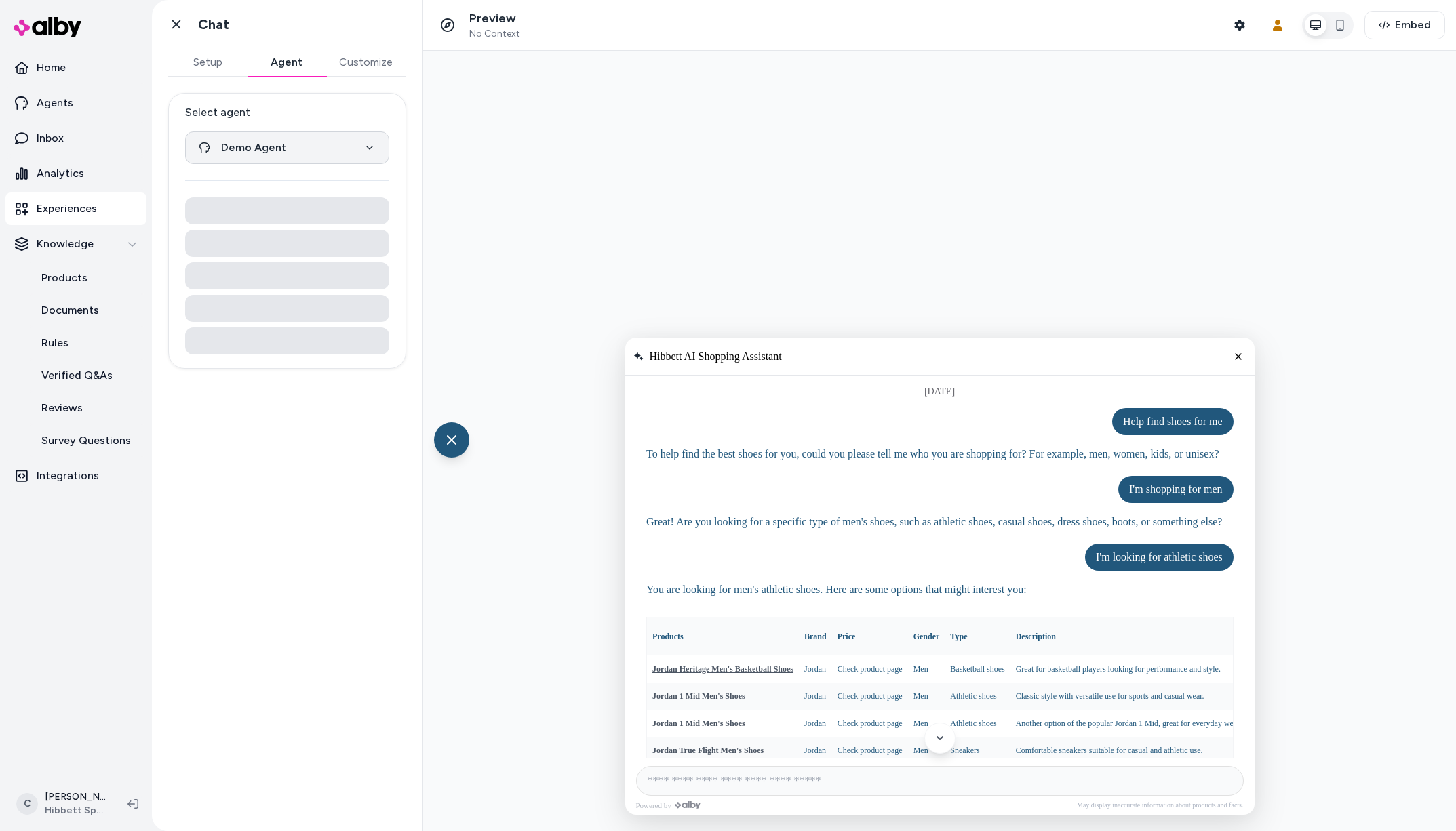
scroll to position [162, 0]
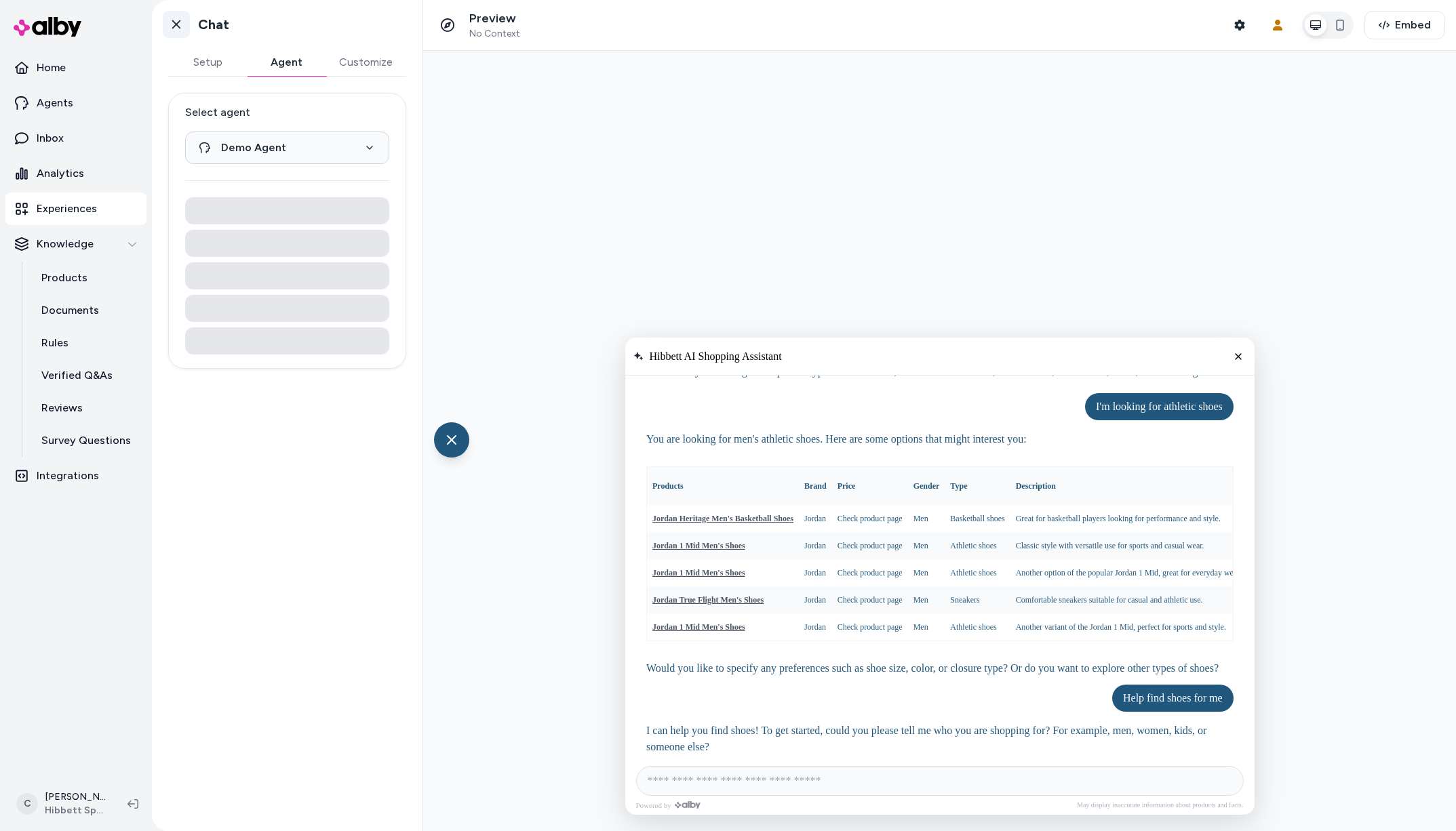
click at [180, 21] on icon at bounding box center [177, 24] width 13 height 13
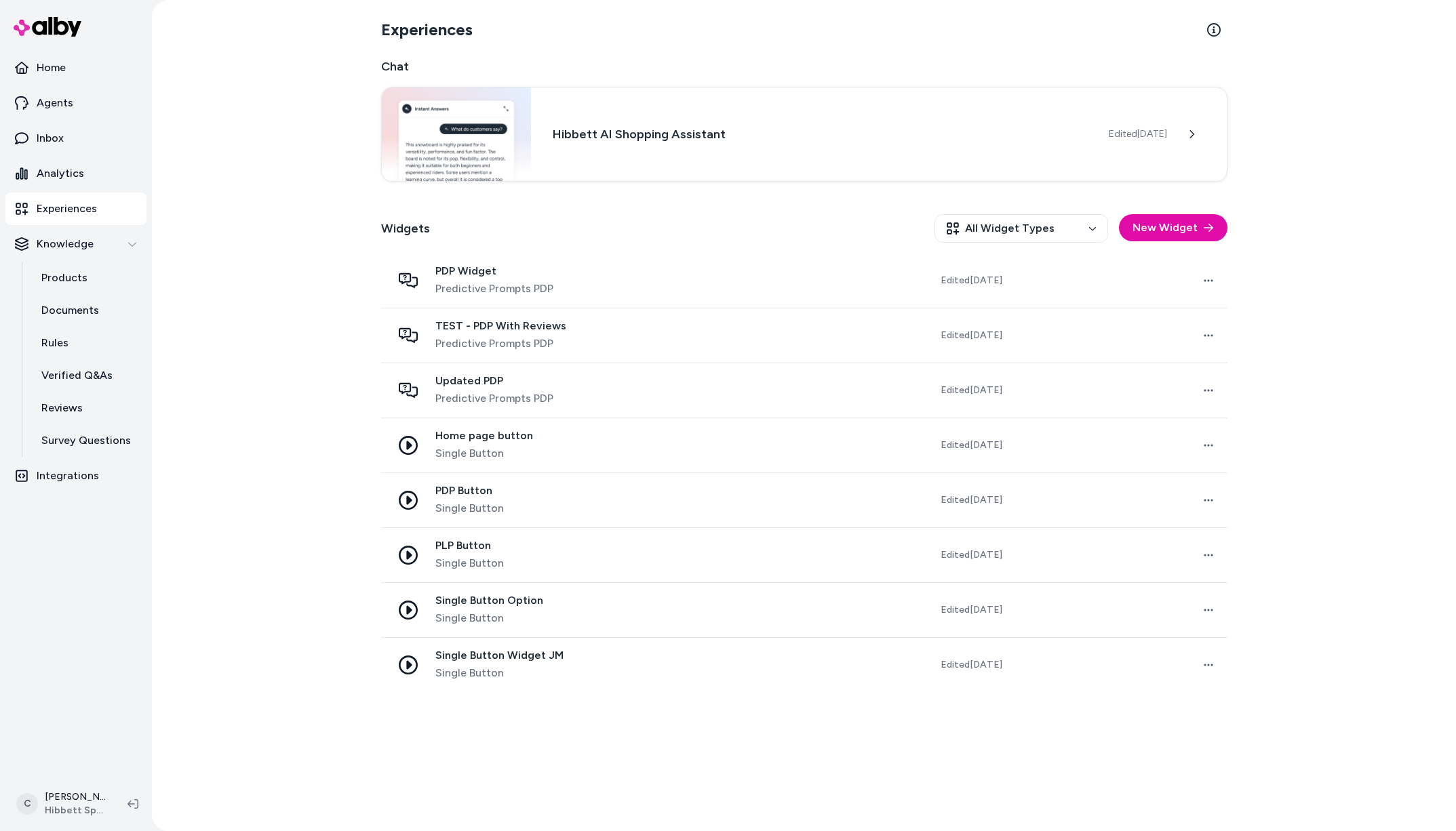
click at [272, 648] on div "Experiences Chat Hibbett AI Shopping Assistant Edited Sep 19, 2025 Widgets All …" at bounding box center [803, 416] width 1304 height 831
click at [191, 718] on div "Experiences Chat Hibbett AI Shopping Assistant Edited Sep 19, 2025 Widgets All …" at bounding box center [803, 416] width 1304 height 831
click at [200, 661] on div "Experiences Chat Hibbett AI Shopping Assistant Edited Sep 19, 2025 Widgets All …" at bounding box center [803, 416] width 1304 height 831
click at [301, 543] on div "Experiences Chat Hibbett AI Shopping Assistant Edited Sep 19, 2025 Widgets All …" at bounding box center [803, 416] width 1304 height 831
click at [339, 463] on div "Experiences Chat Hibbett AI Shopping Assistant Edited Sep 19, 2025 Widgets All …" at bounding box center [803, 416] width 1304 height 831
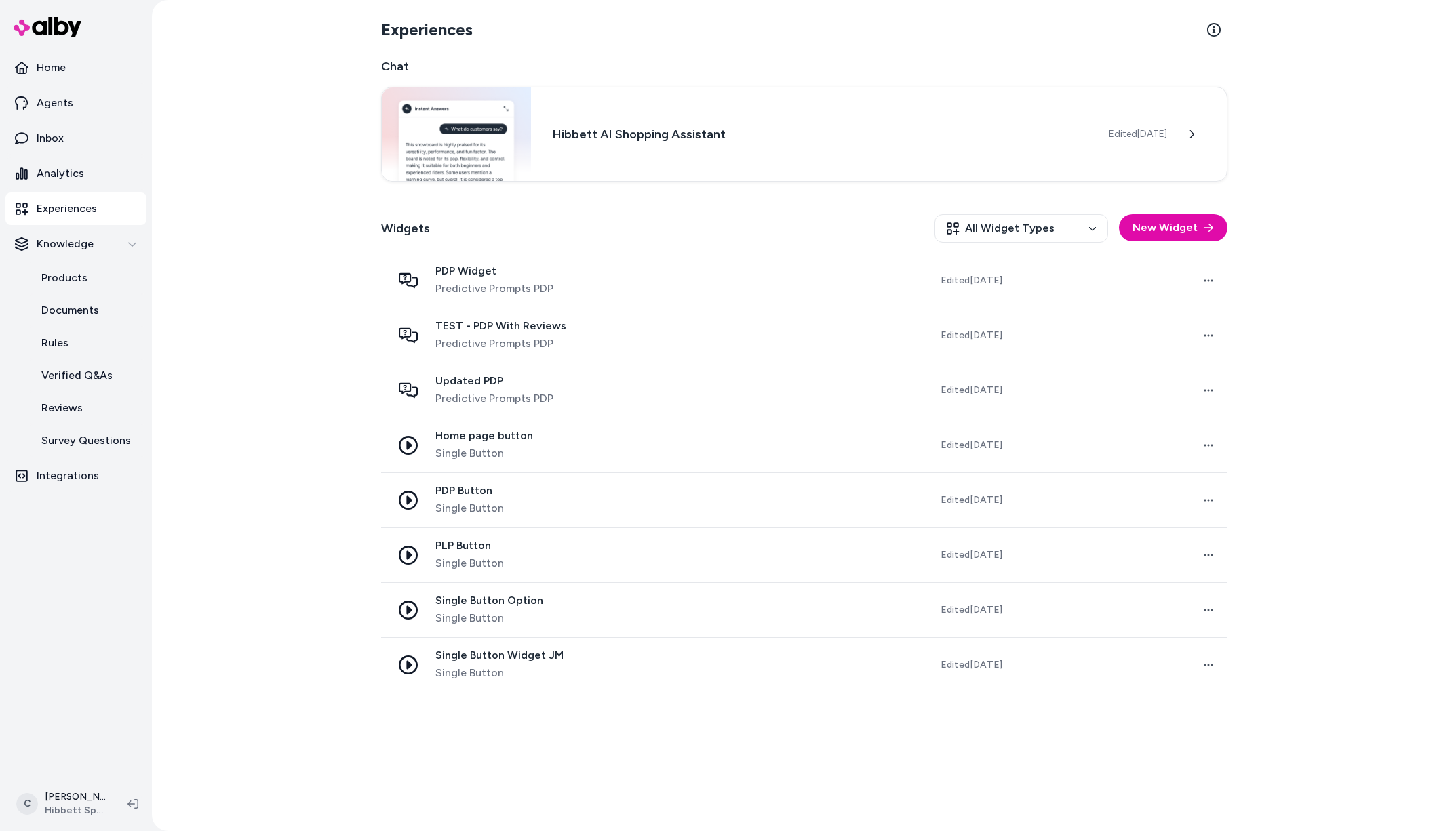
click at [342, 570] on div "Experiences Chat Hibbett AI Shopping Assistant Edited Sep 19, 2025 Widgets All …" at bounding box center [803, 416] width 1304 height 831
click at [313, 615] on div "Experiences Chat Hibbett AI Shopping Assistant Edited Sep 19, 2025 Widgets All …" at bounding box center [803, 416] width 1304 height 831
click at [570, 223] on div "Widgets All Widget Types New Widget" at bounding box center [804, 228] width 847 height 50
click at [92, 811] on html "Home Agents Inbox Analytics Experiences Knowledge Products Documents Rules Veri…" at bounding box center [728, 416] width 1456 height 831
click at [89, 622] on div "Shortcuts ⌘K" at bounding box center [89, 609] width 151 height 33
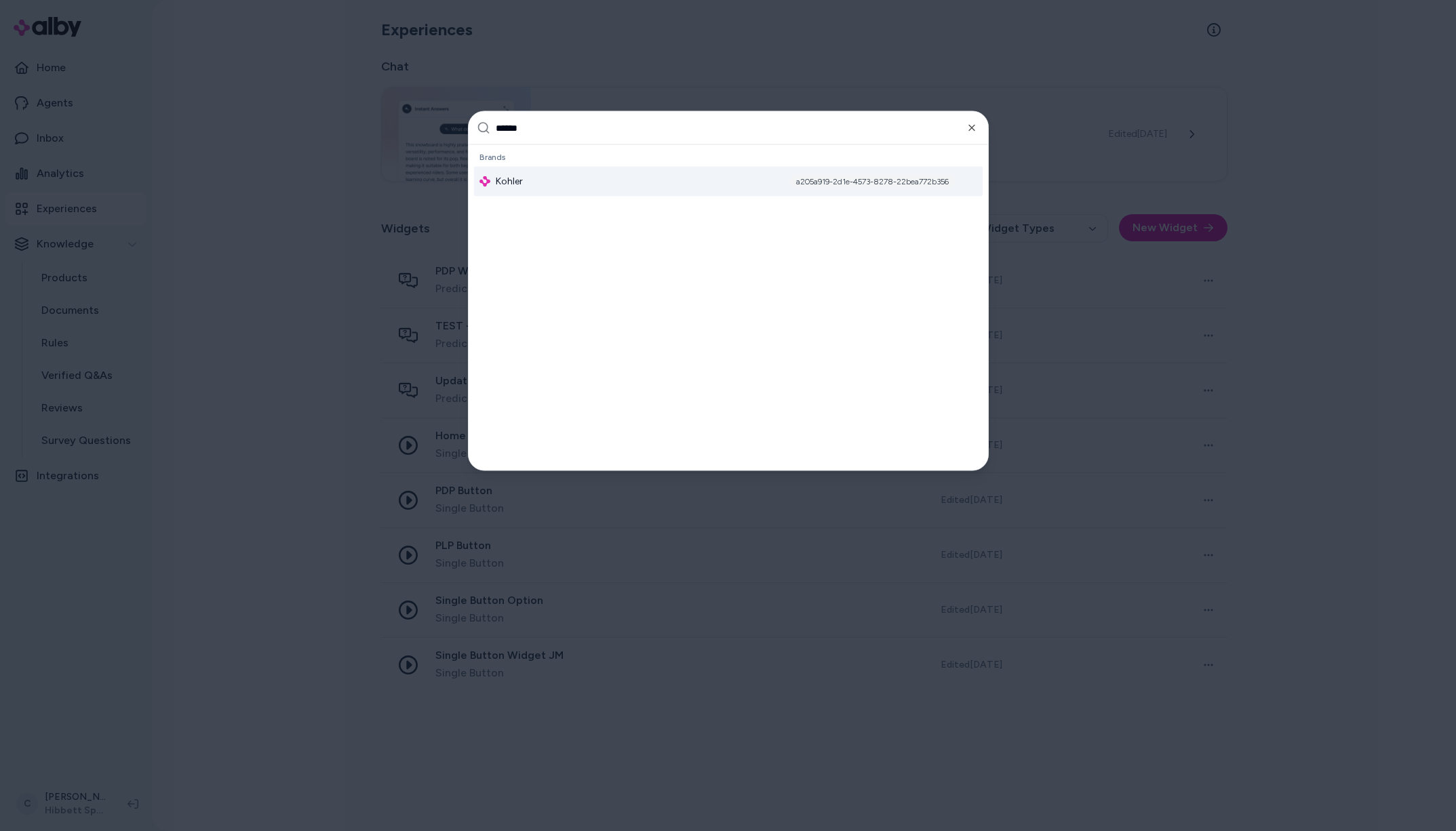
type input "******"
click at [621, 193] on div "Kohler a205a919-2d1e-4573-8278-22bea772b356" at bounding box center [728, 181] width 509 height 30
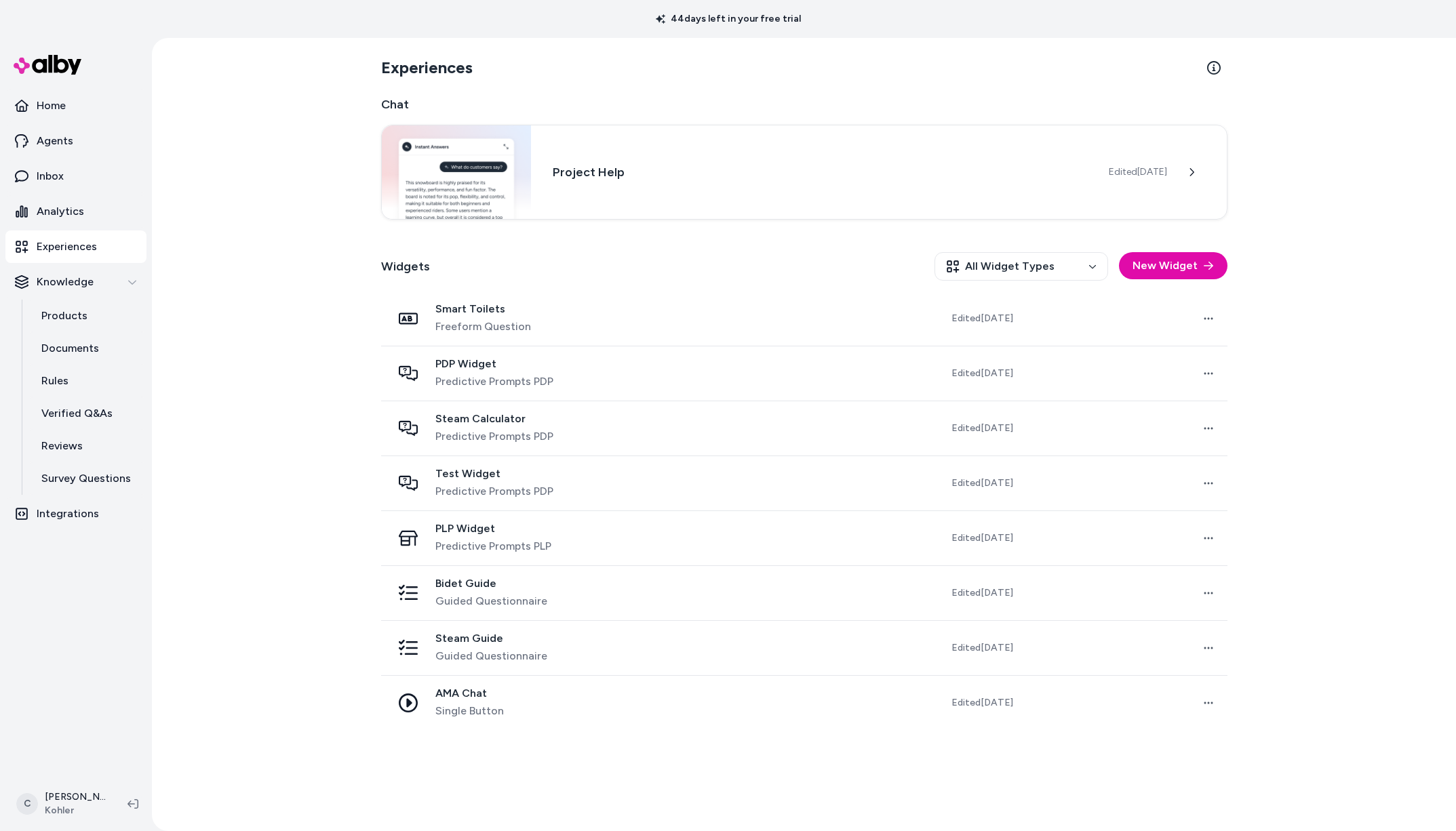
drag, startPoint x: 84, startPoint y: 653, endPoint x: 106, endPoint y: 647, distance: 22.8
click at [84, 654] on nav "Home Agents Inbox Analytics Experiences Knowledge Products Documents Rules Veri…" at bounding box center [76, 432] width 141 height 685
click at [84, 319] on link "Products" at bounding box center [87, 316] width 119 height 33
click at [60, 172] on p "Inbox" at bounding box center [50, 176] width 27 height 16
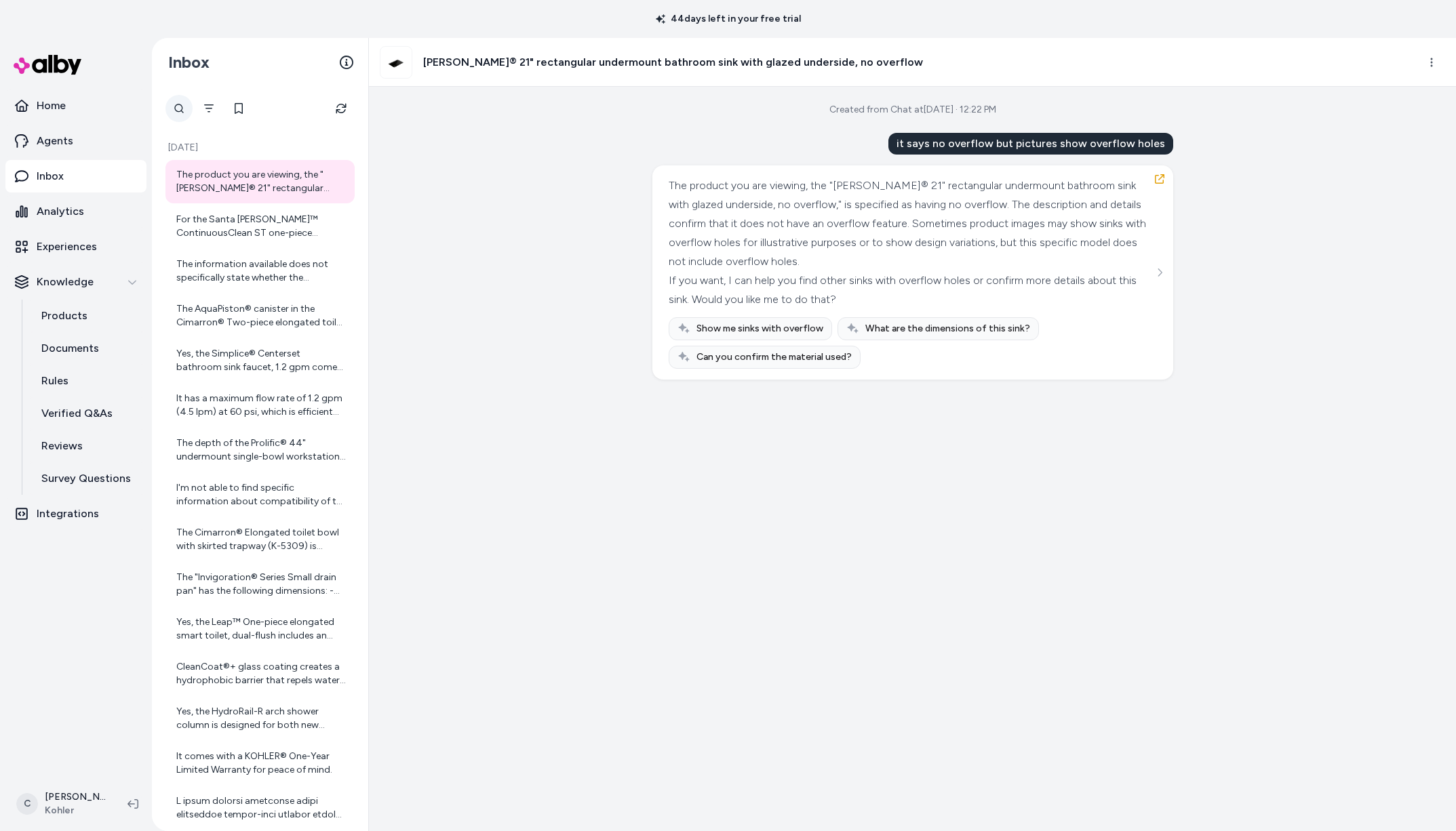
click at [177, 105] on div at bounding box center [179, 108] width 27 height 27
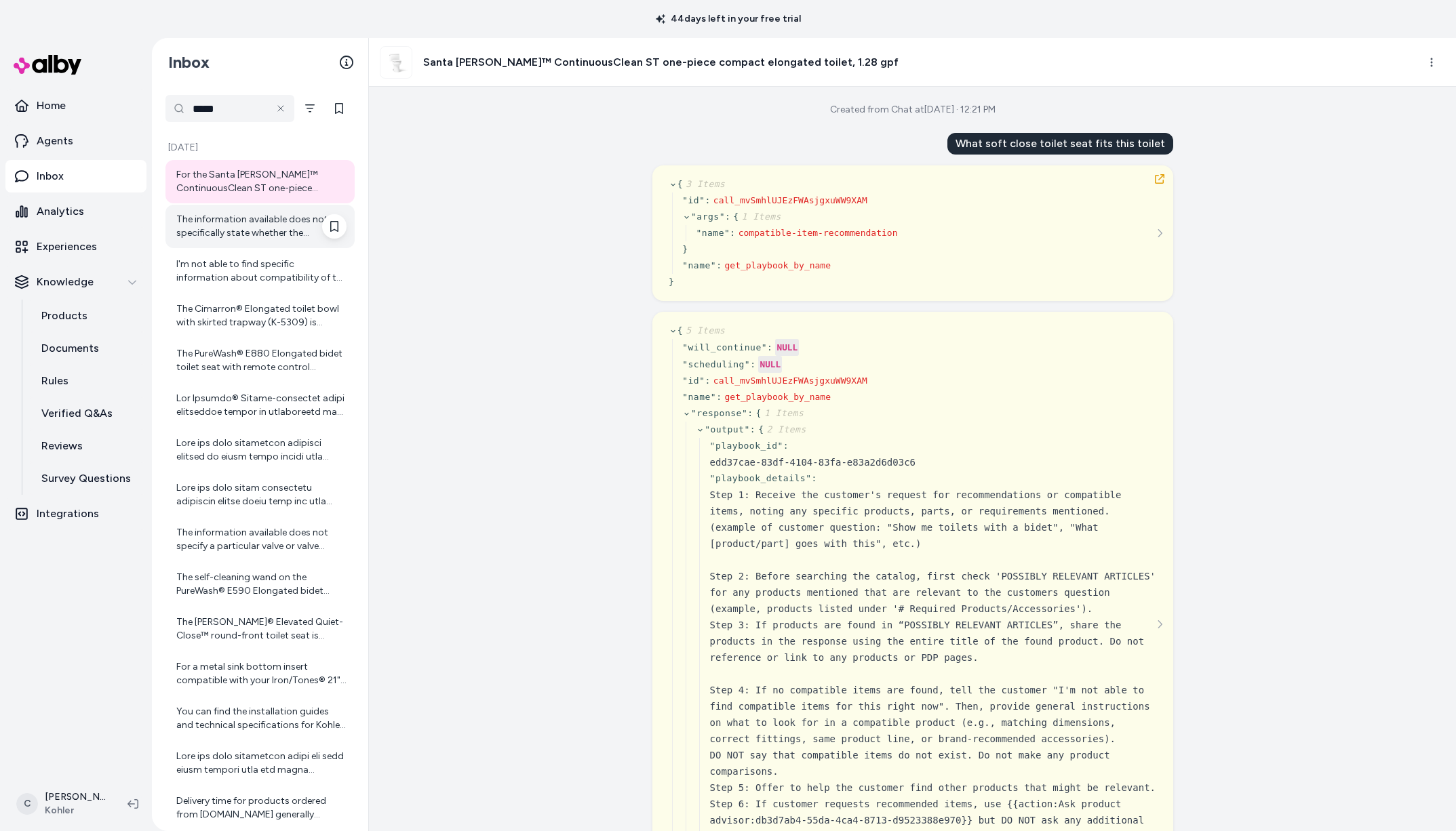
click at [269, 221] on div "The information available does not specifically state whether the underside of …" at bounding box center [261, 226] width 170 height 27
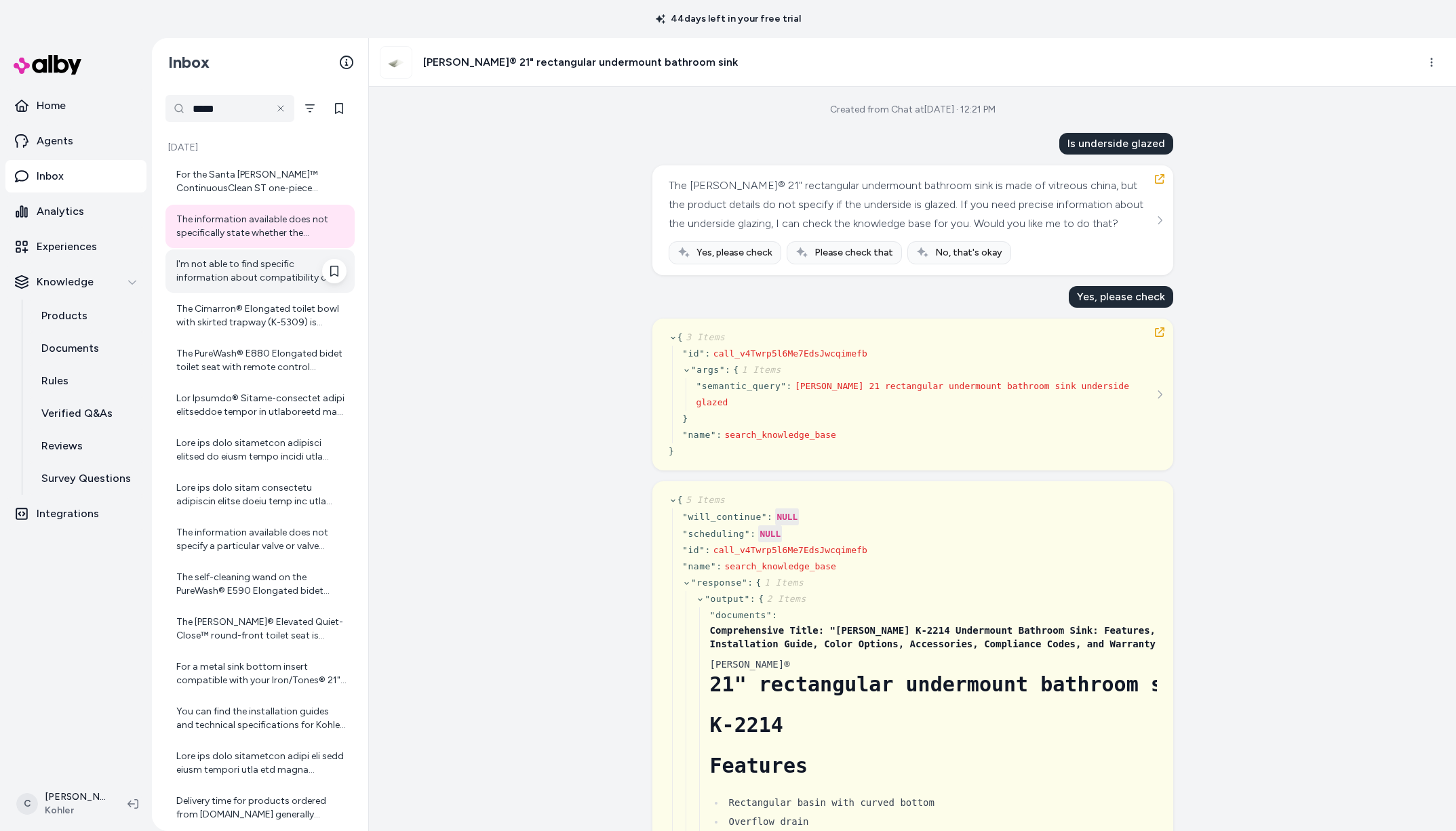
click at [283, 258] on div "I'm not able to find specific information about compatibility of the Cachet® Qu…" at bounding box center [261, 272] width 170 height 27
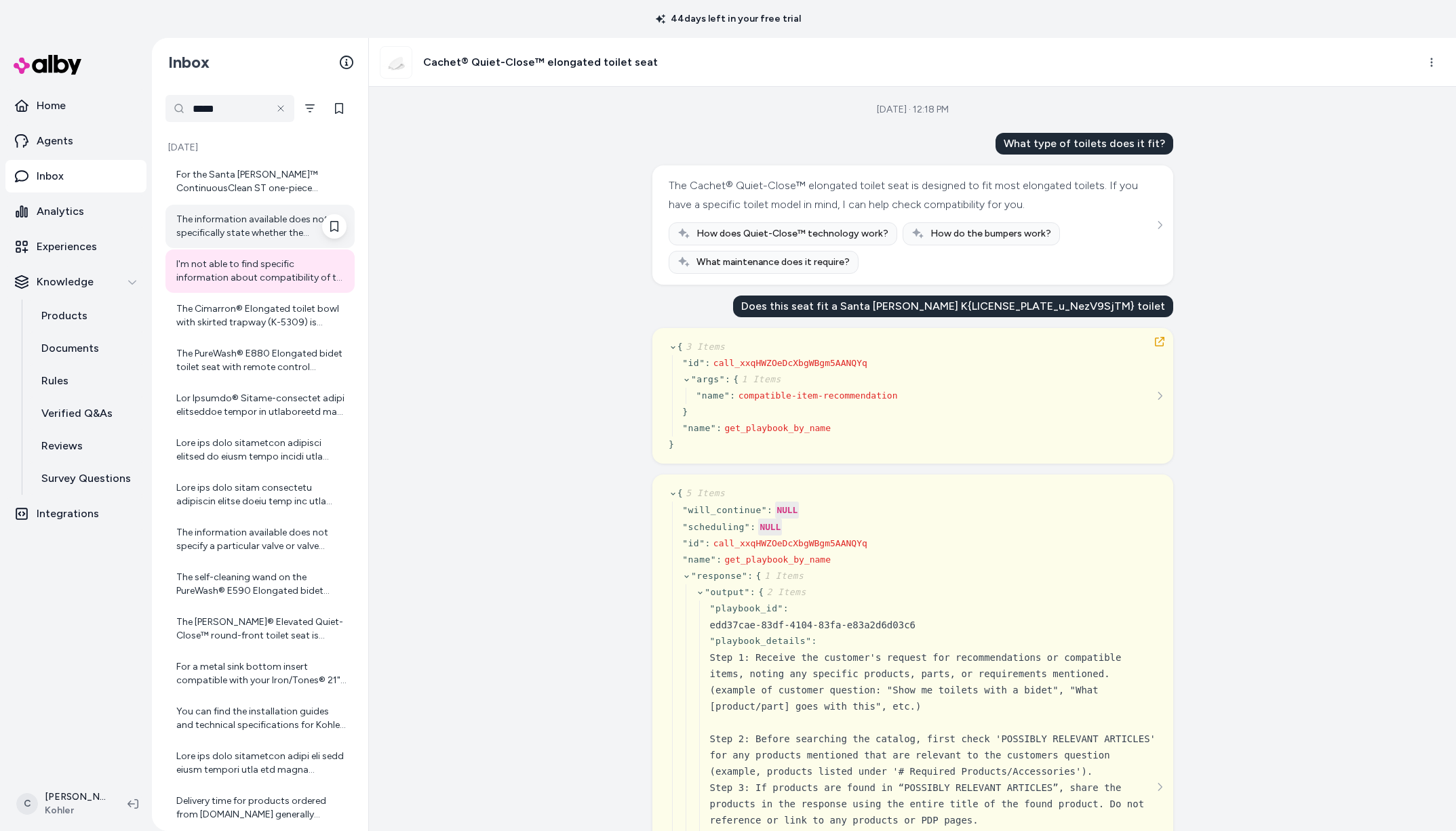
click at [278, 223] on div "The information available does not specifically state whether the underside of …" at bounding box center [261, 226] width 170 height 27
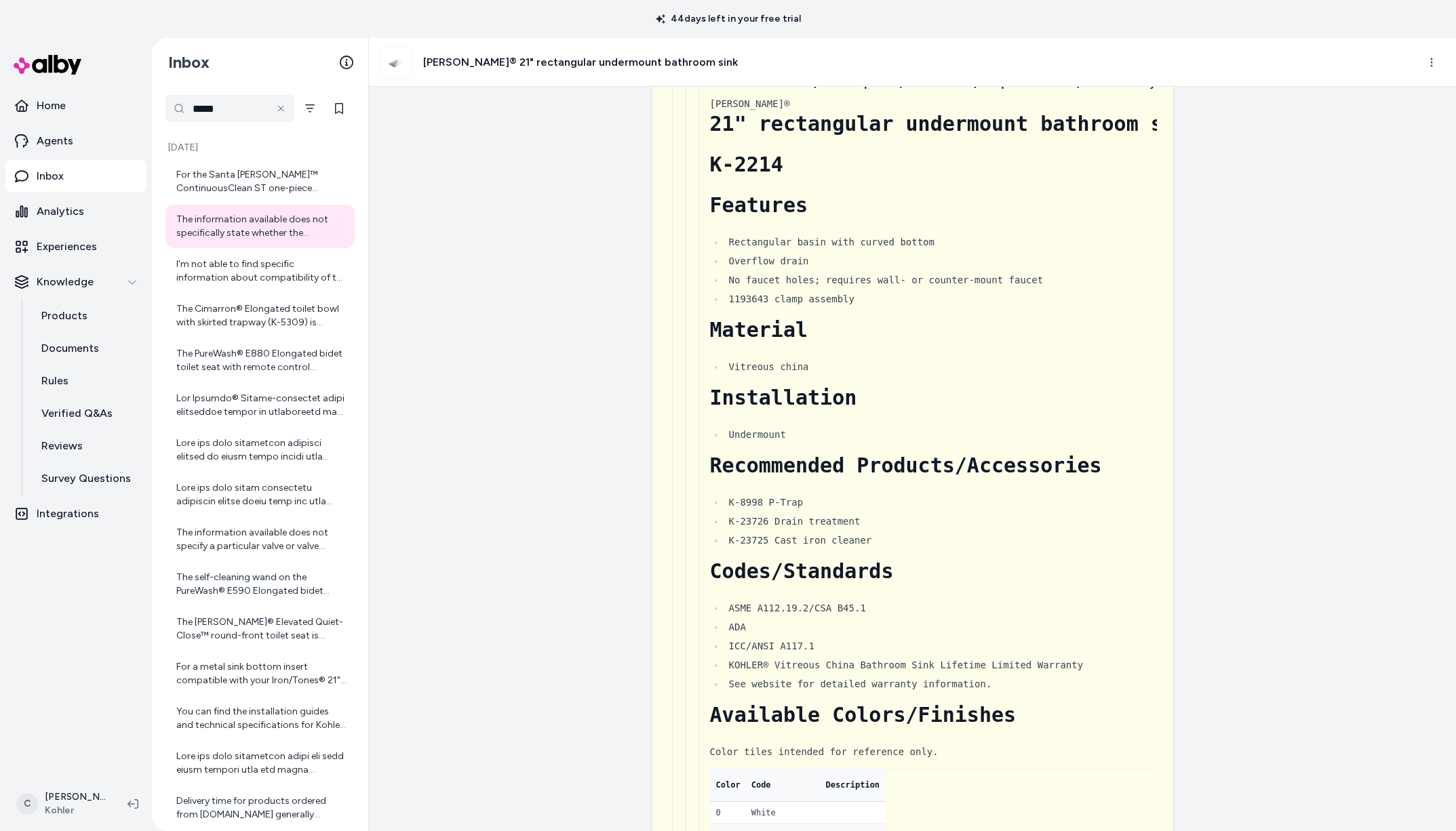
scroll to position [894, 0]
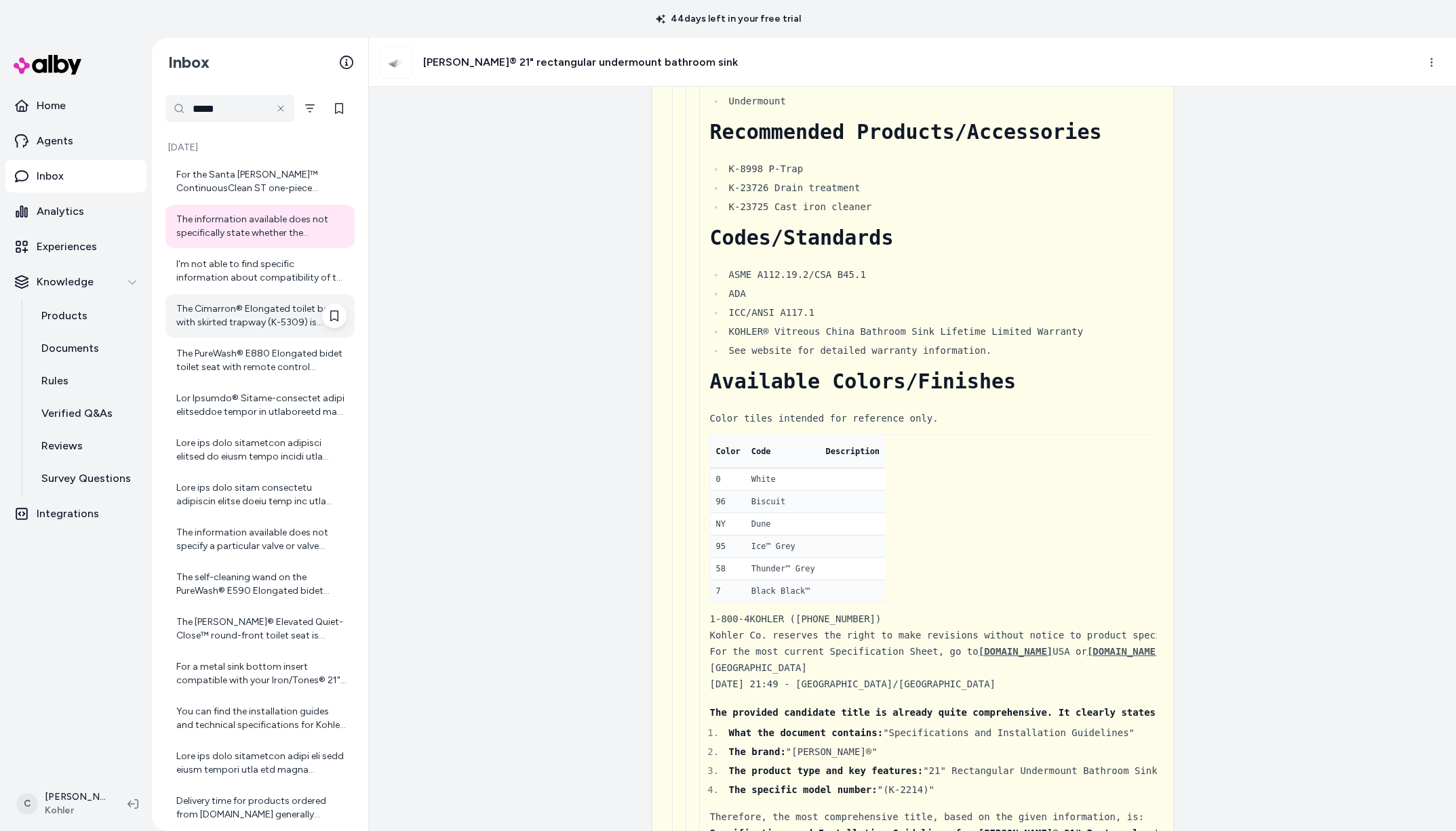
click at [270, 300] on div "The Cimarron® Elongated toilet bowl with skirted trapway (K-5309) is compatible…" at bounding box center [259, 316] width 189 height 43
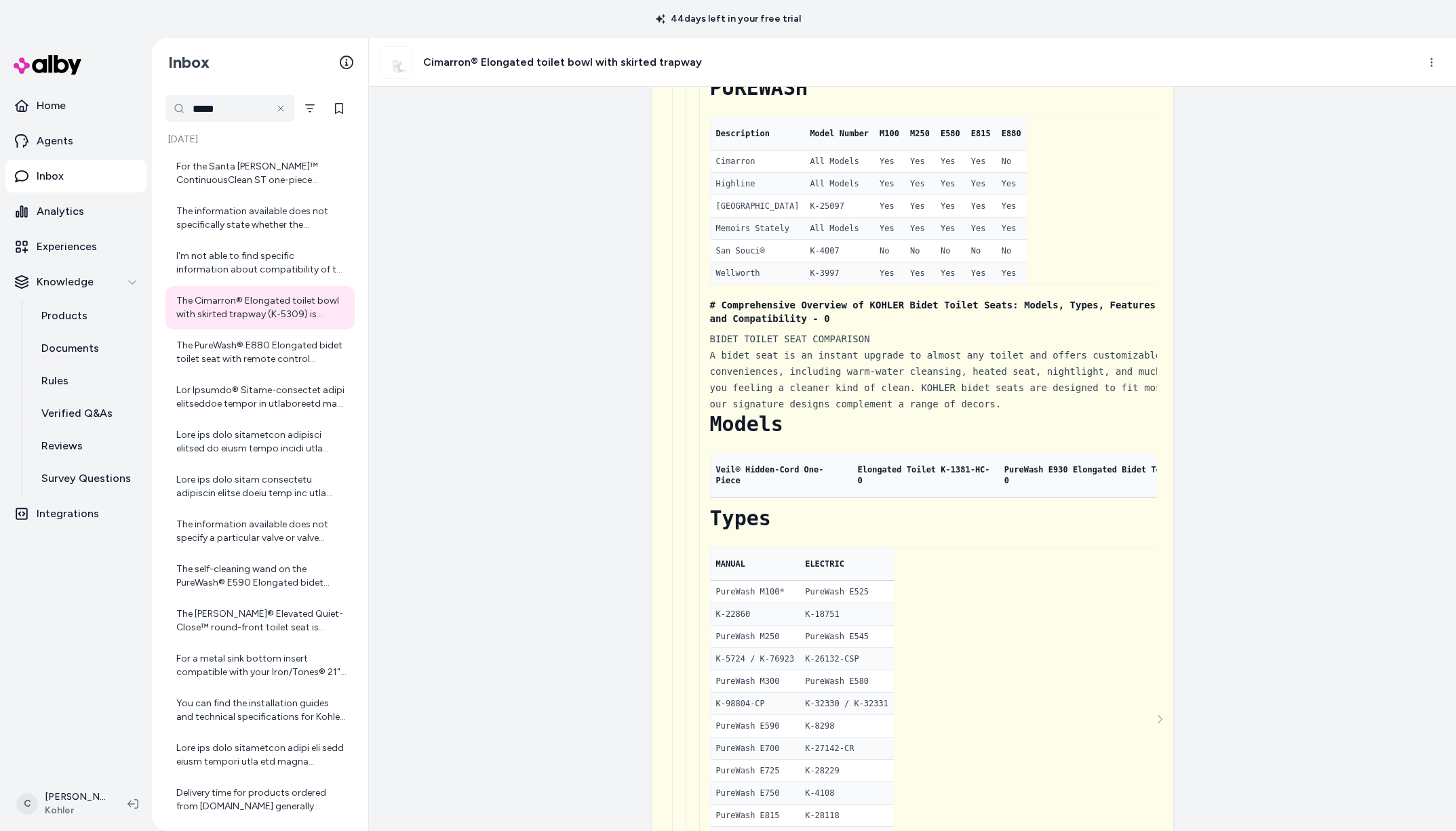
scroll to position [5088, 0]
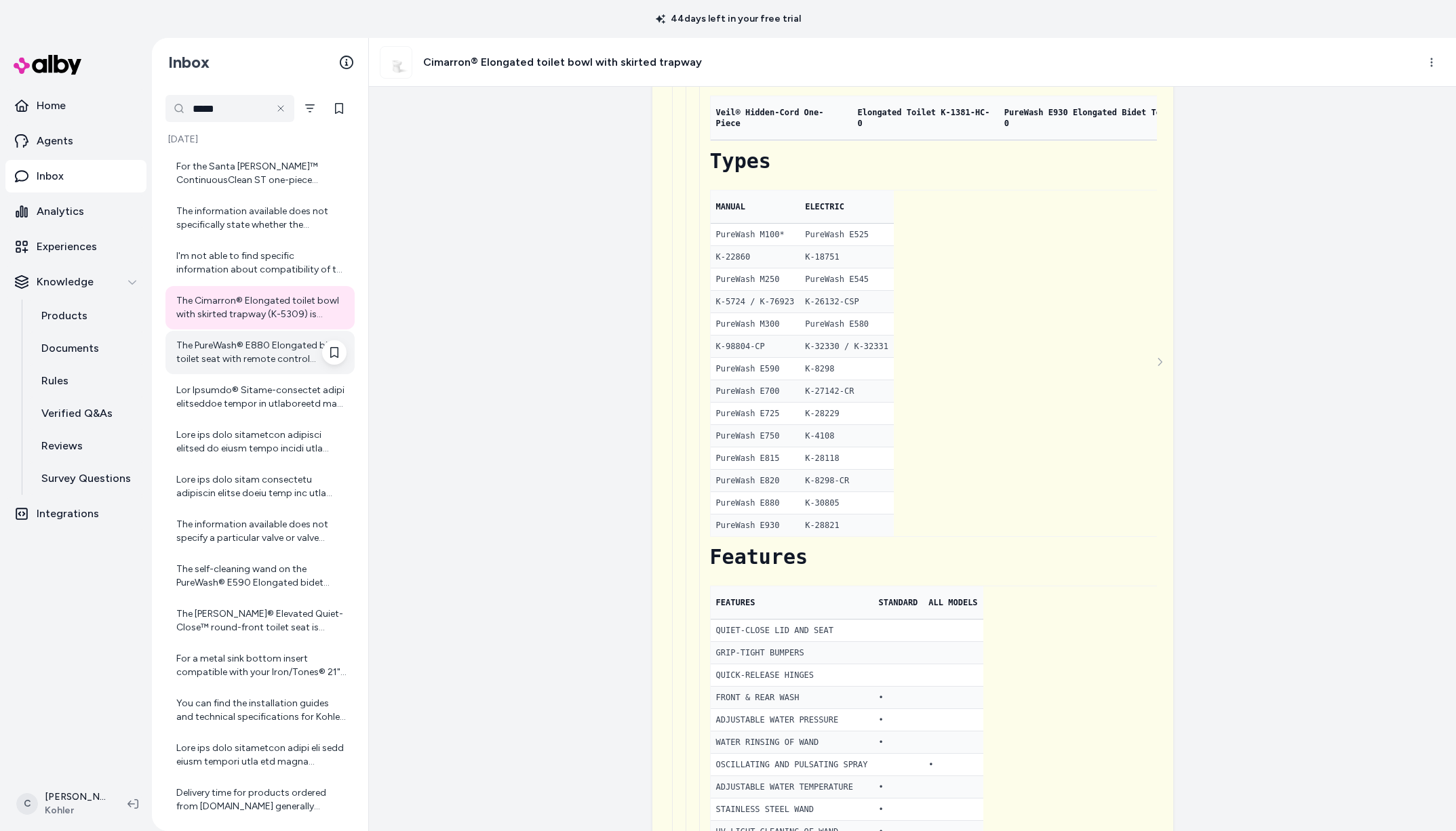
click at [226, 343] on div "The PureWash® E880 Elongated bidet toilet seat with remote control features an …" at bounding box center [261, 352] width 170 height 27
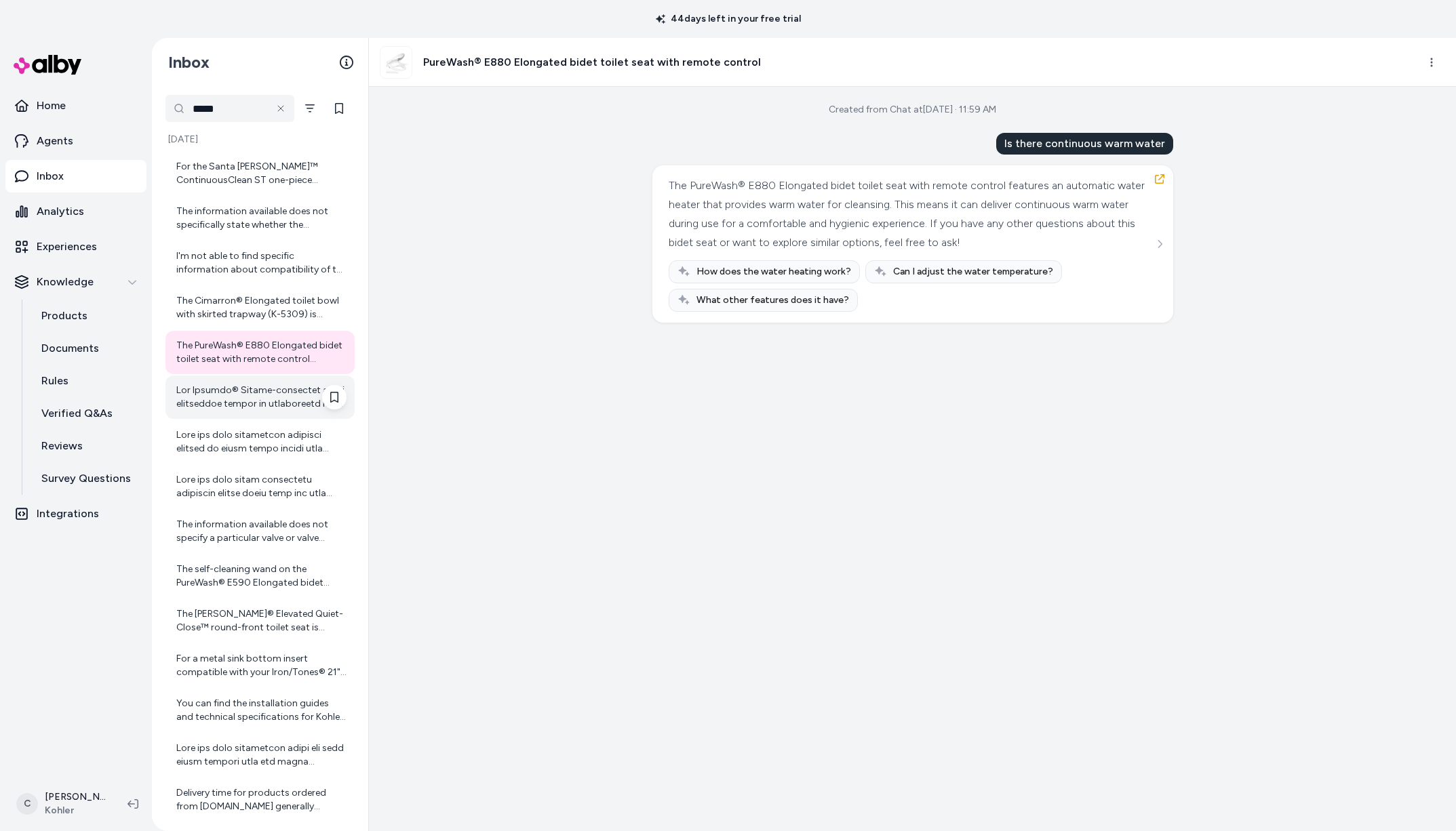
click at [290, 385] on div at bounding box center [261, 397] width 170 height 27
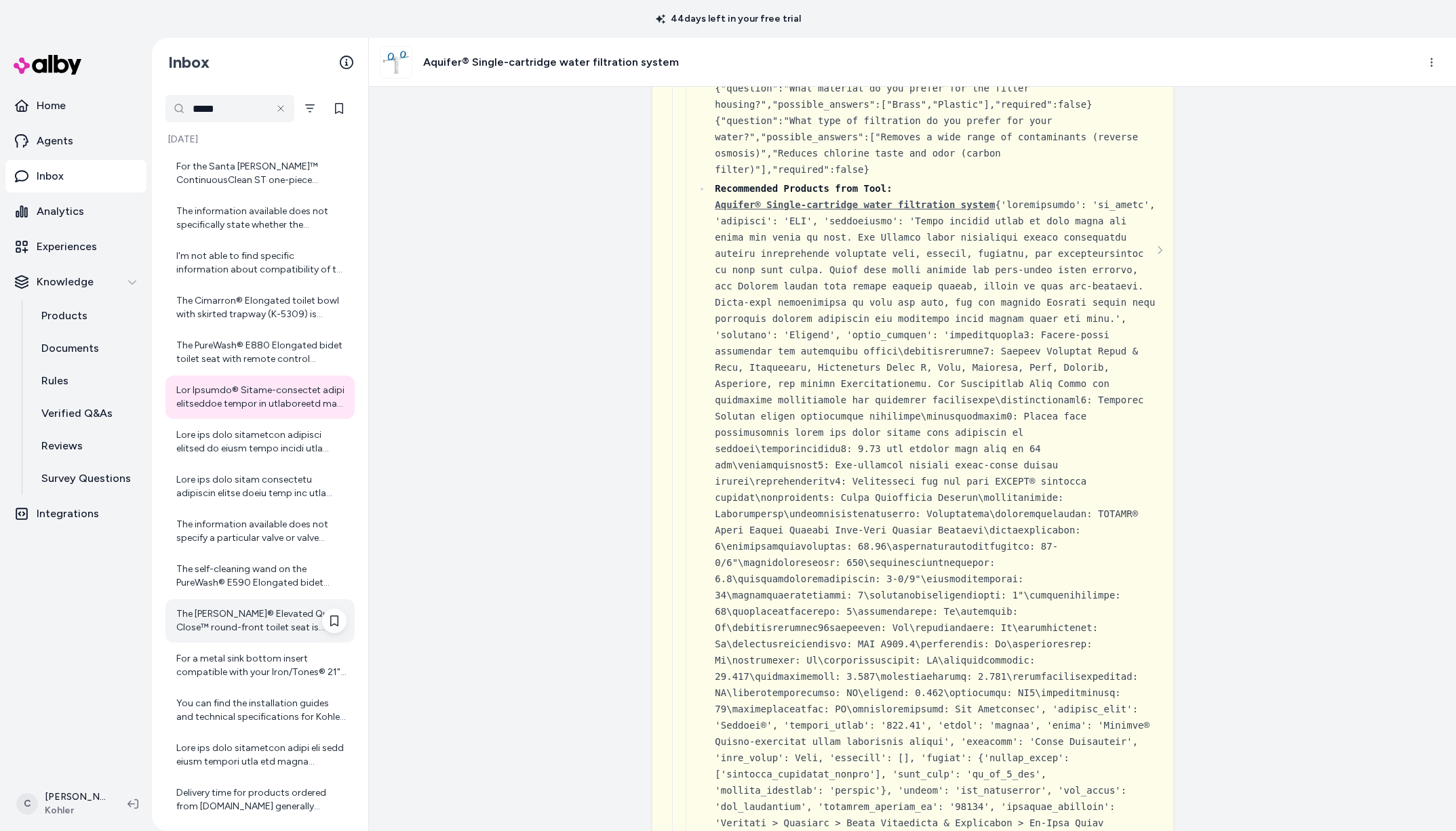
scroll to position [3371, 0]
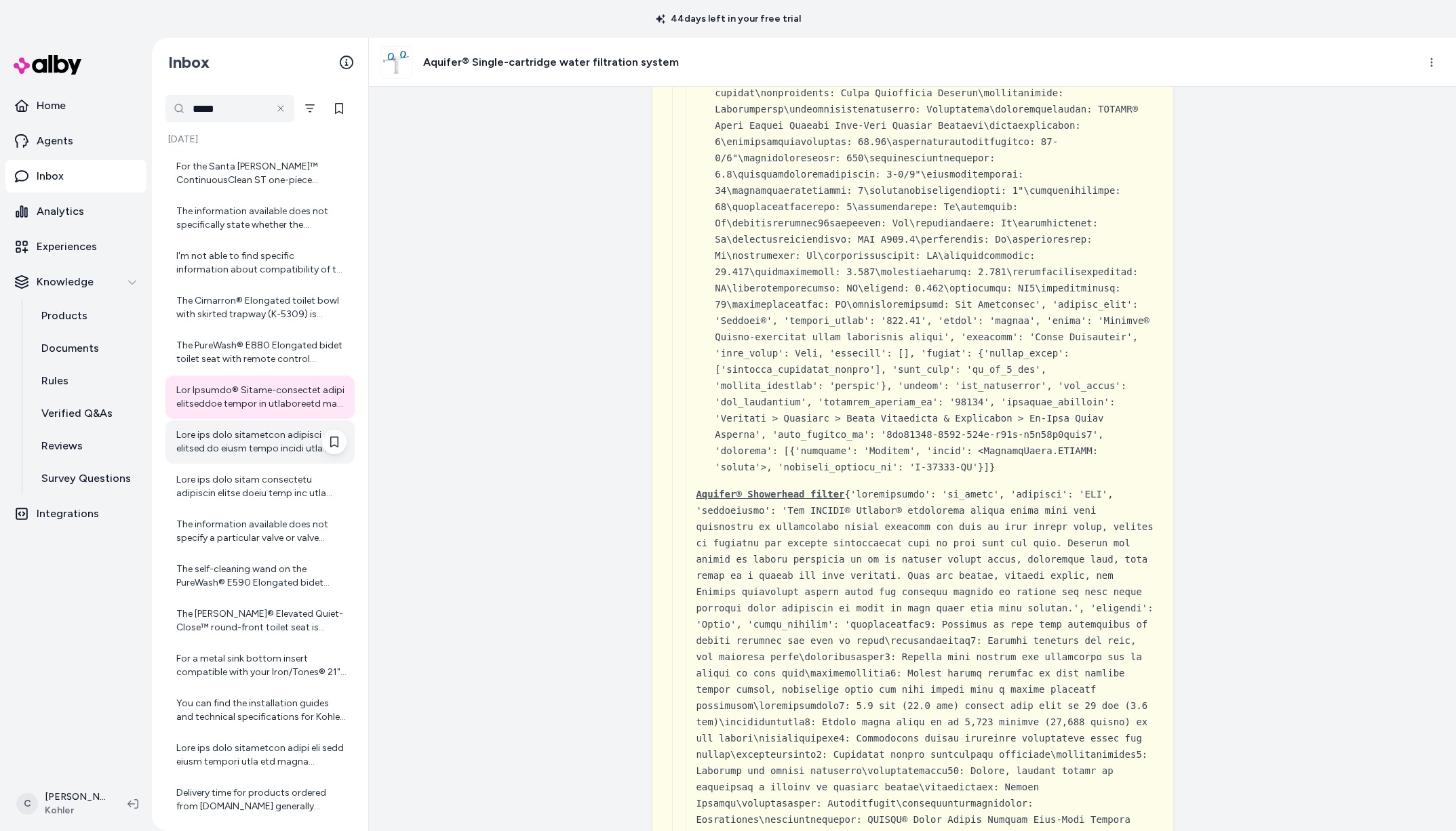
click at [222, 444] on div at bounding box center [261, 442] width 170 height 27
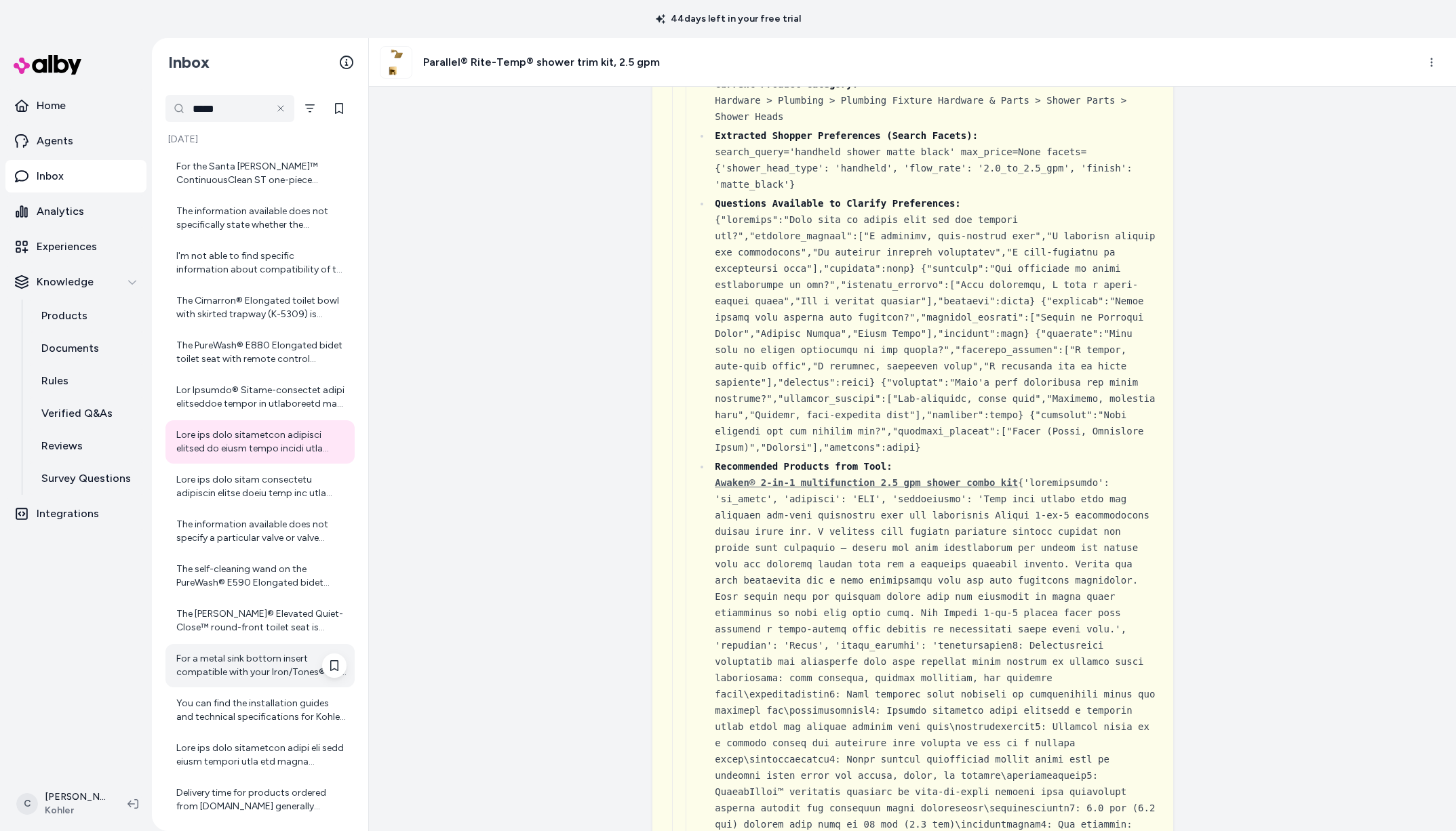
scroll to position [2537, 0]
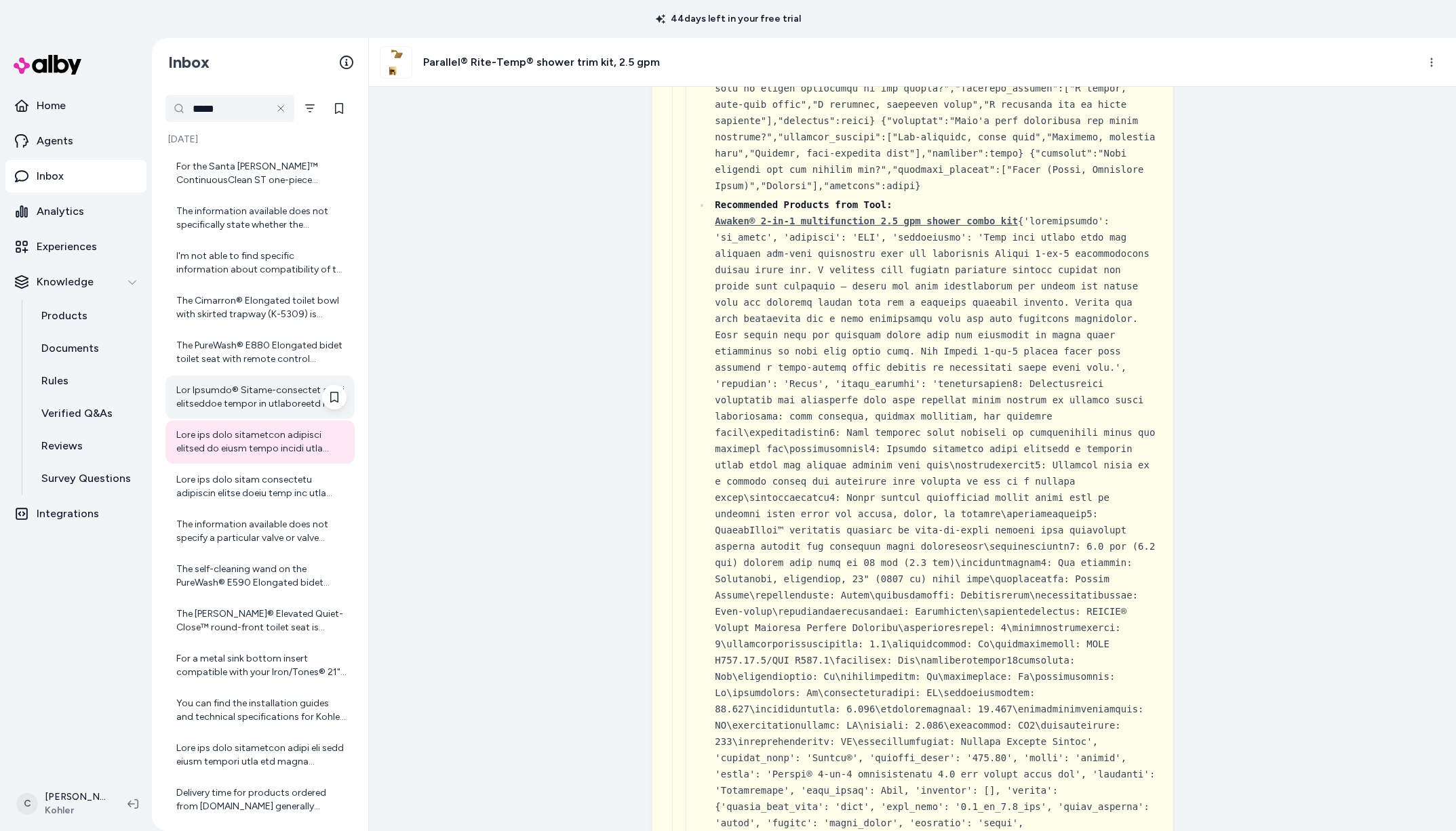
click at [267, 388] on div at bounding box center [261, 397] width 170 height 27
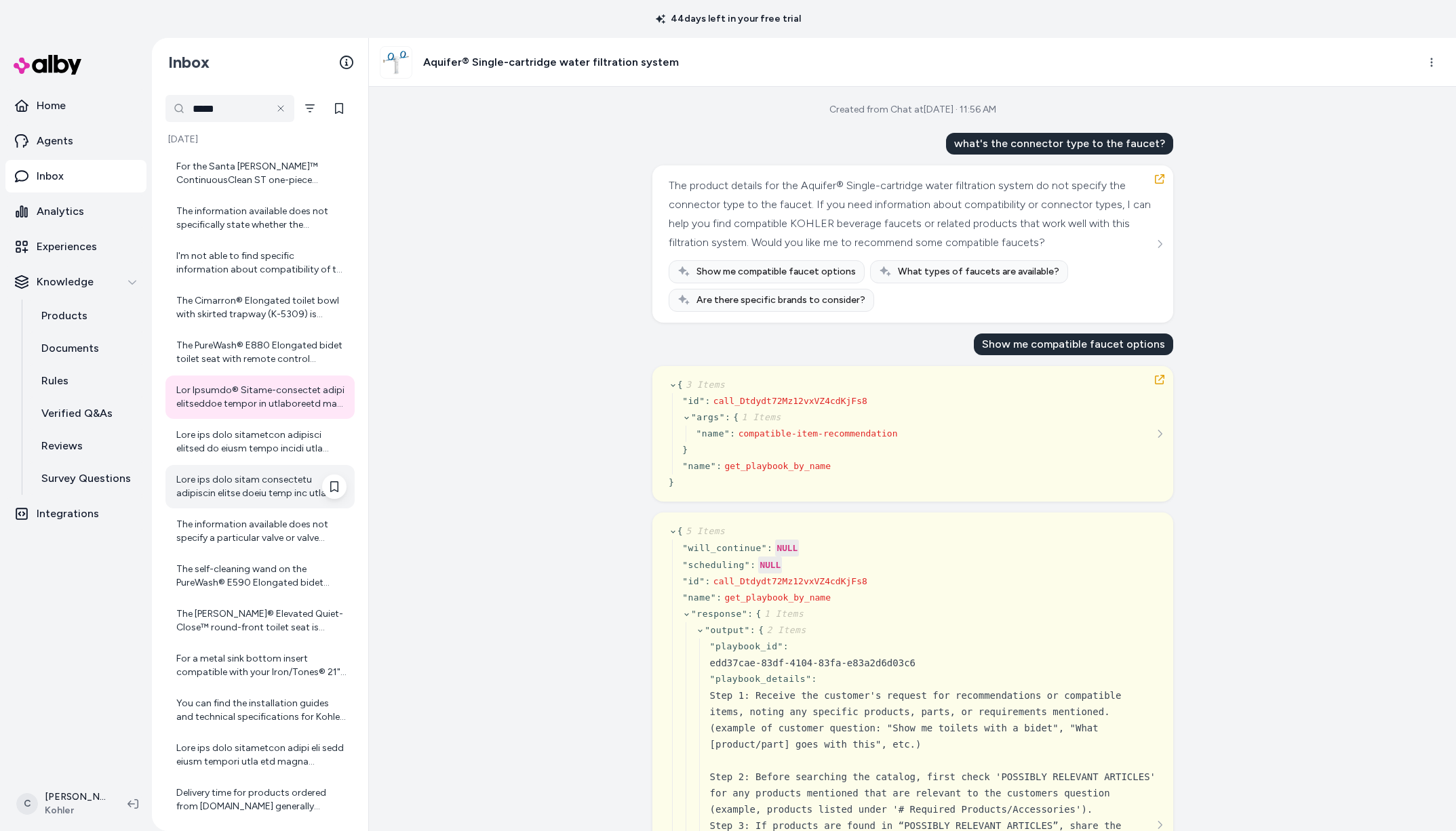
click at [254, 487] on div at bounding box center [261, 487] width 170 height 27
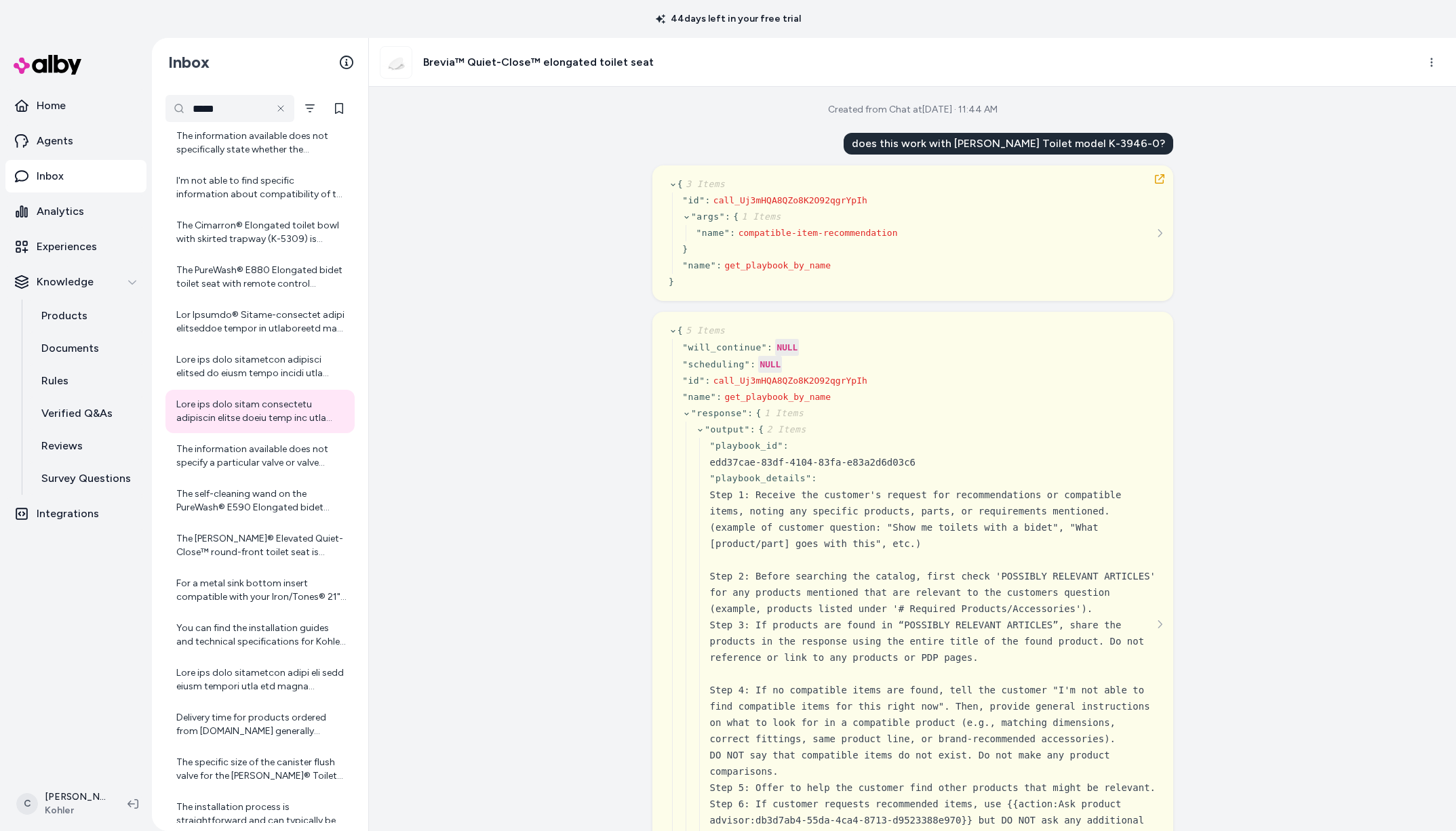
scroll to position [106, 0]
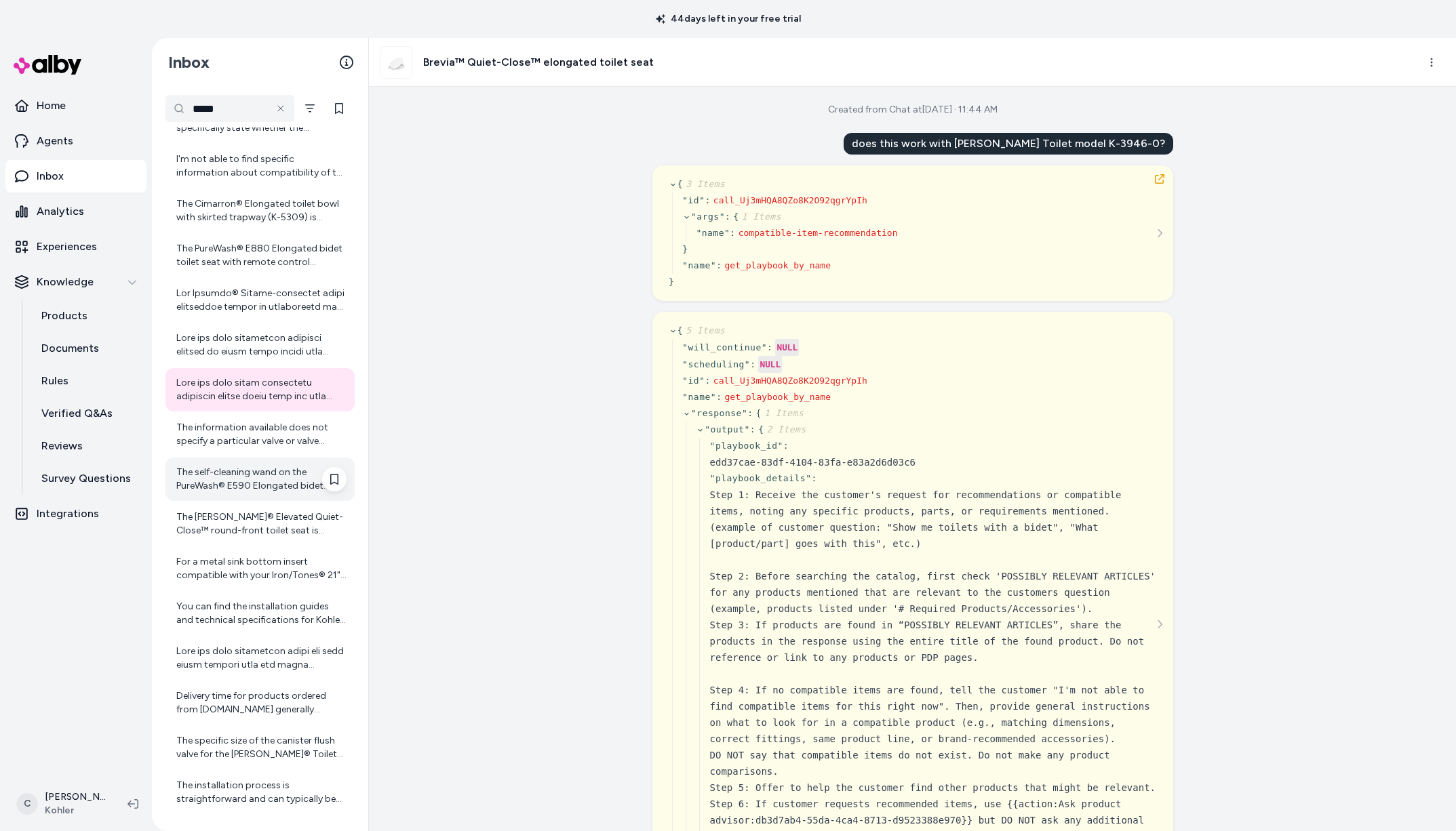
drag, startPoint x: 244, startPoint y: 457, endPoint x: 270, endPoint y: 485, distance: 38.2
click at [246, 458] on div "The self-cleaning wand on the PureWash® E590 Elongated bidet toilet seat uses U…" at bounding box center [259, 479] width 189 height 43
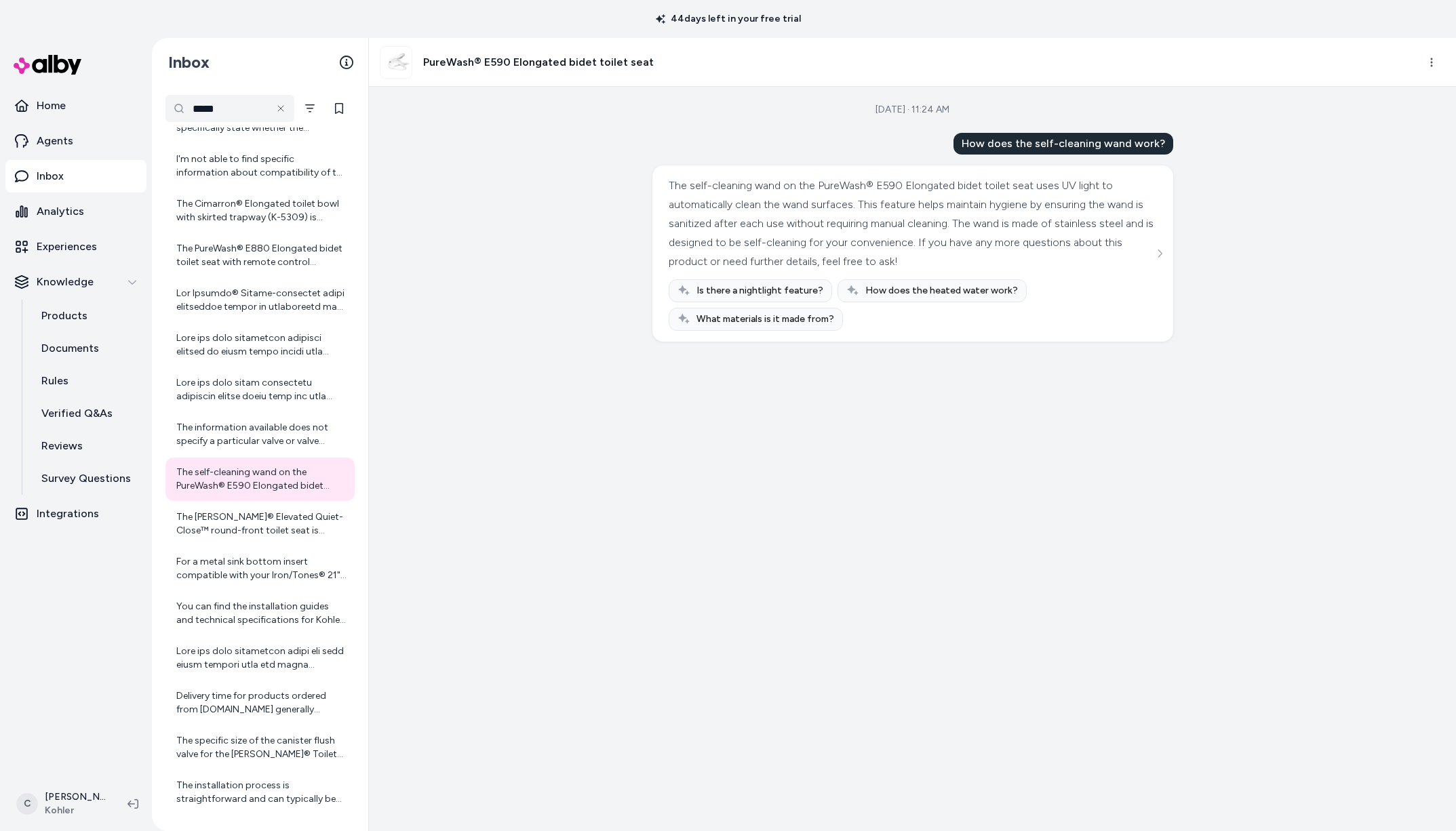
click at [482, 442] on div "Oct 01, 2025 · 11:24 AM How does the self-cleaning wand work? The self-cleaning…" at bounding box center [912, 459] width 1087 height 745
click at [238, 503] on div "The Hyten® Elevated Quiet-Close™ round-front toilet seat is designed to fit mos…" at bounding box center [259, 524] width 189 height 43
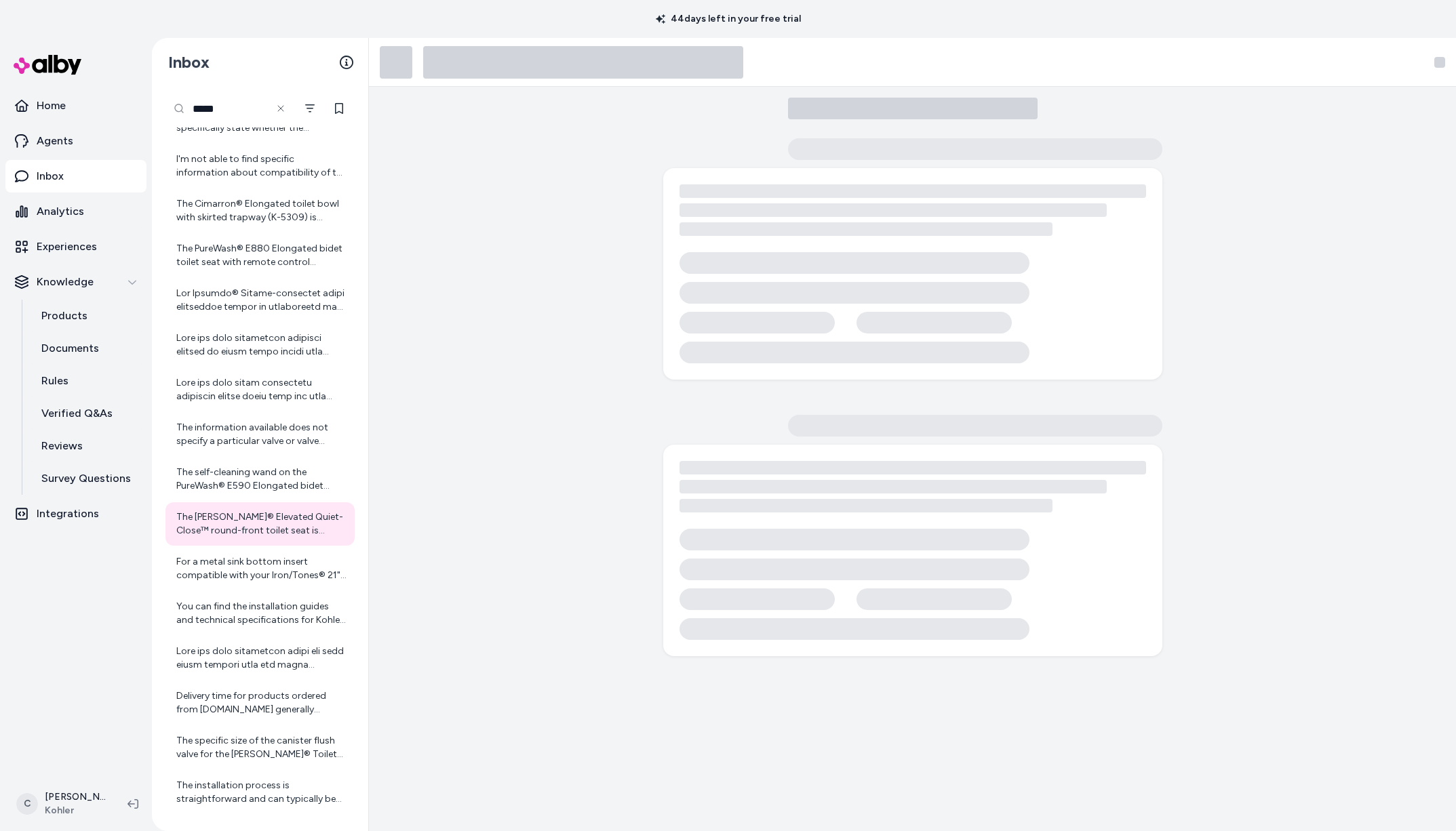
click at [220, 109] on input "*****" at bounding box center [229, 108] width 129 height 27
drag, startPoint x: 220, startPoint y: 110, endPoint x: 142, endPoint y: 100, distance: 78.6
click at [141, 100] on section "Home Agents Inbox Analytics Experiences Knowledge Products Documents Rules Veri…" at bounding box center [728, 454] width 1456 height 831
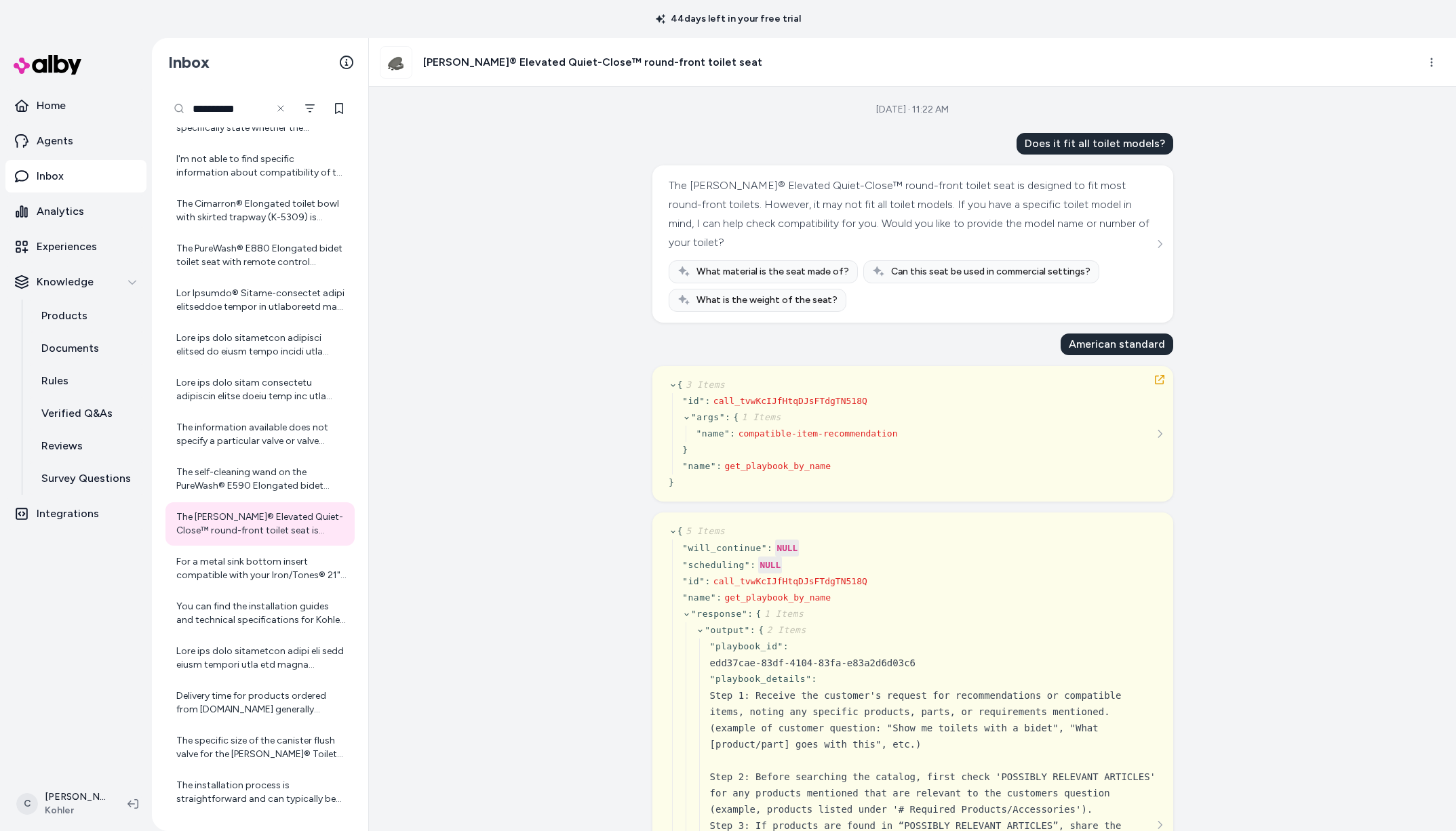
type input "**********"
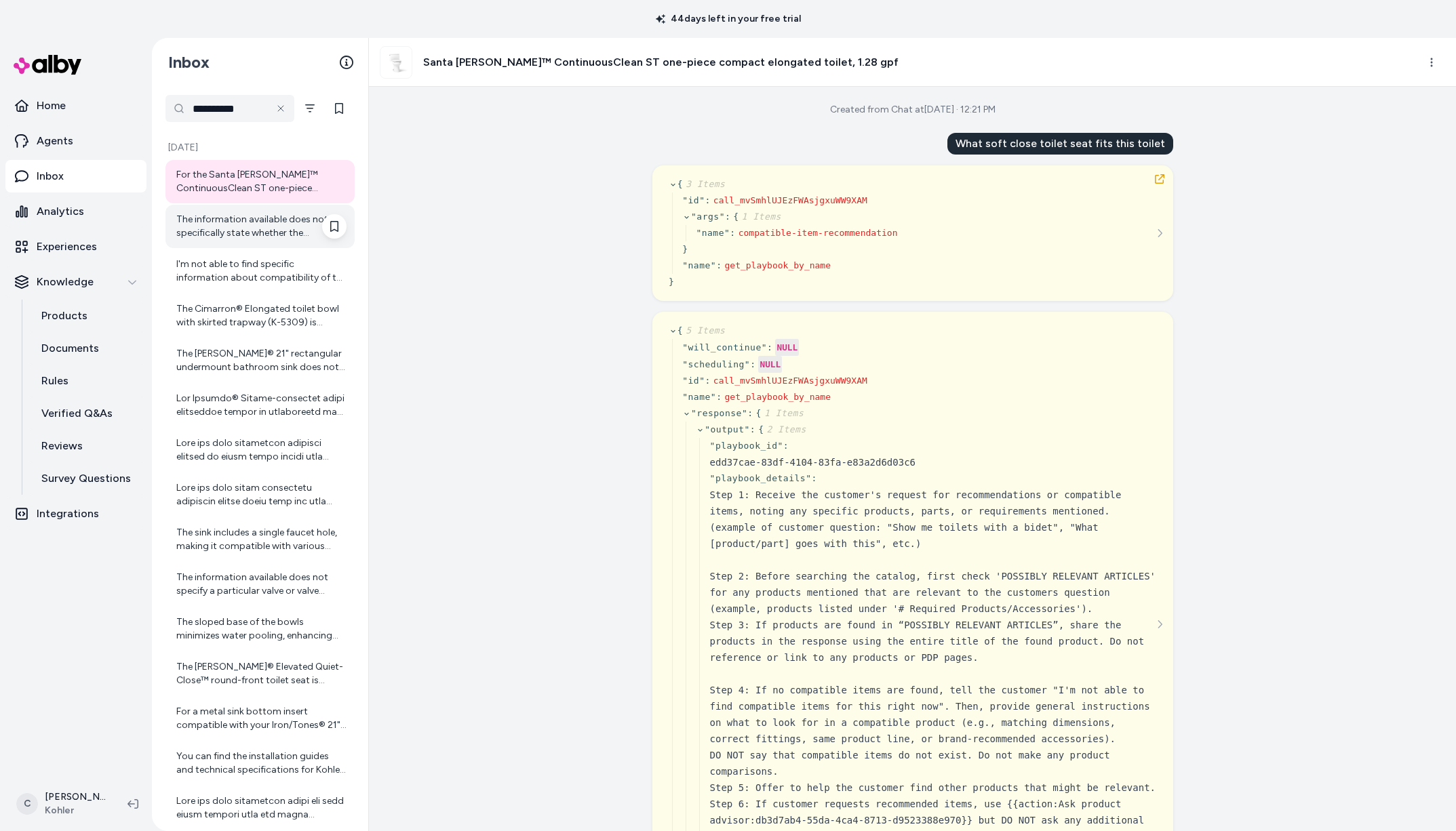
click at [264, 230] on div "The information available does not specifically state whether the underside of …" at bounding box center [261, 226] width 170 height 27
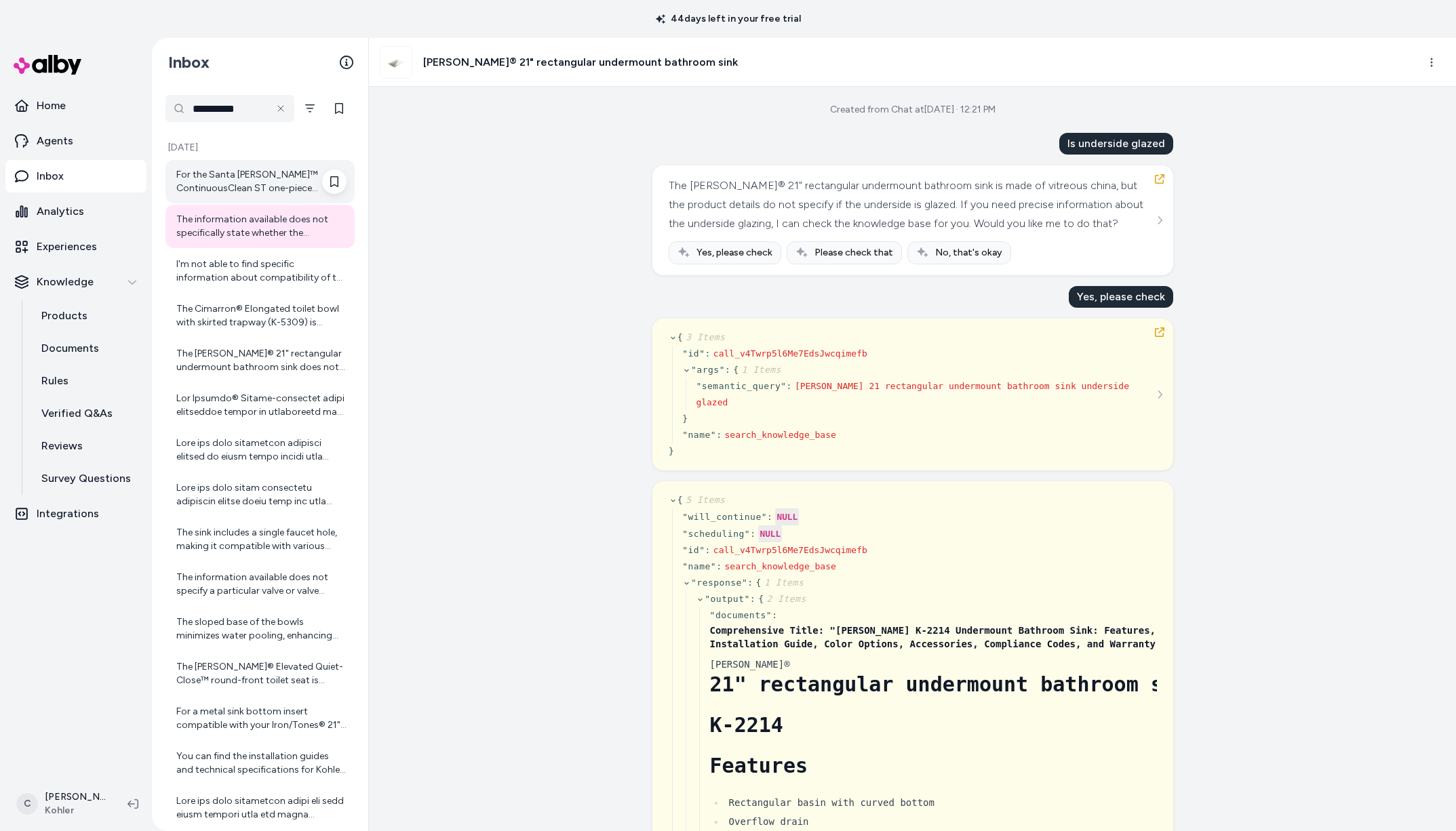
click at [242, 165] on div "For the Santa Rosa™ ContinuousClean ST one-piece compact elongated toilet, 1.28…" at bounding box center [259, 181] width 189 height 43
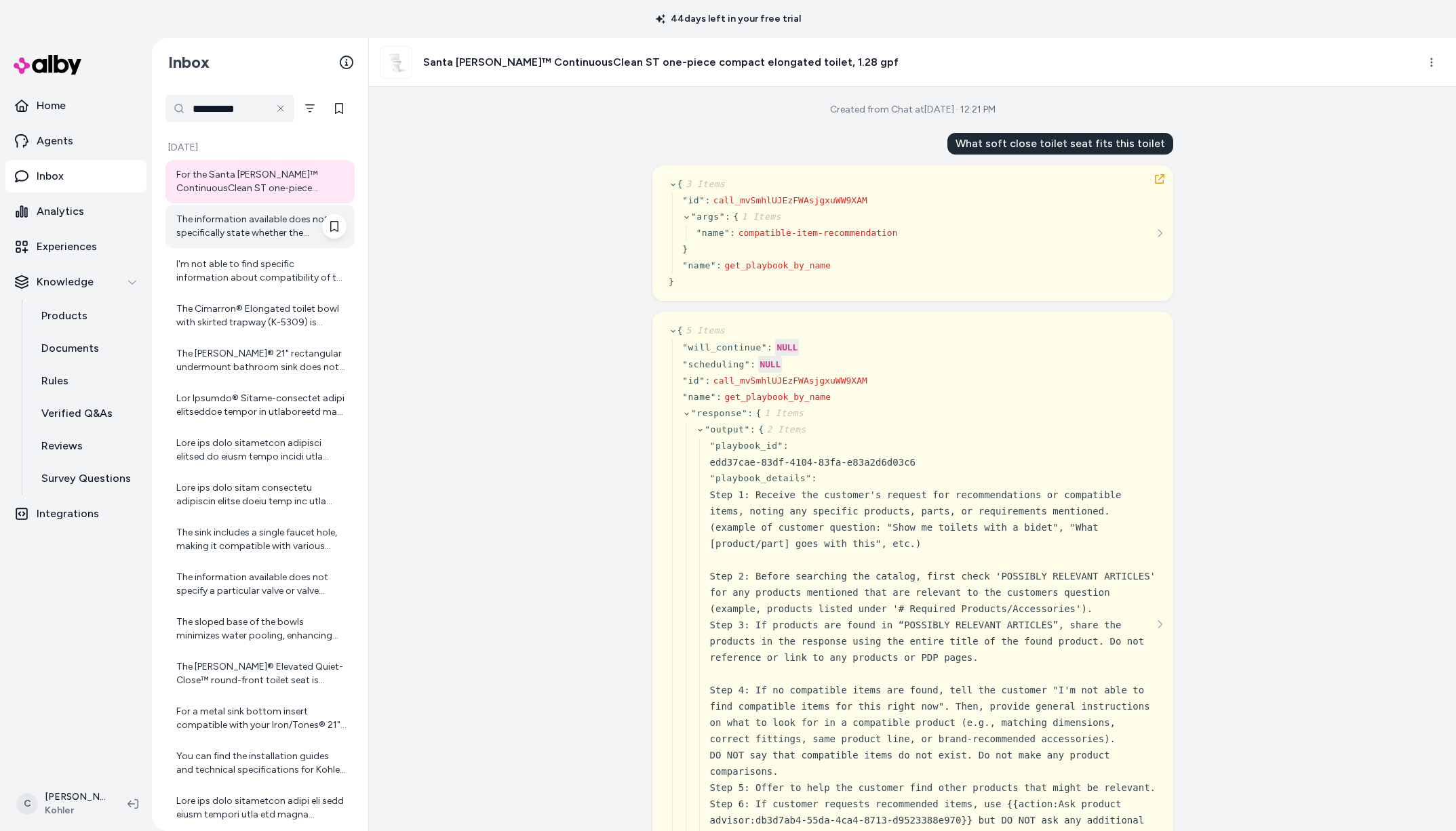
click at [236, 202] on div "For the Santa Rosa™ ContinuousClean ST one-piece compact elongated toilet, 1.28…" at bounding box center [259, 181] width 189 height 43
click at [245, 226] on div "The information available does not specifically state whether the underside of …" at bounding box center [261, 226] width 170 height 27
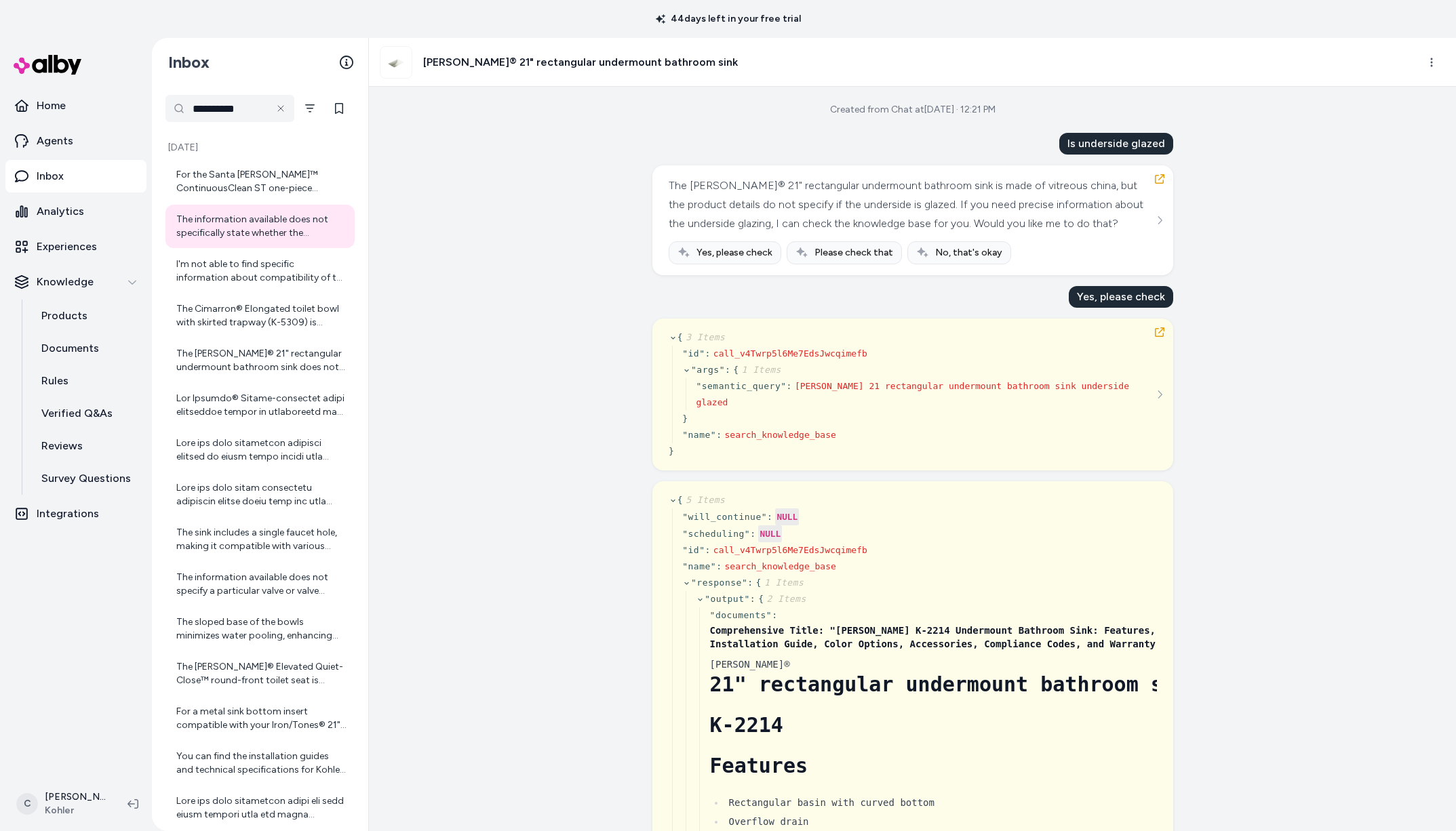
drag, startPoint x: 1135, startPoint y: 132, endPoint x: 1181, endPoint y: 133, distance: 46.0
click at [1181, 133] on div "Created from Chat at Oct 01, 2025 · 12:21 PM Is underside glazed The Ladena® 21…" at bounding box center [912, 459] width 1087 height 745
drag, startPoint x: 1134, startPoint y: 140, endPoint x: 1159, endPoint y: 147, distance: 26.0
click at [1159, 147] on div "Created from Chat at Oct 01, 2025 · 12:21 PM Is underside glazed The Ladena® 21…" at bounding box center [912, 459] width 1087 height 745
drag, startPoint x: 1117, startPoint y: 145, endPoint x: 903, endPoint y: 154, distance: 214.2
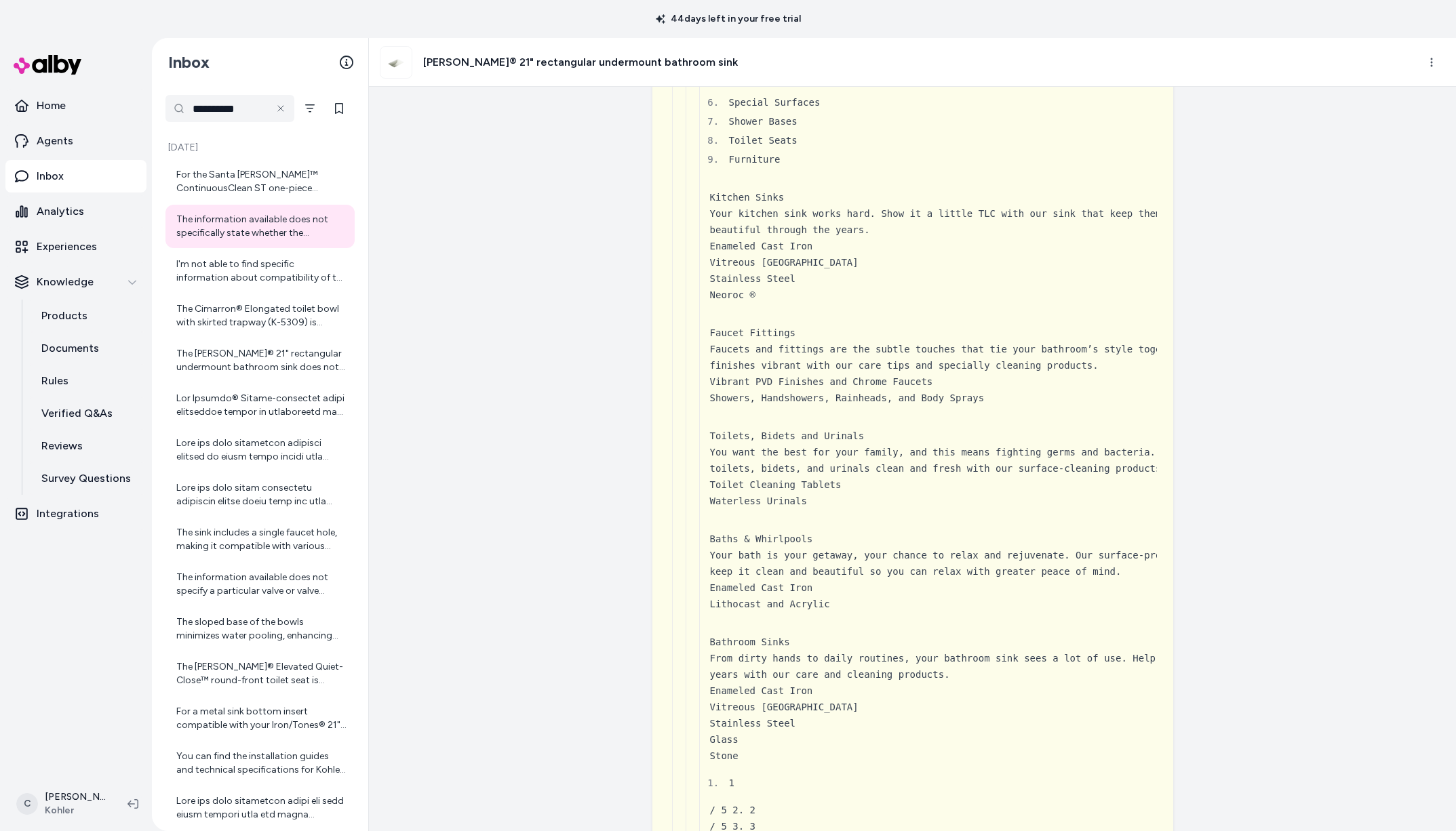
scroll to position [4255, 0]
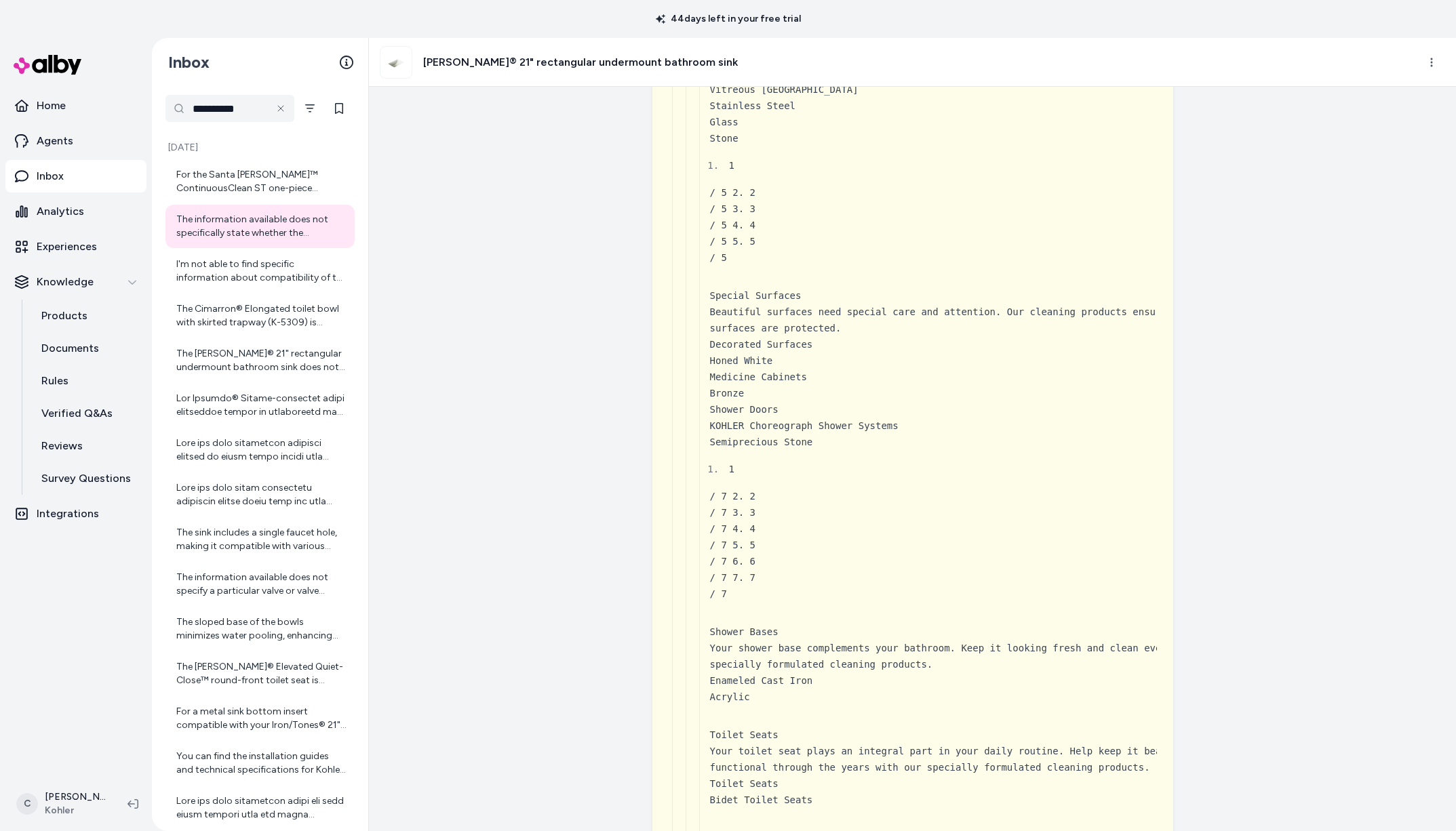
drag, startPoint x: 584, startPoint y: 73, endPoint x: 554, endPoint y: 71, distance: 30.1
click at [483, 65] on h3 "Ladena® 21" rectangular undermount bathroom sink" at bounding box center [581, 62] width 315 height 16
drag, startPoint x: 565, startPoint y: 69, endPoint x: 659, endPoint y: 66, distance: 94.0
click at [660, 68] on h3 "Ladena® 21" rectangular undermount bathroom sink" at bounding box center [581, 62] width 315 height 16
click at [556, 75] on div "Ladena® 21" rectangular undermount bathroom sink" at bounding box center [559, 62] width 358 height 33
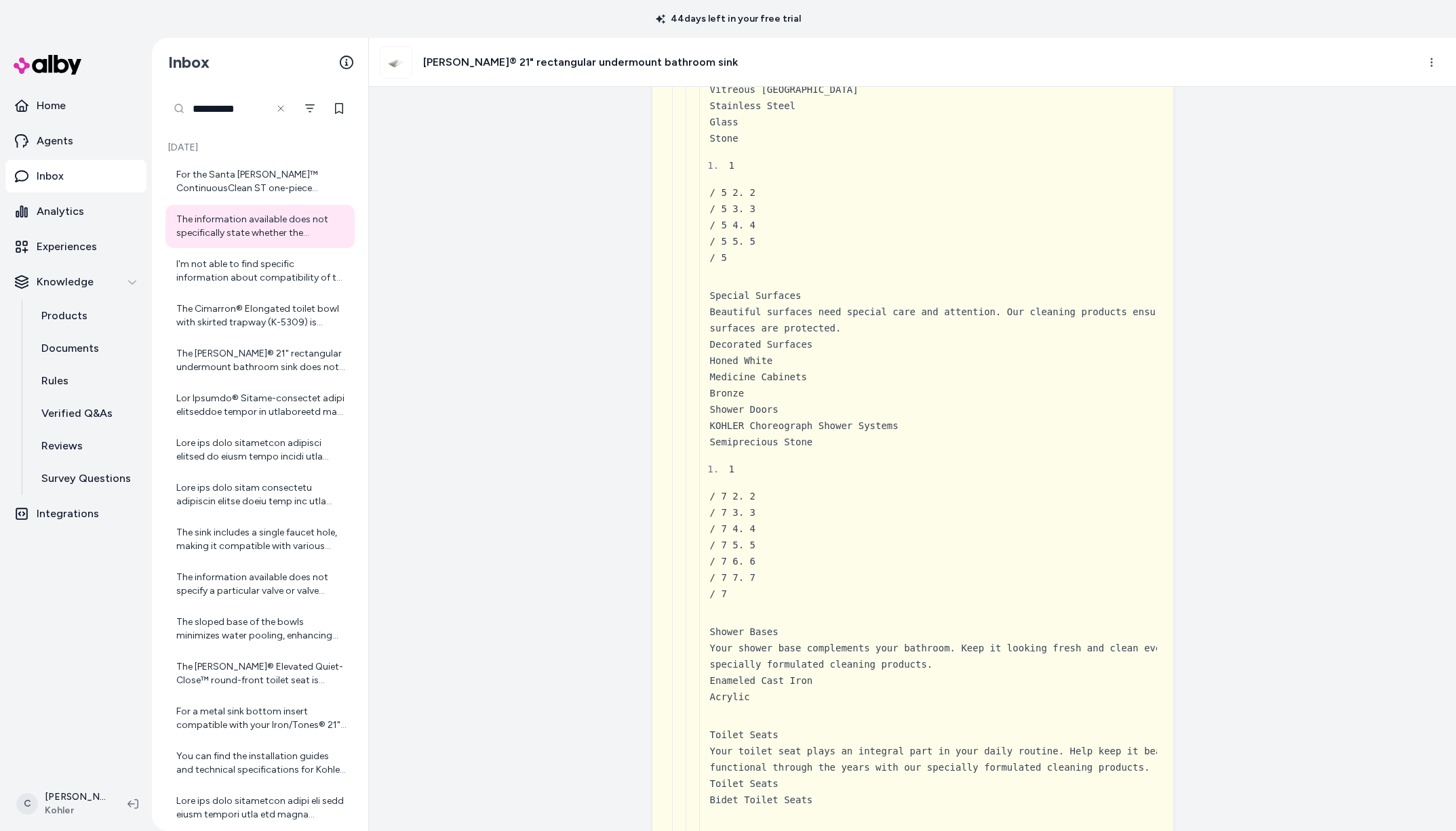
drag, startPoint x: 262, startPoint y: 106, endPoint x: 249, endPoint y: 103, distance: 13.3
click at [262, 106] on input "**********" at bounding box center [229, 108] width 129 height 27
drag, startPoint x: 248, startPoint y: 103, endPoint x: 163, endPoint y: 87, distance: 86.5
click at [167, 91] on div "**********" at bounding box center [259, 459] width 216 height 745
drag, startPoint x: 205, startPoint y: 103, endPoint x: 211, endPoint y: 96, distance: 9.2
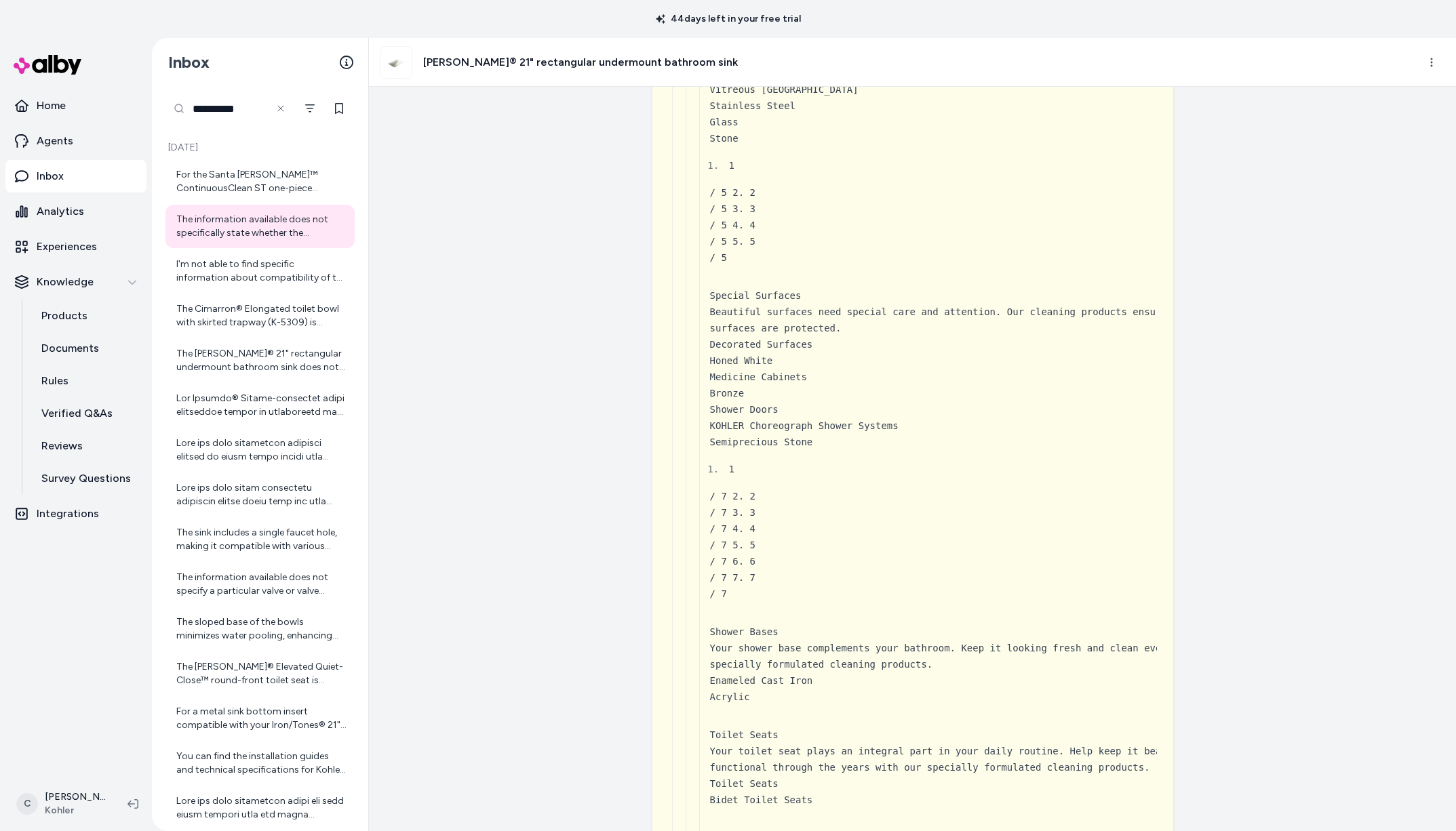
click at [205, 103] on input "**********" at bounding box center [229, 108] width 129 height 27
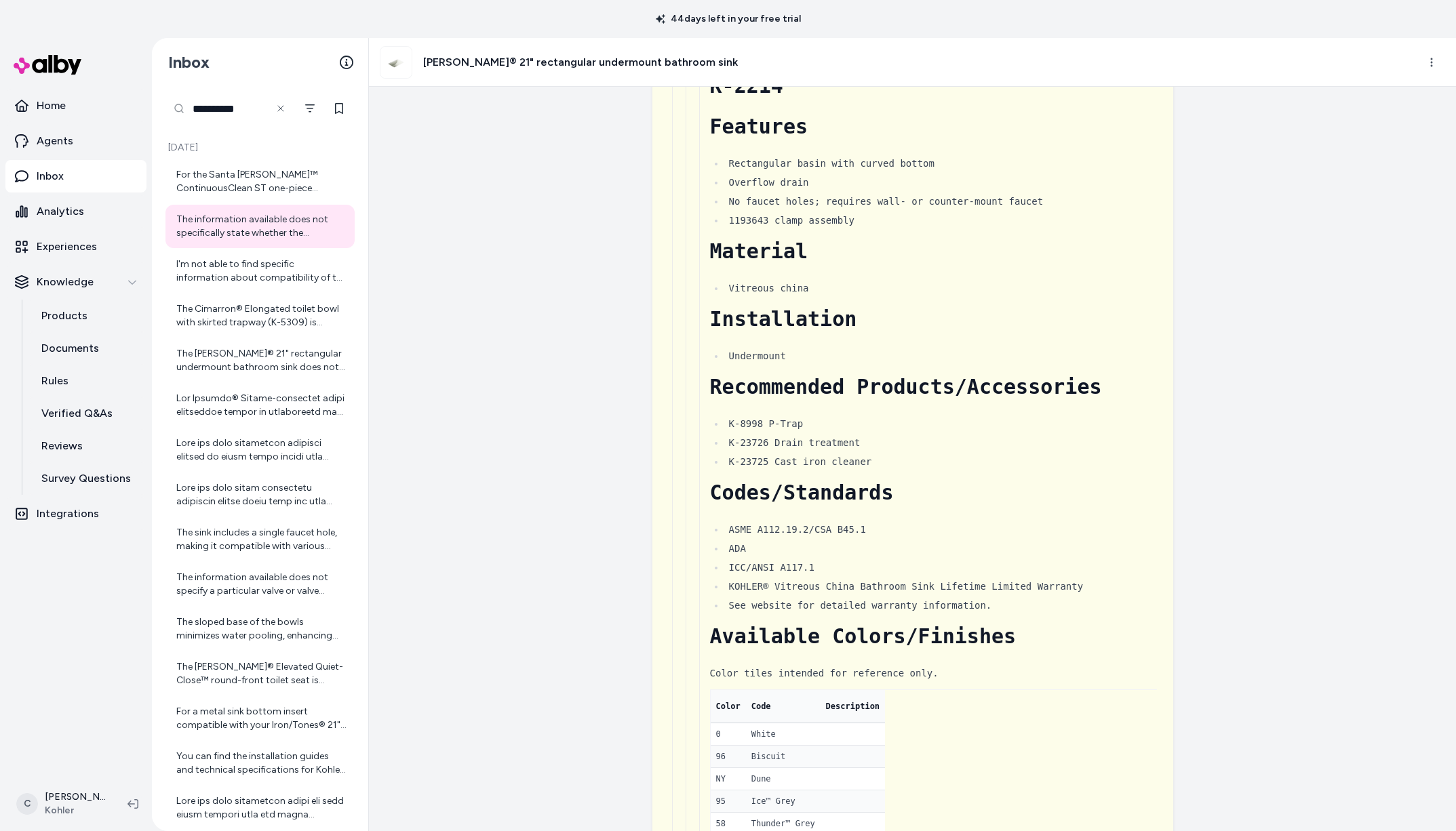
scroll to position [0, 0]
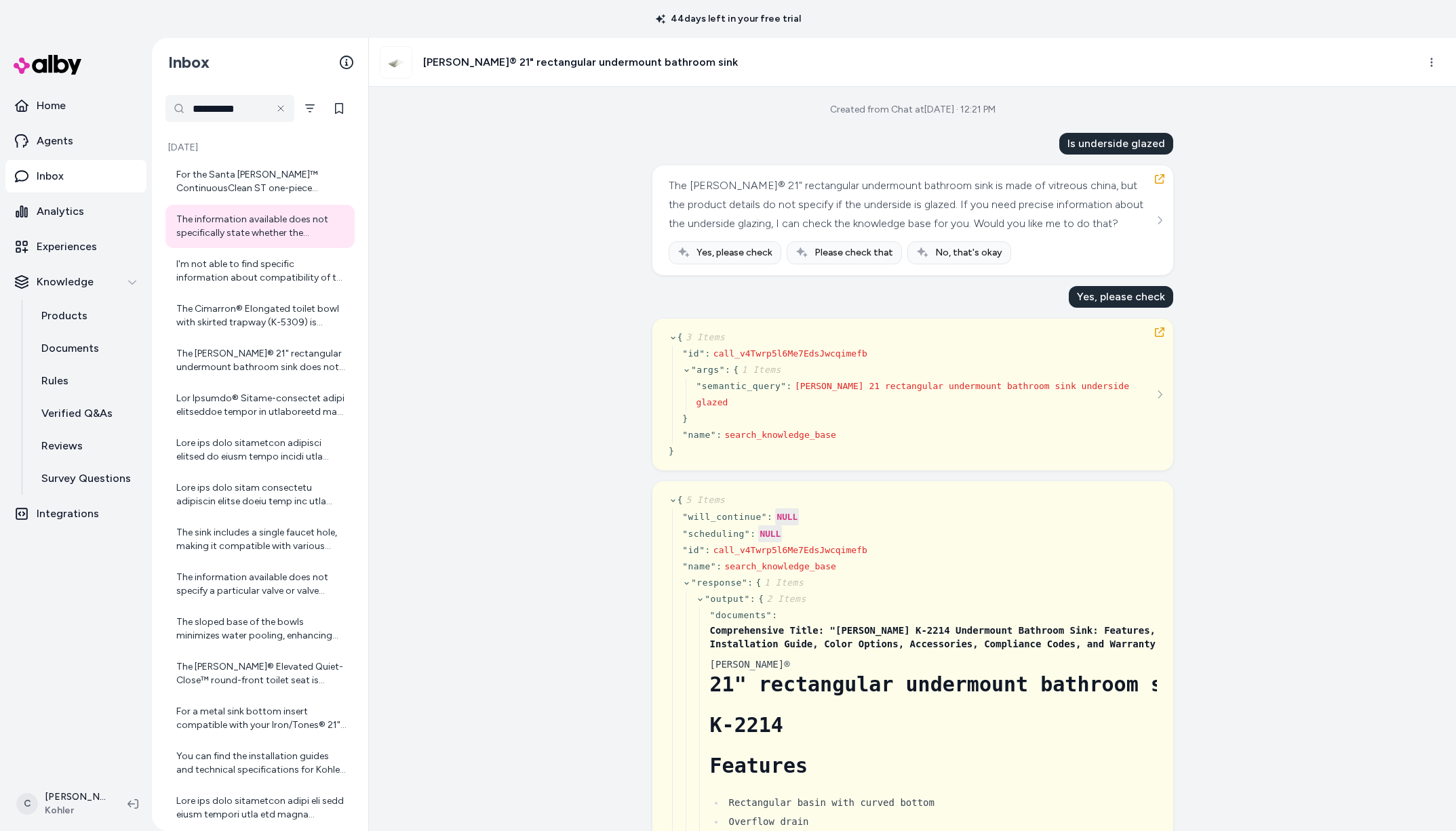
click at [1112, 308] on div "Yes, please check" at bounding box center [1121, 297] width 105 height 22
drag, startPoint x: 1098, startPoint y: 145, endPoint x: 1054, endPoint y: 147, distance: 44.0
drag, startPoint x: 1056, startPoint y: 149, endPoint x: 1065, endPoint y: 162, distance: 15.8
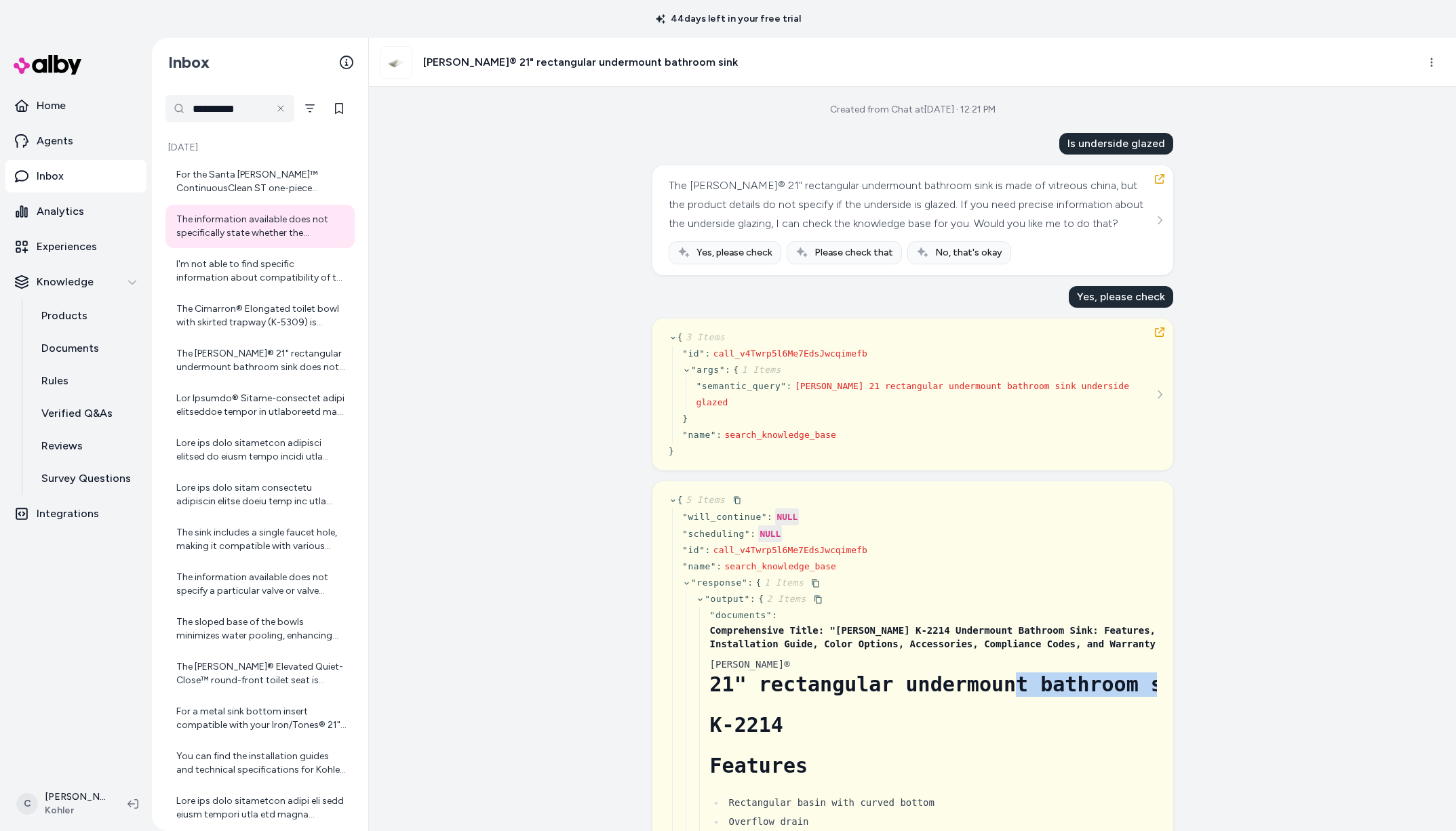
drag, startPoint x: 881, startPoint y: 715, endPoint x: 936, endPoint y: 698, distance: 57.6
drag, startPoint x: 936, startPoint y: 698, endPoint x: 938, endPoint y: 706, distance: 8.2
drag, startPoint x: 975, startPoint y: 704, endPoint x: 931, endPoint y: 706, distance: 44.0
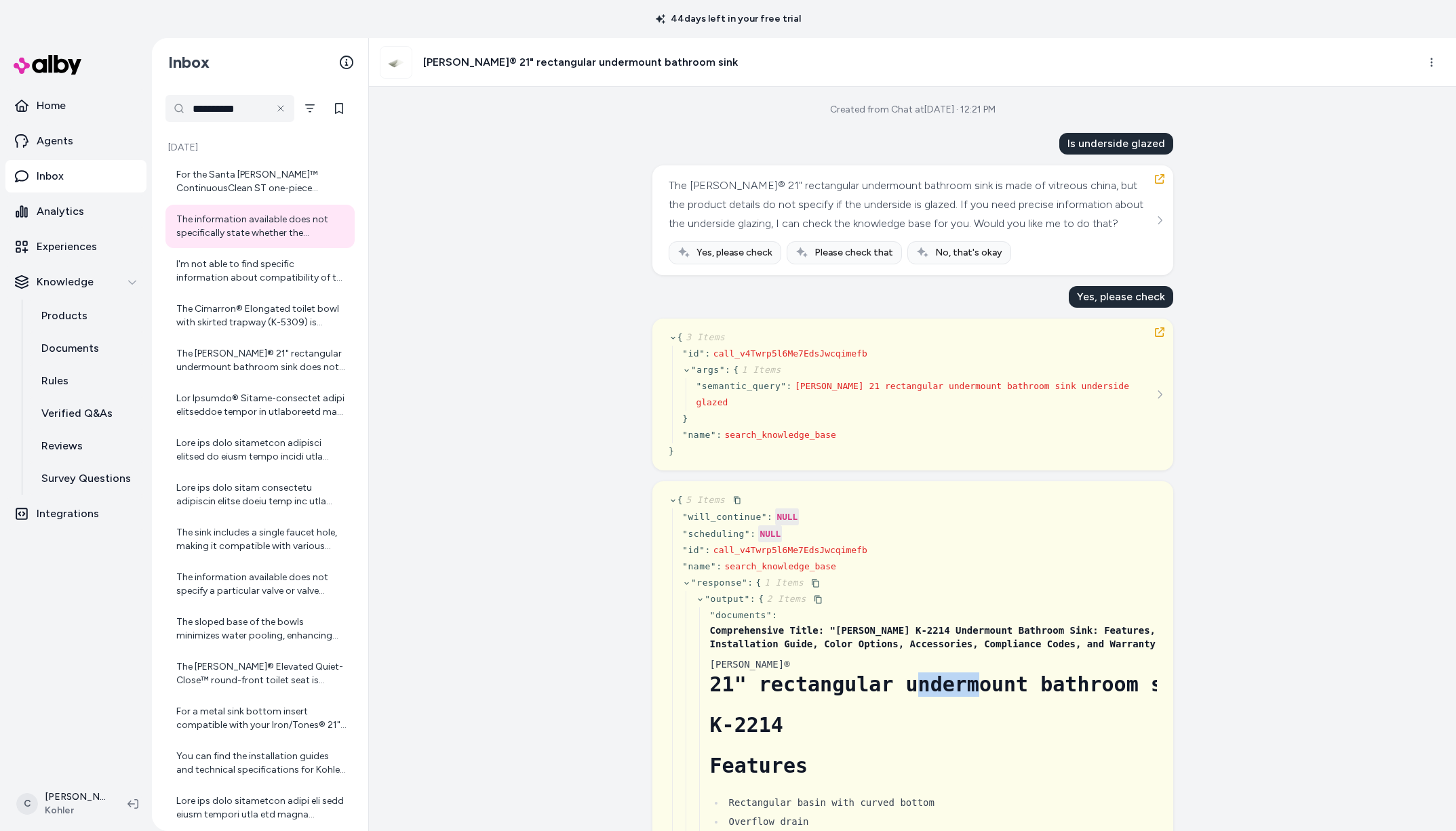
click at [874, 697] on h1 "21" rectangular undermount bathroom sink" at bounding box center [983, 684] width 547 height 24
click at [949, 697] on h1 "21" rectangular undermount bathroom sink" at bounding box center [983, 684] width 547 height 24
click at [948, 697] on h1 "21" rectangular undermount bathroom sink" at bounding box center [983, 684] width 547 height 24
click at [974, 697] on h1 "21" rectangular undermount bathroom sink" at bounding box center [983, 684] width 547 height 24
click at [534, 605] on div "Created from Chat at Oct 01, 2025 · 12:21 PM Is underside glazed The Ladena® 21…" at bounding box center [912, 459] width 1087 height 745
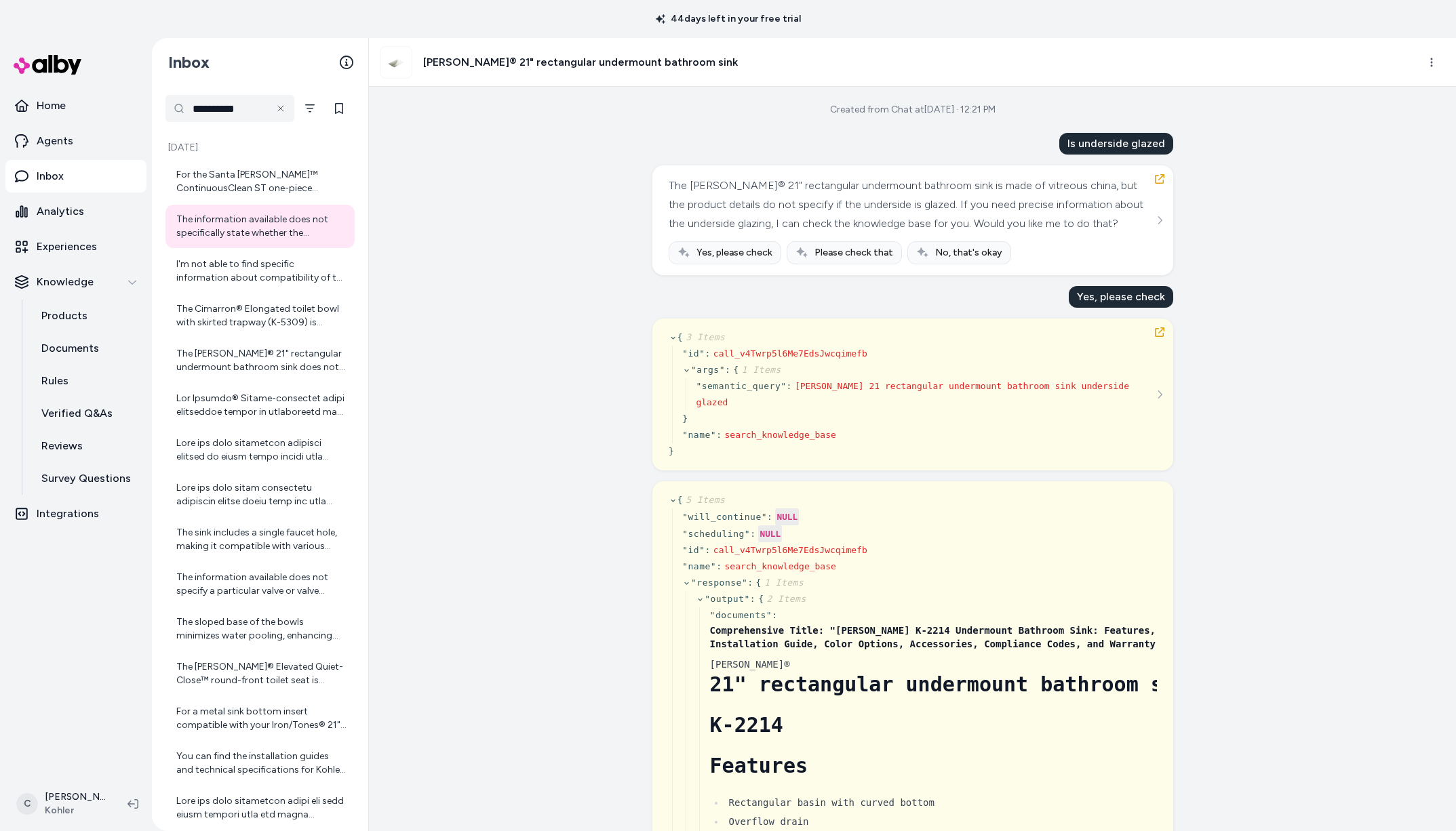
click at [520, 669] on div "Created from Chat at Oct 01, 2025 · 12:21 PM Is underside glazed The Ladena® 21…" at bounding box center [912, 459] width 1087 height 745
click at [541, 723] on div "Created from Chat at Oct 01, 2025 · 12:21 PM Is underside glazed The Ladena® 21…" at bounding box center [912, 459] width 1087 height 745
drag, startPoint x: 537, startPoint y: 322, endPoint x: 228, endPoint y: 368, distance: 312.4
click at [533, 323] on div "Created from Chat at Oct 01, 2025 · 12:21 PM Is underside glazed The Ladena® 21…" at bounding box center [912, 459] width 1087 height 745
click at [70, 802] on html "**********" at bounding box center [728, 416] width 1456 height 831
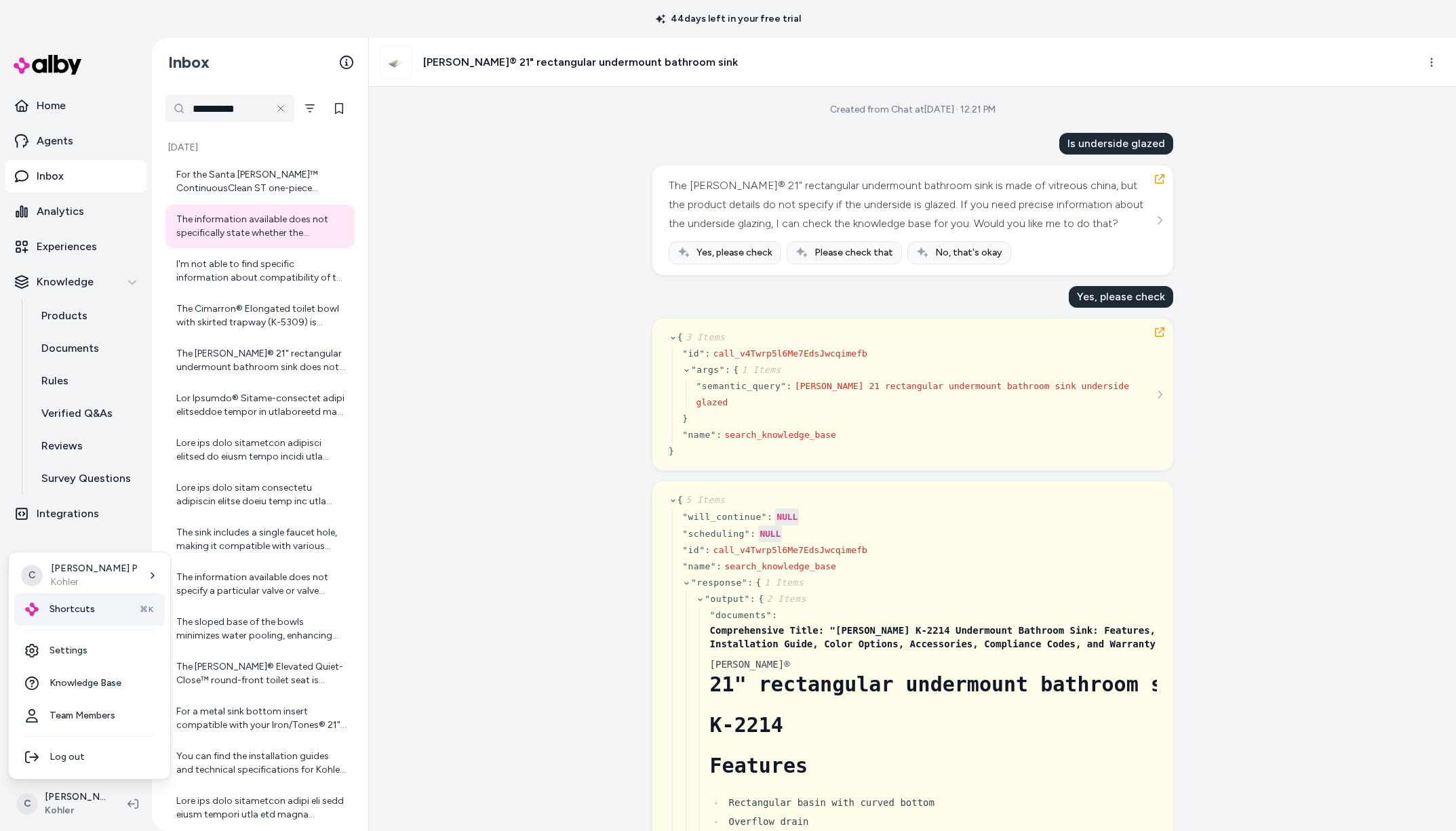
click at [104, 605] on div "Shortcuts ⌘K" at bounding box center [89, 609] width 151 height 33
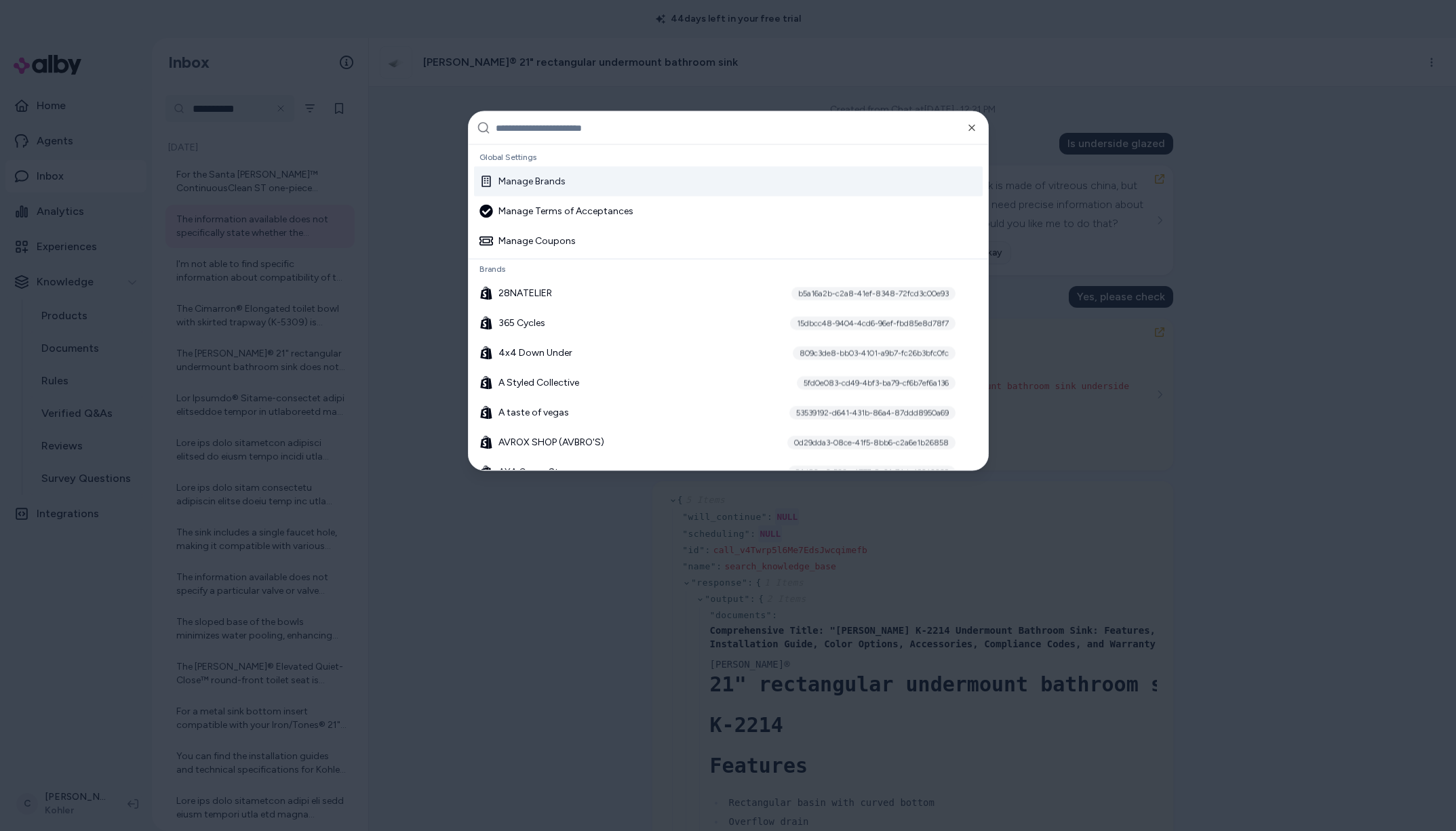
click at [107, 658] on div at bounding box center [728, 416] width 1456 height 831
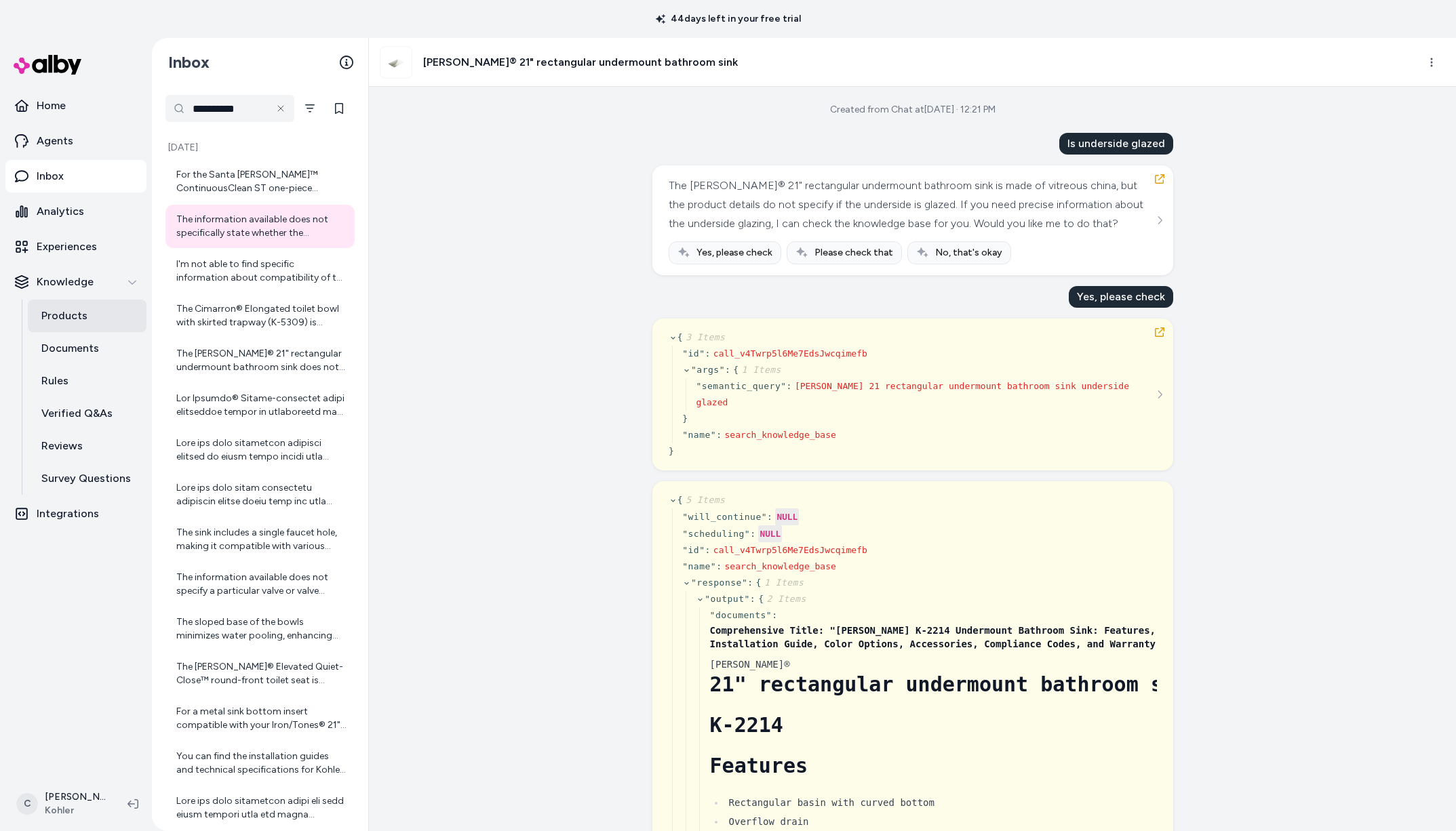
click at [80, 319] on p "Products" at bounding box center [64, 316] width 46 height 16
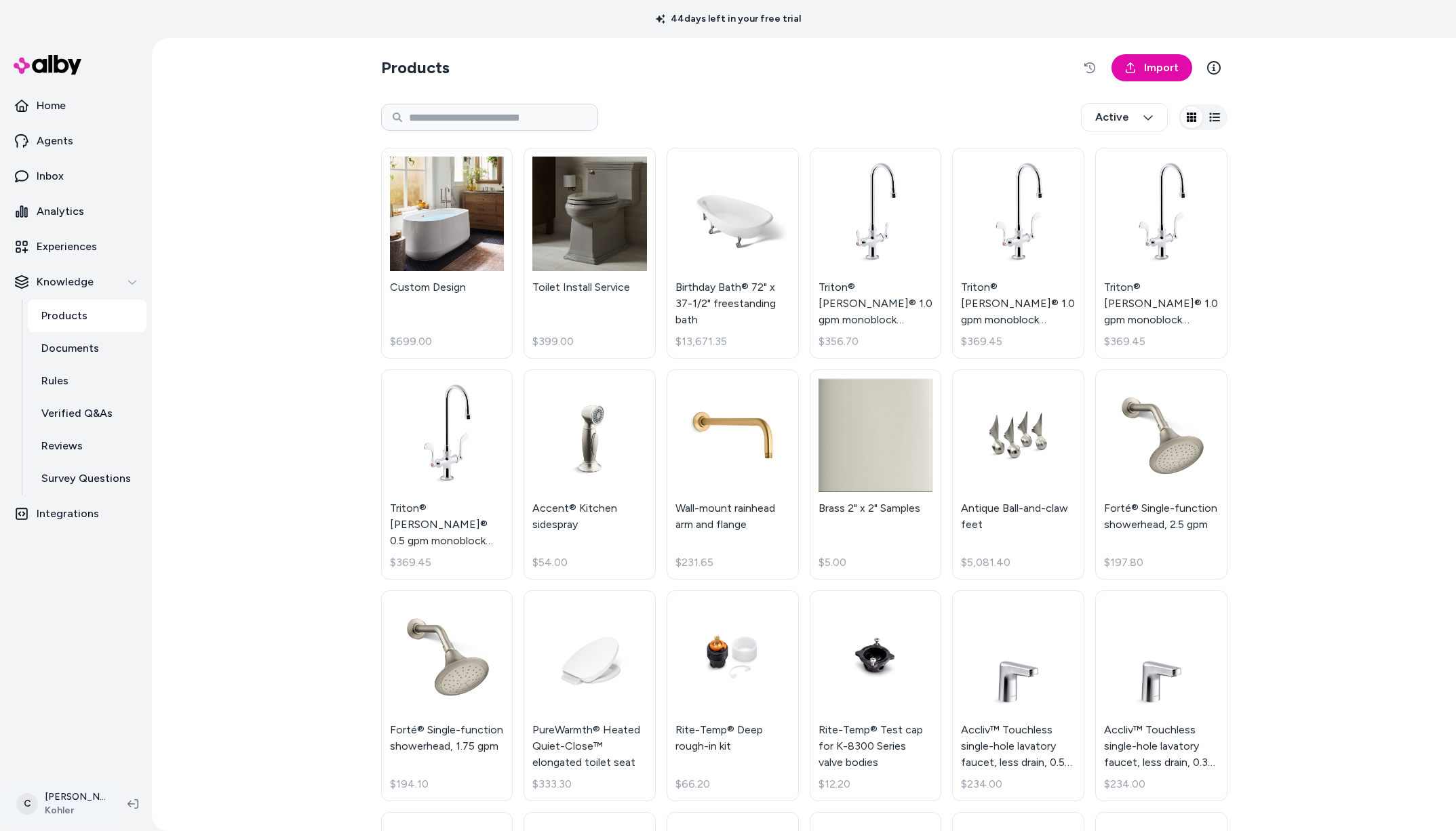
click at [75, 790] on html "44 days left in your free trial Home Agents Inbox Analytics Experiences Knowled…" at bounding box center [728, 416] width 1456 height 831
click at [86, 619] on div "Shortcuts ⌘K" at bounding box center [89, 609] width 151 height 33
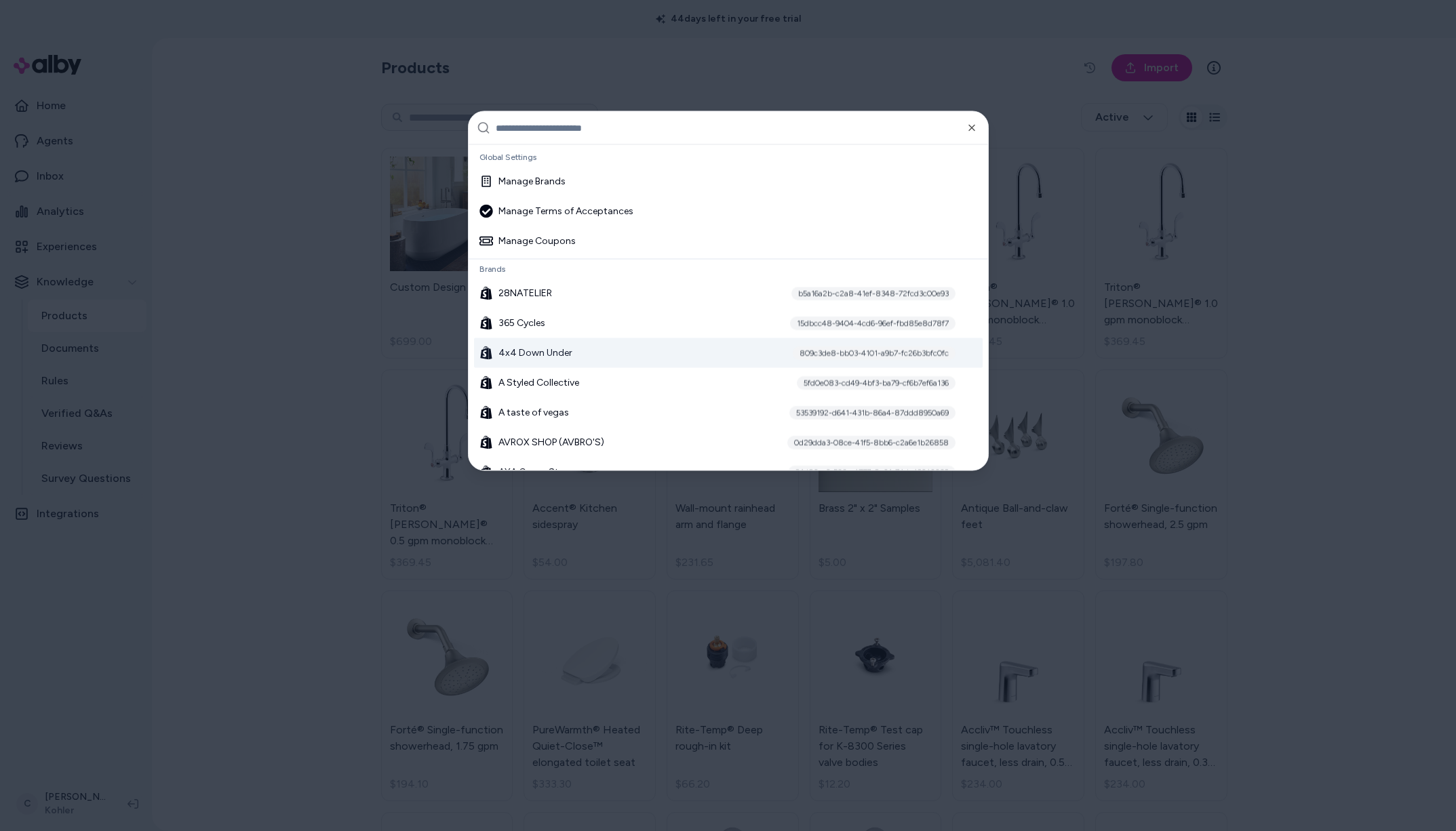
click at [176, 570] on div at bounding box center [728, 416] width 1456 height 831
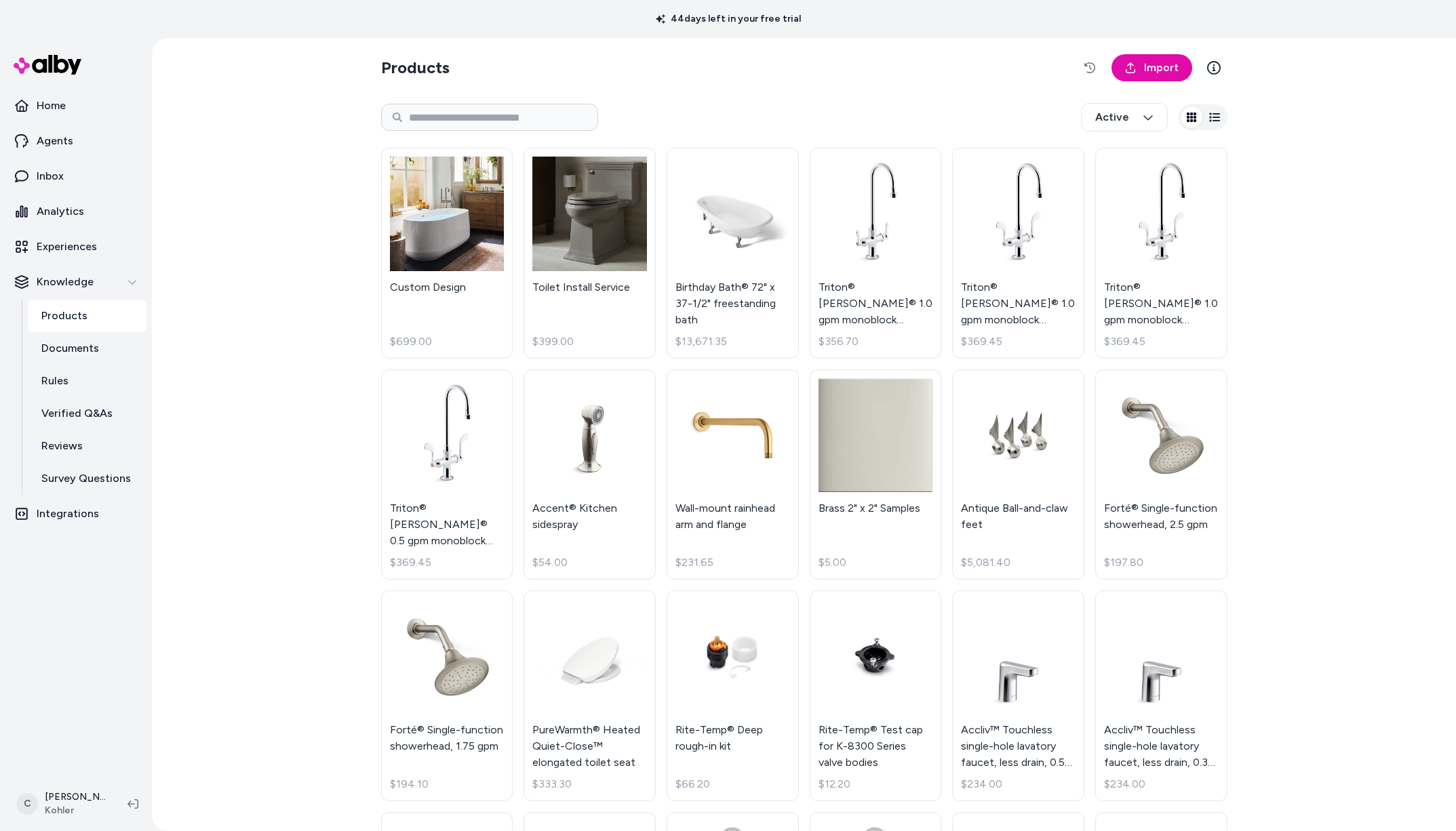
drag, startPoint x: 306, startPoint y: 620, endPoint x: 250, endPoint y: 614, distance: 56.3
click at [278, 620] on div "Products Import Active Custom Design $699.00 Toilet Install Service $399.00 Bir…" at bounding box center [803, 435] width 1304 height 794
drag, startPoint x: 259, startPoint y: 658, endPoint x: 274, endPoint y: 702, distance: 46.5
click at [260, 660] on div "Products Import Active Custom Design $699.00 Toilet Install Service $399.00 Bir…" at bounding box center [803, 435] width 1304 height 794
click at [312, 683] on div "Products Import Active Custom Design $699.00 Toilet Install Service $399.00 Bir…" at bounding box center [803, 435] width 1304 height 794
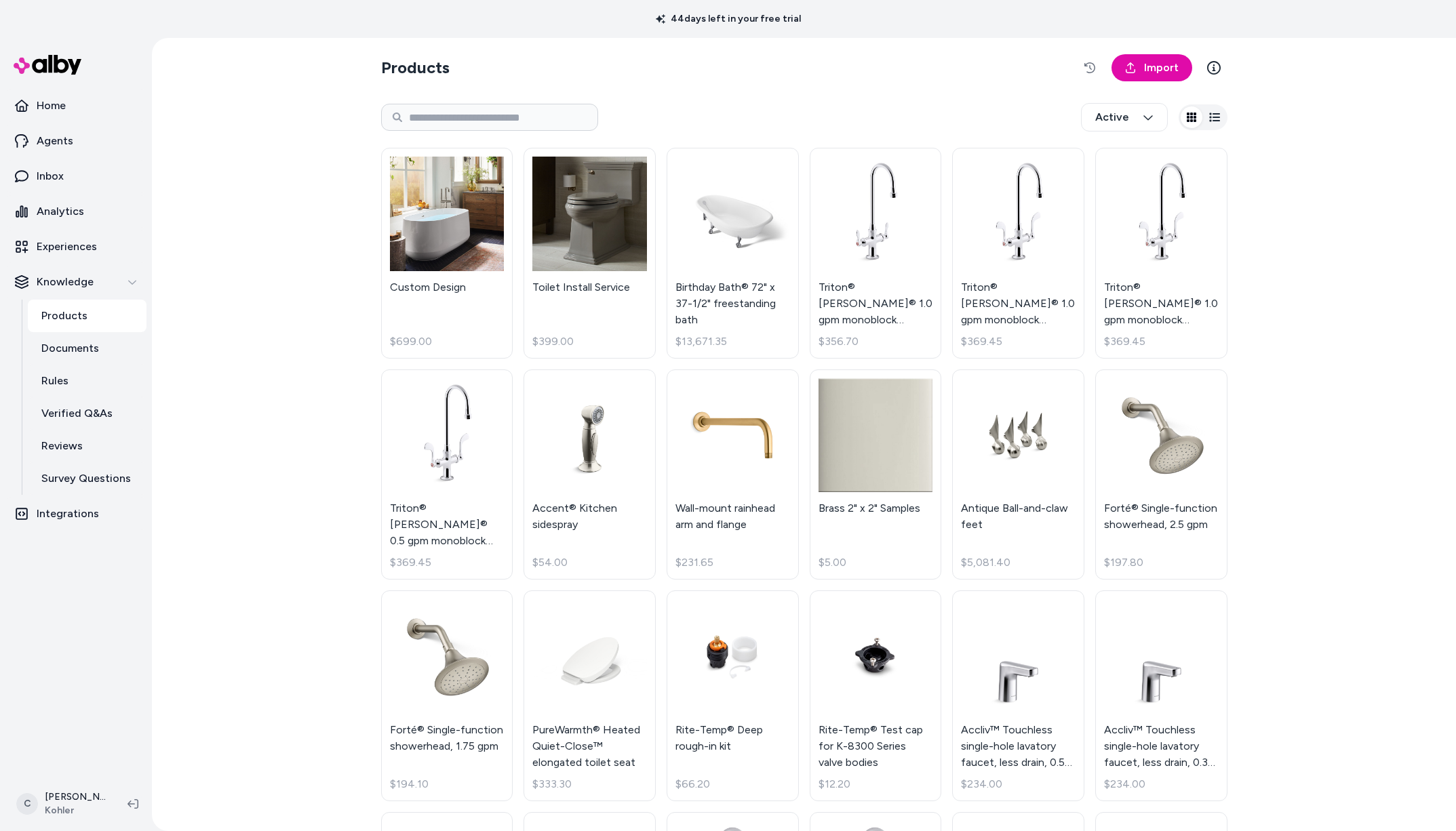
click at [257, 362] on div "Products Import Active Custom Design $699.00 Toilet Install Service $399.00 Bir…" at bounding box center [803, 435] width 1304 height 794
click at [584, 720] on link "PureWarmth® Heated Quiet-Close™ elongated toilet seat $333.30" at bounding box center [590, 697] width 132 height 211
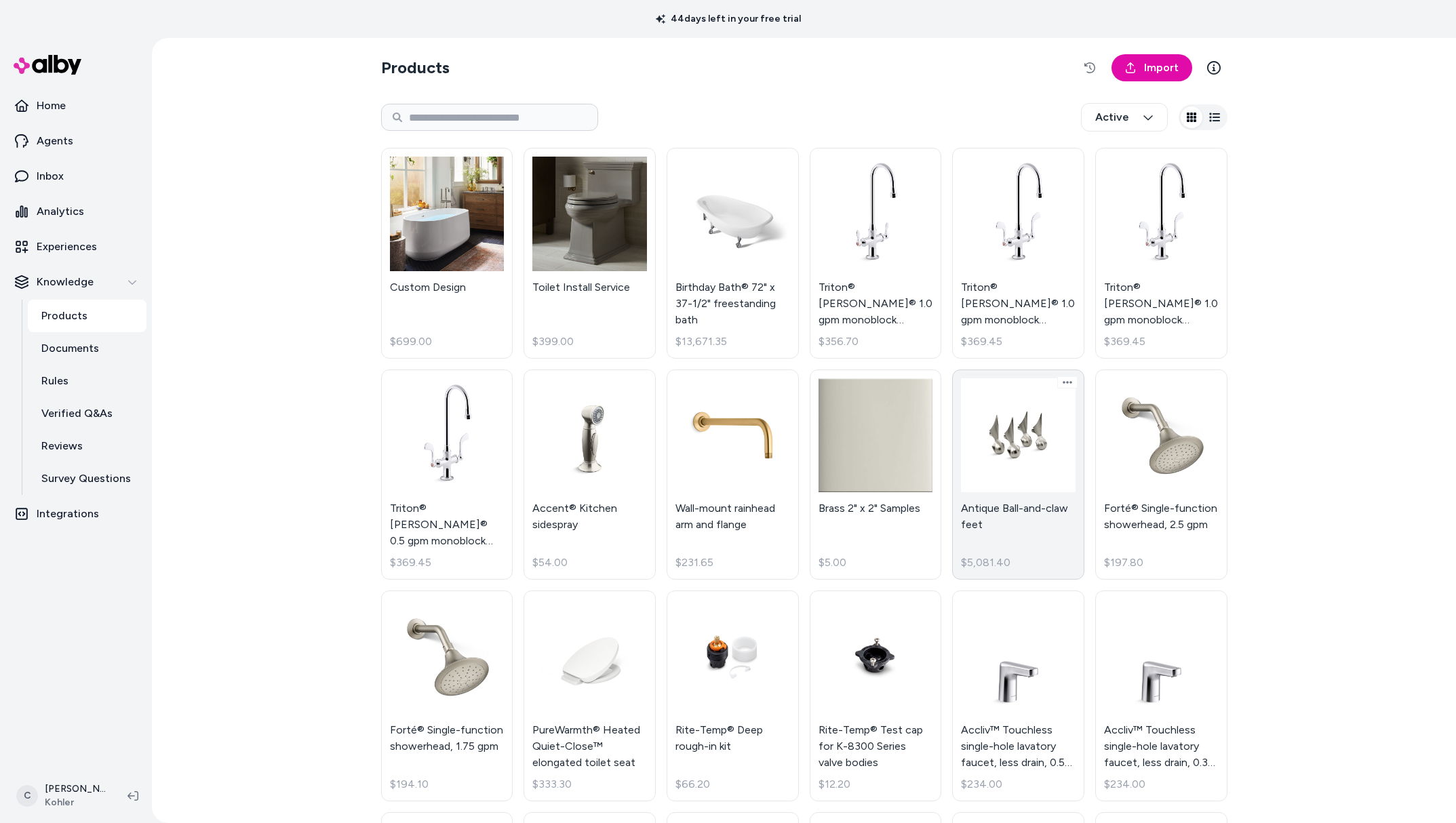
click at [1035, 457] on link "Antique Ball-and-claw feet $5,081.40" at bounding box center [1018, 475] width 132 height 211
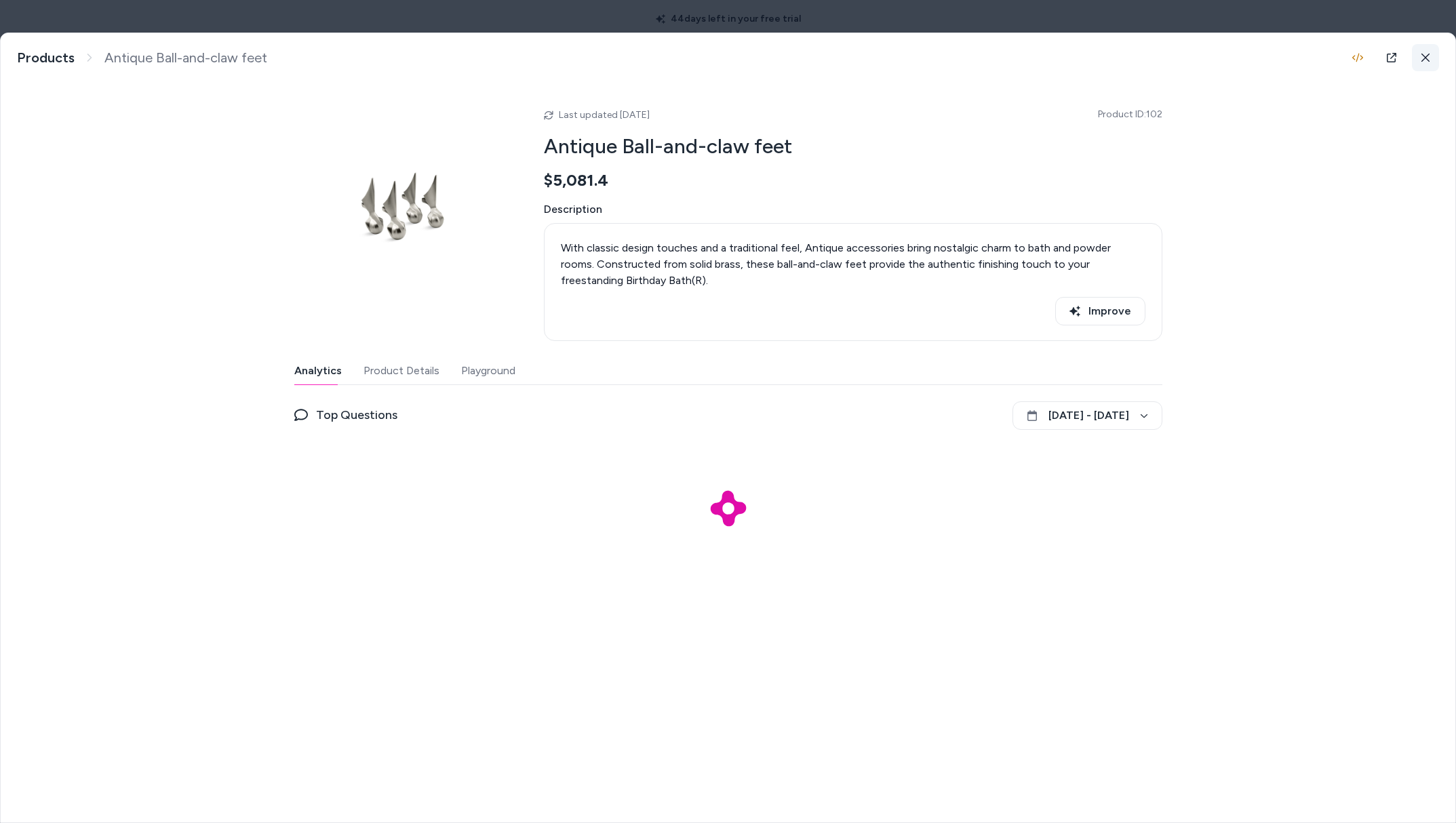
click at [1416, 51] on button at bounding box center [1425, 58] width 27 height 27
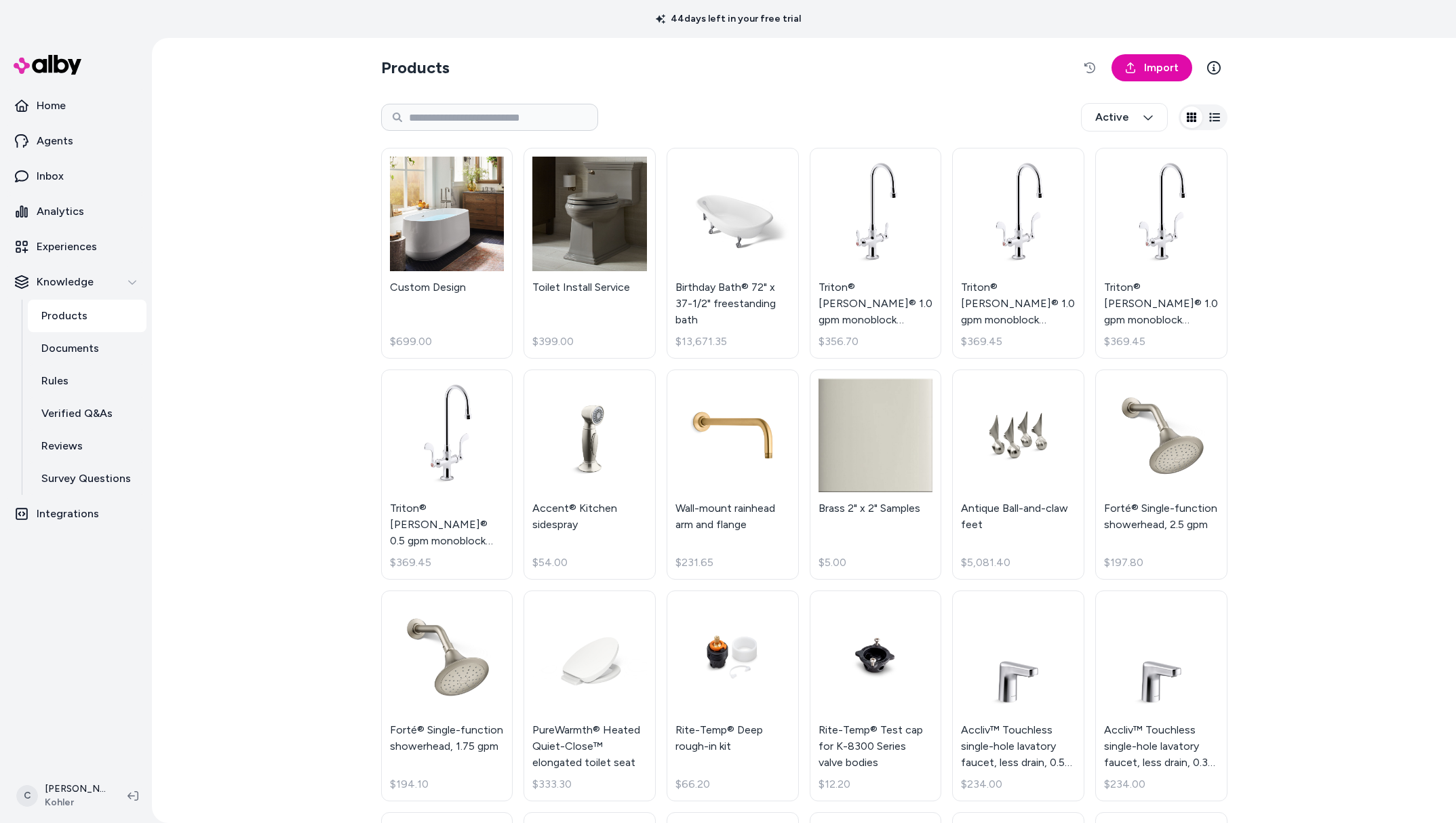
click at [1283, 16] on div "44 days left in your free trial" at bounding box center [728, 19] width 1456 height 38
click at [259, 388] on div "Products Import Active Custom Design $699.00 Toilet Install Service $399.00 Bir…" at bounding box center [803, 431] width 1304 height 785
